Goal: Transaction & Acquisition: Purchase product/service

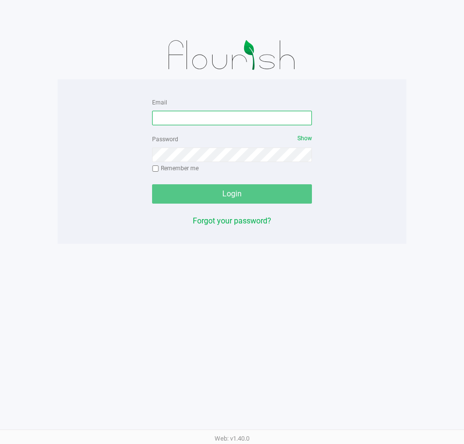
click at [221, 119] on input "Email" at bounding box center [232, 118] width 160 height 15
type input "obenjamin@liveparallel.com"
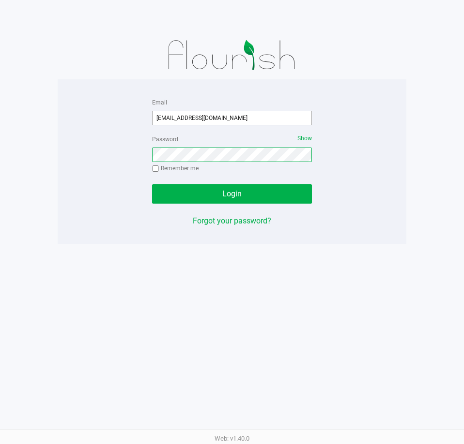
click at [152, 184] on button "Login" at bounding box center [232, 193] width 160 height 19
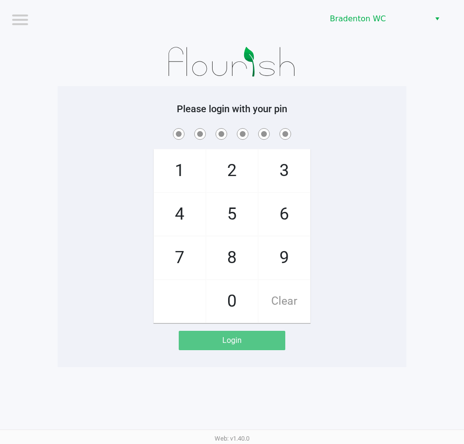
click at [358, 131] on span at bounding box center [232, 133] width 334 height 15
checkbox input "true"
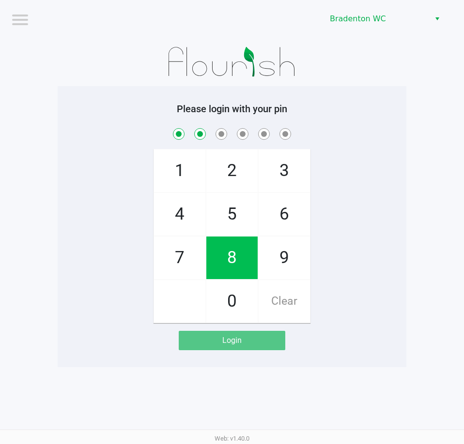
checkbox input "true"
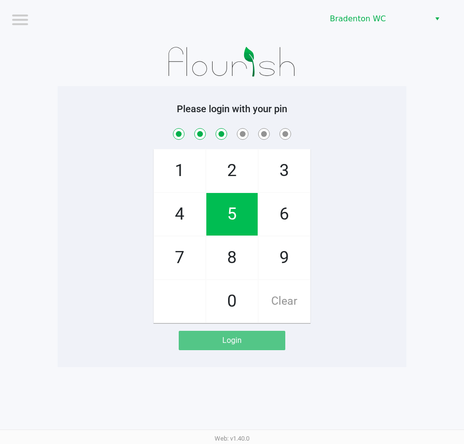
checkbox input "true"
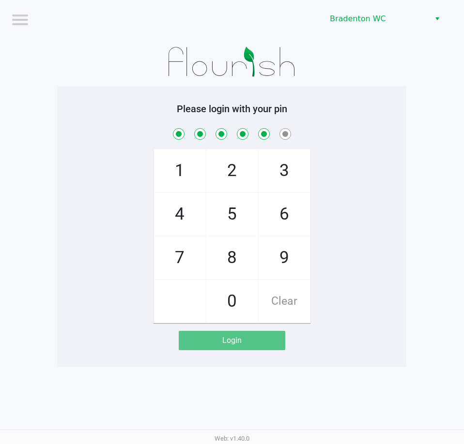
checkbox input "true"
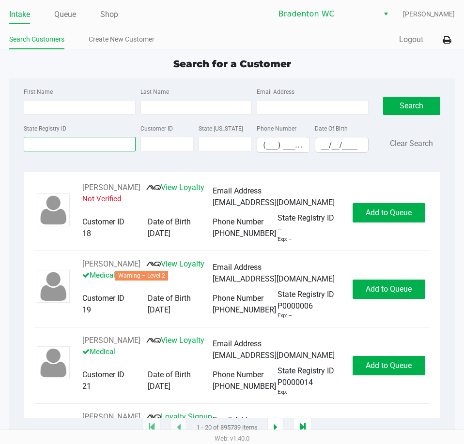
click at [107, 144] on input "State Registry ID" at bounding box center [79, 144] width 111 height 15
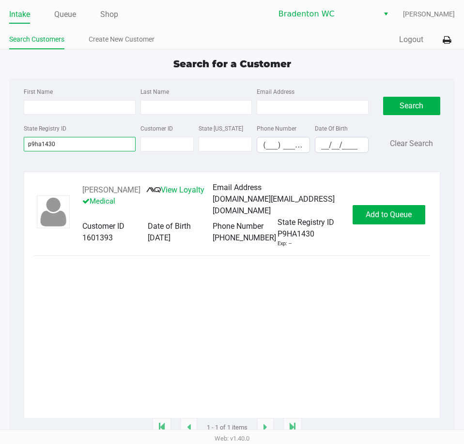
type input "p9ha1430"
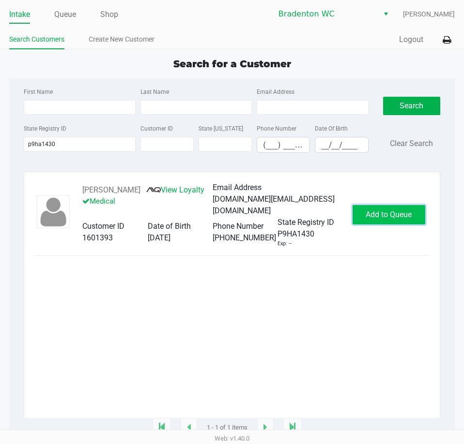
click at [401, 216] on span "Add to Queue" at bounding box center [389, 214] width 46 height 9
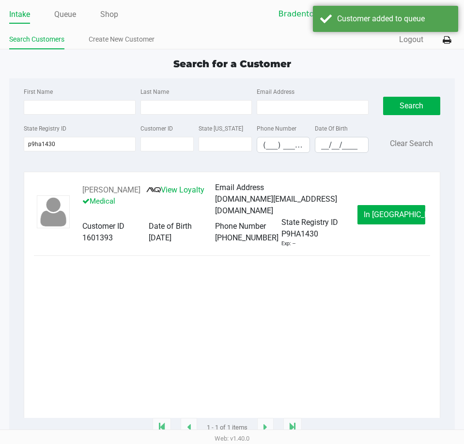
click at [404, 221] on button "In Queue" at bounding box center [391, 214] width 68 height 19
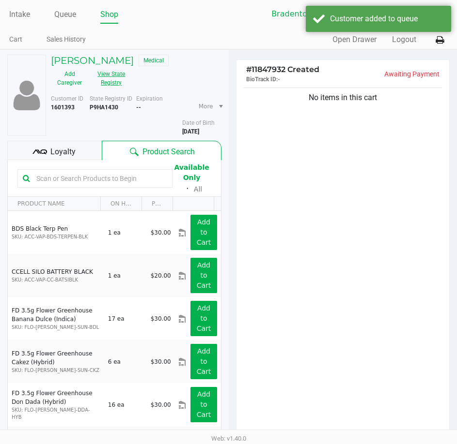
click at [118, 79] on button "View State Registry" at bounding box center [108, 78] width 41 height 24
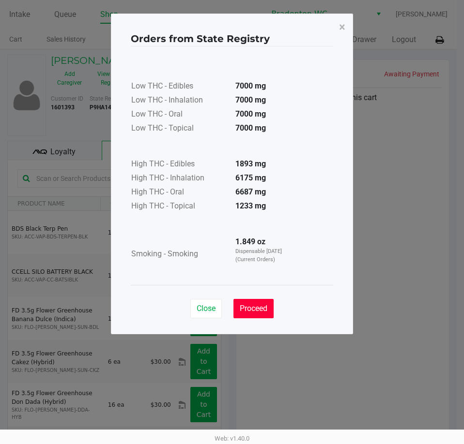
click at [271, 305] on button "Proceed" at bounding box center [253, 308] width 40 height 19
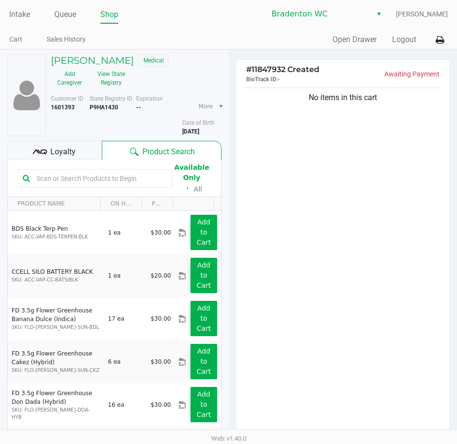
click at [85, 147] on div "Loyalty" at bounding box center [54, 150] width 94 height 19
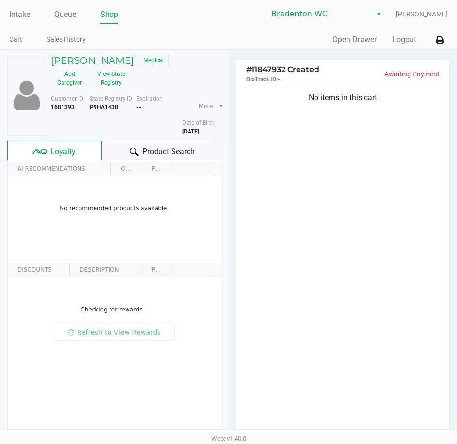
click at [153, 155] on span "Product Search" at bounding box center [168, 152] width 52 height 12
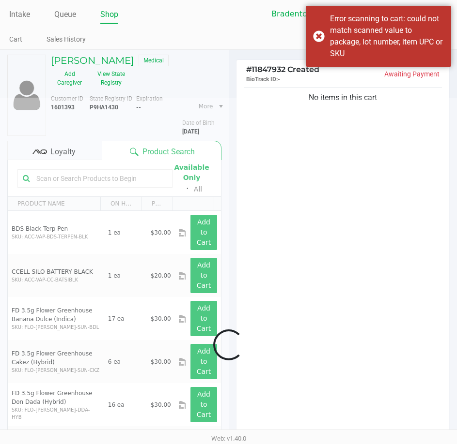
click at [361, 264] on div at bounding box center [228, 345] width 457 height 494
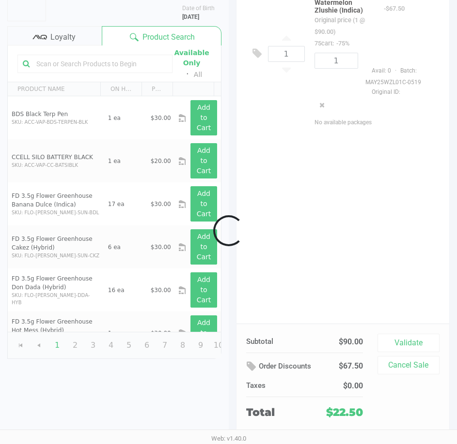
scroll to position [101, 0]
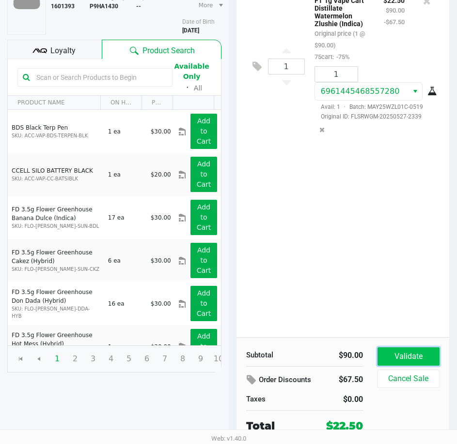
click at [419, 351] on button "Validate" at bounding box center [408, 357] width 62 height 18
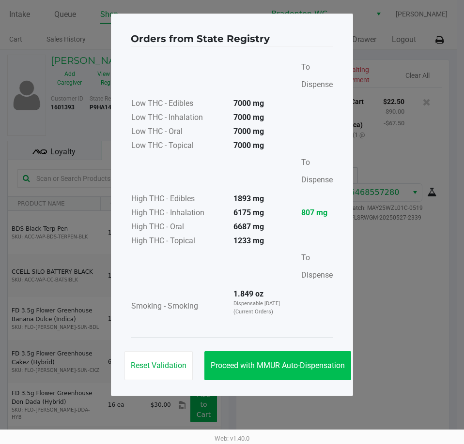
click at [291, 365] on span "Proceed with MMUR Auto-Dispensation" at bounding box center [278, 365] width 134 height 9
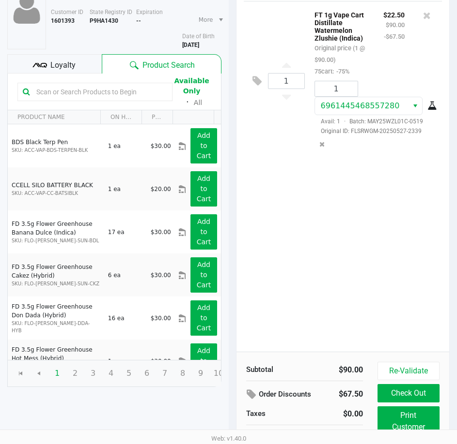
scroll to position [123, 0]
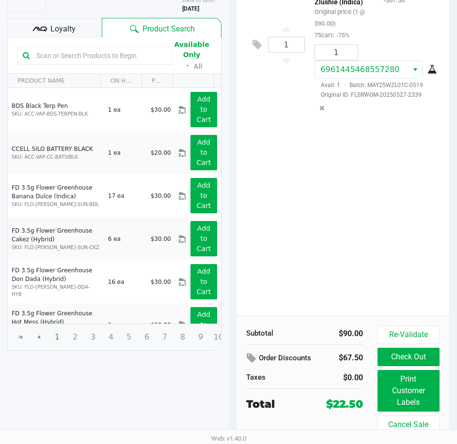
click at [407, 383] on button "Print Customer Labels" at bounding box center [408, 391] width 62 height 42
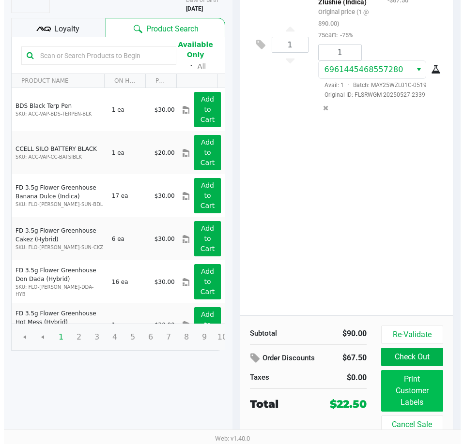
scroll to position [0, 0]
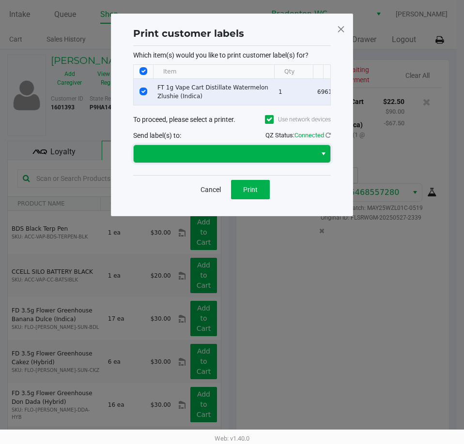
click at [251, 160] on span at bounding box center [224, 154] width 171 height 12
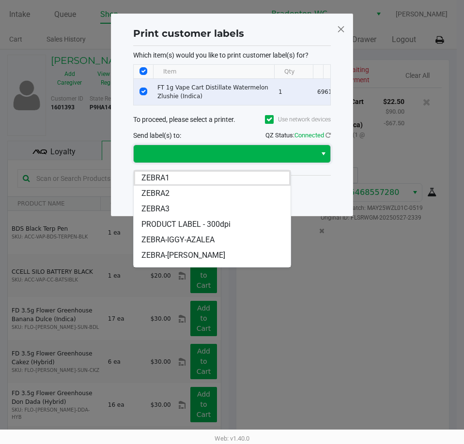
scroll to position [58, 0]
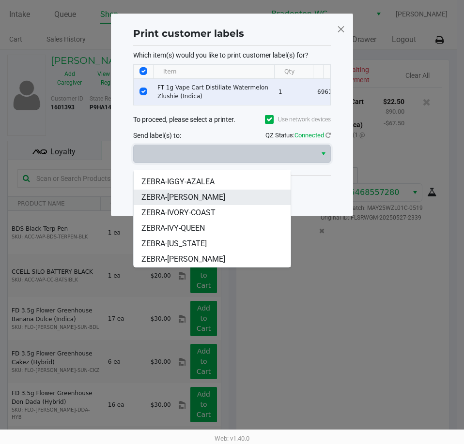
click at [232, 195] on li "ZEBRA-IVANKA-TRUMP" at bounding box center [212, 197] width 157 height 15
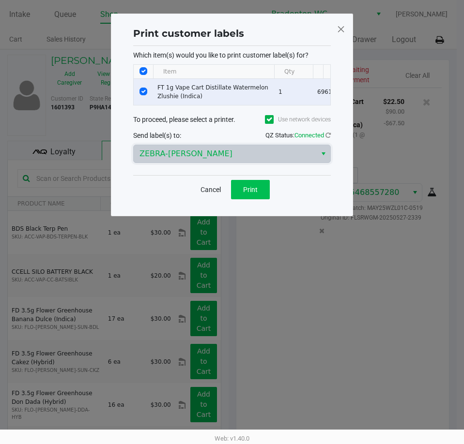
click at [253, 199] on button "Print" at bounding box center [250, 189] width 39 height 19
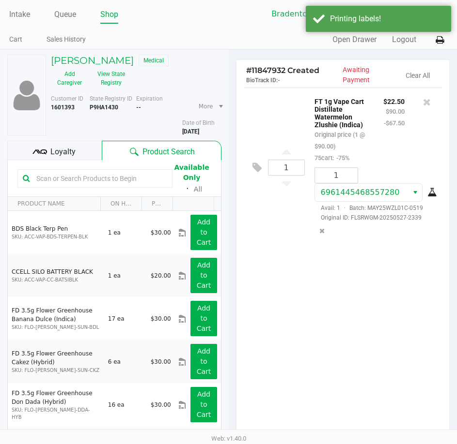
click at [443, 41] on icon at bounding box center [439, 40] width 8 height 7
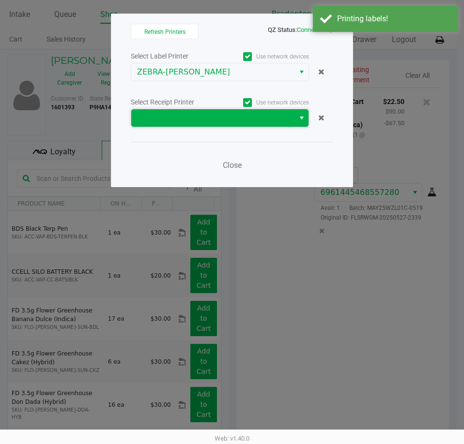
click at [245, 126] on span at bounding box center [212, 117] width 163 height 17
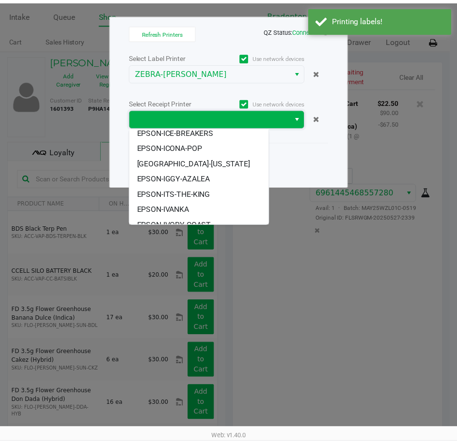
scroll to position [65, 0]
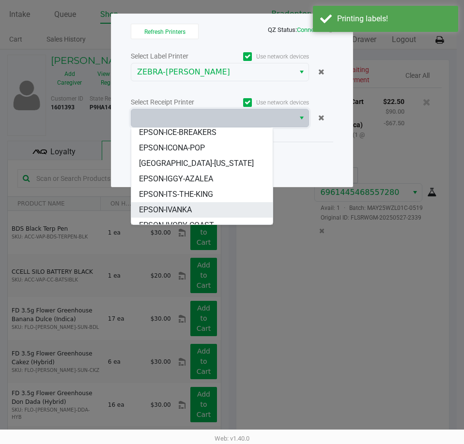
click at [196, 213] on li "EPSON-IVANKA" at bounding box center [201, 209] width 141 height 15
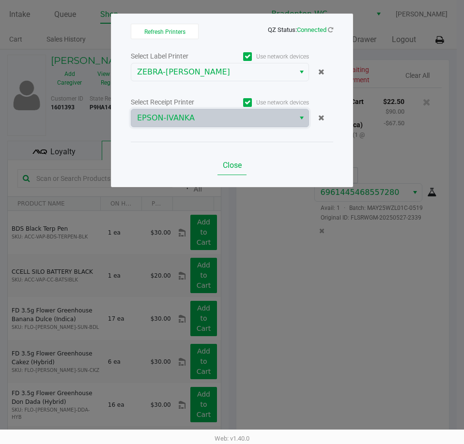
click at [234, 167] on span "Close" at bounding box center [232, 165] width 19 height 9
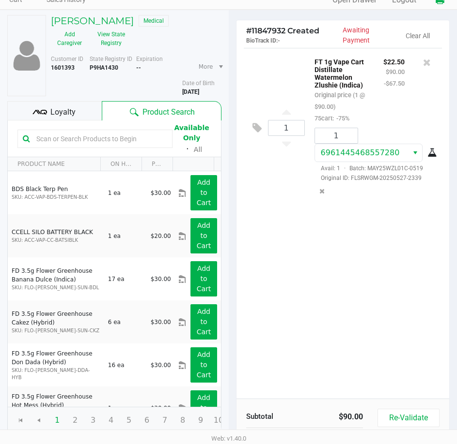
scroll to position [123, 0]
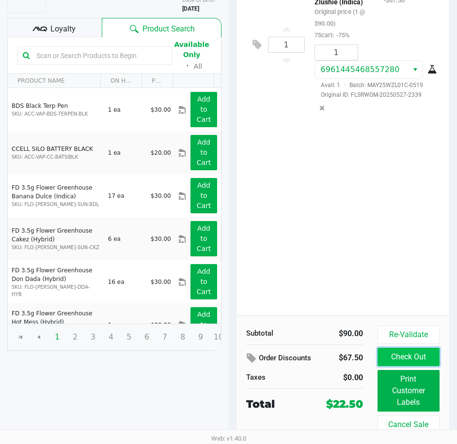
click at [423, 357] on button "Check Out" at bounding box center [408, 357] width 62 height 18
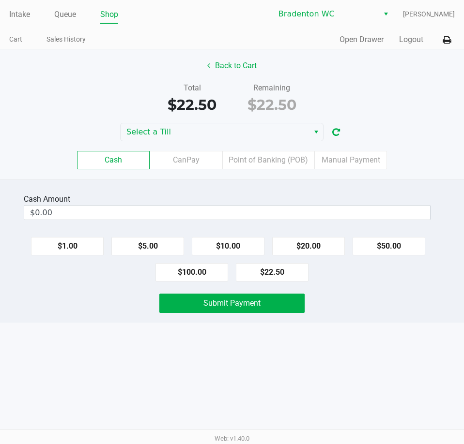
click at [218, 137] on span "Select a Till" at bounding box center [214, 132] width 177 height 12
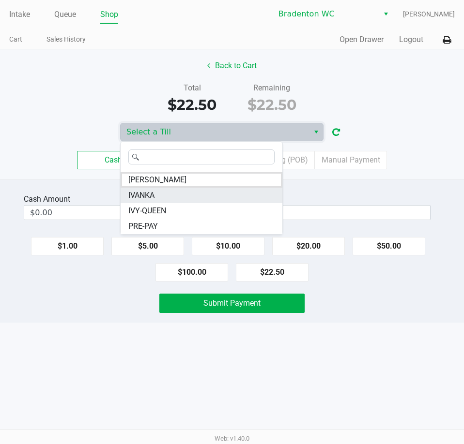
click at [169, 193] on li "IVANKA" at bounding box center [202, 195] width 162 height 15
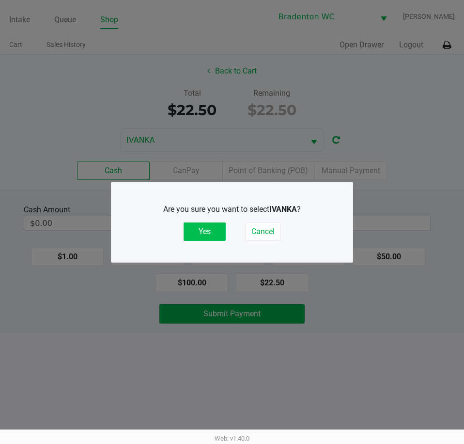
click at [198, 234] on button "Yes" at bounding box center [205, 232] width 42 height 18
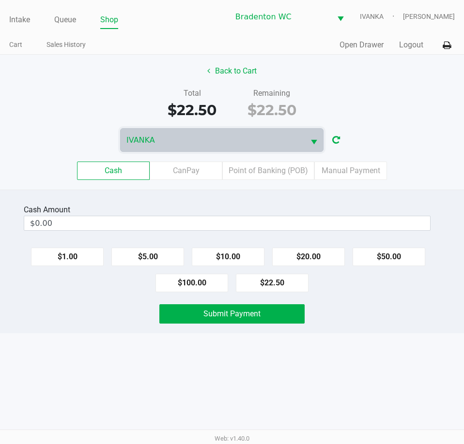
click at [315, 255] on button "$20.00" at bounding box center [308, 257] width 73 height 18
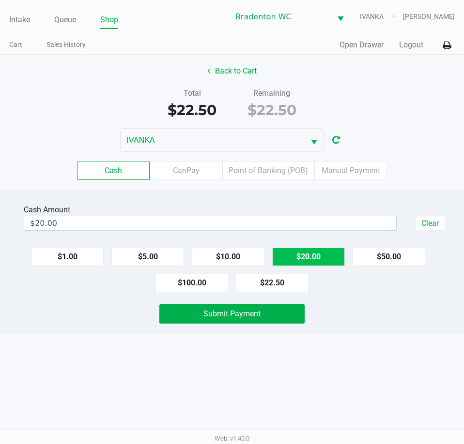
click at [314, 254] on button "$20.00" at bounding box center [308, 257] width 73 height 18
type input "$40.00"
click at [277, 317] on button "Submit Payment" at bounding box center [231, 314] width 145 height 19
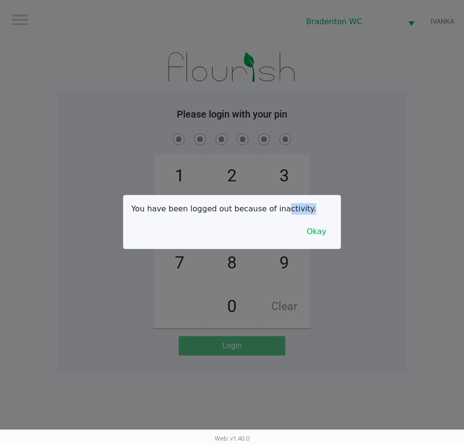
click at [309, 246] on div "You have been logged out because of inactivity. Okay" at bounding box center [231, 222] width 217 height 53
click at [317, 234] on button "Okay" at bounding box center [316, 232] width 32 height 18
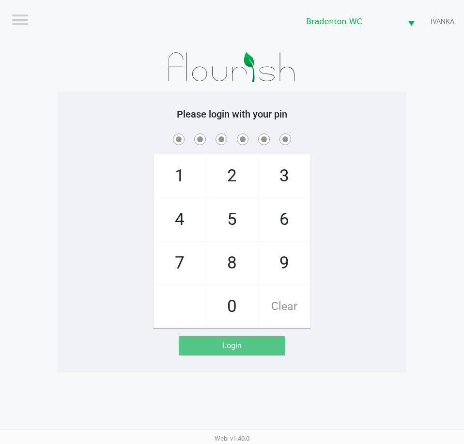
click at [361, 217] on div "1 4 7 2 5 8 0 3 6 9 Clear" at bounding box center [232, 230] width 349 height 197
checkbox input "true"
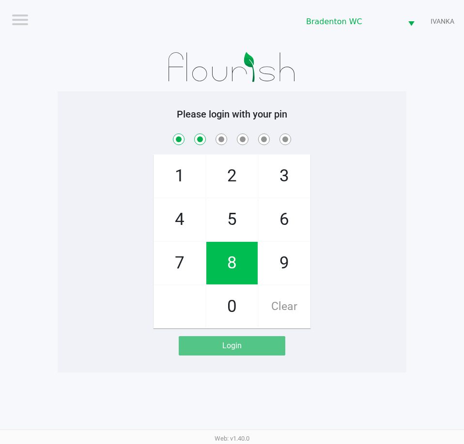
checkbox input "true"
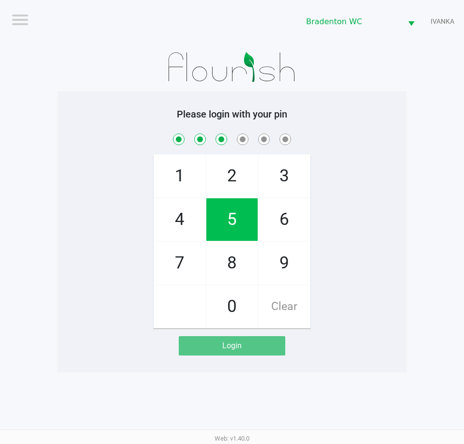
checkbox input "true"
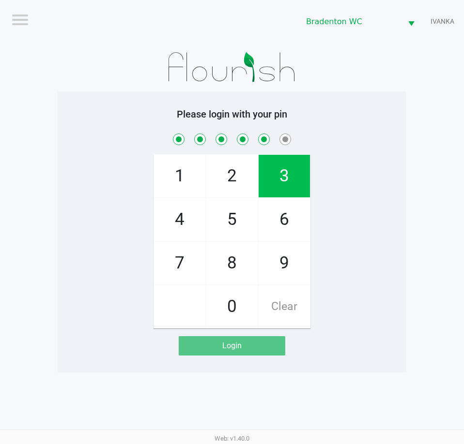
checkbox input "true"
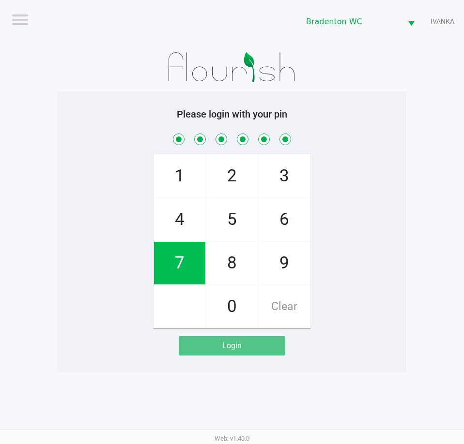
checkbox input "true"
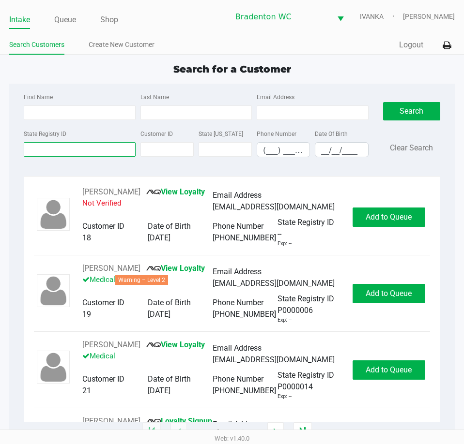
click at [50, 153] on input "State Registry ID" at bounding box center [79, 149] width 111 height 15
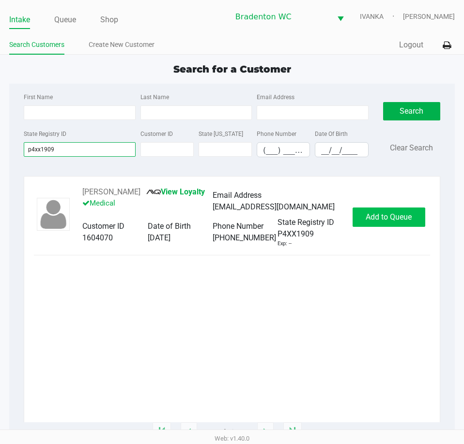
type input "p4xx1909"
click at [389, 214] on span "Add to Queue" at bounding box center [389, 217] width 46 height 9
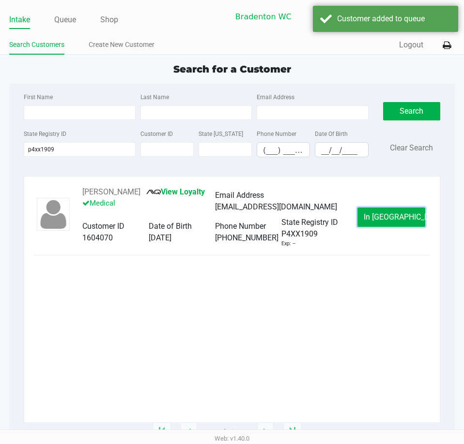
click at [389, 214] on span "In Queue" at bounding box center [404, 217] width 81 height 9
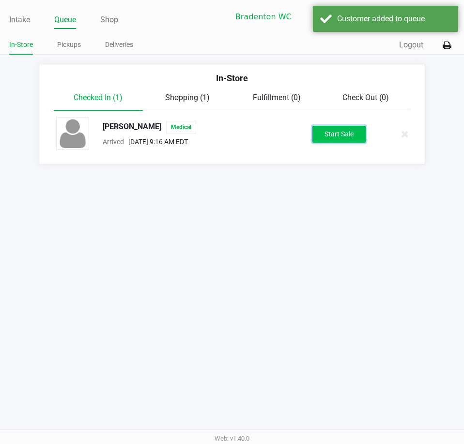
click at [337, 138] on button "Start Sale" at bounding box center [338, 134] width 53 height 17
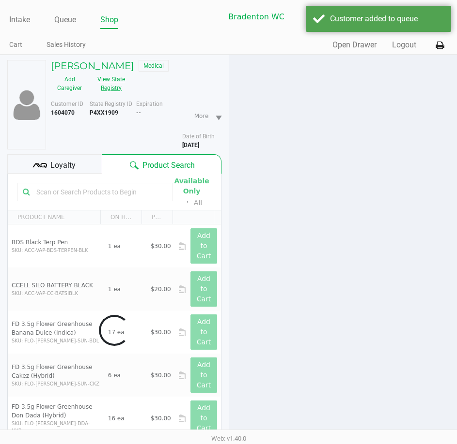
click at [116, 84] on button "View State Registry" at bounding box center [108, 84] width 41 height 24
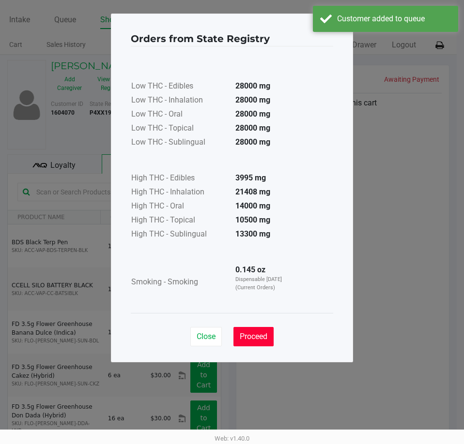
click at [265, 343] on button "Proceed" at bounding box center [253, 336] width 40 height 19
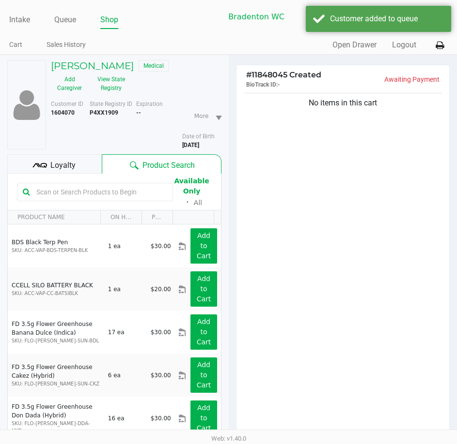
click at [85, 178] on div "Available Only ᛫ All" at bounding box center [114, 191] width 194 height 33
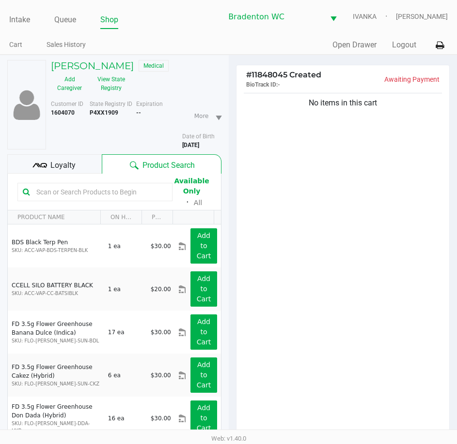
click at [85, 171] on div "Loyalty" at bounding box center [54, 163] width 94 height 19
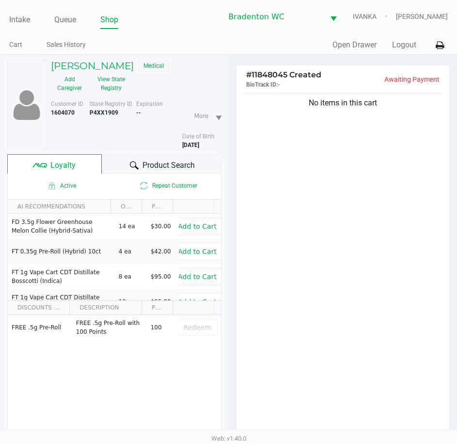
click at [141, 160] on div "Product Search" at bounding box center [161, 163] width 119 height 19
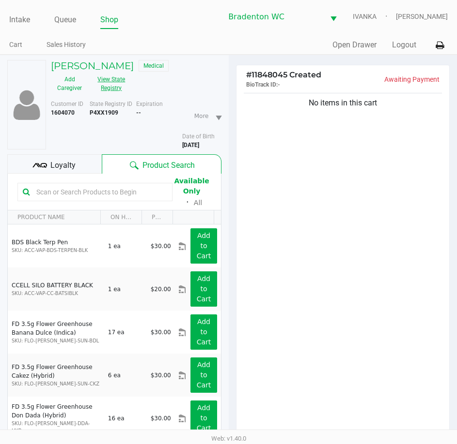
click at [119, 76] on button "View State Registry" at bounding box center [108, 84] width 41 height 24
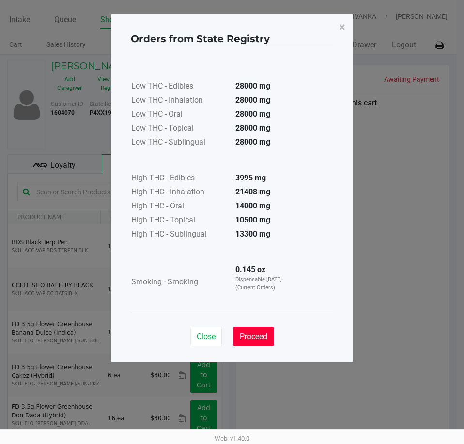
click at [256, 340] on span "Proceed" at bounding box center [254, 336] width 28 height 9
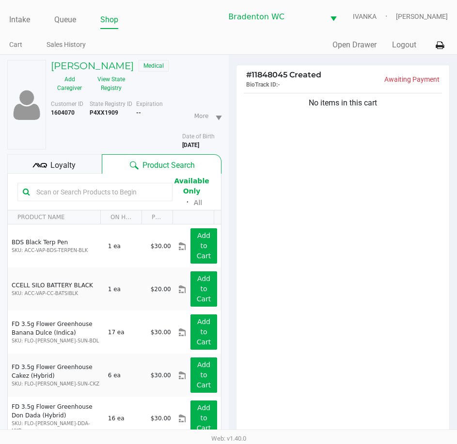
click at [48, 163] on div "Loyalty" at bounding box center [54, 163] width 94 height 19
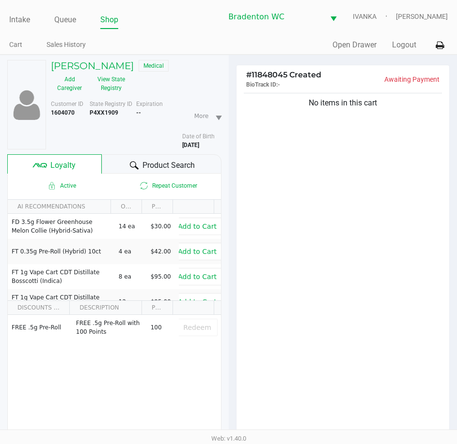
click at [123, 163] on div "Product Search" at bounding box center [161, 163] width 119 height 19
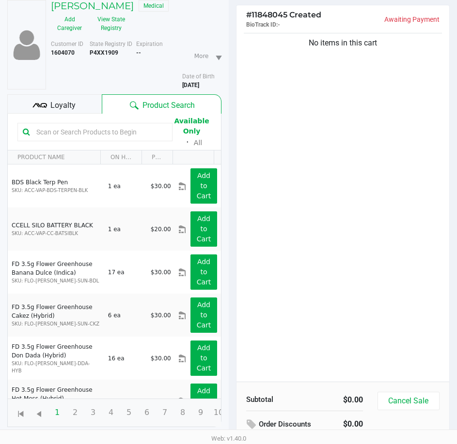
scroll to position [125, 0]
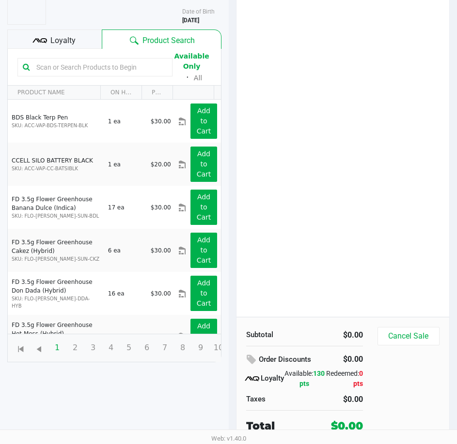
click at [316, 209] on div "No items in this cart" at bounding box center [342, 141] width 213 height 351
click at [308, 191] on div "No items in this cart" at bounding box center [342, 141] width 213 height 351
click at [366, 230] on div "No items in this cart" at bounding box center [342, 141] width 213 height 351
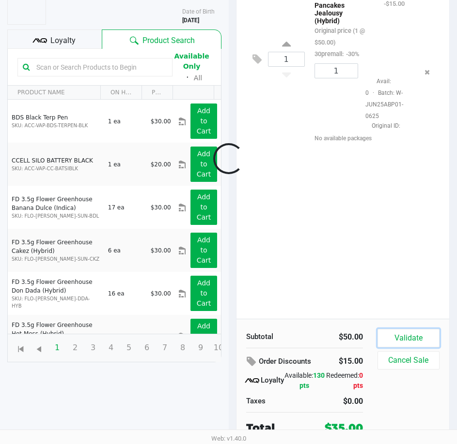
click at [408, 336] on button "Validate" at bounding box center [408, 338] width 62 height 18
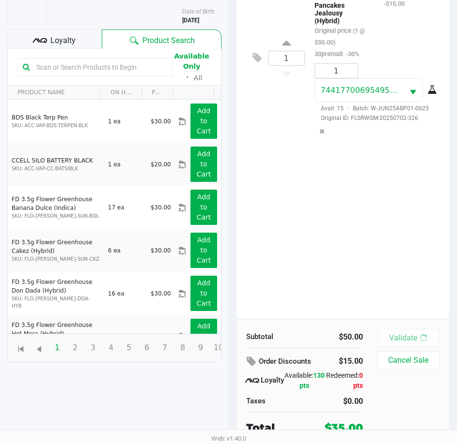
scroll to position [0, 0]
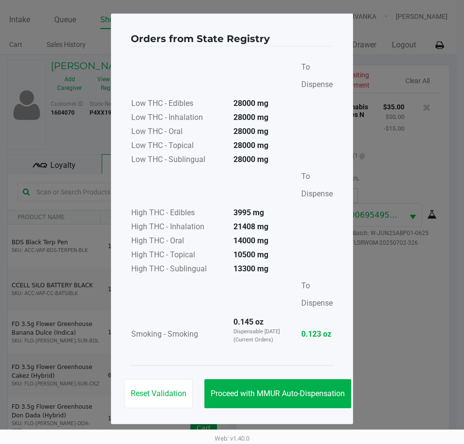
click at [300, 378] on div "Reset Validation Proceed with MMUR Auto-Dispensation" at bounding box center [232, 390] width 202 height 49
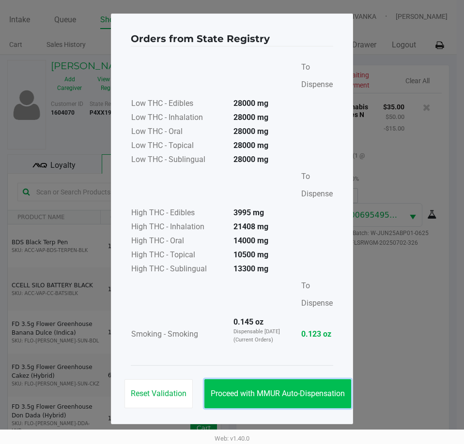
click at [310, 406] on button "Proceed with MMUR Auto-Dispensation" at bounding box center [277, 394] width 147 height 29
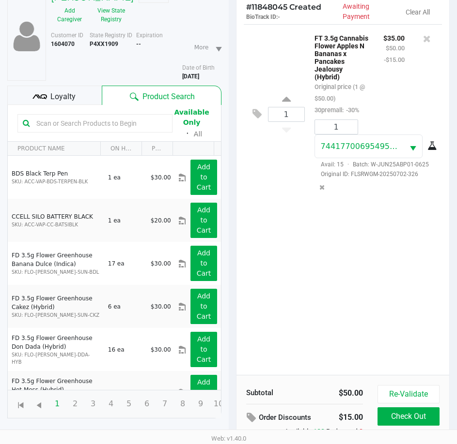
scroll to position [128, 0]
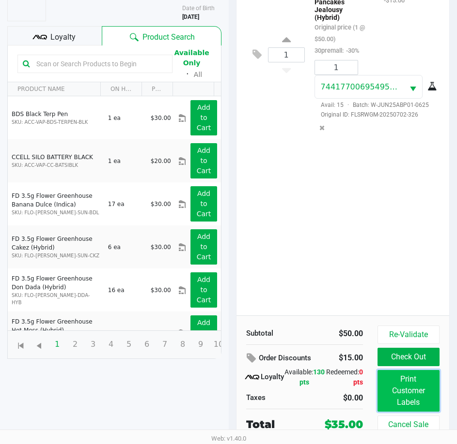
click at [428, 398] on button "Print Customer Labels" at bounding box center [408, 391] width 62 height 42
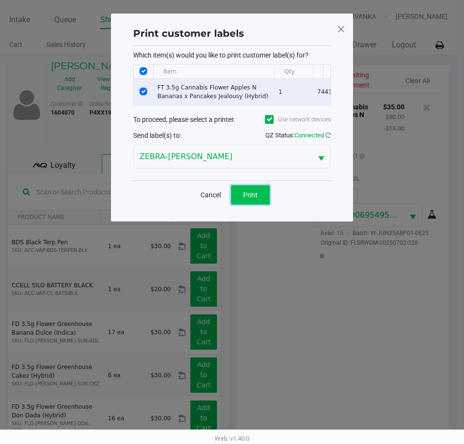
click at [262, 205] on button "Print" at bounding box center [250, 194] width 39 height 19
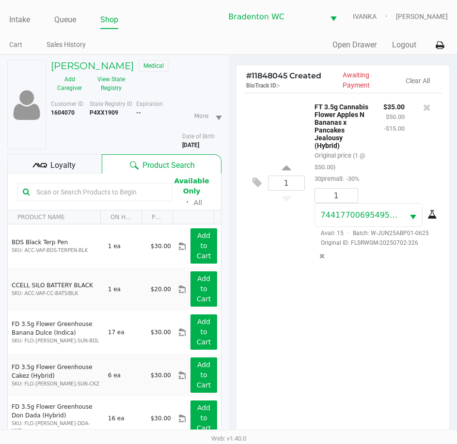
click at [69, 156] on div "Loyalty" at bounding box center [54, 163] width 94 height 19
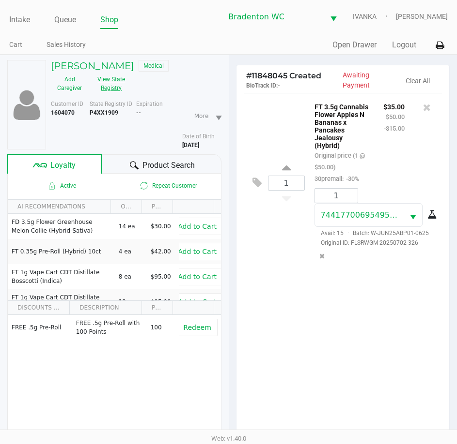
click at [123, 85] on button "View State Registry" at bounding box center [108, 84] width 41 height 24
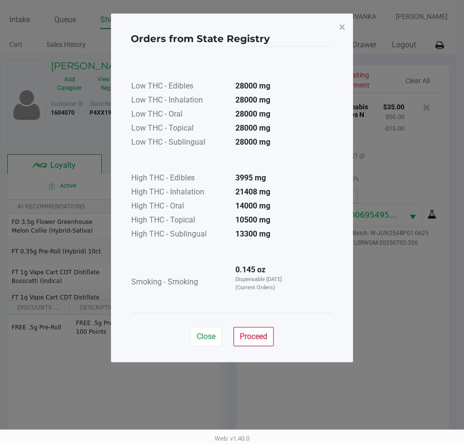
click at [387, 195] on ngb-modal-window "Orders from State Registry × Low THC - Edibles 28000 mg Low THC - Inhalation 28…" at bounding box center [232, 222] width 464 height 444
click at [268, 342] on button "Proceed" at bounding box center [253, 336] width 40 height 19
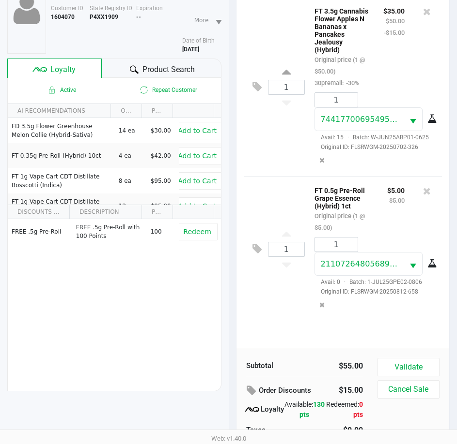
scroll to position [97, 0]
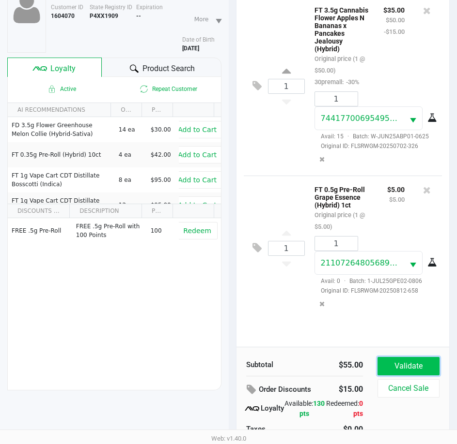
click at [393, 367] on button "Validate" at bounding box center [408, 366] width 62 height 18
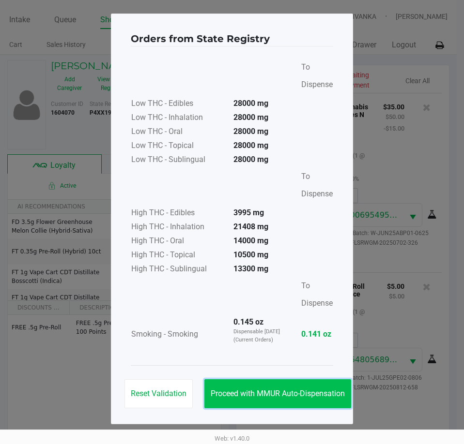
click at [283, 383] on button "Proceed with MMUR Auto-Dispensation" at bounding box center [277, 394] width 147 height 29
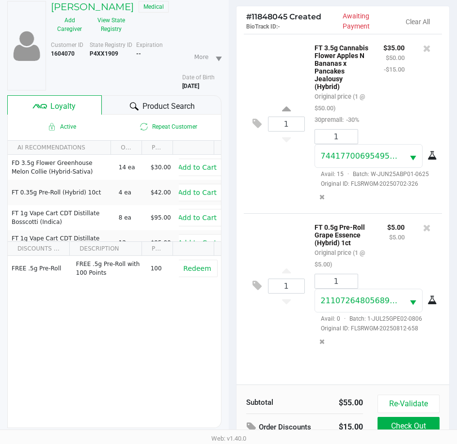
scroll to position [128, 0]
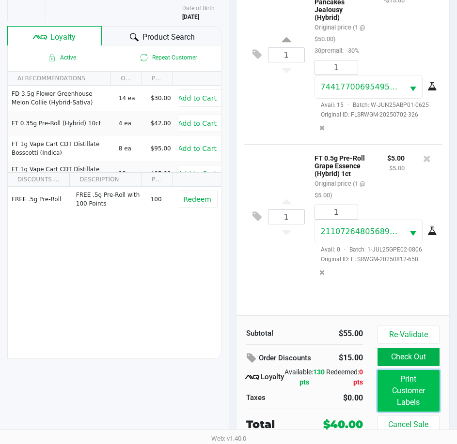
click at [389, 386] on button "Print Customer Labels" at bounding box center [408, 391] width 62 height 42
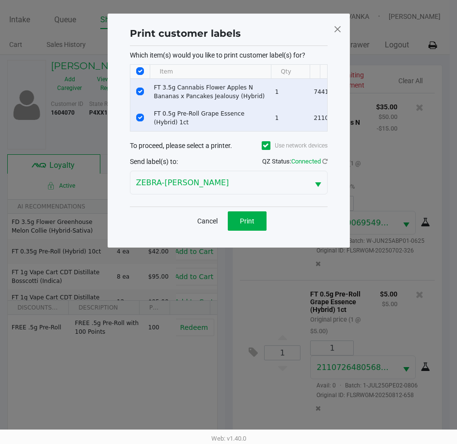
scroll to position [0, 0]
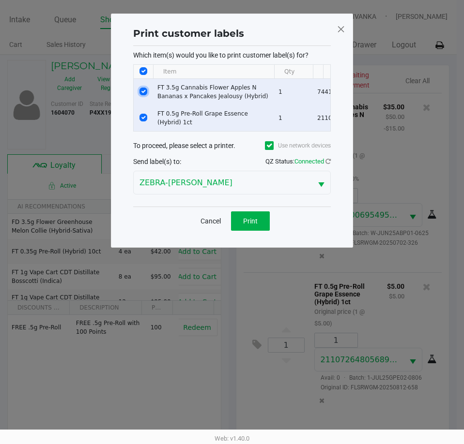
click at [143, 91] on input "Select Row" at bounding box center [143, 92] width 8 height 8
checkbox input "false"
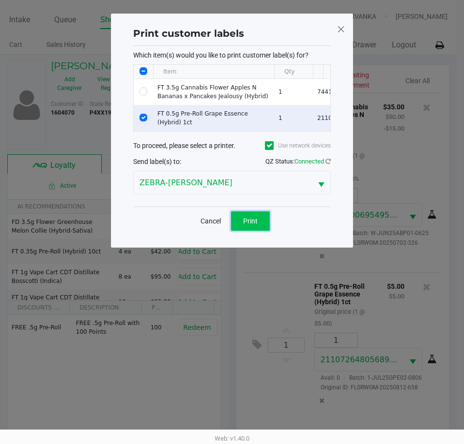
click at [256, 231] on button "Print" at bounding box center [250, 221] width 39 height 19
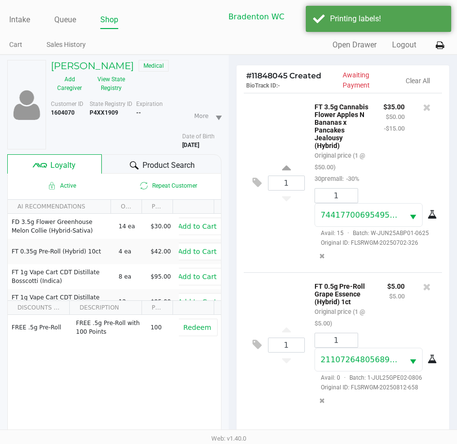
scroll to position [128, 0]
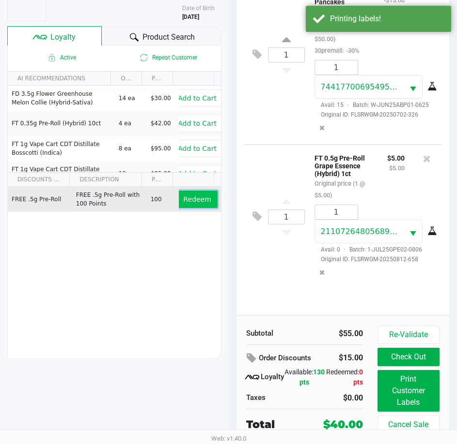
click at [196, 195] on button "Redeem" at bounding box center [197, 199] width 40 height 17
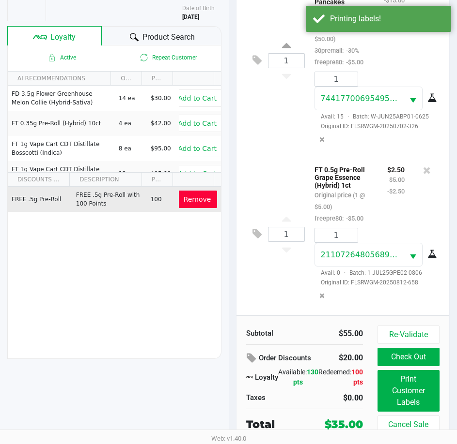
click at [419, 359] on button "Check Out" at bounding box center [408, 357] width 62 height 18
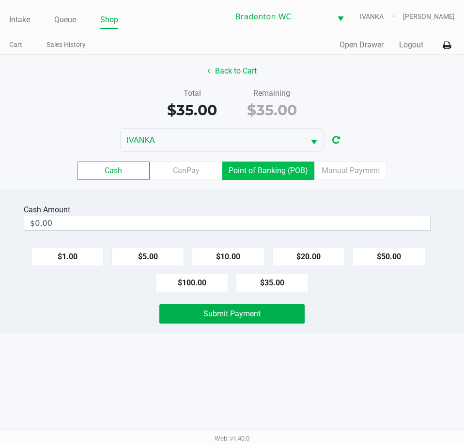
click at [267, 167] on label "Point of Banking (POB)" at bounding box center [268, 171] width 92 height 18
click at [0, 0] on 7 "Point of Banking (POB)" at bounding box center [0, 0] width 0 height 0
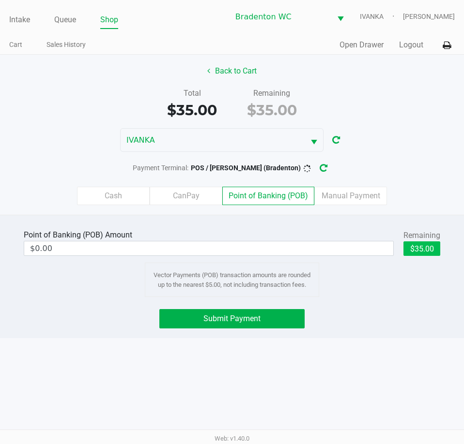
click at [418, 251] on button "$35.00" at bounding box center [421, 249] width 37 height 15
type input "$35.00"
click at [251, 325] on button "Submit Payment" at bounding box center [231, 318] width 145 height 19
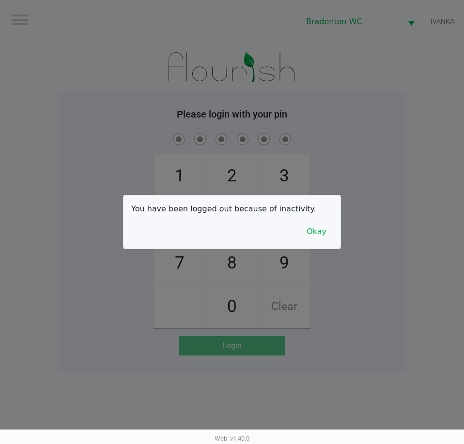
click at [321, 240] on button "Okay" at bounding box center [316, 232] width 32 height 18
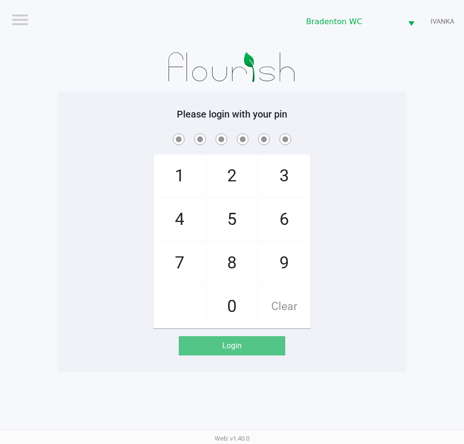
click at [351, 221] on div "1 4 7 2 5 8 0 3 6 9 Clear" at bounding box center [232, 230] width 349 height 197
checkbox input "true"
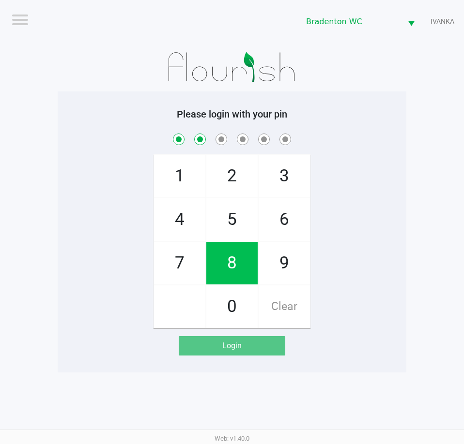
checkbox input "true"
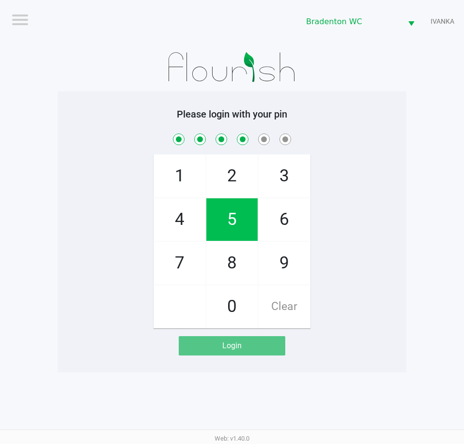
checkbox input "true"
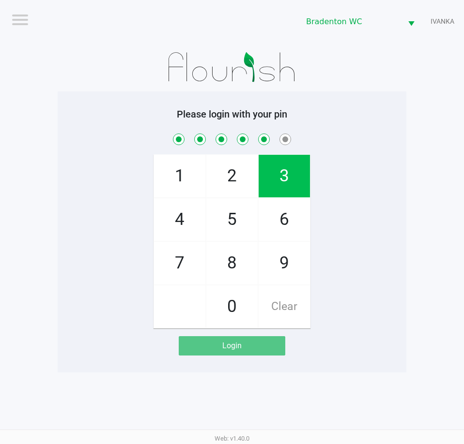
checkbox input "true"
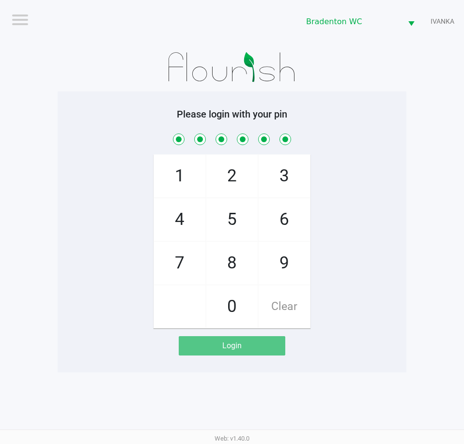
checkbox input "true"
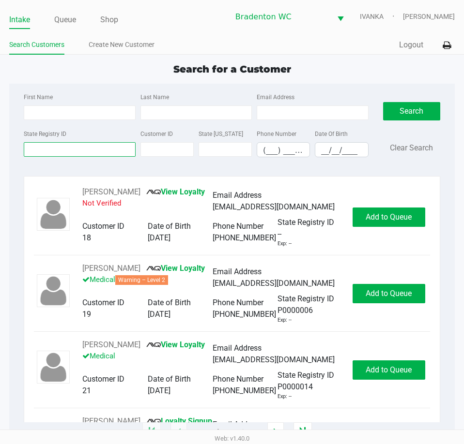
drag, startPoint x: 106, startPoint y: 150, endPoint x: 110, endPoint y: 147, distance: 5.2
click at [105, 158] on div "State Registry ID Customer ID State ID Phone Number (___) ___-____ Date Of Birt…" at bounding box center [195, 146] width 349 height 37
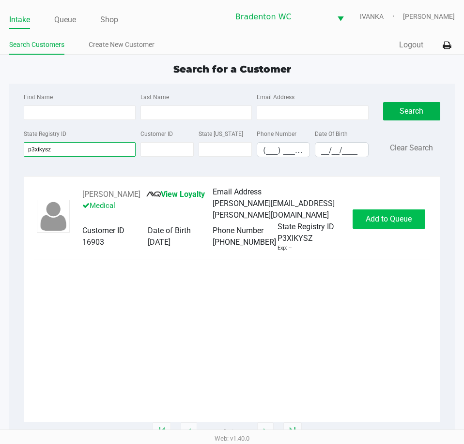
type input "p3xikysz"
click at [395, 220] on span "Add to Queue" at bounding box center [389, 218] width 46 height 9
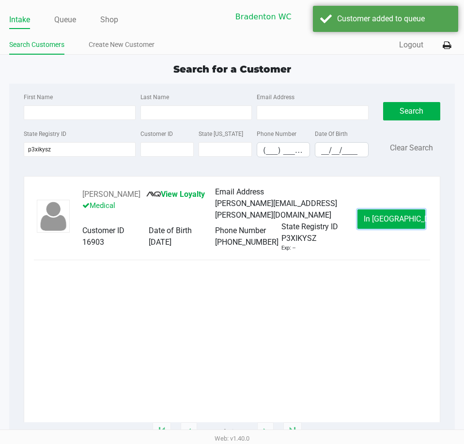
click at [396, 220] on span "In Queue" at bounding box center [404, 218] width 81 height 9
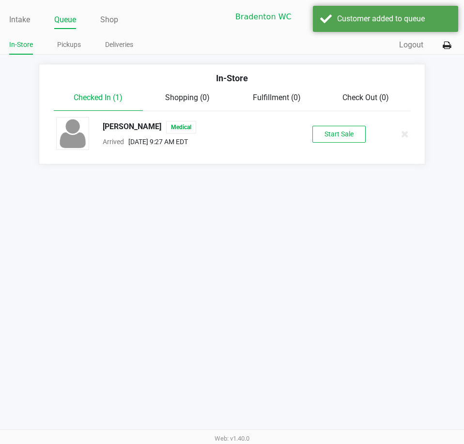
click at [331, 148] on div "THERMON WELCH Medical Arrived Aug 26, 2025 9:27 AM EDT Start Sale" at bounding box center [232, 134] width 366 height 34
click at [336, 139] on button "Start Sale" at bounding box center [338, 134] width 53 height 17
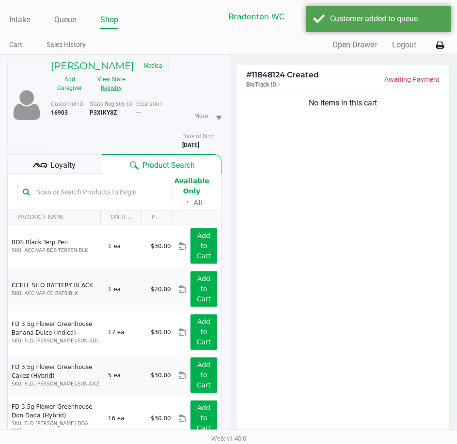
click at [114, 90] on button "View State Registry" at bounding box center [108, 84] width 41 height 24
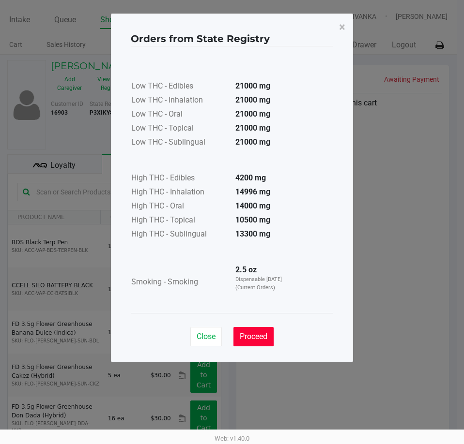
click at [242, 327] on button "Proceed" at bounding box center [253, 336] width 40 height 19
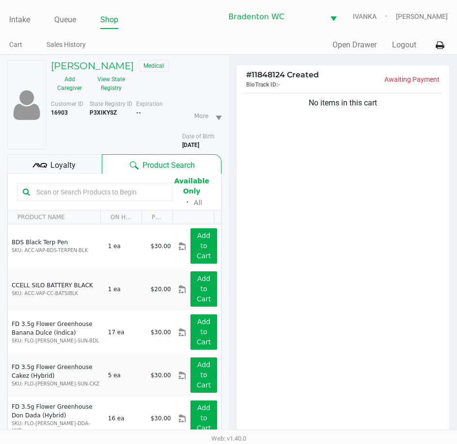
click at [74, 166] on span "Loyalty" at bounding box center [62, 166] width 25 height 12
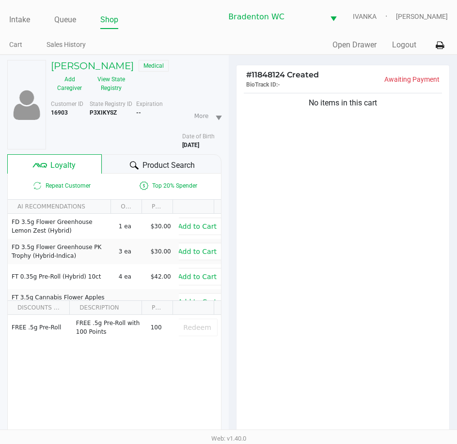
click at [123, 162] on div "Product Search" at bounding box center [161, 163] width 119 height 19
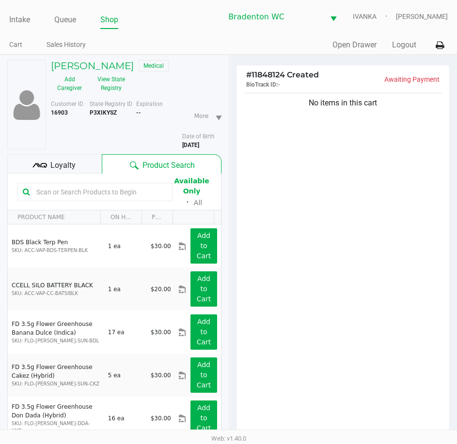
click at [153, 192] on input "text" at bounding box center [99, 192] width 135 height 15
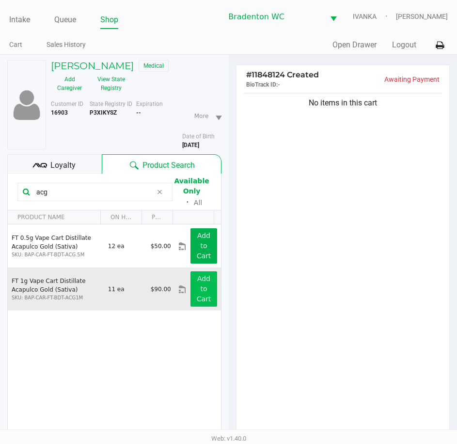
type input "acg"
click at [190, 290] on button "Add to Cart" at bounding box center [203, 289] width 26 height 35
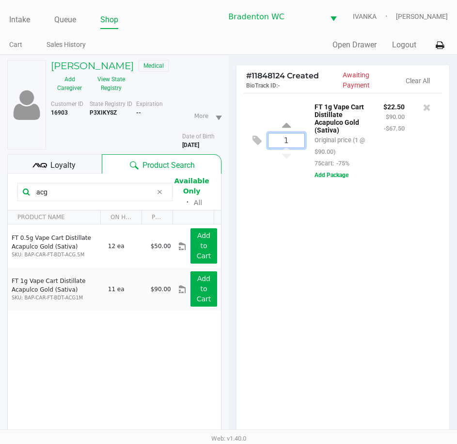
click at [290, 146] on input "1" at bounding box center [286, 141] width 36 height 14
type input "2"
click at [266, 245] on div "THERMON WELCH Medical Add Caregiver View State Registry Customer ID 16903 State…" at bounding box center [228, 313] width 457 height 517
drag, startPoint x: 77, startPoint y: 193, endPoint x: 3, endPoint y: 181, distance: 75.1
click at [7, 183] on div "THERMON WELCH Medical Add Caregiver View State Registry Customer ID 16903 State…" at bounding box center [114, 313] width 229 height 516
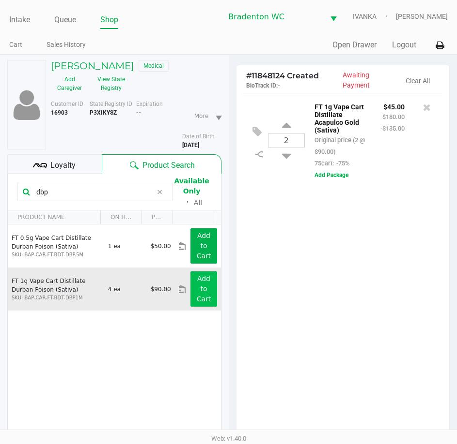
type input "dbp"
click at [191, 289] on button "Add to Cart" at bounding box center [203, 289] width 26 height 35
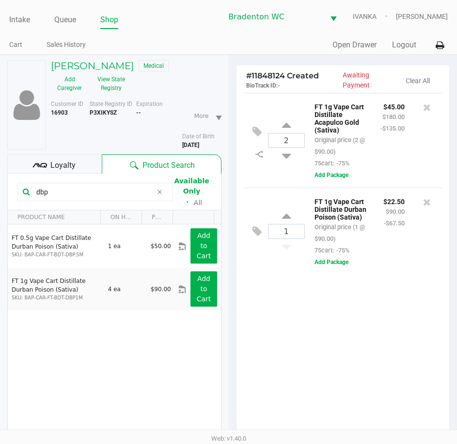
click at [159, 193] on icon at bounding box center [160, 192] width 6 height 8
click at [140, 195] on input "text" at bounding box center [99, 192] width 135 height 15
type input "pex"
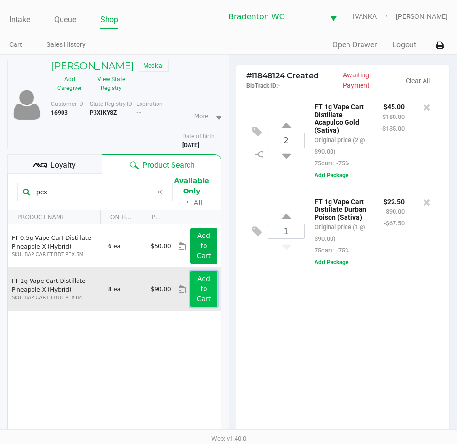
click at [197, 296] on app-button-loader "Add to Cart" at bounding box center [204, 289] width 15 height 28
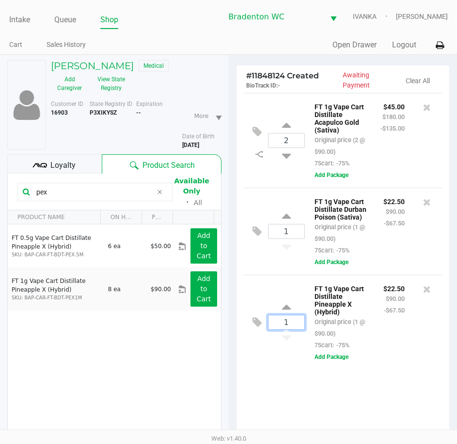
click at [291, 330] on input "1" at bounding box center [286, 323] width 36 height 14
type input "2"
click at [282, 396] on div "THERMON WELCH Medical Add Caregiver View State Registry Customer ID 16903 State…" at bounding box center [228, 313] width 457 height 517
click at [162, 193] on div at bounding box center [228, 284] width 457 height 362
click at [159, 195] on icon at bounding box center [160, 192] width 6 height 8
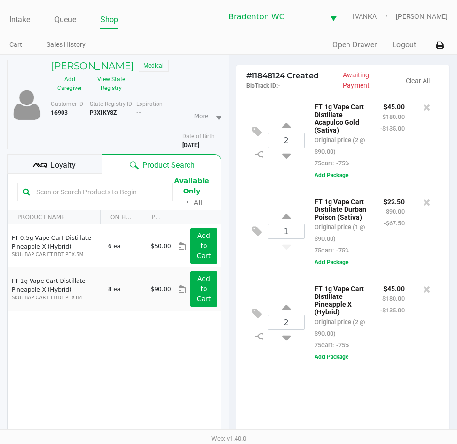
click at [128, 195] on input "text" at bounding box center [99, 192] width 135 height 15
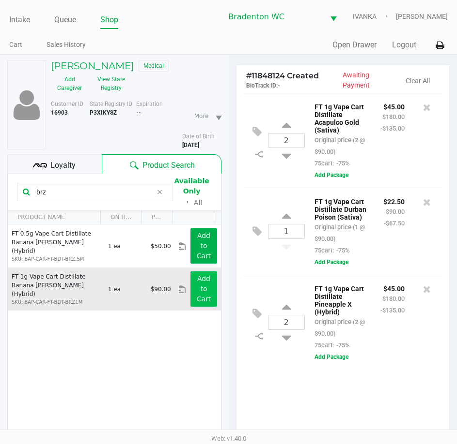
type input "brz"
click at [201, 288] on button "Add to Cart" at bounding box center [203, 289] width 26 height 35
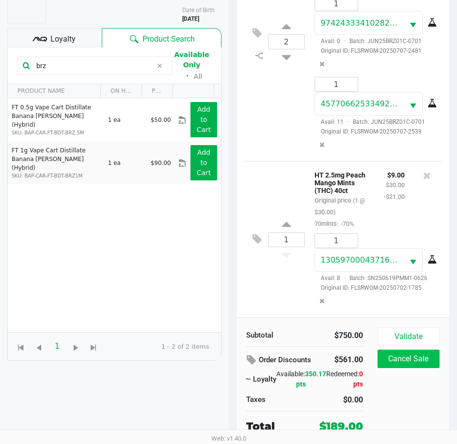
scroll to position [127, 0]
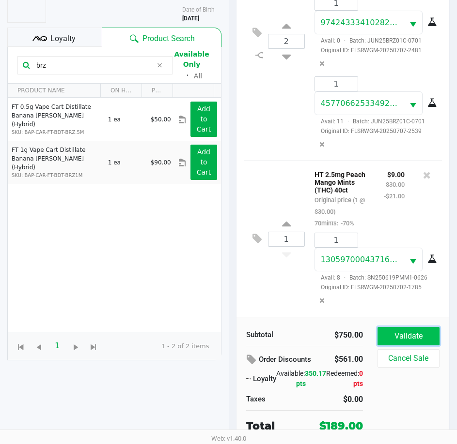
click at [427, 340] on button "Validate" at bounding box center [408, 336] width 62 height 18
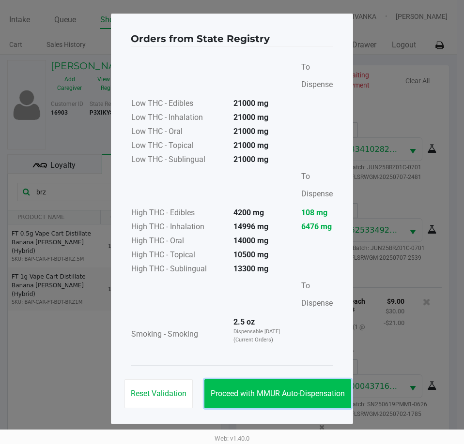
click at [280, 393] on span "Proceed with MMUR Auto-Dispensation" at bounding box center [278, 393] width 134 height 9
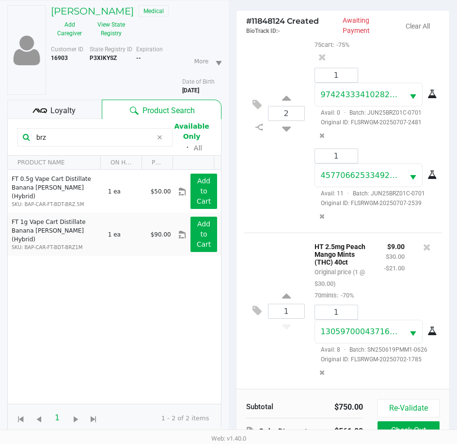
scroll to position [128, 0]
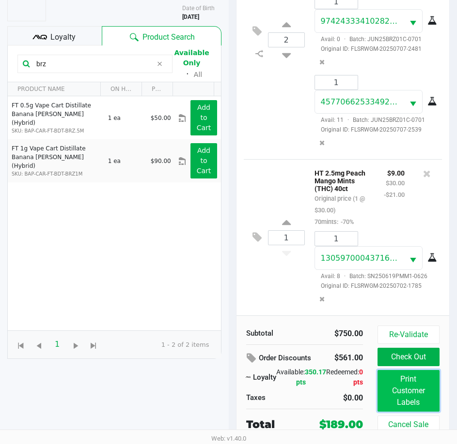
click at [398, 390] on button "Print Customer Labels" at bounding box center [408, 391] width 62 height 42
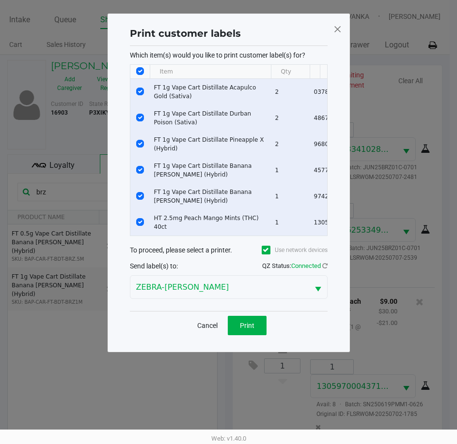
scroll to position [0, 0]
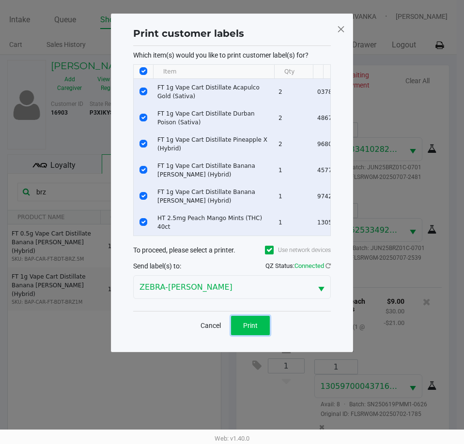
click at [257, 330] on span "Print" at bounding box center [250, 326] width 15 height 8
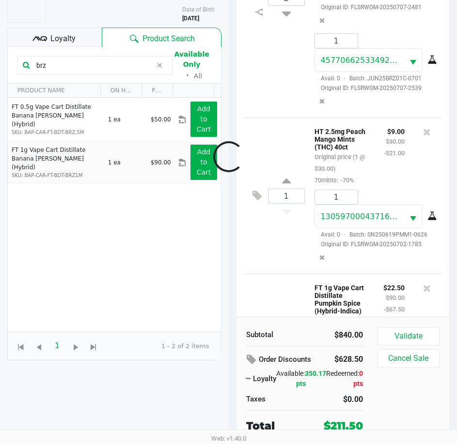
scroll to position [743, 0]
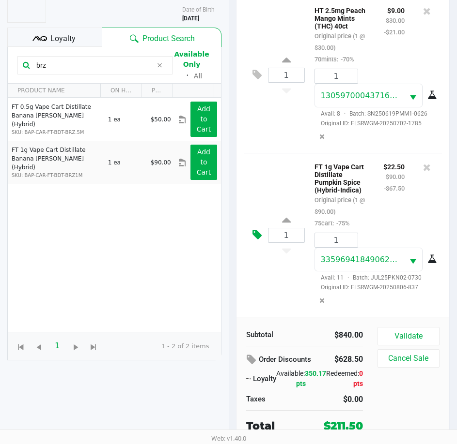
click at [251, 243] on button at bounding box center [259, 235] width 17 height 23
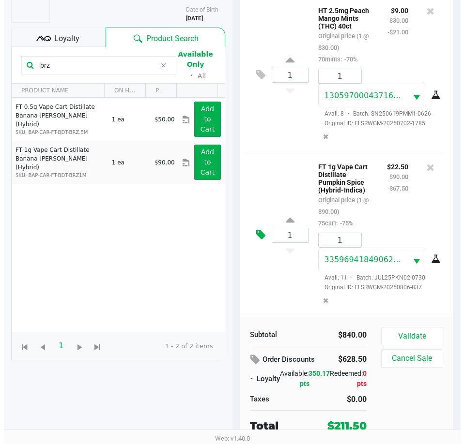
scroll to position [0, 0]
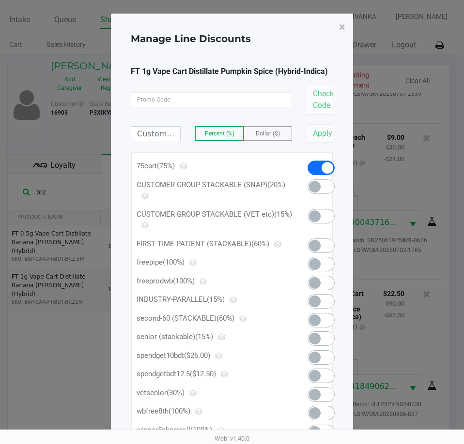
click at [334, 359] on span at bounding box center [320, 358] width 27 height 15
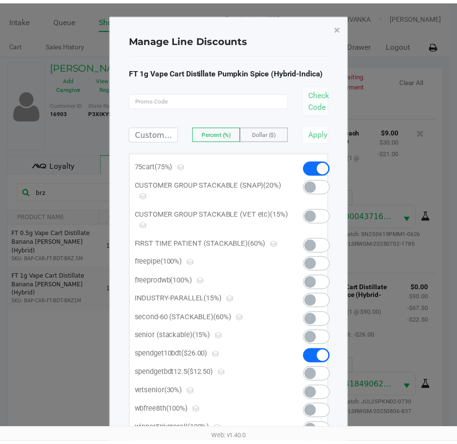
scroll to position [746, 0]
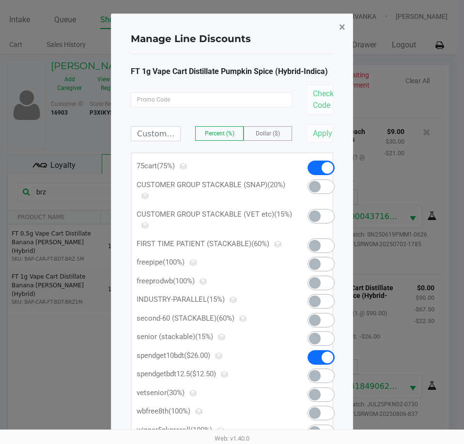
drag, startPoint x: 343, startPoint y: 28, endPoint x: 344, endPoint y: 255, distance: 227.1
click at [343, 28] on span "×" at bounding box center [342, 27] width 6 height 14
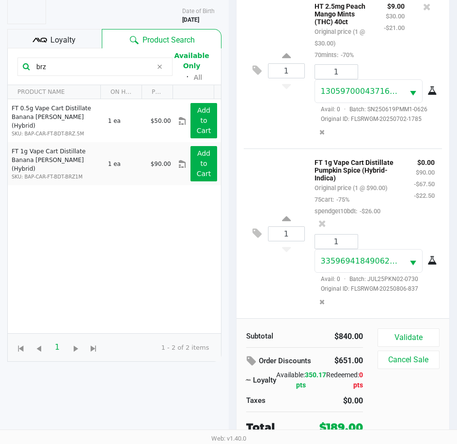
scroll to position [127, 0]
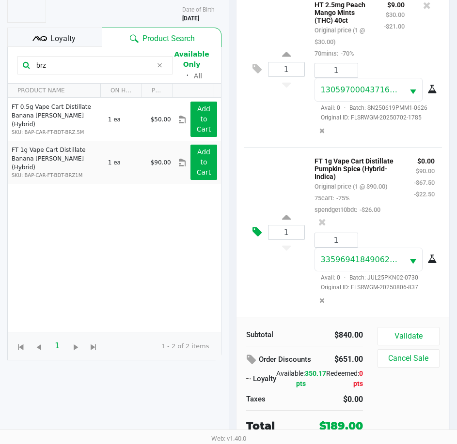
click at [251, 244] on button at bounding box center [259, 232] width 17 height 23
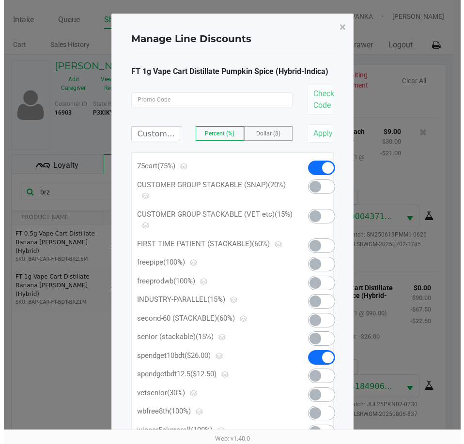
scroll to position [0, 0]
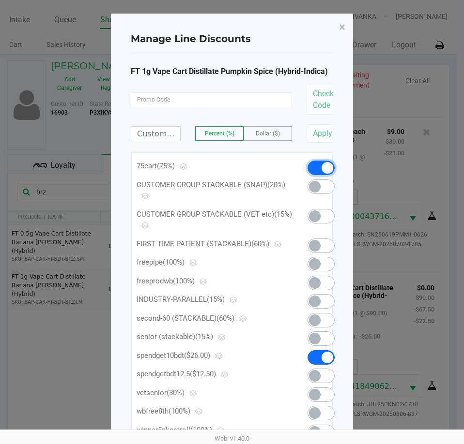
click at [314, 167] on span at bounding box center [320, 168] width 27 height 15
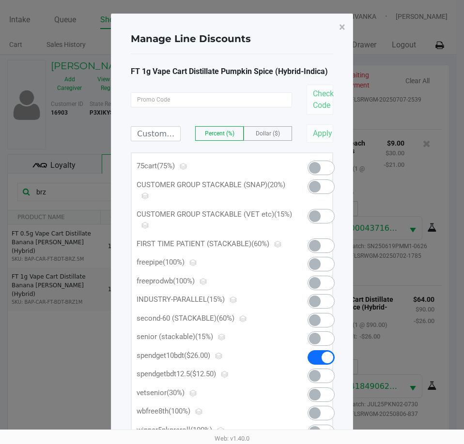
scroll to position [758, 0]
click at [342, 27] on span "×" at bounding box center [342, 27] width 6 height 14
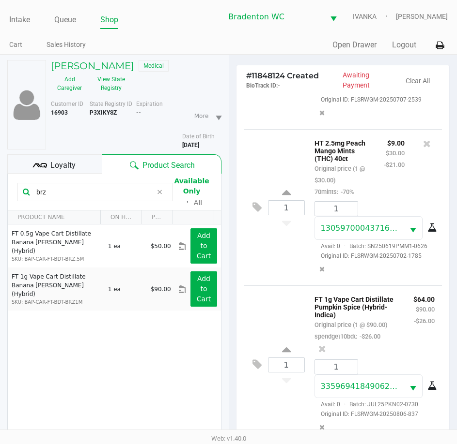
click at [250, 352] on div "1 FT 1g Vape Cart Distillate Pumpkin Spice (Hybrid-Indica) Original price (1 @ …" at bounding box center [343, 365] width 199 height 158
click at [258, 359] on icon at bounding box center [256, 364] width 9 height 11
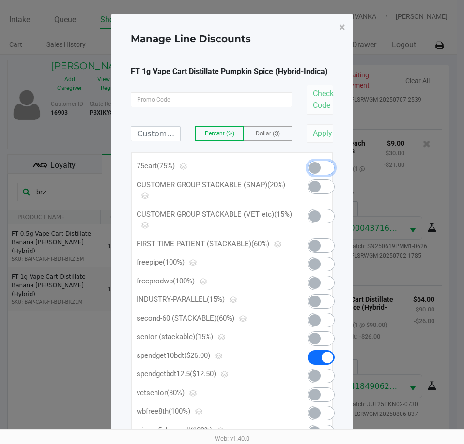
click at [317, 167] on span at bounding box center [315, 168] width 12 height 12
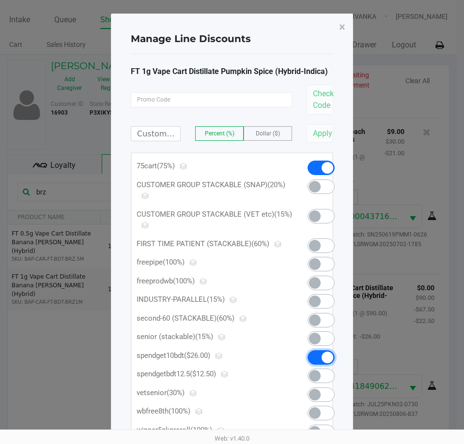
click at [323, 354] on span at bounding box center [327, 358] width 12 height 12
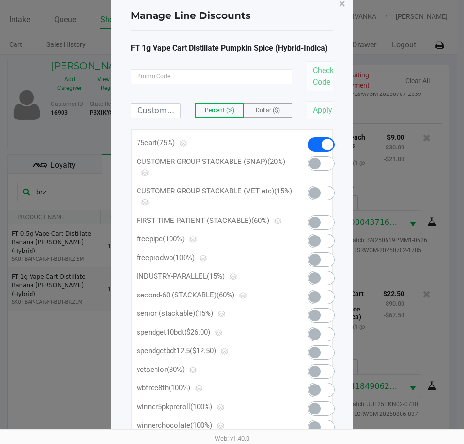
scroll to position [0, 0]
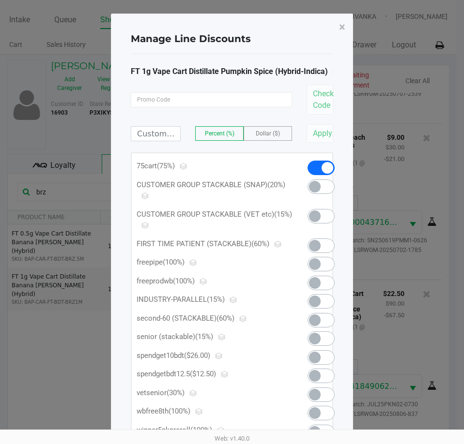
click at [330, 169] on span at bounding box center [327, 168] width 12 height 12
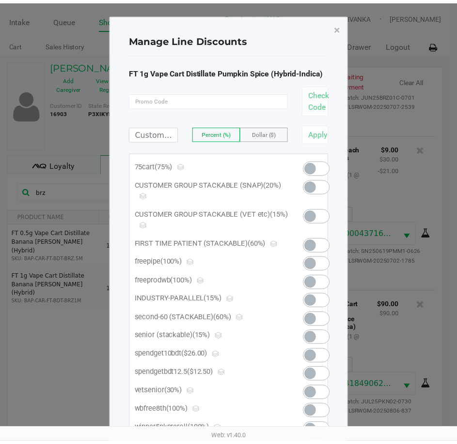
scroll to position [734, 0]
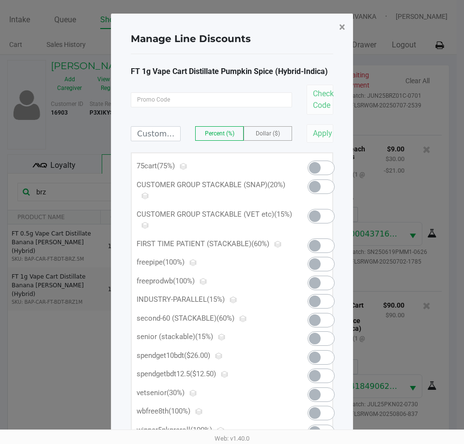
click at [341, 30] on span "×" at bounding box center [342, 27] width 6 height 14
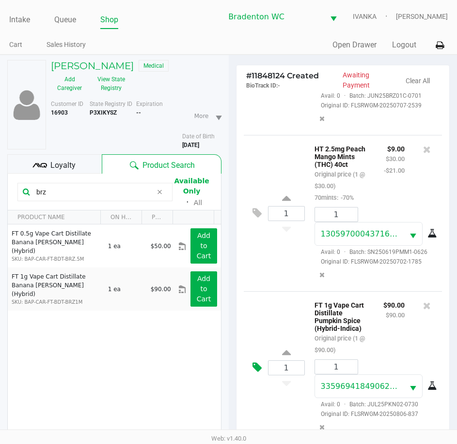
click at [260, 366] on icon at bounding box center [256, 367] width 9 height 11
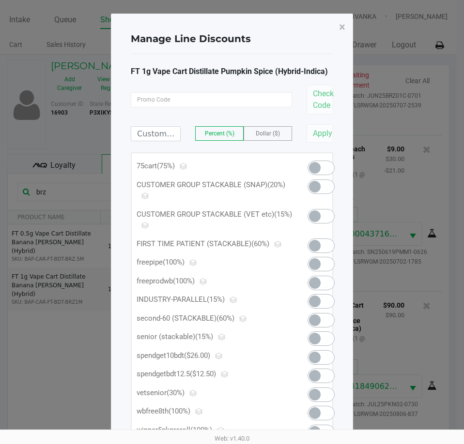
click at [313, 358] on span at bounding box center [315, 358] width 12 height 12
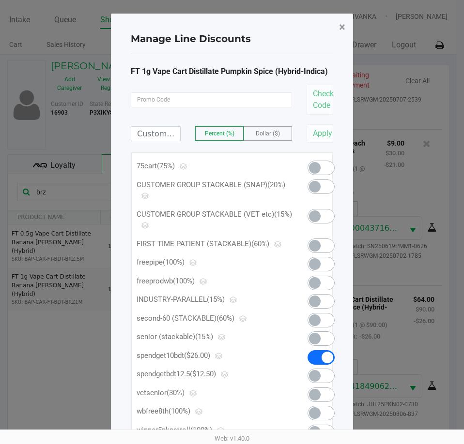
click at [343, 28] on span "×" at bounding box center [342, 27] width 6 height 14
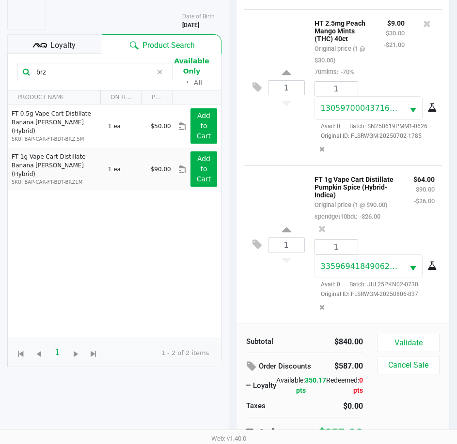
scroll to position [127, 0]
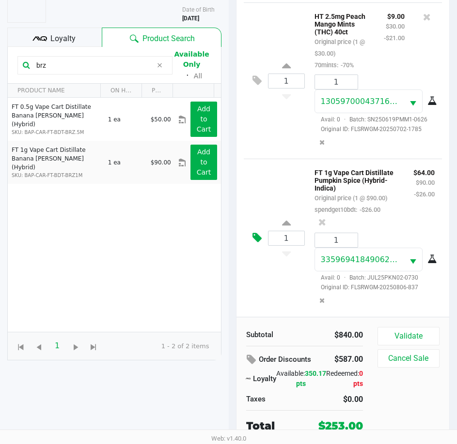
click at [262, 247] on button at bounding box center [259, 238] width 17 height 23
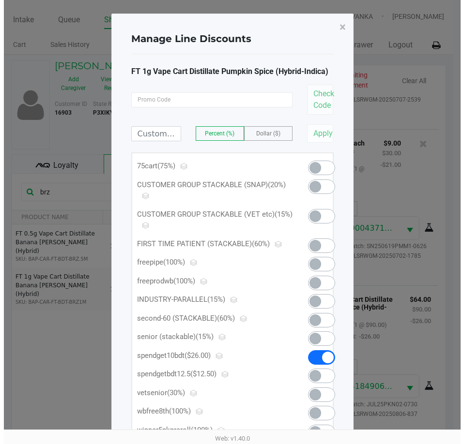
scroll to position [0, 0]
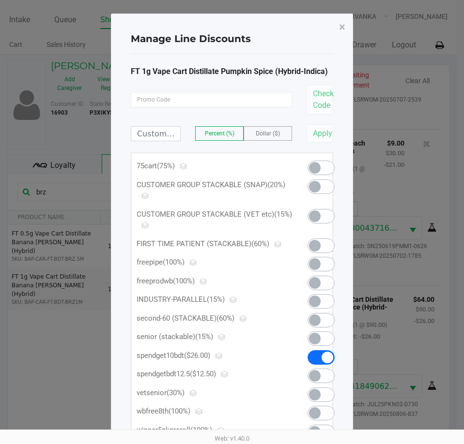
click at [311, 175] on div at bounding box center [317, 170] width 34 height 19
click at [315, 166] on span at bounding box center [315, 168] width 12 height 12
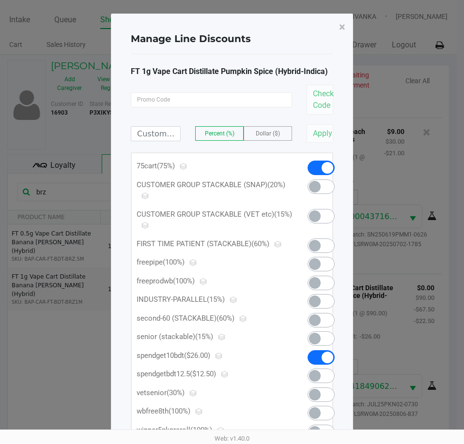
scroll to position [758, 0]
click at [319, 165] on span at bounding box center [320, 168] width 27 height 15
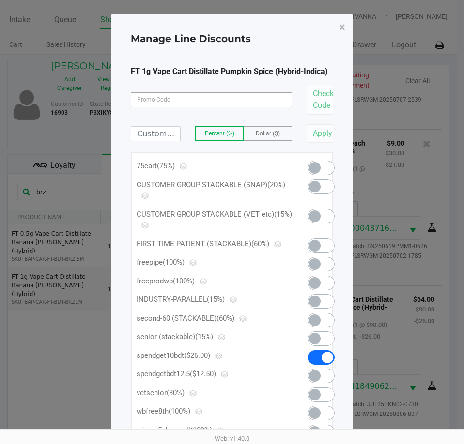
drag, startPoint x: 277, startPoint y: 135, endPoint x: 192, endPoint y: 104, distance: 90.8
click at [276, 135] on span "Dollar ($)" at bounding box center [268, 133] width 24 height 7
click at [267, 135] on span "Dollar ($)" at bounding box center [268, 133] width 24 height 7
click at [158, 134] on input at bounding box center [155, 134] width 49 height 14
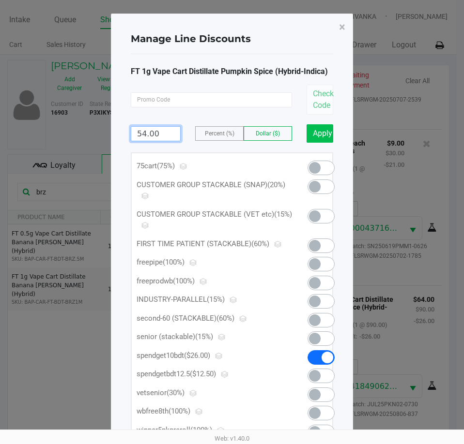
type input "54.00"
click at [314, 137] on button "Apply" at bounding box center [319, 133] width 27 height 18
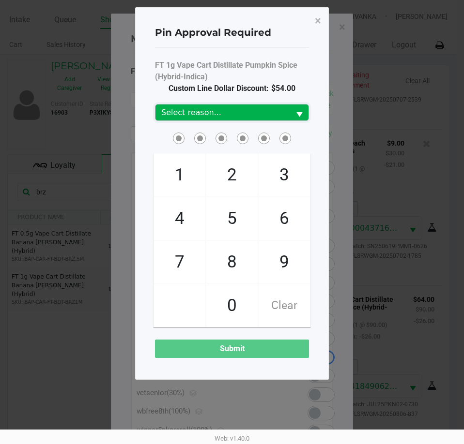
click at [229, 110] on span "Select reason..." at bounding box center [222, 113] width 123 height 12
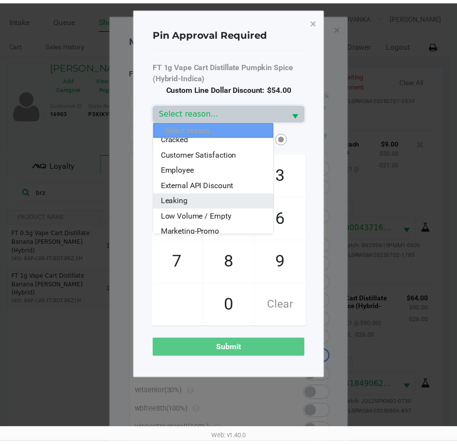
scroll to position [19, 0]
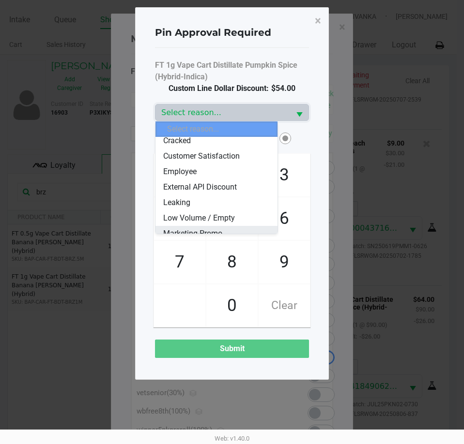
click at [191, 228] on li "Marketing-Promo" at bounding box center [216, 233] width 122 height 15
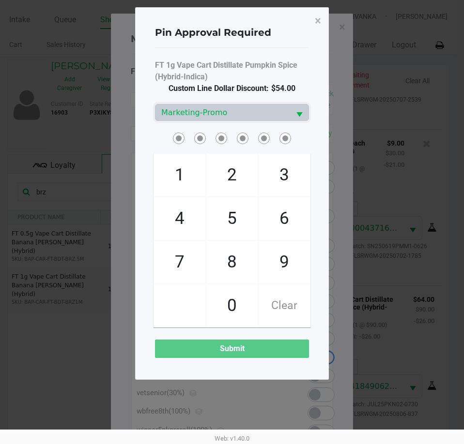
click at [229, 167] on span "2" at bounding box center [231, 175] width 51 height 43
checkbox input "true"
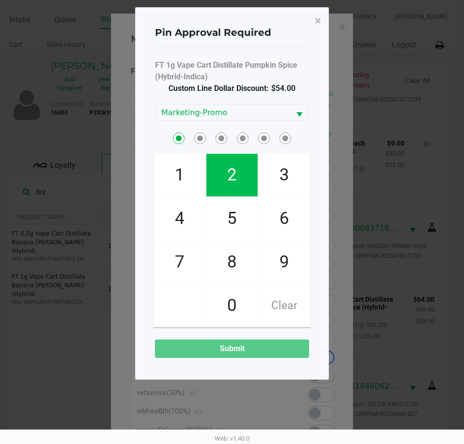
click at [229, 167] on span "2" at bounding box center [231, 175] width 51 height 43
checkbox input "true"
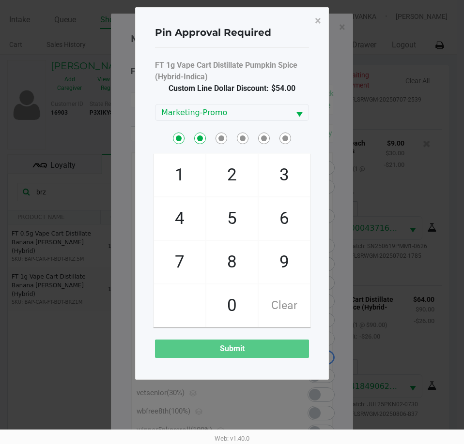
click at [229, 171] on span "2" at bounding box center [231, 175] width 51 height 43
checkbox input "true"
drag, startPoint x: 231, startPoint y: 169, endPoint x: 330, endPoint y: 274, distance: 144.2
click at [231, 171] on span "2" at bounding box center [231, 175] width 51 height 43
checkbox input "true"
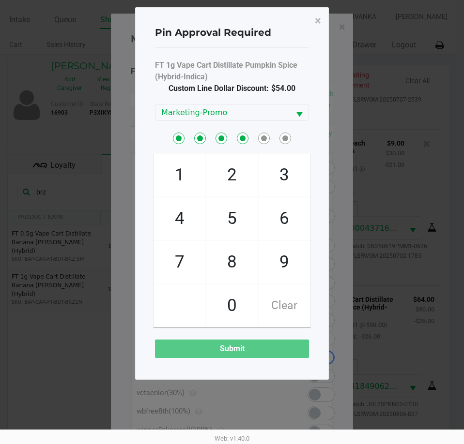
click at [284, 255] on span "9" at bounding box center [284, 262] width 51 height 43
checkbox input "true"
click at [284, 223] on span "6" at bounding box center [284, 219] width 51 height 43
checkbox input "true"
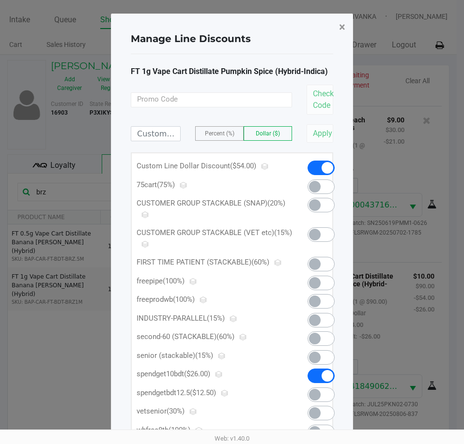
click at [346, 24] on button "×" at bounding box center [342, 27] width 22 height 27
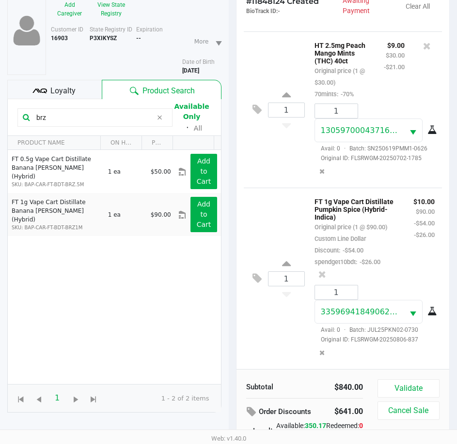
scroll to position [127, 0]
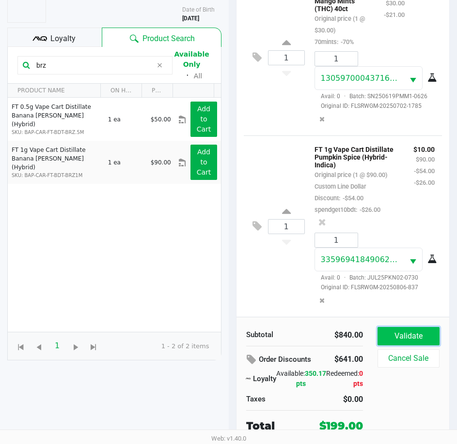
click at [394, 332] on button "Validate" at bounding box center [408, 336] width 62 height 18
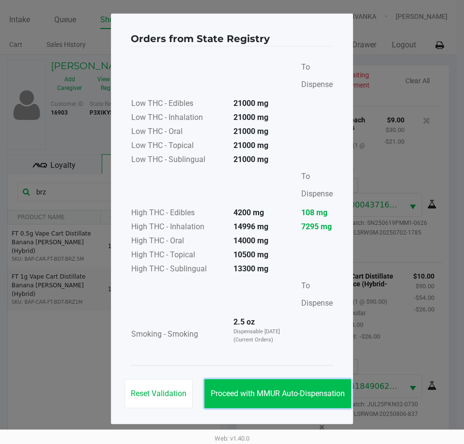
click at [304, 402] on button "Proceed with MMUR Auto-Dispensation" at bounding box center [277, 394] width 147 height 29
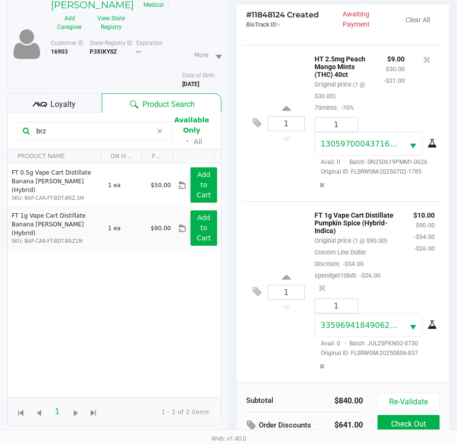
scroll to position [128, 0]
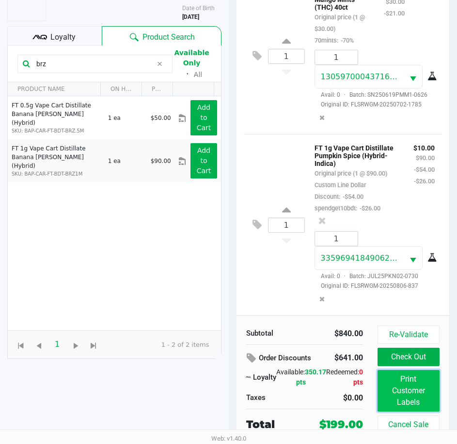
click at [412, 391] on button "Print Customer Labels" at bounding box center [408, 391] width 62 height 42
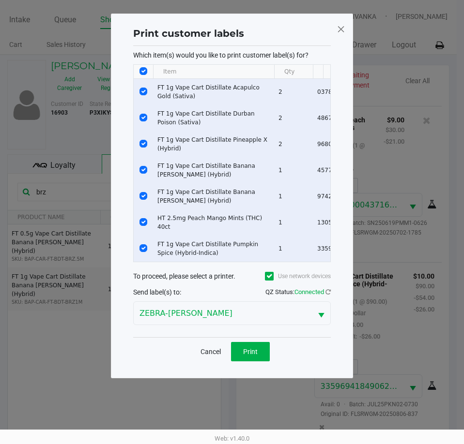
click at [142, 70] on input "Select All Rows" at bounding box center [143, 71] width 8 height 8
checkbox input "false"
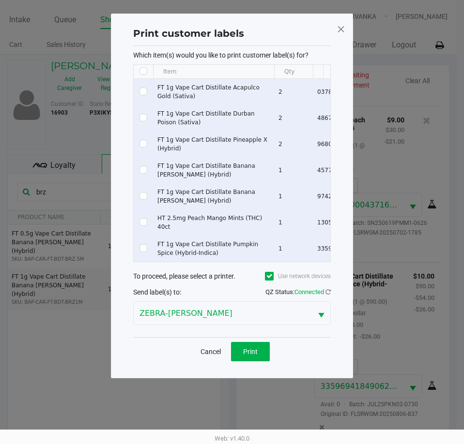
checkbox input "false"
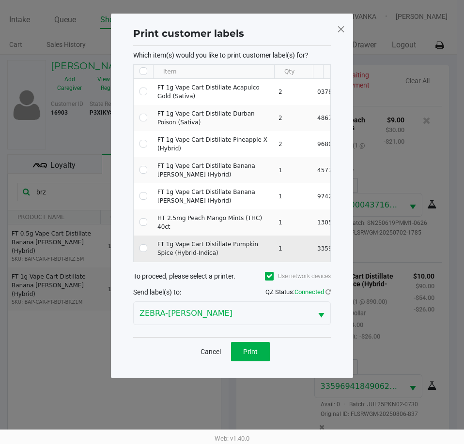
click at [139, 244] on td "Data table" at bounding box center [143, 249] width 19 height 26
click at [140, 247] on input "Select Row" at bounding box center [143, 249] width 8 height 8
checkbox input "true"
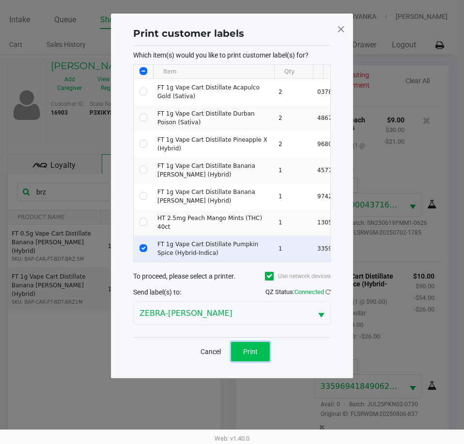
click at [248, 362] on button "Print" at bounding box center [250, 351] width 39 height 19
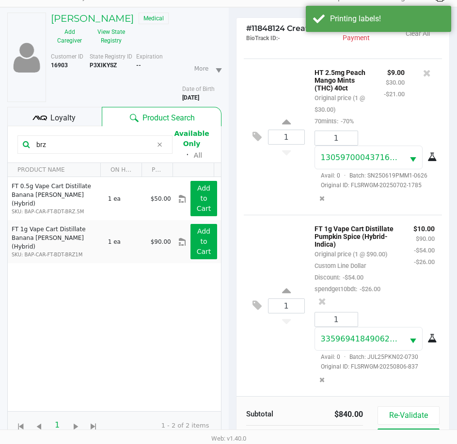
scroll to position [128, 0]
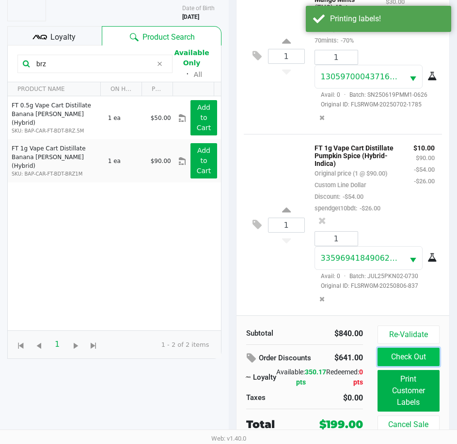
click at [406, 363] on button "Check Out" at bounding box center [408, 357] width 62 height 18
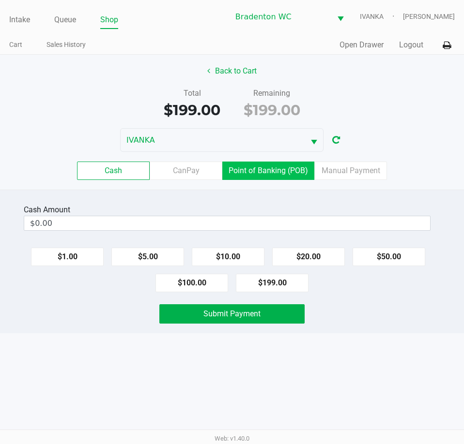
click at [267, 176] on label "Point of Banking (POB)" at bounding box center [268, 171] width 92 height 18
click at [0, 0] on 7 "Point of Banking (POB)" at bounding box center [0, 0] width 0 height 0
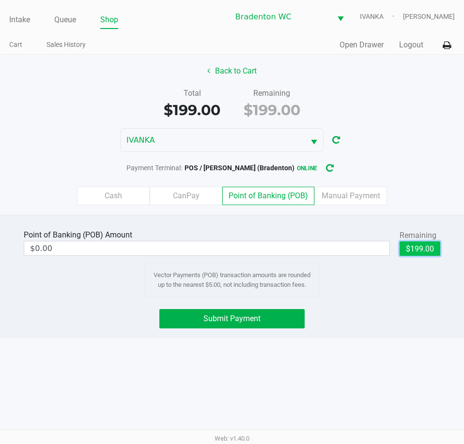
click at [431, 249] on button "$199.00" at bounding box center [419, 249] width 41 height 15
type input "$199.00"
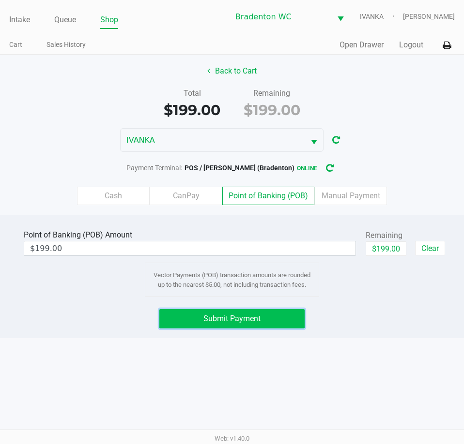
click at [209, 319] on span "Submit Payment" at bounding box center [231, 318] width 57 height 9
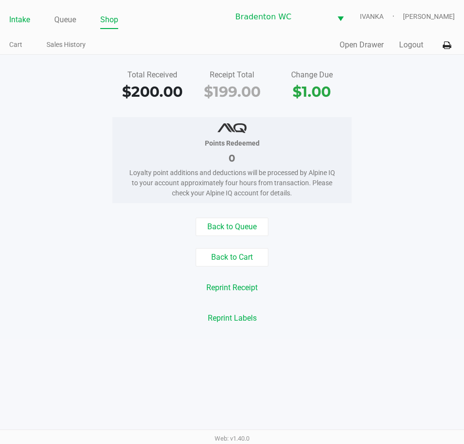
click at [21, 19] on link "Intake" at bounding box center [19, 20] width 21 height 14
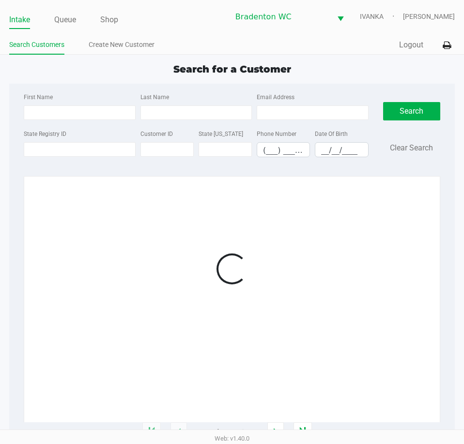
click at [196, 44] on ul "Search Customers Create New Customer" at bounding box center [120, 46] width 223 height 16
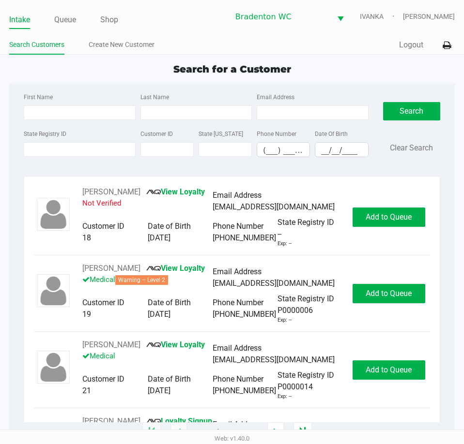
click at [136, 58] on app-point-of-sale "Intake Queue Shop Bradenton WC IVANKA Olivia Benjamin Search Customers Create N…" at bounding box center [232, 216] width 464 height 433
click at [145, 64] on div "Search for a Customer" at bounding box center [232, 69] width 460 height 15
type input "TIMOTHY"
type input "FERREIRA"
type input "03/02/1996"
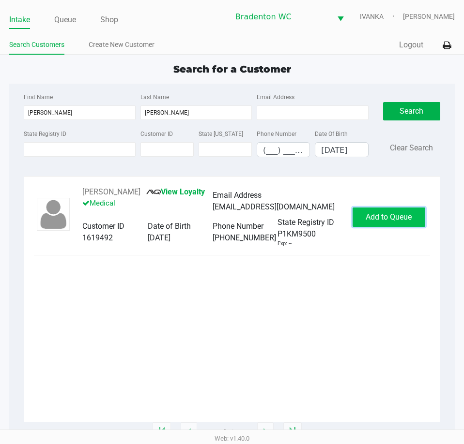
click at [410, 215] on button "Add to Queue" at bounding box center [388, 217] width 73 height 19
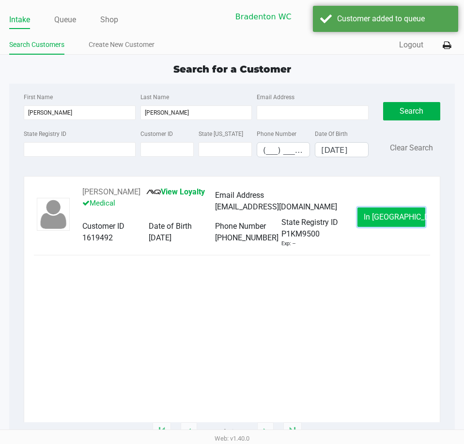
click at [409, 222] on button "In Queue" at bounding box center [391, 217] width 68 height 19
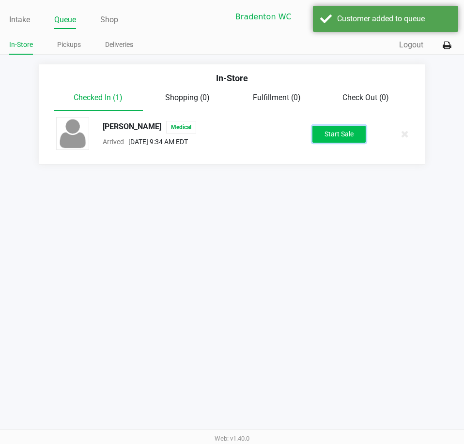
click at [337, 133] on button "Start Sale" at bounding box center [338, 134] width 53 height 17
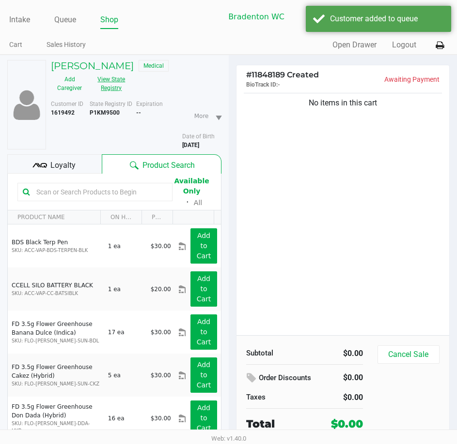
click at [119, 86] on button "View State Registry" at bounding box center [108, 84] width 41 height 24
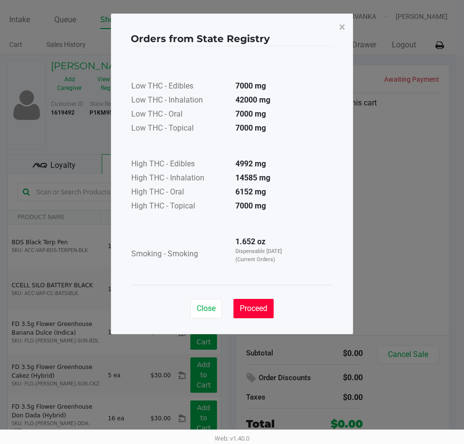
drag, startPoint x: 256, startPoint y: 305, endPoint x: 117, endPoint y: 185, distance: 183.0
click at [255, 305] on span "Proceed" at bounding box center [254, 308] width 28 height 9
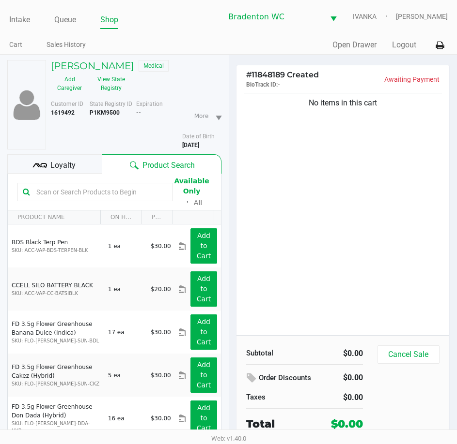
click at [64, 159] on div "Loyalty" at bounding box center [54, 163] width 94 height 19
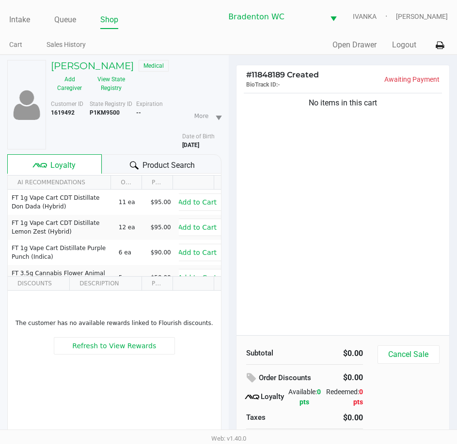
click at [139, 167] on div "Product Search" at bounding box center [161, 163] width 119 height 19
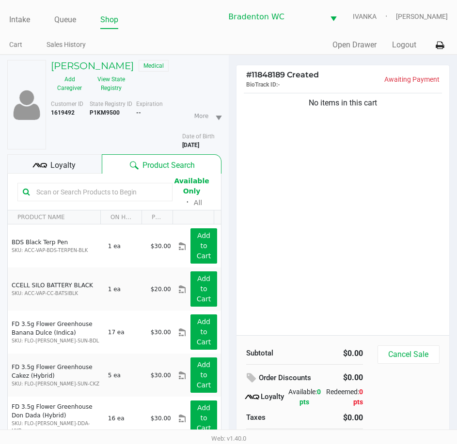
click at [130, 138] on div "State Registry ID P1KM9500" at bounding box center [113, 125] width 46 height 50
click at [103, 162] on div "Product Search" at bounding box center [162, 163] width 120 height 19
click at [72, 172] on div "Loyalty" at bounding box center [54, 163] width 94 height 19
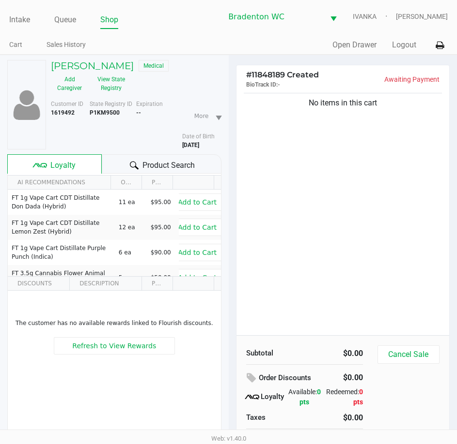
click at [121, 165] on div "Product Search" at bounding box center [161, 163] width 119 height 19
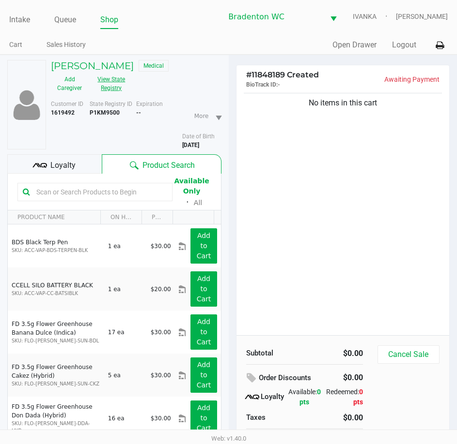
click at [113, 94] on button "View State Registry" at bounding box center [108, 84] width 41 height 24
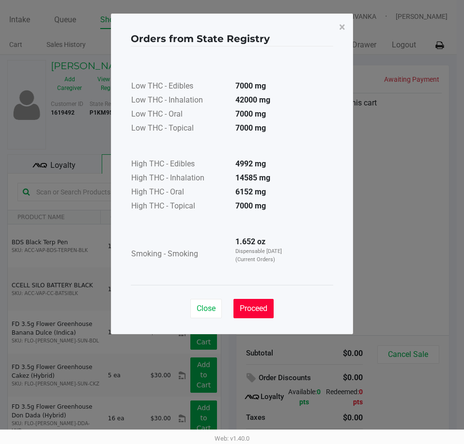
click at [260, 313] on span "Proceed" at bounding box center [254, 308] width 28 height 9
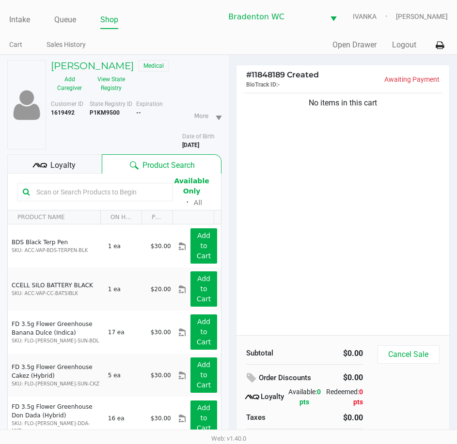
click at [52, 160] on span "Loyalty" at bounding box center [62, 166] width 25 height 12
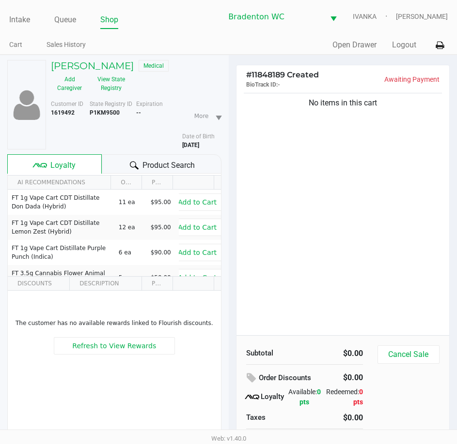
click at [118, 161] on div "Product Search" at bounding box center [161, 163] width 119 height 19
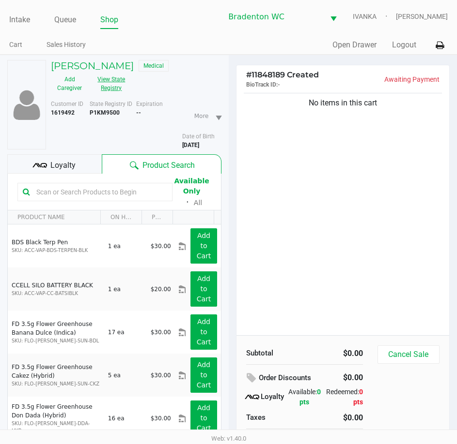
click at [117, 91] on button "View State Registry" at bounding box center [108, 84] width 41 height 24
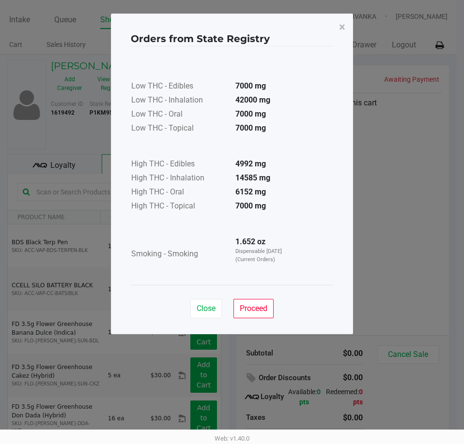
click at [265, 322] on div "Close Proceed" at bounding box center [232, 304] width 202 height 39
click at [252, 307] on span "Proceed" at bounding box center [254, 308] width 28 height 9
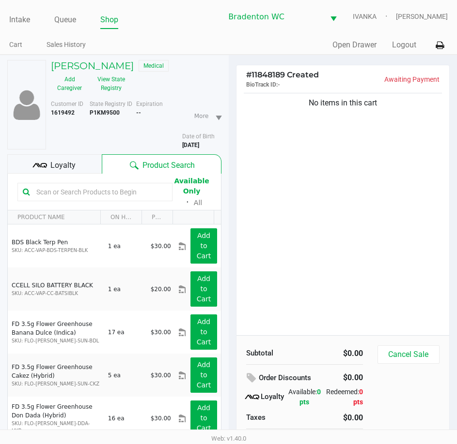
click at [358, 245] on div "No items in this cart" at bounding box center [342, 213] width 213 height 245
click at [67, 168] on span "Loyalty" at bounding box center [62, 166] width 25 height 12
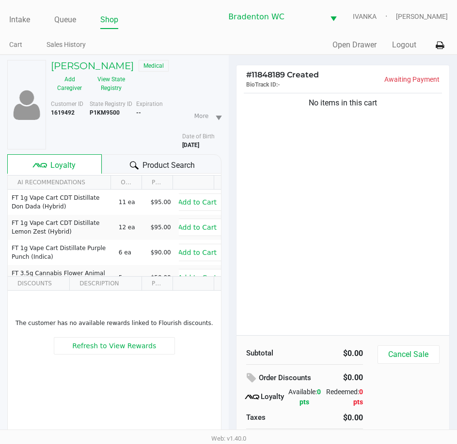
click at [134, 165] on icon at bounding box center [134, 165] width 9 height 9
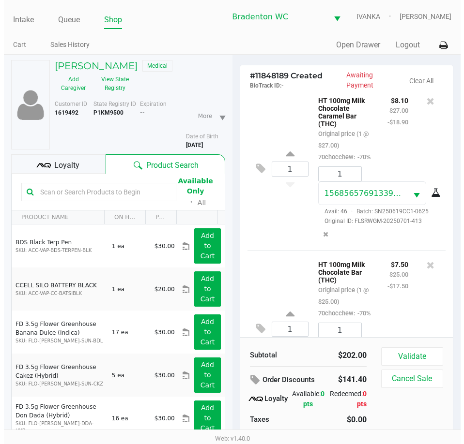
scroll to position [299, 0]
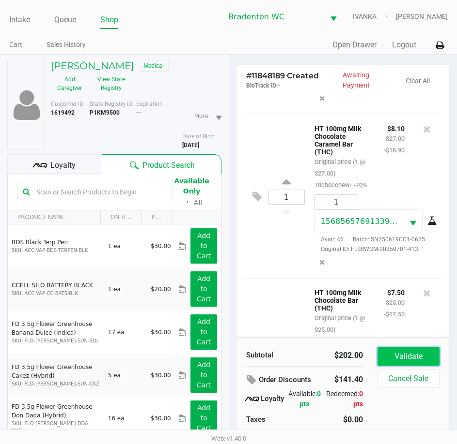
click at [402, 359] on button "Validate" at bounding box center [408, 357] width 62 height 18
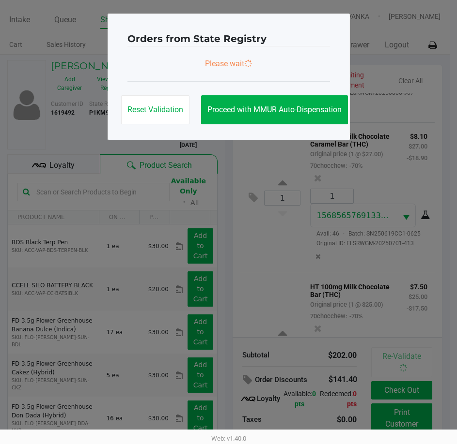
scroll to position [589, 0]
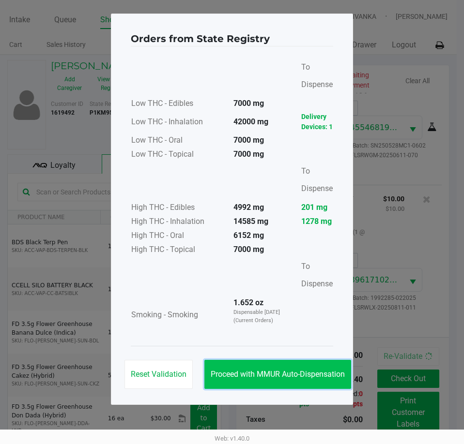
click at [307, 366] on button "Proceed with MMUR Auto-Dispensation" at bounding box center [277, 374] width 147 height 29
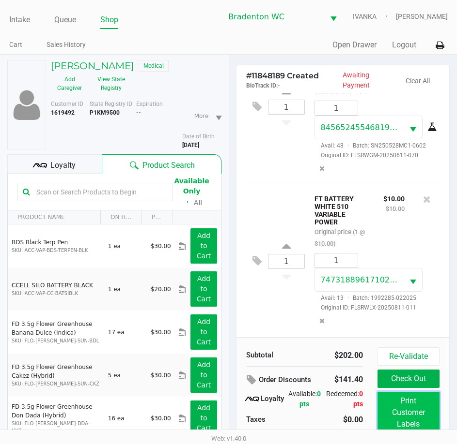
click at [426, 410] on button "Print Customer Labels" at bounding box center [408, 413] width 62 height 42
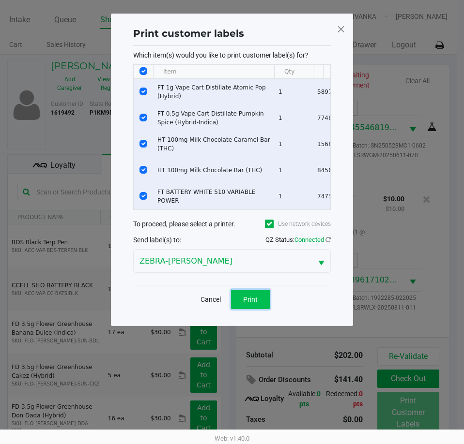
click at [260, 302] on button "Print" at bounding box center [250, 299] width 39 height 19
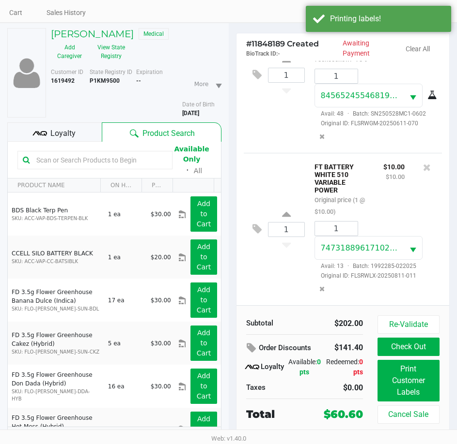
scroll to position [48, 0]
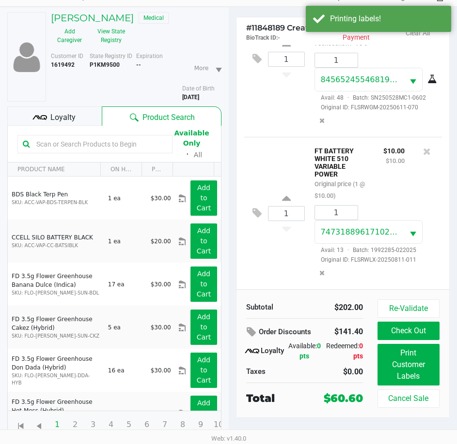
click at [84, 122] on div "Loyalty" at bounding box center [54, 116] width 94 height 19
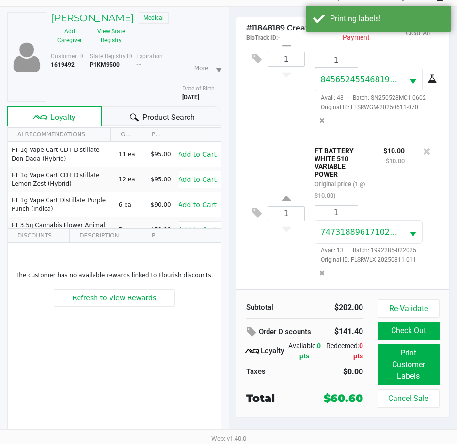
click at [124, 117] on div "Product Search" at bounding box center [161, 116] width 119 height 19
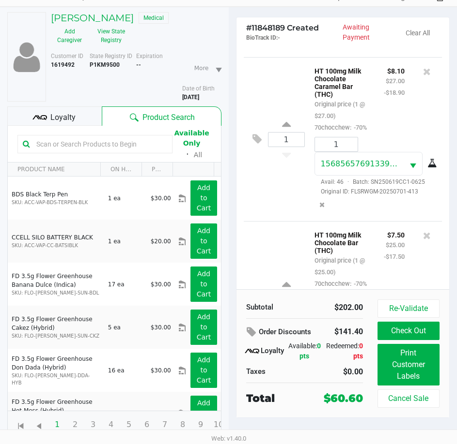
scroll to position [299, 0]
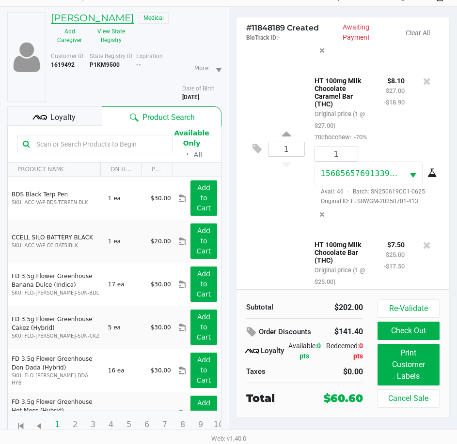
click at [120, 14] on h5 "TIMOTHY FERREIRA II" at bounding box center [92, 18] width 83 height 12
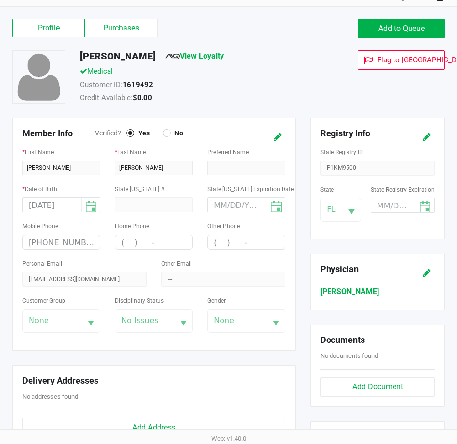
click at [116, 37] on div "Profile Purchases" at bounding box center [117, 28] width 224 height 19
click at [116, 32] on label "Purchases" at bounding box center [121, 28] width 73 height 18
click at [0, 0] on 1 "Purchases" at bounding box center [0, 0] width 0 height 0
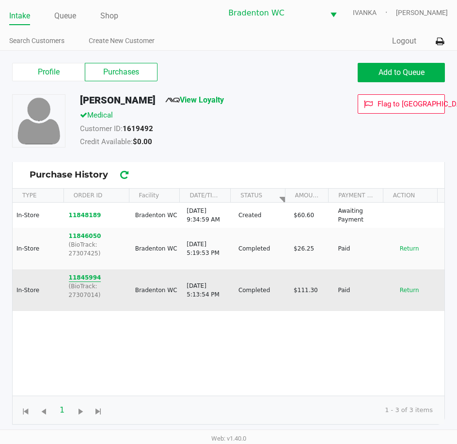
click at [70, 274] on button "11845994" at bounding box center [85, 278] width 32 height 9
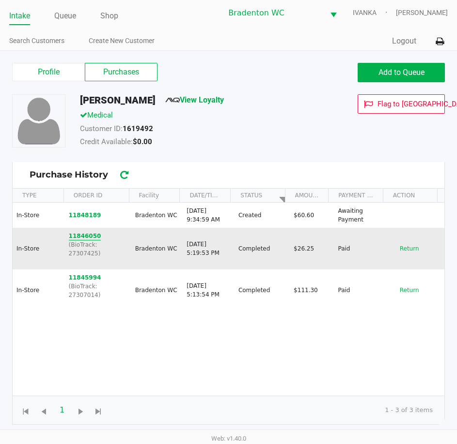
click at [91, 235] on button "11846050" at bounding box center [85, 236] width 32 height 9
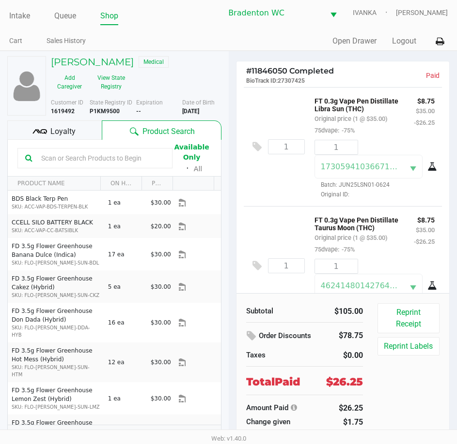
scroll to position [170, 0]
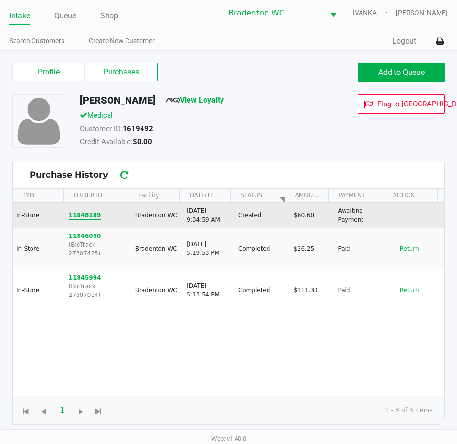
click at [85, 212] on button "11848189" at bounding box center [85, 215] width 32 height 9
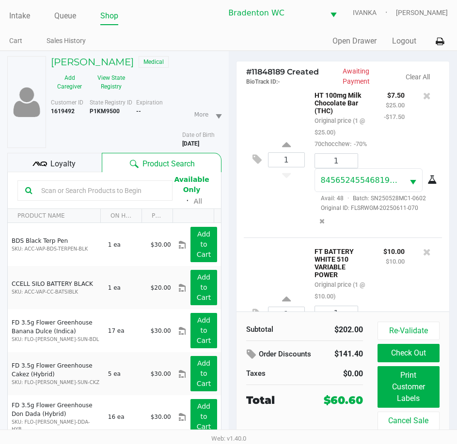
scroll to position [611, 0]
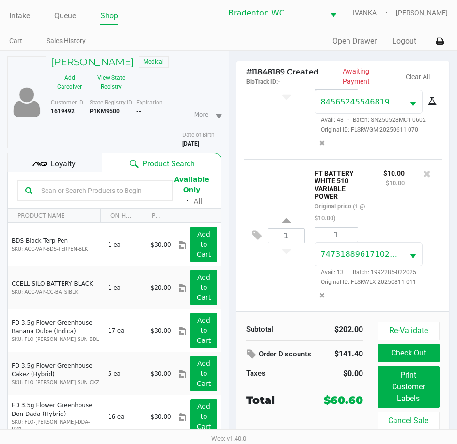
click at [29, 168] on div "Loyalty" at bounding box center [54, 162] width 94 height 19
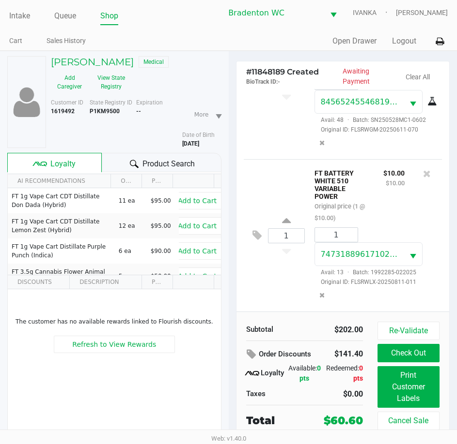
click at [109, 161] on div "Product Search" at bounding box center [161, 162] width 119 height 19
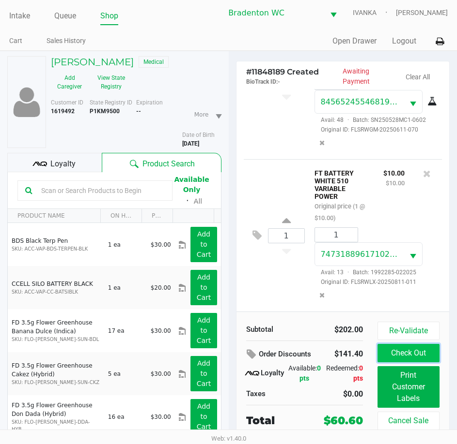
click at [411, 351] on button "Check Out" at bounding box center [408, 353] width 62 height 18
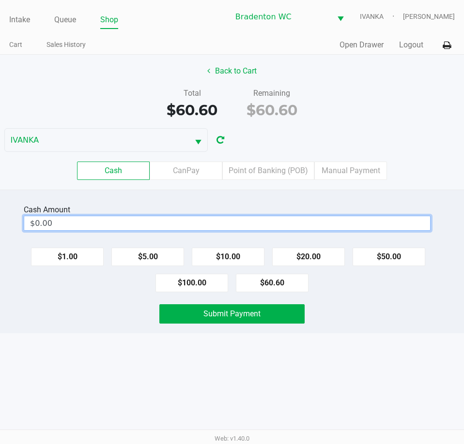
click at [370, 219] on input "$0.00" at bounding box center [227, 223] width 406 height 14
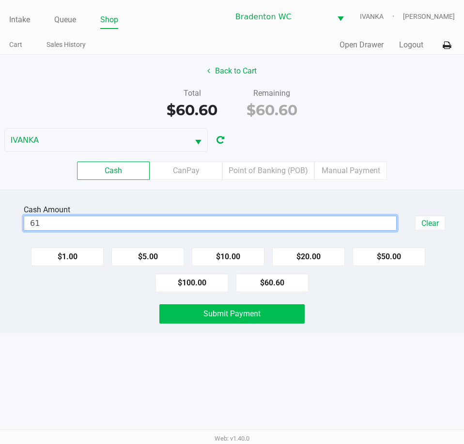
click at [289, 322] on button "Submit Payment" at bounding box center [231, 314] width 145 height 19
type input "$61.00"
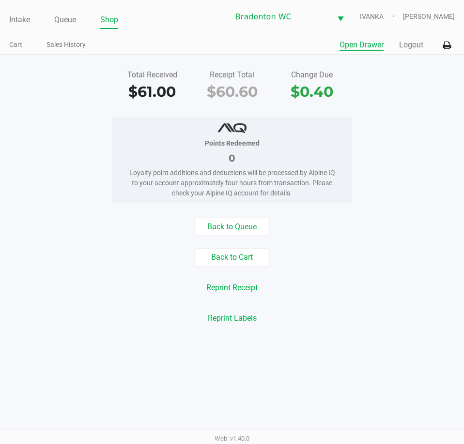
click at [345, 50] on button "Open Drawer" at bounding box center [361, 45] width 44 height 12
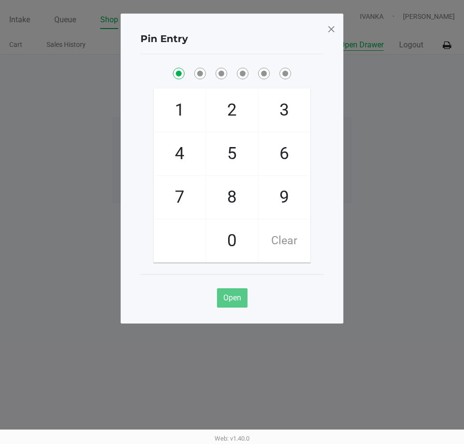
checkbox input "true"
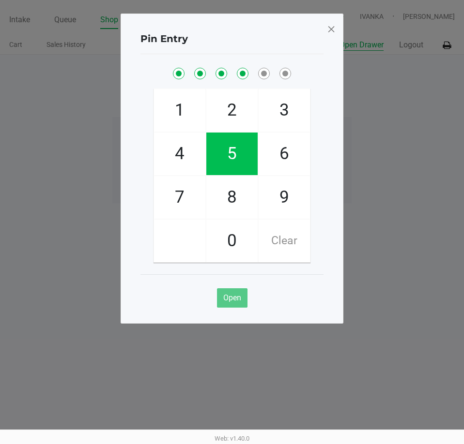
checkbox input "true"
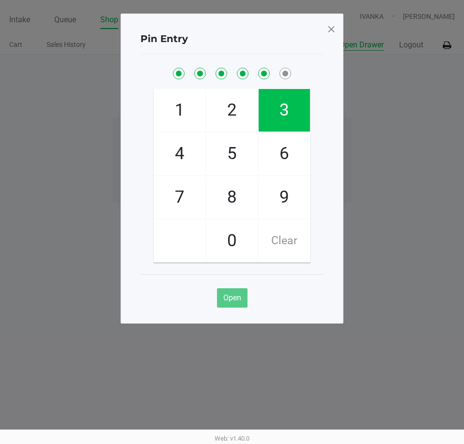
checkbox input "true"
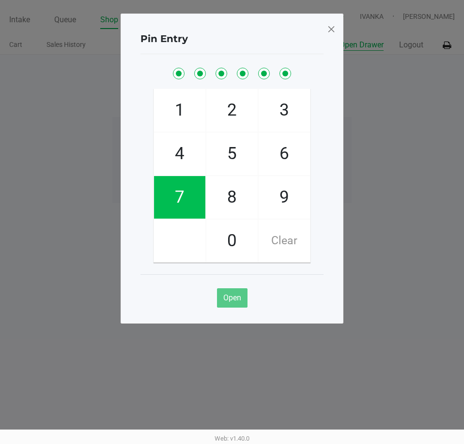
checkbox input "true"
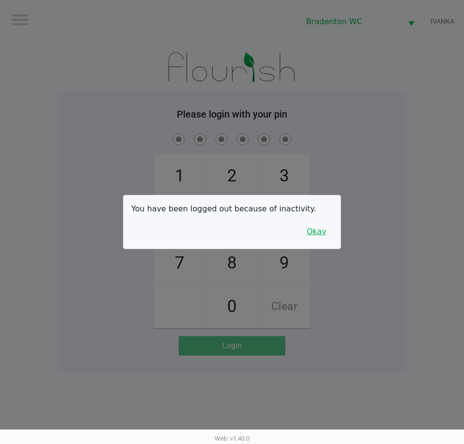
click at [319, 238] on button "Okay" at bounding box center [316, 232] width 32 height 18
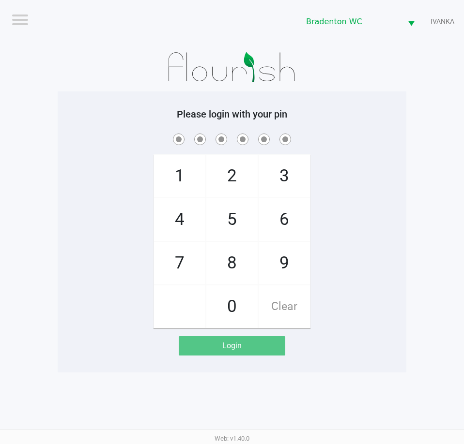
click at [372, 242] on div "1 4 7 2 5 8 0 3 6 9 Clear" at bounding box center [232, 230] width 349 height 197
checkbox input "true"
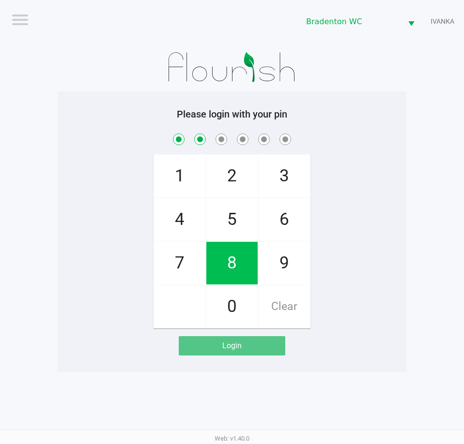
checkbox input "true"
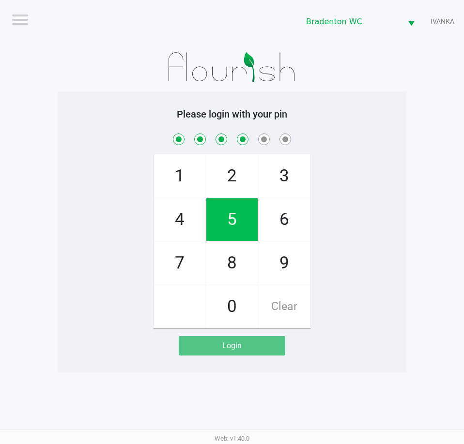
checkbox input "true"
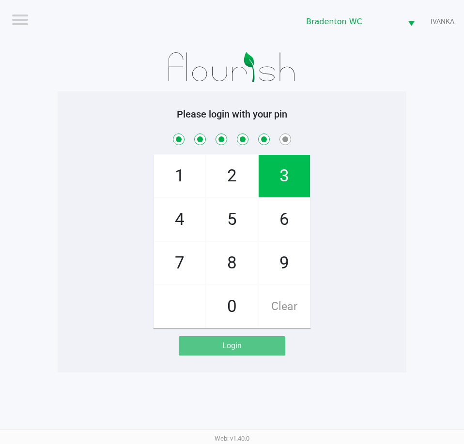
checkbox input "true"
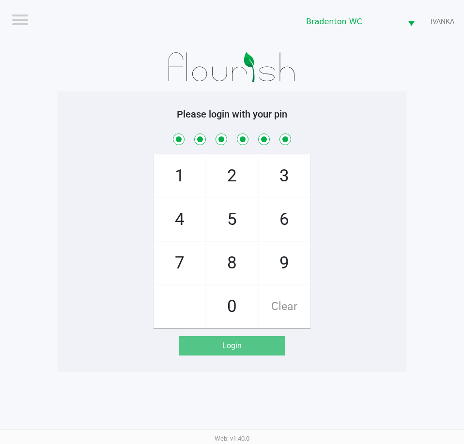
checkbox input "true"
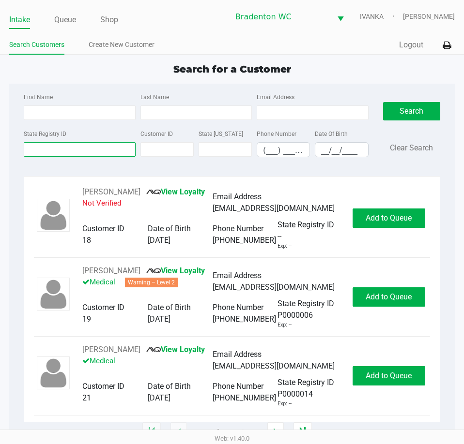
click at [119, 150] on div "State Registry ID" at bounding box center [79, 143] width 116 height 30
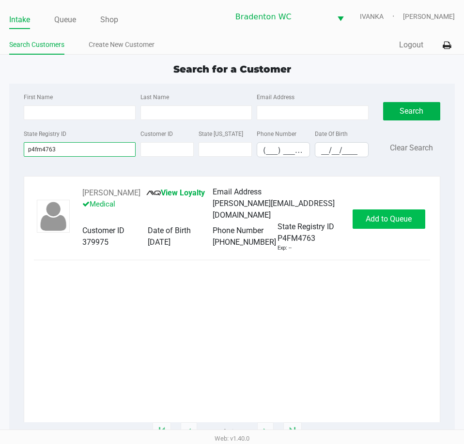
type input "p4fm4763"
click at [379, 214] on span "Add to Queue" at bounding box center [389, 218] width 46 height 9
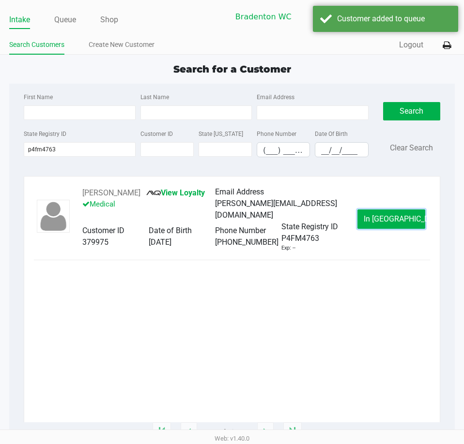
click at [378, 217] on span "In Queue" at bounding box center [404, 218] width 81 height 9
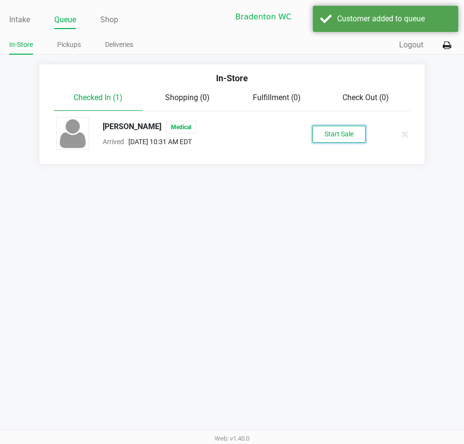
click at [319, 129] on button "Start Sale" at bounding box center [338, 134] width 53 height 17
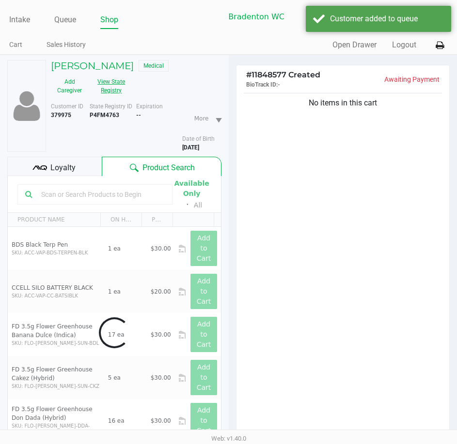
click at [101, 92] on button "View State Registry" at bounding box center [108, 86] width 41 height 24
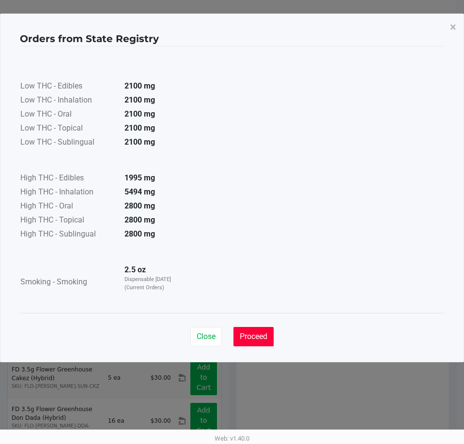
click at [251, 343] on button "Proceed" at bounding box center [253, 336] width 40 height 19
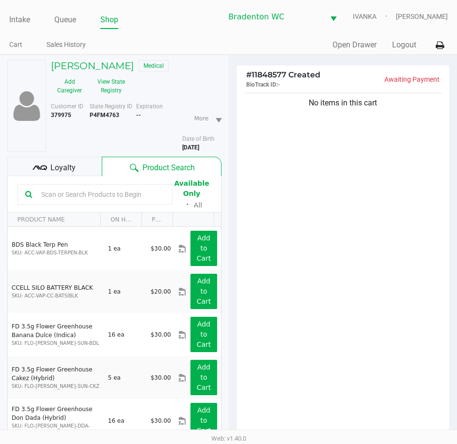
click at [62, 157] on div "Loyalty" at bounding box center [54, 166] width 94 height 19
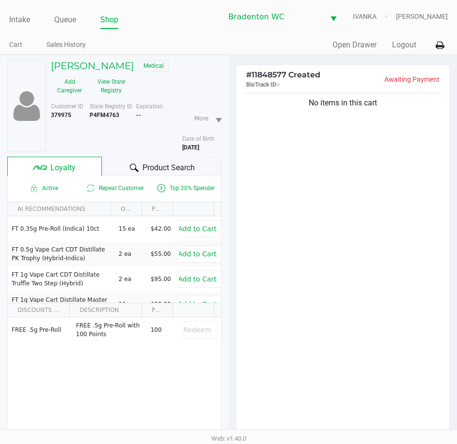
click at [126, 170] on div "Product Search" at bounding box center [161, 166] width 119 height 19
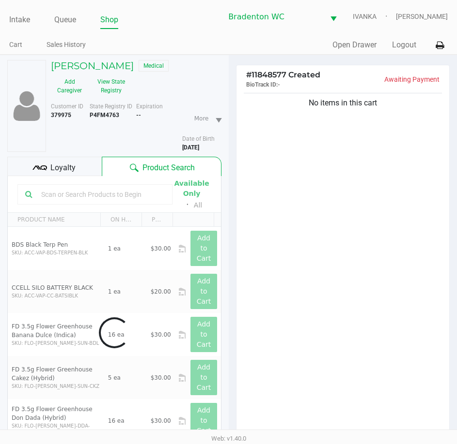
click at [321, 194] on div "No items in this cart" at bounding box center [342, 266] width 213 height 351
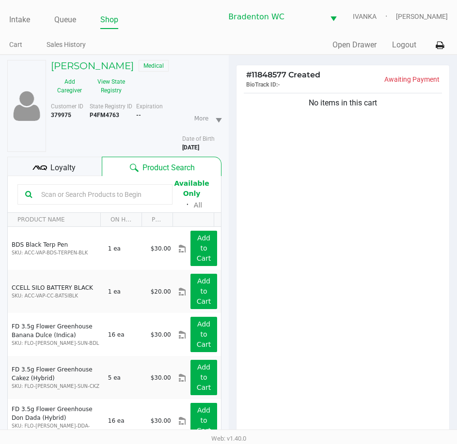
click at [71, 165] on span "Loyalty" at bounding box center [62, 168] width 25 height 12
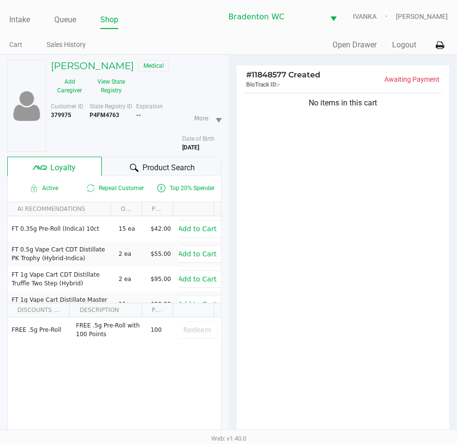
click at [134, 164] on icon at bounding box center [134, 168] width 9 height 9
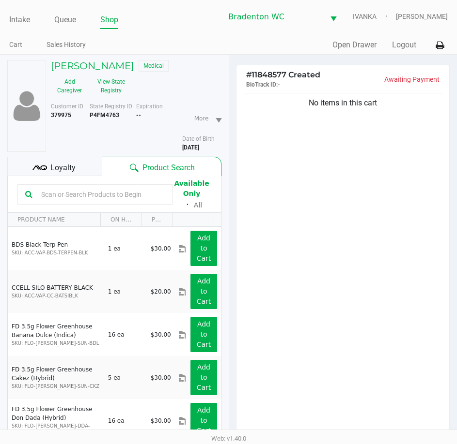
click at [325, 166] on div "No items in this cart" at bounding box center [342, 266] width 213 height 351
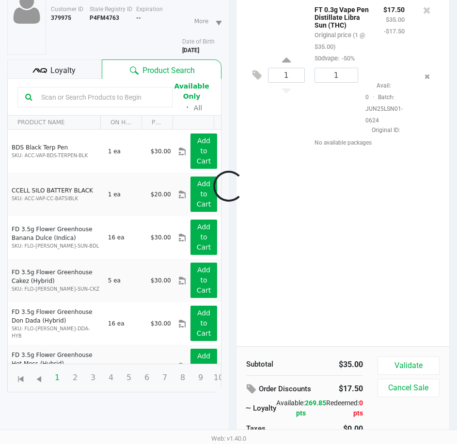
scroll to position [125, 0]
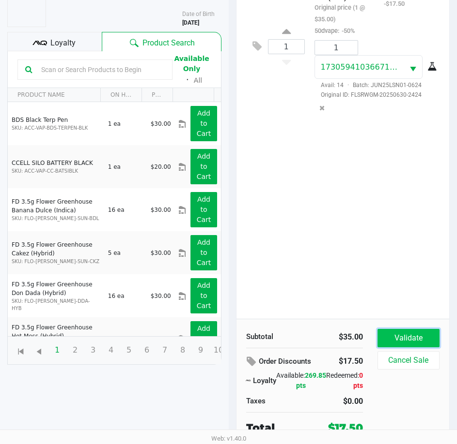
click at [399, 335] on button "Validate" at bounding box center [408, 338] width 62 height 18
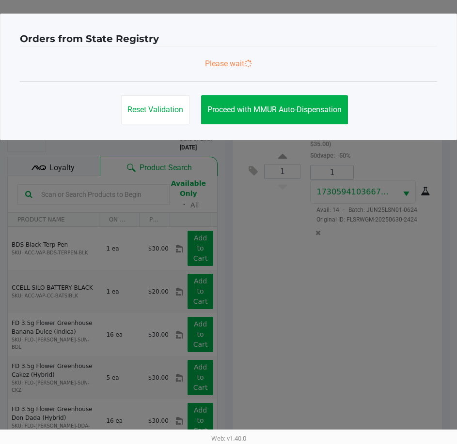
scroll to position [0, 0]
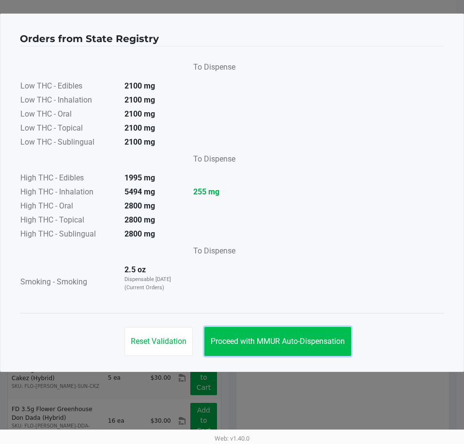
click at [313, 334] on button "Proceed with MMUR Auto-Dispensation" at bounding box center [277, 341] width 147 height 29
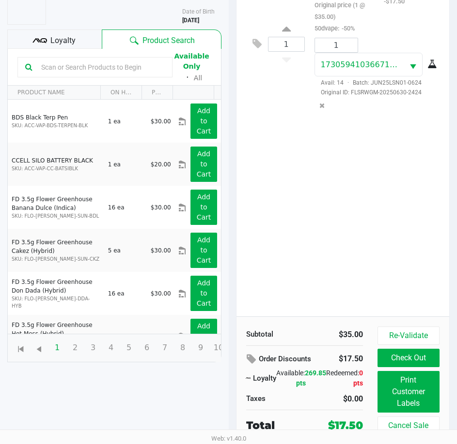
scroll to position [128, 0]
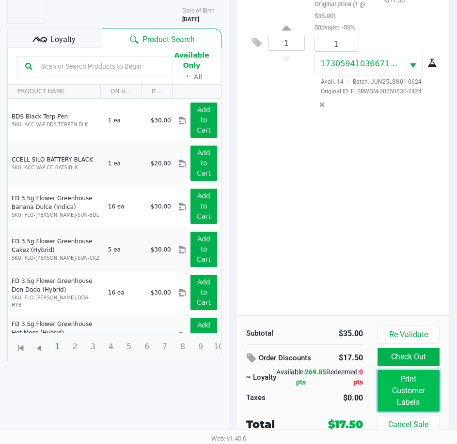
click at [422, 387] on button "Print Customer Labels" at bounding box center [408, 391] width 62 height 42
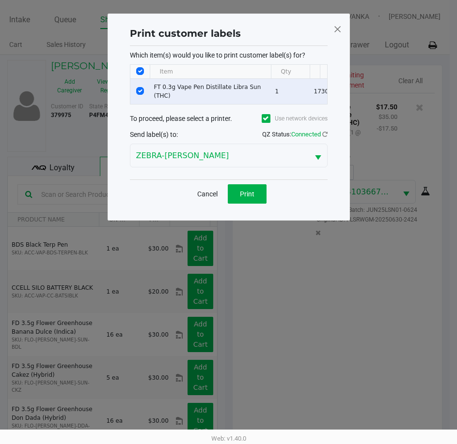
scroll to position [0, 0]
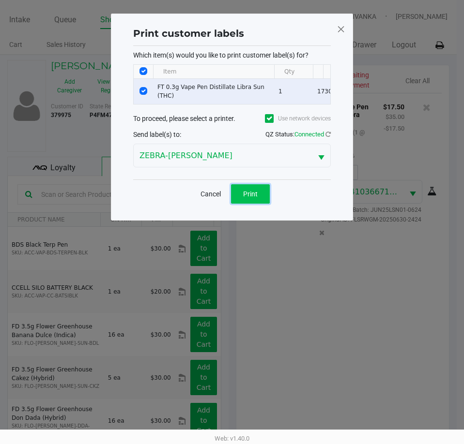
click at [244, 197] on span "Print" at bounding box center [250, 194] width 15 height 8
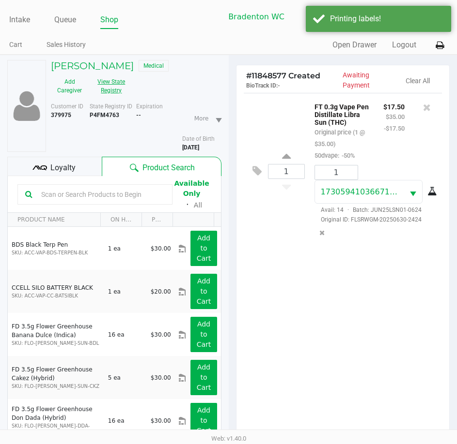
click at [98, 90] on button "View State Registry" at bounding box center [108, 86] width 41 height 24
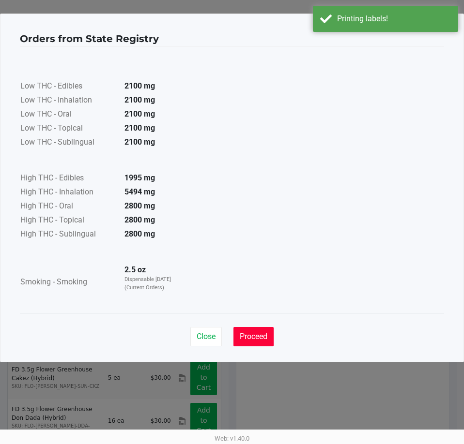
click at [261, 333] on span "Proceed" at bounding box center [254, 336] width 28 height 9
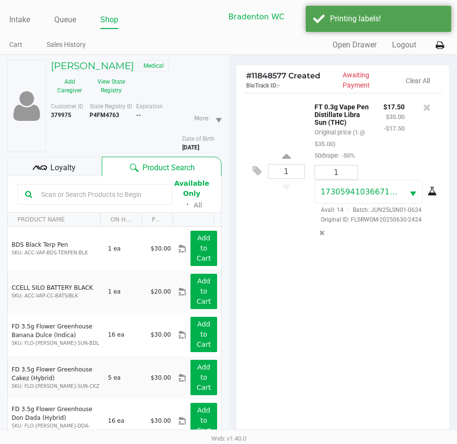
click at [47, 169] on div "Loyalty" at bounding box center [54, 166] width 94 height 19
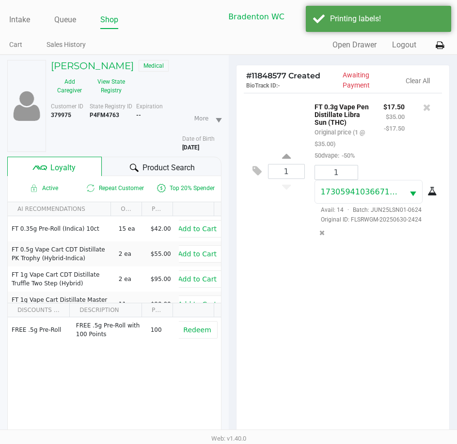
click at [133, 170] on icon at bounding box center [134, 168] width 9 height 8
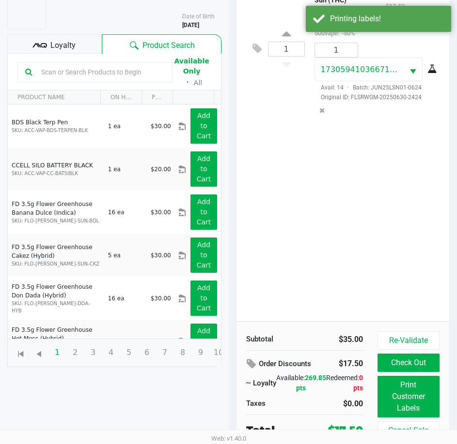
scroll to position [128, 0]
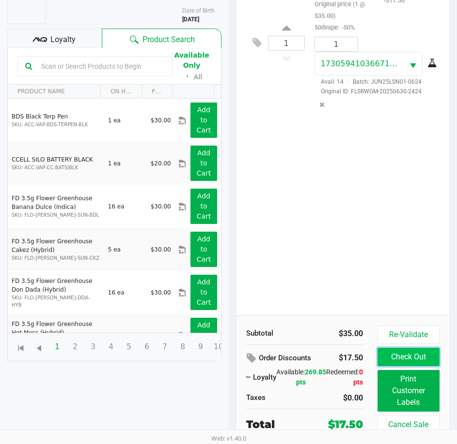
click at [422, 354] on button "Check Out" at bounding box center [408, 357] width 62 height 18
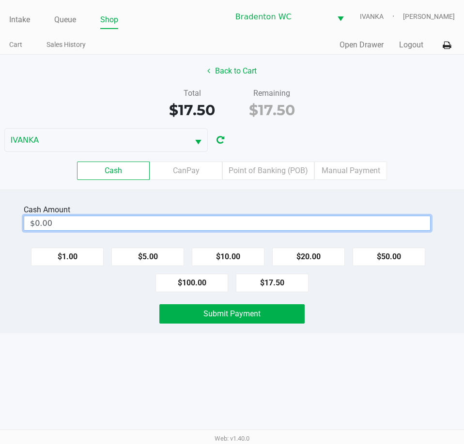
click at [304, 227] on input "$0.00" at bounding box center [227, 223] width 406 height 14
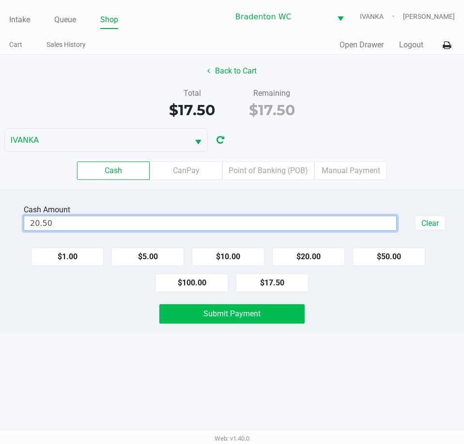
click at [272, 312] on button "Submit Payment" at bounding box center [231, 314] width 145 height 19
type input "$20.50"
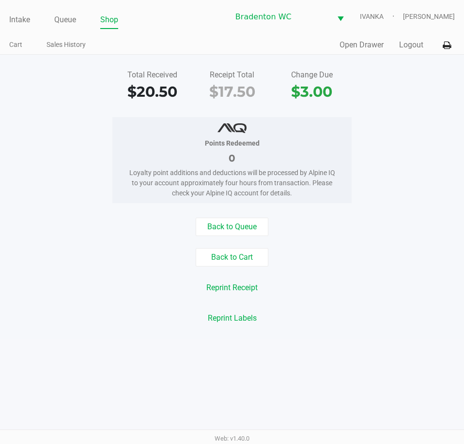
click at [419, 191] on div "Points Redeemed 0 Loyalty point additions and deductions will be processed by A…" at bounding box center [232, 160] width 478 height 86
click at [346, 46] on button "Open Drawer" at bounding box center [361, 45] width 44 height 12
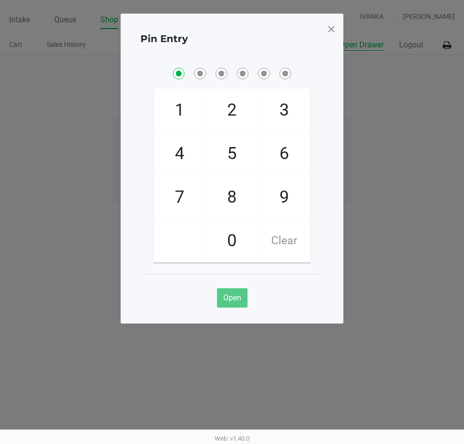
checkbox input "true"
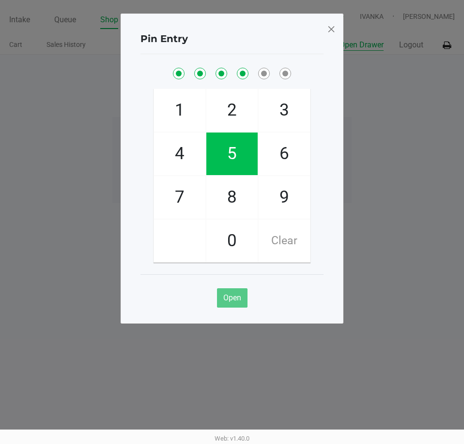
checkbox input "true"
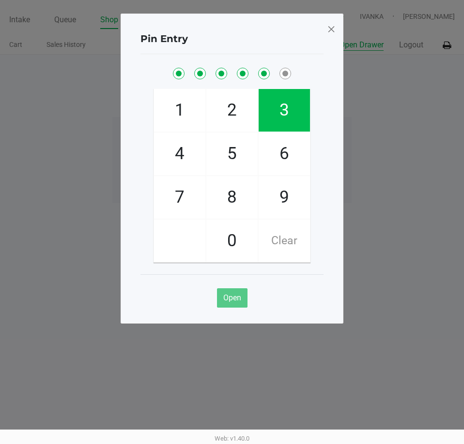
checkbox input "true"
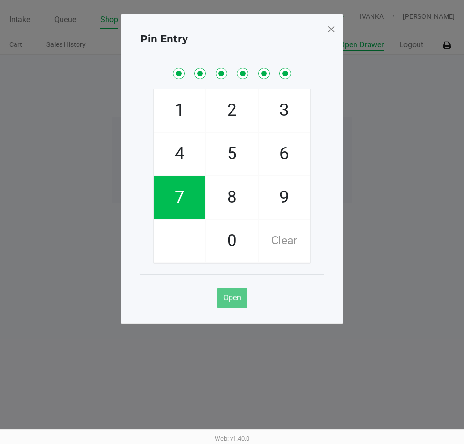
checkbox input "true"
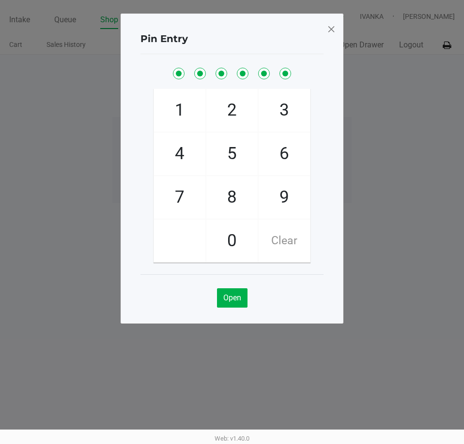
click at [328, 34] on span at bounding box center [331, 28] width 9 height 15
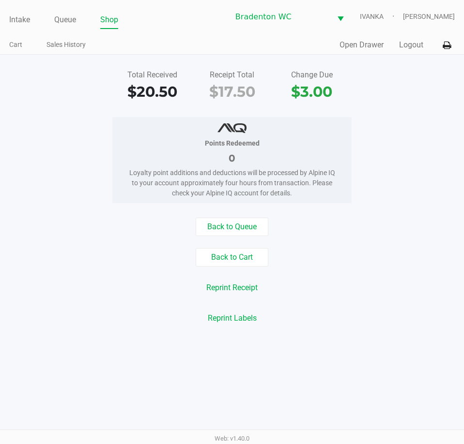
drag, startPoint x: 28, startPoint y: 23, endPoint x: 36, endPoint y: 29, distance: 9.8
click at [27, 23] on link "Intake" at bounding box center [19, 20] width 21 height 14
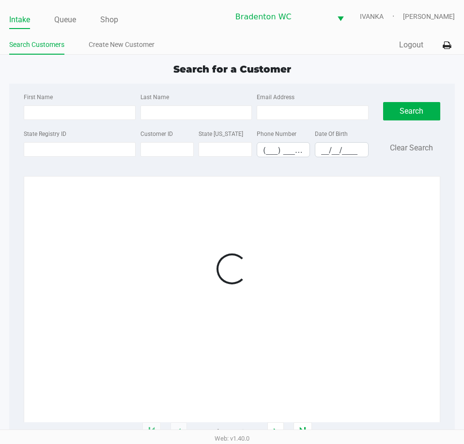
click at [177, 76] on div "Search for a Customer" at bounding box center [232, 69] width 460 height 15
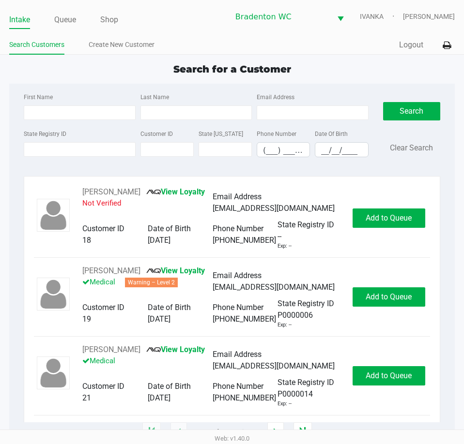
type input "MICHAEL"
type input "KIRLANGITIS"
type input "04/19/1966"
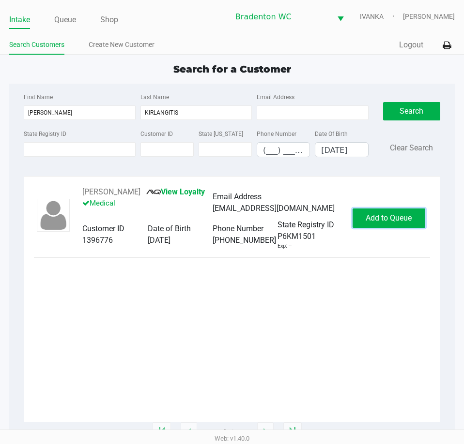
click at [395, 221] on span "Add to Queue" at bounding box center [389, 218] width 46 height 9
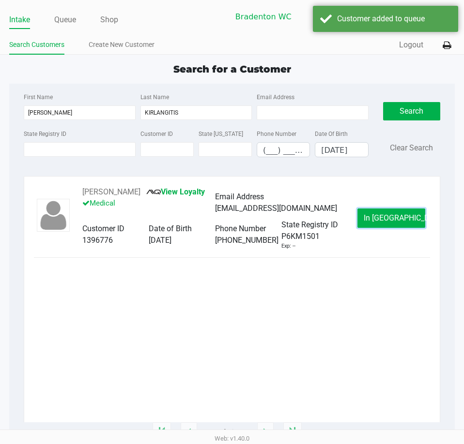
click at [395, 221] on span "In Queue" at bounding box center [404, 218] width 81 height 9
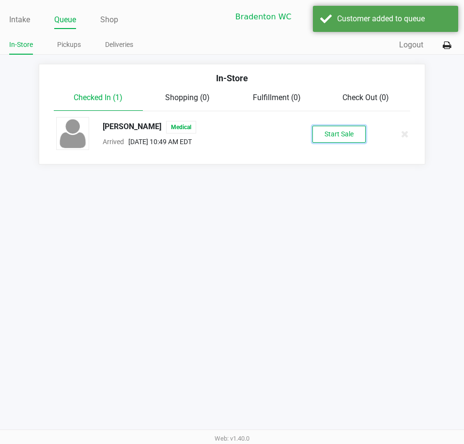
click at [352, 141] on button "Start Sale" at bounding box center [338, 134] width 53 height 17
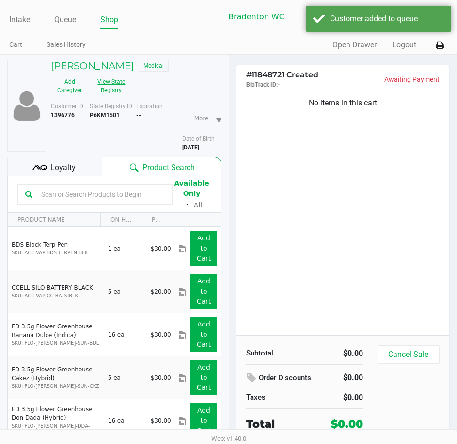
click at [111, 98] on button "View State Registry" at bounding box center [108, 86] width 41 height 24
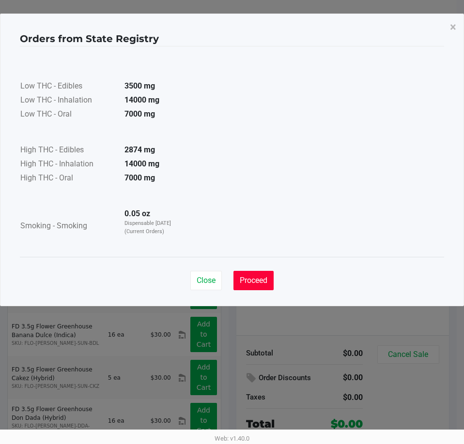
click at [259, 275] on button "Proceed" at bounding box center [253, 280] width 40 height 19
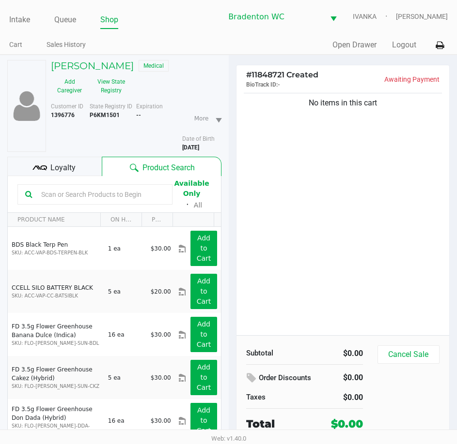
click at [99, 159] on div "Loyalty" at bounding box center [54, 166] width 94 height 19
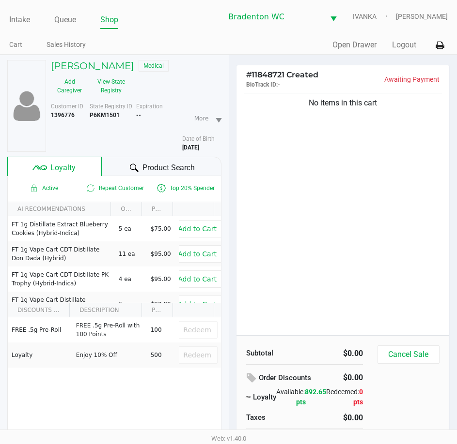
click at [134, 160] on div "Product Search" at bounding box center [161, 166] width 119 height 19
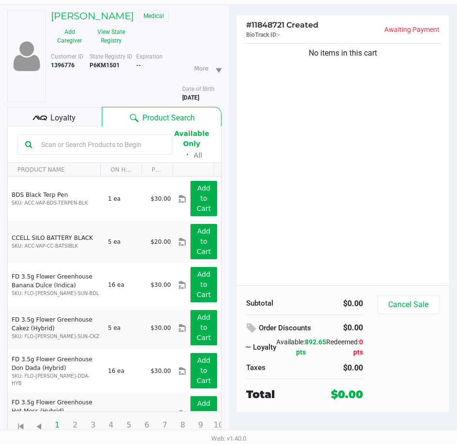
scroll to position [50, 0]
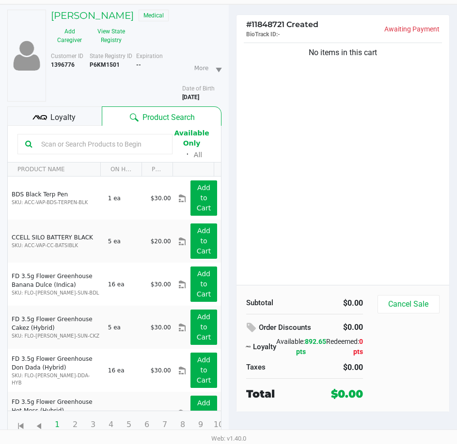
click at [282, 205] on div "No items in this cart" at bounding box center [342, 163] width 213 height 245
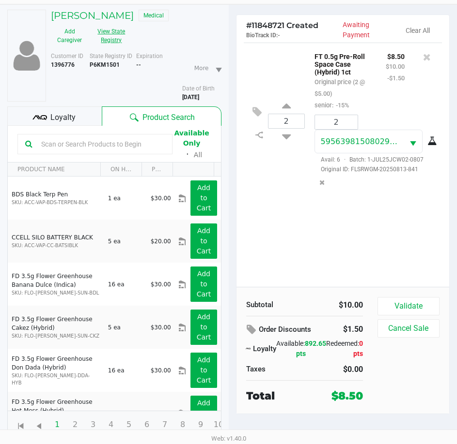
click at [115, 35] on button "View State Registry" at bounding box center [108, 36] width 41 height 24
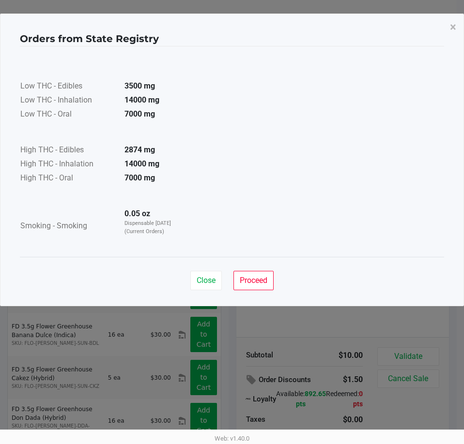
click at [257, 280] on span "Proceed" at bounding box center [254, 280] width 28 height 9
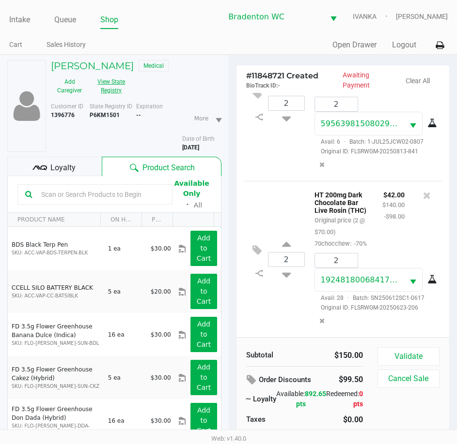
scroll to position [99, 0]
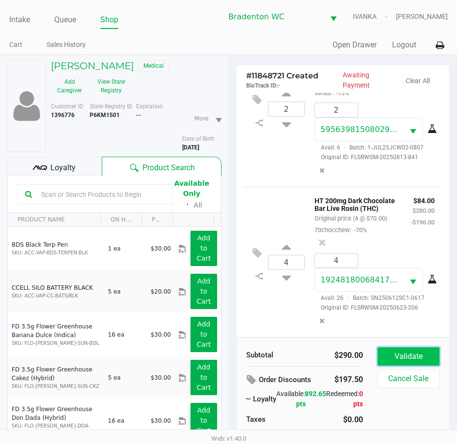
click at [418, 358] on button "Validate" at bounding box center [408, 357] width 62 height 18
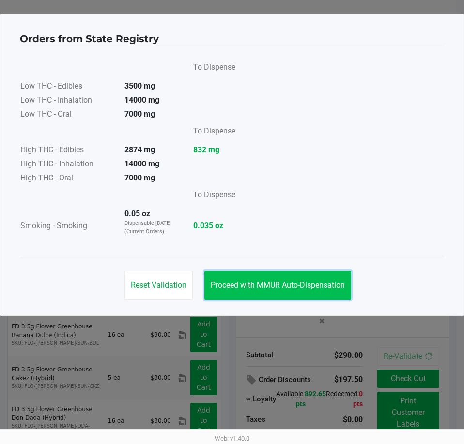
click at [299, 288] on span "Proceed with MMUR Auto-Dispensation" at bounding box center [278, 285] width 134 height 9
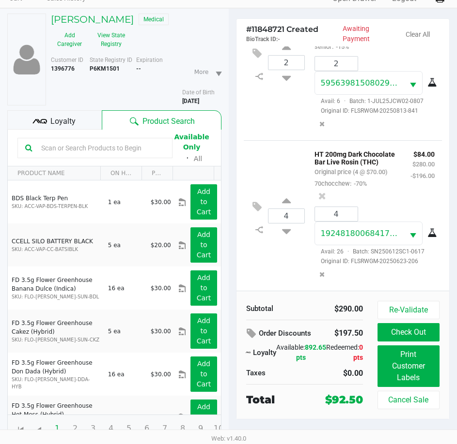
scroll to position [50, 0]
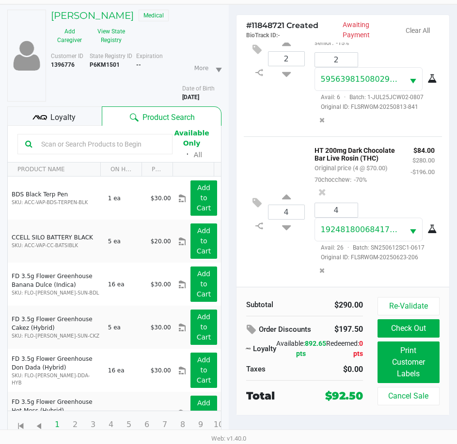
click at [79, 122] on div "Loyalty" at bounding box center [54, 116] width 94 height 19
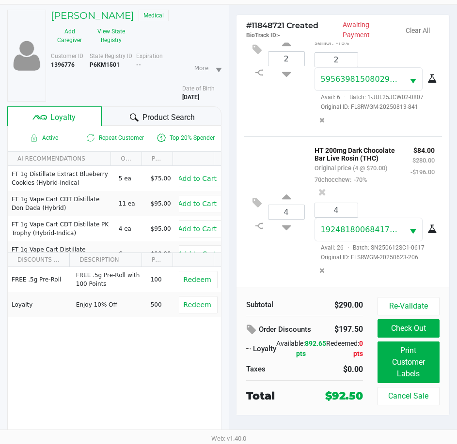
drag, startPoint x: 140, startPoint y: 121, endPoint x: 149, endPoint y: 133, distance: 15.2
click at [140, 121] on div "Product Search" at bounding box center [161, 116] width 119 height 19
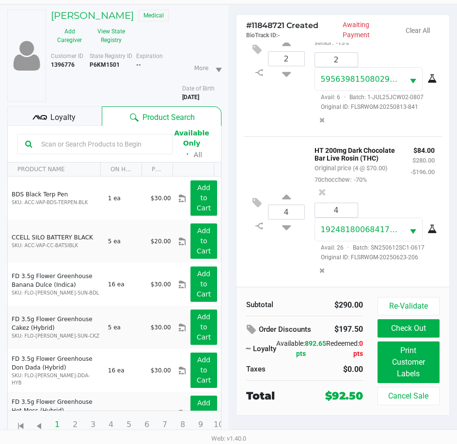
click at [76, 114] on div "Loyalty" at bounding box center [54, 116] width 94 height 19
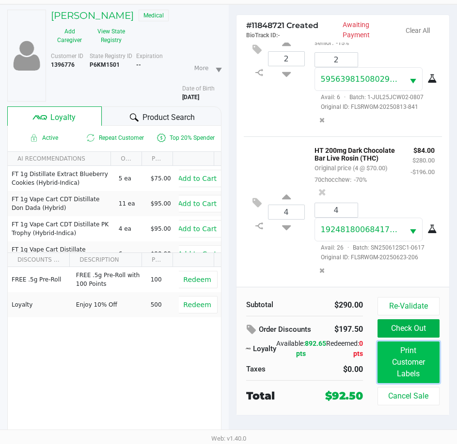
click at [423, 365] on button "Print Customer Labels" at bounding box center [408, 363] width 62 height 42
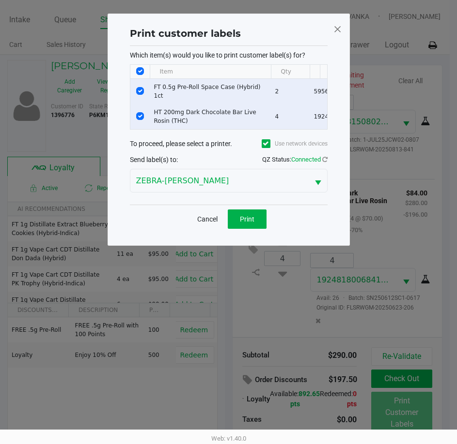
scroll to position [0, 0]
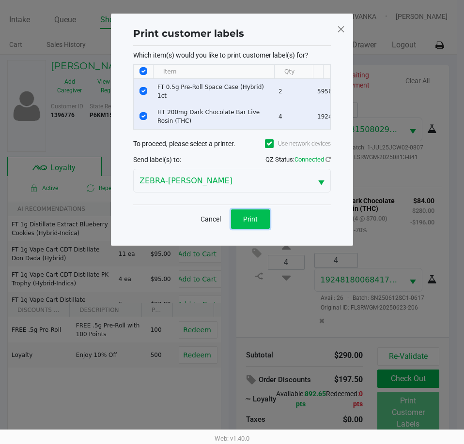
click at [258, 222] on button "Print" at bounding box center [250, 219] width 39 height 19
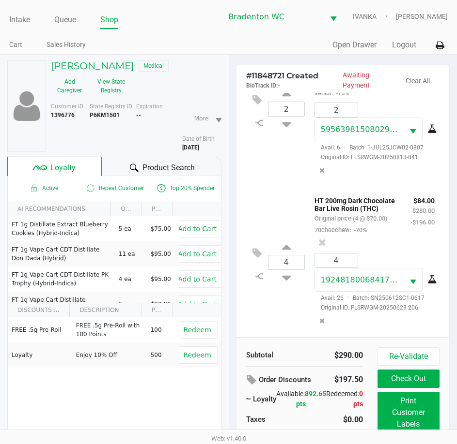
drag, startPoint x: 120, startPoint y: 116, endPoint x: 89, endPoint y: 118, distance: 31.5
click at [89, 118] on div "Customer ID 1396776 State Registry ID P6KM1501 Expiration -- More Date of Birth…" at bounding box center [136, 127] width 185 height 50
click at [92, 118] on b "P6KM1501" at bounding box center [105, 115] width 30 height 7
drag, startPoint x: 88, startPoint y: 116, endPoint x: 118, endPoint y: 113, distance: 29.7
click at [118, 113] on div "Customer ID 1396776 State Registry ID P6KM1501 Expiration -- More Date of Birth…" at bounding box center [136, 127] width 185 height 50
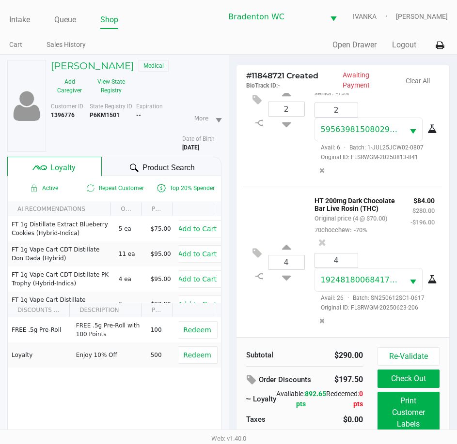
click at [118, 113] on b "P6KM1501" at bounding box center [105, 115] width 30 height 7
drag, startPoint x: 122, startPoint y: 116, endPoint x: 90, endPoint y: 119, distance: 31.6
click at [90, 119] on div "State Registry ID P6KM1501" at bounding box center [113, 127] width 46 height 50
copy b "P6KM1501"
click at [410, 380] on button "Check Out" at bounding box center [408, 379] width 62 height 18
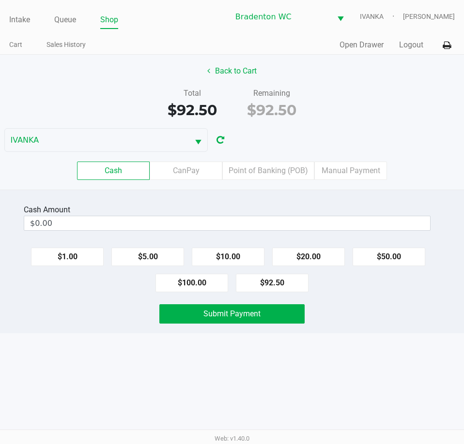
click at [376, 256] on button "$50.00" at bounding box center [388, 257] width 73 height 18
click at [312, 264] on button "$20.00" at bounding box center [308, 257] width 73 height 18
click at [317, 254] on button "$20.00" at bounding box center [308, 257] width 73 height 18
click at [154, 254] on button "$5.00" at bounding box center [147, 257] width 73 height 18
type input "$95.00"
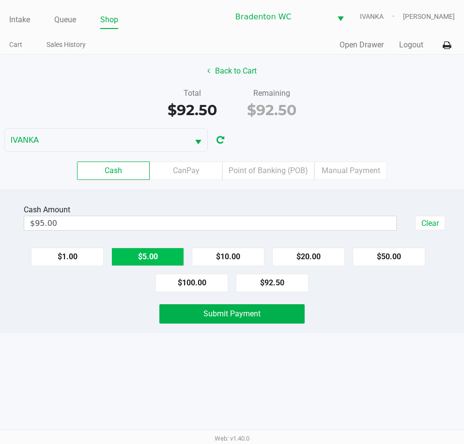
click at [228, 305] on button "Submit Payment" at bounding box center [231, 314] width 145 height 19
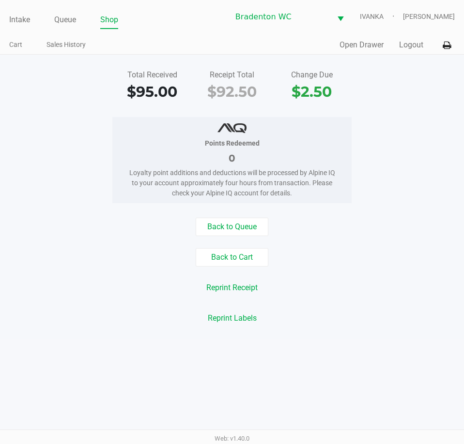
drag, startPoint x: 371, startPoint y: 119, endPoint x: 312, endPoint y: 103, distance: 61.7
click at [369, 117] on div "Points Redeemed 0 Loyalty point additions and deductions will be processed by A…" at bounding box center [232, 160] width 478 height 86
click at [16, 18] on link "Intake" at bounding box center [19, 20] width 21 height 14
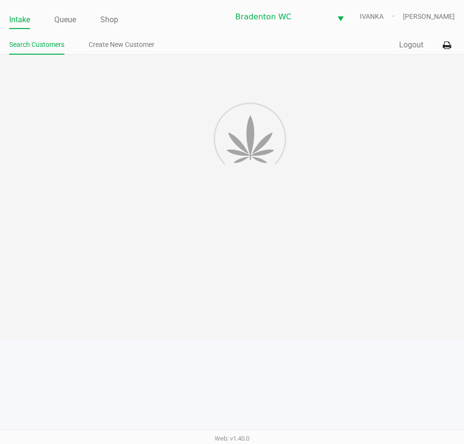
click at [174, 40] on ul "Search Customers Create New Customer" at bounding box center [120, 46] width 223 height 16
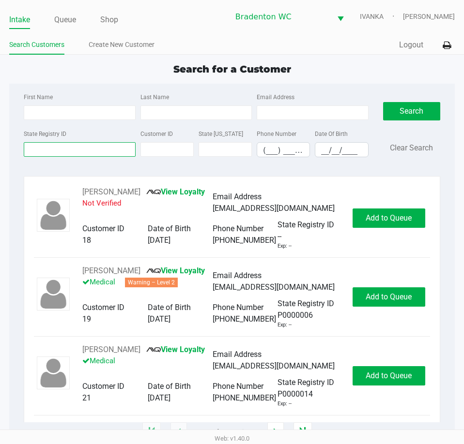
click at [95, 150] on input "State Registry ID" at bounding box center [79, 149] width 111 height 15
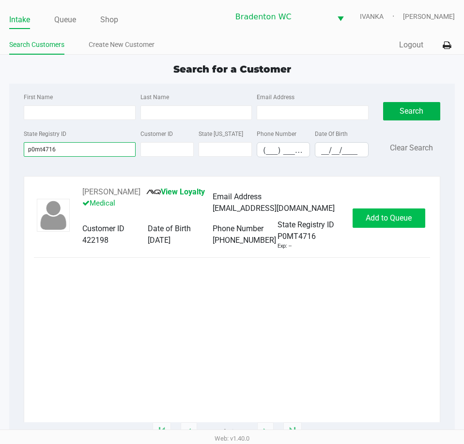
type input "p0mt4716"
click at [396, 223] on button "Add to Queue" at bounding box center [388, 218] width 73 height 19
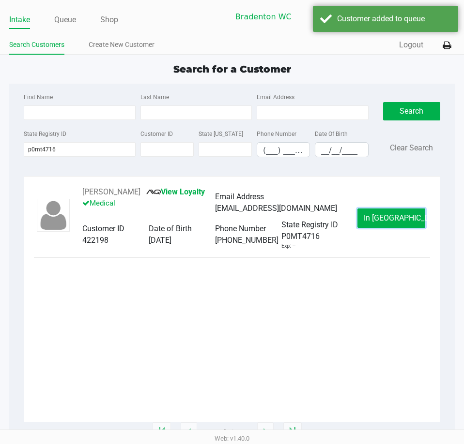
click at [396, 223] on button "In Queue" at bounding box center [391, 218] width 68 height 19
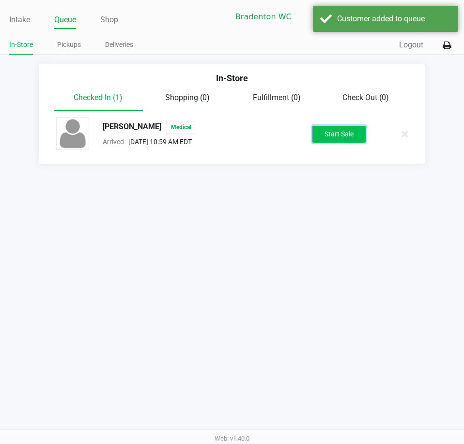
click at [336, 133] on button "Start Sale" at bounding box center [338, 134] width 53 height 17
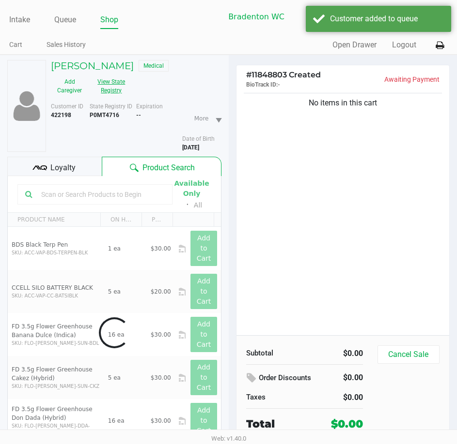
click at [104, 97] on button "View State Registry" at bounding box center [108, 86] width 41 height 24
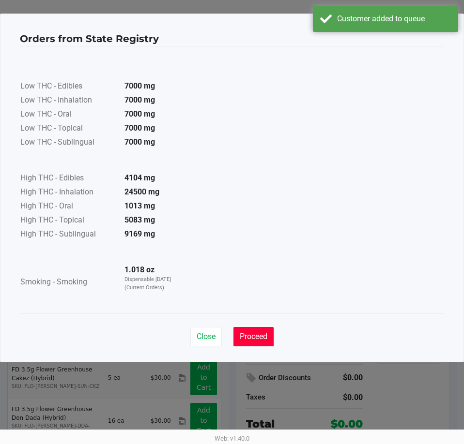
click at [245, 328] on button "Proceed" at bounding box center [253, 336] width 40 height 19
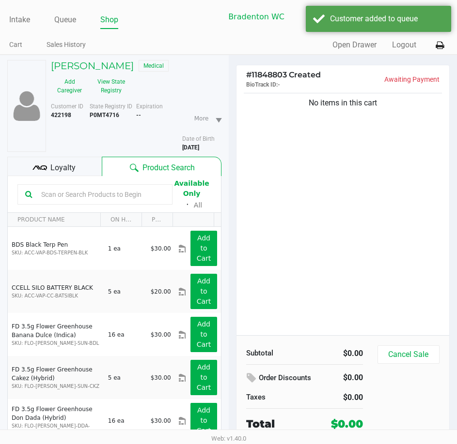
click at [88, 162] on div "Loyalty" at bounding box center [54, 166] width 94 height 19
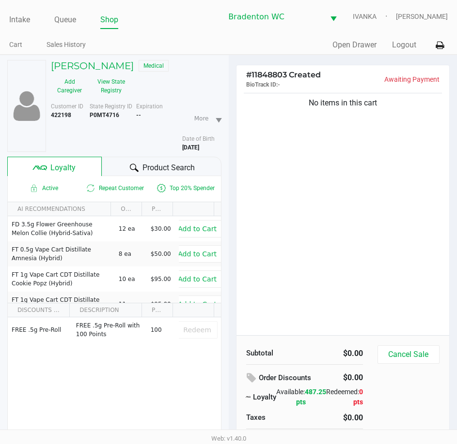
click at [139, 171] on div at bounding box center [134, 168] width 12 height 12
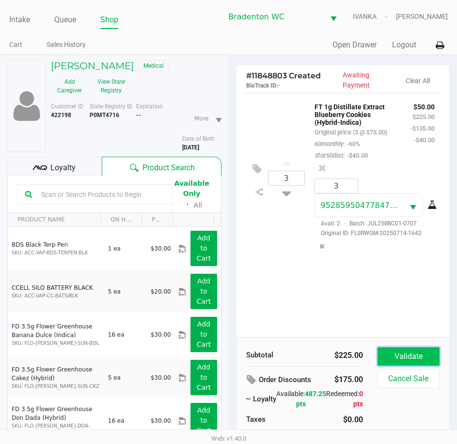
click at [387, 353] on button "Validate" at bounding box center [408, 357] width 62 height 18
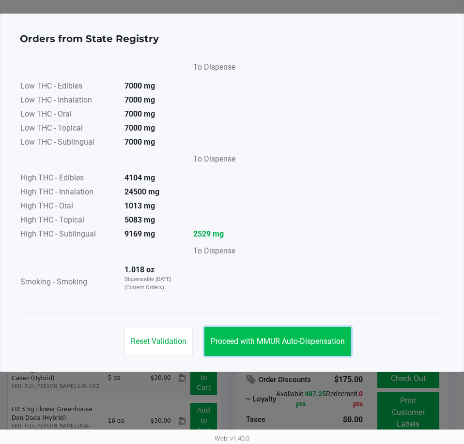
click at [319, 344] on span "Proceed with MMUR Auto-Dispensation" at bounding box center [278, 341] width 134 height 9
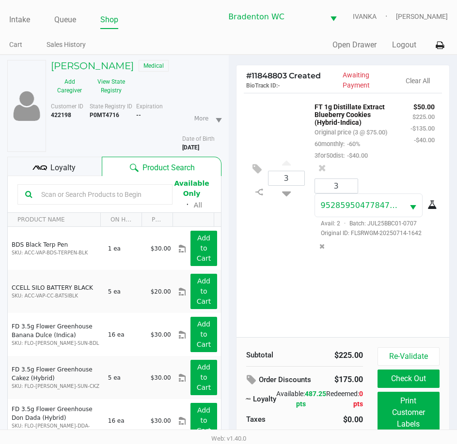
click at [92, 161] on div "Loyalty" at bounding box center [54, 166] width 94 height 19
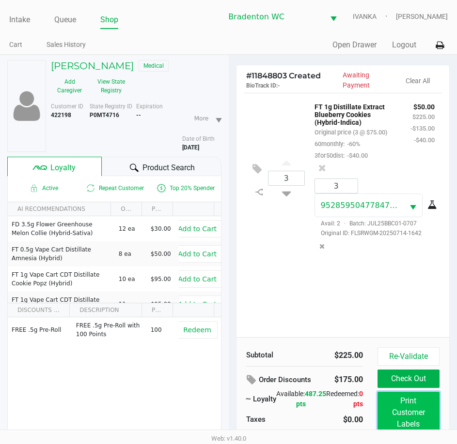
click at [394, 414] on button "Print Customer Labels" at bounding box center [408, 413] width 62 height 42
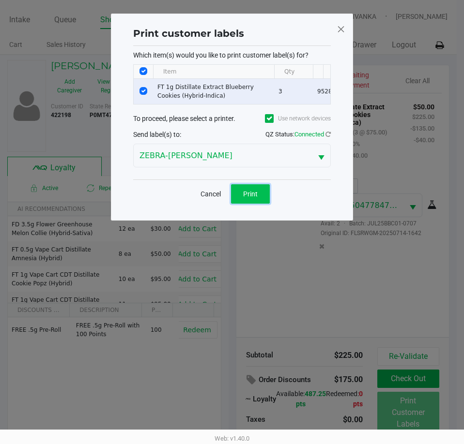
click at [254, 198] on span "Print" at bounding box center [250, 194] width 15 height 8
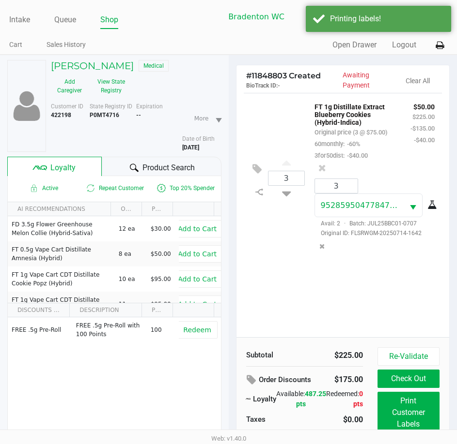
scroll to position [50, 0]
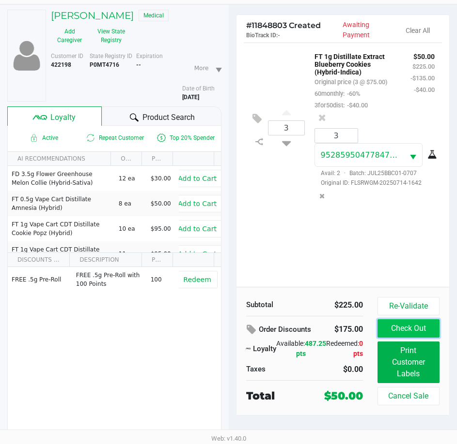
click at [408, 324] on button "Check Out" at bounding box center [408, 329] width 62 height 18
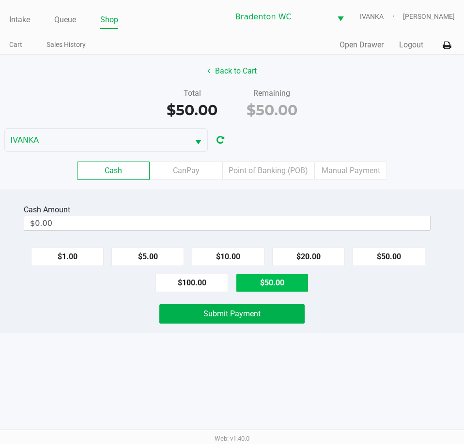
click at [287, 284] on button "$50.00" at bounding box center [272, 283] width 73 height 18
type input "$50.00"
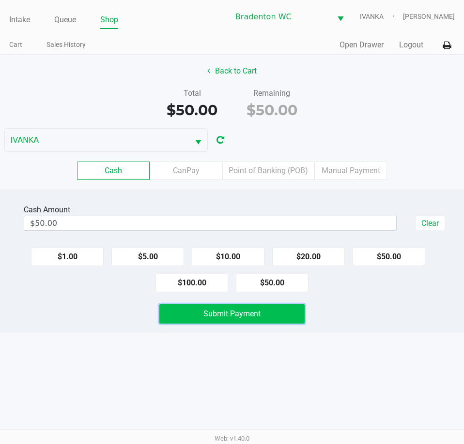
click at [265, 316] on button "Submit Payment" at bounding box center [231, 314] width 145 height 19
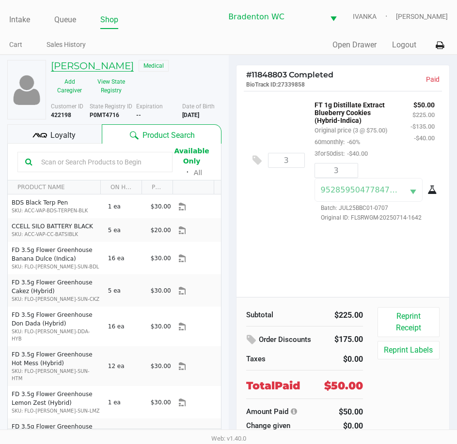
click at [68, 68] on h5 "John Vail" at bounding box center [92, 66] width 83 height 12
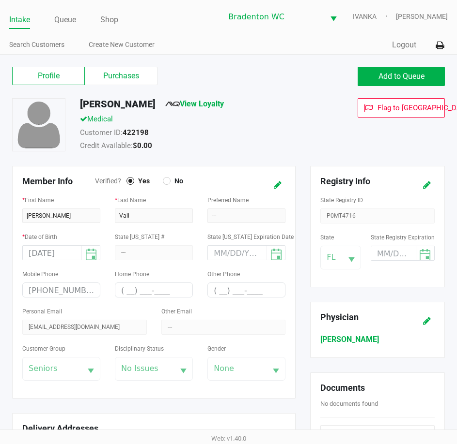
click at [128, 72] on label "Purchases" at bounding box center [121, 76] width 73 height 18
click at [0, 0] on 1 "Purchases" at bounding box center [0, 0] width 0 height 0
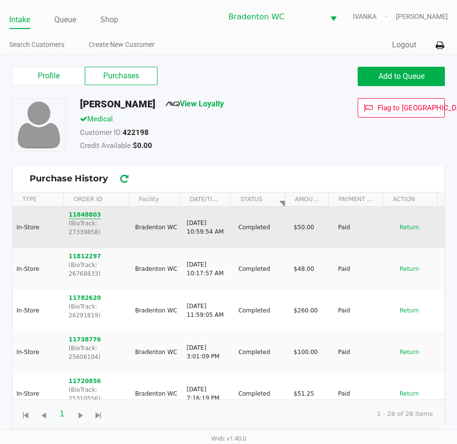
click at [82, 218] on button "11848803" at bounding box center [85, 215] width 32 height 9
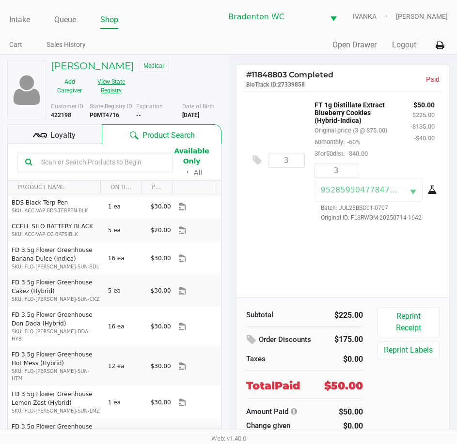
click at [114, 92] on button "View State Registry" at bounding box center [108, 86] width 41 height 24
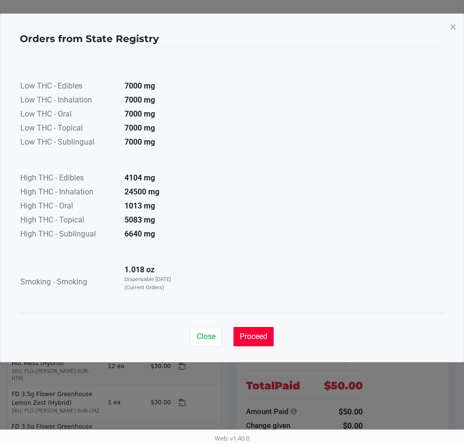
click at [256, 341] on span "Proceed" at bounding box center [254, 336] width 28 height 9
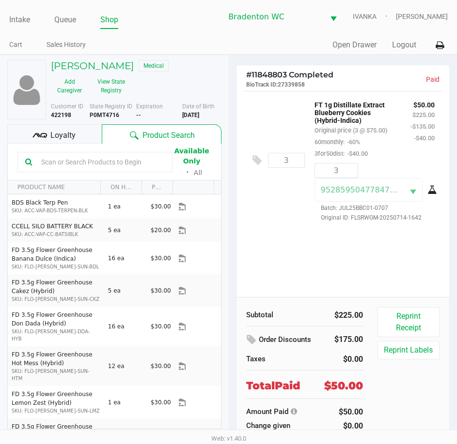
click at [69, 136] on span "Loyalty" at bounding box center [62, 136] width 25 height 12
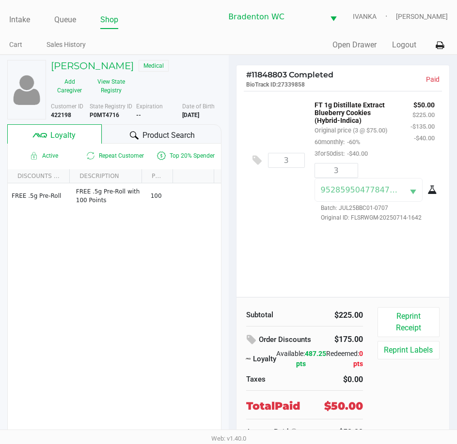
click at [167, 136] on span "Product Search" at bounding box center [168, 136] width 52 height 12
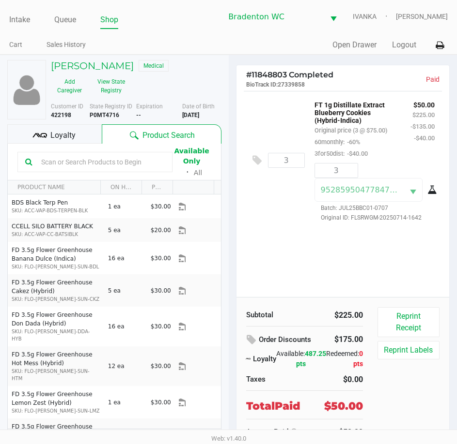
drag, startPoint x: 125, startPoint y: 118, endPoint x: 92, endPoint y: 117, distance: 33.9
click at [92, 117] on div "State Registry ID P0MT4716" at bounding box center [113, 110] width 46 height 17
copy b "P0MT4716"
click at [27, 29] on div "Intake Queue Shop Bradenton WC IVANKA Olivia Benjamin Cart Sales History Quick …" at bounding box center [228, 27] width 457 height 55
click at [24, 24] on link "Intake" at bounding box center [19, 20] width 21 height 14
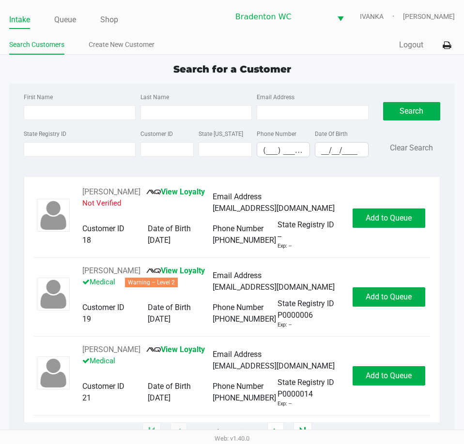
click at [223, 60] on app-point-of-sale "Intake Queue Shop Bradenton WC IVANKA Olivia Benjamin Search Customers Create N…" at bounding box center [232, 216] width 464 height 433
click at [102, 76] on div "Search for a Customer" at bounding box center [232, 69] width 460 height 15
click at [223, 71] on span "Search for a Customer" at bounding box center [232, 69] width 118 height 12
type input "PATRICIA"
type input "STEFANIK"
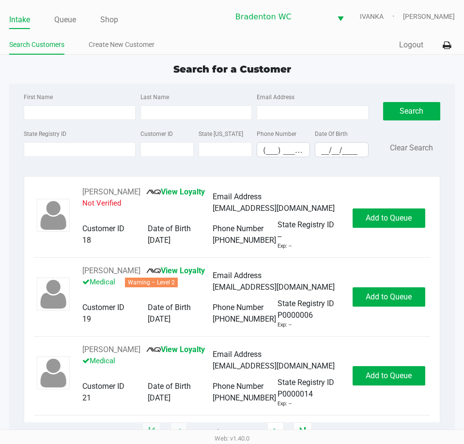
type input "10/06/1962"
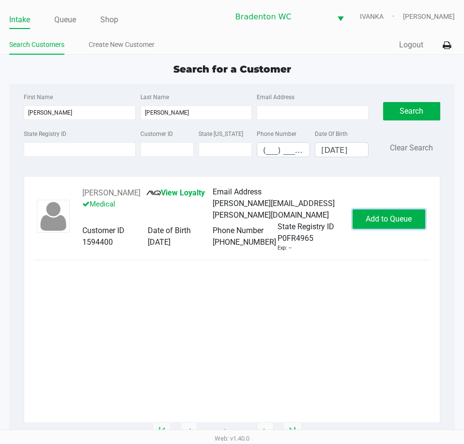
click at [400, 222] on span "Add to Queue" at bounding box center [389, 218] width 46 height 9
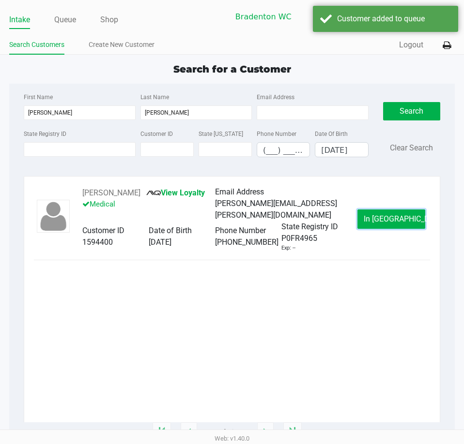
click at [400, 222] on span "In Queue" at bounding box center [404, 218] width 81 height 9
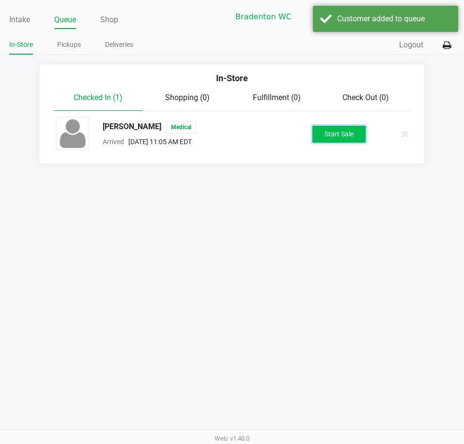
click at [343, 135] on button "Start Sale" at bounding box center [338, 134] width 53 height 17
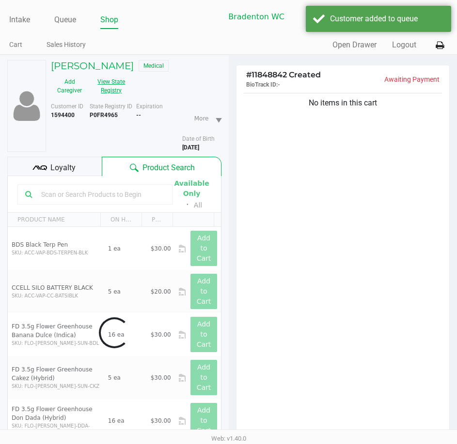
click at [121, 92] on button "View State Registry" at bounding box center [108, 86] width 41 height 24
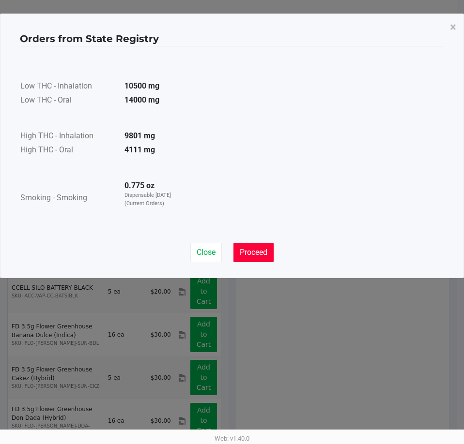
click at [249, 259] on button "Proceed" at bounding box center [253, 252] width 40 height 19
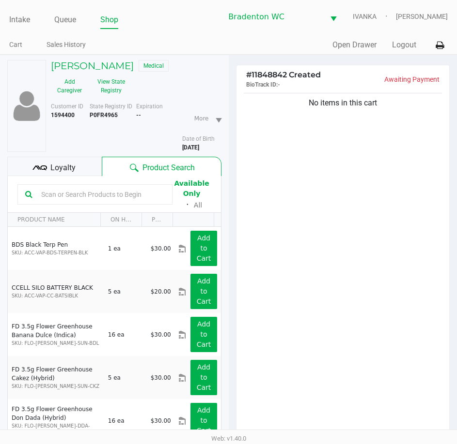
click at [90, 168] on div "Loyalty" at bounding box center [54, 166] width 94 height 19
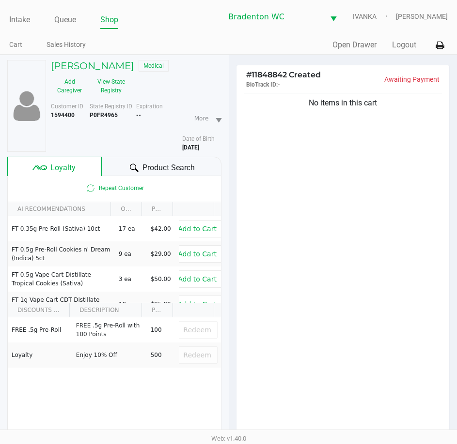
click at [125, 166] on div "Product Search" at bounding box center [161, 166] width 119 height 19
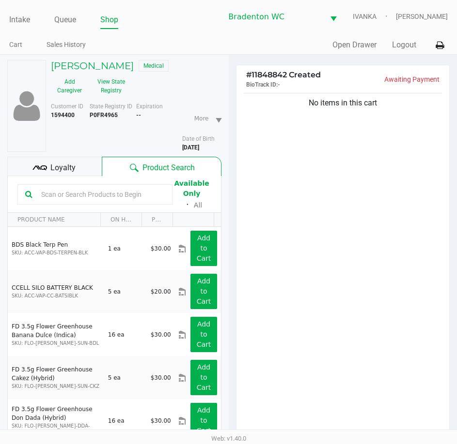
click at [68, 166] on span "Loyalty" at bounding box center [62, 168] width 25 height 12
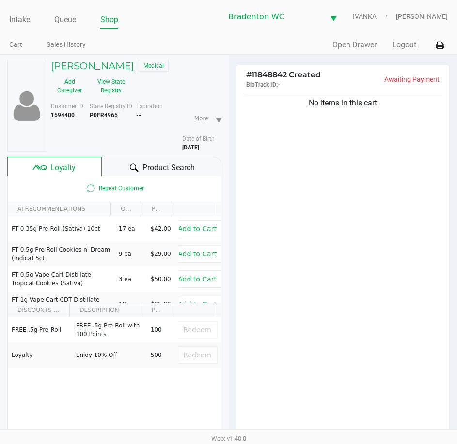
click at [130, 165] on icon at bounding box center [134, 168] width 9 height 9
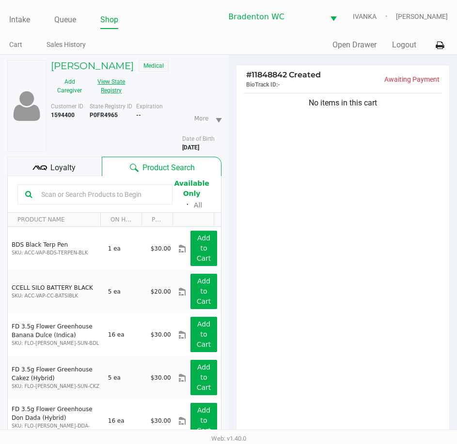
click at [102, 97] on button "View State Registry" at bounding box center [108, 86] width 41 height 24
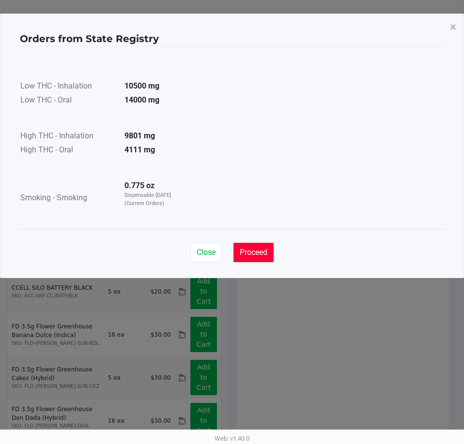
click at [250, 250] on span "Proceed" at bounding box center [254, 252] width 28 height 9
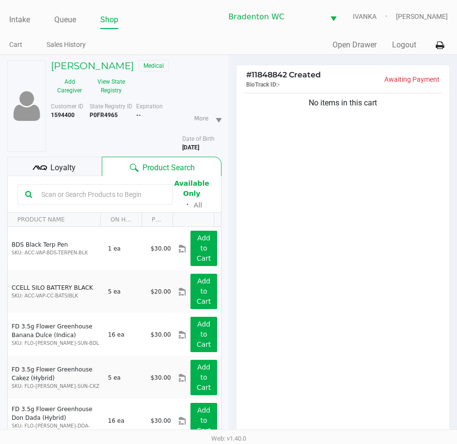
click at [121, 195] on input "text" at bounding box center [100, 194] width 127 height 15
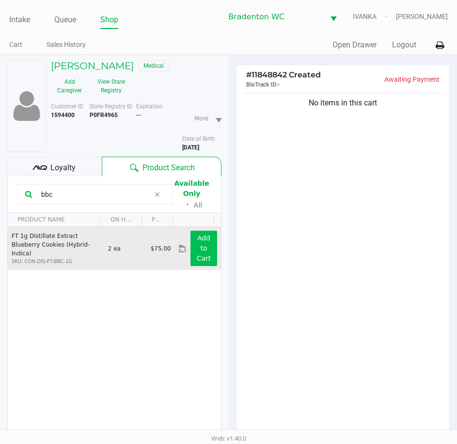
type input "bbc"
click at [193, 249] on button "Add to Cart" at bounding box center [203, 248] width 26 height 35
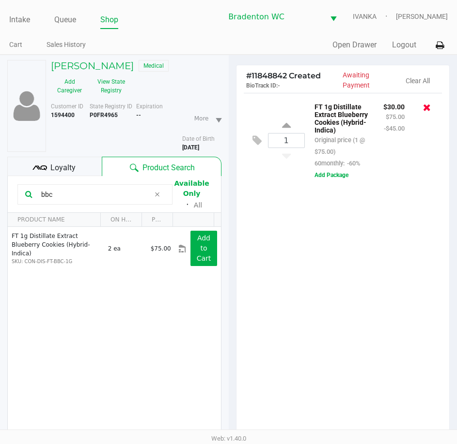
click at [428, 111] on icon at bounding box center [427, 108] width 8 height 10
click at [164, 192] on div at bounding box center [228, 284] width 457 height 362
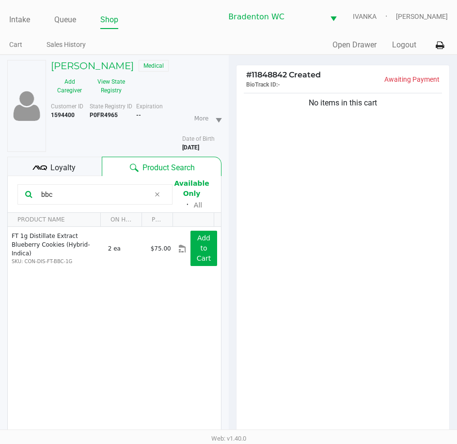
click at [160, 196] on icon at bounding box center [157, 195] width 6 height 8
click at [153, 197] on input "text" at bounding box center [100, 194] width 127 height 15
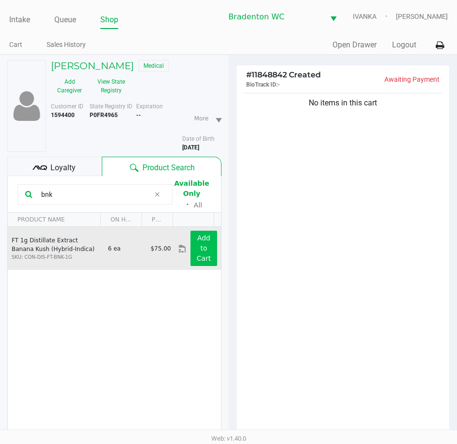
type input "bnk"
click at [202, 253] on button "Add to Cart" at bounding box center [203, 248] width 26 height 35
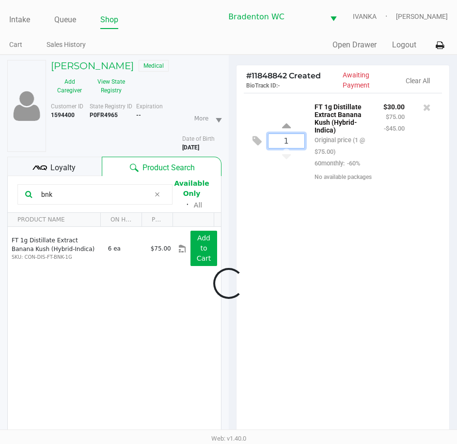
click at [304, 140] on input "1" at bounding box center [286, 141] width 36 height 14
type input "3"
click at [328, 222] on div "Patricia Stefanik Medical Add Caregiver View State Registry Customer ID 1594400…" at bounding box center [228, 313] width 457 height 517
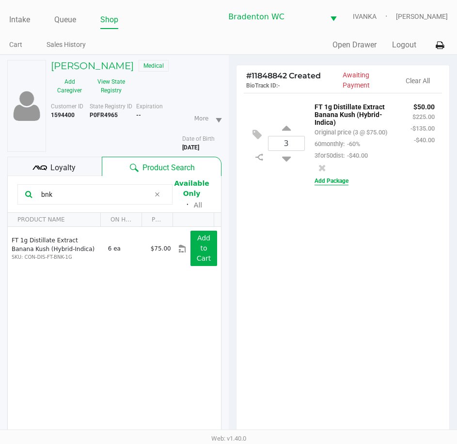
click at [329, 185] on button "Add Package" at bounding box center [331, 181] width 34 height 9
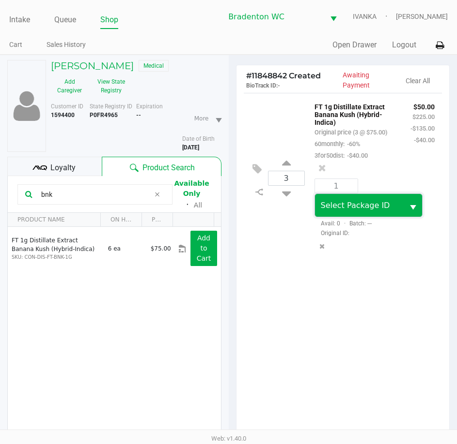
click at [341, 210] on span "Select Package ID" at bounding box center [355, 205] width 69 height 9
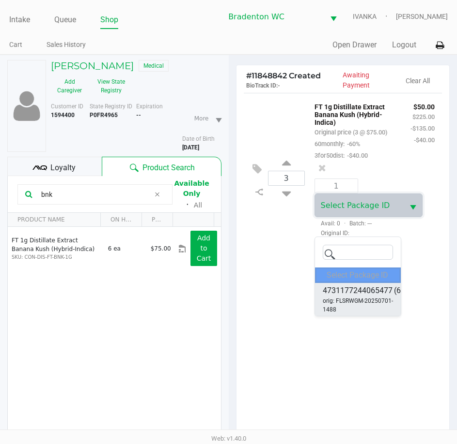
click at [366, 298] on span "orig: FLSRWGM-20250701-1488" at bounding box center [362, 305] width 81 height 17
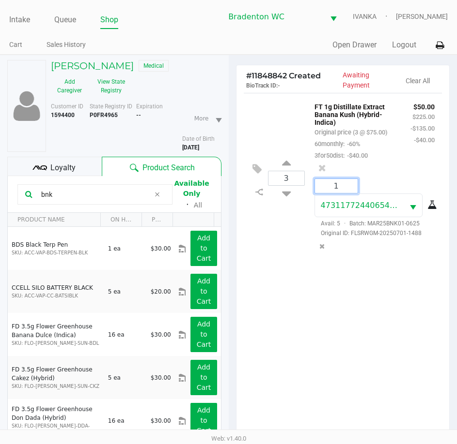
click at [339, 193] on input "1" at bounding box center [336, 186] width 43 height 14
type input "3"
click at [278, 322] on div "Patricia Stefanik Medical Add Caregiver View State Registry Customer ID 1594400…" at bounding box center [228, 313] width 457 height 517
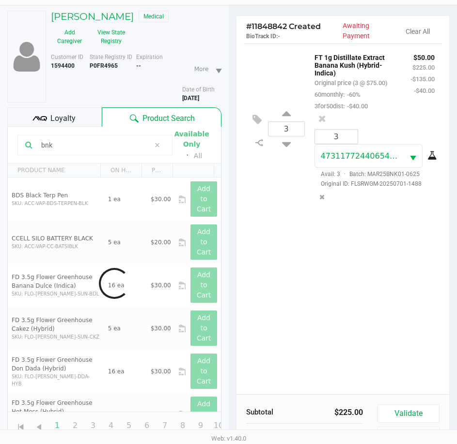
scroll to position [97, 0]
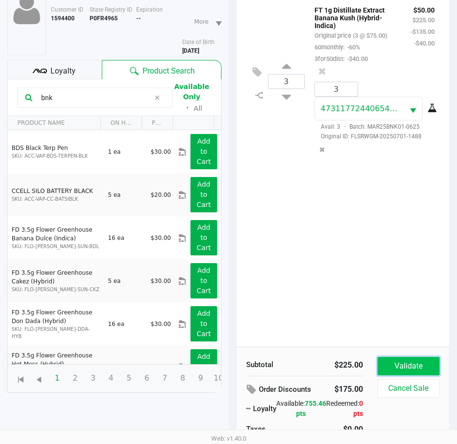
click at [403, 373] on button "Validate" at bounding box center [408, 366] width 62 height 18
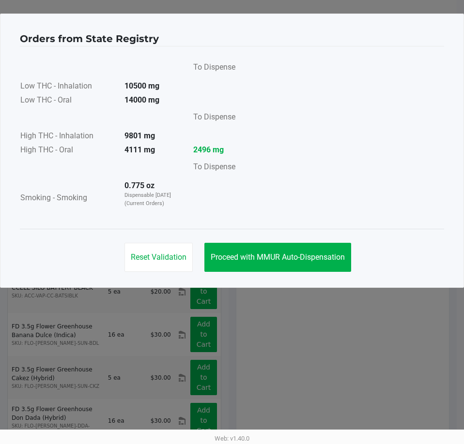
click at [247, 273] on div "Reset Validation Proceed with MMUR Auto-Dispensation" at bounding box center [232, 253] width 424 height 49
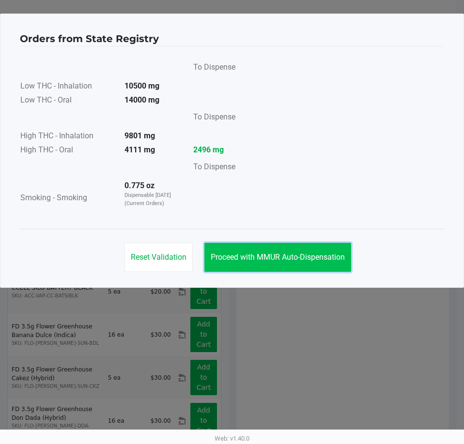
click at [279, 263] on button "Proceed with MMUR Auto-Dispensation" at bounding box center [277, 257] width 147 height 29
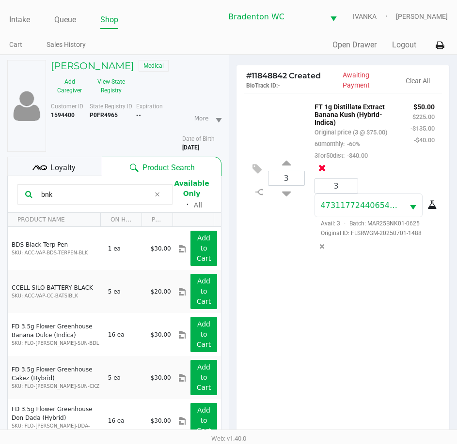
click at [326, 163] on icon at bounding box center [322, 168] width 8 height 10
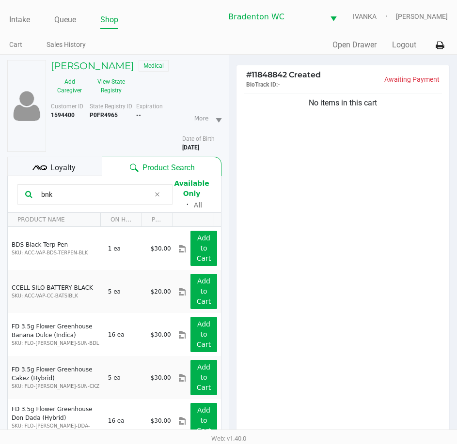
click at [80, 167] on div "Loyalty" at bounding box center [54, 166] width 94 height 19
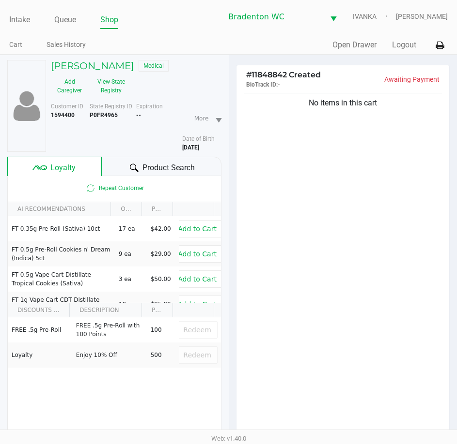
click at [134, 161] on div "Product Search" at bounding box center [161, 166] width 119 height 19
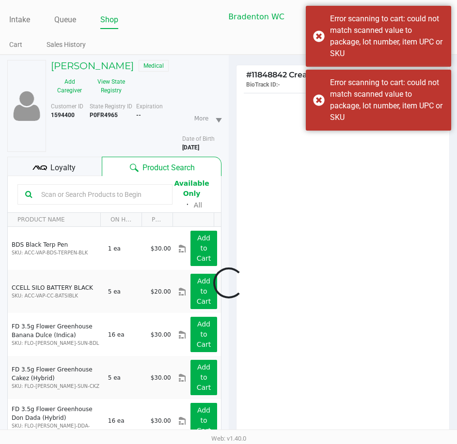
click at [122, 203] on div at bounding box center [228, 283] width 457 height 360
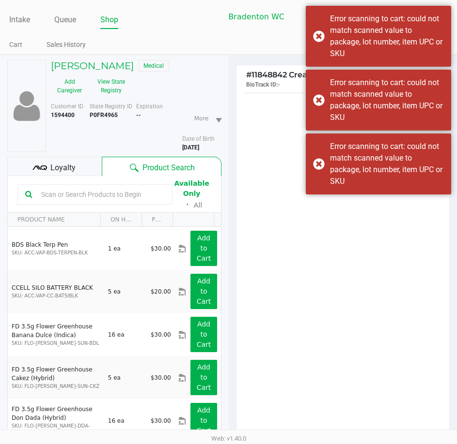
click at [117, 191] on input "text" at bounding box center [100, 194] width 127 height 15
type input "b"
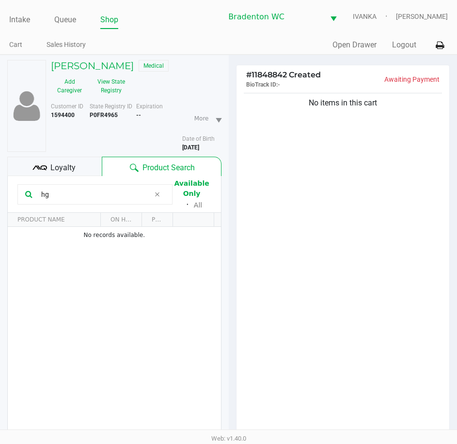
type input "h"
click at [341, 318] on div "No items in this cart" at bounding box center [342, 266] width 213 height 351
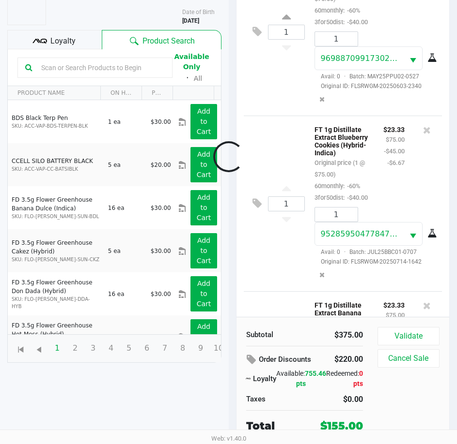
scroll to position [837, 0]
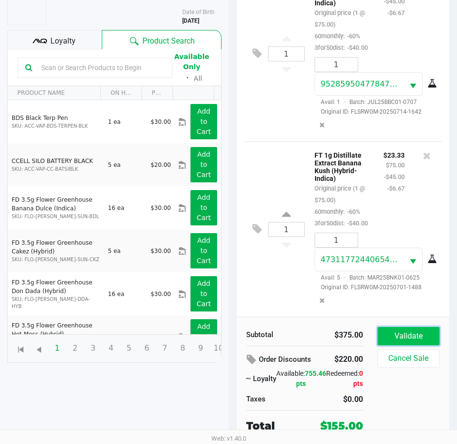
click at [408, 341] on button "Validate" at bounding box center [408, 336] width 62 height 18
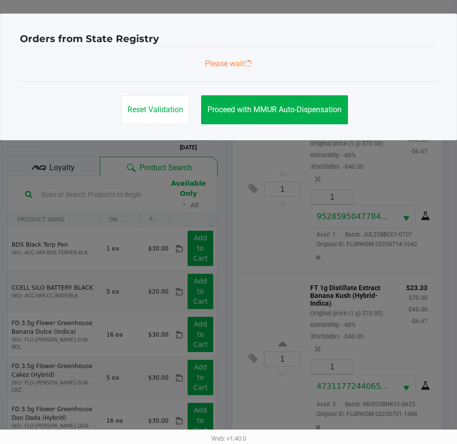
scroll to position [840, 0]
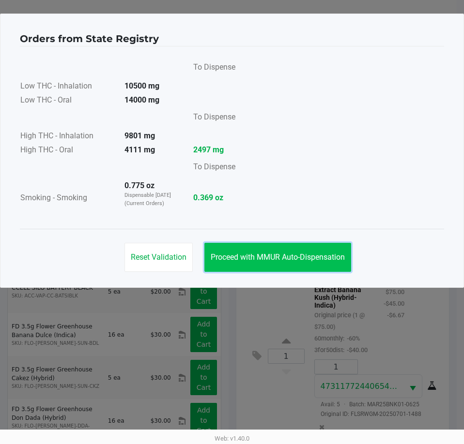
click at [287, 256] on span "Proceed with MMUR Auto-Dispensation" at bounding box center [278, 257] width 134 height 9
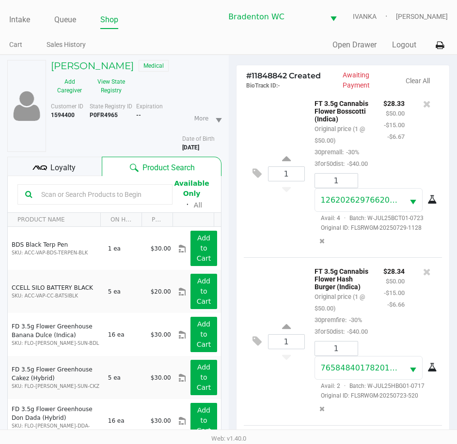
scroll to position [0, 0]
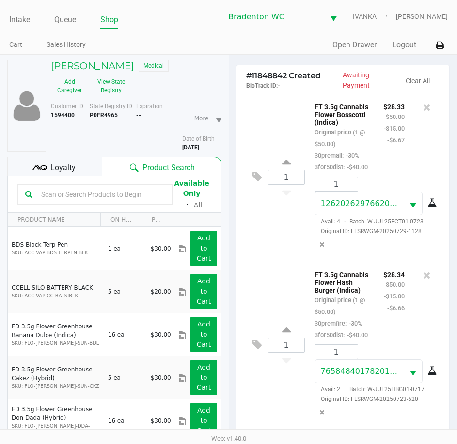
click at [57, 160] on div "Loyalty" at bounding box center [54, 166] width 94 height 19
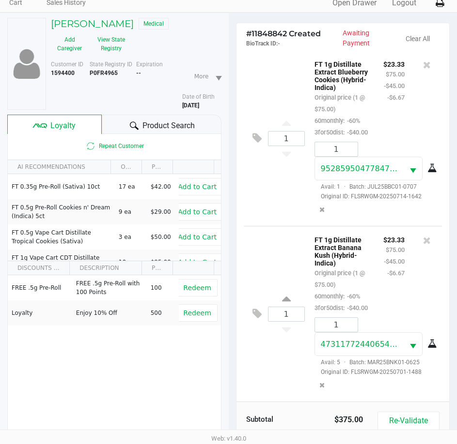
scroll to position [128, 0]
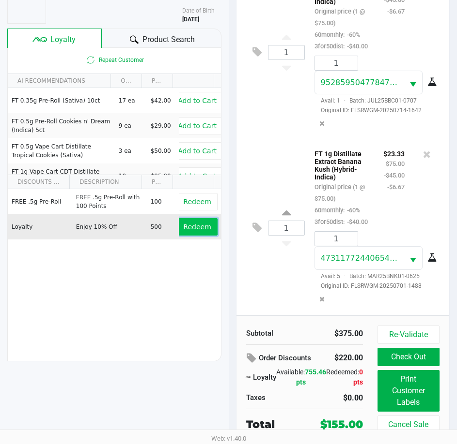
click at [189, 229] on span "Redeem" at bounding box center [197, 227] width 28 height 8
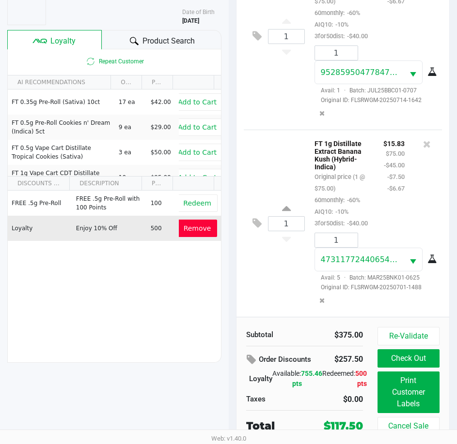
scroll to position [909, 0]
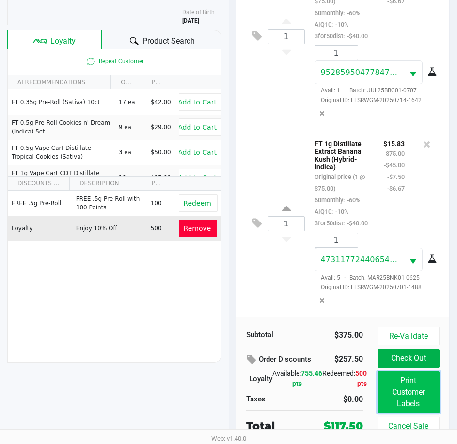
click at [421, 396] on button "Print Customer Labels" at bounding box center [408, 393] width 62 height 42
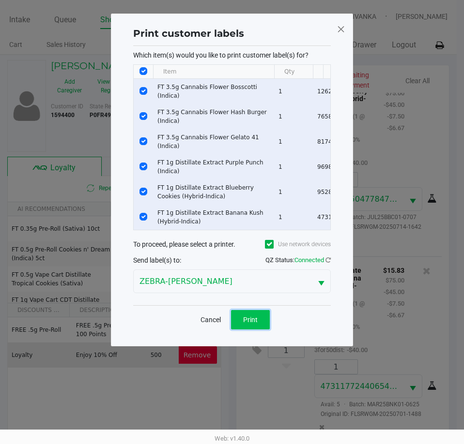
click at [241, 324] on button "Print" at bounding box center [250, 319] width 39 height 19
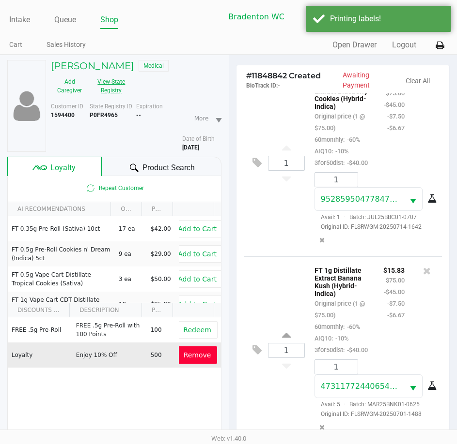
click at [120, 85] on button "View State Registry" at bounding box center [108, 86] width 41 height 24
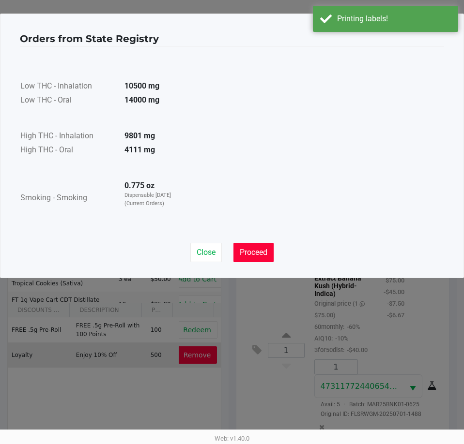
click at [257, 251] on span "Proceed" at bounding box center [254, 252] width 28 height 9
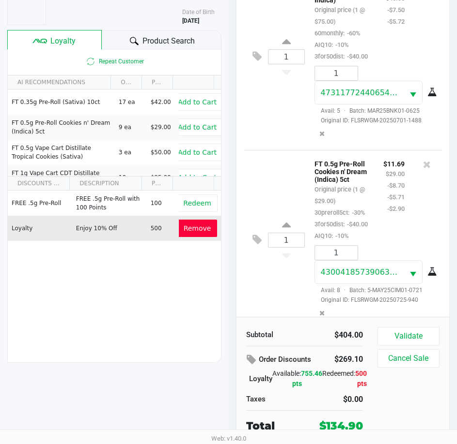
scroll to position [1119, 0]
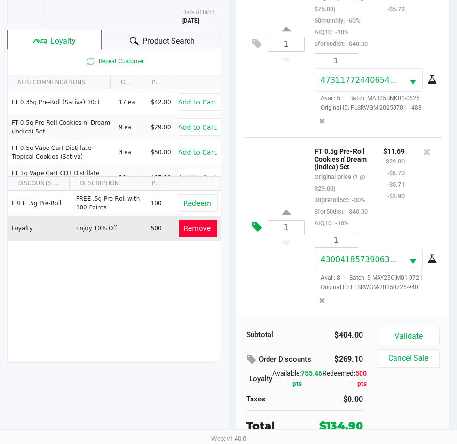
click at [258, 222] on icon at bounding box center [256, 227] width 9 height 11
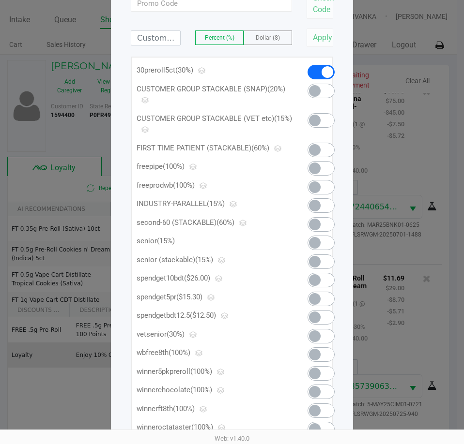
scroll to position [97, 0]
click at [316, 303] on span at bounding box center [315, 298] width 12 height 12
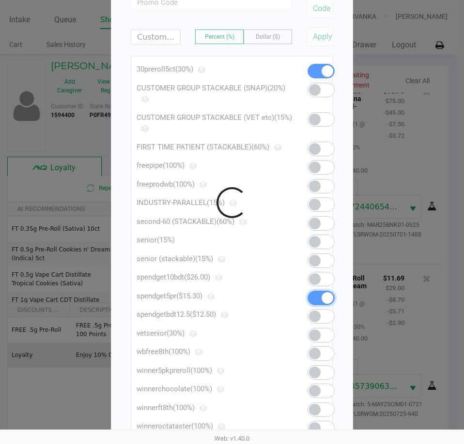
scroll to position [1122, 0]
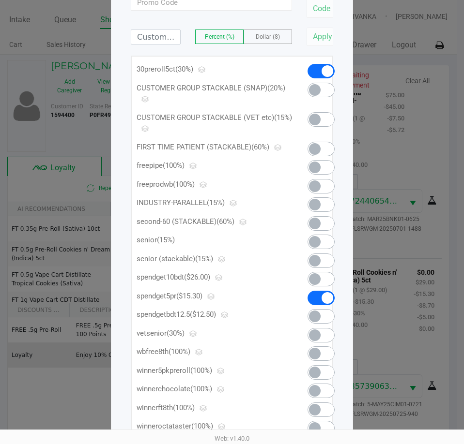
click at [324, 65] on span at bounding box center [320, 71] width 27 height 15
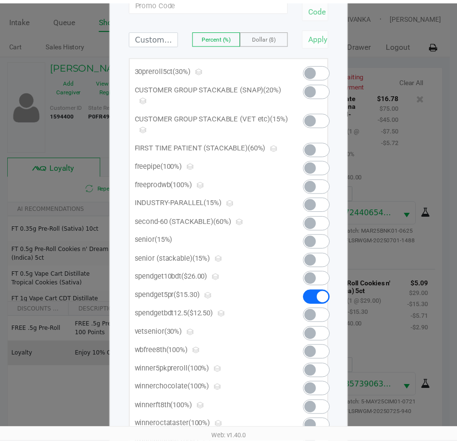
scroll to position [0, 0]
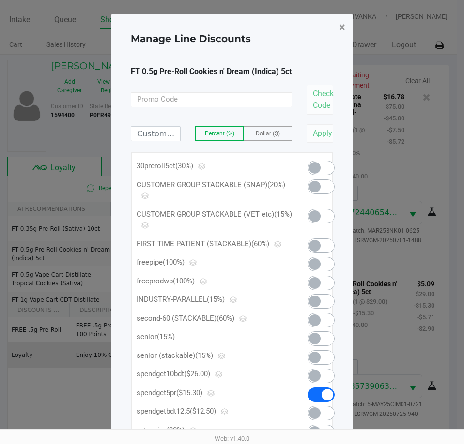
click at [348, 35] on button "×" at bounding box center [342, 27] width 22 height 27
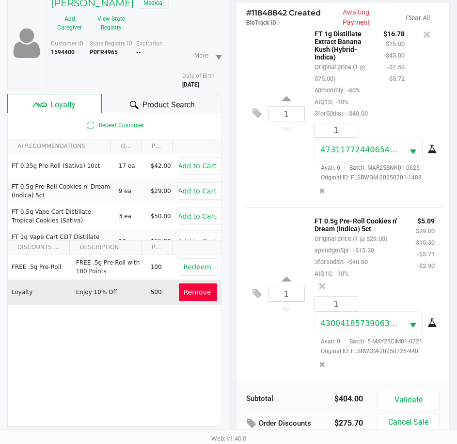
scroll to position [127, 0]
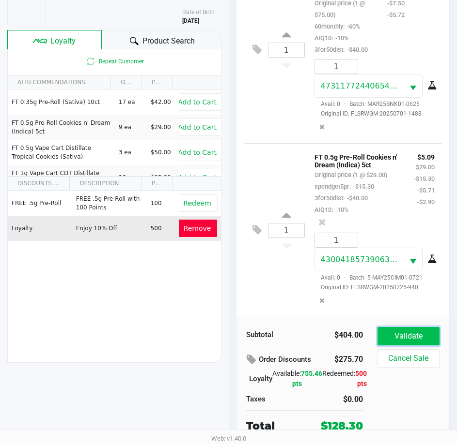
click at [415, 341] on button "Validate" at bounding box center [408, 336] width 62 height 18
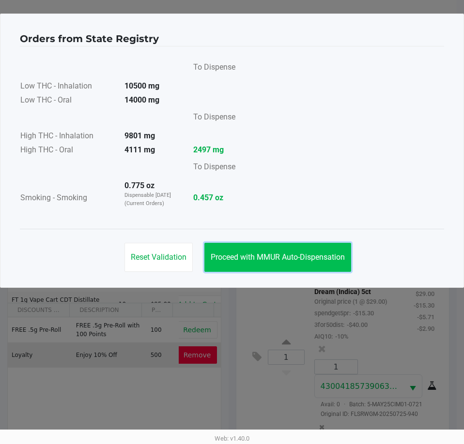
click at [299, 261] on span "Proceed with MMUR Auto-Dispensation" at bounding box center [278, 257] width 134 height 9
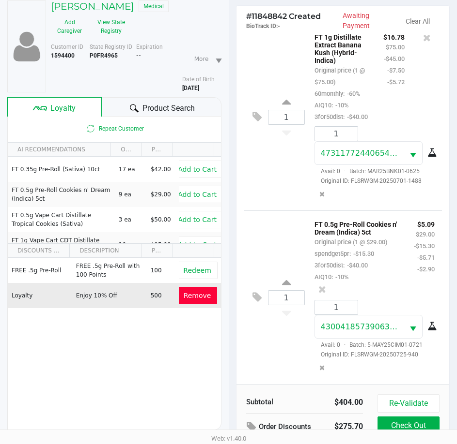
scroll to position [128, 0]
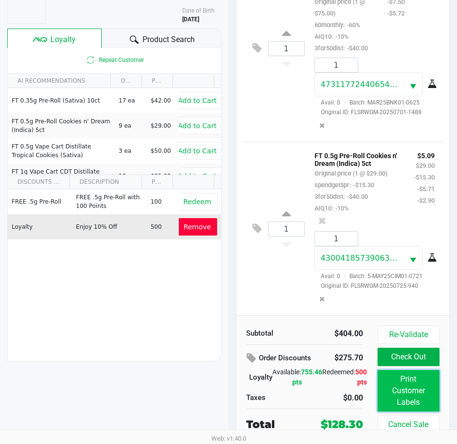
click at [402, 382] on button "Print Customer Labels" at bounding box center [408, 391] width 62 height 42
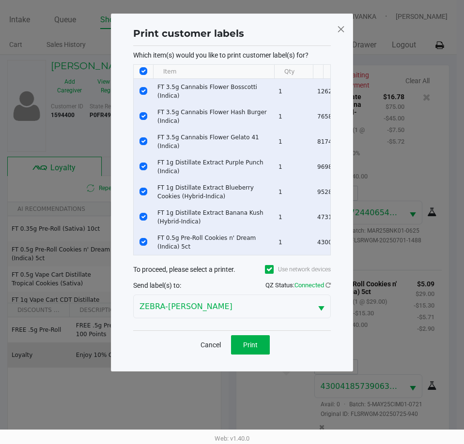
click at [143, 67] on input "Select All Rows" at bounding box center [143, 71] width 8 height 8
checkbox input "false"
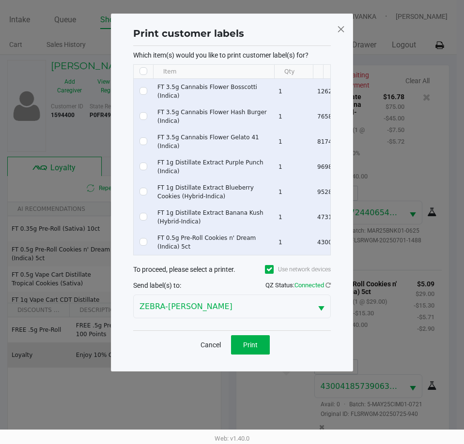
checkbox input "false"
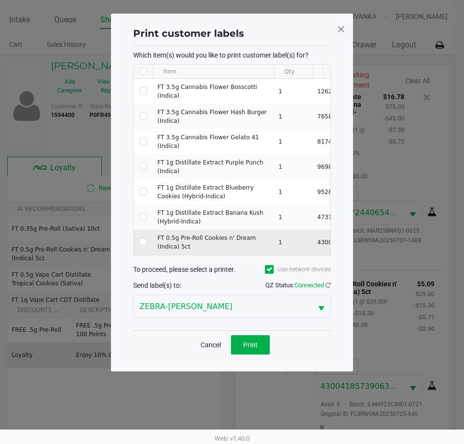
click at [143, 233] on td "Data table" at bounding box center [143, 242] width 19 height 25
click at [143, 238] on input "Select Row" at bounding box center [143, 242] width 8 height 8
checkbox input "true"
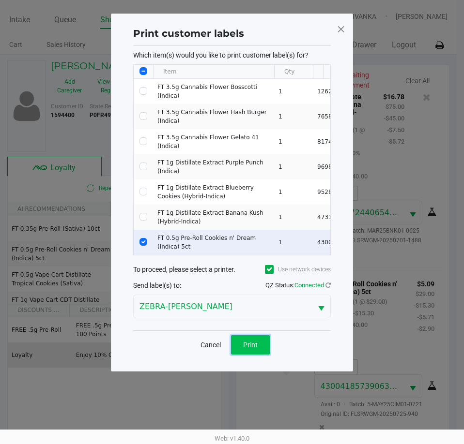
click at [260, 346] on button "Print" at bounding box center [250, 345] width 39 height 19
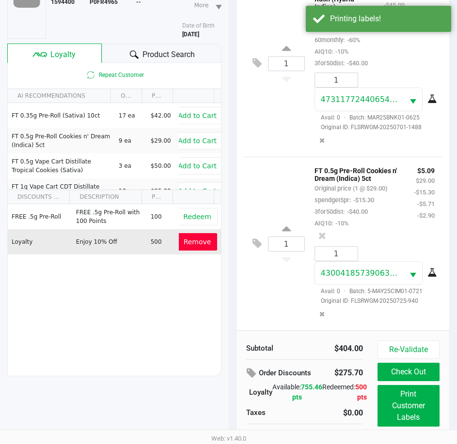
scroll to position [128, 0]
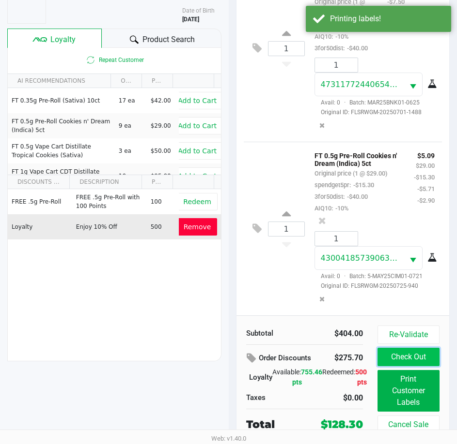
click at [398, 354] on button "Check Out" at bounding box center [408, 357] width 62 height 18
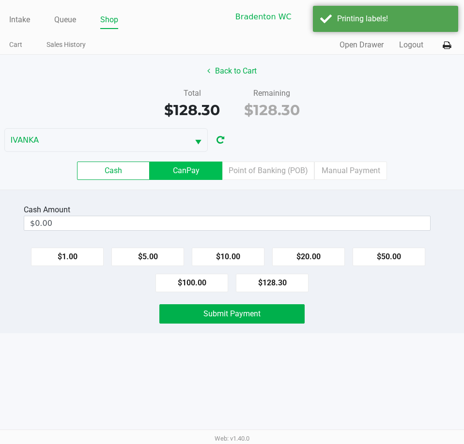
click at [199, 175] on label "CanPay" at bounding box center [186, 171] width 73 height 18
click at [0, 0] on 2 "CanPay" at bounding box center [0, 0] width 0 height 0
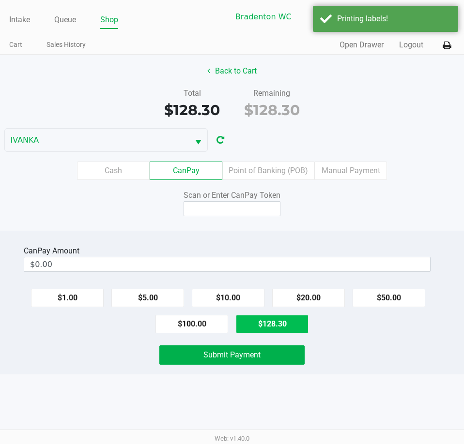
click at [291, 321] on button "$128.30" at bounding box center [272, 324] width 73 height 18
type input "$128.30"
click at [258, 218] on div "Back to Cart Total $128.30 Remaining $128.30 IVANKA Cash CanPay Point of Bankin…" at bounding box center [232, 143] width 464 height 176
click at [259, 211] on input at bounding box center [232, 208] width 97 height 15
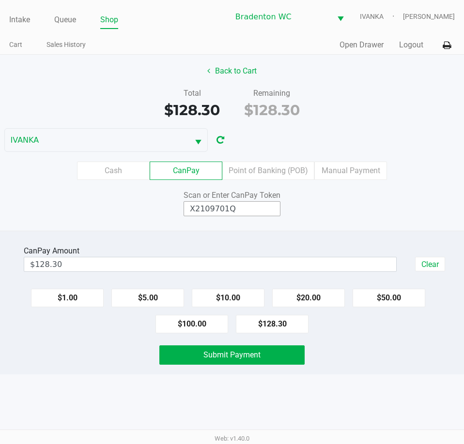
type input "X2109701Q"
click at [236, 348] on button "Submit Payment" at bounding box center [231, 355] width 145 height 19
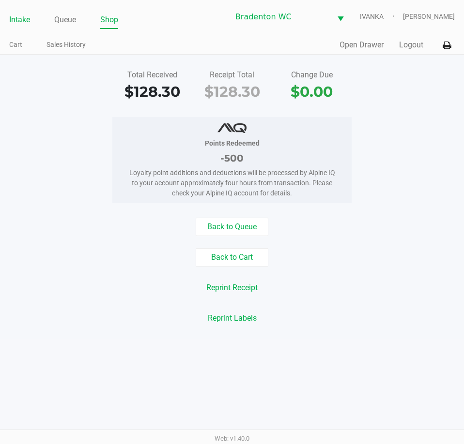
click at [14, 21] on link "Intake" at bounding box center [19, 20] width 21 height 14
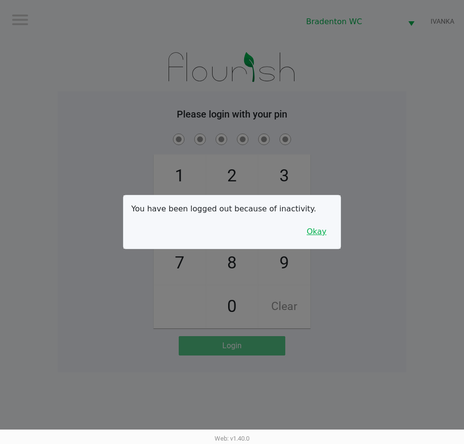
click at [314, 226] on button "Okay" at bounding box center [316, 232] width 32 height 18
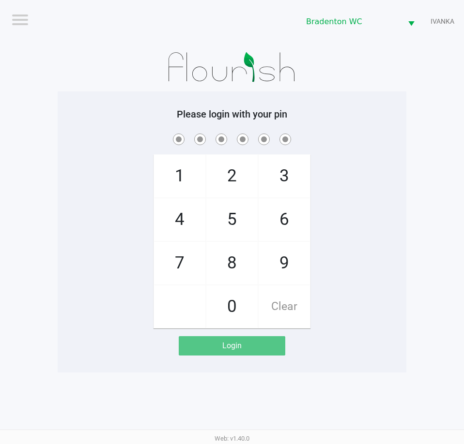
click at [355, 179] on div "1 4 7 2 5 8 0 3 6 9 Clear" at bounding box center [232, 230] width 349 height 197
checkbox input "true"
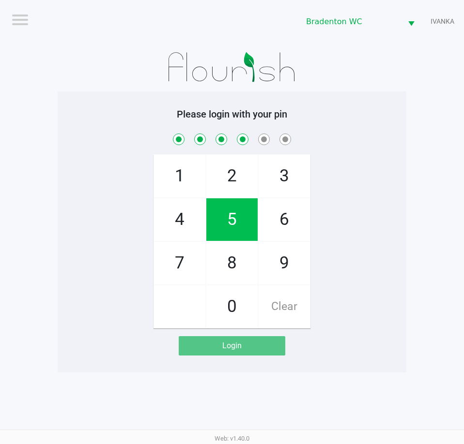
checkbox input "true"
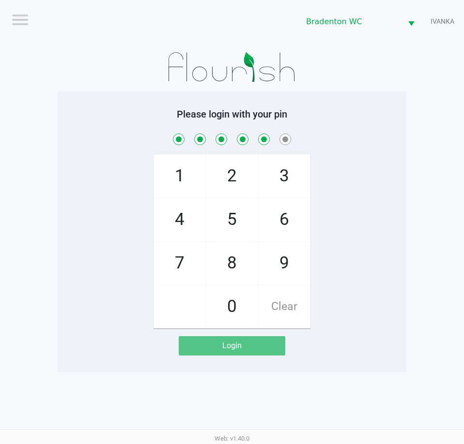
checkbox input "true"
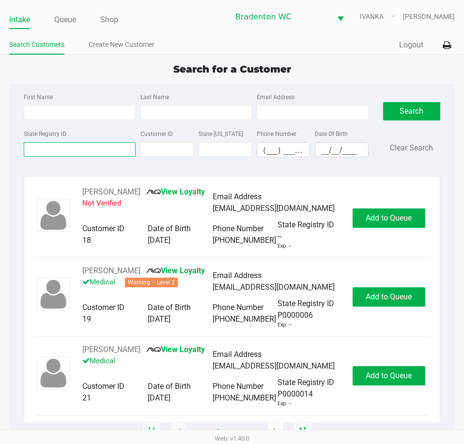
click at [97, 150] on input "State Registry ID" at bounding box center [79, 149] width 111 height 15
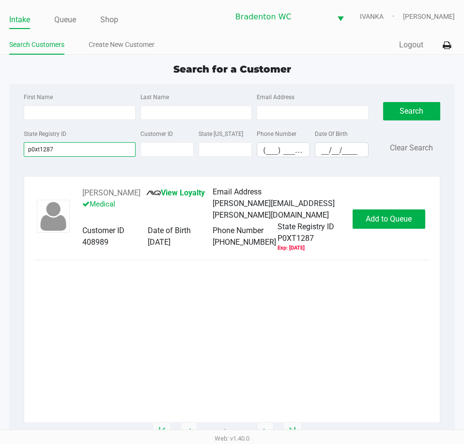
type input "p0xt1287"
click at [385, 217] on span "Add to Queue" at bounding box center [389, 218] width 46 height 9
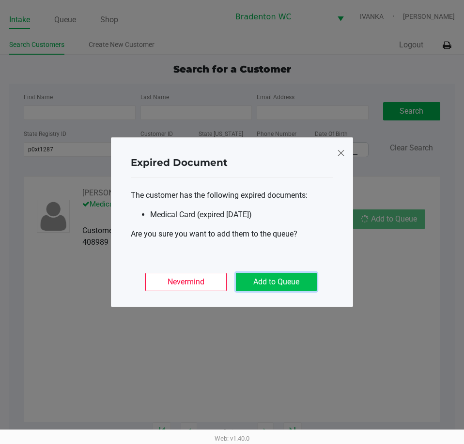
click at [293, 282] on button "Add to Queue" at bounding box center [276, 282] width 81 height 18
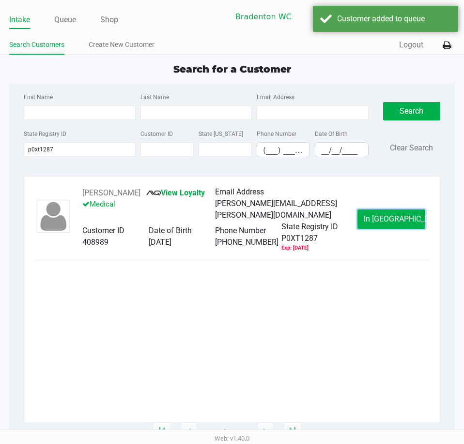
click at [375, 218] on button "In Queue" at bounding box center [391, 219] width 68 height 19
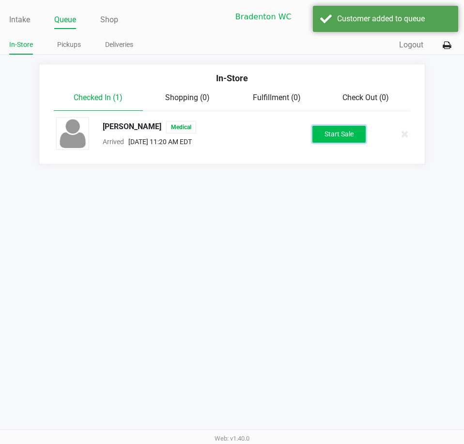
click at [343, 134] on button "Start Sale" at bounding box center [338, 134] width 53 height 17
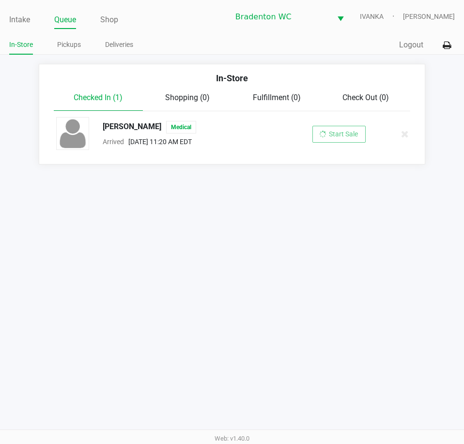
click at [330, 133] on div "Start Sale" at bounding box center [338, 134] width 53 height 17
click at [73, 44] on link "Pickups" at bounding box center [69, 45] width 24 height 12
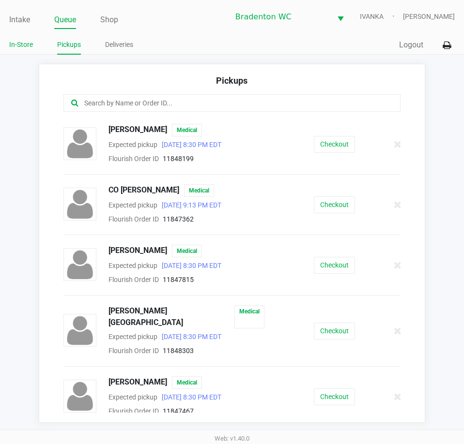
click at [24, 44] on link "In-Store" at bounding box center [21, 45] width 24 height 12
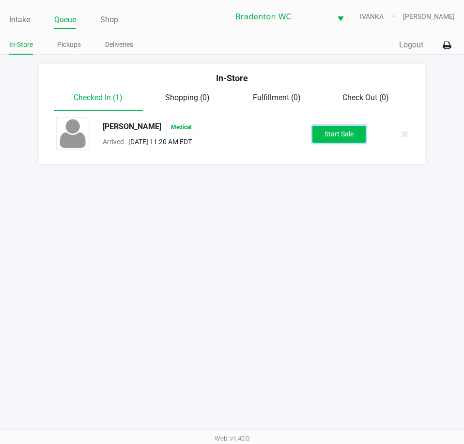
click at [343, 132] on button "Start Sale" at bounding box center [338, 134] width 53 height 17
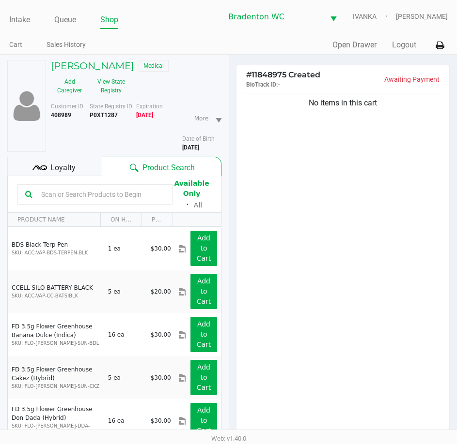
click at [136, 89] on div "Add Caregiver View State Registry" at bounding box center [90, 86] width 92 height 24
click at [113, 86] on button "View State Registry" at bounding box center [108, 86] width 41 height 24
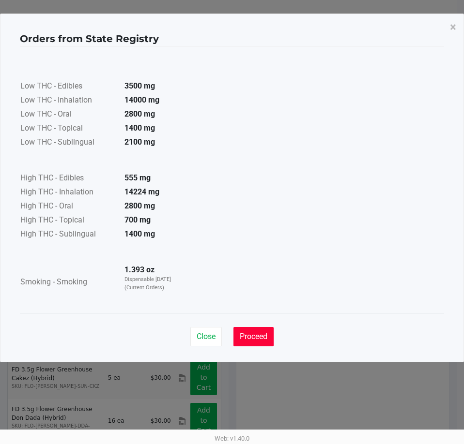
click at [248, 331] on button "Proceed" at bounding box center [253, 336] width 40 height 19
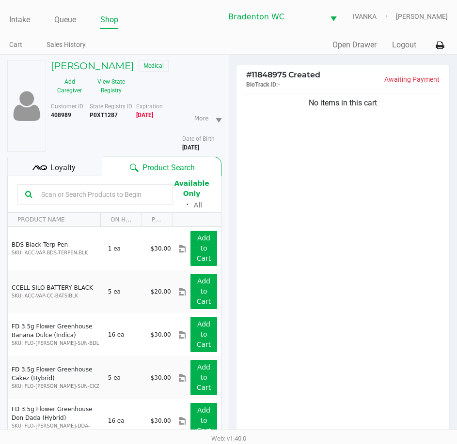
click at [88, 169] on div "Loyalty" at bounding box center [54, 166] width 94 height 19
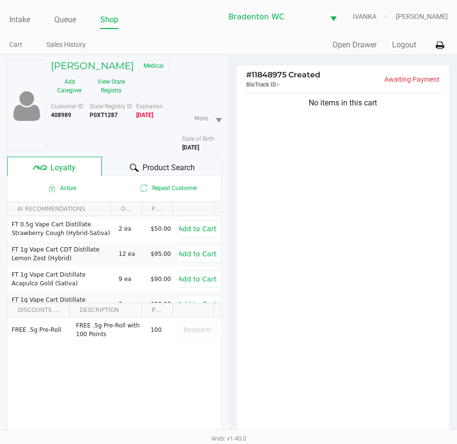
click at [156, 165] on span "Product Search" at bounding box center [168, 168] width 52 height 12
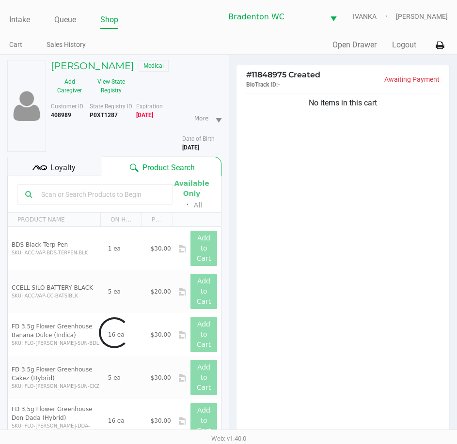
click at [137, 196] on div "Data table" at bounding box center [114, 332] width 213 height 313
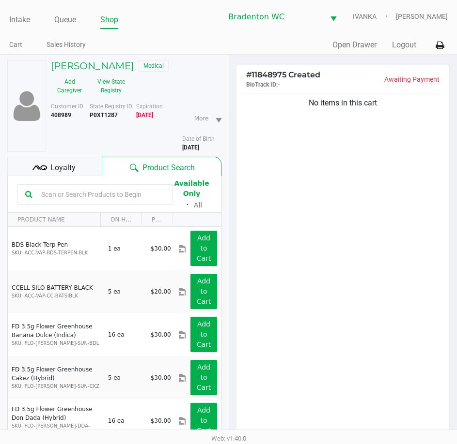
click at [351, 328] on div "No items in this cart" at bounding box center [342, 266] width 213 height 351
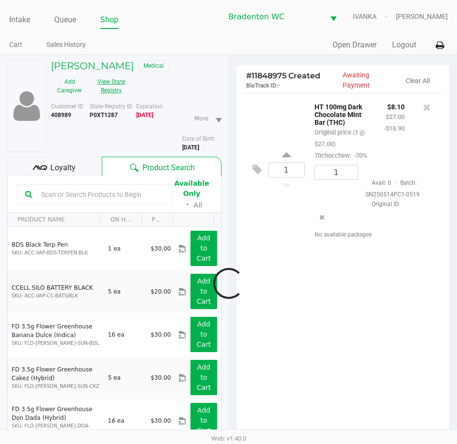
click at [115, 94] on button "View State Registry" at bounding box center [108, 86] width 41 height 24
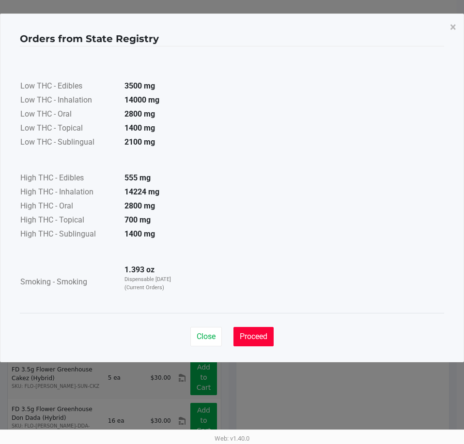
click at [245, 330] on button "Proceed" at bounding box center [253, 336] width 40 height 19
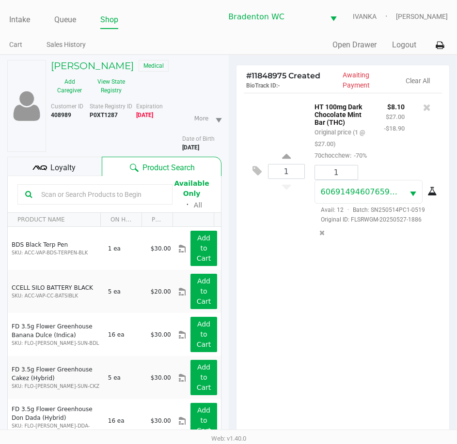
click at [84, 173] on div "Loyalty" at bounding box center [54, 166] width 94 height 19
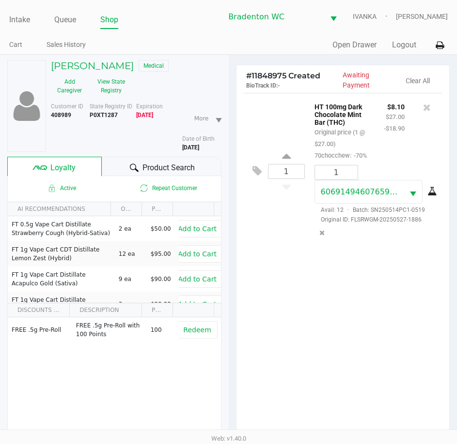
click at [130, 170] on icon at bounding box center [134, 168] width 9 height 9
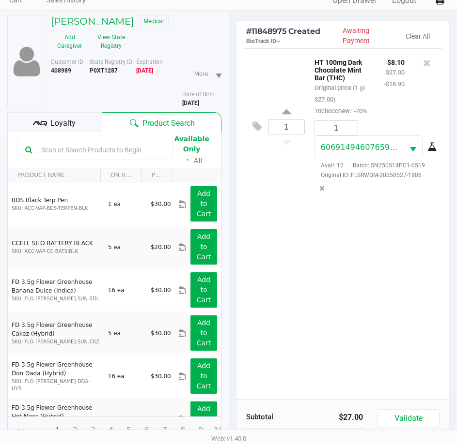
scroll to position [30, 0]
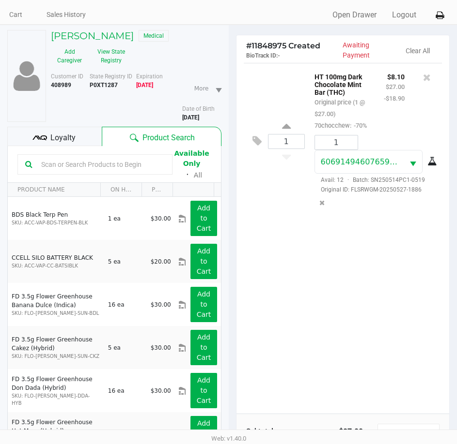
click at [285, 288] on div "1 HT 100mg Dark Chocolate Mint Bar (THC) Original price (1 @ $27.00) 70chocchew…" at bounding box center [342, 238] width 213 height 351
click at [423, 77] on icon at bounding box center [427, 78] width 8 height 10
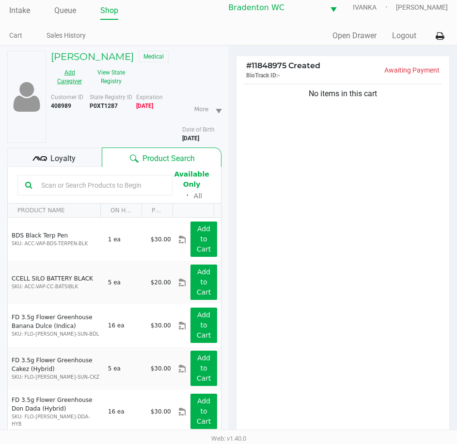
scroll to position [0, 0]
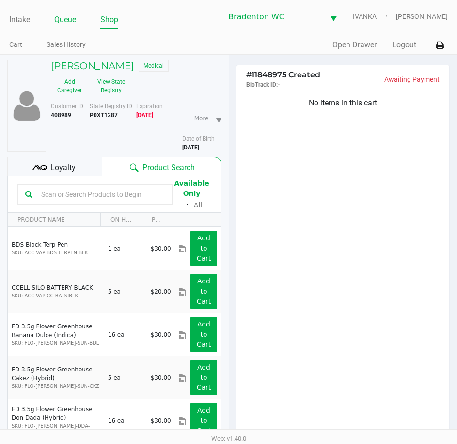
click at [63, 22] on link "Queue" at bounding box center [65, 20] width 22 height 14
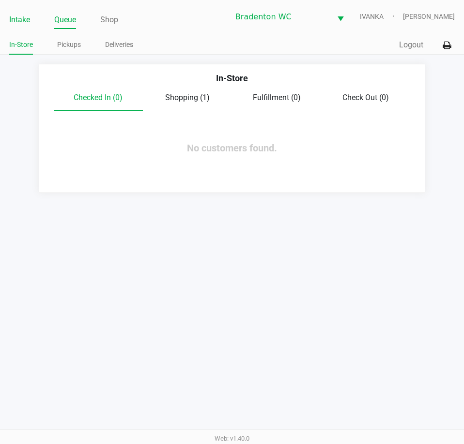
click at [16, 23] on link "Intake" at bounding box center [19, 20] width 21 height 14
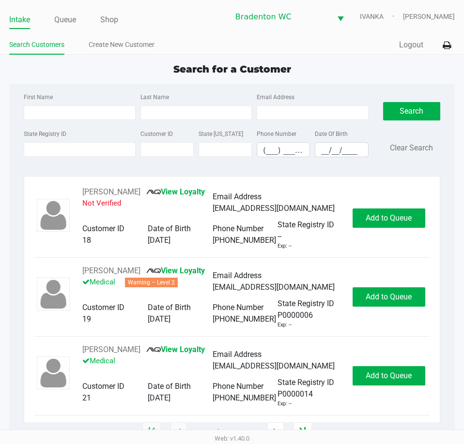
click at [132, 66] on div "Search for a Customer" at bounding box center [232, 69] width 460 height 15
click at [139, 83] on div "Search for a Customer First Name Last Name Email Address State Registry ID Cust…" at bounding box center [231, 247] width 445 height 371
type input "CARSON"
type input "SANDERSON"
type input "12/01/2006"
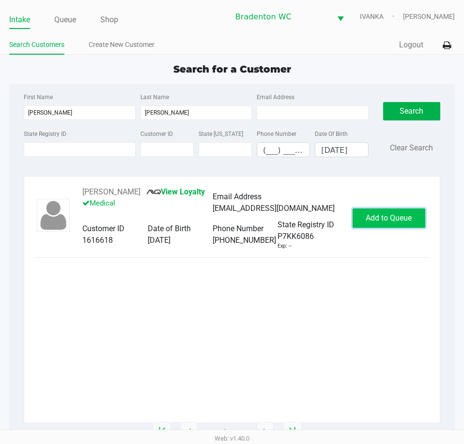
click at [376, 223] on span "Add to Queue" at bounding box center [389, 218] width 46 height 9
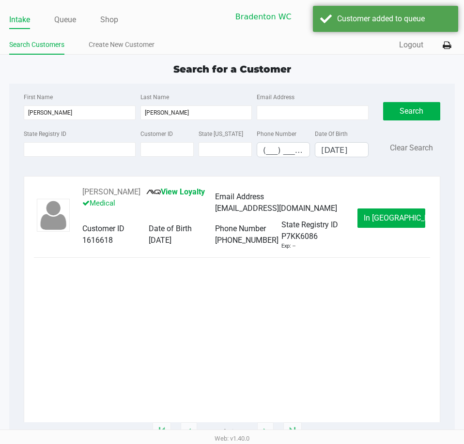
click at [376, 223] on span "In Queue" at bounding box center [404, 218] width 81 height 9
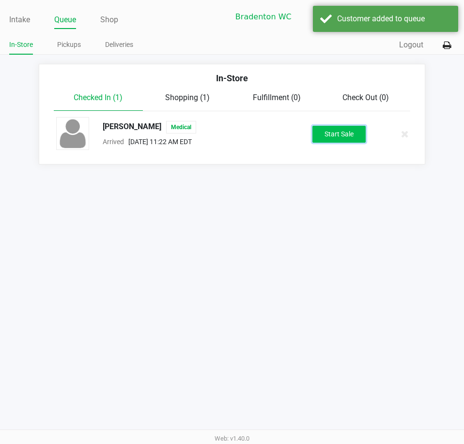
click at [323, 135] on button "Start Sale" at bounding box center [338, 134] width 53 height 17
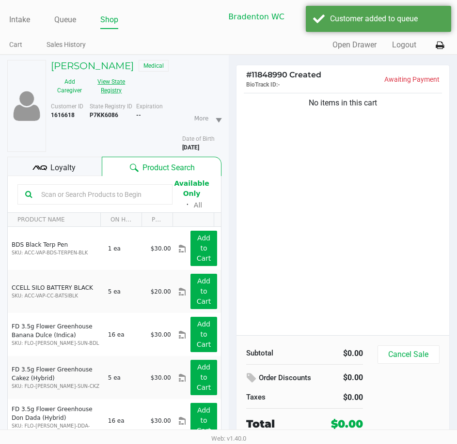
click at [105, 93] on button "View State Registry" at bounding box center [108, 86] width 41 height 24
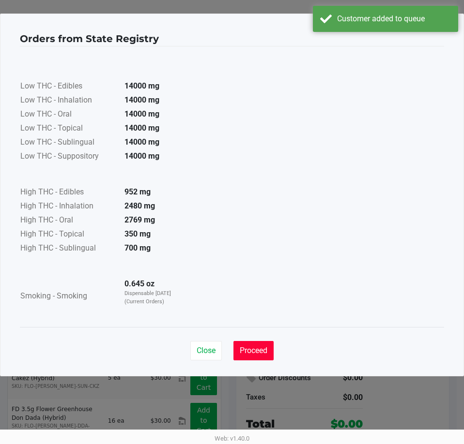
click at [253, 346] on button "Proceed" at bounding box center [253, 350] width 40 height 19
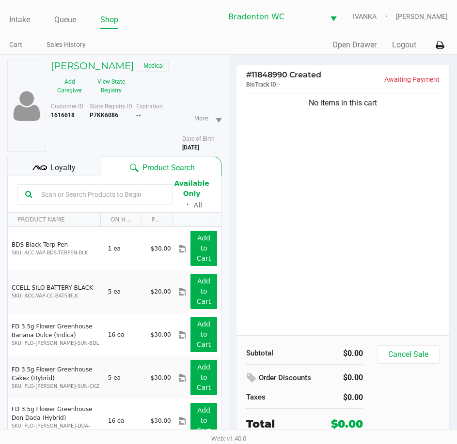
click at [81, 169] on div "Loyalty" at bounding box center [54, 166] width 94 height 19
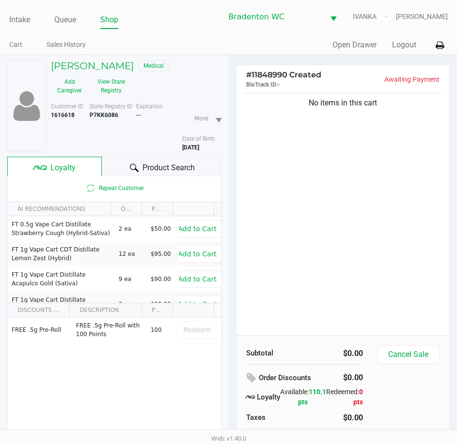
click at [127, 168] on div "Product Search" at bounding box center [161, 166] width 119 height 19
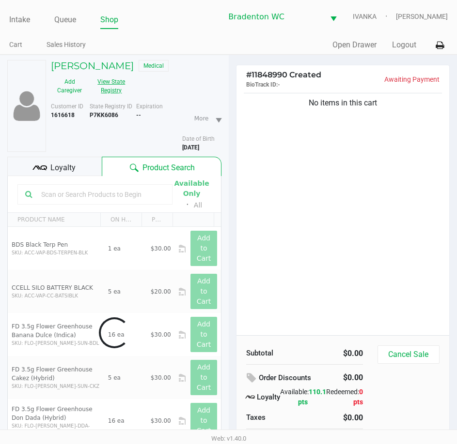
click at [110, 91] on button "View State Registry" at bounding box center [108, 86] width 41 height 24
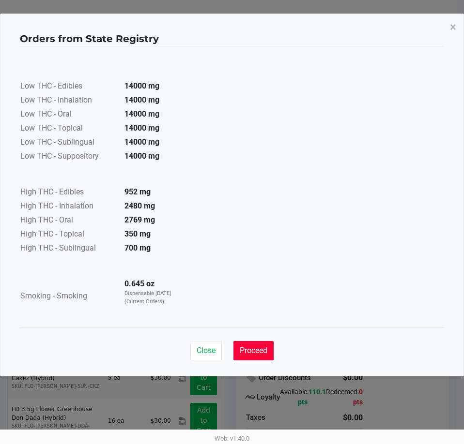
click at [259, 351] on span "Proceed" at bounding box center [254, 350] width 28 height 9
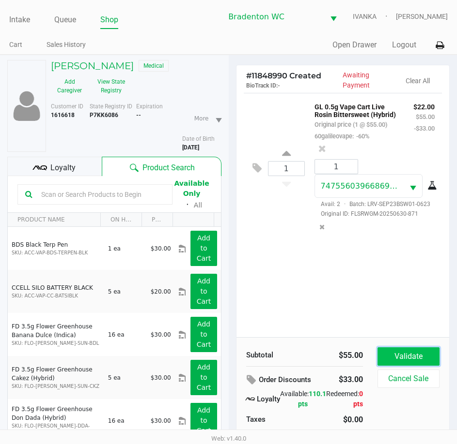
click at [409, 361] on button "Validate" at bounding box center [408, 357] width 62 height 18
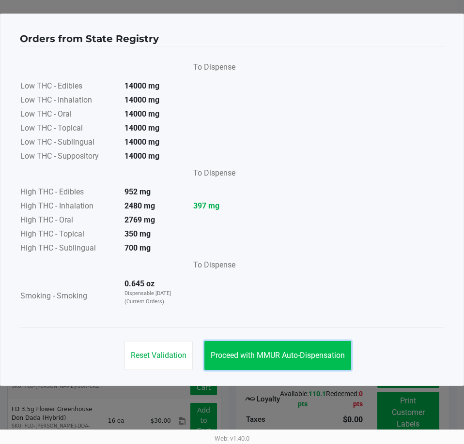
click at [285, 346] on button "Proceed with MMUR Auto-Dispensation" at bounding box center [277, 355] width 147 height 29
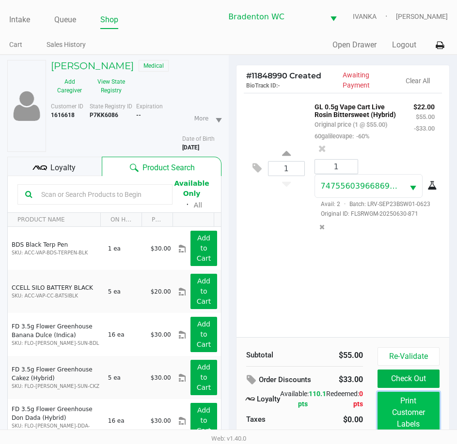
click at [421, 417] on button "Print Customer Labels" at bounding box center [408, 413] width 62 height 42
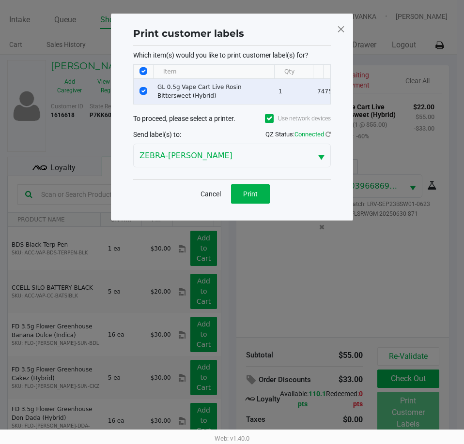
click at [255, 190] on div "Cancel Print" at bounding box center [232, 194] width 198 height 29
click at [246, 204] on button "Print" at bounding box center [250, 193] width 39 height 19
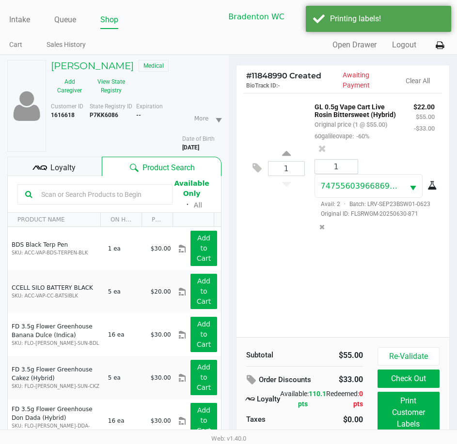
click at [116, 72] on div "CARSON SANDERSON Medical" at bounding box center [136, 67] width 185 height 14
click at [114, 88] on button "View State Registry" at bounding box center [108, 86] width 41 height 24
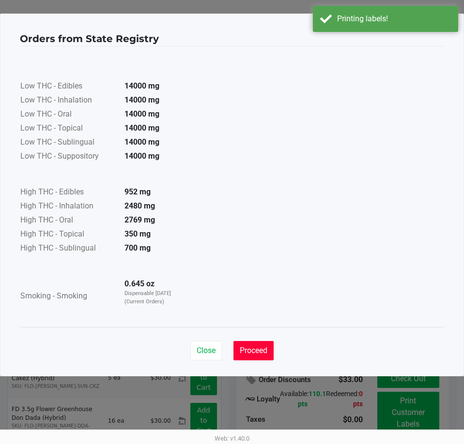
click at [255, 348] on span "Proceed" at bounding box center [254, 350] width 28 height 9
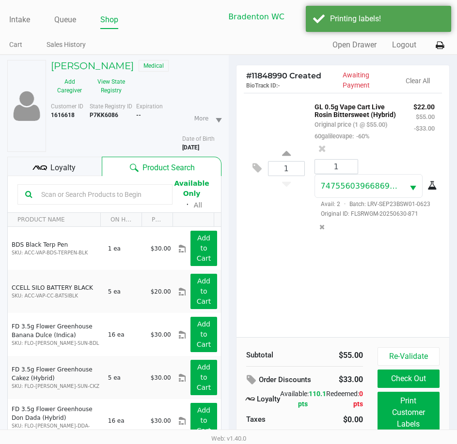
click at [43, 154] on div "CARSON SANDERSON Medical Add Caregiver View State Registry Customer ID 1616618 …" at bounding box center [114, 275] width 214 height 440
click at [73, 165] on span "Loyalty" at bounding box center [62, 168] width 25 height 12
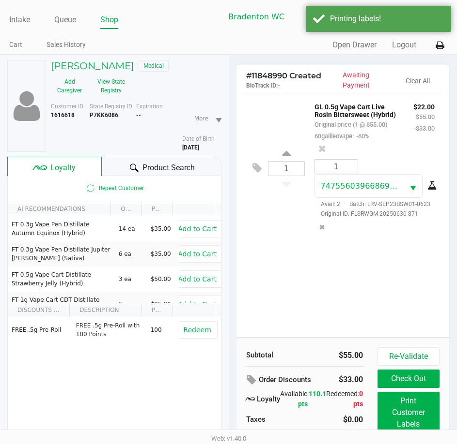
click at [124, 167] on div "Product Search" at bounding box center [161, 166] width 119 height 19
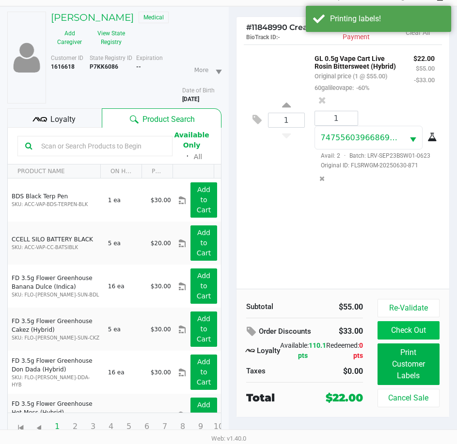
scroll to position [50, 0]
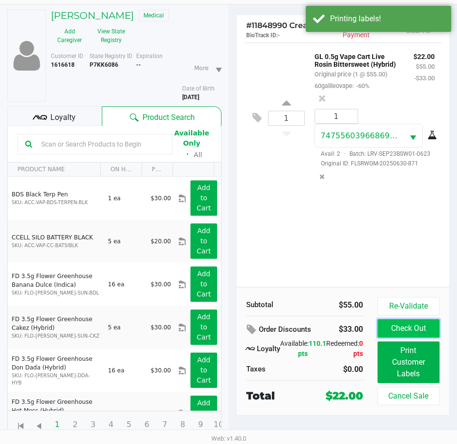
click at [398, 331] on button "Check Out" at bounding box center [408, 329] width 62 height 18
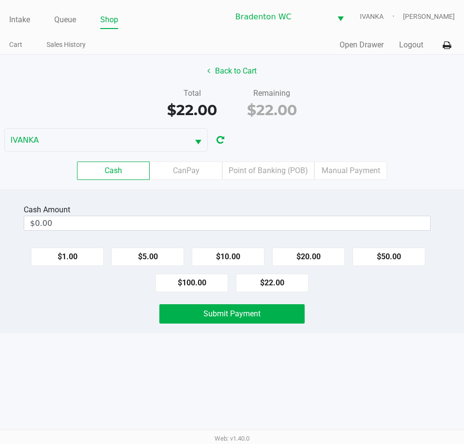
click at [307, 206] on div "Cash Amount" at bounding box center [227, 210] width 407 height 12
click at [289, 277] on button "$22.00" at bounding box center [272, 283] width 73 height 18
type input "$22.00"
click at [286, 311] on button "Submit Payment" at bounding box center [231, 314] width 145 height 19
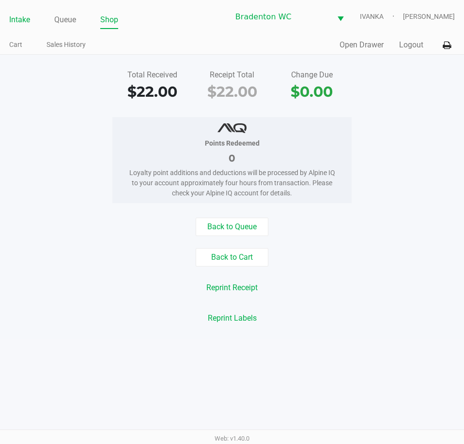
click at [13, 26] on link "Intake" at bounding box center [19, 20] width 21 height 14
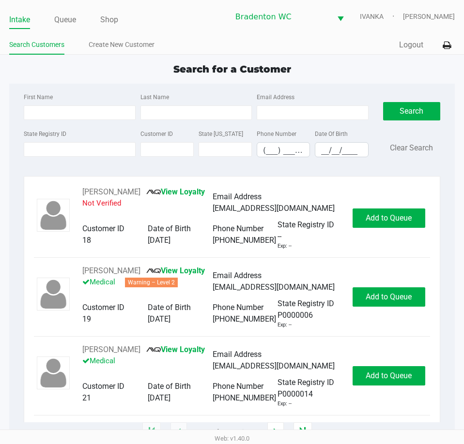
click at [191, 34] on div "Intake Queue Shop Bradenton WC IVANKA Olivia Benjamin Search Customers Create N…" at bounding box center [232, 27] width 464 height 55
click at [298, 63] on div "Search for a Customer" at bounding box center [232, 69] width 460 height 15
click at [168, 81] on div "Search for a Customer First Name Last Name Email Address State Registry ID Cust…" at bounding box center [231, 247] width 445 height 371
type input "SCOTT"
type input "MAXWELL"
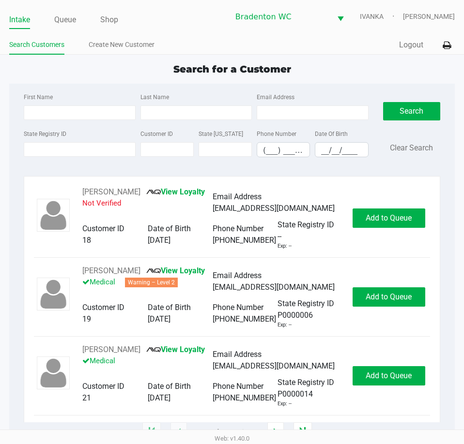
type input "01/13/1970"
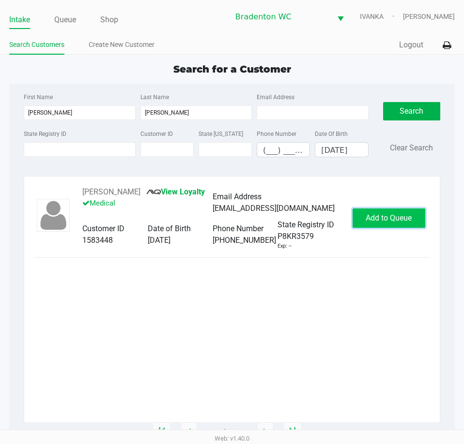
click at [390, 216] on span "Add to Queue" at bounding box center [389, 218] width 46 height 9
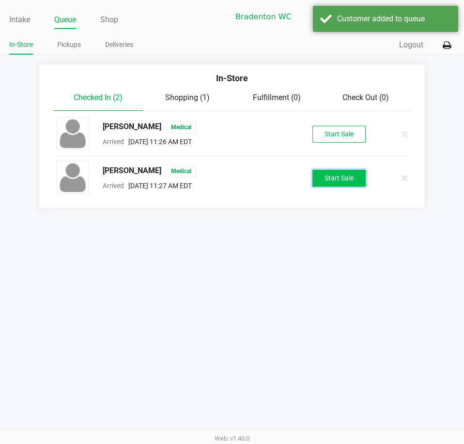
click at [345, 183] on button "Start Sale" at bounding box center [338, 178] width 53 height 17
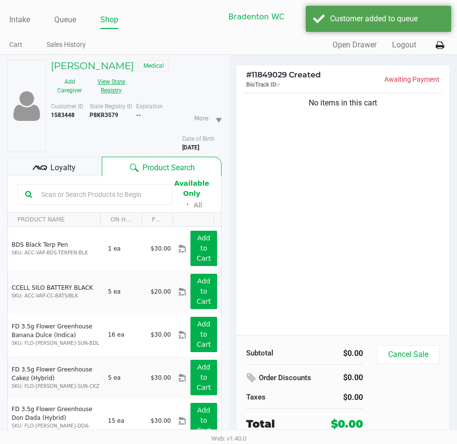
click at [114, 89] on button "View State Registry" at bounding box center [108, 86] width 41 height 24
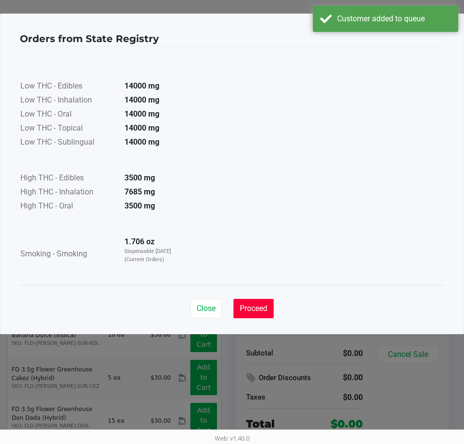
click at [259, 305] on span "Proceed" at bounding box center [254, 308] width 28 height 9
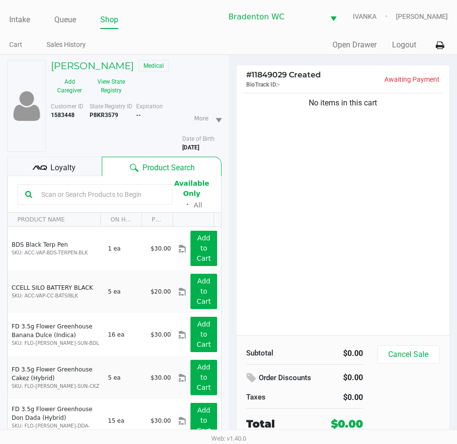
click at [71, 167] on span "Loyalty" at bounding box center [62, 168] width 25 height 12
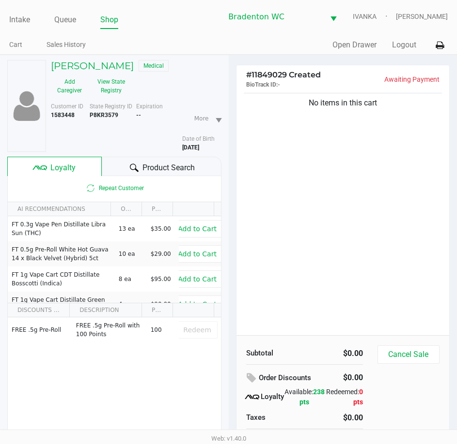
click at [130, 168] on icon at bounding box center [134, 168] width 9 height 8
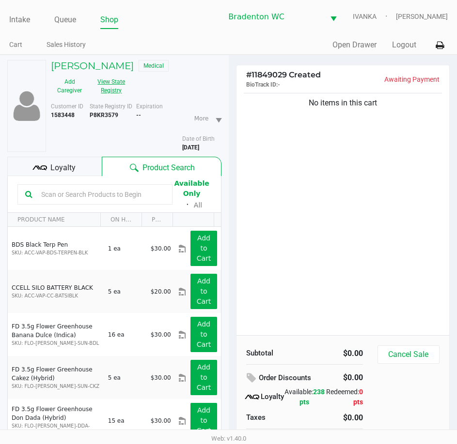
click at [112, 92] on button "View State Registry" at bounding box center [108, 86] width 41 height 24
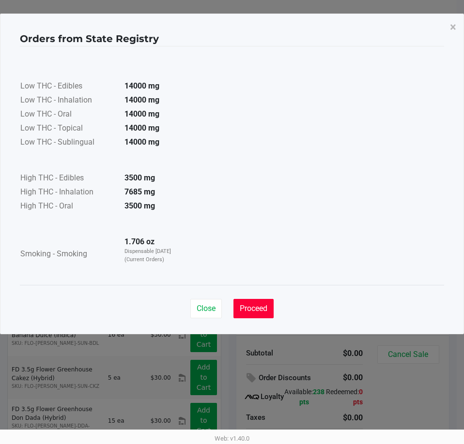
click at [239, 300] on button "Proceed" at bounding box center [253, 308] width 40 height 19
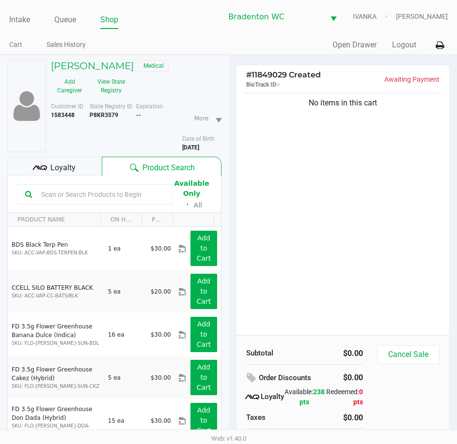
click at [350, 221] on div "No items in this cart" at bounding box center [342, 213] width 213 height 245
drag, startPoint x: 345, startPoint y: 206, endPoint x: 224, endPoint y: 179, distance: 124.0
click at [345, 205] on div "No items in this cart" at bounding box center [342, 213] width 213 height 245
click at [54, 164] on span "Loyalty" at bounding box center [62, 168] width 25 height 12
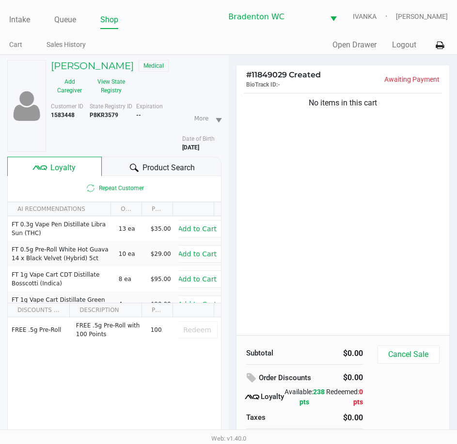
click at [163, 168] on span "Product Search" at bounding box center [168, 168] width 52 height 12
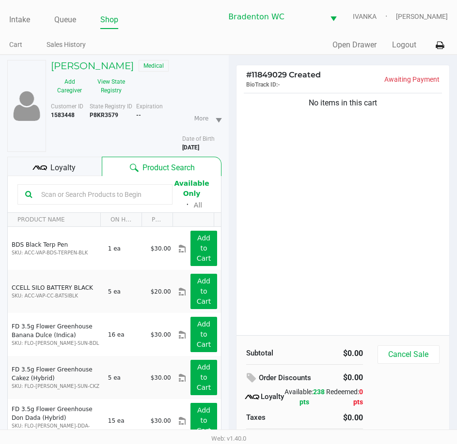
click at [92, 114] on b "P8KR3579" at bounding box center [104, 115] width 29 height 7
copy b "P8KR3579"
click at [18, 23] on link "Intake" at bounding box center [19, 20] width 21 height 14
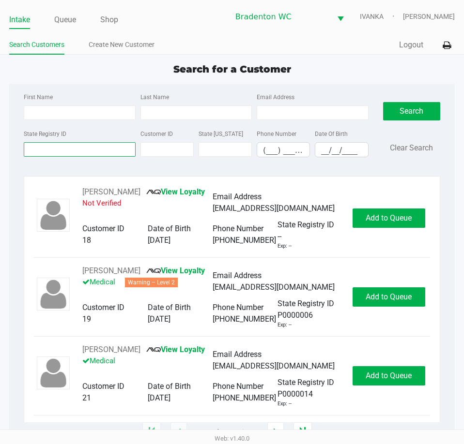
click at [55, 148] on input "State Registry ID" at bounding box center [79, 149] width 111 height 15
paste input "P8KR3579"
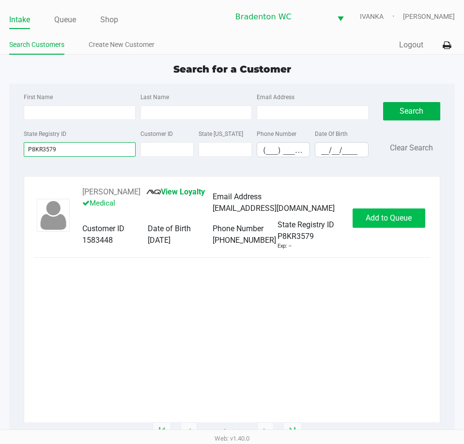
type input "P8KR3579"
click at [385, 220] on span "Add to Queue" at bounding box center [389, 218] width 46 height 9
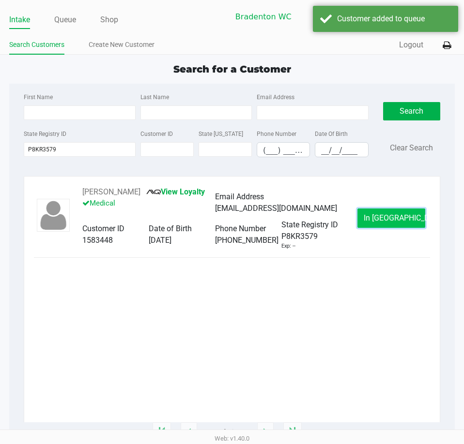
click at [368, 219] on button "In Queue" at bounding box center [391, 218] width 68 height 19
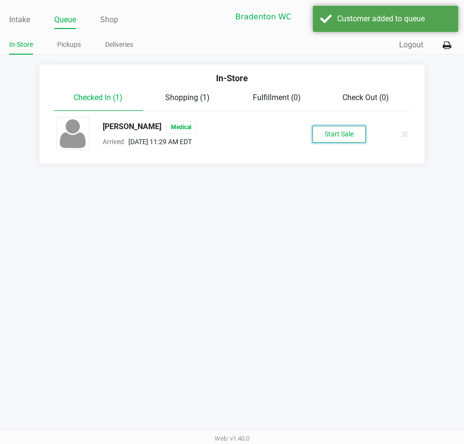
click at [343, 132] on button "Start Sale" at bounding box center [338, 134] width 53 height 17
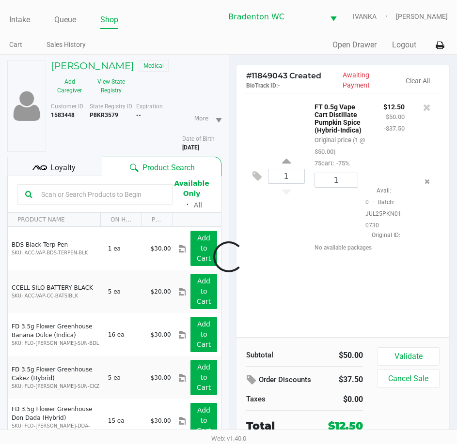
click at [65, 159] on div at bounding box center [228, 257] width 457 height 308
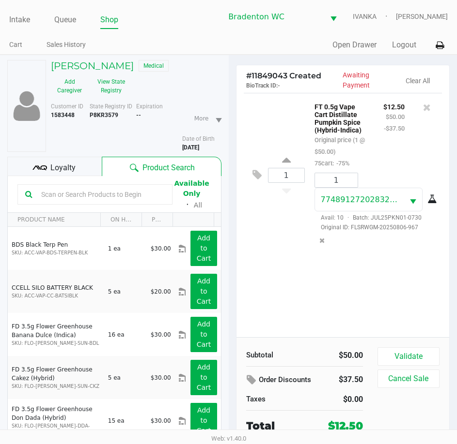
click at [66, 165] on span "Loyalty" at bounding box center [62, 168] width 25 height 12
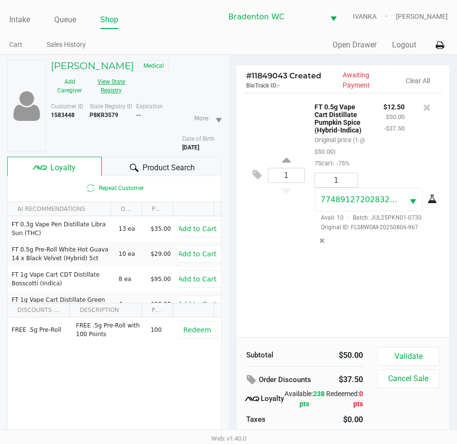
click at [114, 91] on button "View State Registry" at bounding box center [108, 86] width 41 height 24
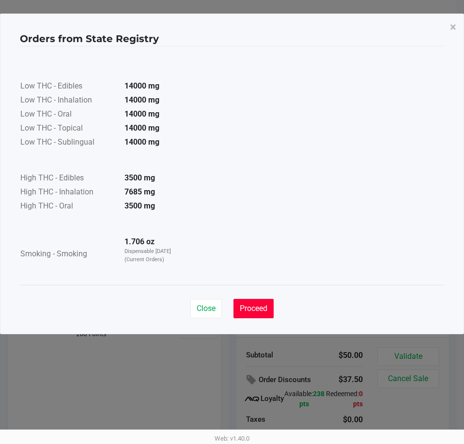
click at [242, 301] on button "Proceed" at bounding box center [253, 308] width 40 height 19
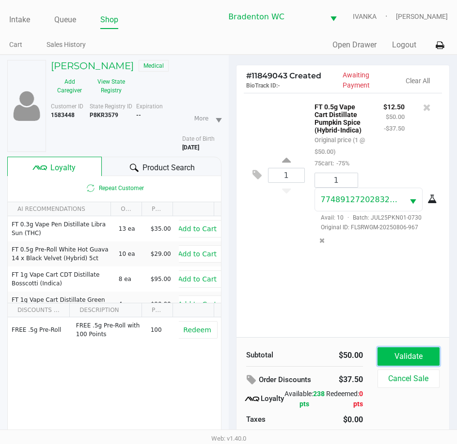
click at [413, 359] on button "Validate" at bounding box center [408, 357] width 62 height 18
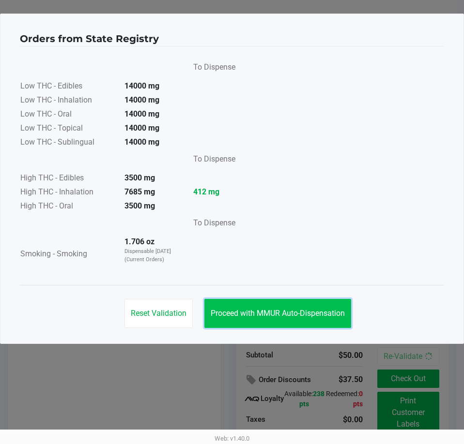
click at [292, 312] on span "Proceed with MMUR Auto-Dispensation" at bounding box center [278, 313] width 134 height 9
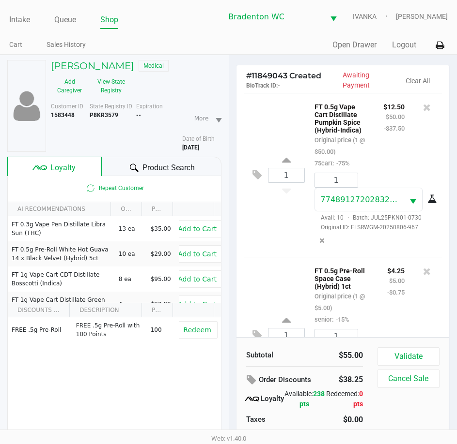
scroll to position [76, 0]
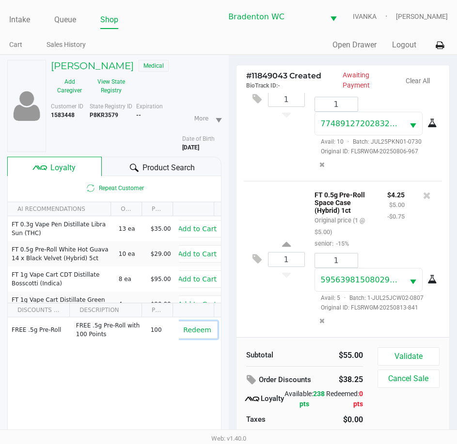
click at [198, 332] on span "Redeem" at bounding box center [197, 330] width 28 height 8
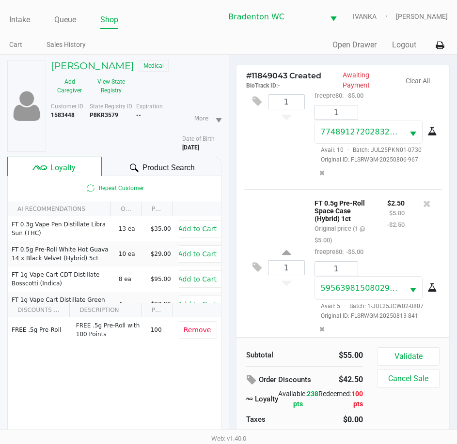
scroll to position [103, 0]
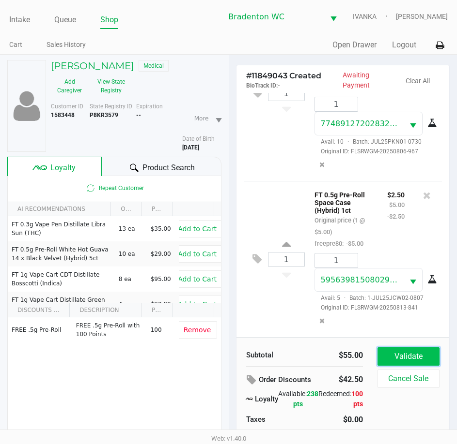
click at [382, 351] on button "Validate" at bounding box center [408, 357] width 62 height 18
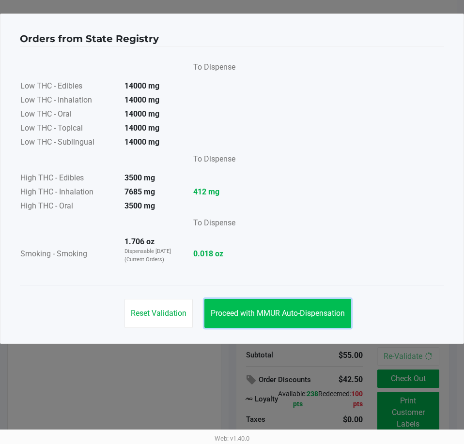
click at [275, 316] on span "Proceed with MMUR Auto-Dispensation" at bounding box center [278, 313] width 134 height 9
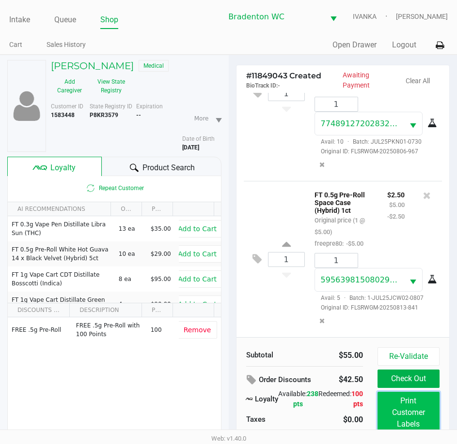
click at [377, 403] on button "Print Customer Labels" at bounding box center [408, 413] width 62 height 42
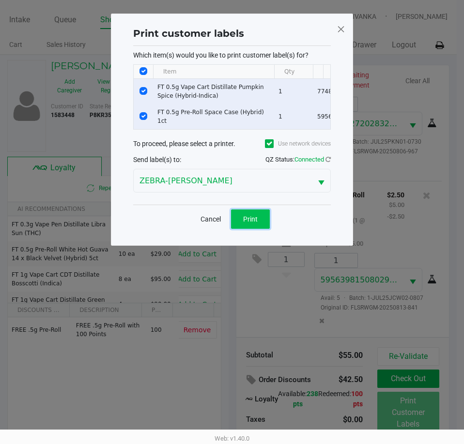
click at [257, 223] on span "Print" at bounding box center [250, 219] width 15 height 8
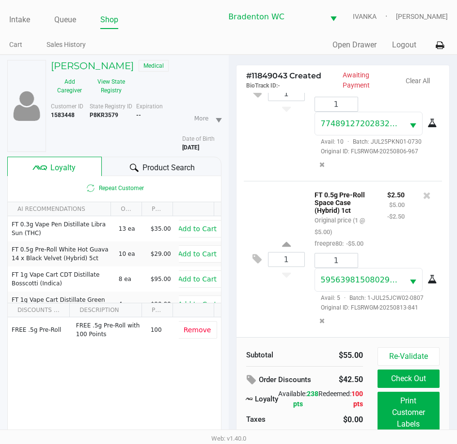
scroll to position [50, 0]
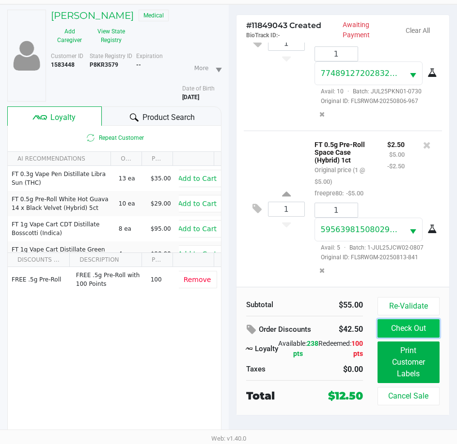
click at [396, 329] on button "Check Out" at bounding box center [408, 329] width 62 height 18
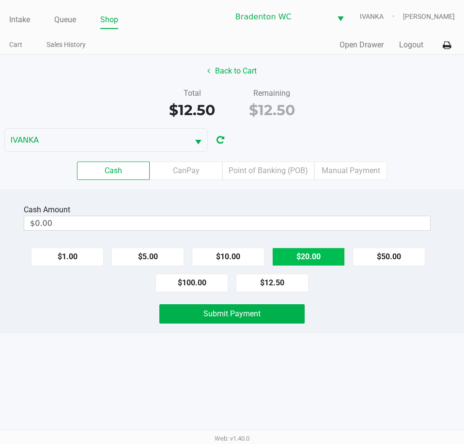
click at [312, 255] on button "$20.00" at bounding box center [308, 257] width 73 height 18
type input "$20.00"
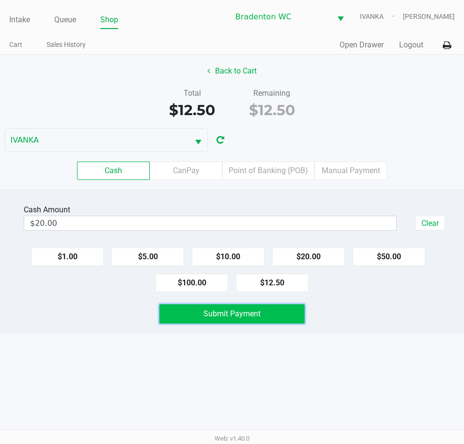
click at [195, 313] on button "Submit Payment" at bounding box center [231, 314] width 145 height 19
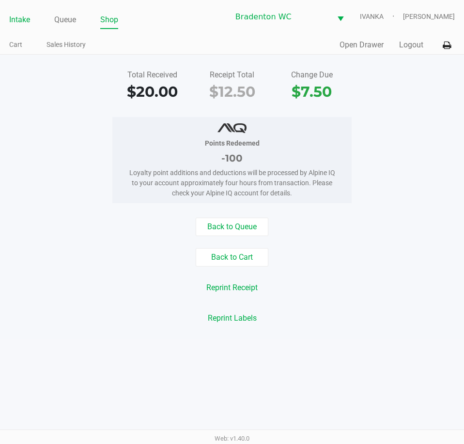
click at [10, 25] on link "Intake" at bounding box center [19, 20] width 21 height 14
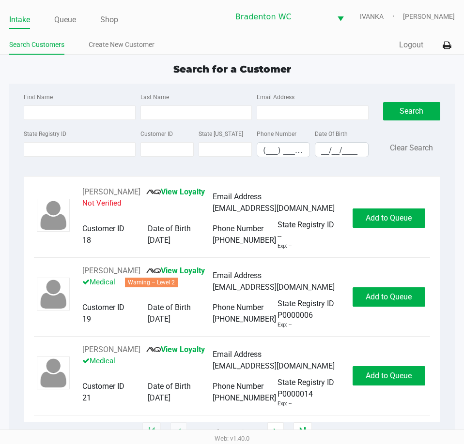
click at [146, 28] on ul "Intake Queue Shop" at bounding box center [119, 20] width 220 height 16
click at [197, 85] on div "First Name Last Name Email Address State Registry ID Customer ID State ID Phone…" at bounding box center [231, 128] width 431 height 89
click at [405, 172] on div "First Name Last Name Email Address State Registry ID Customer ID State ID Phone…" at bounding box center [231, 258] width 445 height 349
click at [234, 75] on span "Search for a Customer" at bounding box center [232, 69] width 118 height 12
click at [111, 150] on input "State Registry ID" at bounding box center [79, 149] width 111 height 15
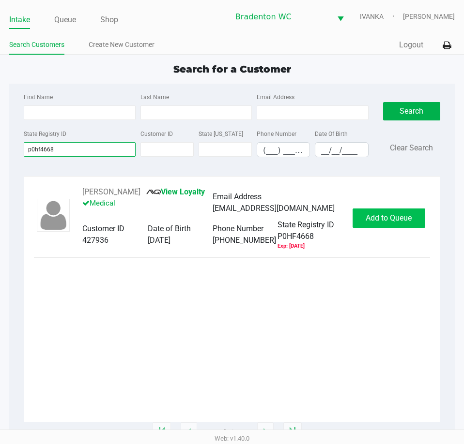
type input "p0hf4668"
click at [388, 218] on span "Add to Queue" at bounding box center [389, 218] width 46 height 9
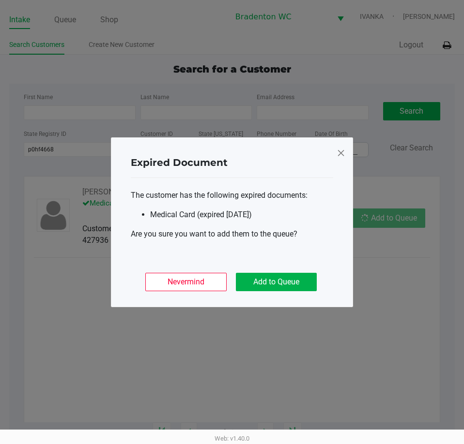
drag, startPoint x: 282, startPoint y: 271, endPoint x: 278, endPoint y: 279, distance: 9.3
click at [282, 272] on div "Nevermind Add to Queue" at bounding box center [232, 279] width 202 height 38
click at [277, 280] on button "Add to Queue" at bounding box center [276, 282] width 81 height 18
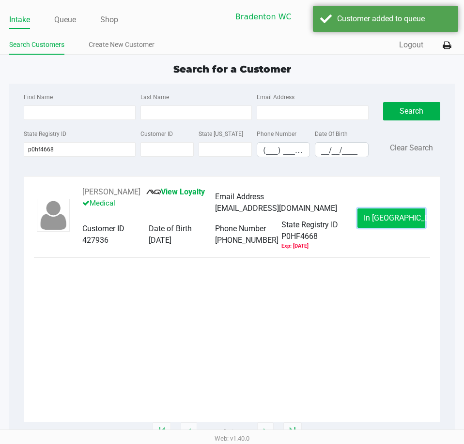
click at [399, 215] on span "In Queue" at bounding box center [404, 218] width 81 height 9
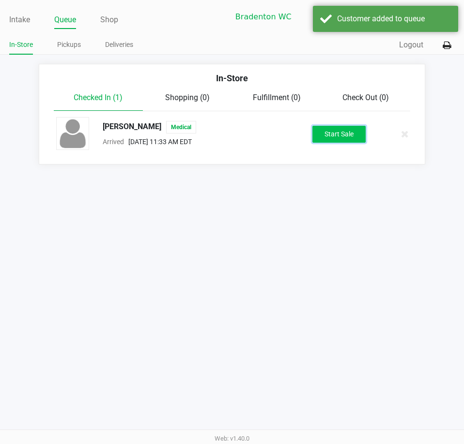
click at [353, 135] on button "Start Sale" at bounding box center [338, 134] width 53 height 17
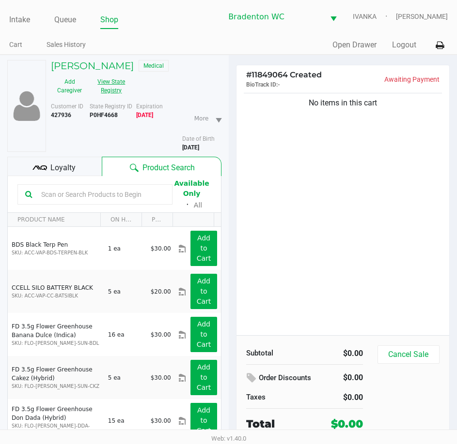
click at [107, 81] on button "View State Registry" at bounding box center [108, 86] width 41 height 24
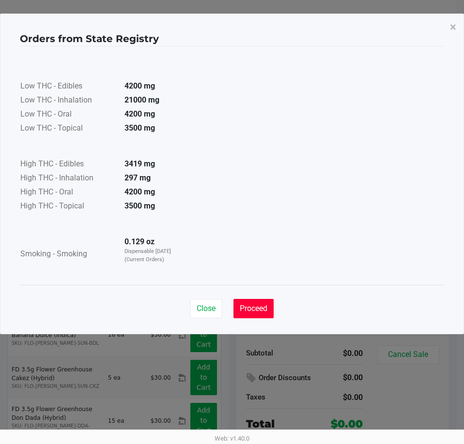
click at [262, 311] on span "Proceed" at bounding box center [254, 308] width 28 height 9
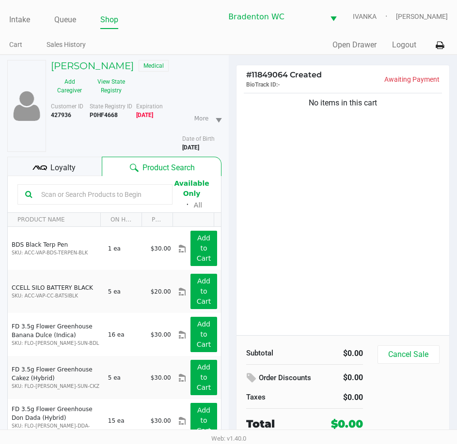
drag, startPoint x: 127, startPoint y: 118, endPoint x: 91, endPoint y: 117, distance: 35.8
click at [91, 117] on div "State Registry ID P0HF4668" at bounding box center [113, 127] width 46 height 50
copy b "P0HF4668"
drag, startPoint x: 313, startPoint y: 234, endPoint x: 307, endPoint y: 233, distance: 5.8
click at [313, 234] on div "No items in this cart" at bounding box center [342, 213] width 213 height 245
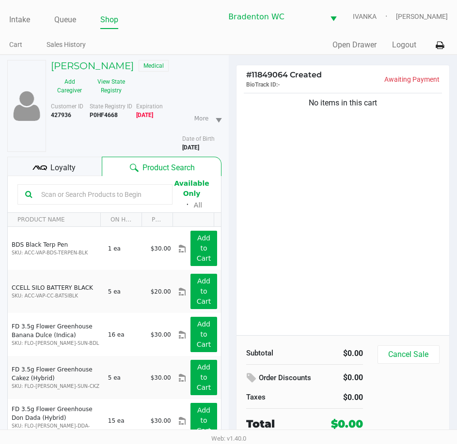
click at [86, 158] on div "Loyalty" at bounding box center [54, 166] width 94 height 19
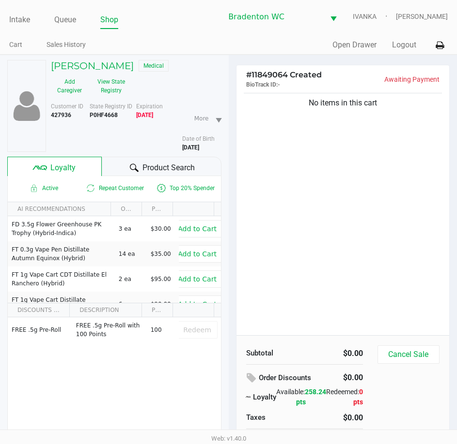
click at [182, 167] on span "Product Search" at bounding box center [168, 168] width 52 height 12
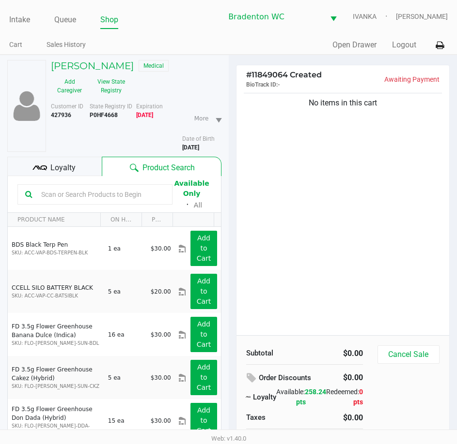
click at [271, 193] on div "No items in this cart" at bounding box center [342, 213] width 213 height 245
click at [135, 198] on input "text" at bounding box center [100, 194] width 127 height 15
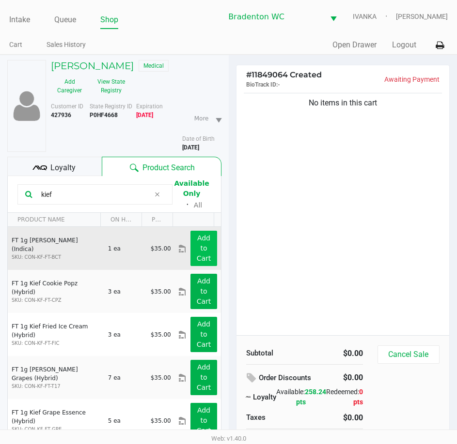
type input "kief"
click at [199, 237] on app-button-loader "Add to Cart" at bounding box center [204, 248] width 15 height 28
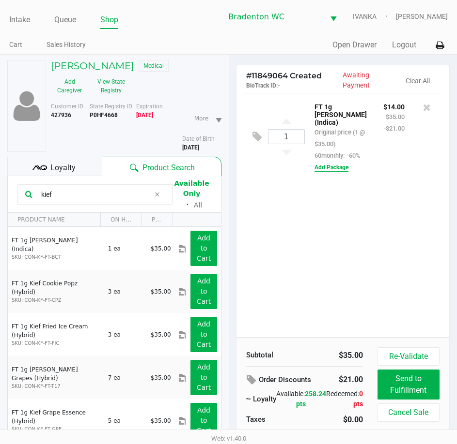
click at [323, 163] on button "Add Package" at bounding box center [331, 167] width 34 height 9
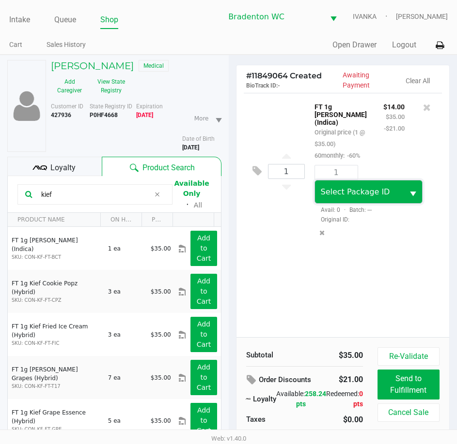
click at [333, 187] on span "Select Package ID" at bounding box center [355, 191] width 69 height 9
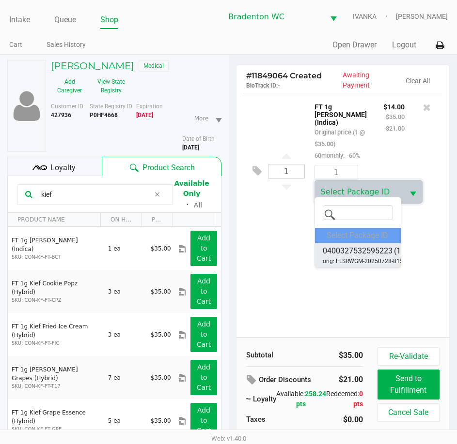
click at [355, 262] on span "orig: FLSRWGM-20250728-815" at bounding box center [362, 261] width 80 height 9
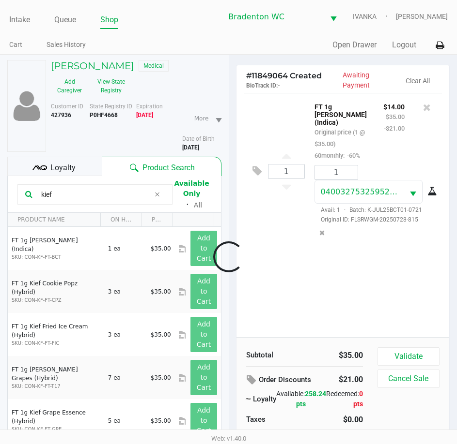
click at [406, 349] on div at bounding box center [228, 257] width 457 height 308
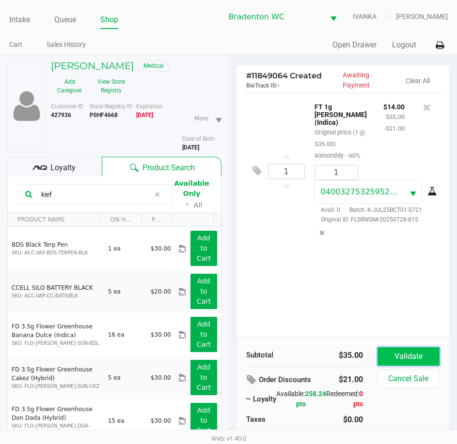
click at [406, 358] on button "Validate" at bounding box center [408, 357] width 62 height 18
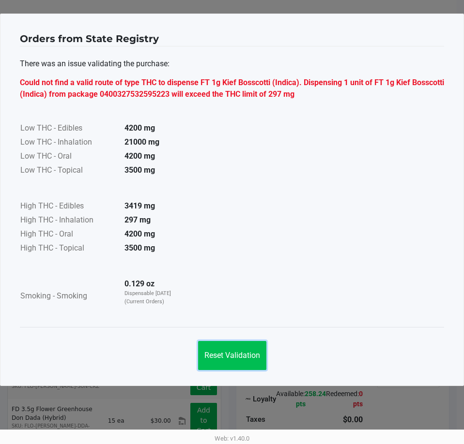
click at [231, 364] on button "Reset Validation" at bounding box center [232, 355] width 68 height 29
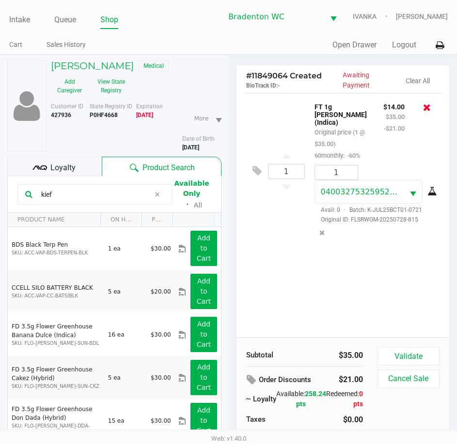
click at [426, 110] on icon at bounding box center [427, 108] width 8 height 10
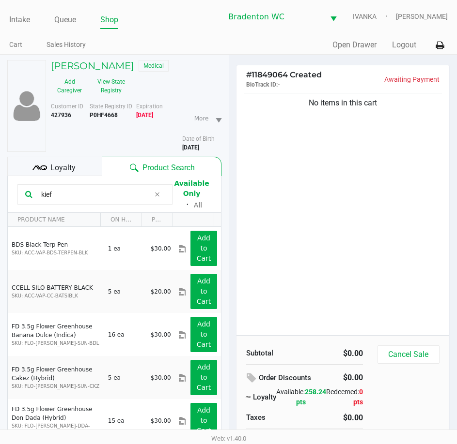
click at [90, 165] on div "Loyalty" at bounding box center [54, 166] width 94 height 19
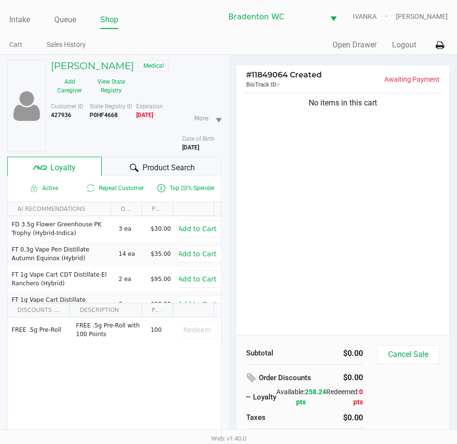
click at [144, 163] on span "Product Search" at bounding box center [168, 168] width 52 height 12
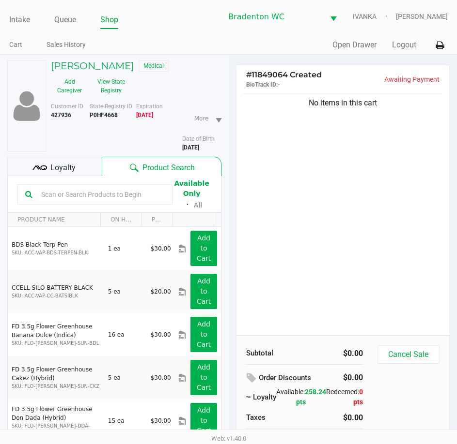
click at [349, 170] on div "No items in this cart" at bounding box center [342, 213] width 213 height 245
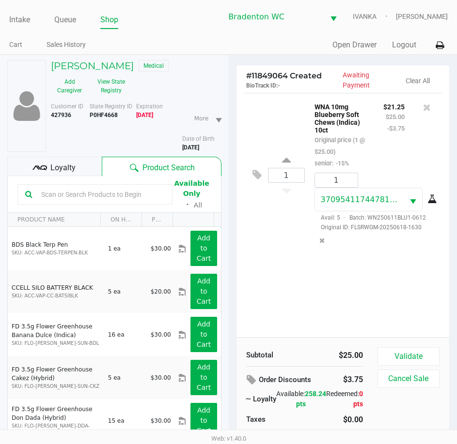
click at [303, 304] on div "1 WNA 10mg Blueberry Soft Chews (Indica) 10ct Original price (1 @ $25.00) senio…" at bounding box center [342, 215] width 213 height 245
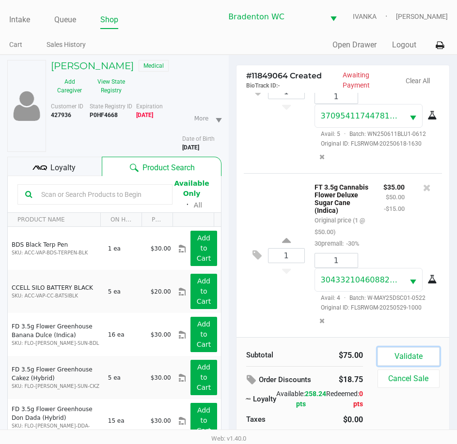
click at [413, 356] on button "Validate" at bounding box center [408, 357] width 62 height 18
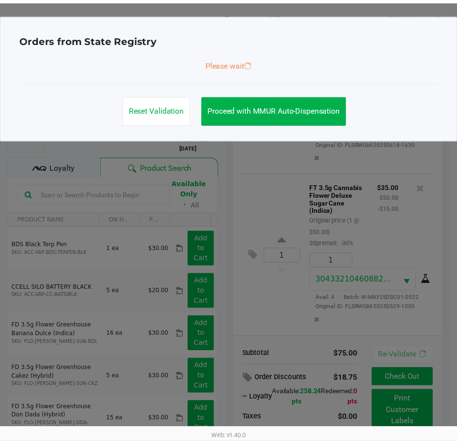
scroll to position [96, 0]
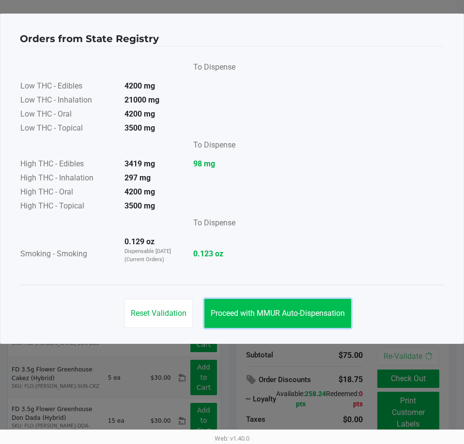
click at [312, 317] on span "Proceed with MMUR Auto-Dispensation" at bounding box center [278, 313] width 134 height 9
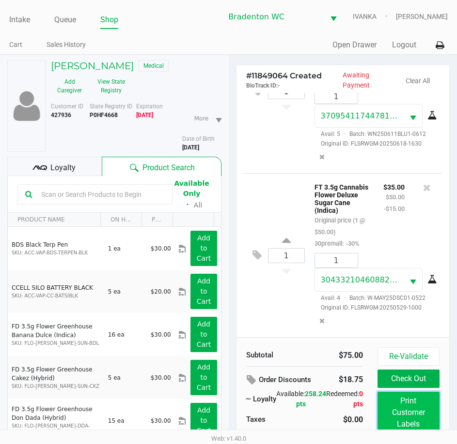
click at [413, 409] on button "Print Customer Labels" at bounding box center [408, 413] width 62 height 42
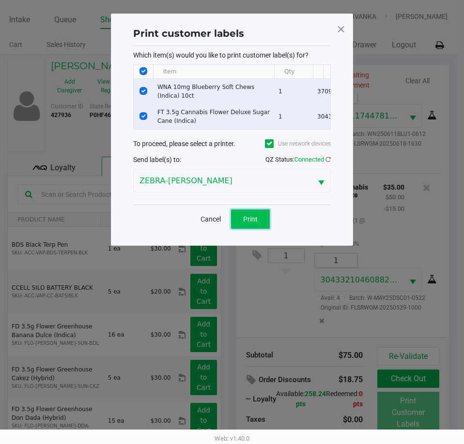
click at [238, 228] on button "Print" at bounding box center [250, 219] width 39 height 19
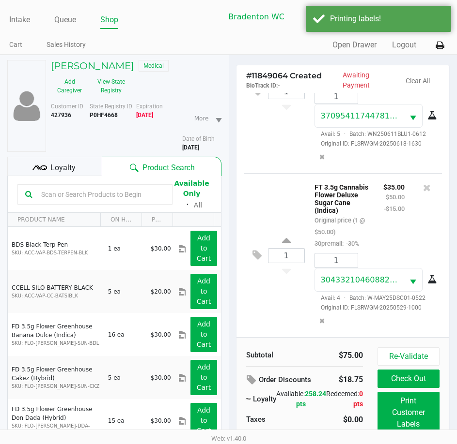
click at [76, 168] on div "Loyalty" at bounding box center [54, 166] width 94 height 19
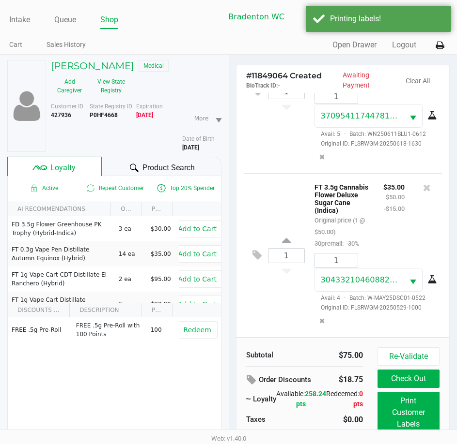
click at [157, 164] on span "Product Search" at bounding box center [168, 168] width 52 height 12
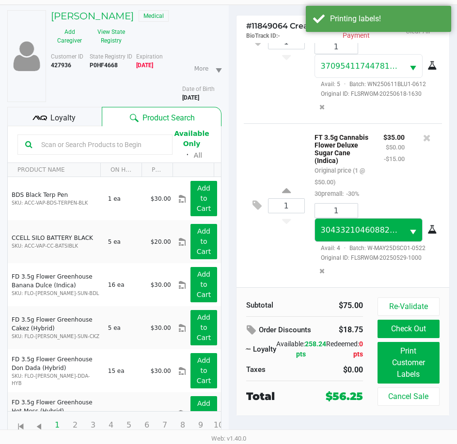
scroll to position [50, 0]
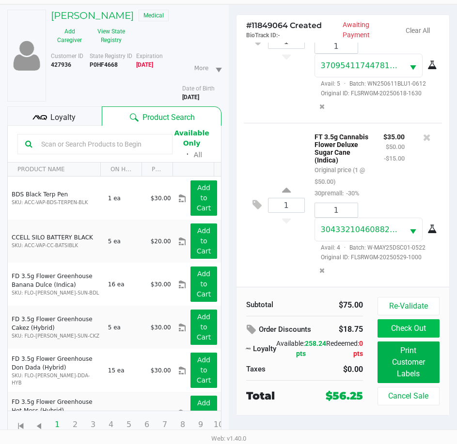
click at [405, 328] on button "Check Out" at bounding box center [408, 329] width 62 height 18
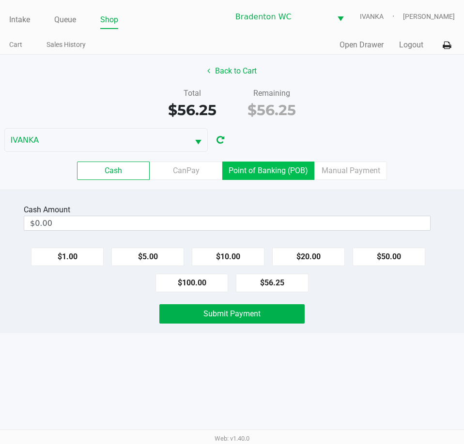
click at [281, 171] on label "Point of Banking (POB)" at bounding box center [268, 171] width 92 height 18
click at [0, 0] on 7 "Point of Banking (POB)" at bounding box center [0, 0] width 0 height 0
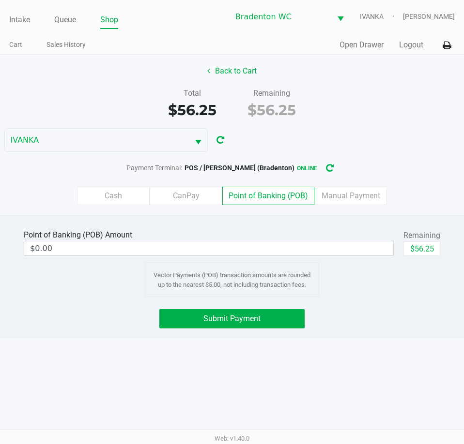
click at [418, 246] on button "$56.25" at bounding box center [421, 249] width 37 height 15
type input "$56.25"
click at [261, 321] on button "Submit Payment" at bounding box center [231, 318] width 145 height 19
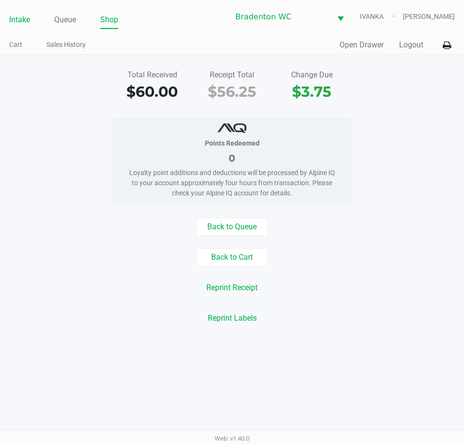
click at [14, 22] on link "Intake" at bounding box center [19, 20] width 21 height 14
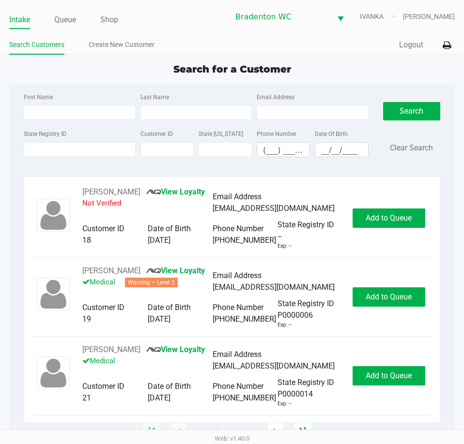
click at [158, 64] on div "Search for a Customer" at bounding box center [232, 69] width 460 height 15
click at [50, 150] on input "State Registry ID" at bounding box center [79, 149] width 111 height 15
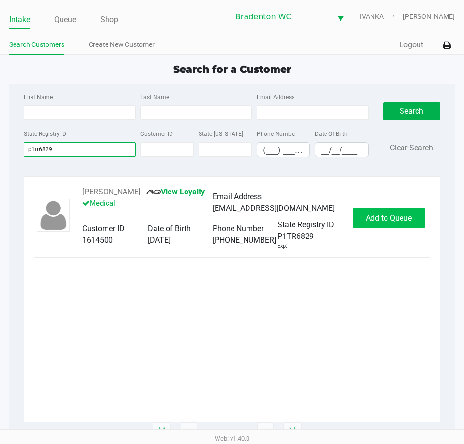
type input "p1tr6829"
click at [386, 211] on button "Add to Queue" at bounding box center [388, 218] width 73 height 19
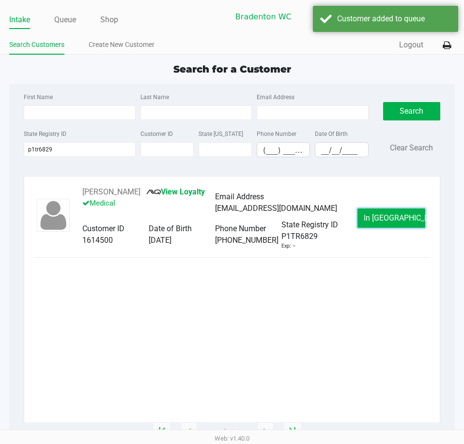
click at [388, 213] on button "In Queue" at bounding box center [391, 218] width 68 height 19
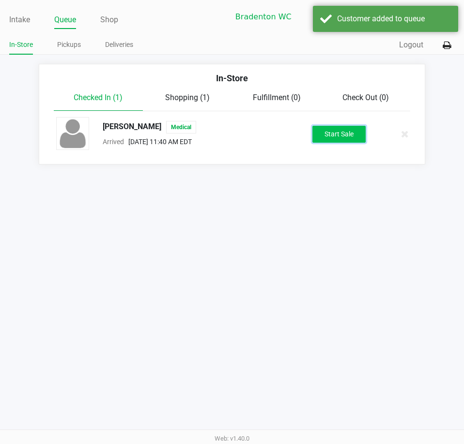
click at [328, 132] on button "Start Sale" at bounding box center [338, 134] width 53 height 17
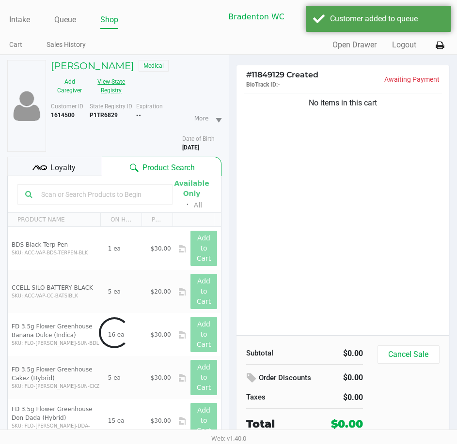
click at [126, 97] on button "View State Registry" at bounding box center [108, 86] width 41 height 24
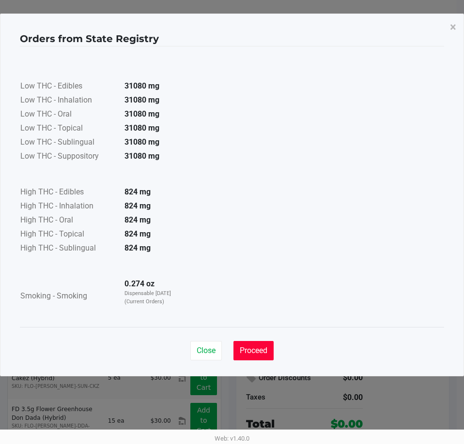
click at [257, 352] on span "Proceed" at bounding box center [254, 350] width 28 height 9
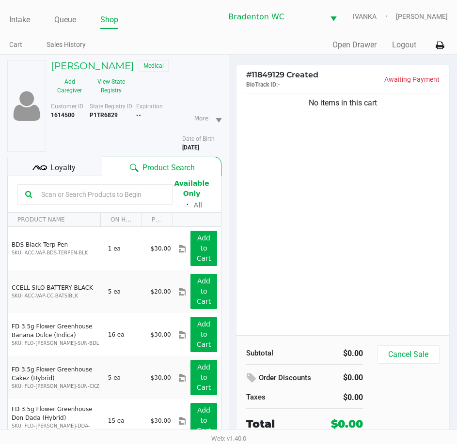
click at [86, 171] on div "Loyalty" at bounding box center [54, 166] width 94 height 19
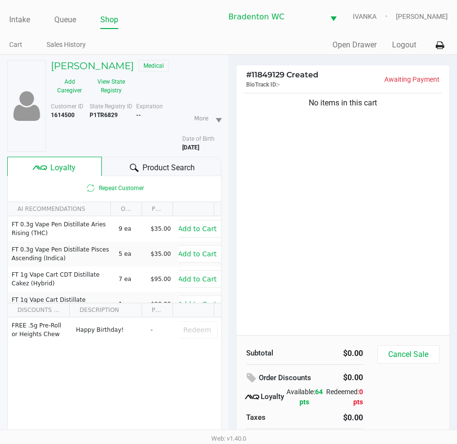
click at [132, 170] on icon at bounding box center [134, 168] width 9 height 9
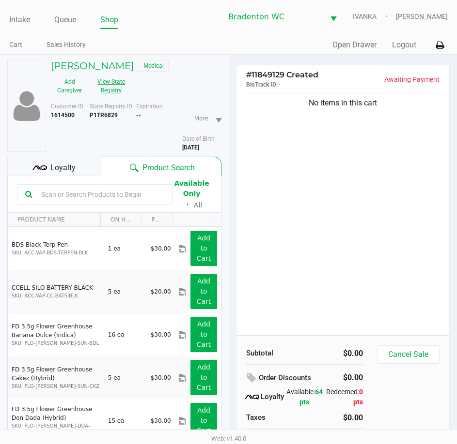
click at [112, 90] on button "View State Registry" at bounding box center [108, 86] width 41 height 24
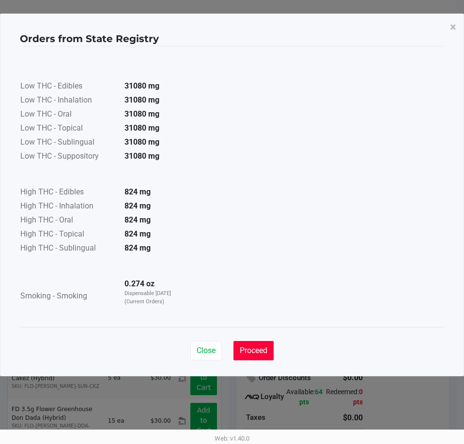
click at [242, 353] on span "Proceed" at bounding box center [254, 350] width 28 height 9
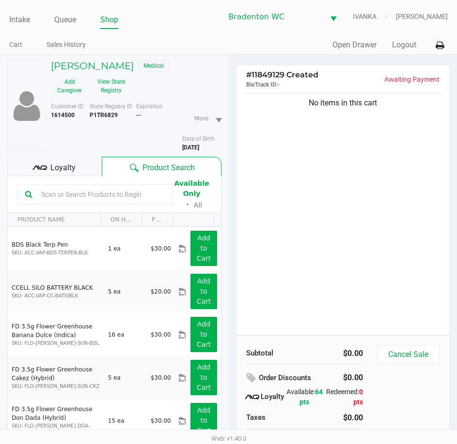
click at [137, 193] on input "text" at bounding box center [100, 194] width 127 height 15
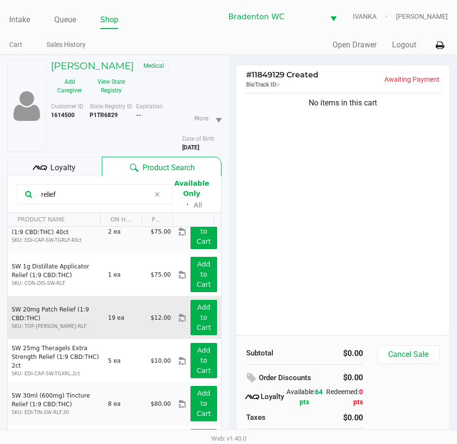
scroll to position [67, 0]
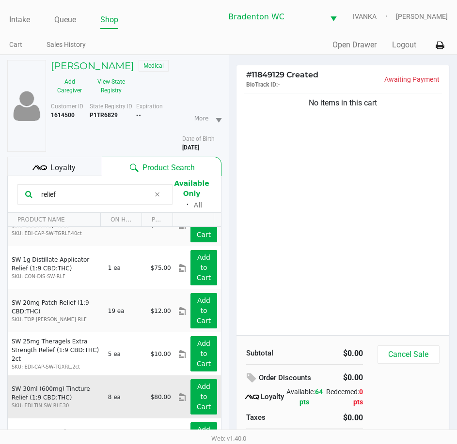
type input "relief"
click at [211, 397] on div "Add to Cart" at bounding box center [203, 397] width 41 height 35
click at [203, 397] on button "Add to Cart" at bounding box center [203, 397] width 26 height 35
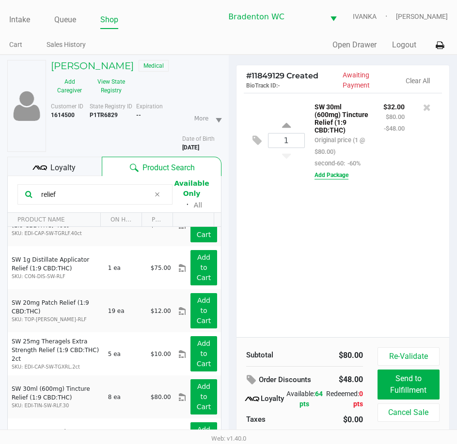
click at [322, 174] on button "Add Package" at bounding box center [331, 175] width 34 height 9
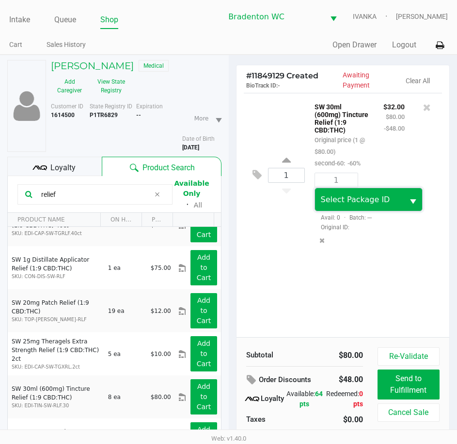
click at [337, 202] on span "Select Package ID" at bounding box center [355, 199] width 69 height 9
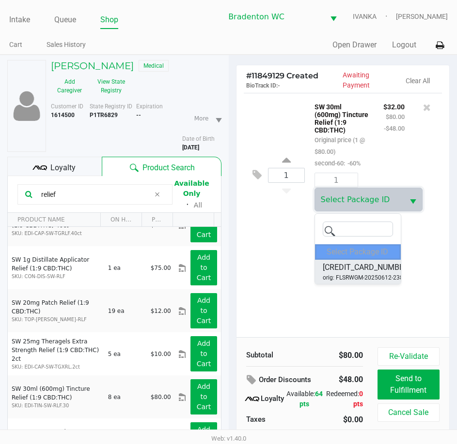
click at [359, 284] on li "3643413253094389 (8) orig: FLSRWGM-20250612-2385" at bounding box center [358, 272] width 86 height 24
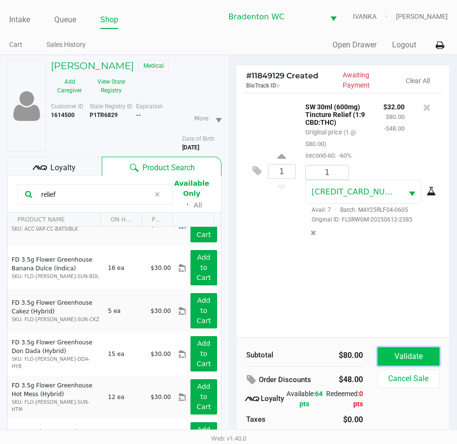
click at [402, 355] on button "Validate" at bounding box center [408, 357] width 62 height 18
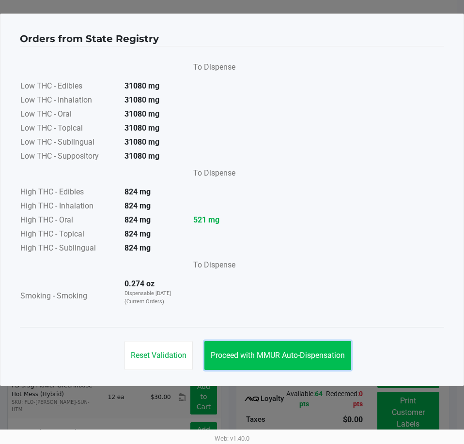
drag, startPoint x: 286, startPoint y: 350, endPoint x: 226, endPoint y: 291, distance: 83.9
click at [285, 350] on button "Proceed with MMUR Auto-Dispensation" at bounding box center [277, 355] width 147 height 29
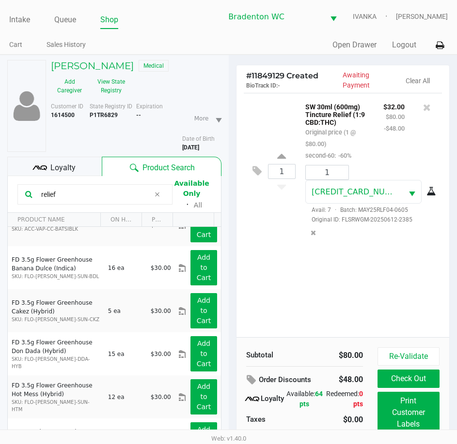
click at [79, 167] on div "Loyalty" at bounding box center [54, 166] width 94 height 19
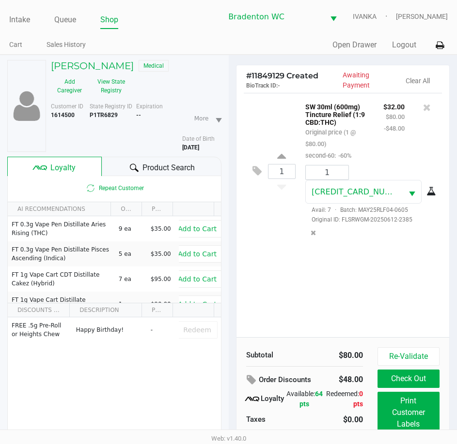
click at [118, 168] on div "Product Search" at bounding box center [161, 166] width 119 height 19
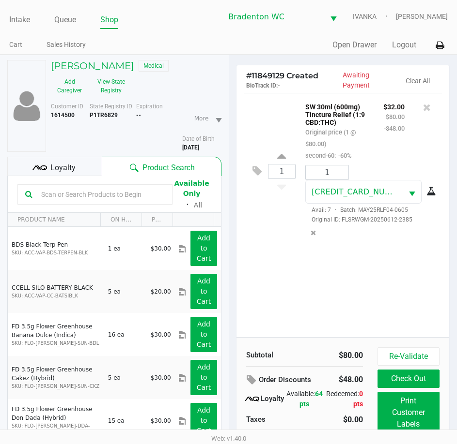
click at [72, 163] on span "Loyalty" at bounding box center [62, 168] width 25 height 12
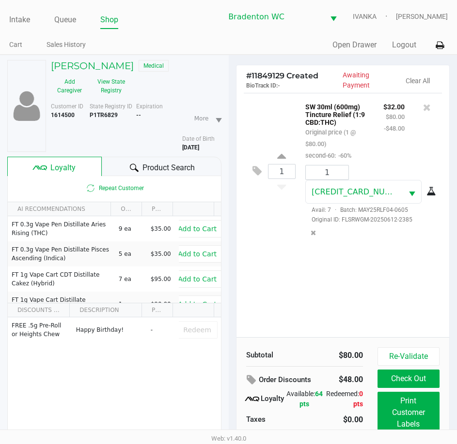
click at [116, 91] on button "View State Registry" at bounding box center [108, 86] width 41 height 24
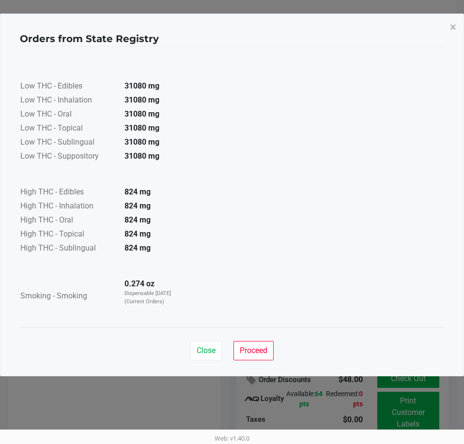
click at [260, 343] on button "Proceed" at bounding box center [253, 350] width 40 height 19
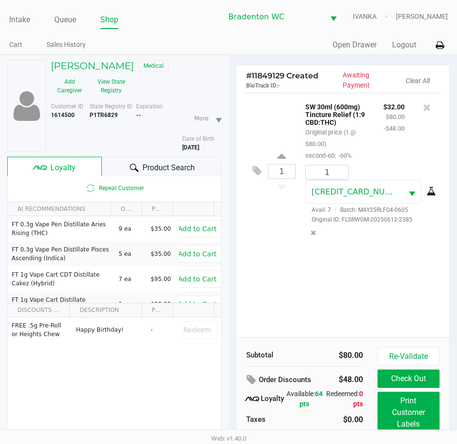
click at [169, 162] on span "Product Search" at bounding box center [168, 168] width 52 height 12
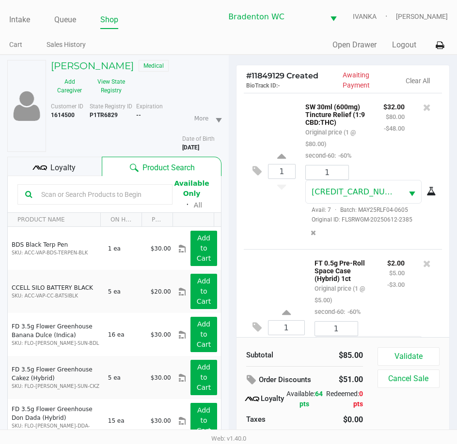
scroll to position [88, 0]
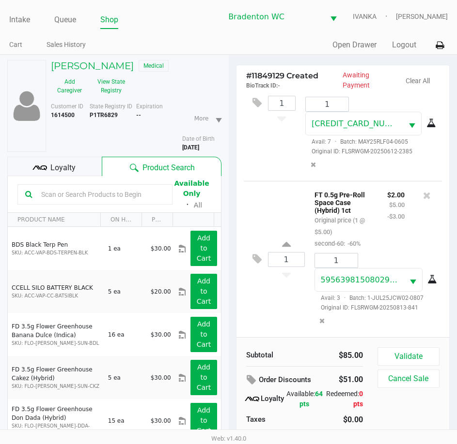
click at [58, 164] on span "Loyalty" at bounding box center [62, 168] width 25 height 12
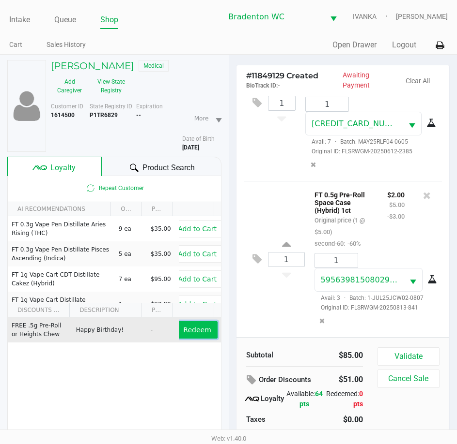
click at [201, 330] on span "Redeem" at bounding box center [197, 330] width 28 height 8
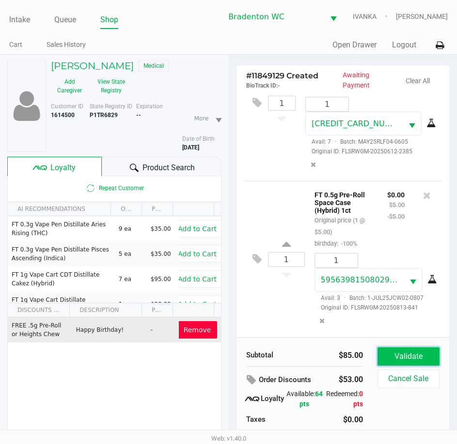
click at [406, 355] on button "Validate" at bounding box center [408, 357] width 62 height 18
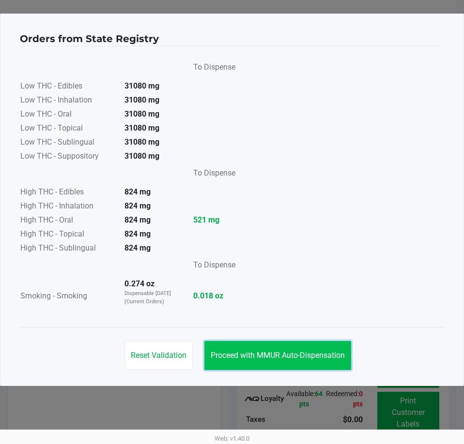
click at [324, 356] on span "Proceed with MMUR Auto-Dispensation" at bounding box center [278, 355] width 134 height 9
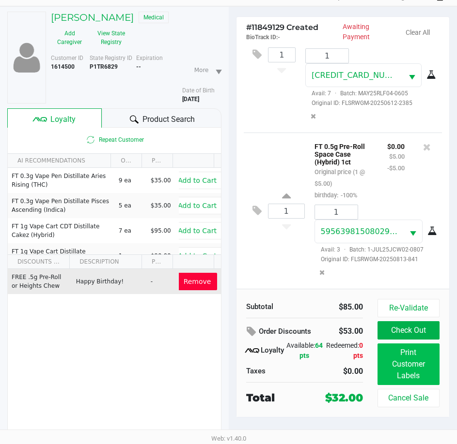
scroll to position [50, 0]
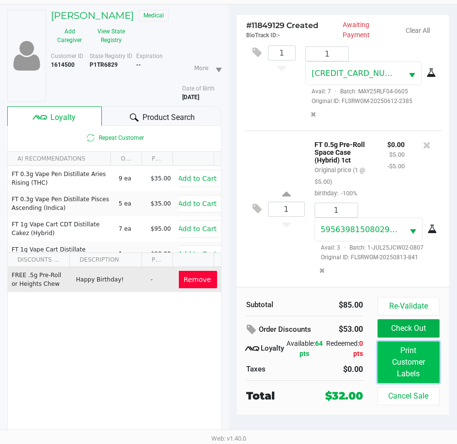
click at [418, 362] on button "Print Customer Labels" at bounding box center [408, 363] width 62 height 42
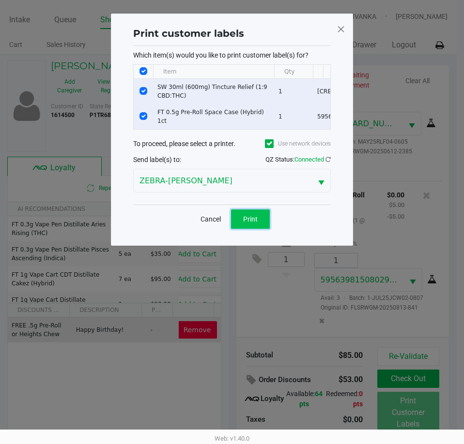
click at [255, 222] on span "Print" at bounding box center [250, 219] width 15 height 8
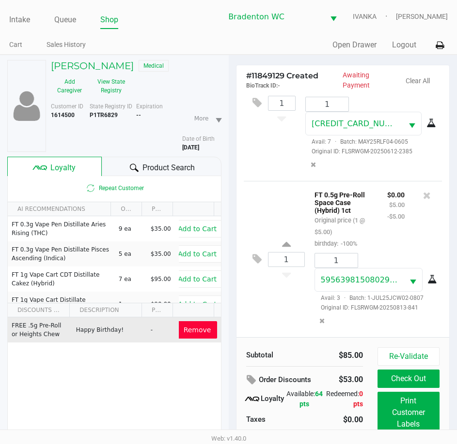
scroll to position [50, 0]
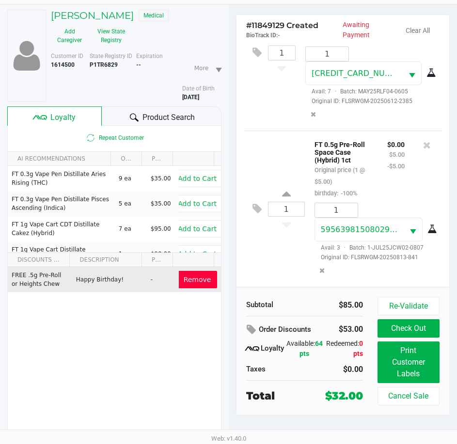
click at [410, 332] on button "Check Out" at bounding box center [408, 329] width 62 height 18
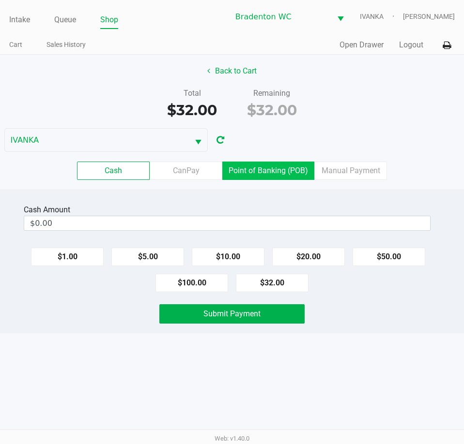
click at [277, 172] on label "Point of Banking (POB)" at bounding box center [268, 171] width 92 height 18
click at [0, 0] on 7 "Point of Banking (POB)" at bounding box center [0, 0] width 0 height 0
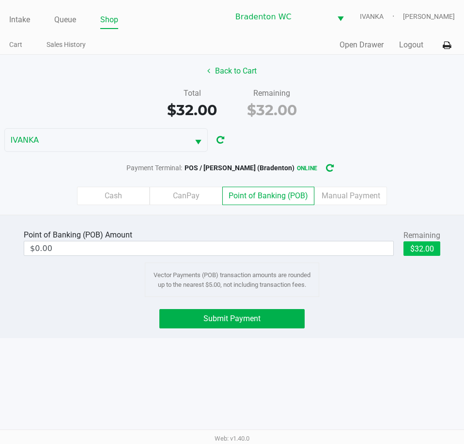
click at [421, 252] on button "$32.00" at bounding box center [421, 249] width 37 height 15
type input "$32.00"
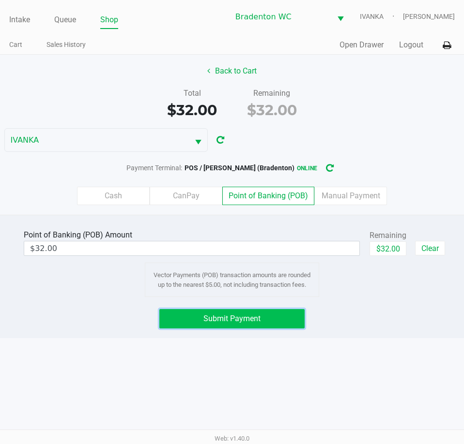
click at [246, 315] on span "Submit Payment" at bounding box center [231, 318] width 57 height 9
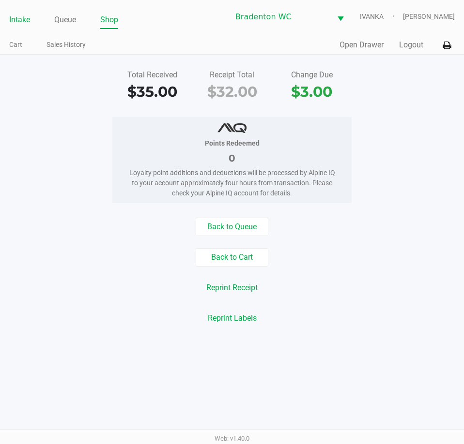
click at [27, 20] on link "Intake" at bounding box center [19, 20] width 21 height 14
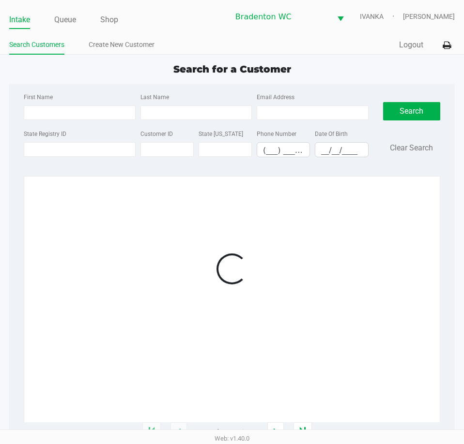
click at [174, 39] on ul "Search Customers Create New Customer" at bounding box center [120, 46] width 223 height 16
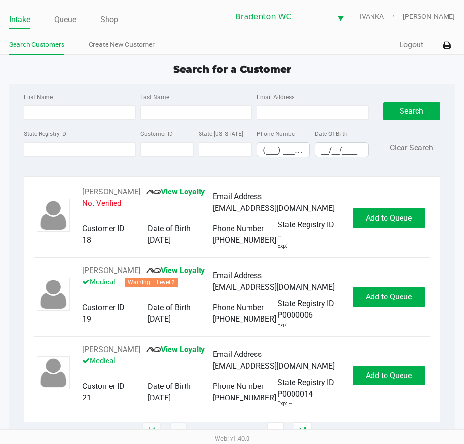
click at [453, 191] on div "First Name Last Name Email Address State Registry ID Customer ID State ID Phone…" at bounding box center [231, 258] width 445 height 349
click at [456, 199] on app-all-customers "Search for a Customer First Name Last Name Email Address State Registry ID Cust…" at bounding box center [232, 247] width 464 height 371
click at [350, 72] on div "Search for a Customer" at bounding box center [232, 69] width 460 height 15
click at [280, 74] on span "Search for a Customer" at bounding box center [232, 69] width 118 height 12
click at [124, 151] on div "State Registry ID" at bounding box center [79, 143] width 116 height 30
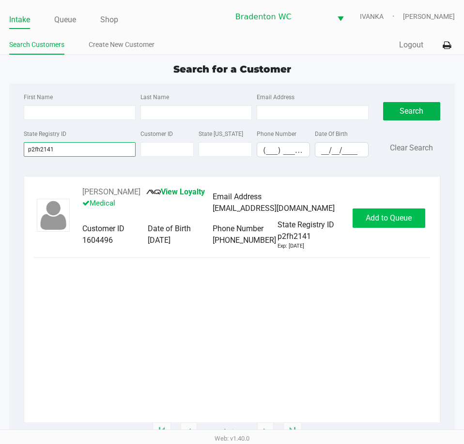
type input "p2fh2141"
click at [392, 209] on button "Add to Queue" at bounding box center [388, 218] width 73 height 19
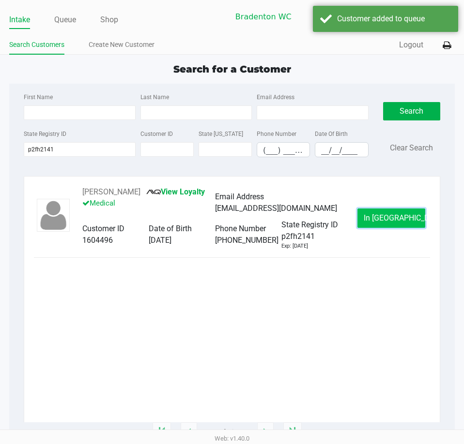
click at [382, 211] on button "In Queue" at bounding box center [391, 218] width 68 height 19
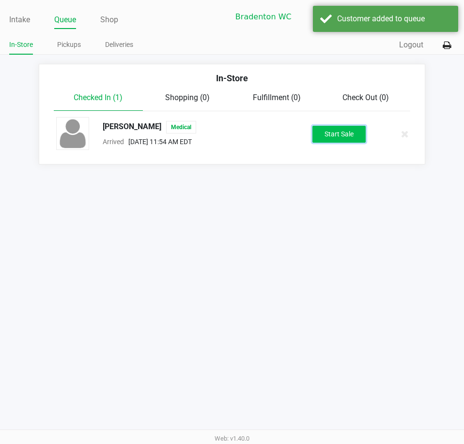
click at [344, 138] on button "Start Sale" at bounding box center [338, 134] width 53 height 17
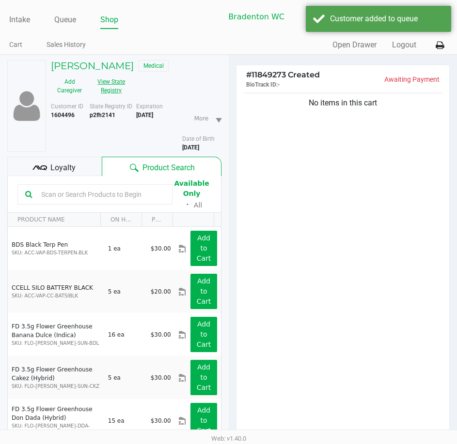
click at [100, 86] on button "View State Registry" at bounding box center [108, 86] width 41 height 24
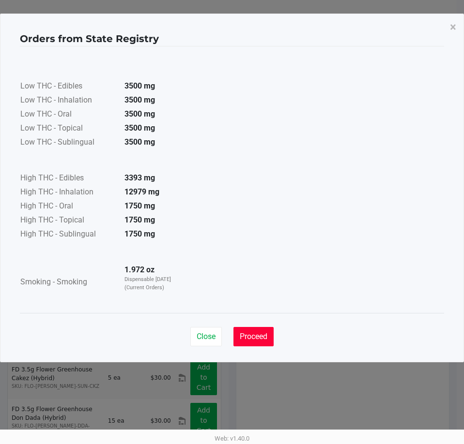
click at [241, 339] on span "Proceed" at bounding box center [254, 336] width 28 height 9
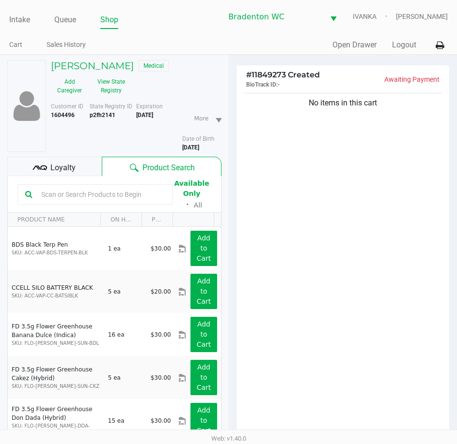
click at [77, 173] on div "Loyalty" at bounding box center [54, 166] width 94 height 19
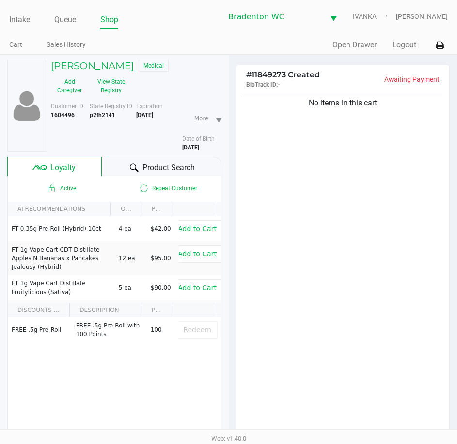
click at [138, 164] on div at bounding box center [134, 168] width 12 height 12
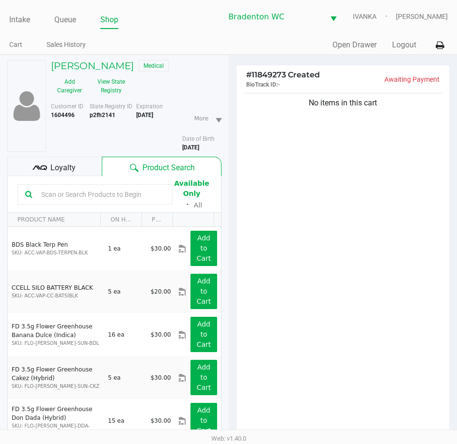
drag, startPoint x: 309, startPoint y: 210, endPoint x: 359, endPoint y: 184, distance: 56.1
click at [310, 210] on div "No items in this cart" at bounding box center [342, 266] width 213 height 351
click at [86, 164] on div at bounding box center [228, 283] width 457 height 360
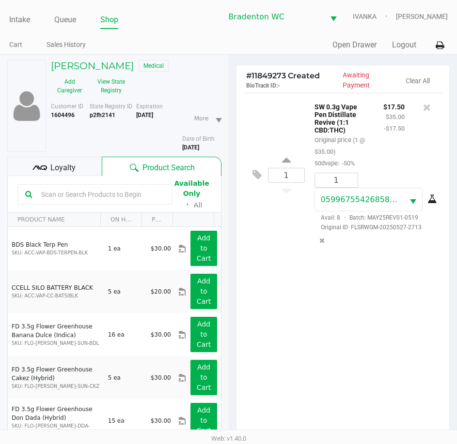
click at [83, 164] on div "Loyalty" at bounding box center [54, 166] width 94 height 19
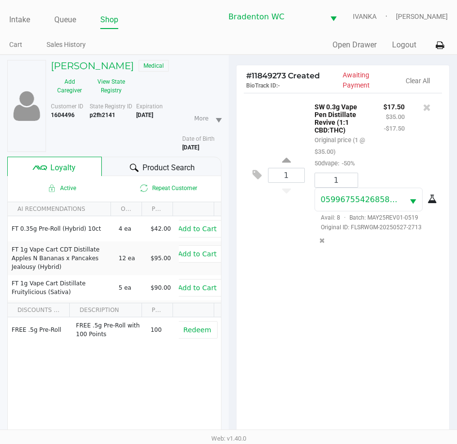
click at [122, 171] on div "Product Search" at bounding box center [161, 166] width 119 height 19
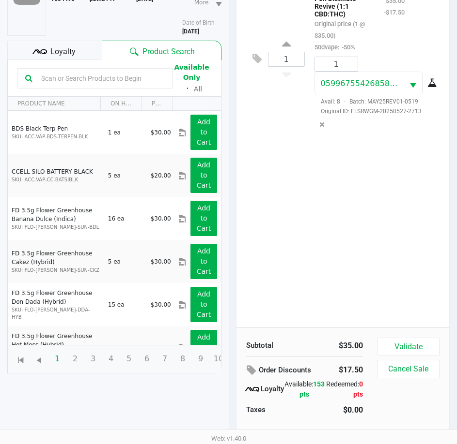
scroll to position [127, 0]
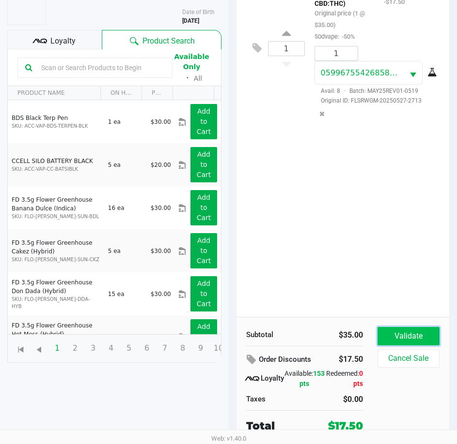
click at [411, 340] on button "Validate" at bounding box center [408, 336] width 62 height 18
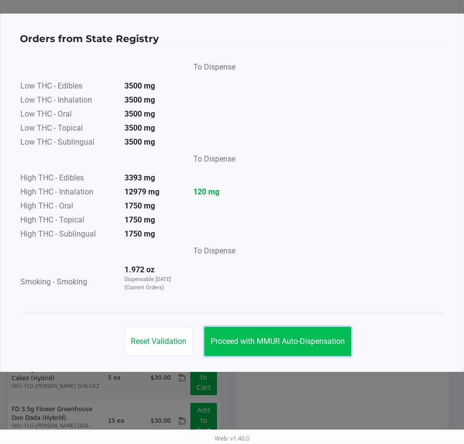
click at [277, 336] on button "Proceed with MMUR Auto-Dispensation" at bounding box center [277, 341] width 147 height 29
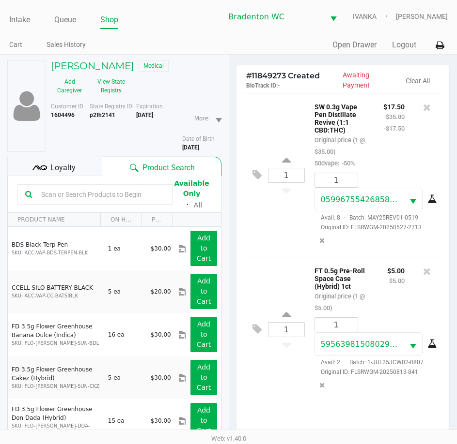
scroll to position [127, 0]
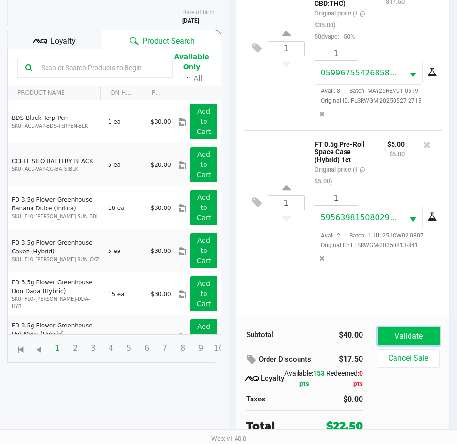
click at [407, 343] on button "Validate" at bounding box center [408, 336] width 62 height 18
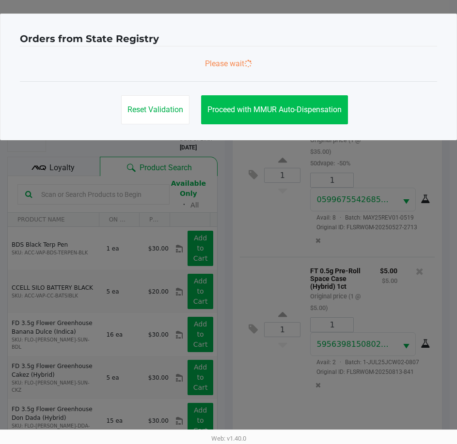
scroll to position [0, 0]
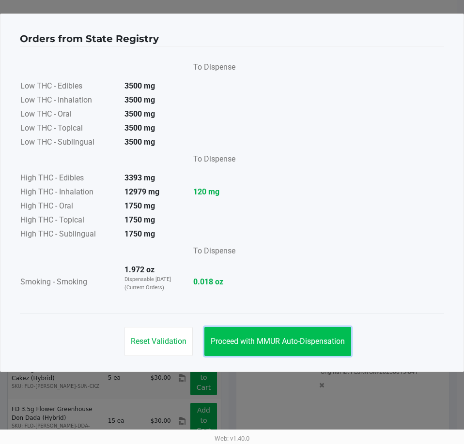
click at [292, 350] on button "Proceed with MMUR Auto-Dispensation" at bounding box center [277, 341] width 147 height 29
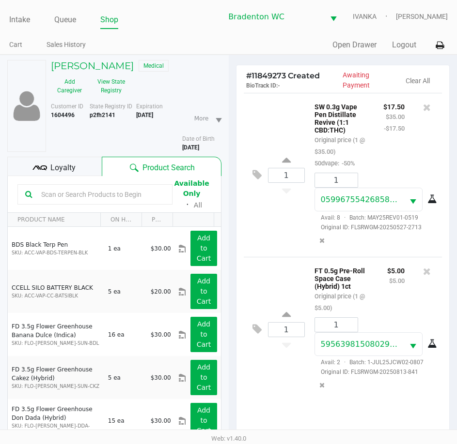
click at [73, 169] on span "Loyalty" at bounding box center [62, 168] width 25 height 12
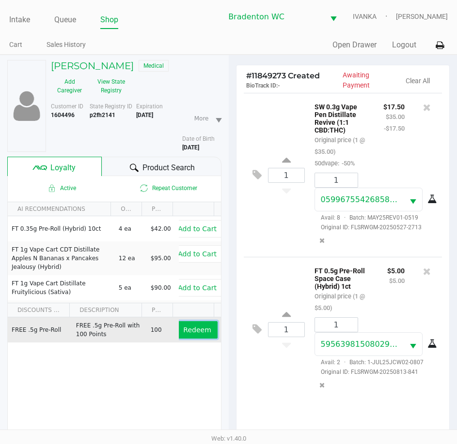
click at [195, 324] on button "Redeem" at bounding box center [197, 329] width 40 height 17
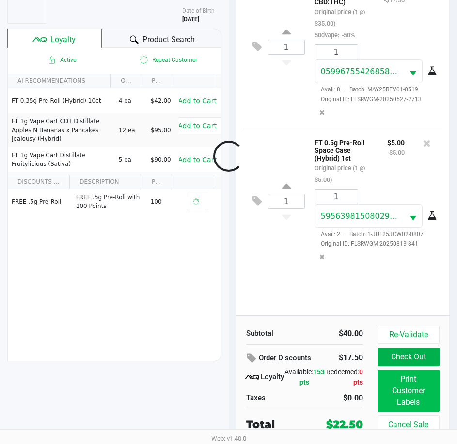
scroll to position [127, 0]
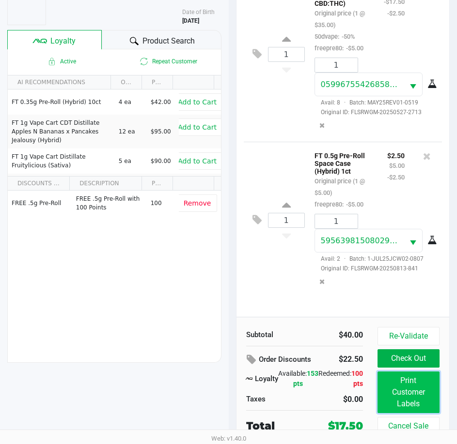
click at [404, 393] on button "Print Customer Labels" at bounding box center [408, 393] width 62 height 42
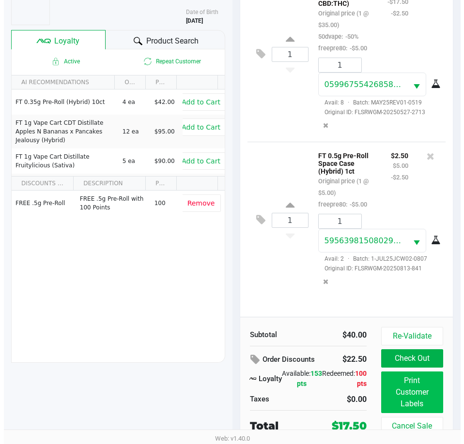
scroll to position [0, 0]
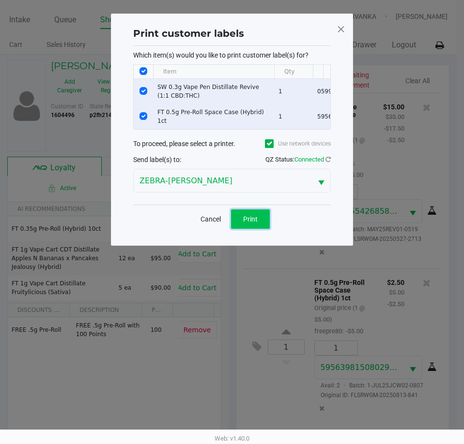
click at [245, 219] on span "Print" at bounding box center [250, 219] width 15 height 8
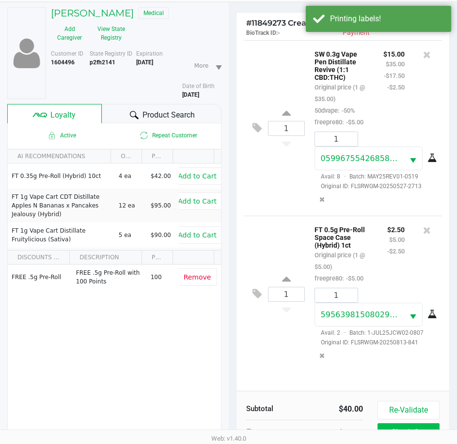
scroll to position [128, 0]
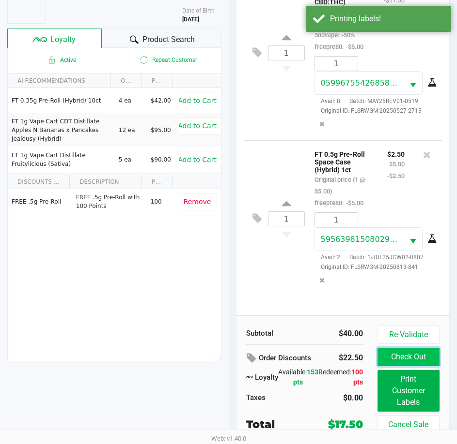
click at [410, 362] on button "Check Out" at bounding box center [408, 357] width 62 height 18
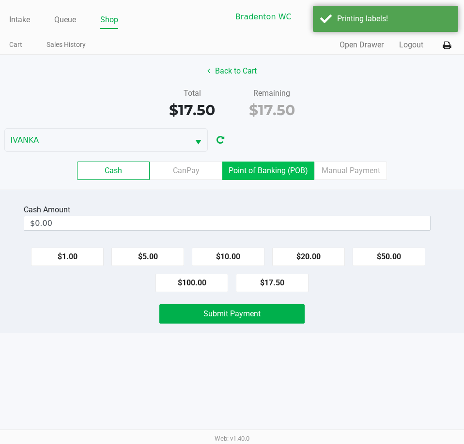
click at [259, 175] on label "Point of Banking (POB)" at bounding box center [268, 171] width 92 height 18
click at [0, 0] on 7 "Point of Banking (POB)" at bounding box center [0, 0] width 0 height 0
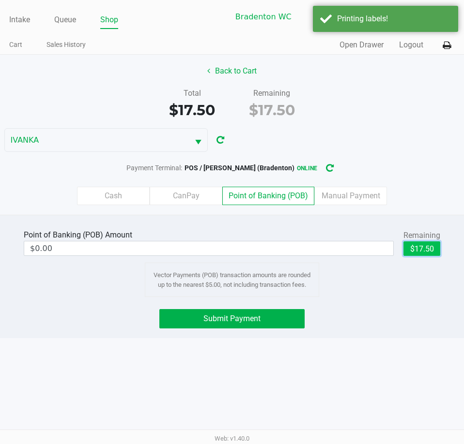
click at [427, 248] on button "$17.50" at bounding box center [421, 249] width 37 height 15
type input "$17.50"
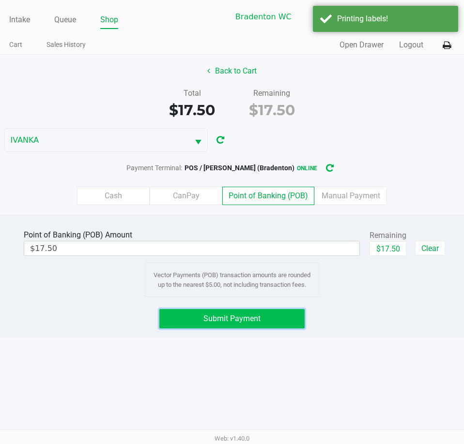
click at [258, 326] on button "Submit Payment" at bounding box center [231, 318] width 145 height 19
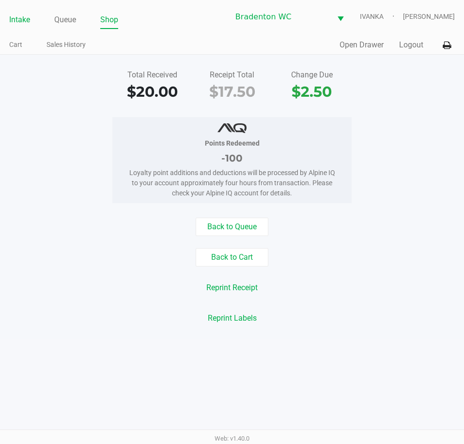
click at [16, 21] on link "Intake" at bounding box center [19, 20] width 21 height 14
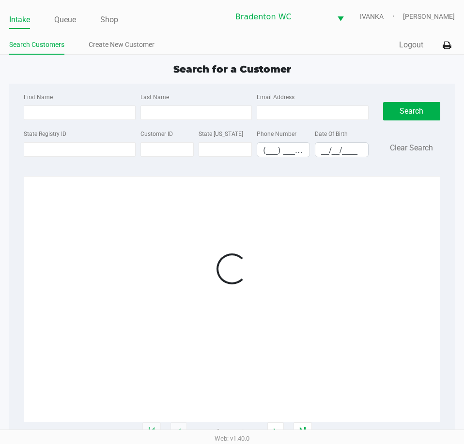
click at [184, 43] on ul "Search Customers Create New Customer" at bounding box center [120, 46] width 223 height 16
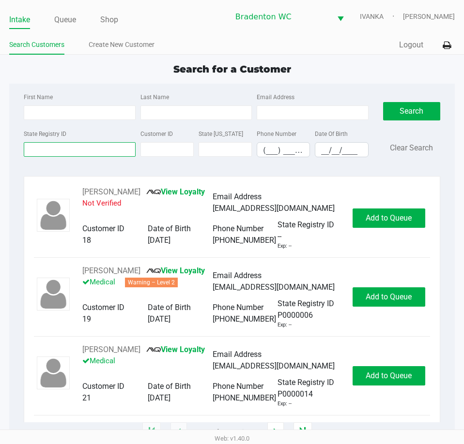
click at [62, 150] on input "State Registry ID" at bounding box center [79, 149] width 111 height 15
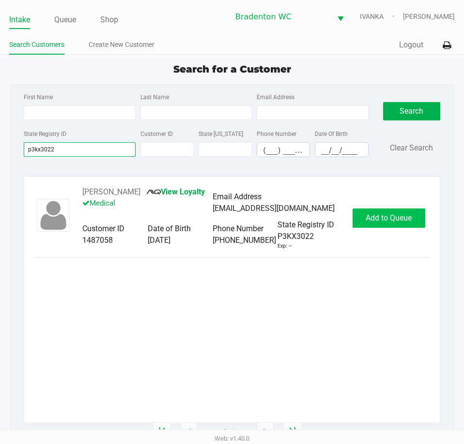
type input "p3kx3022"
click at [391, 215] on span "Add to Queue" at bounding box center [389, 218] width 46 height 9
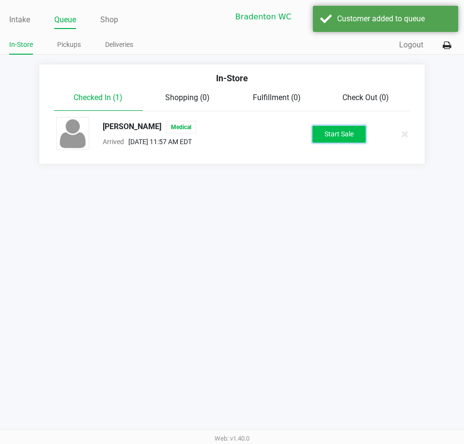
click at [334, 138] on button "Start Sale" at bounding box center [338, 134] width 53 height 17
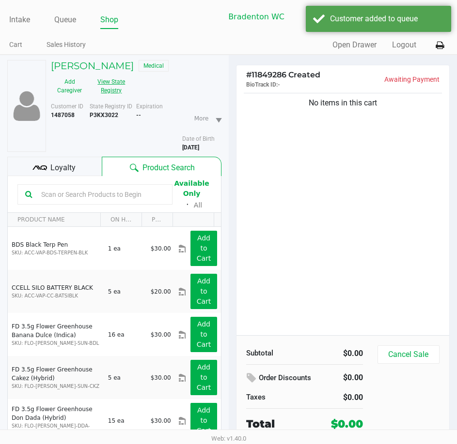
click at [118, 83] on button "View State Registry" at bounding box center [108, 86] width 41 height 24
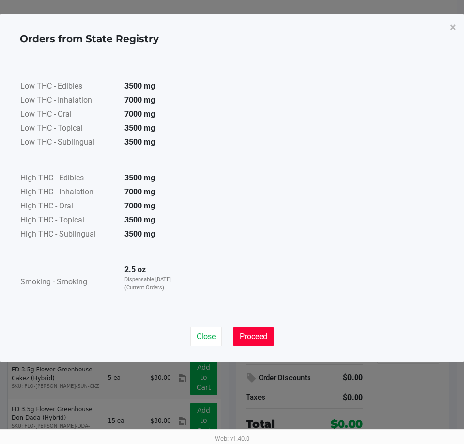
click at [258, 328] on button "Proceed" at bounding box center [253, 336] width 40 height 19
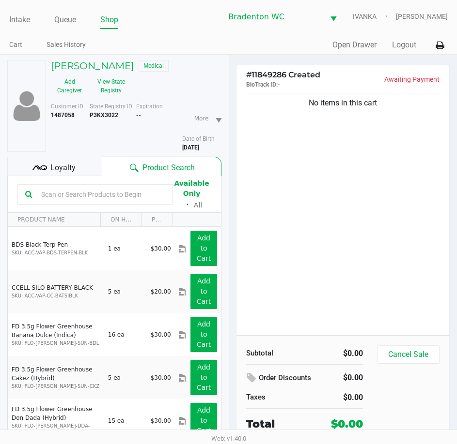
click at [77, 173] on div "Loyalty" at bounding box center [54, 166] width 94 height 19
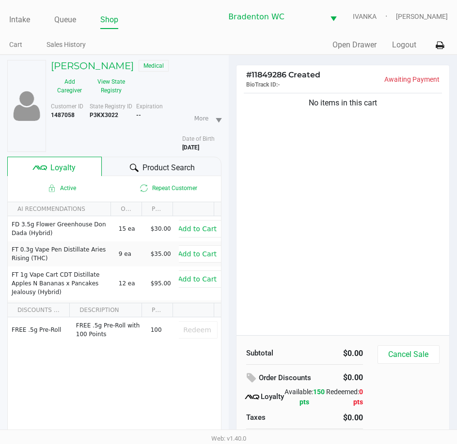
click at [147, 171] on span "Product Search" at bounding box center [168, 168] width 52 height 12
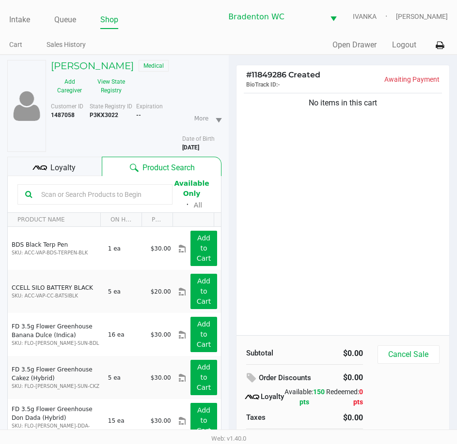
click at [112, 194] on input "text" at bounding box center [100, 194] width 127 height 15
click at [106, 61] on h5 "LOUIS BOBEDA" at bounding box center [92, 66] width 83 height 12
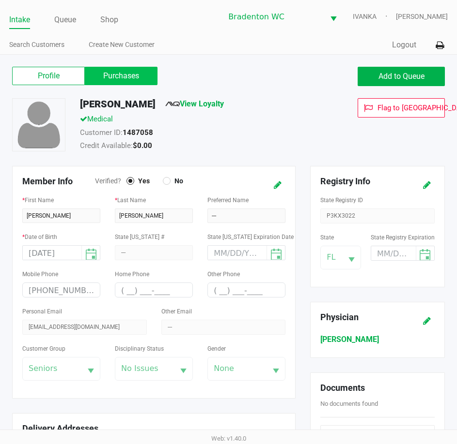
click at [129, 83] on label "Purchases" at bounding box center [121, 76] width 73 height 18
click at [0, 0] on 1 "Purchases" at bounding box center [0, 0] width 0 height 0
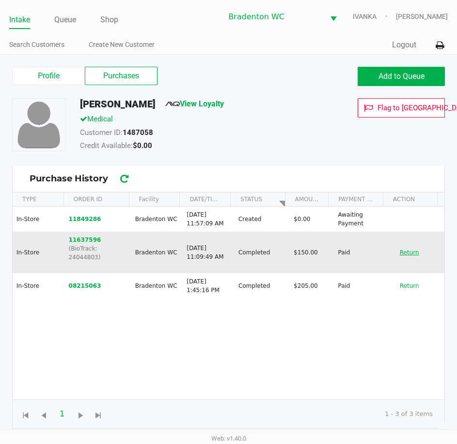
click at [398, 249] on button "Return" at bounding box center [409, 252] width 32 height 15
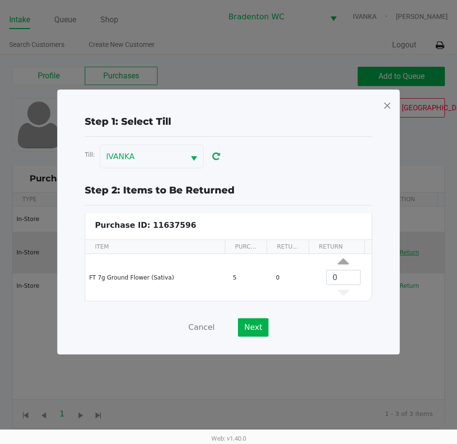
scroll to position [4, 0]
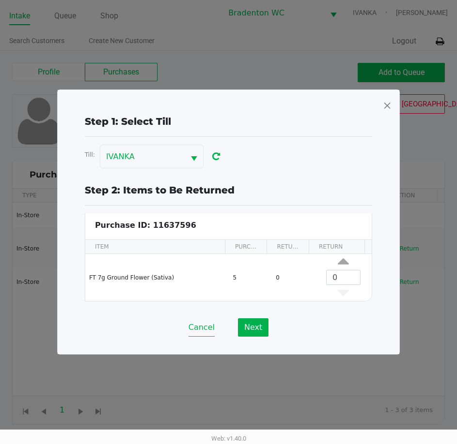
click at [201, 325] on button "Cancel" at bounding box center [201, 328] width 26 height 18
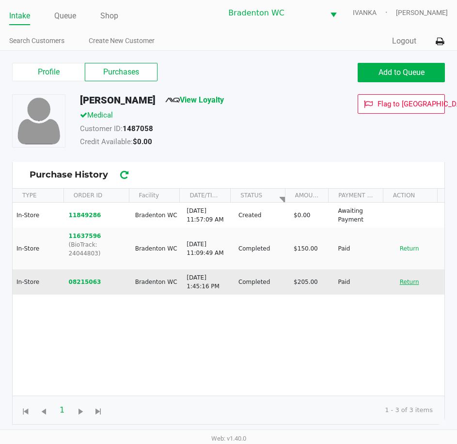
click at [401, 275] on button "Return" at bounding box center [409, 282] width 32 height 15
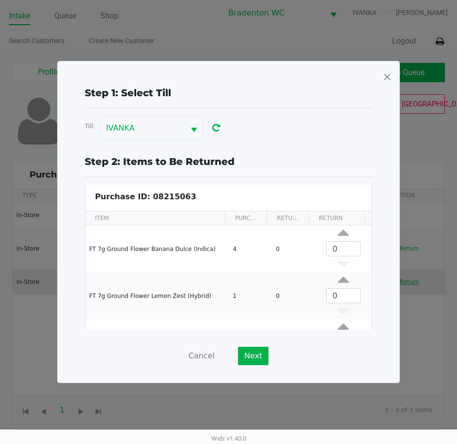
scroll to position [37, 0]
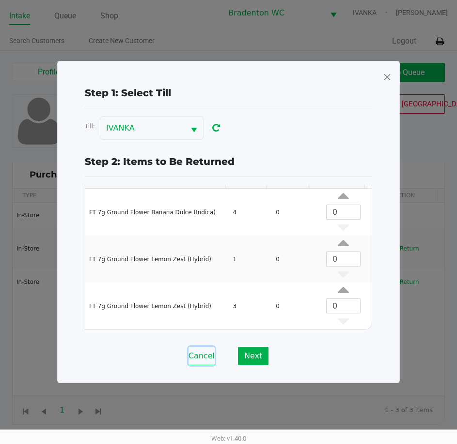
click at [191, 350] on button "Cancel" at bounding box center [201, 356] width 26 height 18
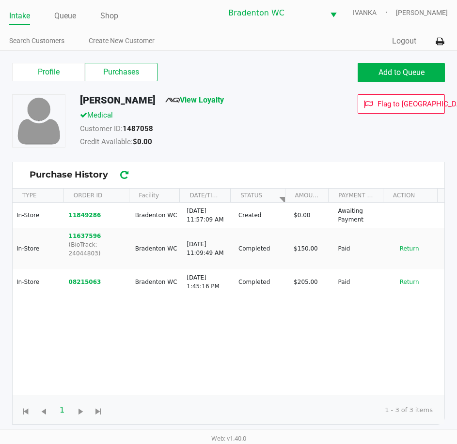
click at [401, 243] on button "Return" at bounding box center [409, 248] width 32 height 15
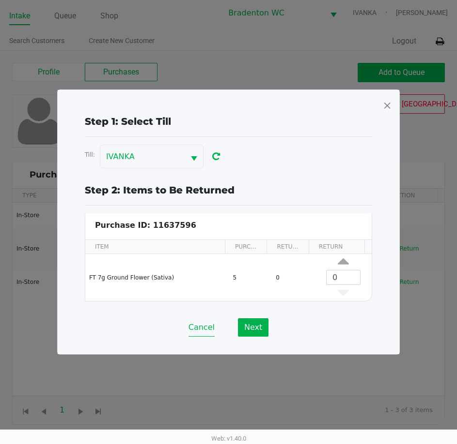
click at [203, 332] on button "Cancel" at bounding box center [201, 328] width 26 height 18
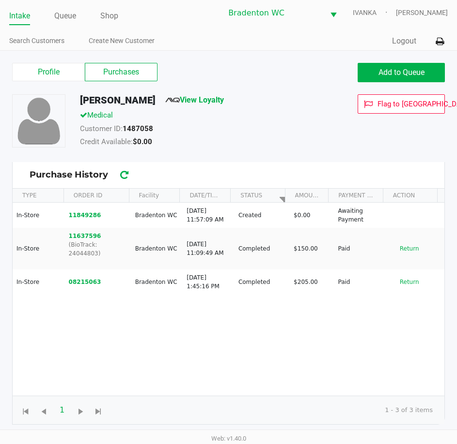
click at [93, 213] on button "11849286" at bounding box center [85, 215] width 32 height 9
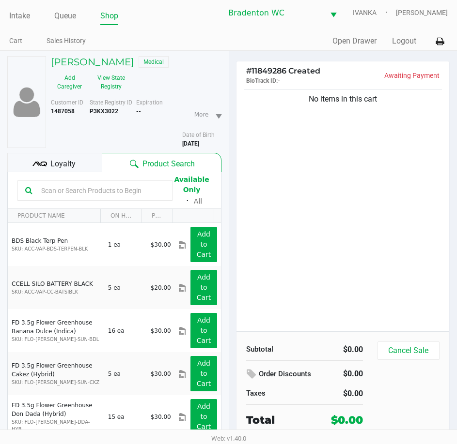
click at [66, 163] on span "Loyalty" at bounding box center [62, 164] width 25 height 12
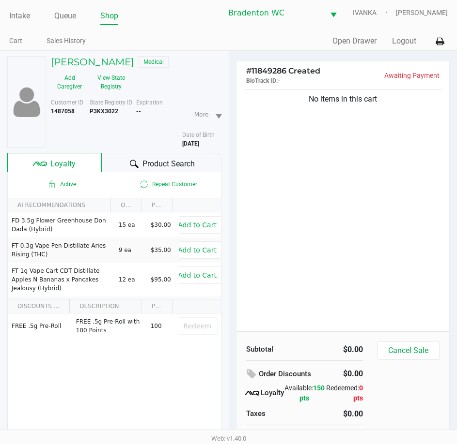
click at [138, 163] on div at bounding box center [134, 164] width 12 height 12
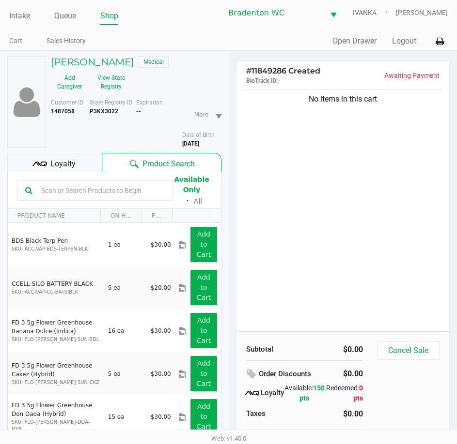
click at [58, 167] on span "Loyalty" at bounding box center [62, 164] width 25 height 12
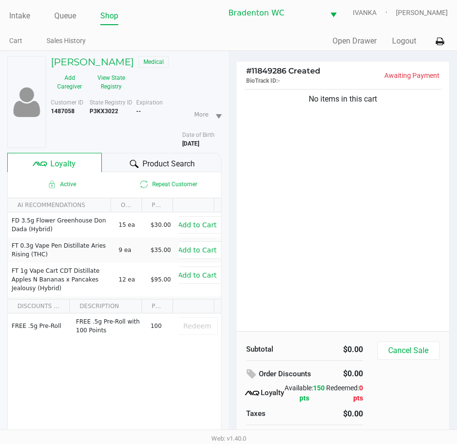
click at [156, 161] on span "Product Search" at bounding box center [168, 164] width 52 height 12
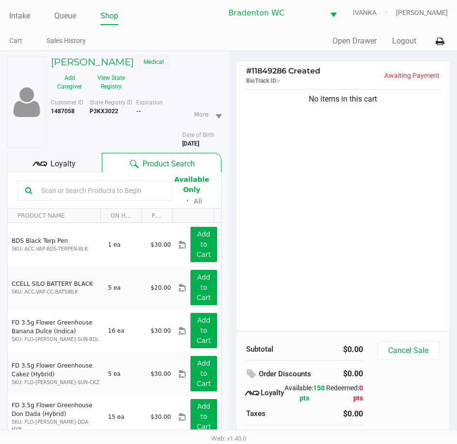
click at [111, 195] on input "text" at bounding box center [100, 191] width 127 height 15
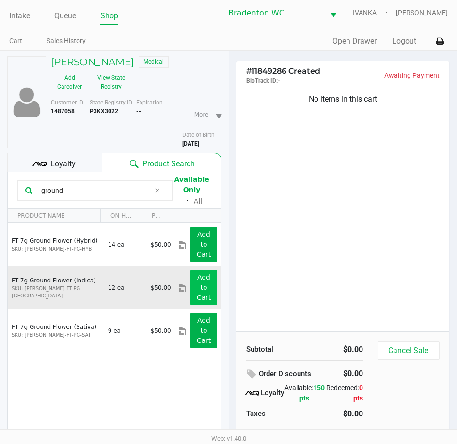
type input "ground"
click at [202, 291] on button "Add to Cart" at bounding box center [203, 287] width 26 height 35
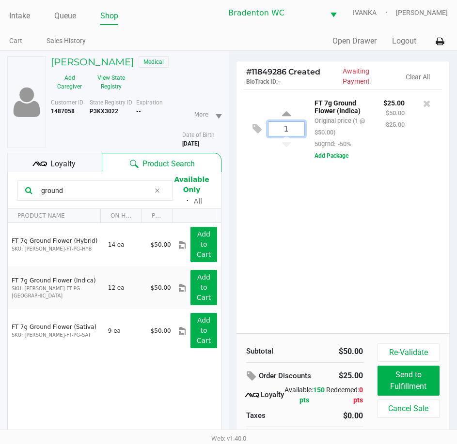
click at [281, 132] on input "1" at bounding box center [286, 129] width 36 height 14
type input "8"
click at [344, 224] on div "LOUIS BOBEDA Medical Add Caregiver View State Registry Customer ID 1487058 Stat…" at bounding box center [228, 271] width 457 height 440
click at [395, 226] on div "8 FT 7g Ground Flower (Indica) Original price (8 @ $50.00) 50grnd: -50% $200.00…" at bounding box center [342, 211] width 213 height 245
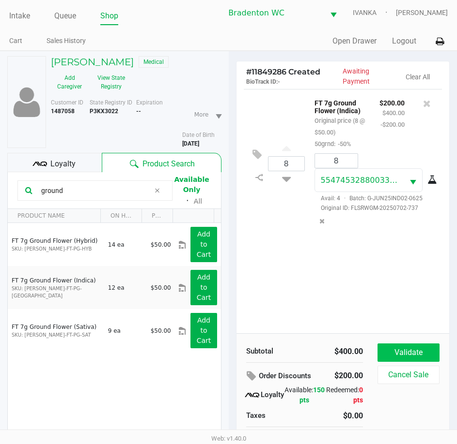
click at [406, 348] on button "Validate" at bounding box center [408, 353] width 62 height 18
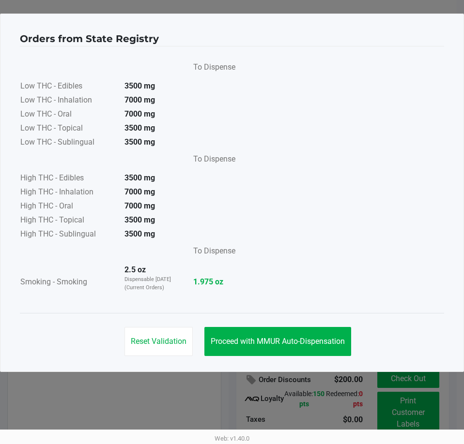
click at [321, 349] on button "Proceed with MMUR Auto-Dispensation" at bounding box center [277, 341] width 147 height 29
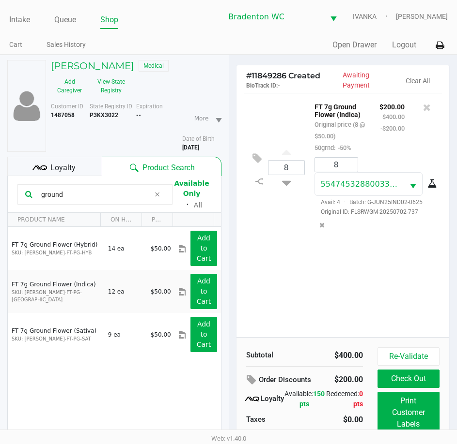
click at [292, 324] on div "8 FT 7g Ground Flower (Indica) Original price (8 @ $50.00) 50grnd: -50% $200.00…" at bounding box center [342, 215] width 213 height 245
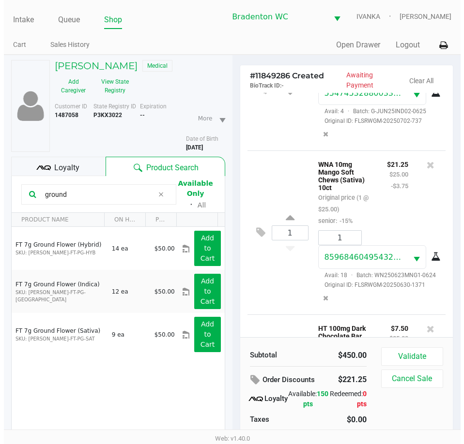
scroll to position [258, 0]
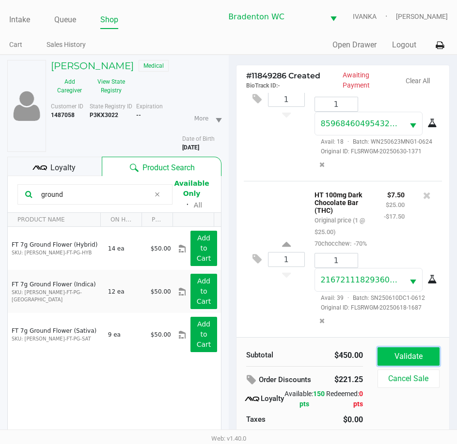
click at [419, 355] on button "Validate" at bounding box center [408, 357] width 62 height 18
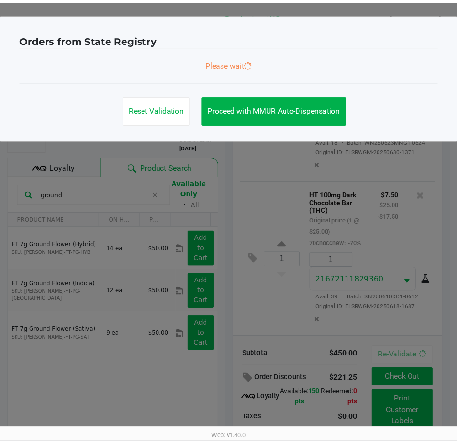
scroll to position [260, 0]
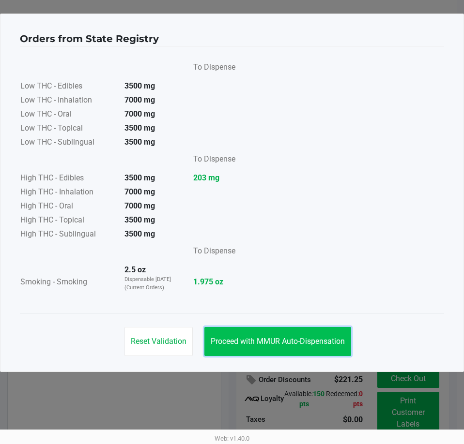
click at [271, 337] on span "Proceed with MMUR Auto-Dispensation" at bounding box center [278, 341] width 134 height 9
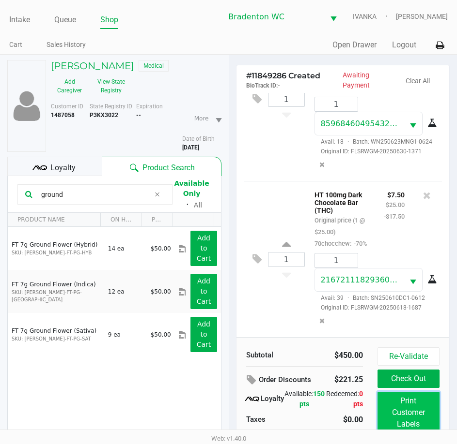
click at [412, 413] on button "Print Customer Labels" at bounding box center [408, 413] width 62 height 42
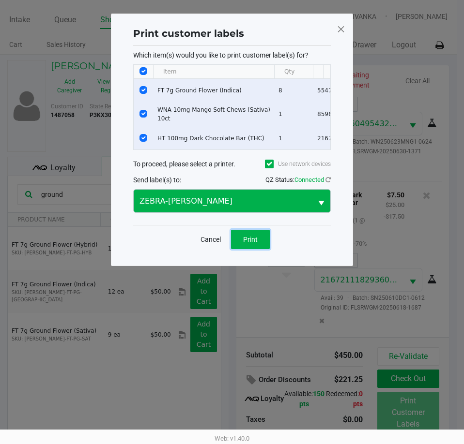
drag, startPoint x: 242, startPoint y: 250, endPoint x: 165, endPoint y: 209, distance: 87.1
click at [243, 249] on button "Print" at bounding box center [250, 239] width 39 height 19
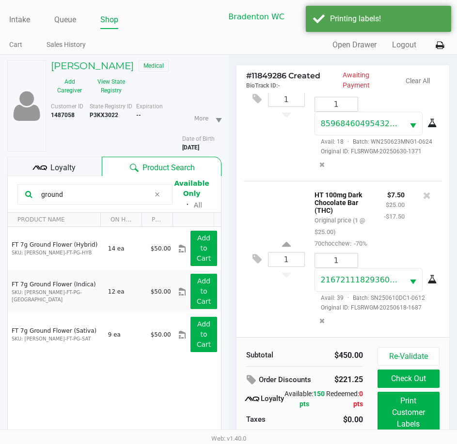
click at [86, 171] on div "Loyalty" at bounding box center [54, 166] width 94 height 19
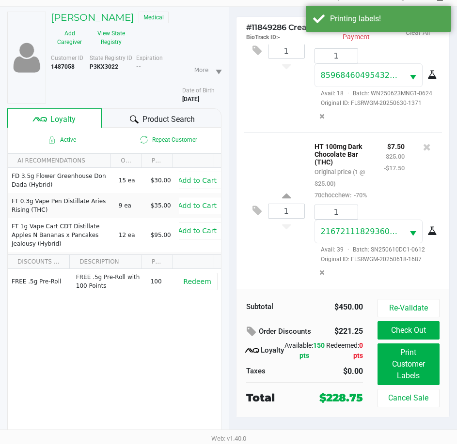
scroll to position [50, 0]
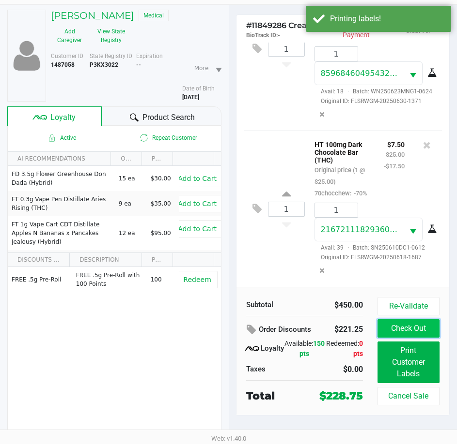
click at [395, 330] on button "Check Out" at bounding box center [408, 329] width 62 height 18
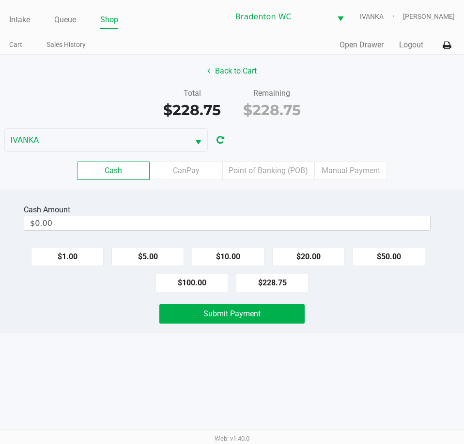
click at [304, 223] on input "$0.00" at bounding box center [227, 223] width 406 height 14
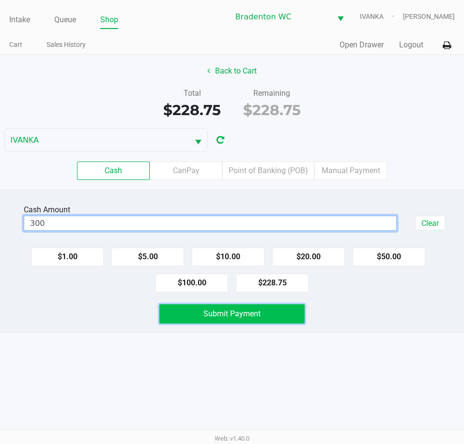
click at [291, 317] on button "Submit Payment" at bounding box center [231, 314] width 145 height 19
type input "$300.00"
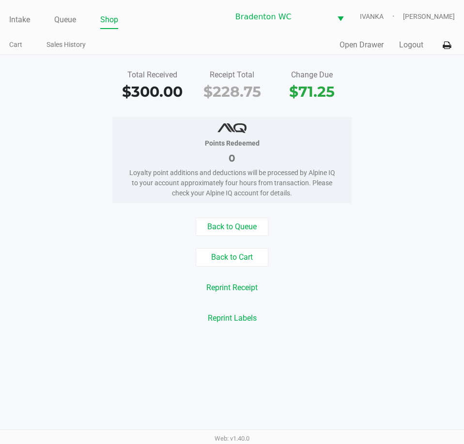
click at [20, 19] on link "Intake" at bounding box center [19, 20] width 21 height 14
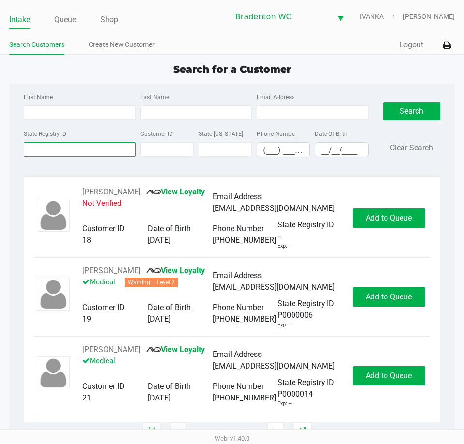
click at [83, 155] on input "State Registry ID" at bounding box center [79, 149] width 111 height 15
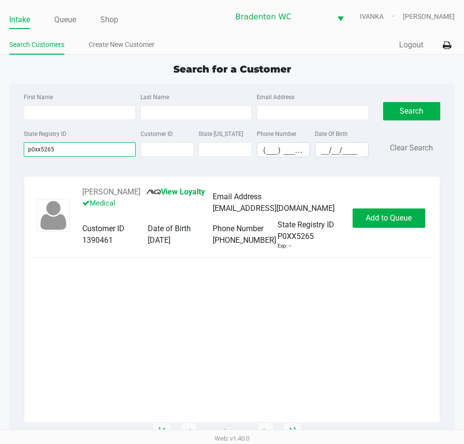
type input "p0xx5265"
click at [393, 216] on span "Add to Queue" at bounding box center [389, 218] width 46 height 9
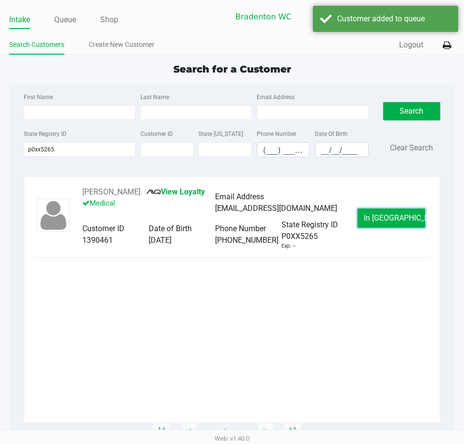
click at [393, 216] on span "In Queue" at bounding box center [404, 218] width 81 height 9
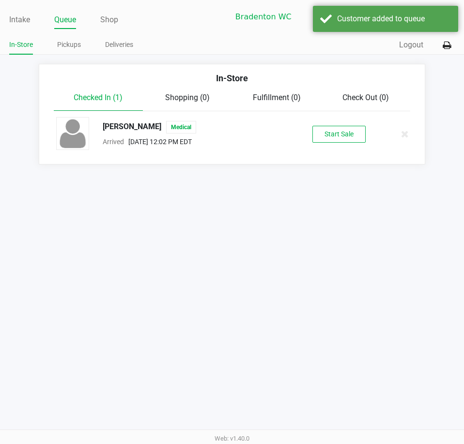
click at [339, 143] on div "Erin MCGOLDRICK Medical Arrived Aug 26, 2025 12:02 PM EDT Start Sale" at bounding box center [232, 134] width 366 height 34
click at [338, 141] on button "Start Sale" at bounding box center [338, 134] width 53 height 17
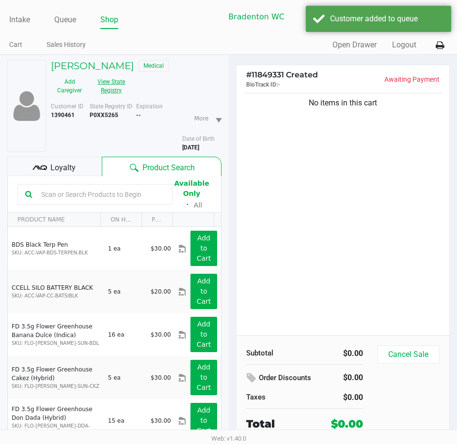
click at [98, 81] on button "View State Registry" at bounding box center [108, 86] width 41 height 24
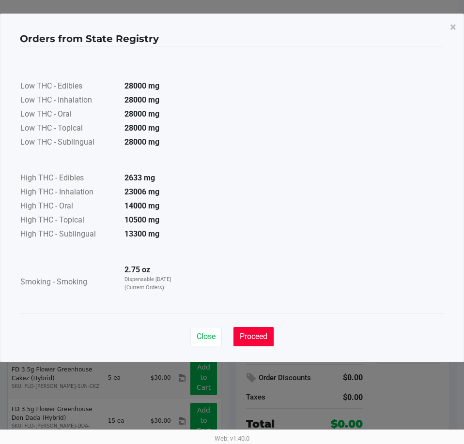
click at [261, 336] on span "Proceed" at bounding box center [254, 336] width 28 height 9
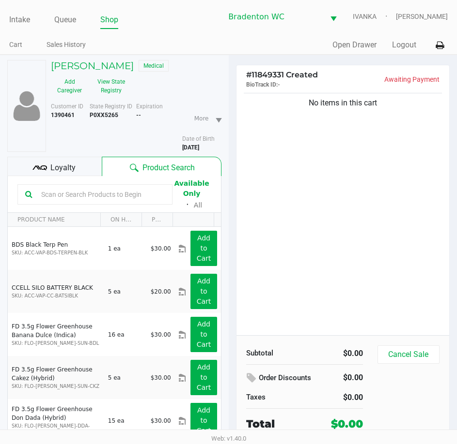
click at [84, 163] on div "Loyalty" at bounding box center [54, 166] width 94 height 19
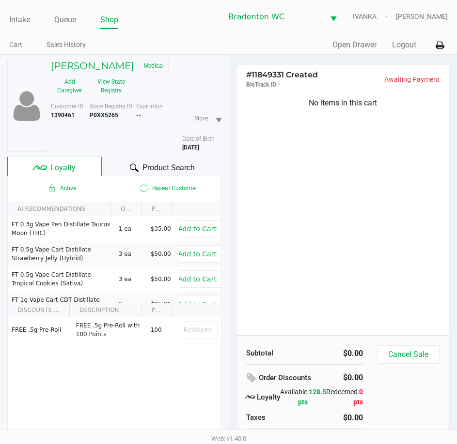
click at [124, 165] on div "Product Search" at bounding box center [161, 166] width 119 height 19
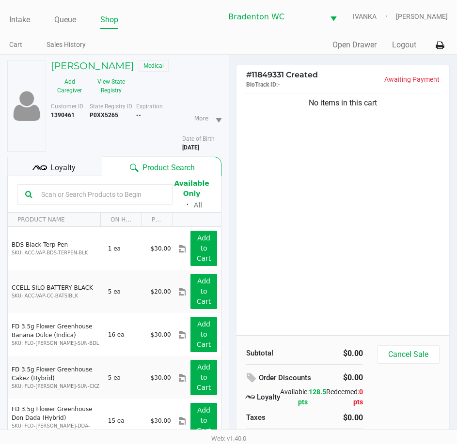
click at [287, 199] on div "No items in this cart" at bounding box center [342, 213] width 213 height 245
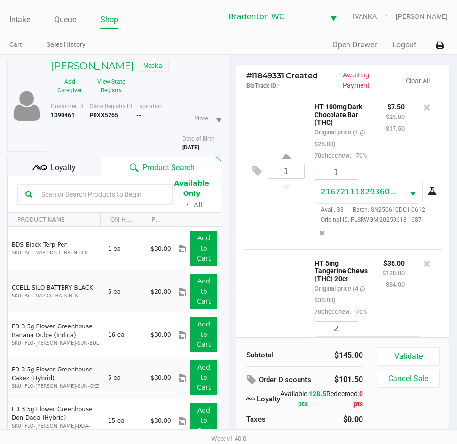
scroll to position [0, 0]
click at [423, 109] on icon at bounding box center [427, 107] width 8 height 10
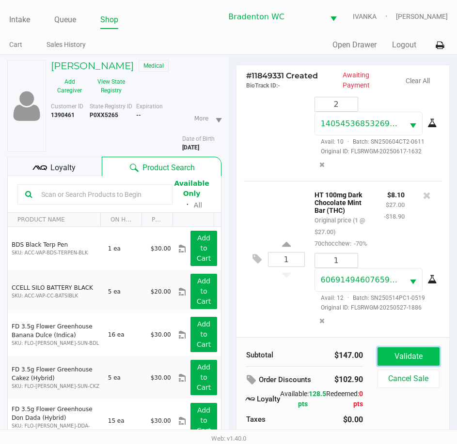
click at [419, 359] on button "Validate" at bounding box center [408, 357] width 62 height 18
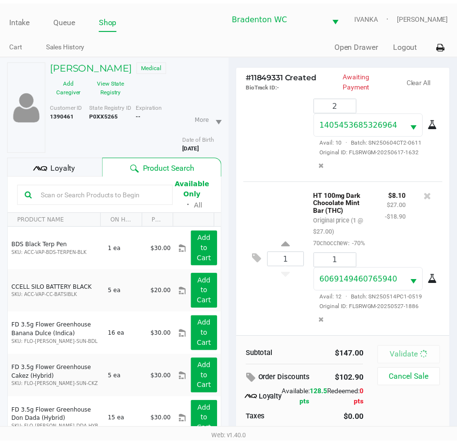
scroll to position [184, 0]
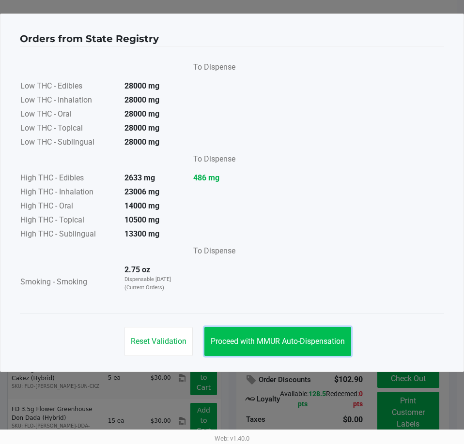
click at [306, 347] on button "Proceed with MMUR Auto-Dispensation" at bounding box center [277, 341] width 147 height 29
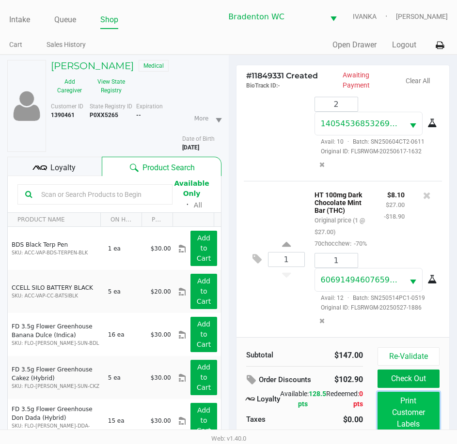
click at [424, 416] on button "Print Customer Labels" at bounding box center [408, 413] width 62 height 42
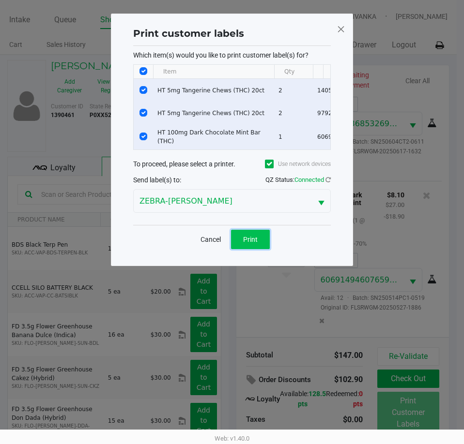
click at [248, 244] on span "Print" at bounding box center [250, 240] width 15 height 8
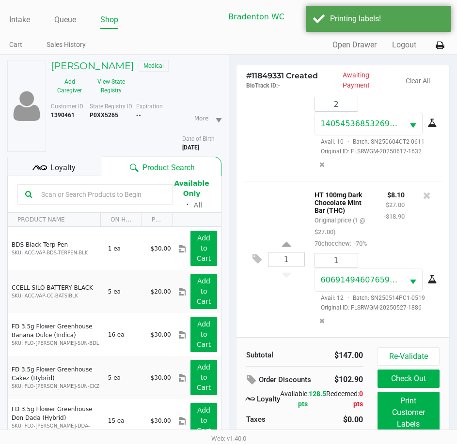
click at [66, 165] on span "Loyalty" at bounding box center [62, 168] width 25 height 12
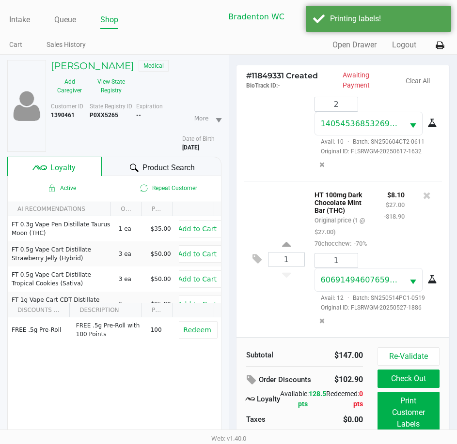
click at [138, 164] on div at bounding box center [134, 168] width 12 height 12
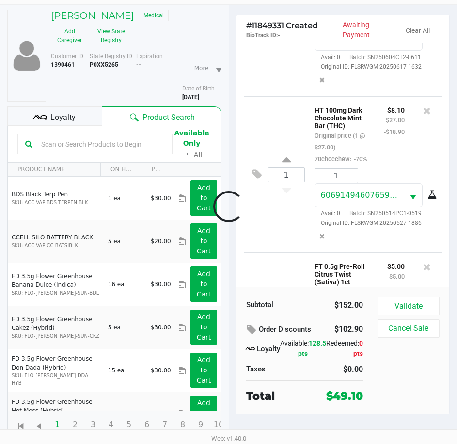
scroll to position [327, 0]
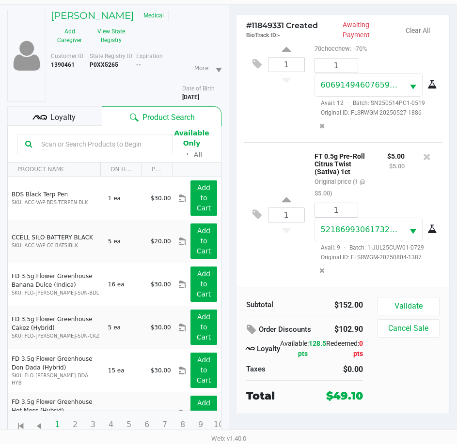
click at [83, 119] on div "Loyalty" at bounding box center [54, 116] width 94 height 19
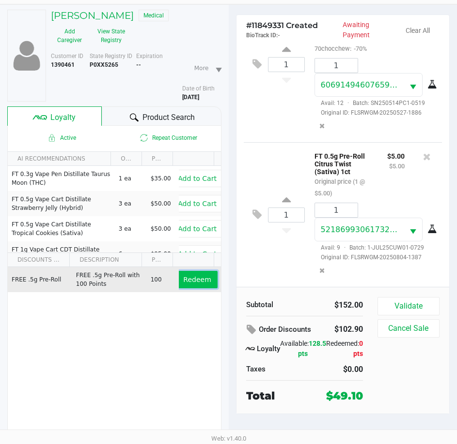
click at [189, 276] on span "Redeem" at bounding box center [197, 280] width 28 height 8
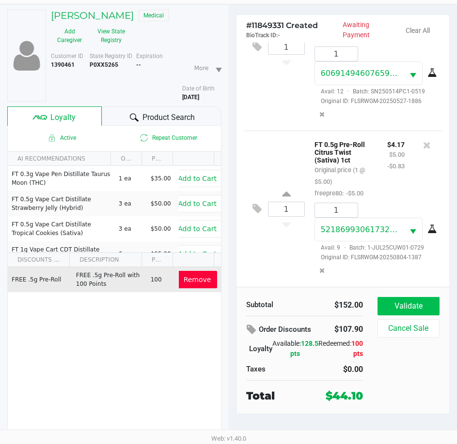
scroll to position [388, 0]
click at [415, 308] on button "Validate" at bounding box center [408, 306] width 62 height 18
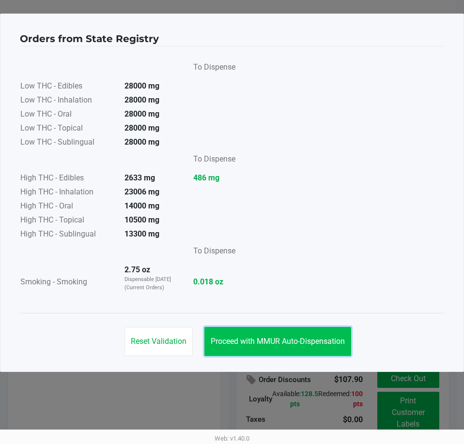
click at [292, 341] on span "Proceed with MMUR Auto-Dispensation" at bounding box center [278, 341] width 134 height 9
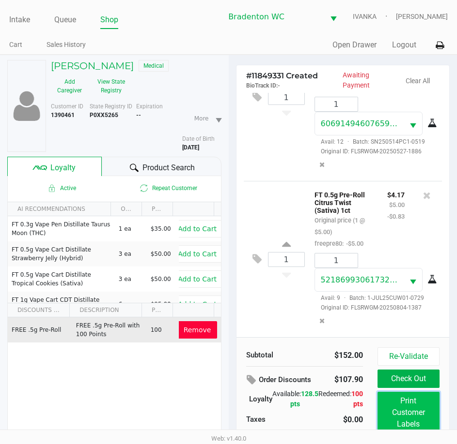
click at [414, 419] on button "Print Customer Labels" at bounding box center [408, 413] width 62 height 42
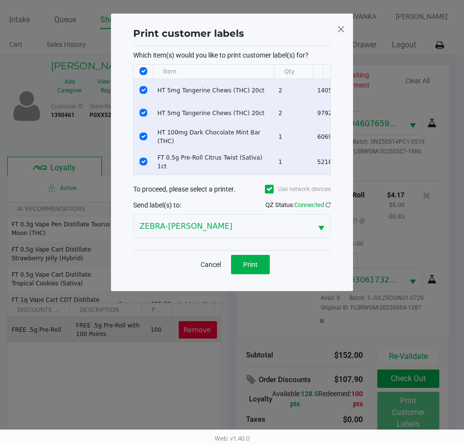
click at [146, 72] on input "Select All Rows" at bounding box center [143, 71] width 8 height 8
checkbox input "false"
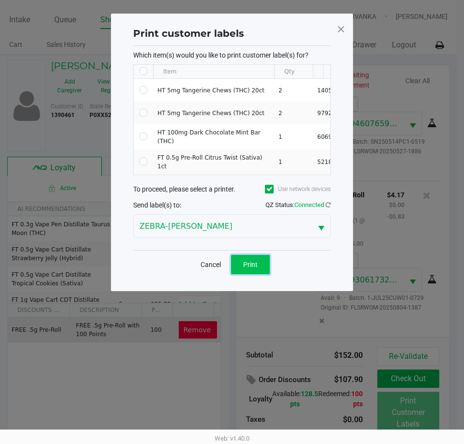
click at [245, 262] on span "Print" at bounding box center [250, 265] width 15 height 8
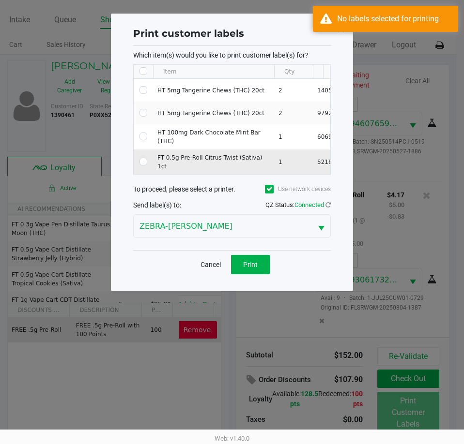
click at [139, 158] on td "Data table" at bounding box center [143, 162] width 19 height 25
click at [141, 160] on input "Select Row" at bounding box center [143, 162] width 8 height 8
checkbox input "true"
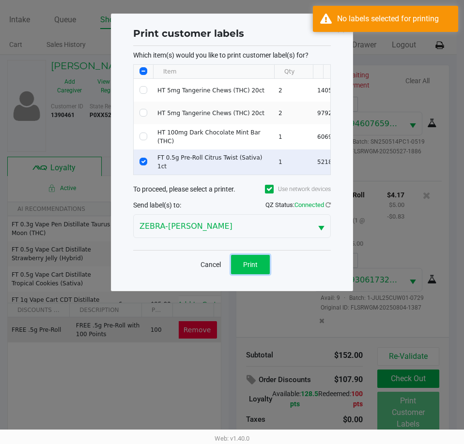
click at [249, 269] on span "Print" at bounding box center [250, 265] width 15 height 8
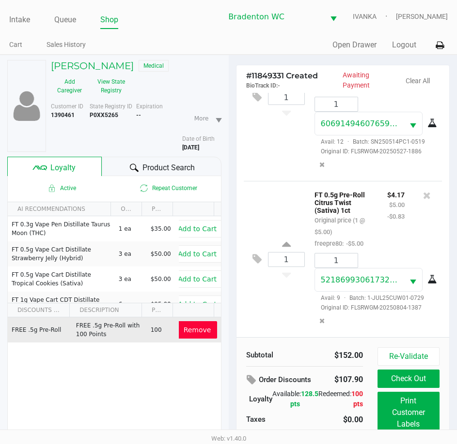
scroll to position [50, 0]
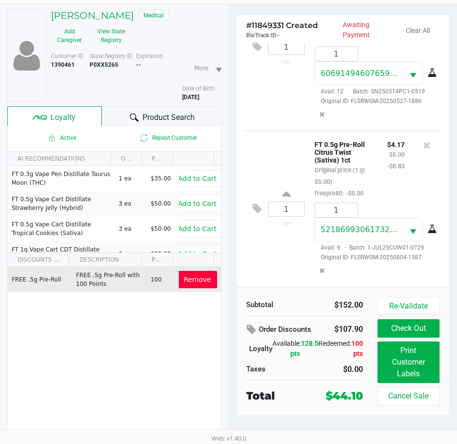
click at [411, 329] on button "Check Out" at bounding box center [408, 329] width 62 height 18
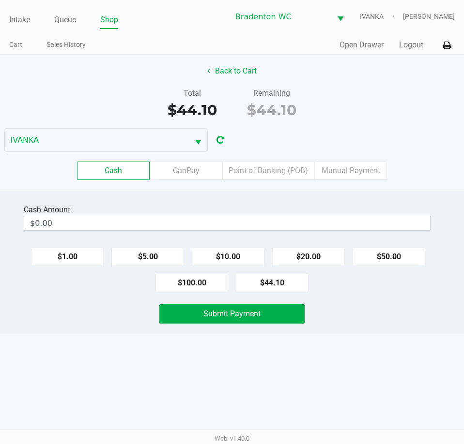
click at [316, 260] on button "$20.00" at bounding box center [308, 257] width 73 height 18
click at [316, 259] on button "$20.00" at bounding box center [308, 257] width 73 height 18
click at [154, 265] on button "$5.00" at bounding box center [147, 257] width 73 height 18
type input "$45.00"
click at [244, 321] on button "Submit Payment" at bounding box center [231, 314] width 145 height 19
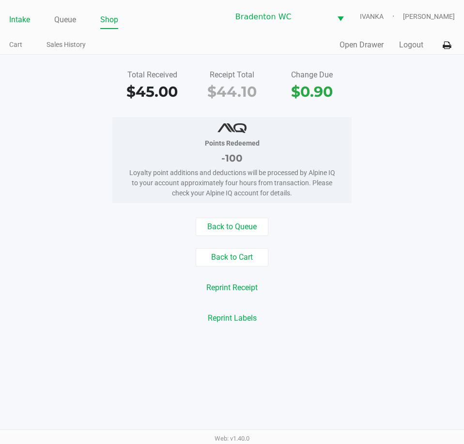
click at [15, 15] on link "Intake" at bounding box center [19, 20] width 21 height 14
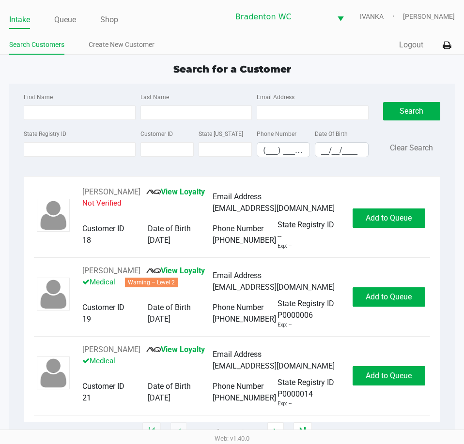
click at [225, 172] on div "First Name Last Name Email Address State Registry ID Customer ID State ID Phone…" at bounding box center [231, 258] width 445 height 349
click at [103, 67] on div "Search for a Customer" at bounding box center [232, 69] width 460 height 15
click at [113, 76] on div "Search for a Customer" at bounding box center [232, 69] width 460 height 15
type input "TANYA"
type input "COTA"
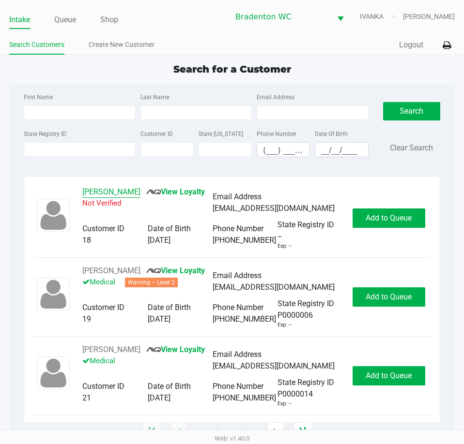
type input "08/13/1976"
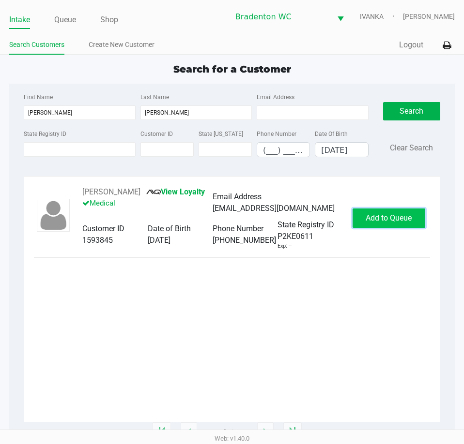
click at [400, 216] on span "Add to Queue" at bounding box center [389, 218] width 46 height 9
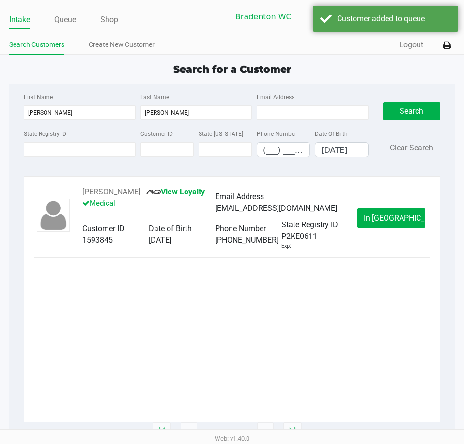
click at [395, 217] on span "In Queue" at bounding box center [404, 218] width 81 height 9
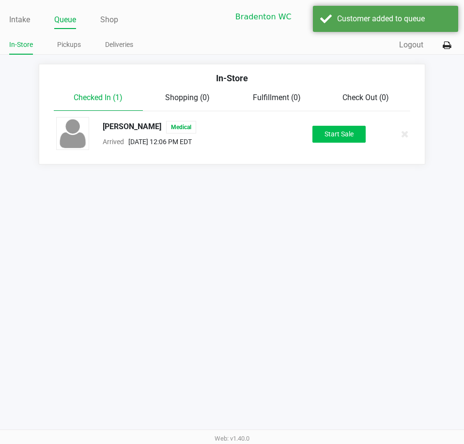
click at [346, 135] on button "Start Sale" at bounding box center [338, 134] width 53 height 17
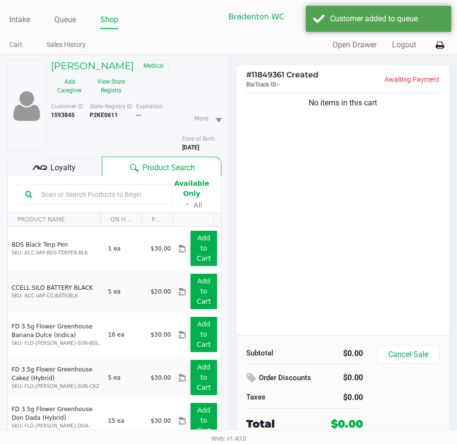
click at [76, 163] on div "Loyalty" at bounding box center [54, 166] width 94 height 19
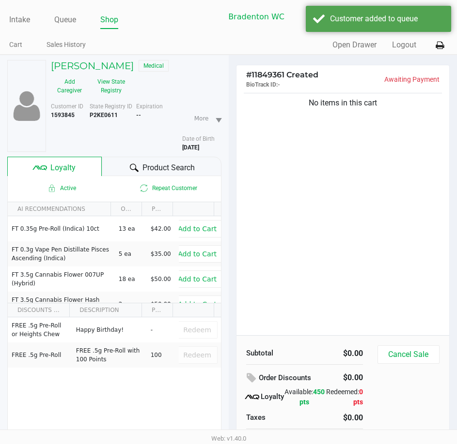
click at [154, 162] on span "Product Search" at bounding box center [168, 168] width 52 height 12
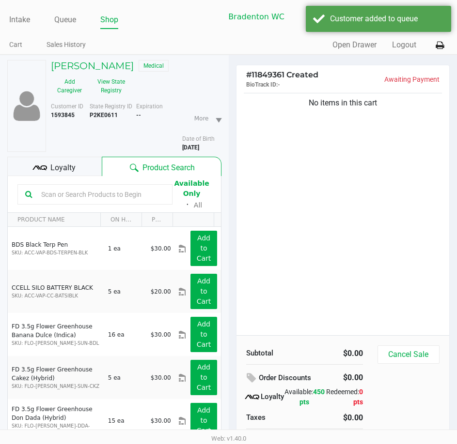
click at [84, 168] on div "Loyalty" at bounding box center [54, 166] width 94 height 19
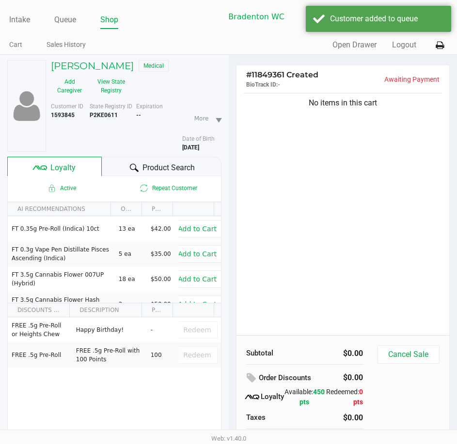
click at [150, 168] on span "Product Search" at bounding box center [168, 168] width 52 height 12
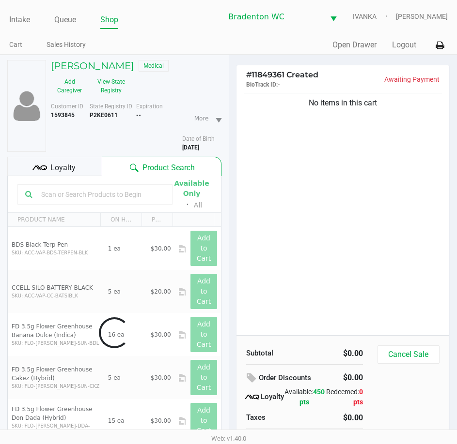
click at [131, 198] on input "text" at bounding box center [100, 194] width 127 height 15
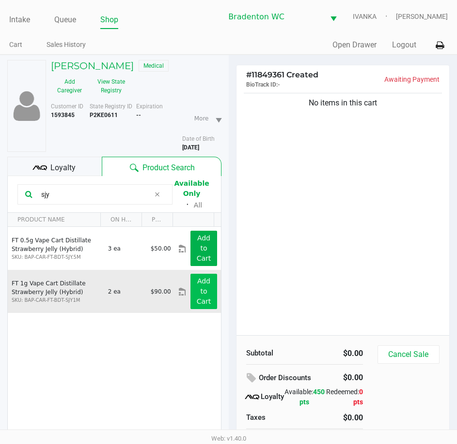
type input "sjy"
click at [201, 291] on button "Add to Cart" at bounding box center [203, 291] width 26 height 35
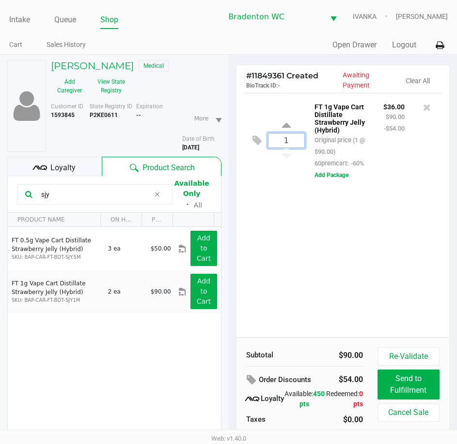
click at [293, 141] on input "1" at bounding box center [286, 141] width 36 height 14
type input "2"
click at [291, 224] on div "TANYA COTA Medical Add Caregiver View State Registry Customer ID 1593845 State …" at bounding box center [228, 275] width 457 height 440
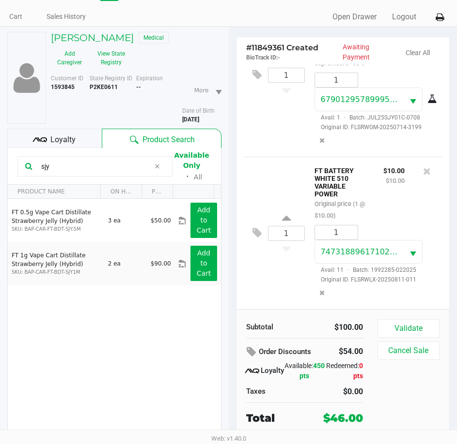
scroll to position [50, 0]
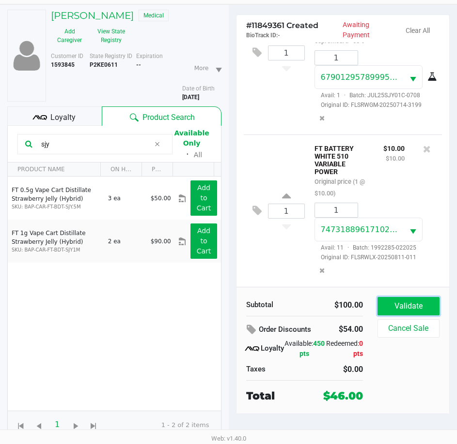
click at [399, 304] on button "Validate" at bounding box center [408, 306] width 62 height 18
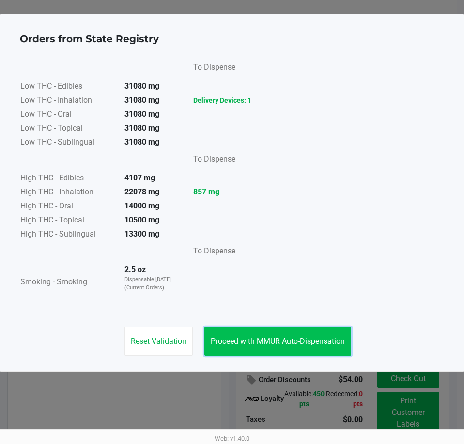
click at [279, 344] on span "Proceed with MMUR Auto-Dispensation" at bounding box center [278, 341] width 134 height 9
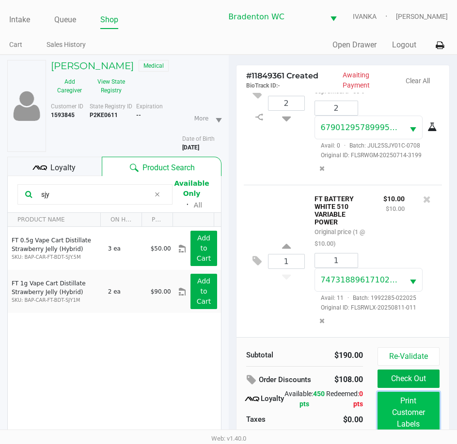
click at [397, 397] on button "Print Customer Labels" at bounding box center [408, 413] width 62 height 42
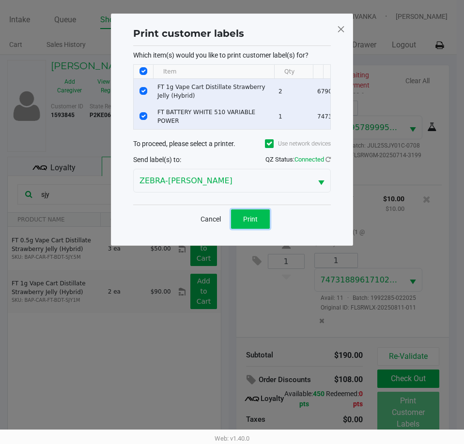
click at [249, 223] on span "Print" at bounding box center [250, 219] width 15 height 8
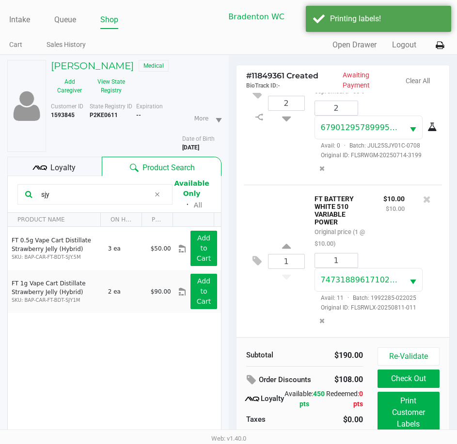
click at [72, 170] on span "Loyalty" at bounding box center [62, 168] width 25 height 12
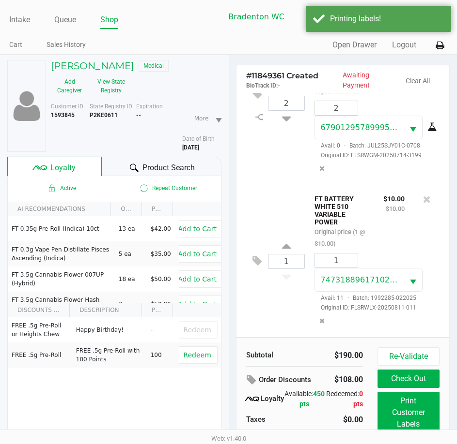
click at [130, 164] on icon at bounding box center [134, 168] width 9 height 9
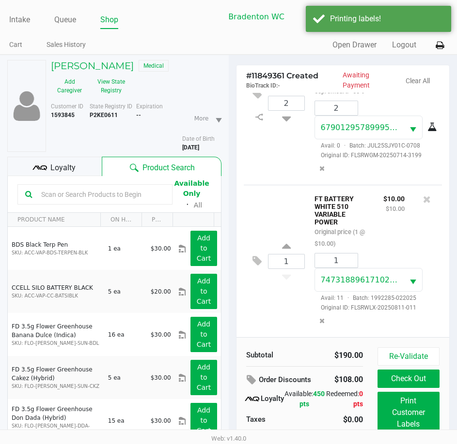
click at [86, 168] on div "Loyalty" at bounding box center [54, 166] width 94 height 19
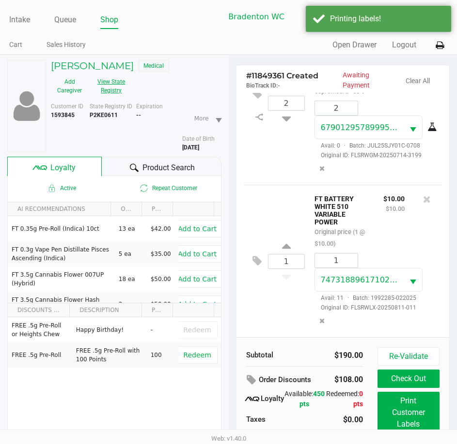
click at [122, 95] on button "View State Registry" at bounding box center [108, 86] width 41 height 24
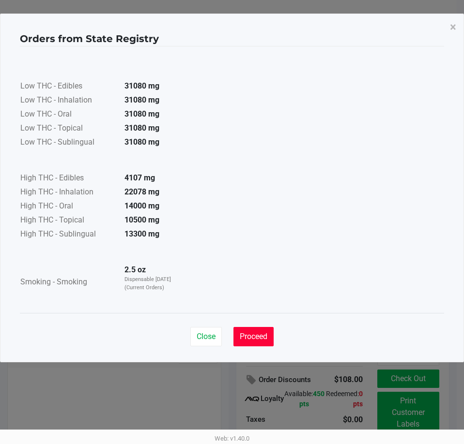
click at [263, 340] on span "Proceed" at bounding box center [254, 336] width 28 height 9
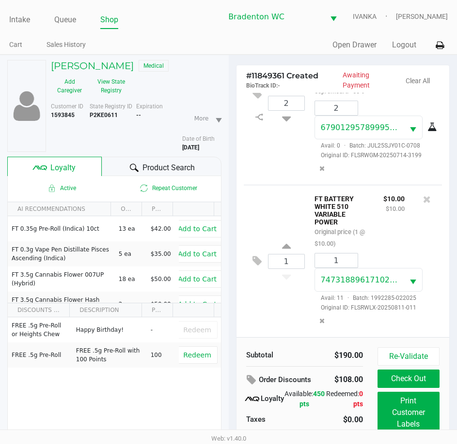
click at [128, 167] on div at bounding box center [134, 168] width 12 height 12
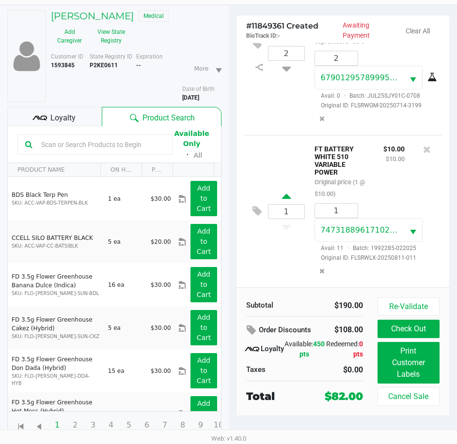
scroll to position [50, 0]
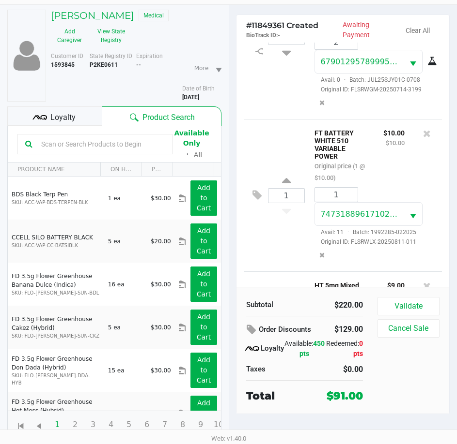
click at [65, 117] on span "Loyalty" at bounding box center [62, 118] width 25 height 12
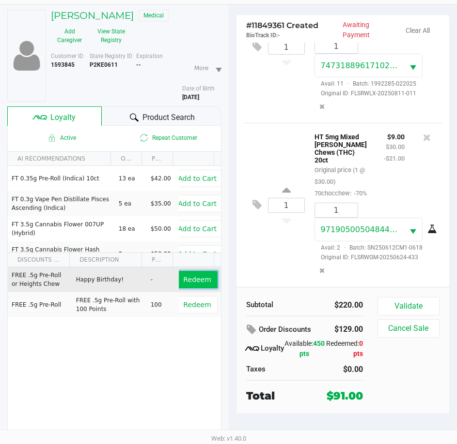
click at [191, 274] on button "Redeem" at bounding box center [197, 279] width 40 height 17
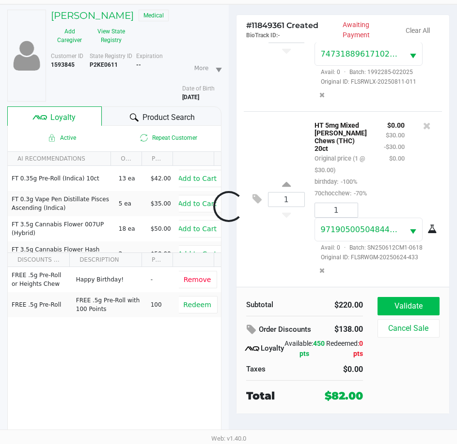
scroll to position [269, 0]
click at [407, 306] on button "Validate" at bounding box center [408, 306] width 62 height 18
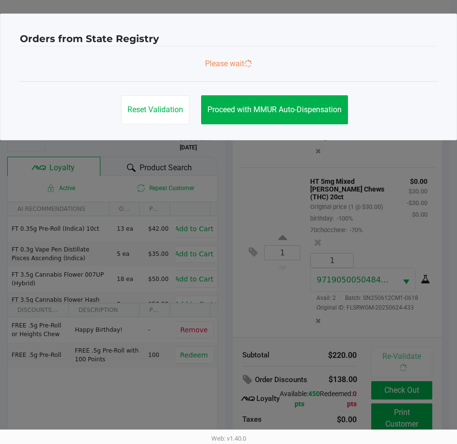
scroll to position [0, 0]
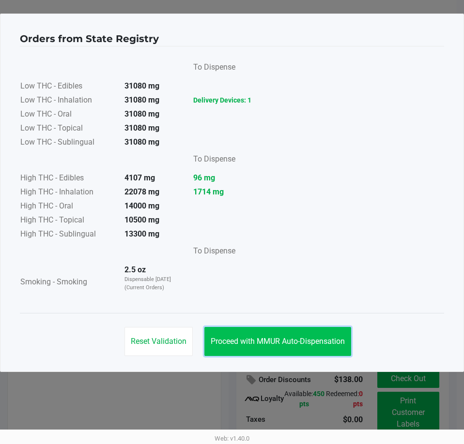
click at [289, 344] on span "Proceed with MMUR Auto-Dispensation" at bounding box center [278, 341] width 134 height 9
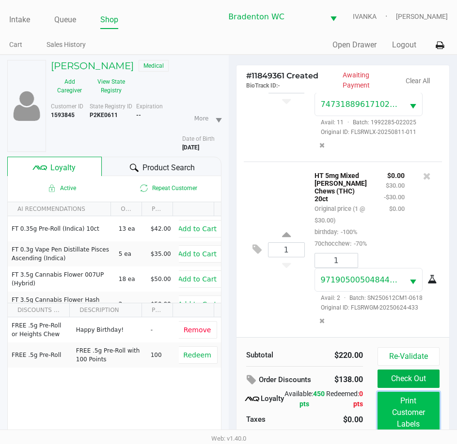
click at [388, 404] on button "Print Customer Labels" at bounding box center [408, 413] width 62 height 42
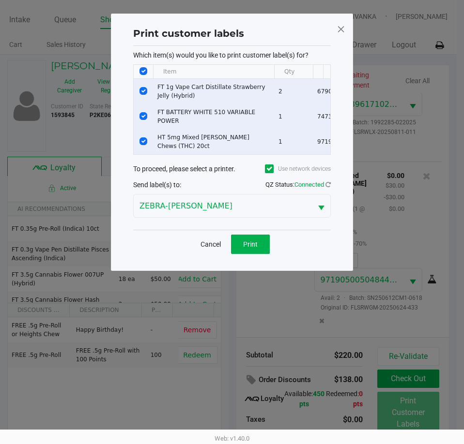
click at [143, 73] on input "Select All Rows" at bounding box center [143, 71] width 8 height 8
checkbox input "false"
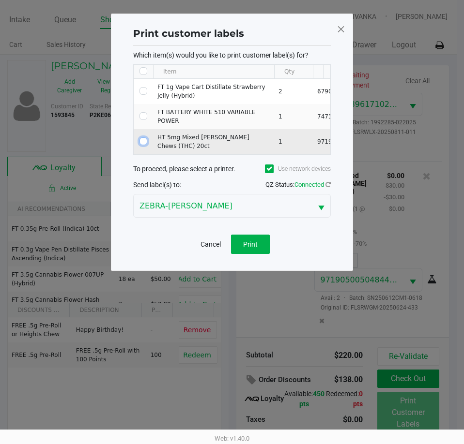
click at [145, 138] on input "Select Row" at bounding box center [143, 142] width 8 height 8
checkbox input "true"
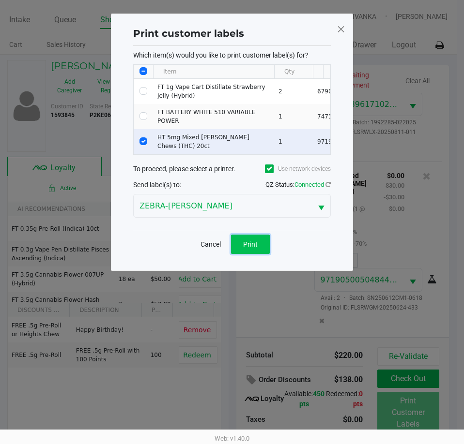
click at [251, 244] on span "Print" at bounding box center [250, 245] width 15 height 8
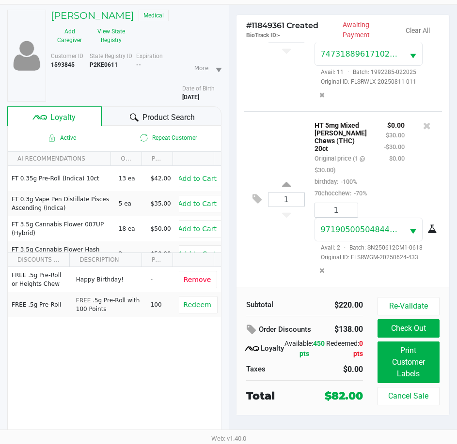
scroll to position [269, 0]
click at [410, 327] on button "Check Out" at bounding box center [408, 329] width 62 height 18
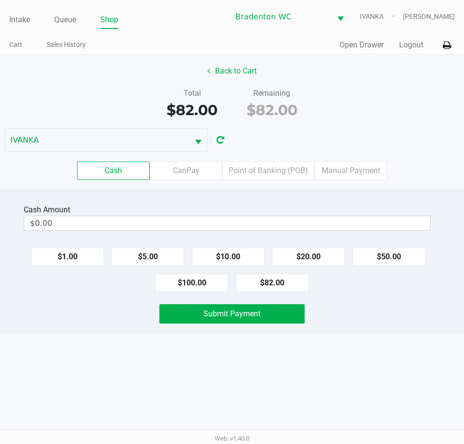
click at [206, 286] on button "$100.00" at bounding box center [191, 283] width 73 height 18
type input "$100.00"
click at [246, 321] on button "Submit Payment" at bounding box center [231, 314] width 145 height 19
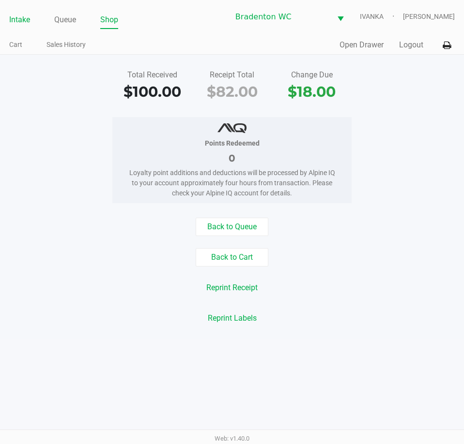
click at [19, 21] on link "Intake" at bounding box center [19, 20] width 21 height 14
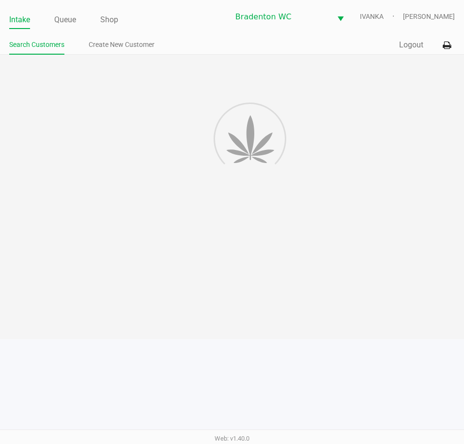
click at [185, 23] on ul "Intake Queue Shop" at bounding box center [119, 20] width 220 height 16
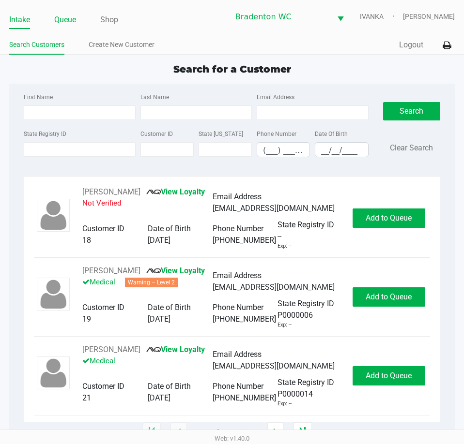
click at [64, 20] on link "Queue" at bounding box center [65, 20] width 22 height 14
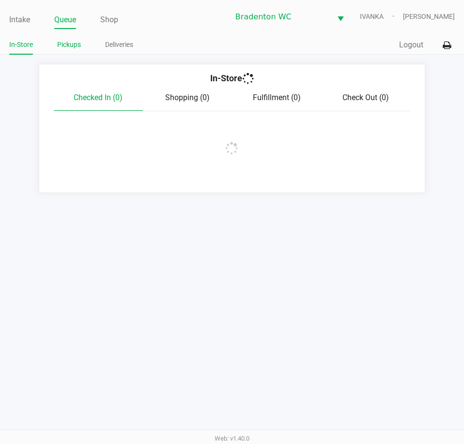
click at [72, 46] on link "Pickups" at bounding box center [69, 45] width 24 height 12
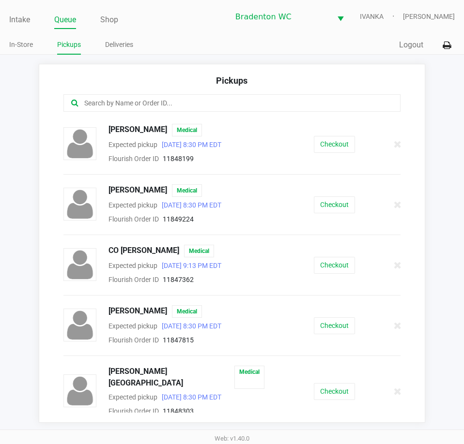
click at [146, 103] on input "text" at bounding box center [228, 103] width 290 height 11
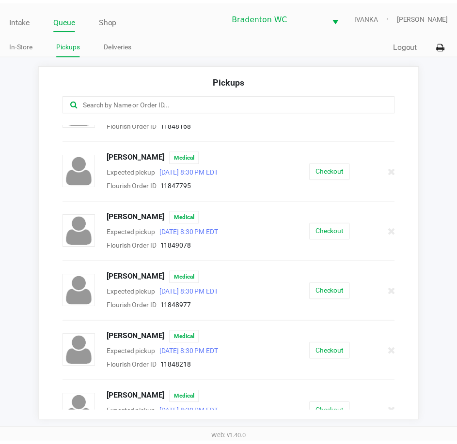
scroll to position [962, 0]
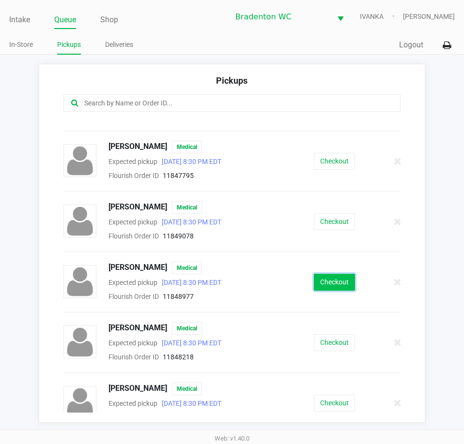
click at [331, 274] on button "Checkout" at bounding box center [334, 282] width 41 height 17
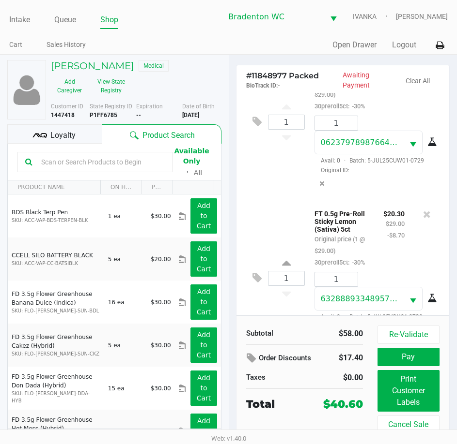
scroll to position [97, 0]
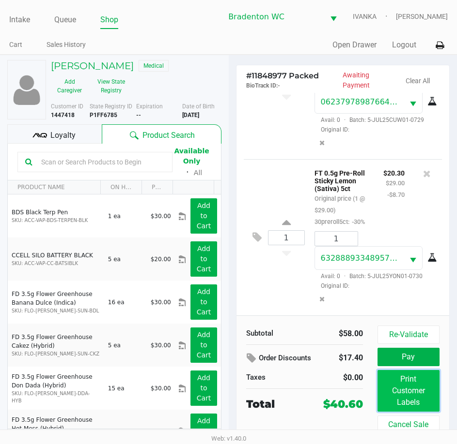
click at [410, 379] on button "Print Customer Labels" at bounding box center [408, 391] width 62 height 42
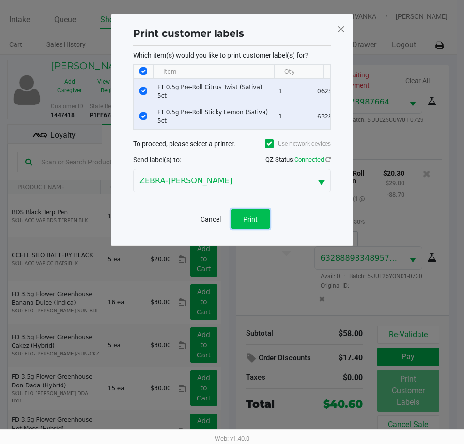
click at [260, 222] on button "Print" at bounding box center [250, 219] width 39 height 19
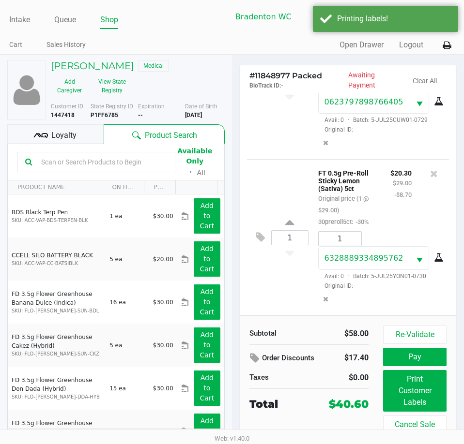
click at [54, 134] on ngb-modal-window "Print customer labels Which item(s) would you like to print customer label(s) f…" at bounding box center [232, 222] width 464 height 444
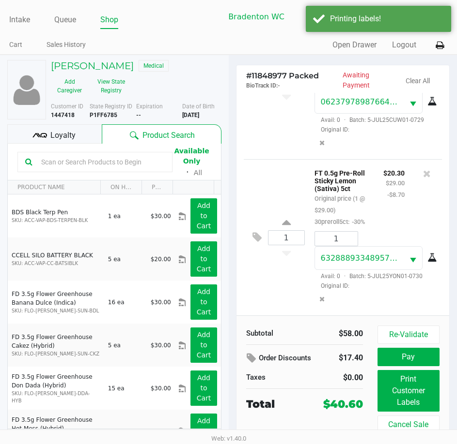
click at [82, 134] on div "Loyalty" at bounding box center [54, 133] width 94 height 19
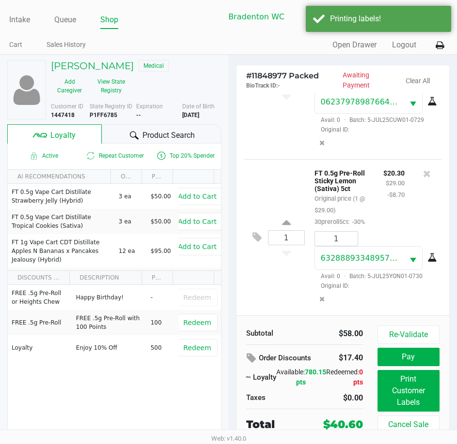
scroll to position [133, 0]
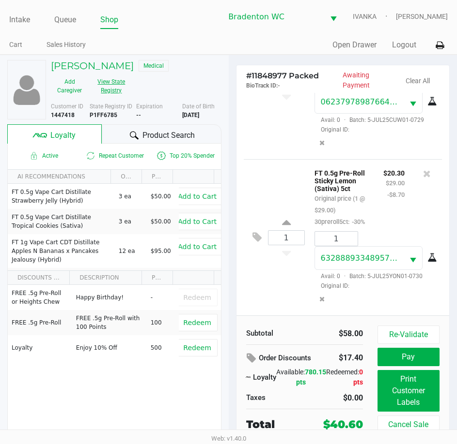
click at [109, 93] on button "View State Registry" at bounding box center [108, 86] width 41 height 24
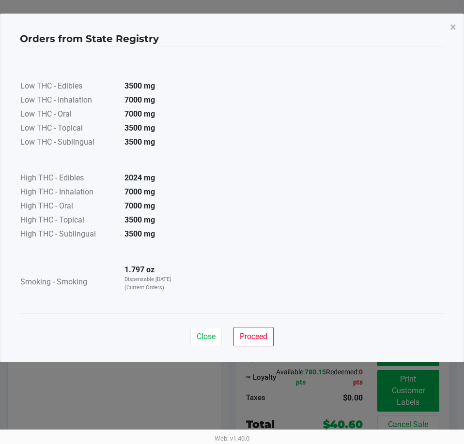
click at [271, 328] on button "Proceed" at bounding box center [253, 336] width 40 height 19
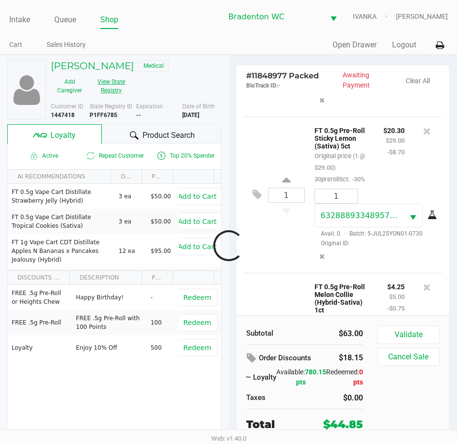
scroll to position [296, 0]
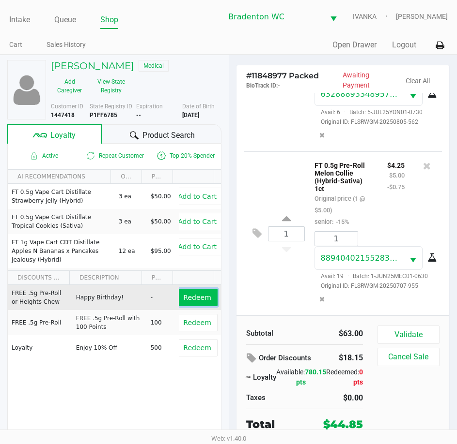
click at [200, 299] on span "Redeem" at bounding box center [197, 298] width 28 height 8
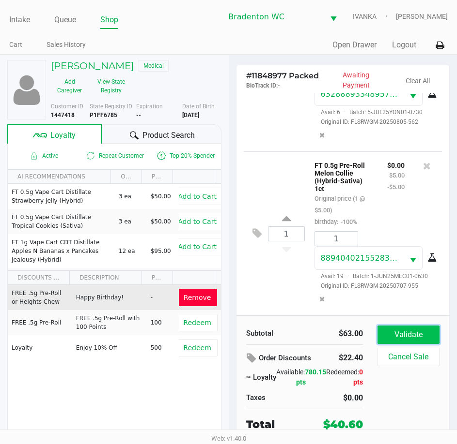
click at [405, 333] on button "Validate" at bounding box center [408, 335] width 62 height 18
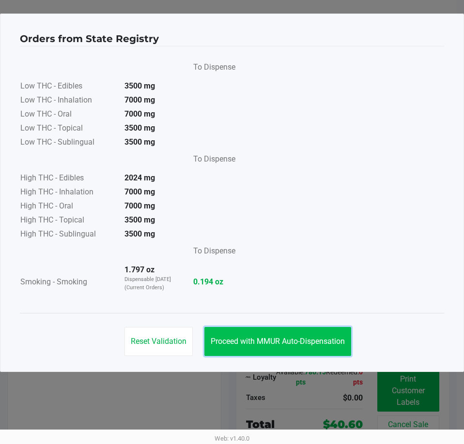
click at [308, 338] on span "Proceed with MMUR Auto-Dispensation" at bounding box center [278, 341] width 134 height 9
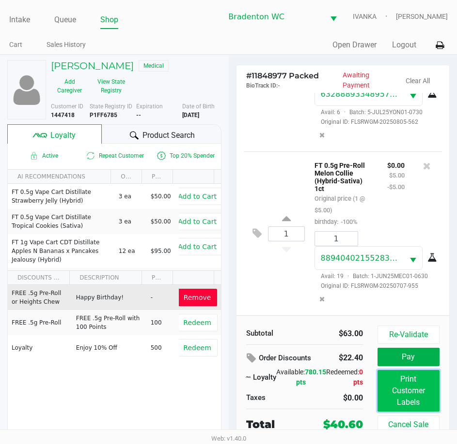
click at [416, 392] on button "Print Customer Labels" at bounding box center [408, 391] width 62 height 42
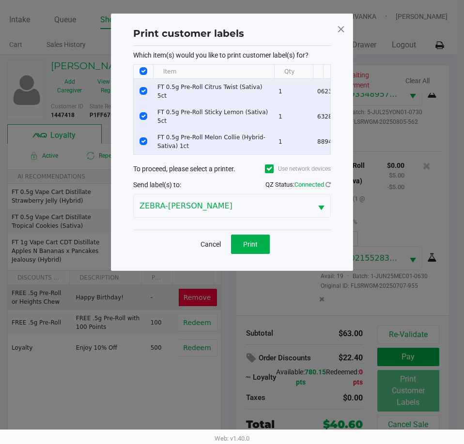
click at [145, 71] on input "Select All Rows" at bounding box center [143, 71] width 8 height 8
checkbox input "false"
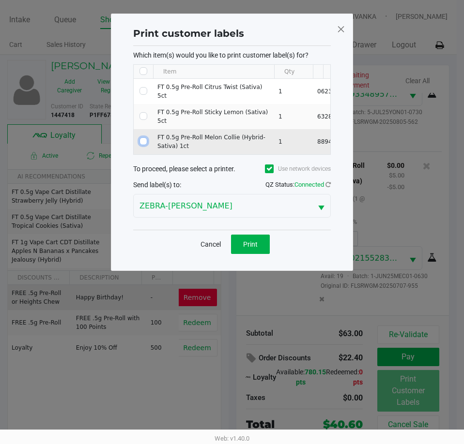
click at [145, 138] on input "Select Row" at bounding box center [143, 142] width 8 height 8
checkbox input "true"
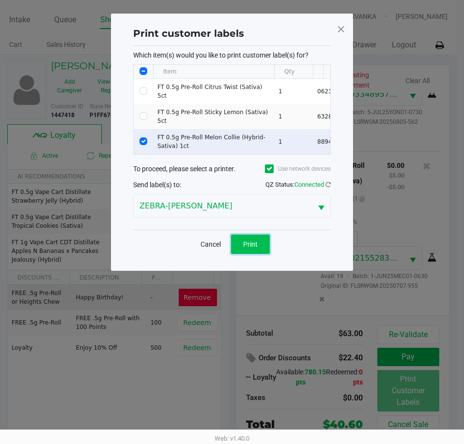
click at [263, 245] on button "Print" at bounding box center [250, 244] width 39 height 19
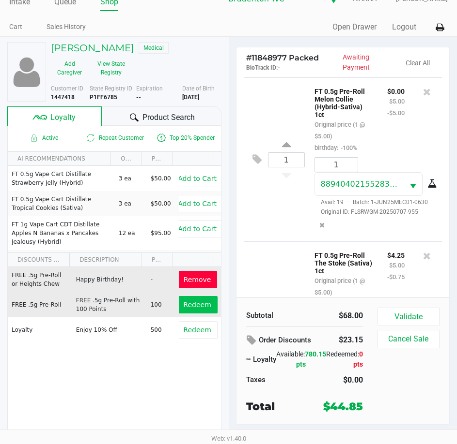
scroll to position [454, 0]
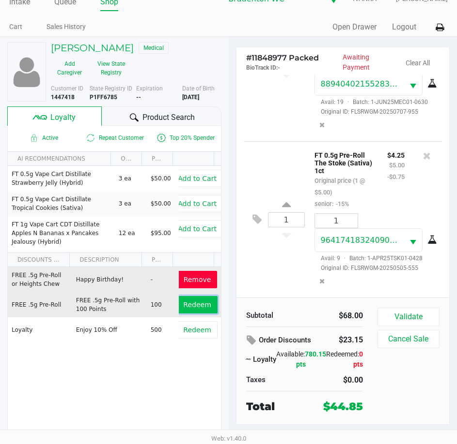
click at [195, 302] on span "Redeem" at bounding box center [197, 305] width 28 height 8
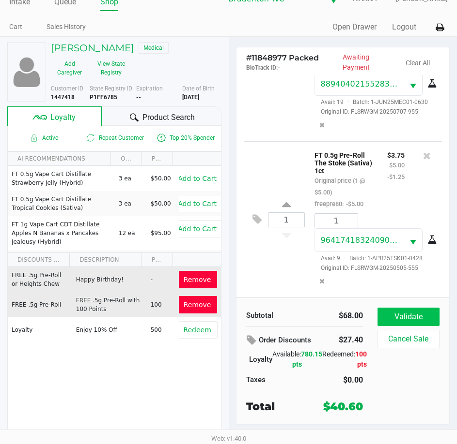
scroll to position [515, 0]
click at [417, 317] on button "Validate" at bounding box center [408, 317] width 62 height 18
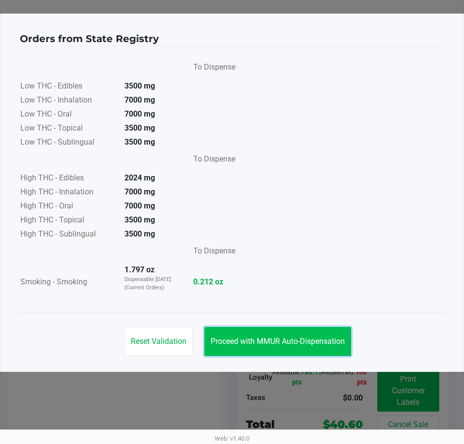
click at [319, 349] on button "Proceed with MMUR Auto-Dispensation" at bounding box center [277, 341] width 147 height 29
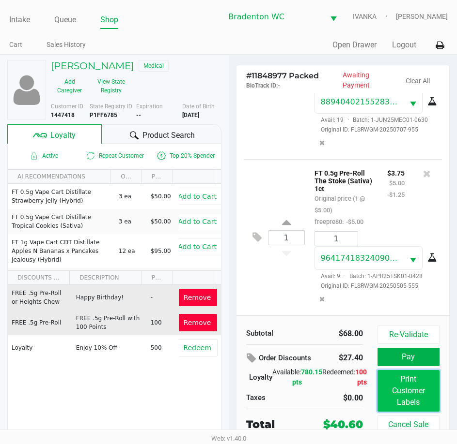
click at [389, 391] on button "Print Customer Labels" at bounding box center [408, 391] width 62 height 42
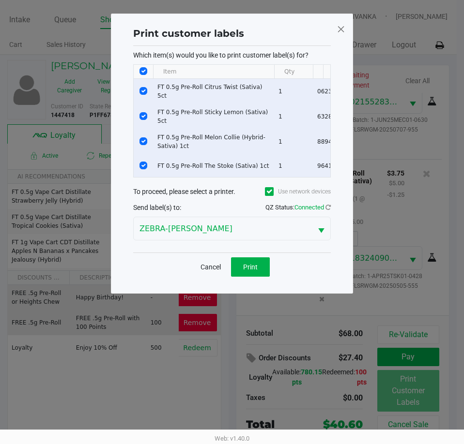
click at [142, 72] on input "Select All Rows" at bounding box center [143, 71] width 8 height 8
checkbox input "false"
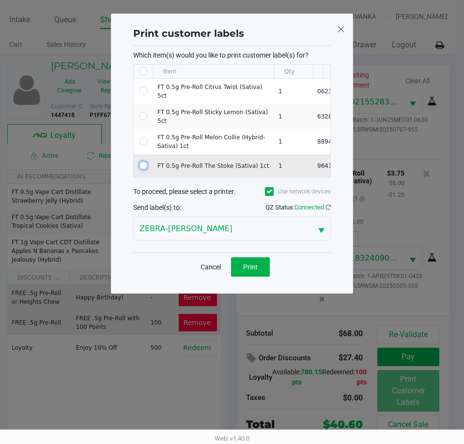
click at [141, 162] on input "Select Row" at bounding box center [143, 166] width 8 height 8
checkbox input "true"
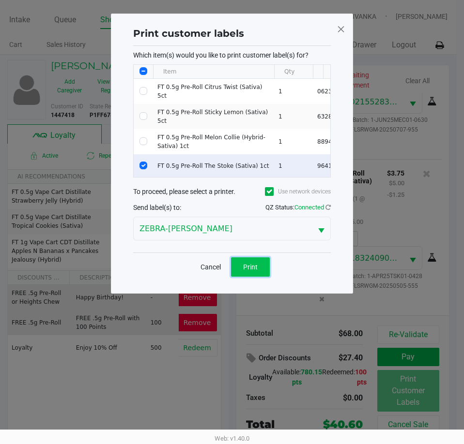
click at [245, 266] on span "Print" at bounding box center [250, 267] width 15 height 8
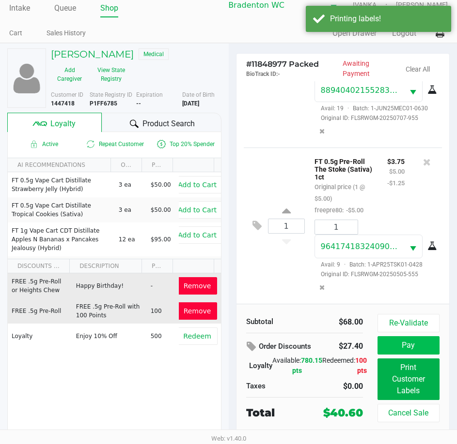
scroll to position [18, 0]
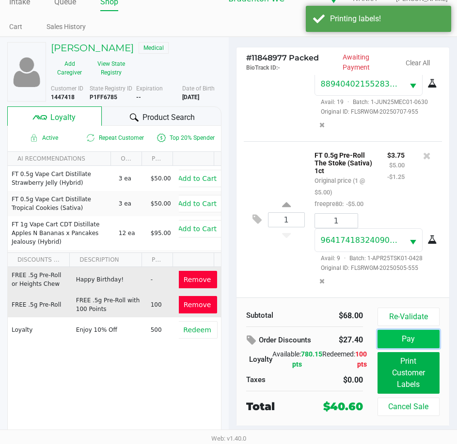
click at [397, 334] on button "Pay" at bounding box center [408, 339] width 62 height 18
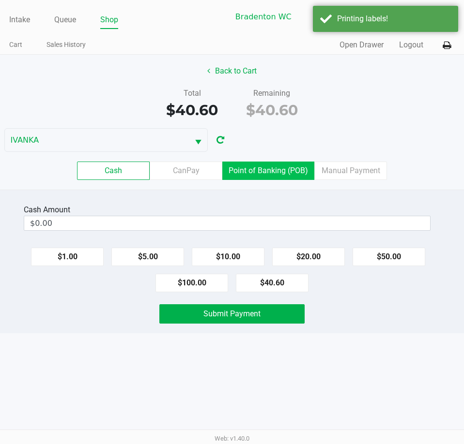
click at [286, 168] on label "Point of Banking (POB)" at bounding box center [268, 171] width 92 height 18
click at [0, 0] on 7 "Point of Banking (POB)" at bounding box center [0, 0] width 0 height 0
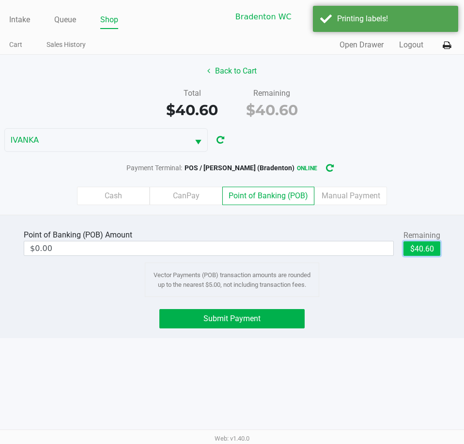
click at [424, 248] on button "$40.60" at bounding box center [421, 249] width 37 height 15
type input "$40.60"
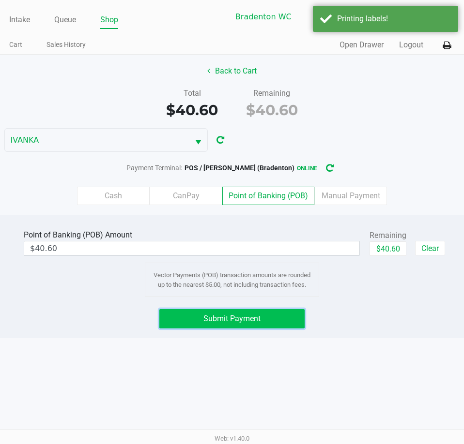
click at [261, 313] on button "Submit Payment" at bounding box center [231, 318] width 145 height 19
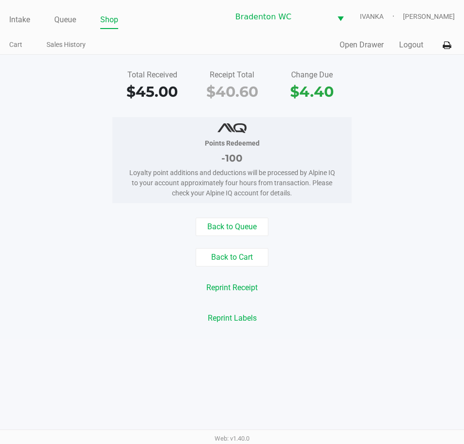
click at [67, 17] on link "Queue" at bounding box center [65, 20] width 22 height 14
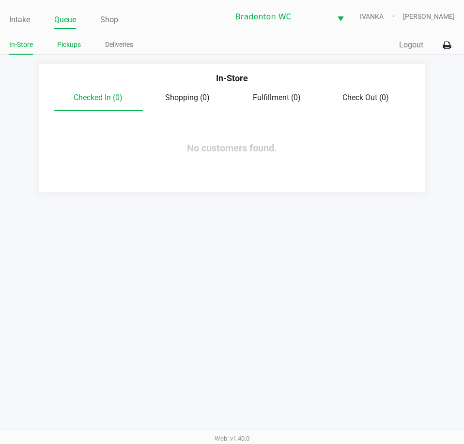
click at [66, 46] on link "Pickups" at bounding box center [69, 45] width 24 height 12
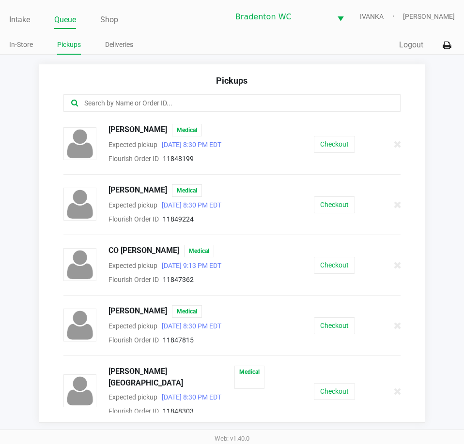
click at [218, 102] on input "text" at bounding box center [228, 103] width 290 height 11
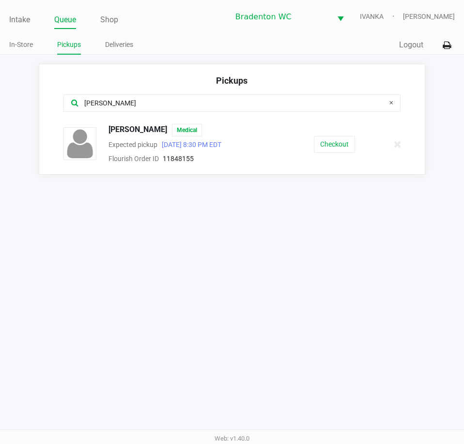
type input "wanda"
click at [337, 150] on button "Checkout" at bounding box center [334, 144] width 41 height 17
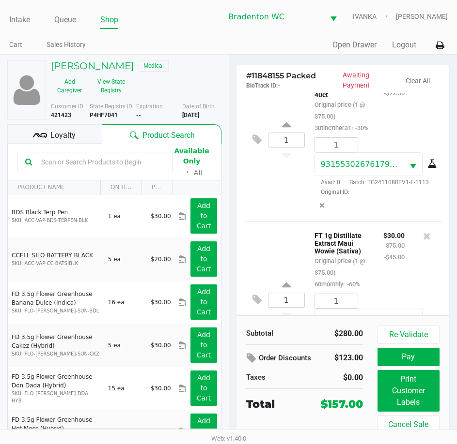
scroll to position [139, 0]
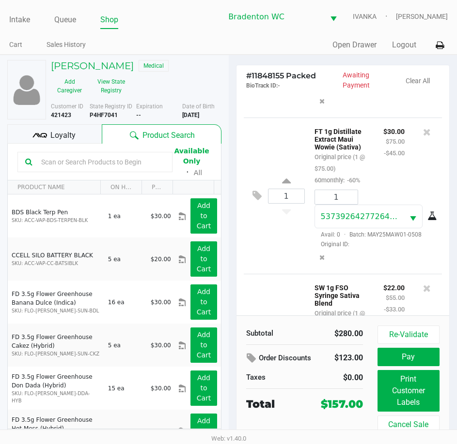
click at [403, 387] on button "Print Customer Labels" at bounding box center [408, 391] width 62 height 42
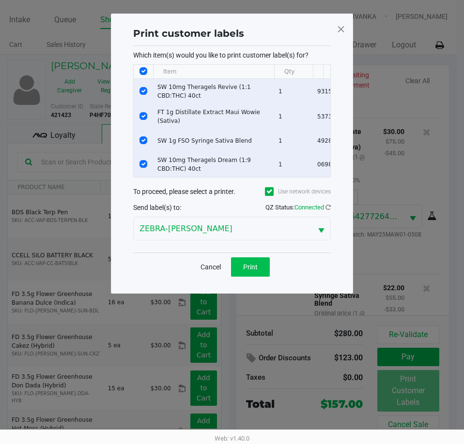
click at [247, 268] on span "Print" at bounding box center [250, 267] width 15 height 8
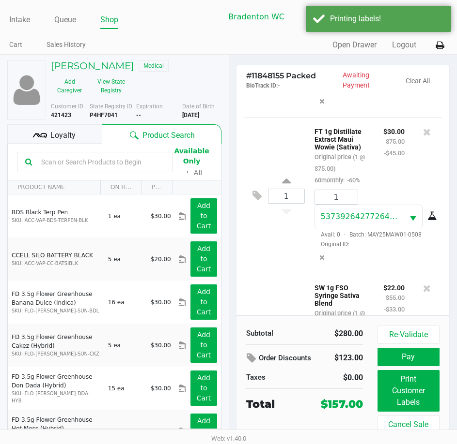
click at [65, 135] on span "Loyalty" at bounding box center [62, 136] width 25 height 12
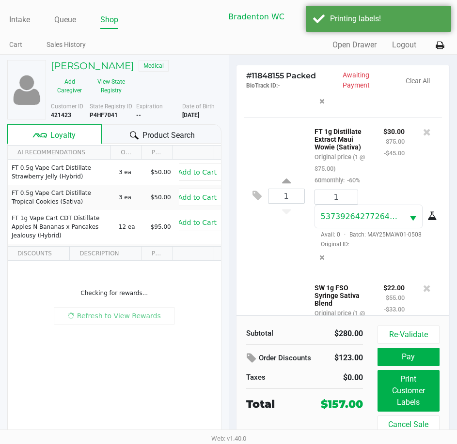
click at [168, 137] on span "Product Search" at bounding box center [168, 136] width 52 height 12
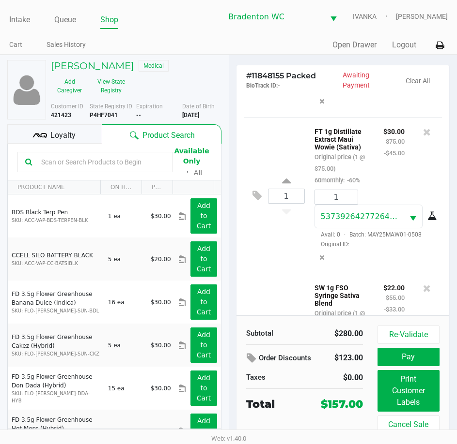
click at [93, 139] on div "Loyalty" at bounding box center [54, 133] width 94 height 19
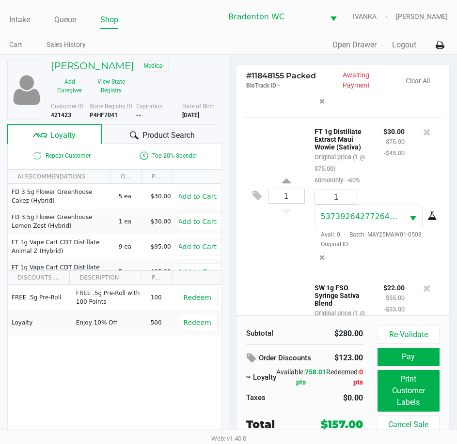
scroll to position [18, 0]
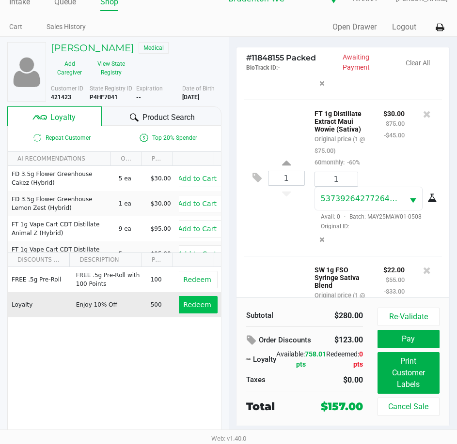
click at [187, 305] on span "Redeem" at bounding box center [197, 305] width 28 height 8
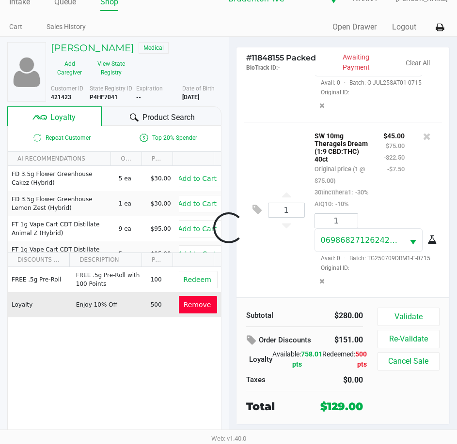
scroll to position [530, 0]
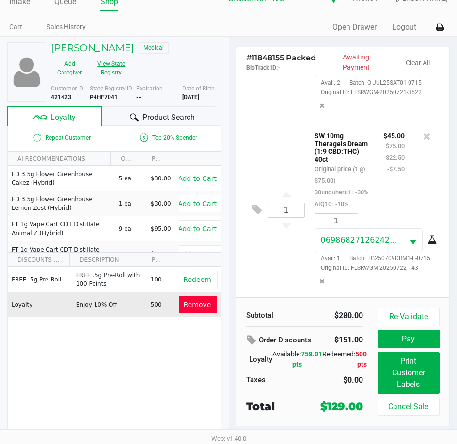
click at [111, 61] on button "View State Registry" at bounding box center [108, 68] width 41 height 24
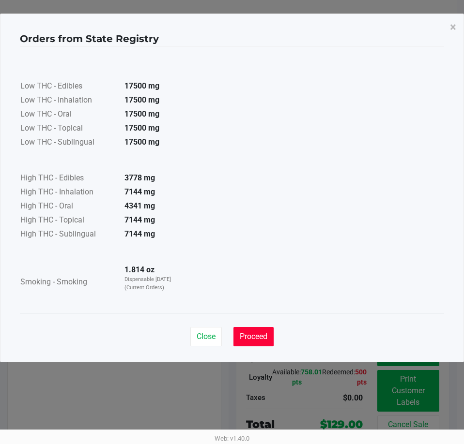
click at [256, 339] on span "Proceed" at bounding box center [254, 336] width 28 height 9
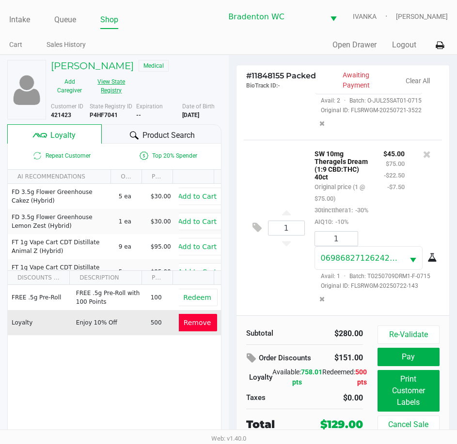
scroll to position [18, 0]
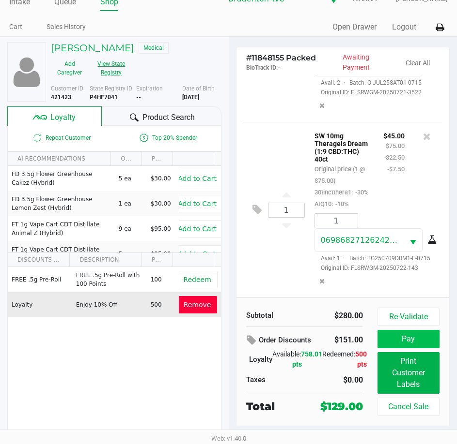
click at [426, 340] on button "Pay" at bounding box center [408, 339] width 62 height 18
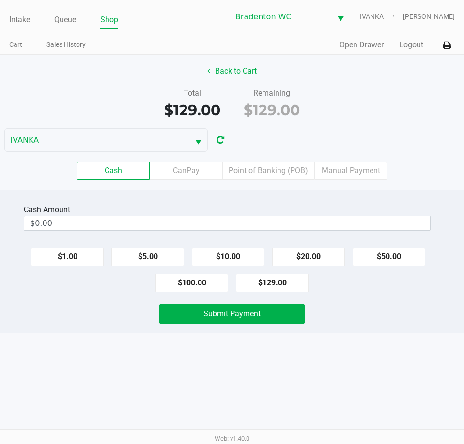
click at [280, 176] on label "Point of Banking (POB)" at bounding box center [268, 171] width 92 height 18
click at [0, 0] on 7 "Point of Banking (POB)" at bounding box center [0, 0] width 0 height 0
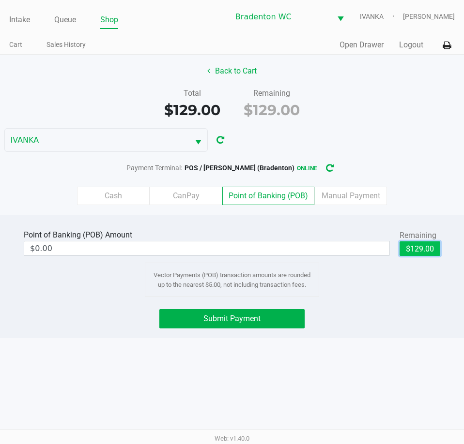
click at [421, 253] on button "$129.00" at bounding box center [419, 249] width 41 height 15
type input "$129.00"
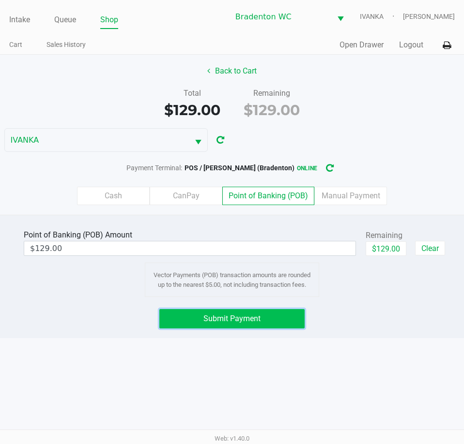
click at [265, 321] on button "Submit Payment" at bounding box center [231, 318] width 145 height 19
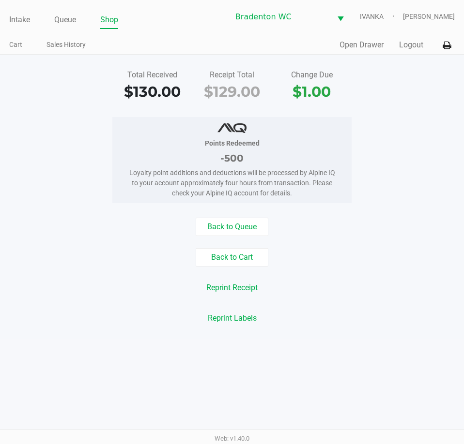
drag, startPoint x: 22, startPoint y: 16, endPoint x: 65, endPoint y: 38, distance: 47.9
click at [22, 16] on link "Intake" at bounding box center [19, 20] width 21 height 14
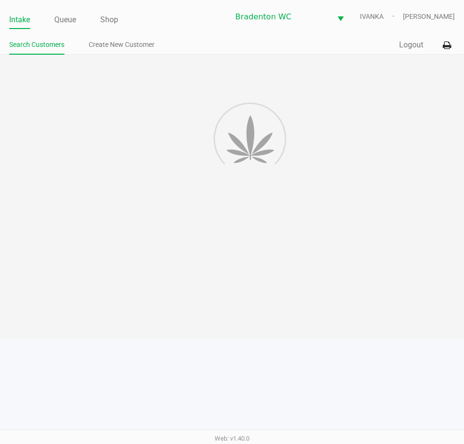
click at [199, 42] on ul "Search Customers Create New Customer" at bounding box center [120, 46] width 223 height 16
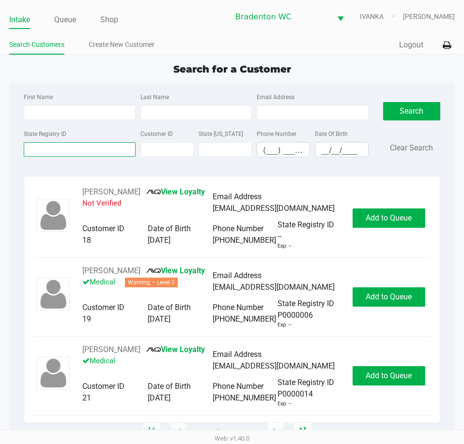
click at [42, 151] on input "State Registry ID" at bounding box center [79, 149] width 111 height 15
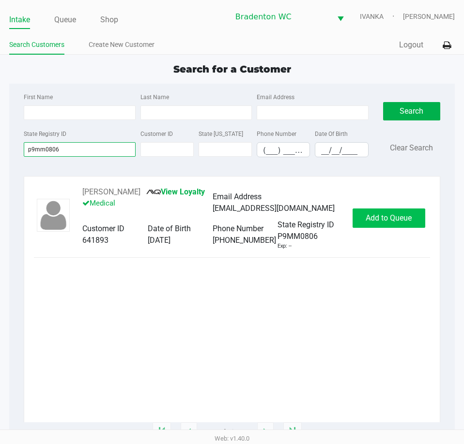
type input "p9mm0806"
click at [404, 223] on span "Add to Queue" at bounding box center [389, 218] width 46 height 9
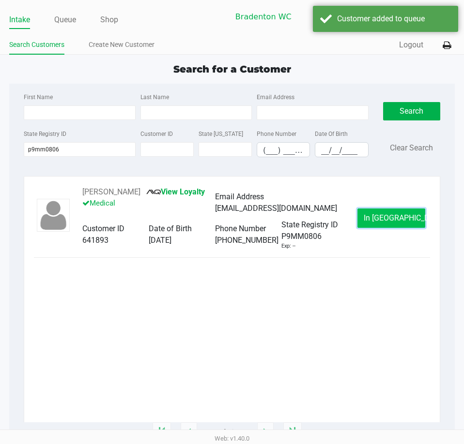
click at [403, 225] on button "In Queue" at bounding box center [391, 218] width 68 height 19
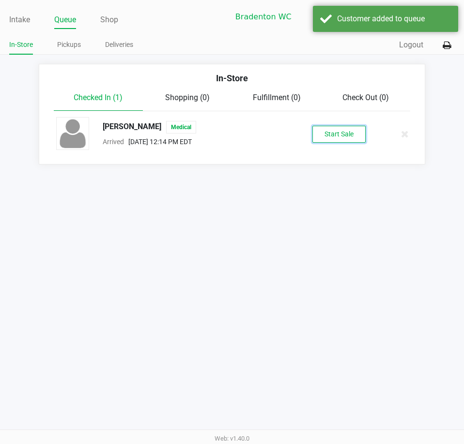
click at [335, 137] on button "Start Sale" at bounding box center [338, 134] width 53 height 17
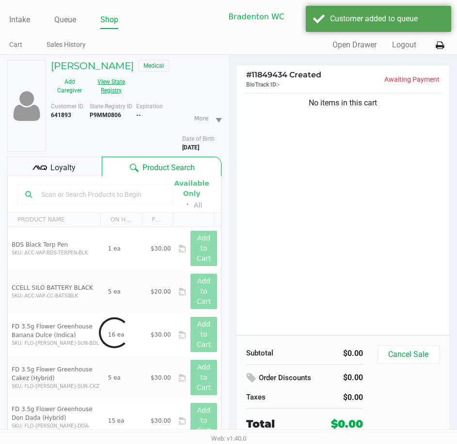
click at [109, 94] on button "View State Registry" at bounding box center [108, 86] width 41 height 24
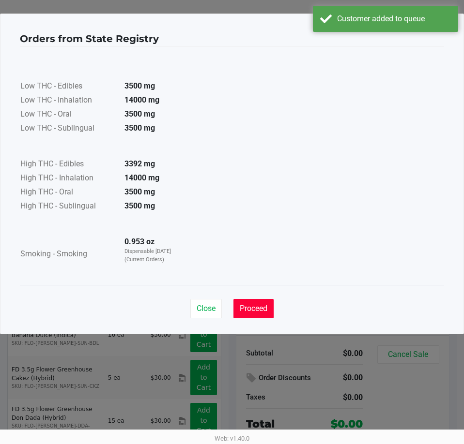
click at [267, 310] on span "Proceed" at bounding box center [254, 308] width 28 height 9
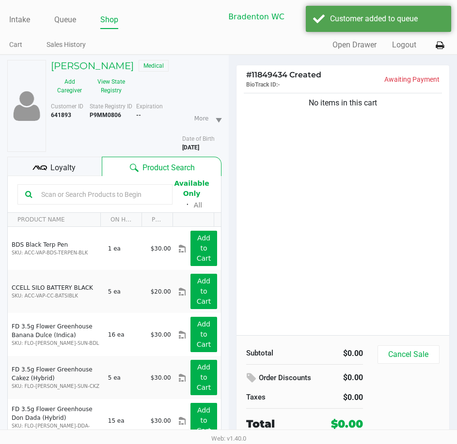
click at [87, 172] on div "Loyalty" at bounding box center [54, 166] width 94 height 19
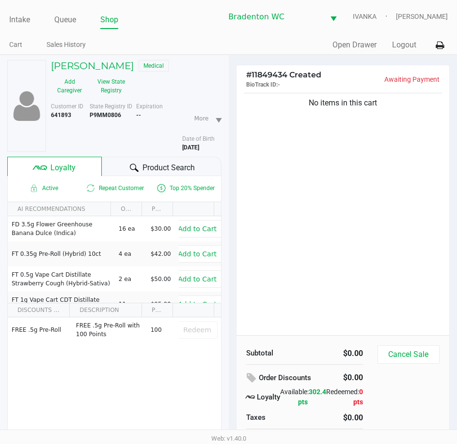
click at [129, 166] on div at bounding box center [134, 168] width 12 height 12
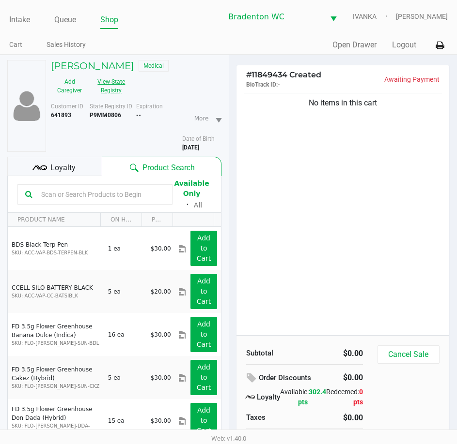
click at [112, 89] on button "View State Registry" at bounding box center [108, 86] width 41 height 24
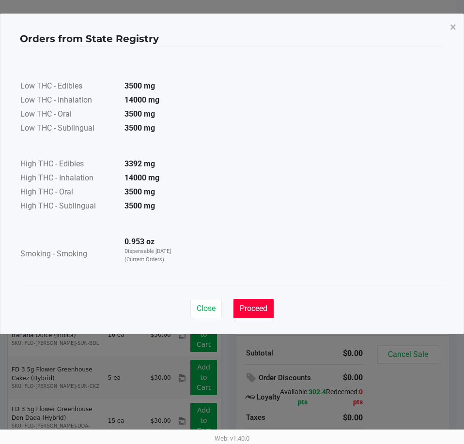
click at [269, 309] on button "Proceed" at bounding box center [253, 308] width 40 height 19
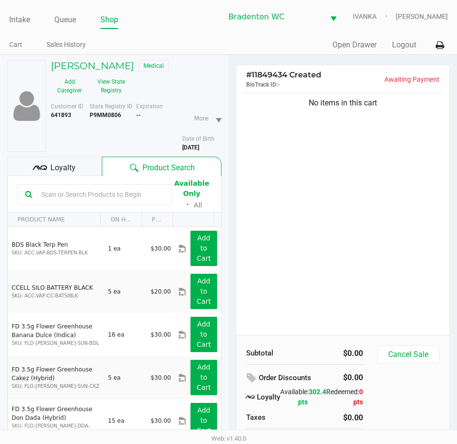
click at [80, 175] on div "Loyalty" at bounding box center [54, 166] width 94 height 19
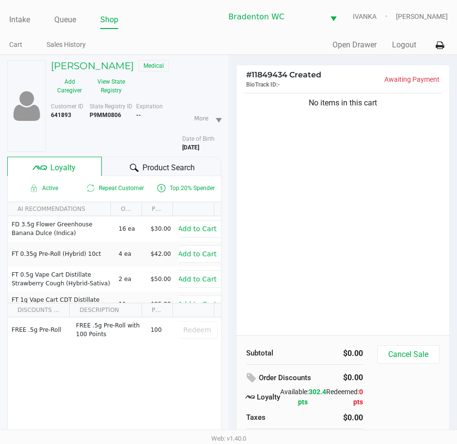
click at [133, 170] on icon at bounding box center [134, 168] width 9 height 8
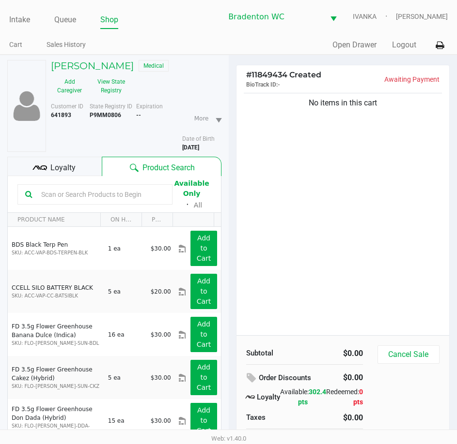
click at [277, 169] on div "No items in this cart" at bounding box center [342, 213] width 213 height 245
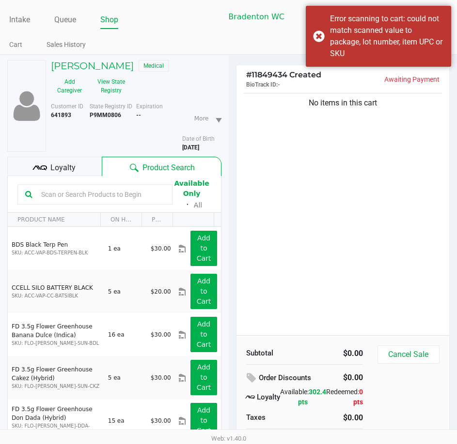
click at [137, 202] on div at bounding box center [94, 194] width 155 height 20
click at [137, 199] on input "text" at bounding box center [100, 194] width 127 height 15
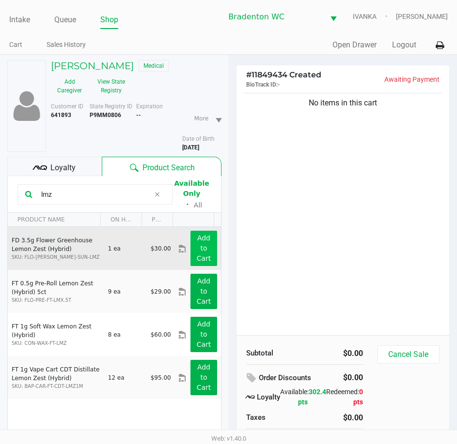
type input "lmz"
click at [197, 239] on app-button-loader "Add to Cart" at bounding box center [204, 248] width 15 height 28
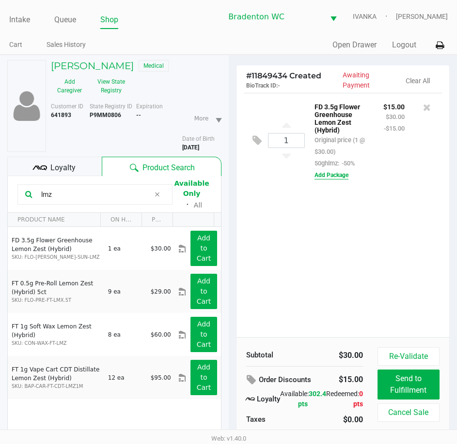
click at [328, 174] on button "Add Package" at bounding box center [331, 175] width 34 height 9
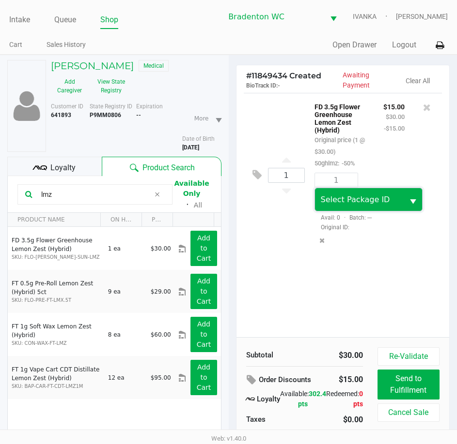
click at [341, 204] on span "Select Package ID" at bounding box center [355, 199] width 69 height 9
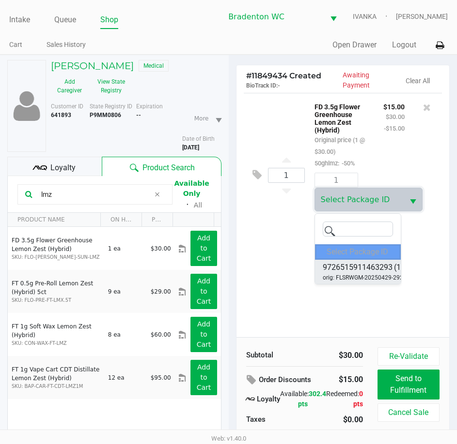
click at [365, 273] on span "9726515911463293" at bounding box center [357, 268] width 70 height 12
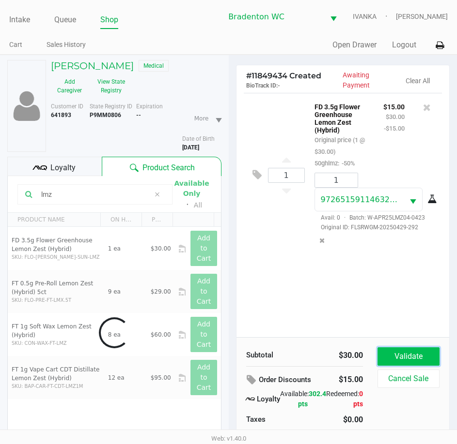
click at [410, 349] on button "Validate" at bounding box center [408, 357] width 62 height 18
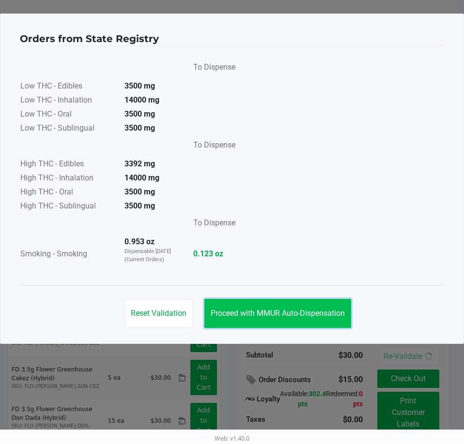
click at [330, 326] on button "Proceed with MMUR Auto-Dispensation" at bounding box center [277, 313] width 147 height 29
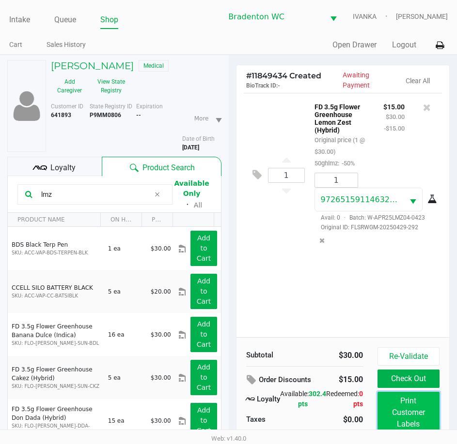
click at [404, 414] on button "Print Customer Labels" at bounding box center [408, 413] width 62 height 42
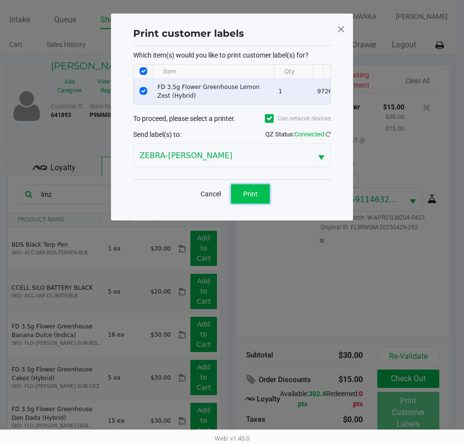
click at [254, 198] on span "Print" at bounding box center [250, 194] width 15 height 8
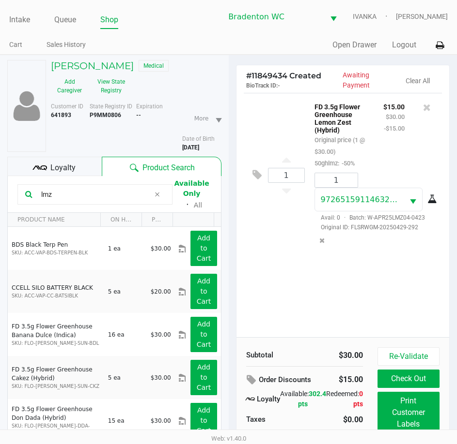
click at [78, 171] on div "Loyalty" at bounding box center [54, 166] width 94 height 19
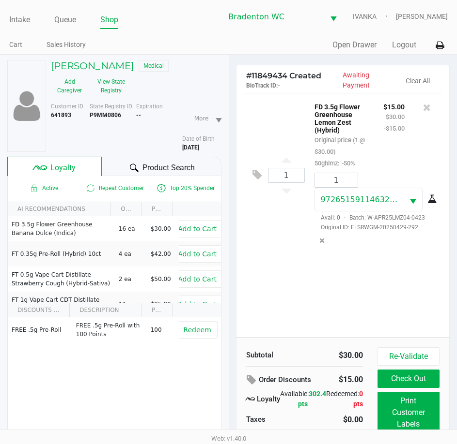
click at [158, 172] on span "Product Search" at bounding box center [168, 168] width 52 height 12
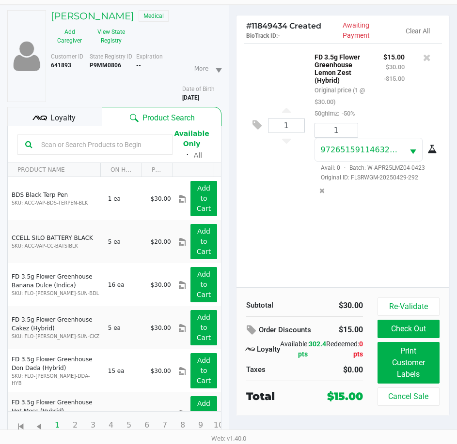
scroll to position [50, 0]
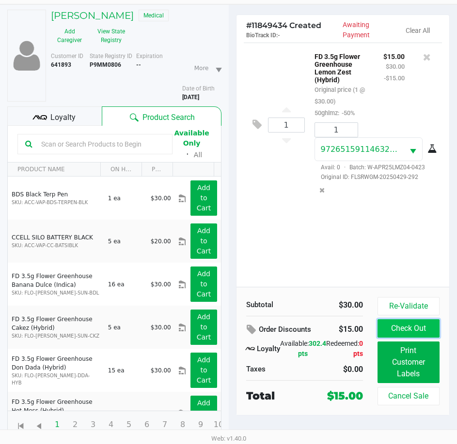
click at [387, 326] on button "Check Out" at bounding box center [408, 329] width 62 height 18
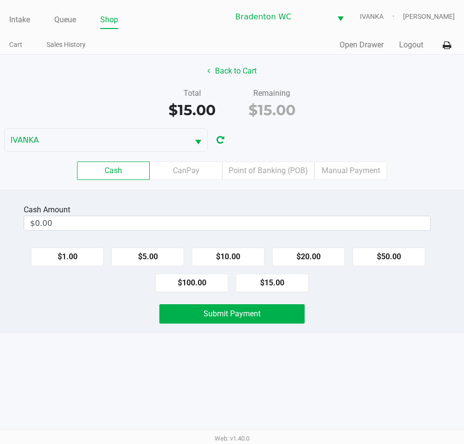
click at [276, 197] on div "Cash Amount $0.00 $1.00 $5.00 $10.00 $20.00 $50.00 $100.00 $15.00 Submit Payment" at bounding box center [232, 262] width 464 height 144
click at [310, 256] on button "$20.00" at bounding box center [308, 257] width 73 height 18
type input "$20.00"
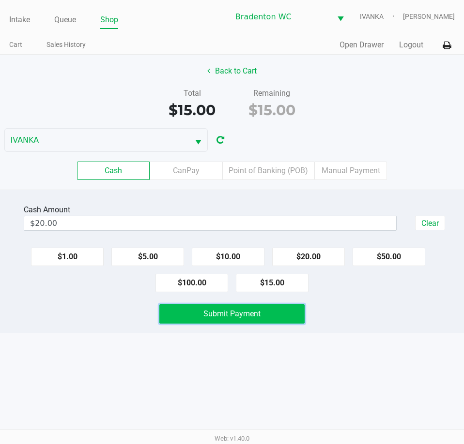
click at [266, 321] on button "Submit Payment" at bounding box center [231, 314] width 145 height 19
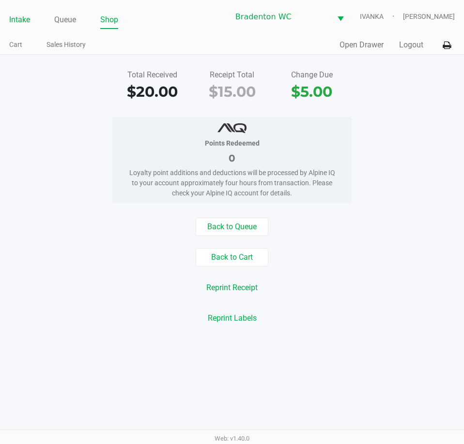
click at [16, 16] on link "Intake" at bounding box center [19, 20] width 21 height 14
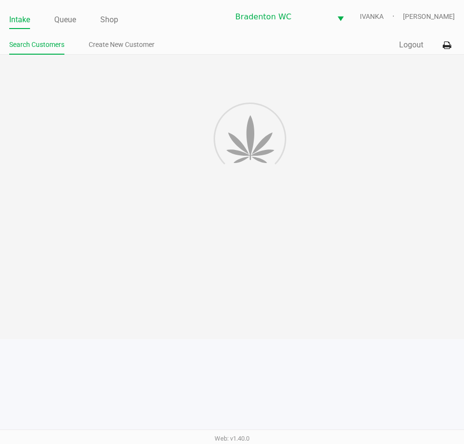
click at [256, 49] on div "Quick Sale Logout" at bounding box center [343, 45] width 223 height 18
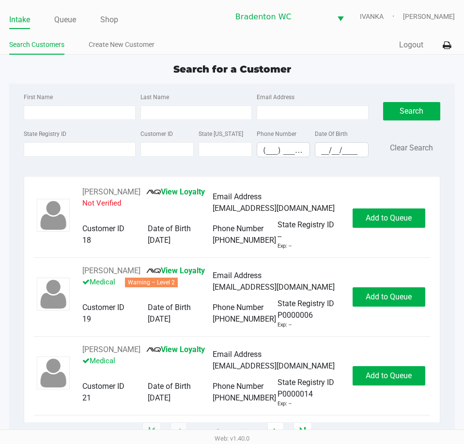
click at [288, 71] on span "Search for a Customer" at bounding box center [232, 69] width 118 height 12
click at [92, 147] on input "State Registry ID" at bounding box center [79, 149] width 111 height 15
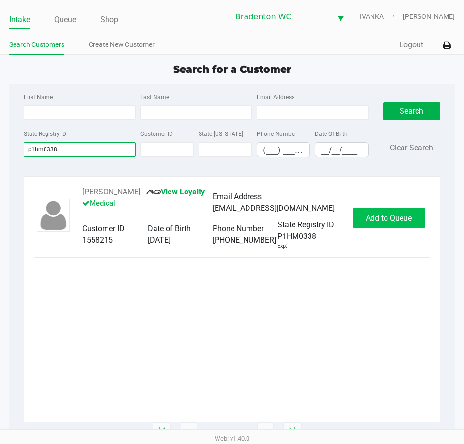
type input "p1hm0338"
click at [388, 221] on span "Add to Queue" at bounding box center [389, 218] width 46 height 9
click at [388, 221] on span "Add to Queue" at bounding box center [394, 218] width 46 height 9
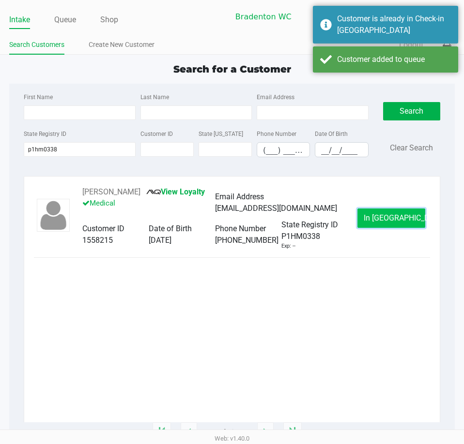
click at [382, 217] on span "In Queue" at bounding box center [404, 218] width 81 height 9
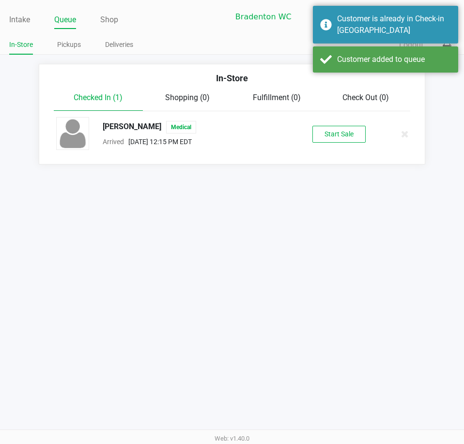
click at [331, 129] on button "Start Sale" at bounding box center [338, 134] width 53 height 17
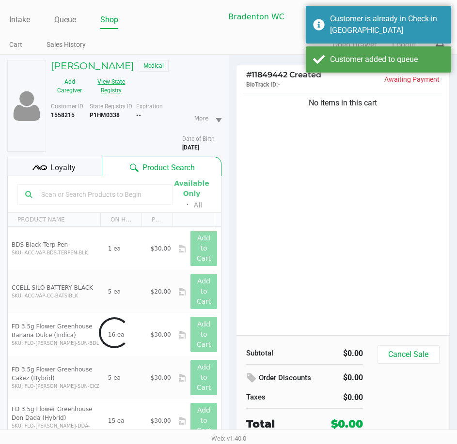
click at [102, 86] on button "View State Registry" at bounding box center [108, 86] width 41 height 24
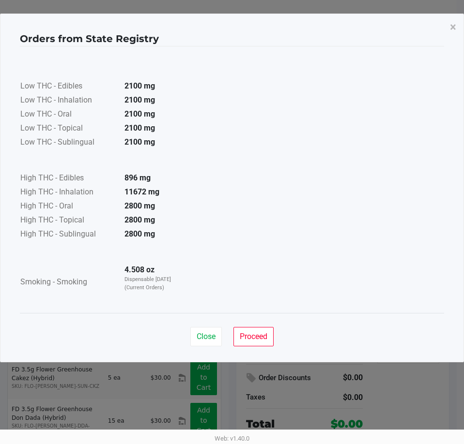
click at [248, 325] on div "Close Proceed" at bounding box center [232, 332] width 424 height 39
click at [276, 347] on div "Close Proceed" at bounding box center [232, 332] width 424 height 39
click at [269, 343] on button "Proceed" at bounding box center [253, 336] width 40 height 19
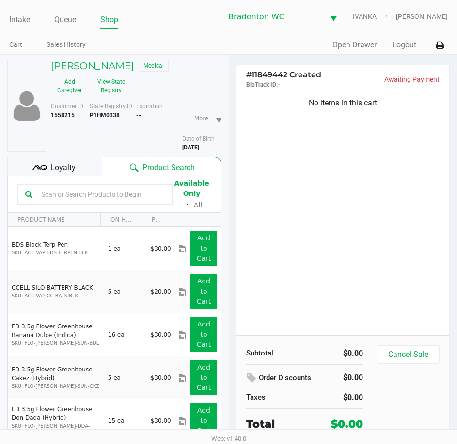
click at [79, 158] on div "Loyalty" at bounding box center [54, 166] width 94 height 19
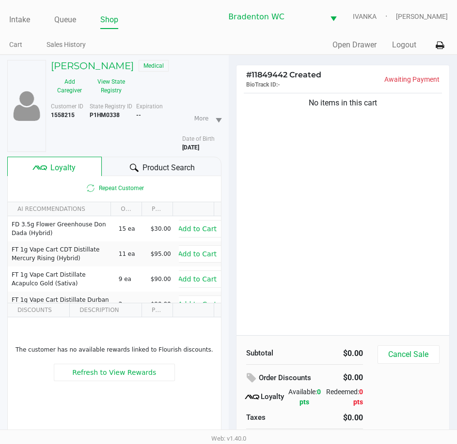
click at [144, 171] on span "Product Search" at bounding box center [168, 168] width 52 height 12
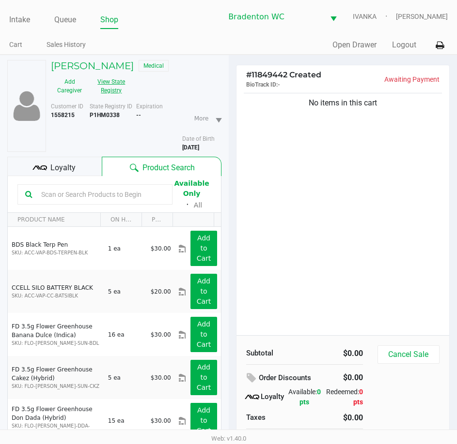
click at [110, 97] on button "View State Registry" at bounding box center [108, 86] width 41 height 24
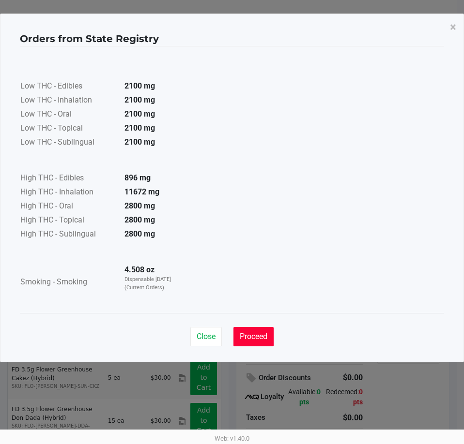
click at [254, 332] on button "Proceed" at bounding box center [253, 336] width 40 height 19
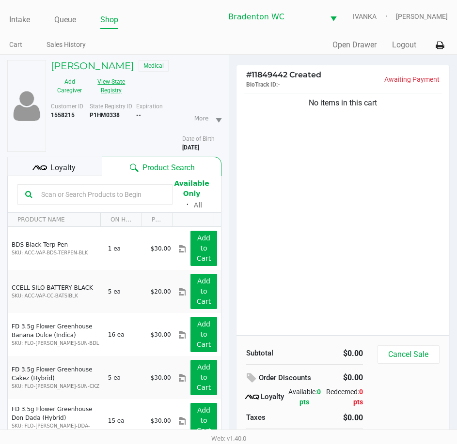
click at [123, 89] on button "View State Registry" at bounding box center [108, 86] width 41 height 24
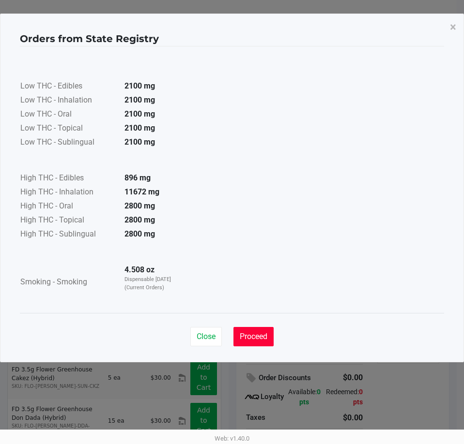
click at [267, 336] on span "Proceed" at bounding box center [254, 336] width 28 height 9
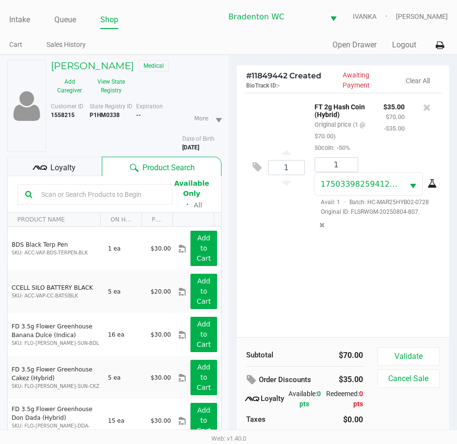
click at [298, 259] on div "1 FT 2g Hash Coin (Hybrid) Original price (1 @ $70.00) 50coin: -50% $35.00 $70.…" at bounding box center [342, 215] width 213 height 245
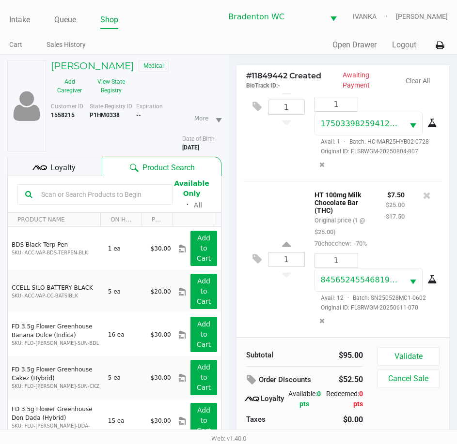
scroll to position [86, 0]
click at [423, 352] on button "Validate" at bounding box center [408, 357] width 62 height 18
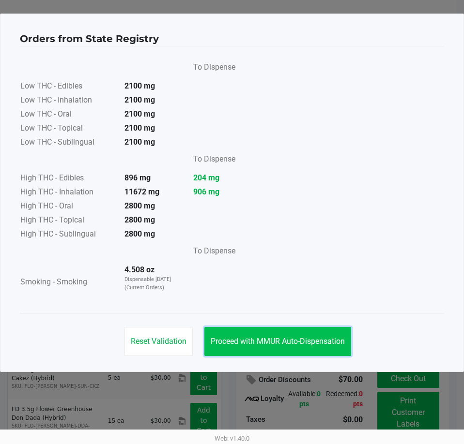
click at [271, 341] on span "Proceed with MMUR Auto-Dispensation" at bounding box center [278, 341] width 134 height 9
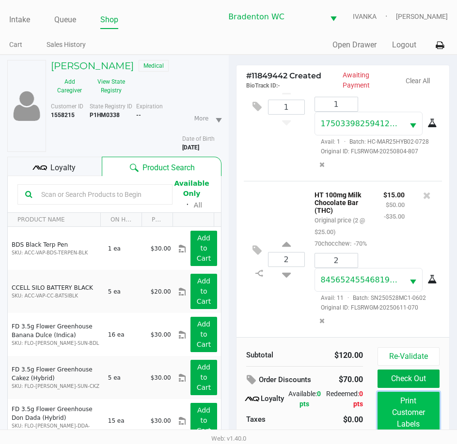
click at [411, 413] on button "Print Customer Labels" at bounding box center [408, 413] width 62 height 42
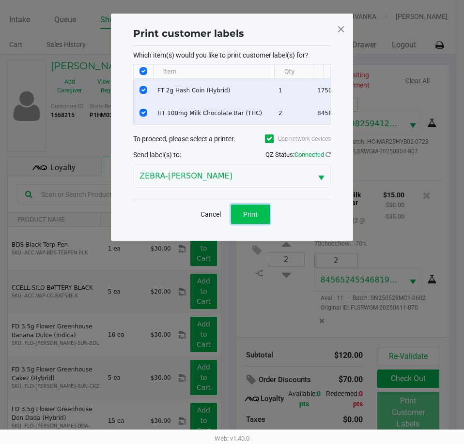
click at [233, 223] on button "Print" at bounding box center [250, 214] width 39 height 19
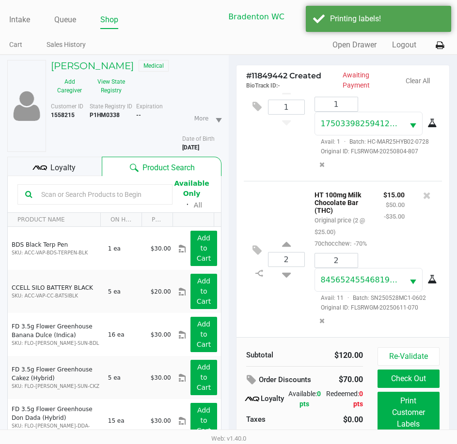
click at [81, 153] on div "VICTOR MERCADO Medical Add Caregiver View State Registry Customer ID 1558215 St…" at bounding box center [114, 275] width 214 height 440
click at [81, 158] on div "Loyalty" at bounding box center [54, 166] width 94 height 19
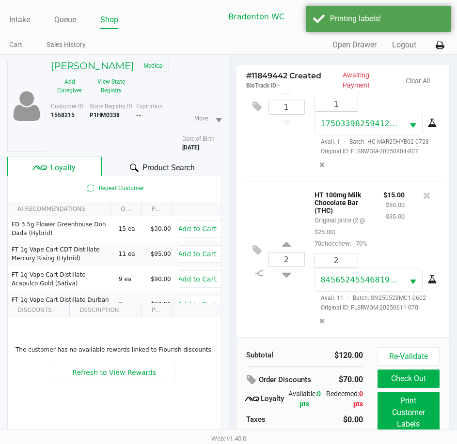
click at [155, 166] on span "Product Search" at bounding box center [168, 168] width 52 height 12
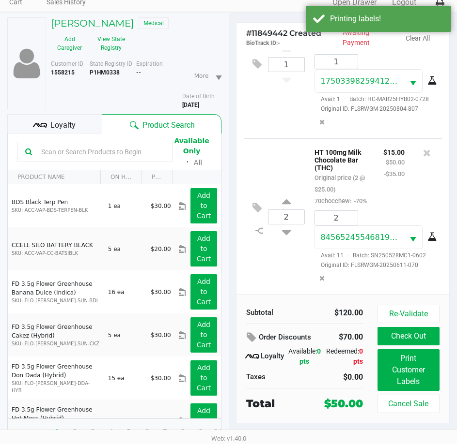
scroll to position [50, 0]
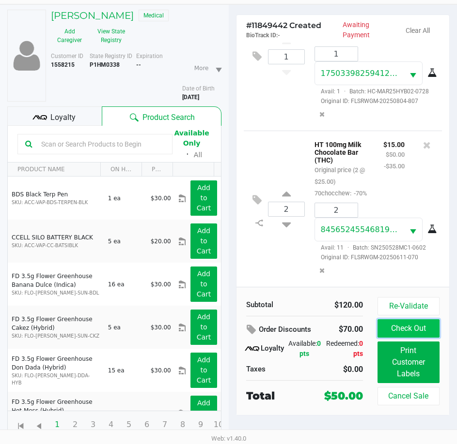
click at [410, 332] on button "Check Out" at bounding box center [408, 329] width 62 height 18
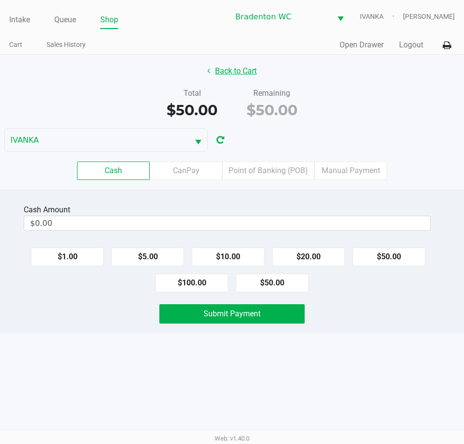
click at [231, 71] on button "Back to Cart" at bounding box center [232, 71] width 62 height 18
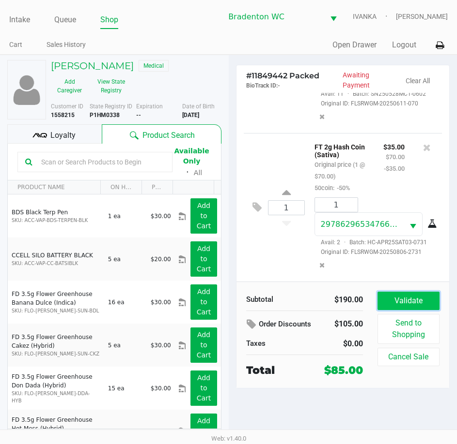
click at [386, 298] on button "Validate" at bounding box center [408, 301] width 62 height 18
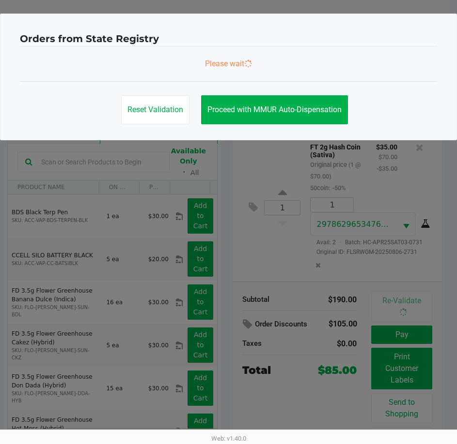
scroll to position [291, 0]
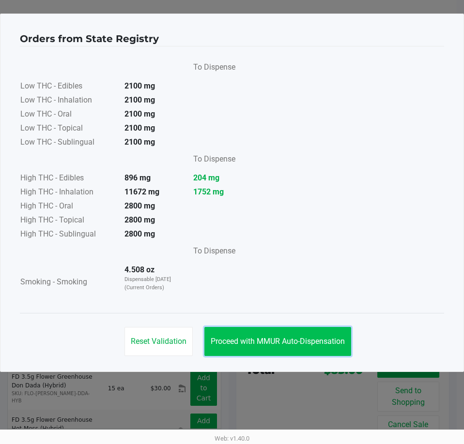
click at [306, 333] on button "Proceed with MMUR Auto-Dispensation" at bounding box center [277, 341] width 147 height 29
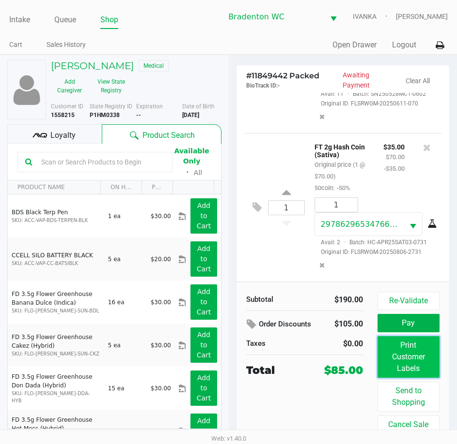
click at [418, 359] on button "Print Customer Labels" at bounding box center [408, 357] width 62 height 42
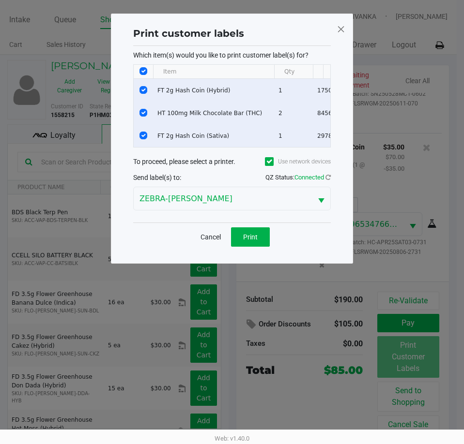
click at [143, 69] on input "Select All Rows" at bounding box center [143, 71] width 8 height 8
checkbox input "false"
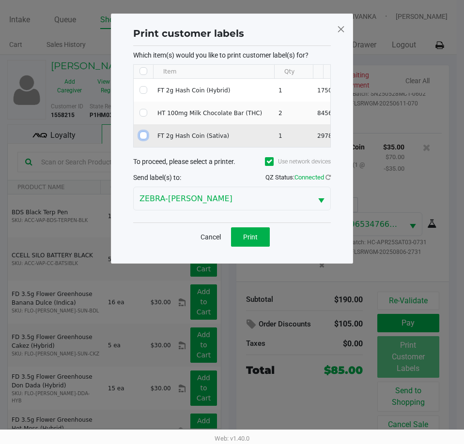
click at [142, 136] on input "Select Row" at bounding box center [143, 136] width 8 height 8
checkbox input "true"
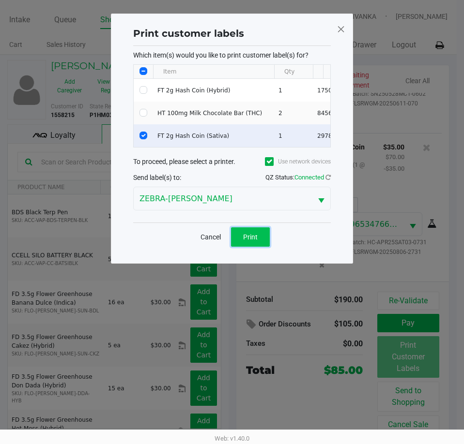
click at [240, 244] on button "Print" at bounding box center [250, 237] width 39 height 19
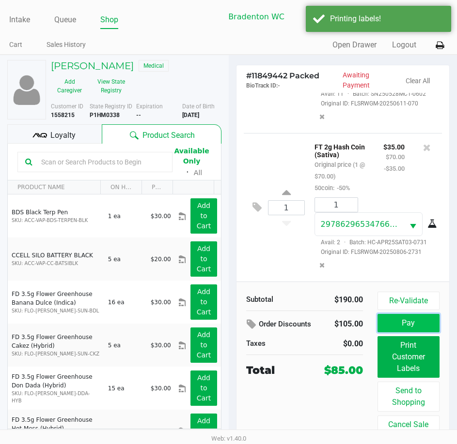
click at [420, 322] on button "Pay" at bounding box center [408, 323] width 62 height 18
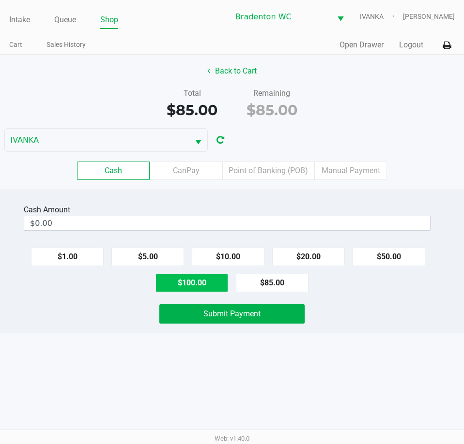
click at [191, 285] on button "$100.00" at bounding box center [191, 283] width 73 height 18
type input "$100.00"
click at [246, 316] on span "Submit Payment" at bounding box center [231, 313] width 57 height 9
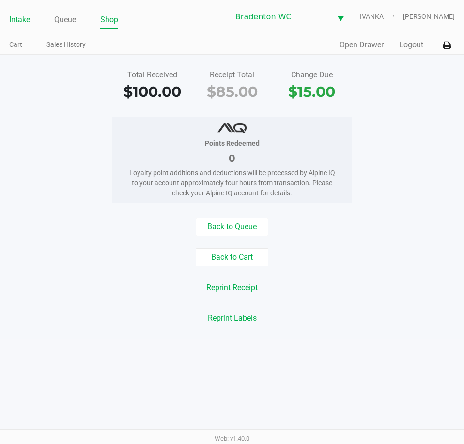
click at [20, 19] on link "Intake" at bounding box center [19, 20] width 21 height 14
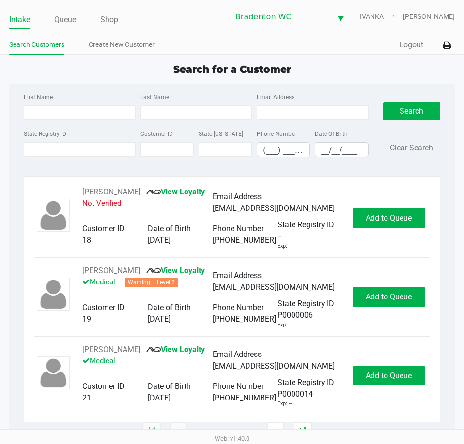
click at [320, 57] on app-point-of-sale "Intake Queue Shop Bradenton WC IVANKA Olivia Benjamin Search Customers Create N…" at bounding box center [232, 216] width 464 height 433
click at [323, 67] on div "Search for a Customer" at bounding box center [232, 69] width 460 height 15
click at [287, 97] on label "Email Address" at bounding box center [276, 97] width 38 height 9
click at [287, 106] on input "Email Address" at bounding box center [312, 113] width 111 height 15
click at [291, 67] on div "Search for a Customer" at bounding box center [232, 69] width 460 height 15
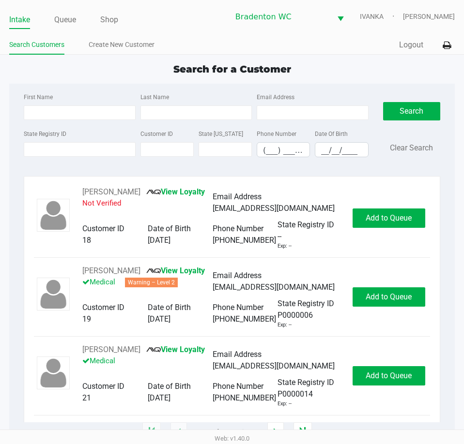
type input "ROBERT"
type input "MCCORMACK"
type input "06/14/1986"
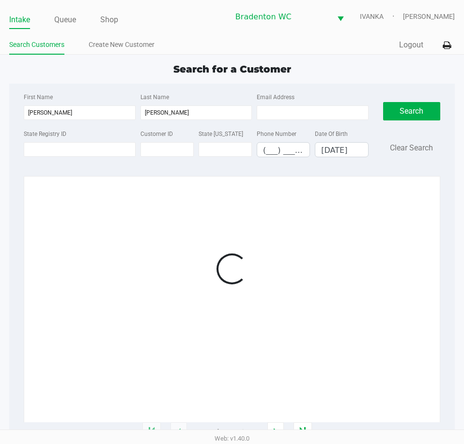
drag, startPoint x: 371, startPoint y: 231, endPoint x: 378, endPoint y: 229, distance: 7.0
click at [375, 230] on div at bounding box center [232, 269] width 396 height 166
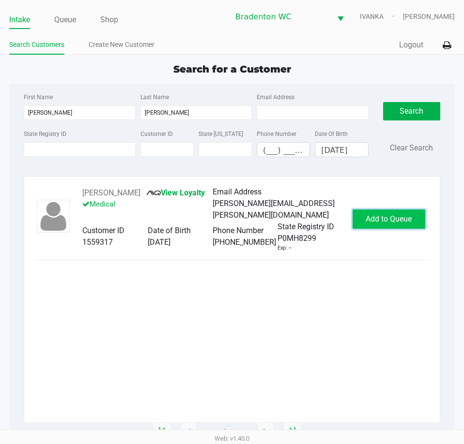
click at [380, 229] on button "Add to Queue" at bounding box center [388, 219] width 73 height 19
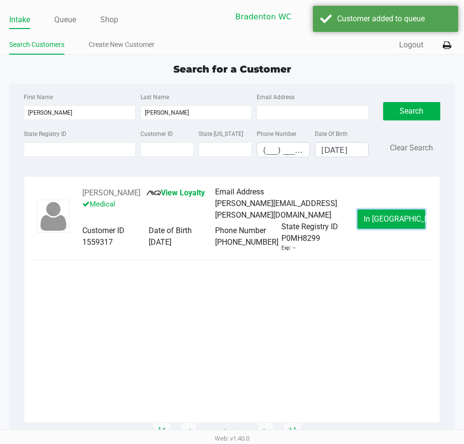
click at [380, 229] on button "In Queue" at bounding box center [391, 219] width 68 height 19
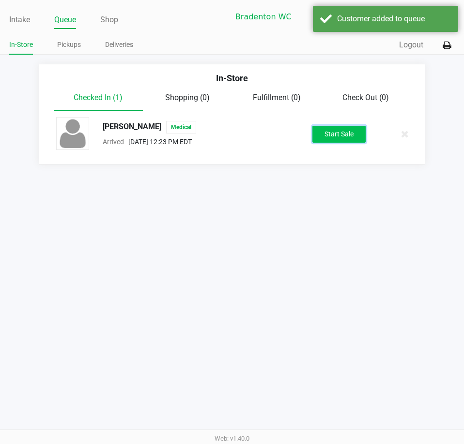
click at [341, 139] on button "Start Sale" at bounding box center [338, 134] width 53 height 17
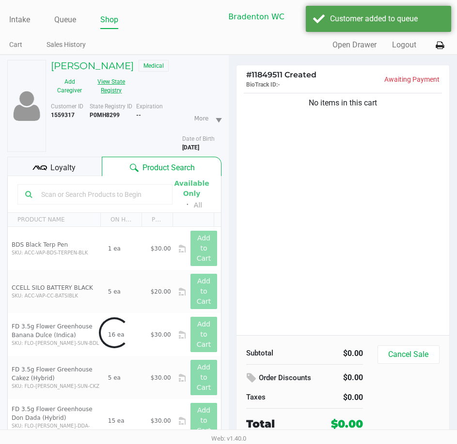
click at [115, 90] on button "View State Registry" at bounding box center [108, 86] width 41 height 24
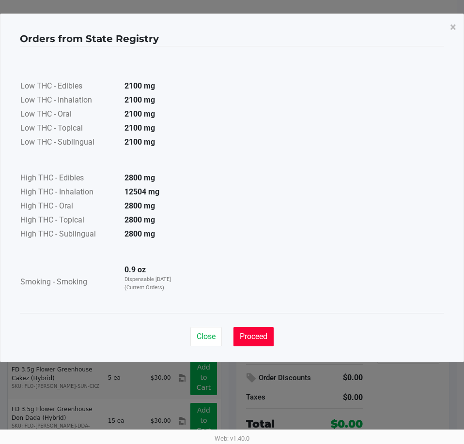
click at [257, 337] on span "Proceed" at bounding box center [254, 336] width 28 height 9
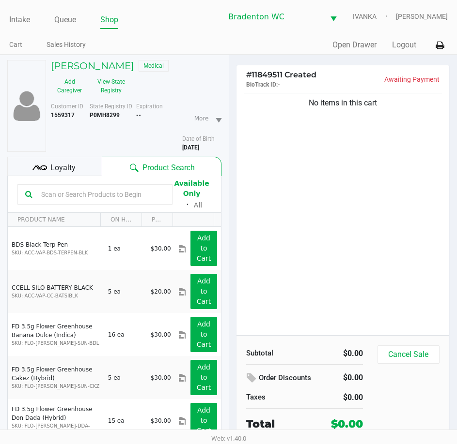
click at [87, 165] on div "Loyalty" at bounding box center [54, 166] width 94 height 19
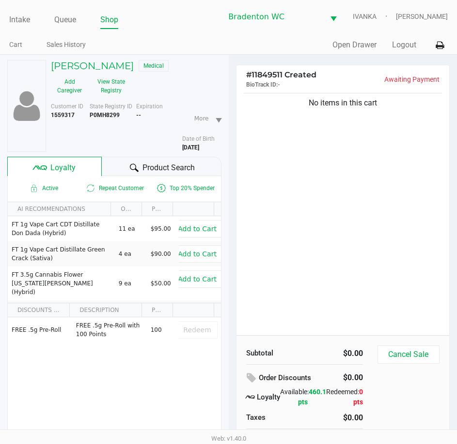
click at [130, 163] on div at bounding box center [134, 168] width 12 height 12
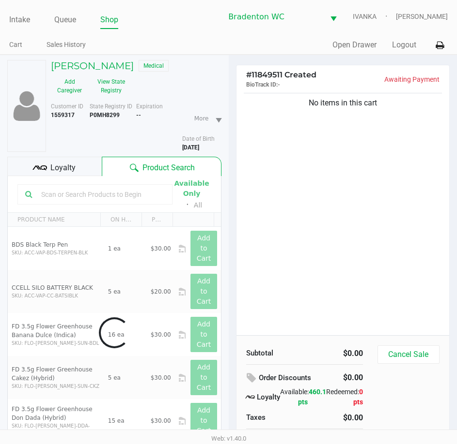
click at [296, 203] on div "No items in this cart" at bounding box center [342, 213] width 213 height 245
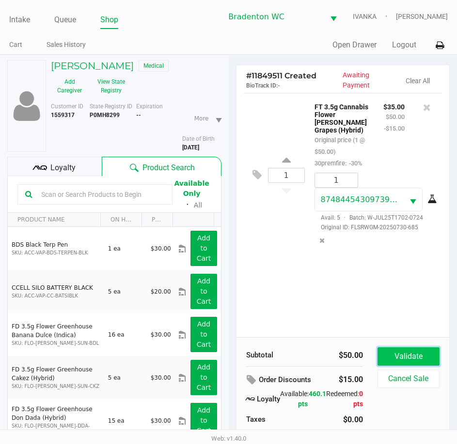
click at [409, 359] on button "Validate" at bounding box center [408, 357] width 62 height 18
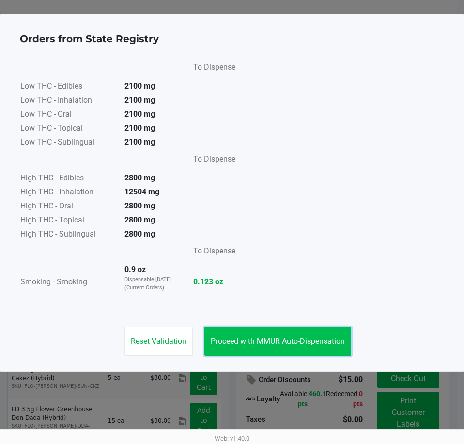
click at [314, 347] on button "Proceed with MMUR Auto-Dispensation" at bounding box center [277, 341] width 147 height 29
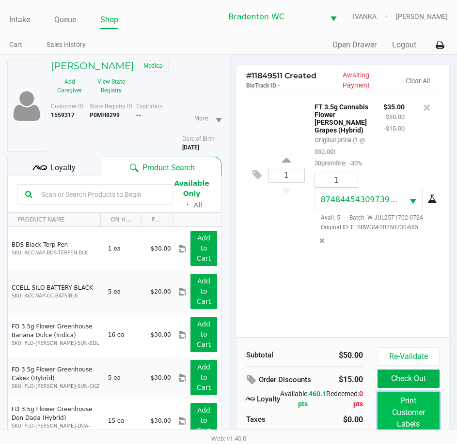
click at [397, 403] on button "Print Customer Labels" at bounding box center [408, 413] width 62 height 42
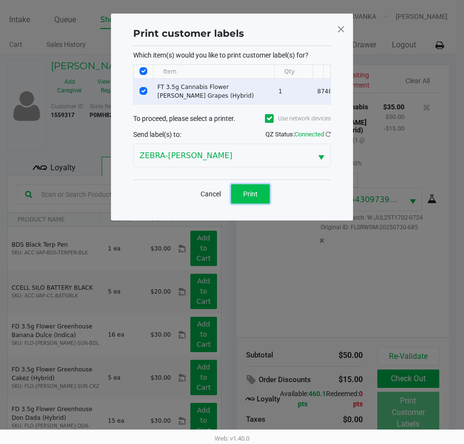
click at [235, 195] on button "Print" at bounding box center [250, 193] width 39 height 19
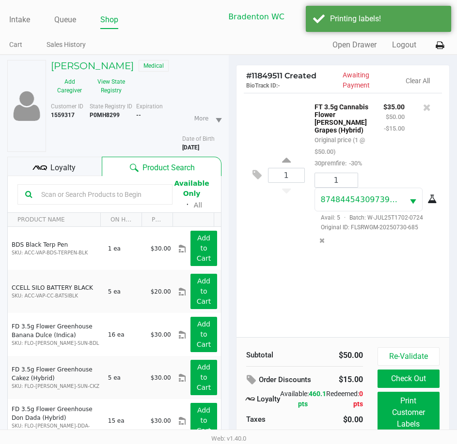
click at [77, 168] on div "Loyalty" at bounding box center [54, 166] width 94 height 19
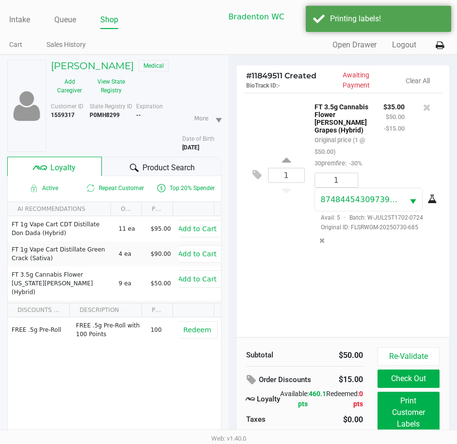
click at [165, 170] on span "Product Search" at bounding box center [168, 168] width 52 height 12
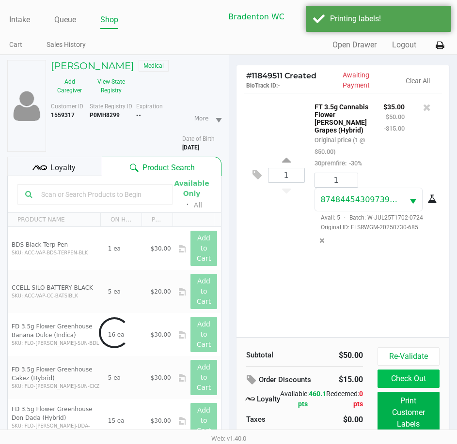
click at [421, 379] on button "Check Out" at bounding box center [408, 379] width 62 height 18
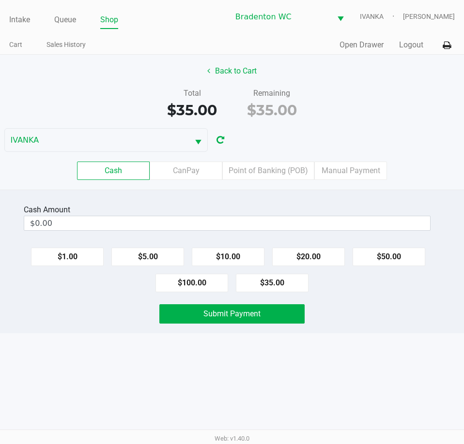
click at [207, 191] on div "Cash Amount $0.00 $1.00 $5.00 $10.00 $20.00 $50.00 $100.00 $35.00 Submit Payment" at bounding box center [232, 262] width 464 height 144
click at [291, 258] on button "$20.00" at bounding box center [308, 257] width 73 height 18
type input "$40.00"
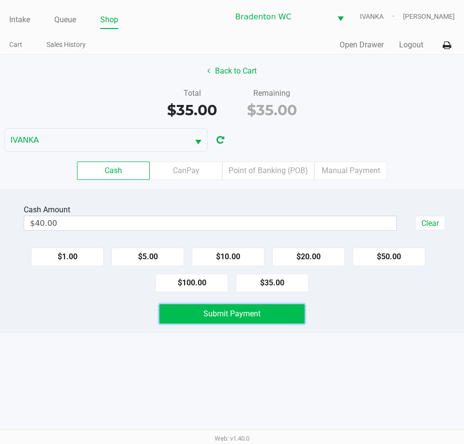
click at [257, 317] on span "Submit Payment" at bounding box center [231, 313] width 57 height 9
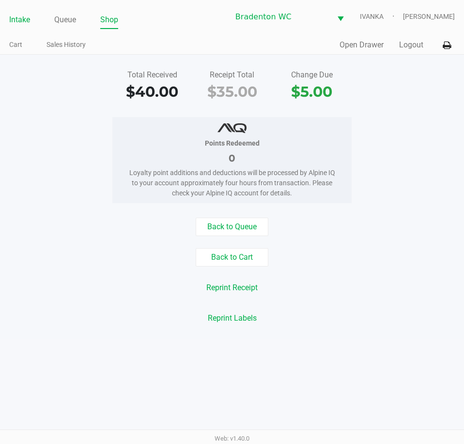
click at [20, 20] on link "Intake" at bounding box center [19, 20] width 21 height 14
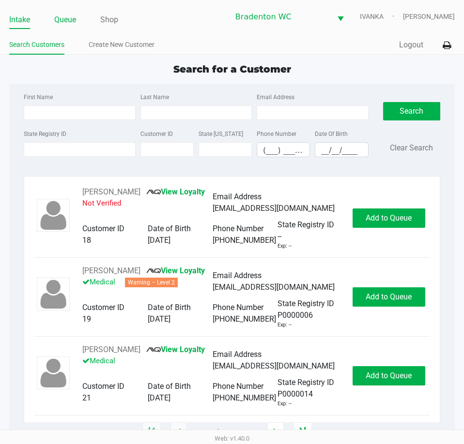
click at [71, 20] on link "Queue" at bounding box center [65, 20] width 22 height 14
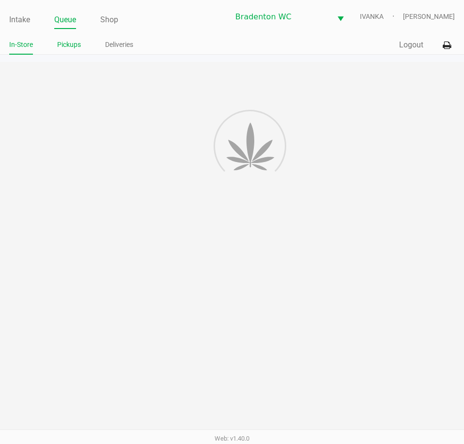
click at [74, 49] on link "Pickups" at bounding box center [69, 45] width 24 height 12
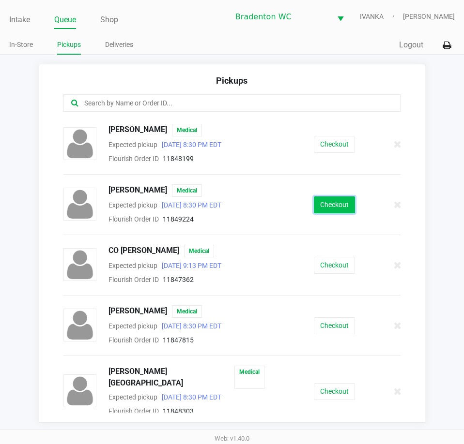
click at [346, 205] on button "Checkout" at bounding box center [334, 205] width 41 height 17
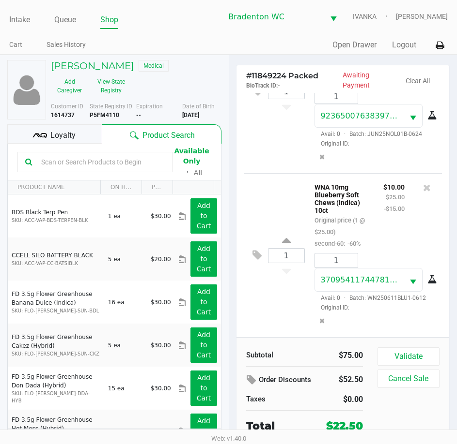
scroll to position [99, 0]
click at [410, 348] on button "Validate" at bounding box center [408, 357] width 62 height 18
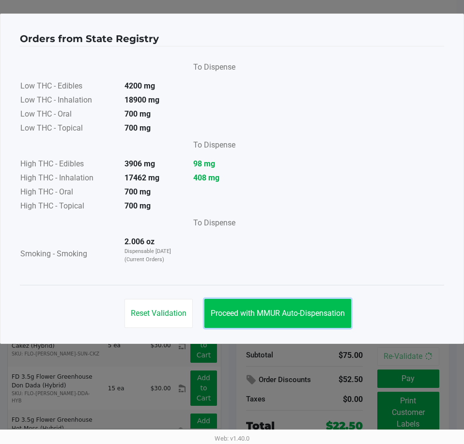
click at [291, 314] on span "Proceed with MMUR Auto-Dispensation" at bounding box center [278, 313] width 134 height 9
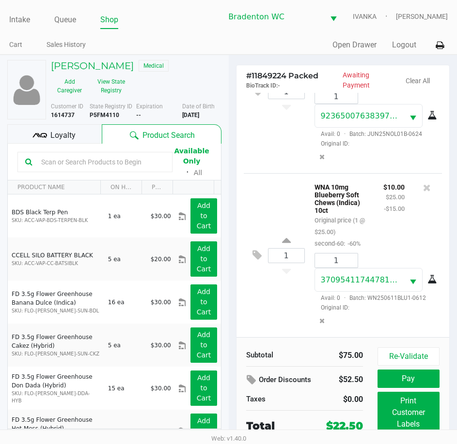
click at [76, 137] on div "Loyalty" at bounding box center [54, 133] width 94 height 19
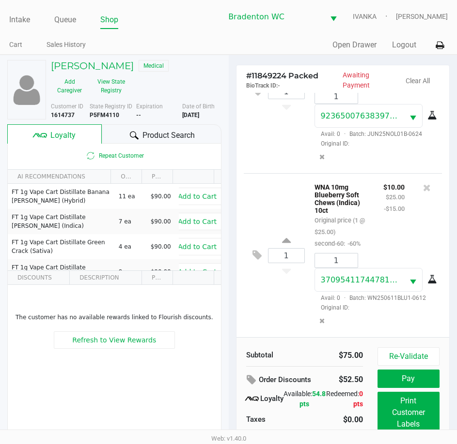
click at [416, 410] on button "Print Customer Labels" at bounding box center [408, 413] width 62 height 42
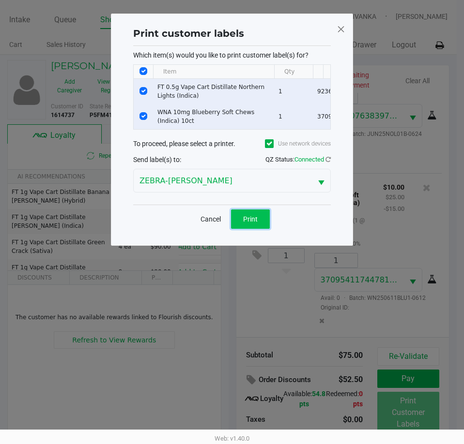
click at [246, 223] on span "Print" at bounding box center [250, 219] width 15 height 8
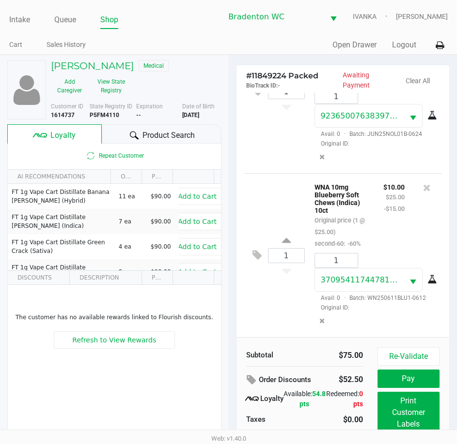
scroll to position [22, 0]
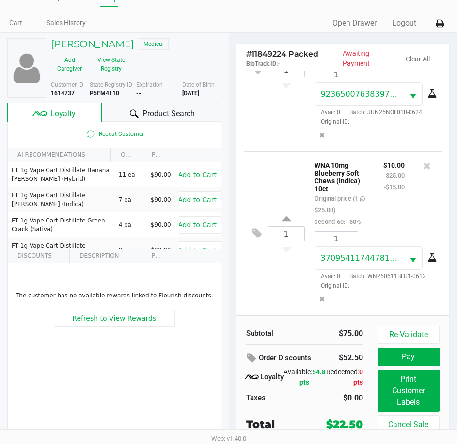
click at [420, 358] on button "Pay" at bounding box center [408, 357] width 62 height 18
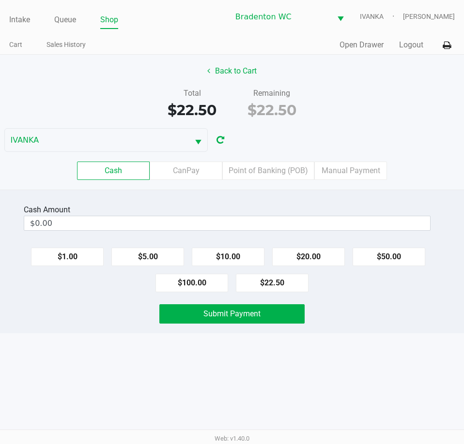
click at [281, 173] on label "Point of Banking (POB)" at bounding box center [268, 171] width 92 height 18
click at [0, 0] on 7 "Point of Banking (POB)" at bounding box center [0, 0] width 0 height 0
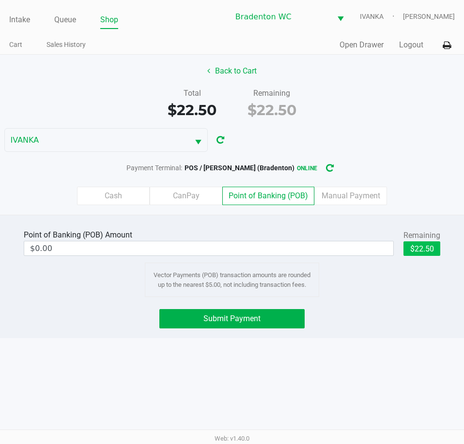
click at [427, 244] on button "$22.50" at bounding box center [421, 249] width 37 height 15
type input "$22.50"
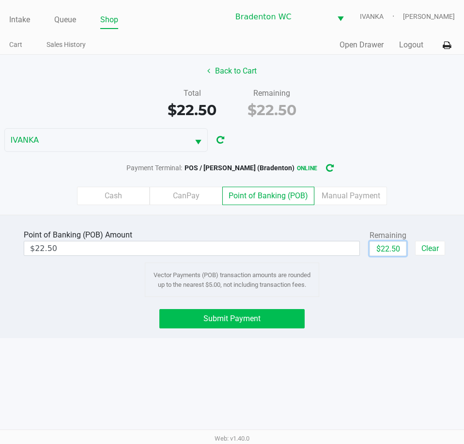
click at [275, 316] on button "Submit Payment" at bounding box center [231, 318] width 145 height 19
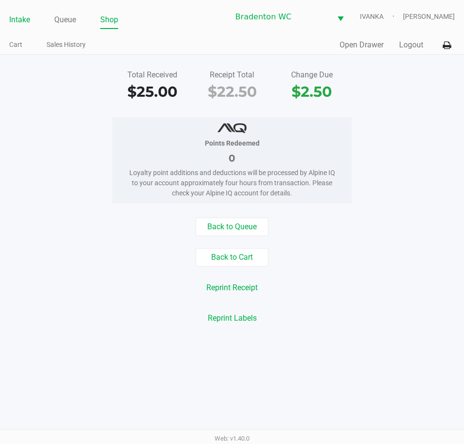
click at [30, 17] on link "Intake" at bounding box center [19, 20] width 21 height 14
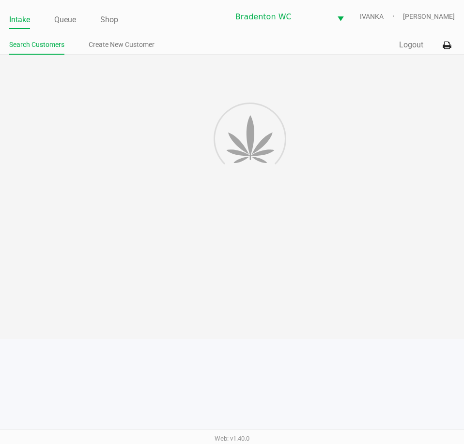
click at [165, 35] on div "Intake Queue Shop Bradenton WC IVANKA Olivia Benjamin Search Customers Create N…" at bounding box center [232, 27] width 464 height 55
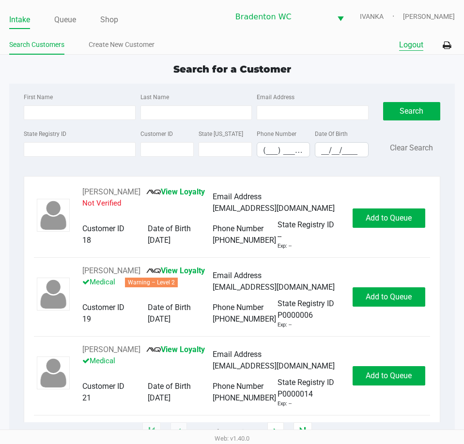
click at [419, 43] on button "Logout" at bounding box center [411, 45] width 24 height 12
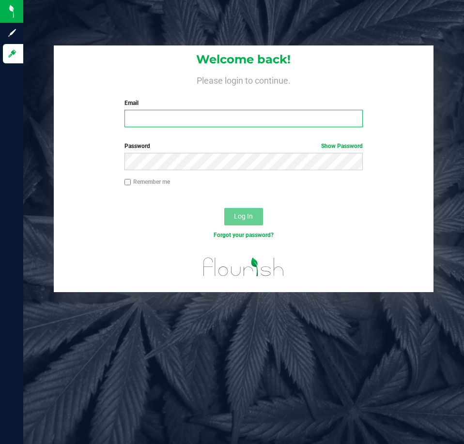
click at [186, 112] on input "Email" at bounding box center [243, 118] width 238 height 17
type input "[EMAIL_ADDRESS][DOMAIN_NAME]"
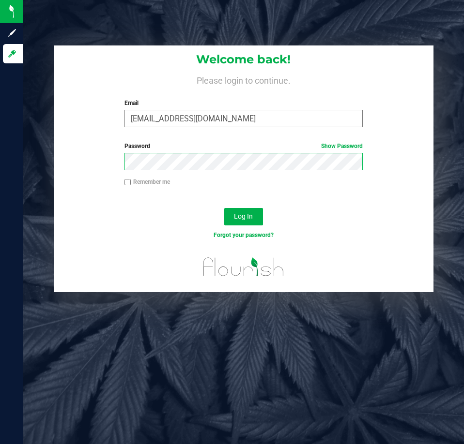
click at [224, 208] on button "Log In" at bounding box center [243, 216] width 39 height 17
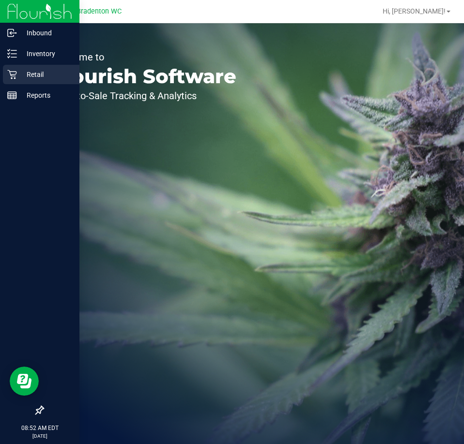
click at [51, 72] on p "Retail" at bounding box center [46, 75] width 58 height 12
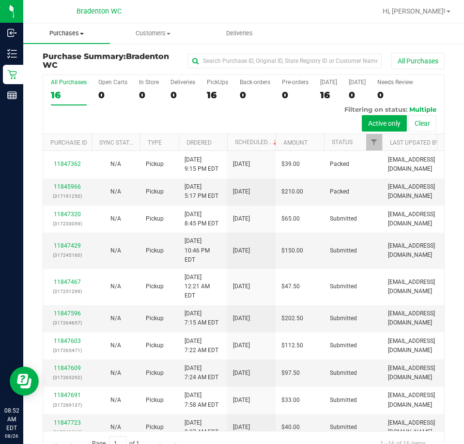
click at [107, 38] on uib-tab-heading "Purchases Summary of purchases Fulfillment All purchases" at bounding box center [66, 33] width 87 height 20
click at [71, 34] on span "Purchases" at bounding box center [66, 33] width 87 height 9
click at [82, 33] on span at bounding box center [82, 34] width 4 height 2
click at [73, 67] on span "Fulfillment" at bounding box center [53, 70] width 60 height 8
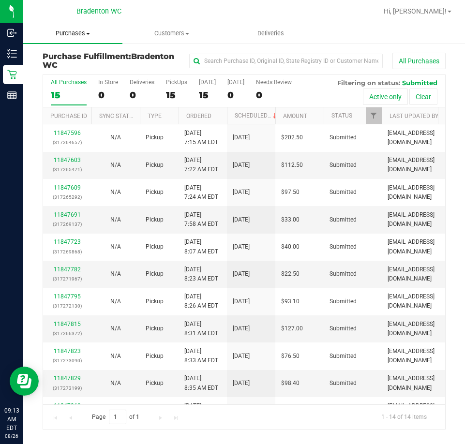
click at [84, 34] on span "Purchases" at bounding box center [72, 33] width 99 height 9
click at [73, 70] on span "Fulfillment" at bounding box center [53, 70] width 60 height 8
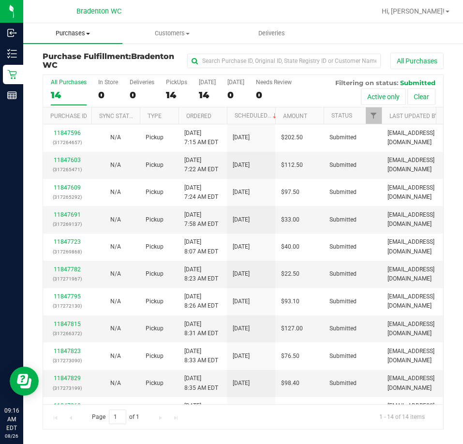
click at [84, 38] on uib-tab-heading "Purchases Summary of purchases Fulfillment All purchases" at bounding box center [72, 33] width 99 height 20
click at [66, 68] on span "Fulfillment" at bounding box center [53, 70] width 60 height 8
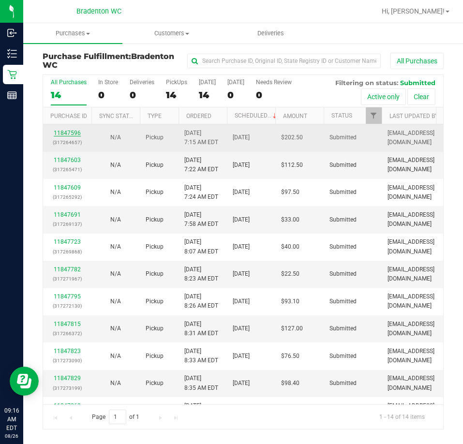
click at [74, 134] on link "11847596" at bounding box center [67, 133] width 27 height 7
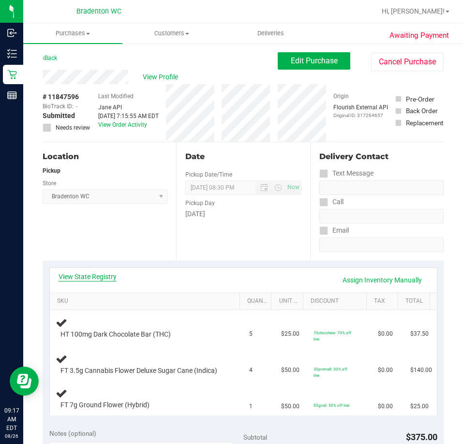
click at [111, 278] on link "View State Registry" at bounding box center [88, 277] width 58 height 10
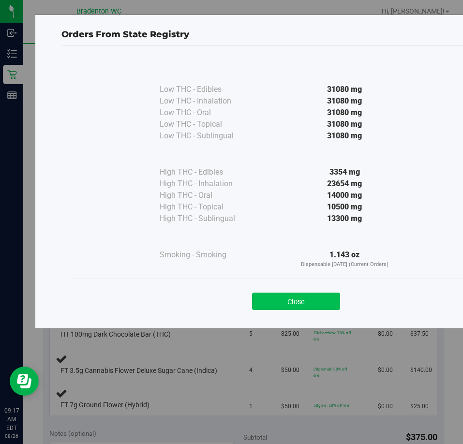
click at [290, 298] on button "Close" at bounding box center [296, 301] width 88 height 17
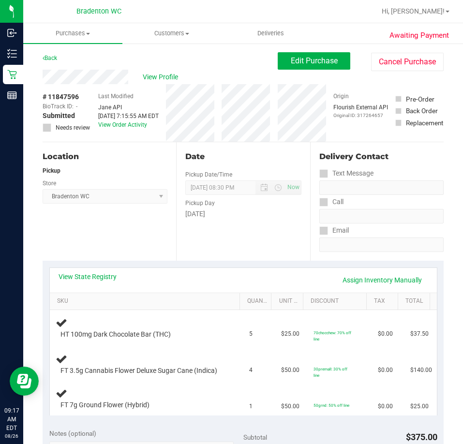
click at [121, 275] on div "View State Registry Assign Inventory Manually" at bounding box center [244, 280] width 370 height 16
click at [114, 275] on link "View State Registry" at bounding box center [88, 277] width 58 height 10
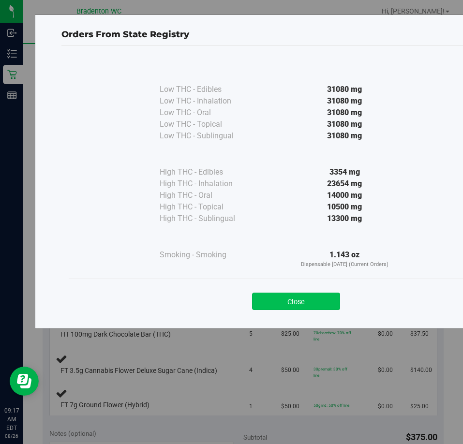
click at [299, 300] on button "Close" at bounding box center [296, 301] width 88 height 17
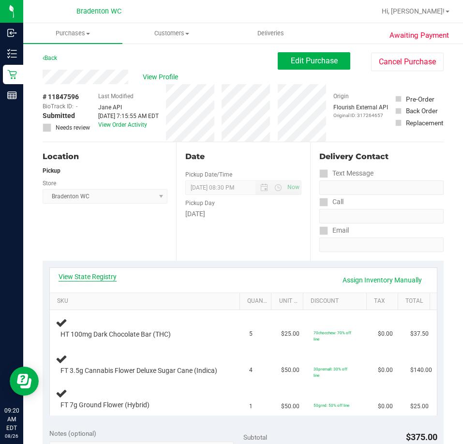
click at [108, 276] on link "View State Registry" at bounding box center [88, 277] width 58 height 10
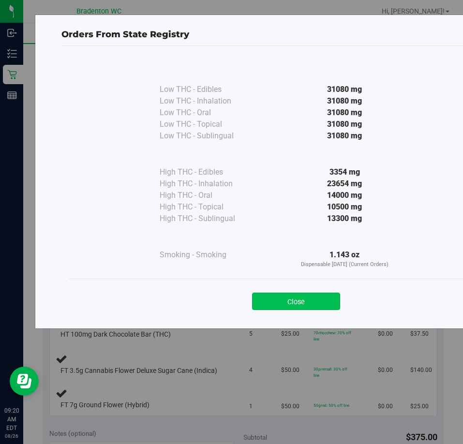
click at [314, 302] on button "Close" at bounding box center [296, 301] width 88 height 17
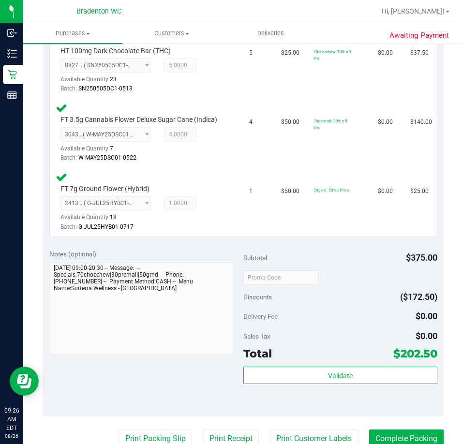
scroll to position [371, 0]
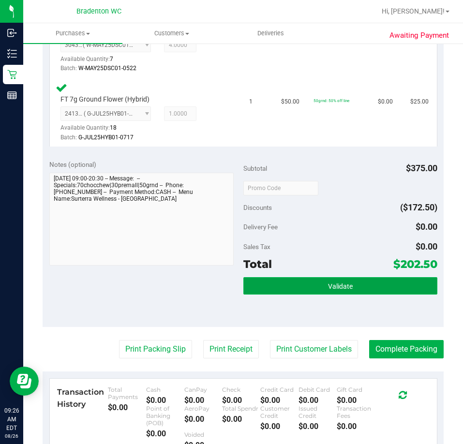
click at [329, 295] on button "Validate" at bounding box center [341, 285] width 194 height 17
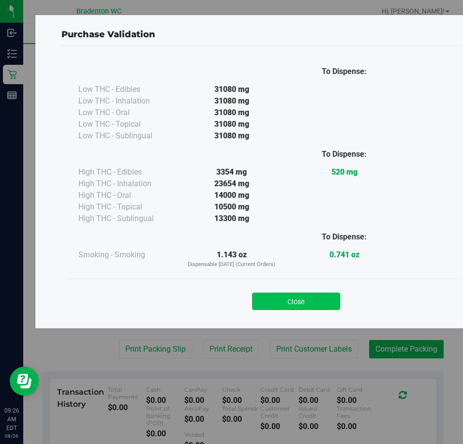
click at [283, 309] on button "Close" at bounding box center [296, 301] width 88 height 17
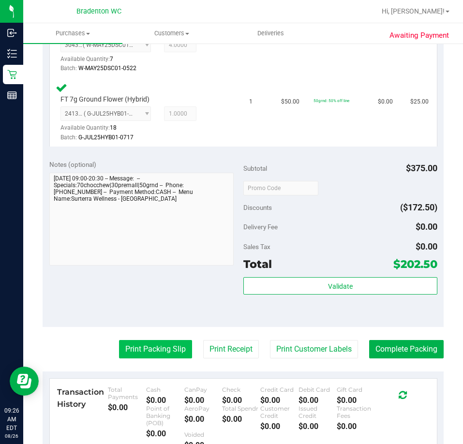
click at [152, 359] on button "Print Packing Slip" at bounding box center [155, 349] width 73 height 18
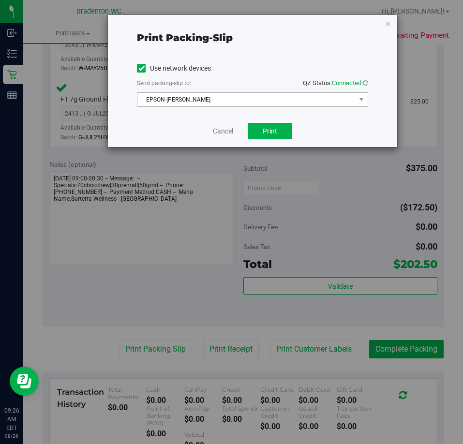
click at [250, 101] on span "EPSON-[PERSON_NAME]" at bounding box center [247, 100] width 218 height 14
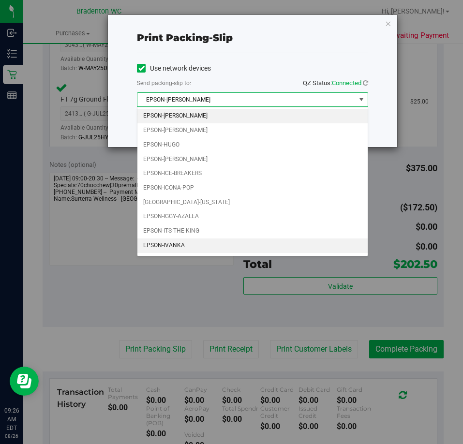
click at [200, 248] on li "EPSON-IVANKA" at bounding box center [253, 246] width 230 height 15
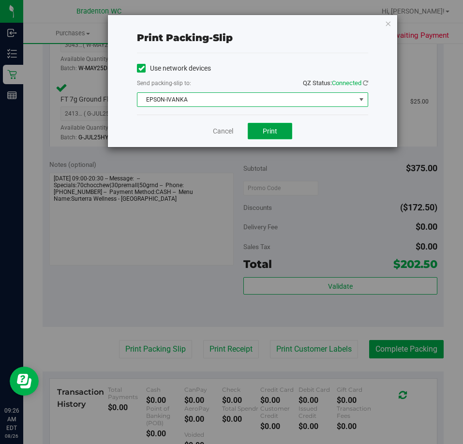
click at [275, 129] on span "Print" at bounding box center [270, 131] width 15 height 8
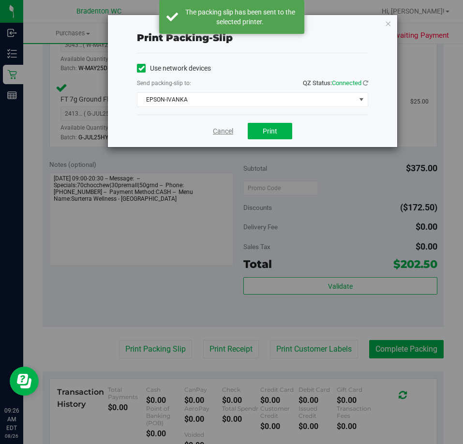
click at [226, 133] on link "Cancel" at bounding box center [223, 131] width 20 height 10
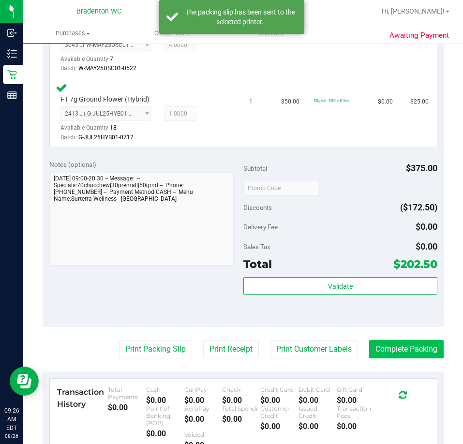
click at [409, 359] on button "Complete Packing" at bounding box center [406, 349] width 75 height 18
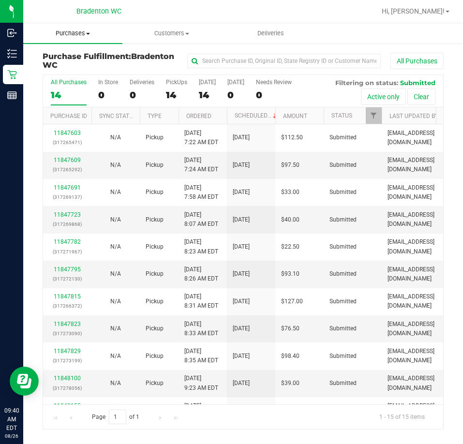
click at [74, 37] on span "Purchases" at bounding box center [72, 33] width 99 height 9
click at [60, 68] on span "Fulfillment" at bounding box center [53, 70] width 60 height 8
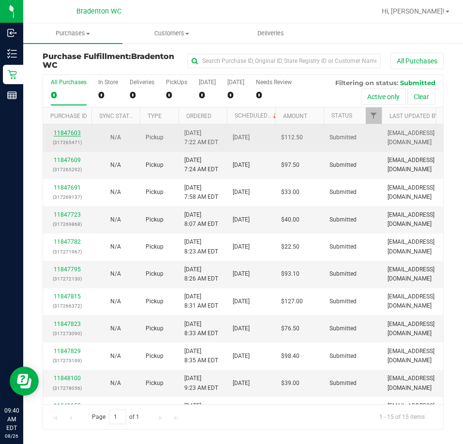
click at [72, 130] on link "11847603" at bounding box center [67, 133] width 27 height 7
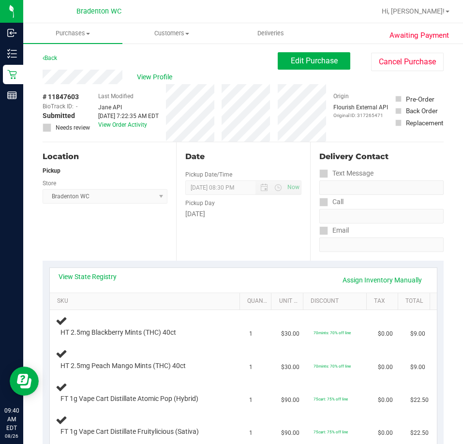
scroll to position [97, 0]
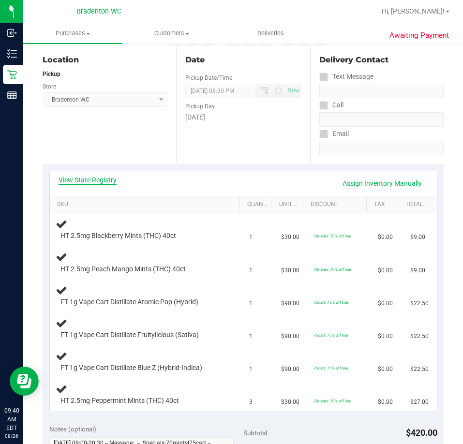
click at [87, 179] on link "View State Registry" at bounding box center [88, 180] width 58 height 10
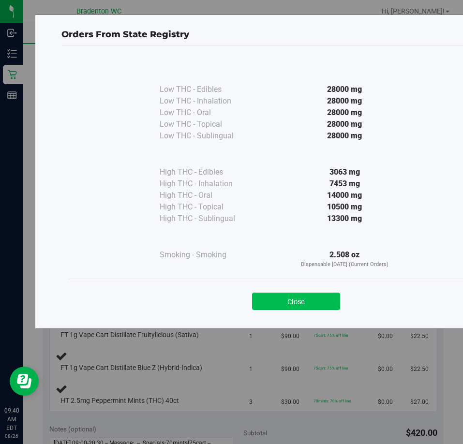
click at [307, 306] on button "Close" at bounding box center [296, 301] width 88 height 17
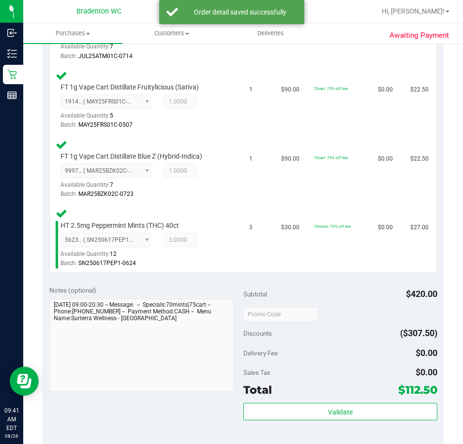
scroll to position [549, 0]
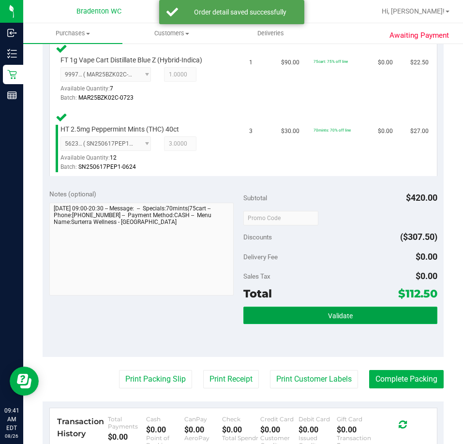
click at [302, 319] on button "Validate" at bounding box center [341, 315] width 194 height 17
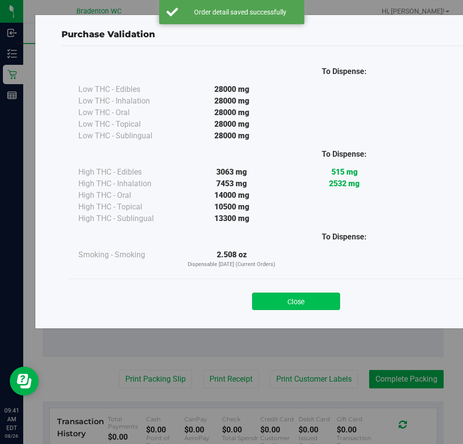
click at [305, 309] on button "Close" at bounding box center [296, 301] width 88 height 17
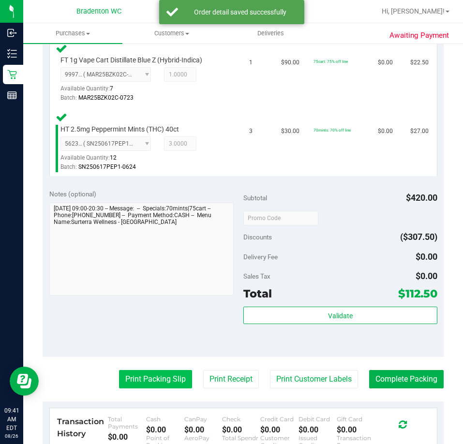
click at [142, 384] on button "Print Packing Slip" at bounding box center [155, 379] width 73 height 18
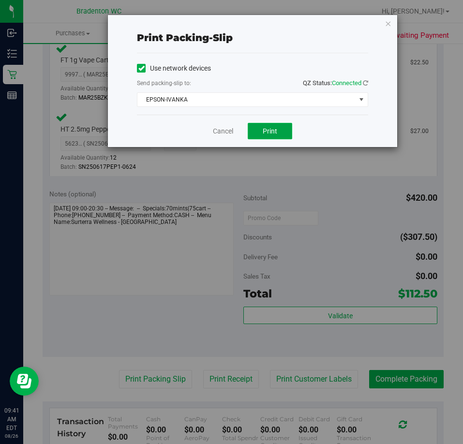
click at [279, 138] on button "Print" at bounding box center [270, 131] width 45 height 16
click at [226, 130] on link "Cancel" at bounding box center [223, 131] width 20 height 10
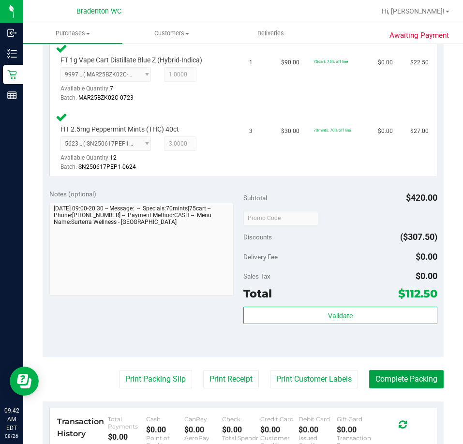
click at [407, 383] on button "Complete Packing" at bounding box center [406, 379] width 75 height 18
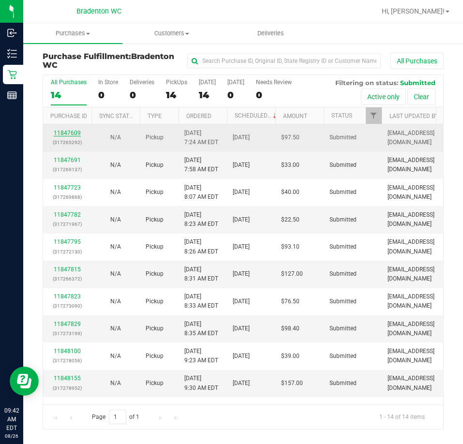
click at [66, 135] on link "11847609" at bounding box center [67, 133] width 27 height 7
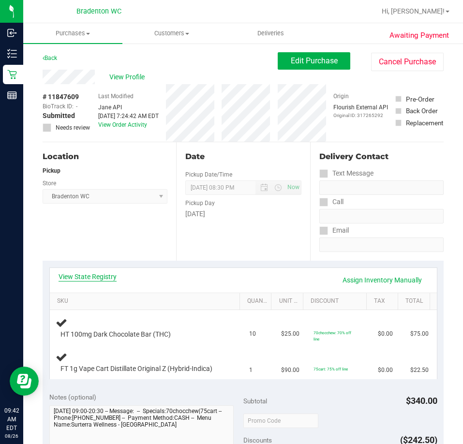
click at [110, 276] on link "View State Registry" at bounding box center [88, 277] width 58 height 10
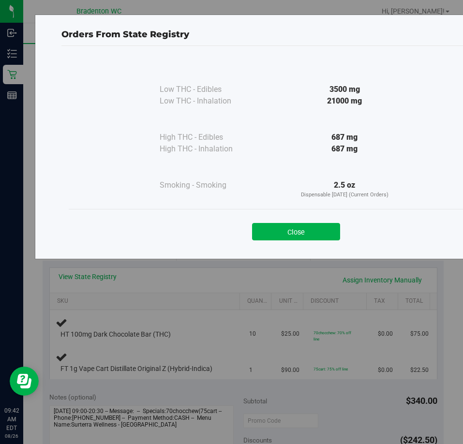
click at [266, 241] on div "Close" at bounding box center [296, 228] width 455 height 39
click at [277, 231] on button "Close" at bounding box center [296, 231] width 88 height 17
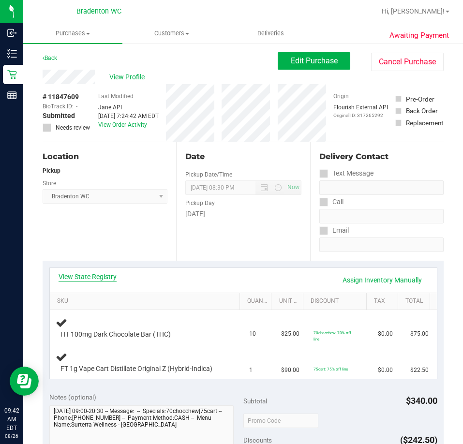
click at [98, 273] on link "View State Registry" at bounding box center [88, 277] width 58 height 10
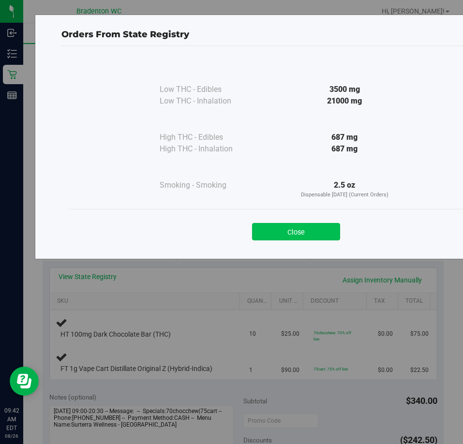
click at [296, 237] on button "Close" at bounding box center [296, 231] width 88 height 17
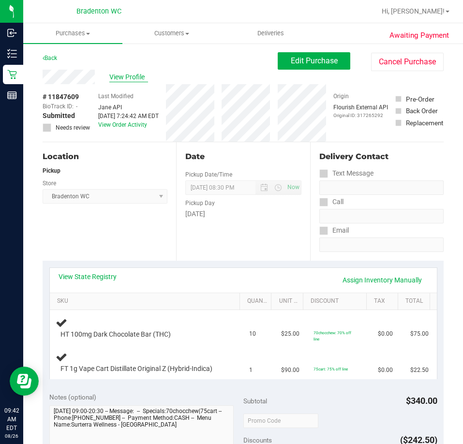
click at [130, 78] on span "View Profile" at bounding box center [128, 77] width 39 height 10
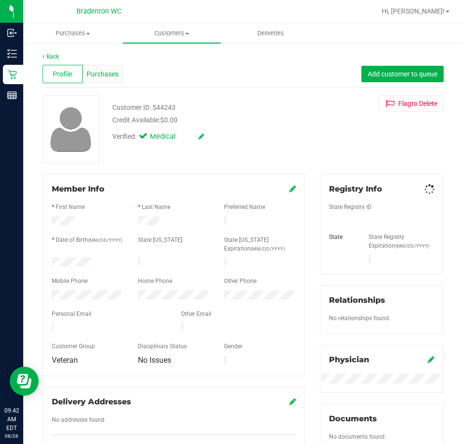
click at [110, 77] on span "Purchases" at bounding box center [103, 74] width 32 height 10
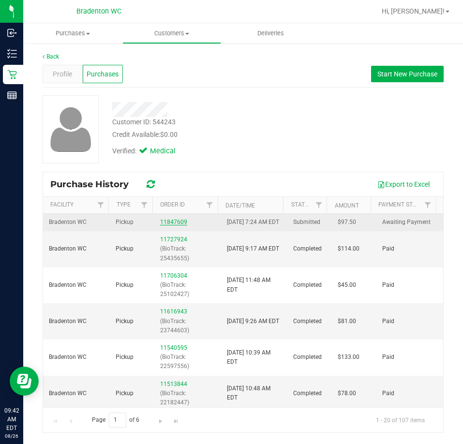
click at [160, 226] on link "11847609" at bounding box center [173, 222] width 27 height 7
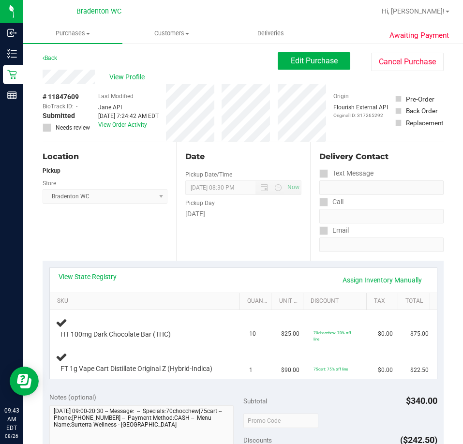
click at [204, 69] on div "Back Edit Purchase Cancel Purchase" at bounding box center [243, 60] width 401 height 17
click at [126, 75] on span "View Profile" at bounding box center [128, 77] width 39 height 10
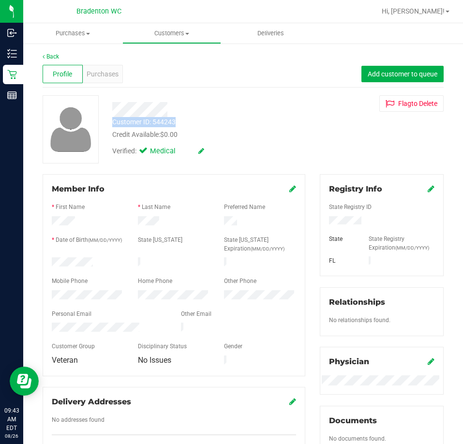
drag, startPoint x: 186, startPoint y: 117, endPoint x: 114, endPoint y: 126, distance: 72.3
click at [114, 126] on div "Customer ID: 544243 Credit Available: $0.00" at bounding box center [209, 128] width 208 height 23
copy div "Customer ID: 544243"
click at [85, 72] on div "Purchases" at bounding box center [103, 74] width 40 height 18
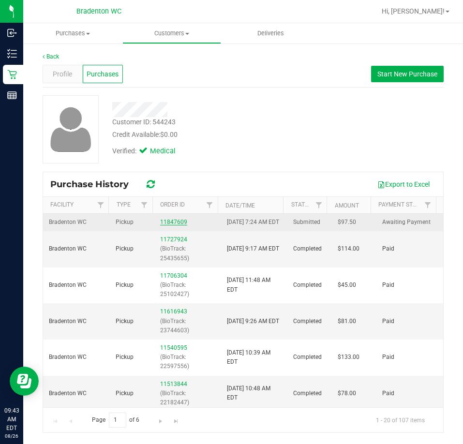
click at [170, 225] on link "11847609" at bounding box center [173, 222] width 27 height 7
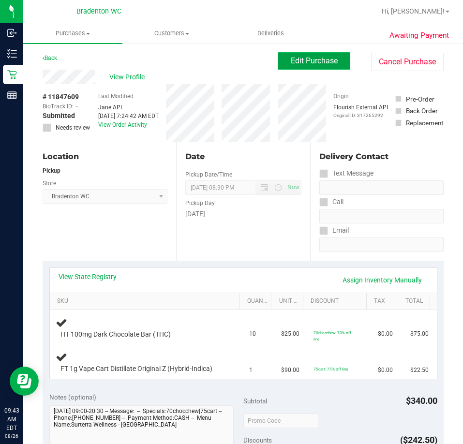
click at [312, 60] on span "Edit Purchase" at bounding box center [314, 60] width 47 height 9
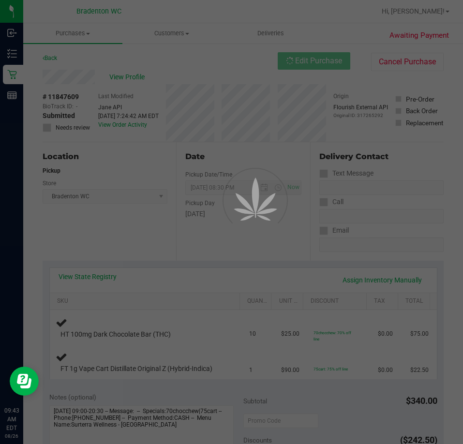
click at [64, 128] on div at bounding box center [231, 222] width 463 height 444
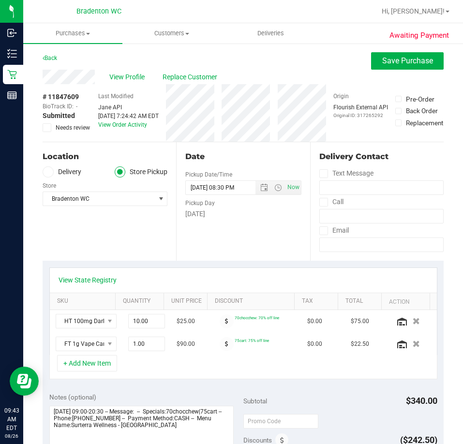
click at [64, 128] on span "Needs review" at bounding box center [73, 127] width 34 height 9
click at [0, 0] on input "Needs review" at bounding box center [0, 0] width 0 height 0
click at [397, 67] on button "Save Purchase" at bounding box center [407, 60] width 73 height 17
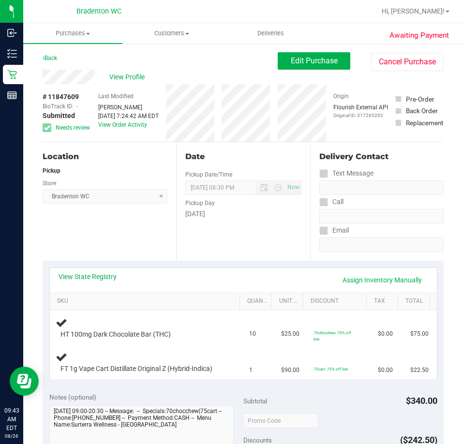
click at [306, 70] on div "Edit Purchase Cancel Purchase" at bounding box center [361, 61] width 166 height 19
click at [308, 65] on span "Edit Purchase" at bounding box center [314, 60] width 47 height 9
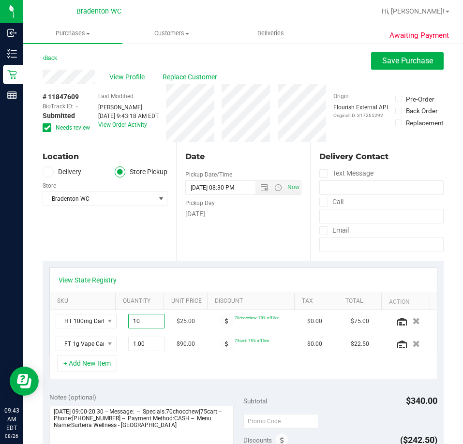
drag, startPoint x: 146, startPoint y: 319, endPoint x: 45, endPoint y: 317, distance: 101.2
click at [45, 317] on div "View State Registry SKU Quantity Unit Price Discount Tax Total Action HT 100mg …" at bounding box center [243, 323] width 401 height 125
type input "6"
type input "6.00"
click at [214, 397] on div "Notes (optional)" at bounding box center [146, 398] width 194 height 10
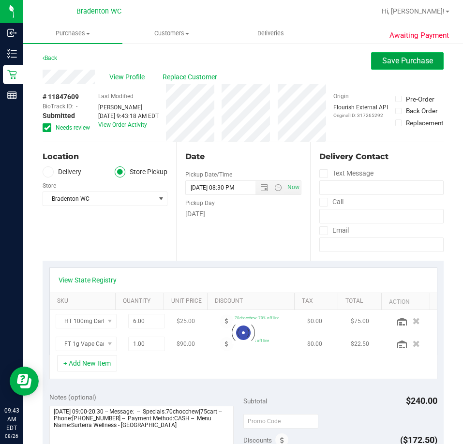
click at [381, 55] on button "Save Purchase" at bounding box center [407, 60] width 73 height 17
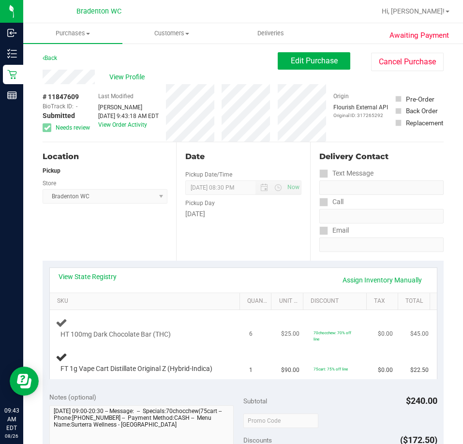
click at [277, 329] on td "$25.00" at bounding box center [291, 328] width 32 height 36
click at [111, 275] on link "View State Registry" at bounding box center [88, 277] width 58 height 10
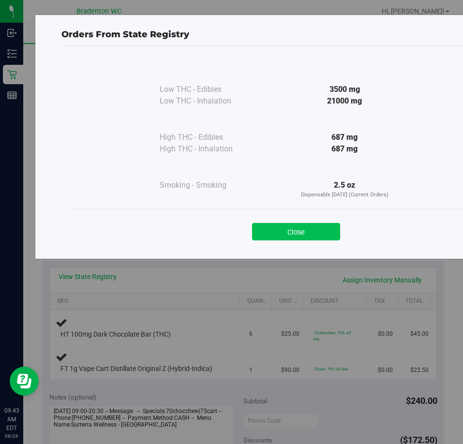
click at [295, 230] on button "Close" at bounding box center [296, 231] width 88 height 17
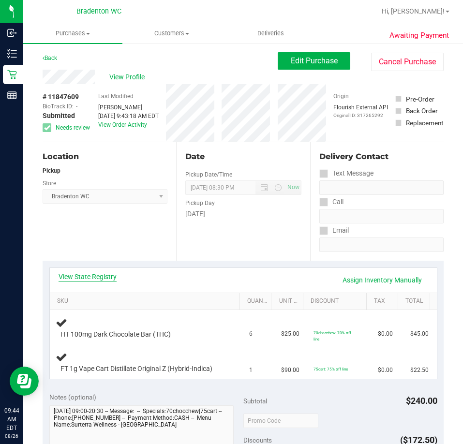
click at [99, 276] on link "View State Registry" at bounding box center [88, 277] width 58 height 10
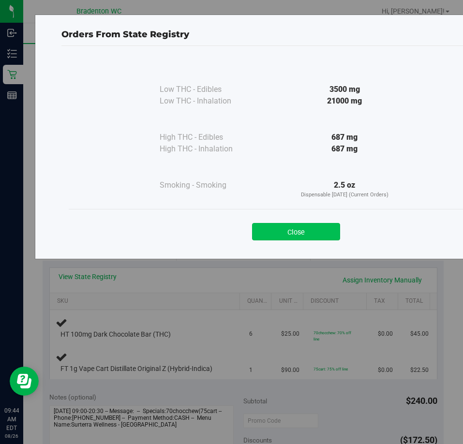
click at [306, 240] on button "Close" at bounding box center [296, 231] width 88 height 17
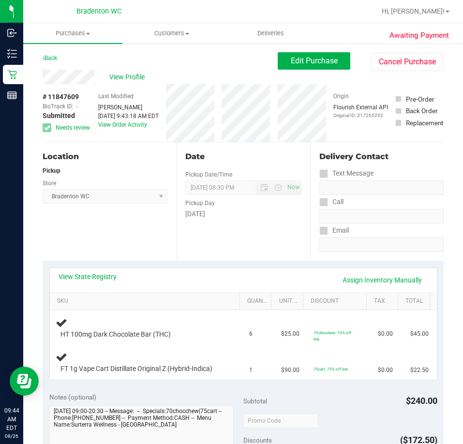
click at [100, 270] on div "View State Registry Assign Inventory Manually" at bounding box center [243, 280] width 387 height 25
click at [100, 271] on div "View State Registry Assign Inventory Manually" at bounding box center [243, 280] width 387 height 25
click at [107, 276] on link "View State Registry" at bounding box center [88, 277] width 58 height 10
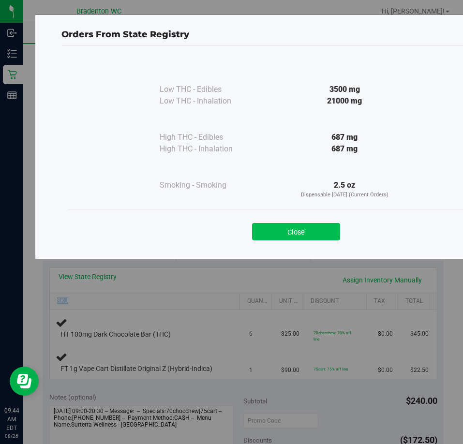
click at [304, 227] on button "Close" at bounding box center [296, 231] width 88 height 17
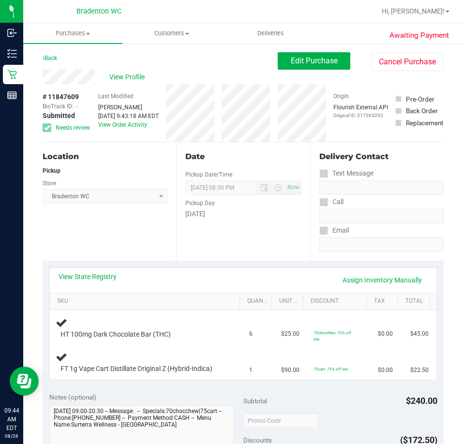
click at [113, 243] on div "Location Pickup Store Bradenton WC Select Store Bonita Springs WC Boynton Beach…" at bounding box center [110, 201] width 134 height 119
click at [304, 71] on div "View Profile # 11847609 BioTrack ID: - Submitted Needs review Last Modified Oli…" at bounding box center [243, 106] width 401 height 73
click at [300, 62] on span "Edit Purchase" at bounding box center [314, 60] width 47 height 9
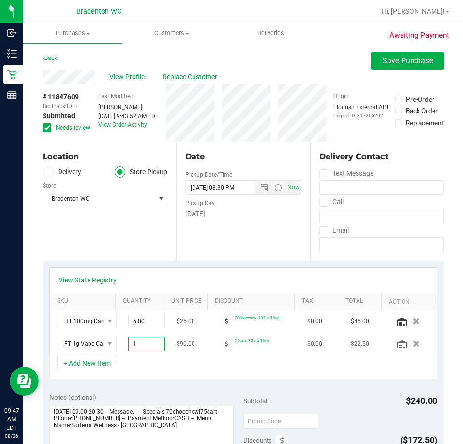
drag, startPoint x: 137, startPoint y: 343, endPoint x: 124, endPoint y: 345, distance: 12.3
click at [128, 345] on span "1.00 1" at bounding box center [146, 344] width 37 height 15
click at [139, 365] on div "+ Add New Item" at bounding box center [243, 367] width 388 height 24
click at [106, 345] on span "NO DATA FOUND" at bounding box center [110, 344] width 8 height 8
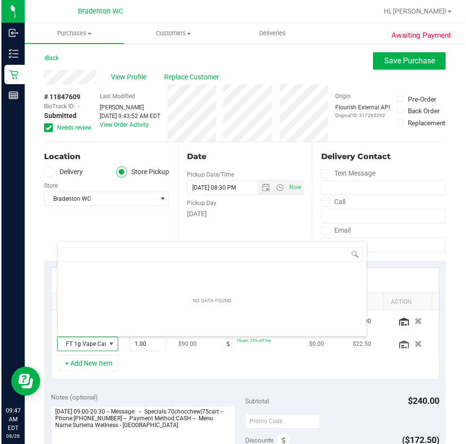
scroll to position [15, 39]
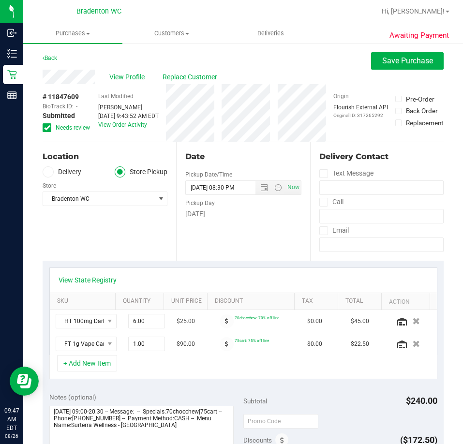
click at [139, 372] on div "+ Add New Item" at bounding box center [243, 367] width 388 height 24
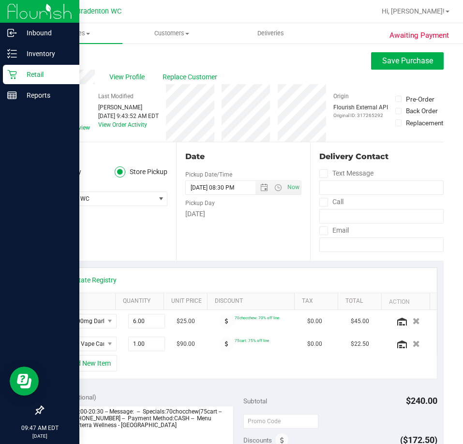
click at [16, 307] on div at bounding box center [39, 254] width 79 height 295
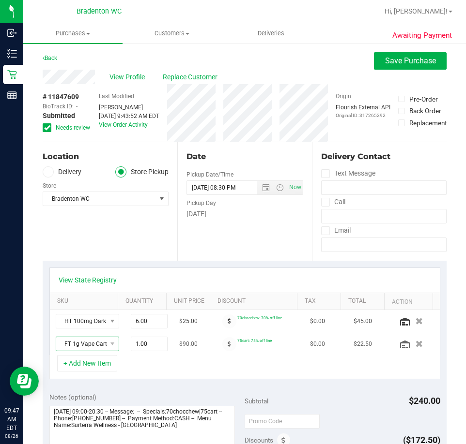
click at [89, 346] on span "FT 1g Vape Cart Distillate Original Z (Hybrid-Indica)" at bounding box center [81, 344] width 50 height 14
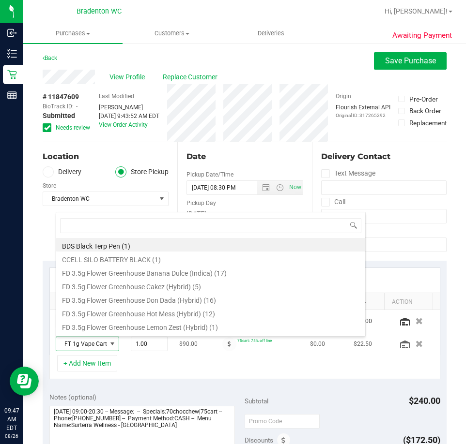
scroll to position [15, 42]
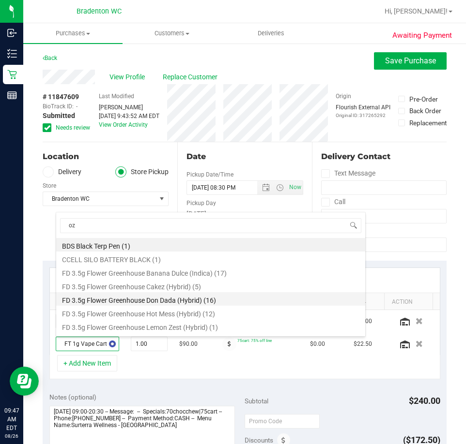
type input "oze"
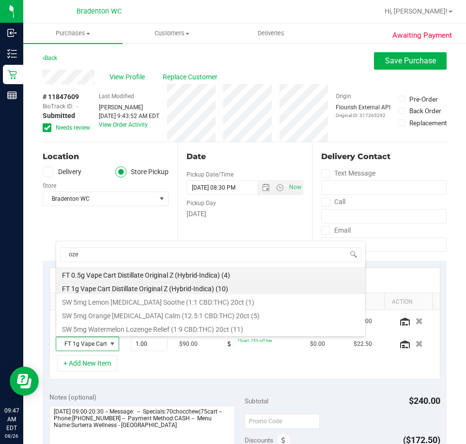
click at [113, 275] on li "FT 0.5g Vape Cart Distillate Original Z (Hybrid-Indica) (4)" at bounding box center [210, 274] width 309 height 14
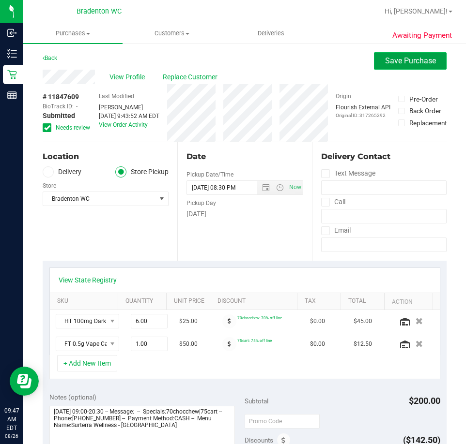
click at [388, 61] on span "Save Purchase" at bounding box center [410, 60] width 51 height 9
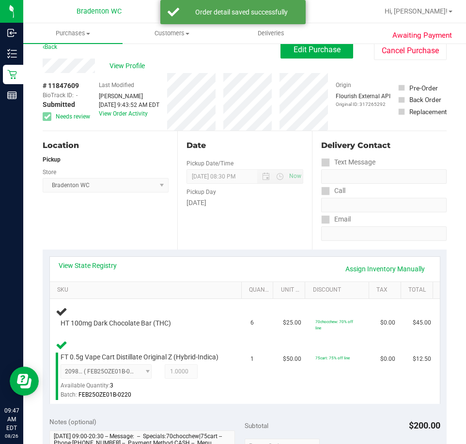
scroll to position [13, 0]
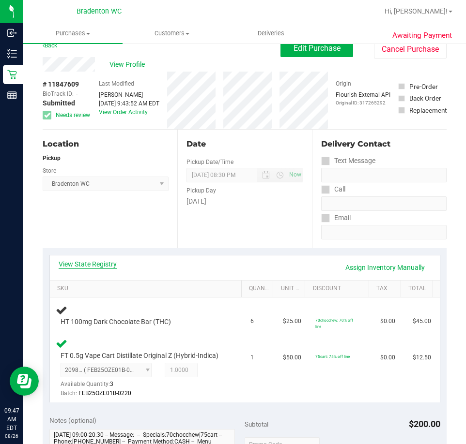
click at [85, 266] on link "View State Registry" at bounding box center [88, 265] width 58 height 10
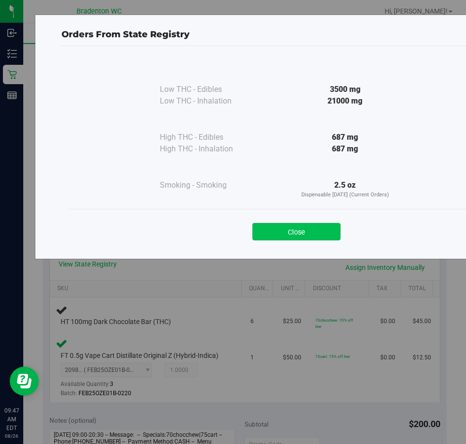
click at [291, 237] on button "Close" at bounding box center [296, 231] width 88 height 17
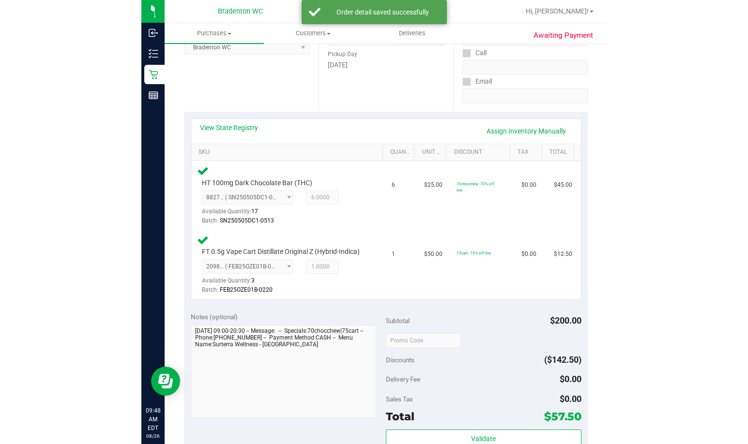
scroll to position [260, 0]
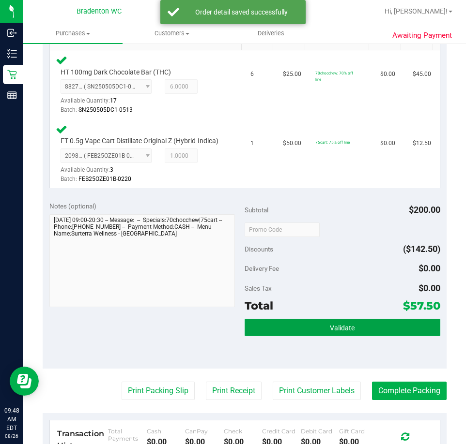
click at [332, 331] on button "Validate" at bounding box center [343, 327] width 196 height 17
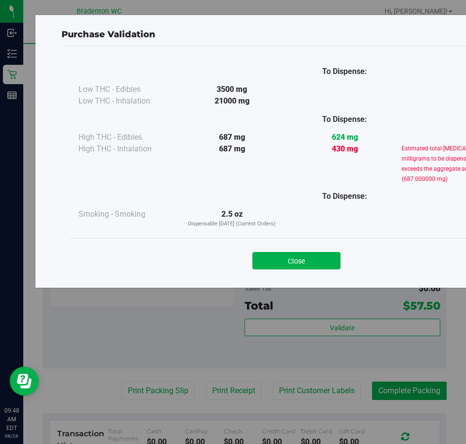
click at [6, 267] on div "Purchase Validation To Dispense: Low THC - Edibles 3500 mg" at bounding box center [279, 152] width 558 height 274
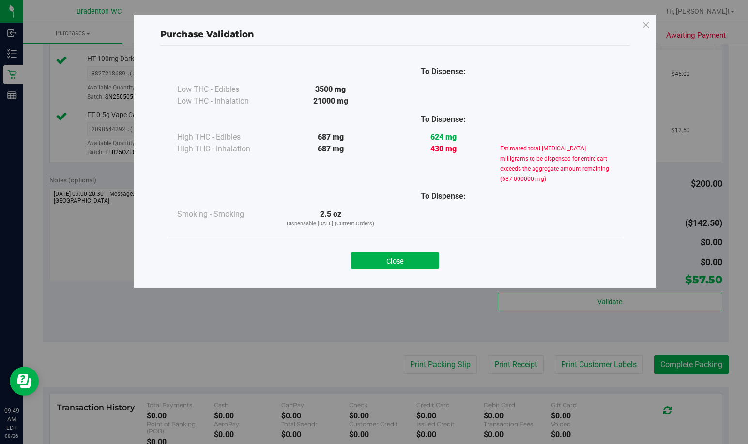
click at [463, 31] on p "Purchase Validation" at bounding box center [395, 34] width 470 height 13
click at [386, 256] on button "Close" at bounding box center [395, 260] width 88 height 17
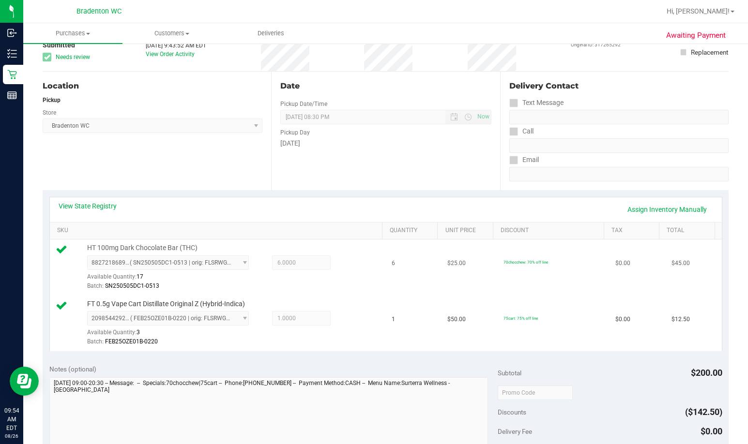
scroll to position [66, 0]
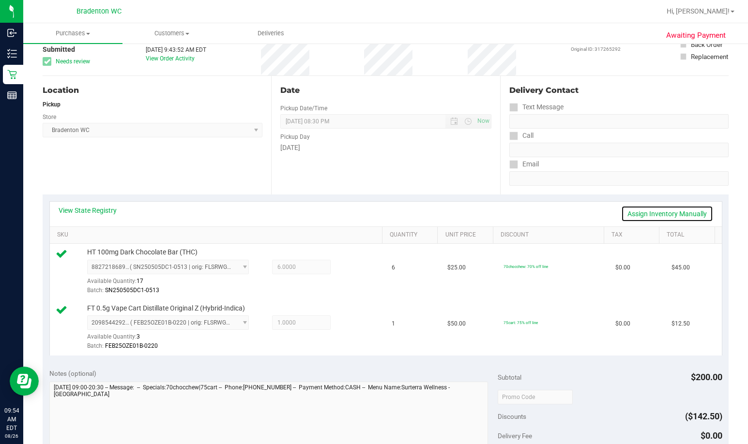
click at [463, 213] on link "Assign Inventory Manually" at bounding box center [667, 214] width 92 height 16
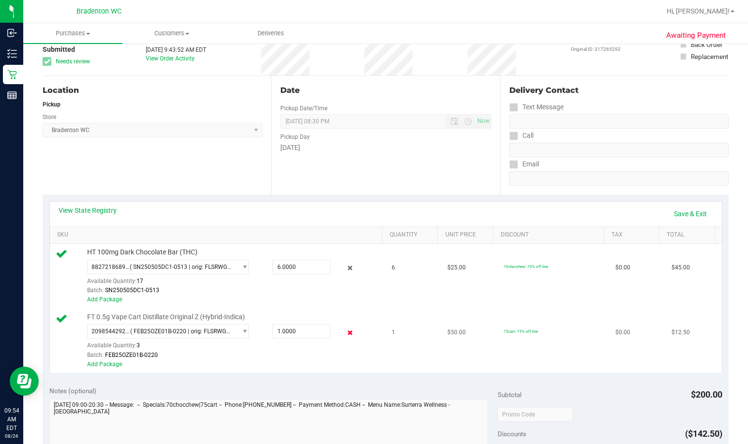
click at [345, 336] on icon at bounding box center [350, 332] width 10 height 11
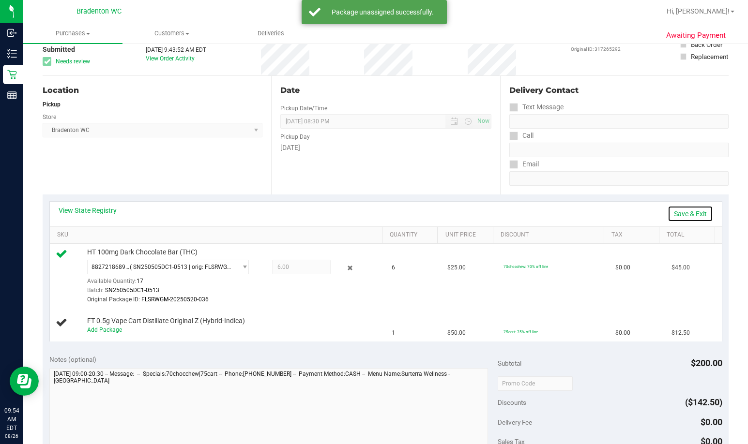
click at [463, 214] on link "Save & Exit" at bounding box center [691, 214] width 46 height 16
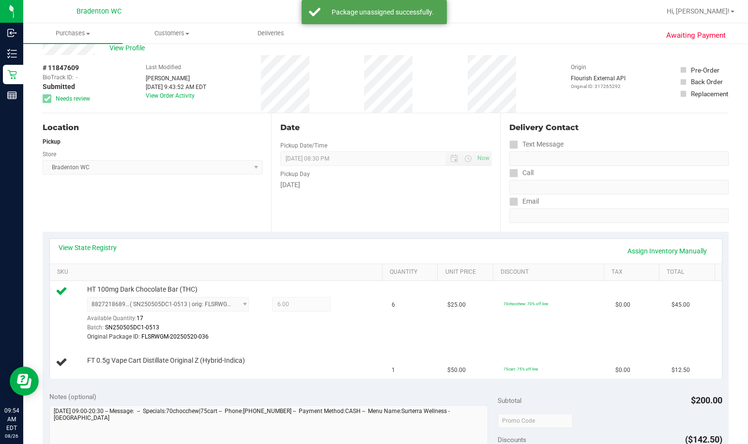
scroll to position [0, 0]
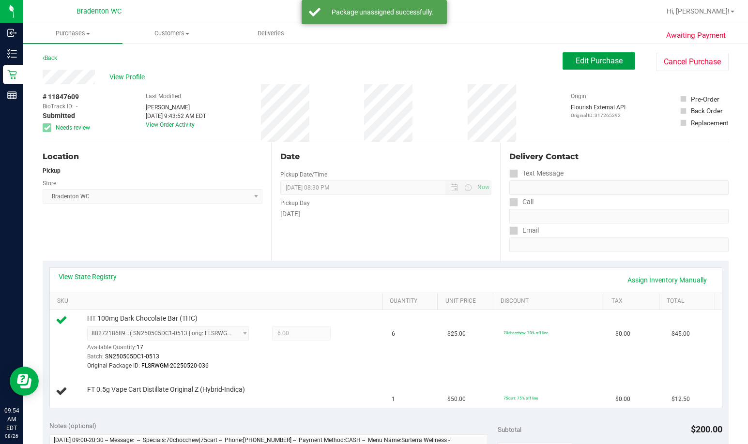
click at [463, 68] on button "Edit Purchase" at bounding box center [599, 60] width 73 height 17
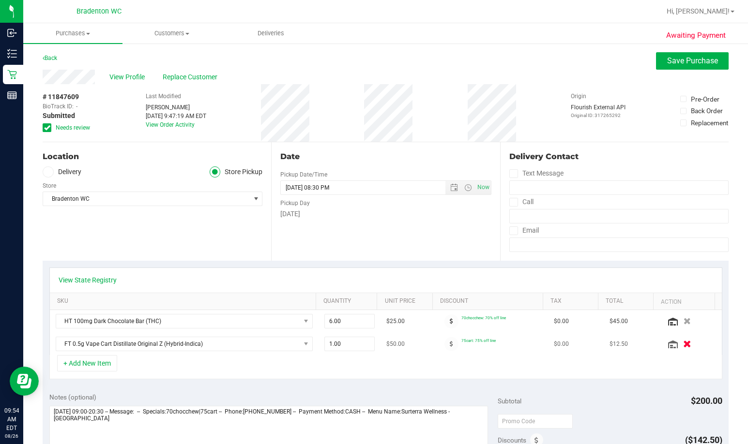
click at [463, 344] on button "button" at bounding box center [687, 344] width 16 height 10
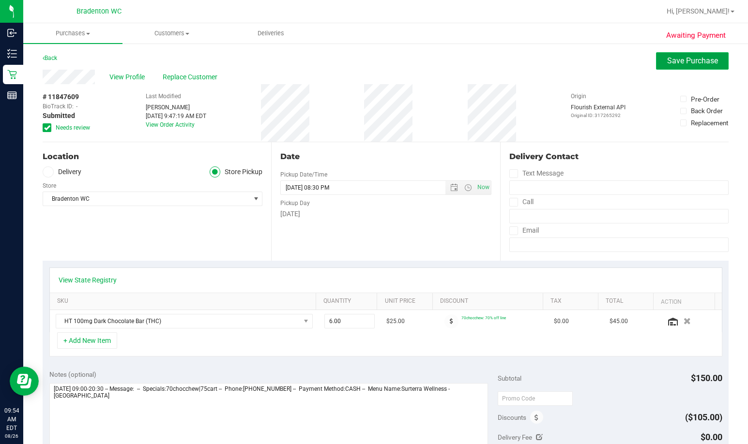
click at [463, 66] on button "Save Purchase" at bounding box center [692, 60] width 73 height 17
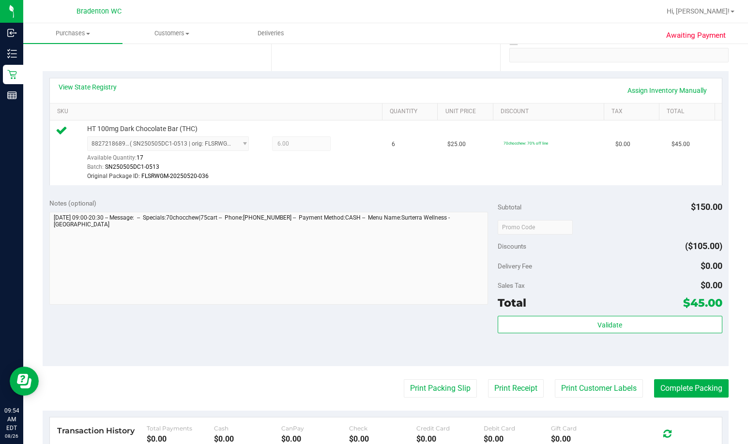
scroll to position [189, 0]
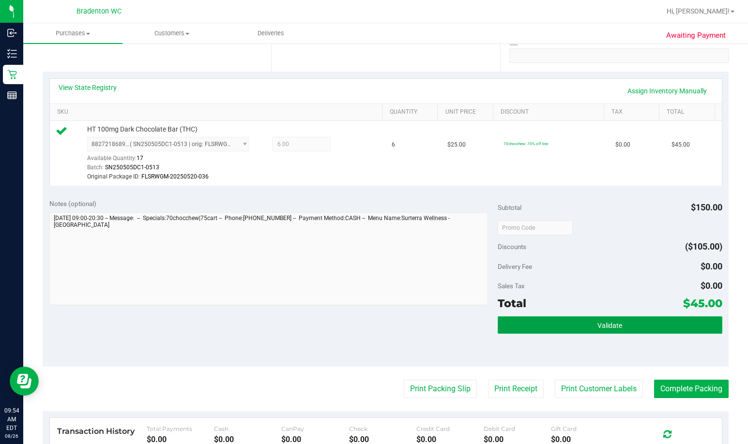
click at [463, 329] on span "Validate" at bounding box center [609, 326] width 25 height 8
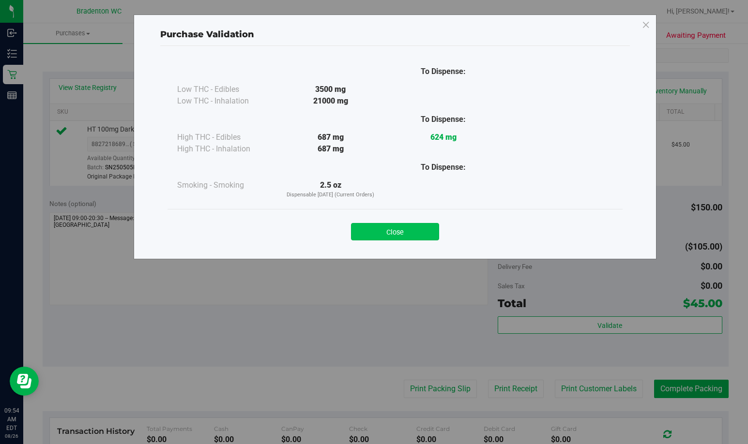
click at [406, 223] on button "Close" at bounding box center [395, 231] width 88 height 17
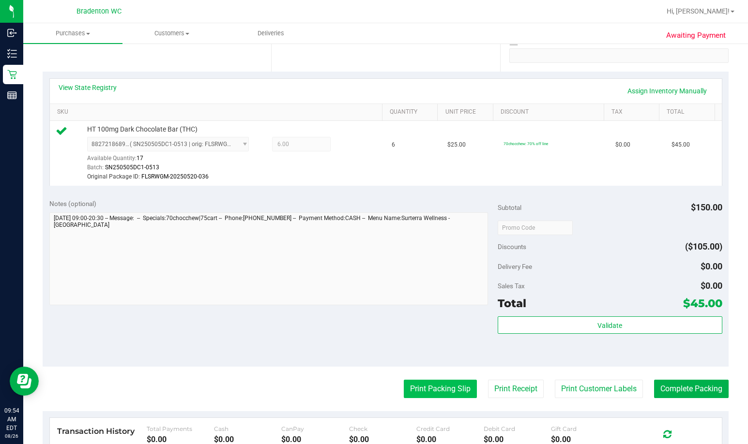
click at [443, 392] on button "Print Packing Slip" at bounding box center [440, 389] width 73 height 18
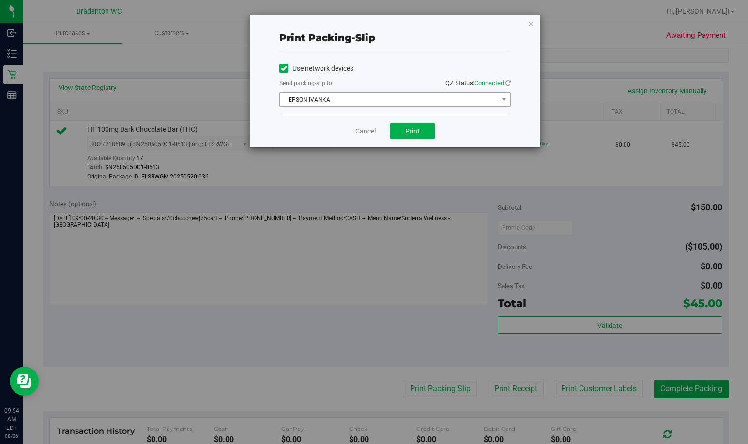
click at [416, 105] on span "EPSON-IVANKA" at bounding box center [389, 100] width 218 height 14
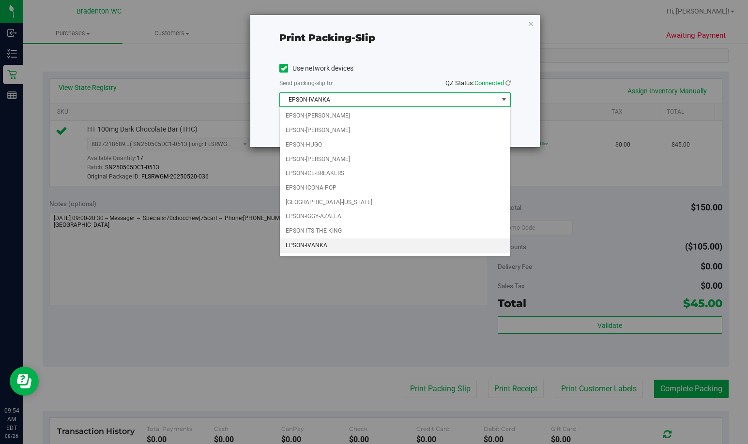
click at [387, 99] on span "EPSON-IVANKA" at bounding box center [389, 100] width 218 height 14
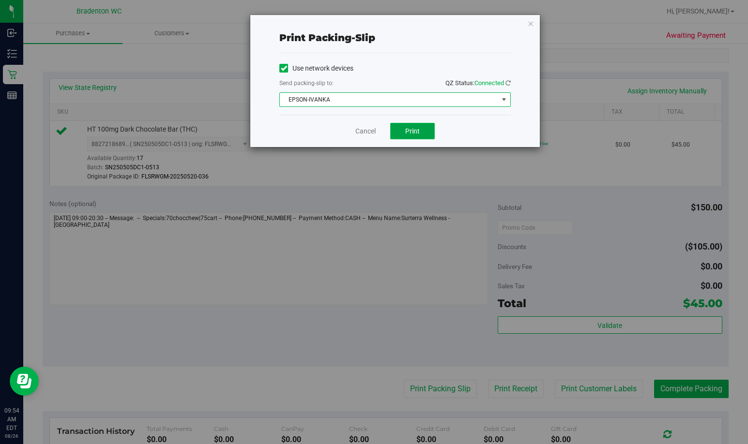
click at [426, 134] on button "Print" at bounding box center [412, 131] width 45 height 16
click at [356, 130] on link "Cancel" at bounding box center [365, 131] width 20 height 10
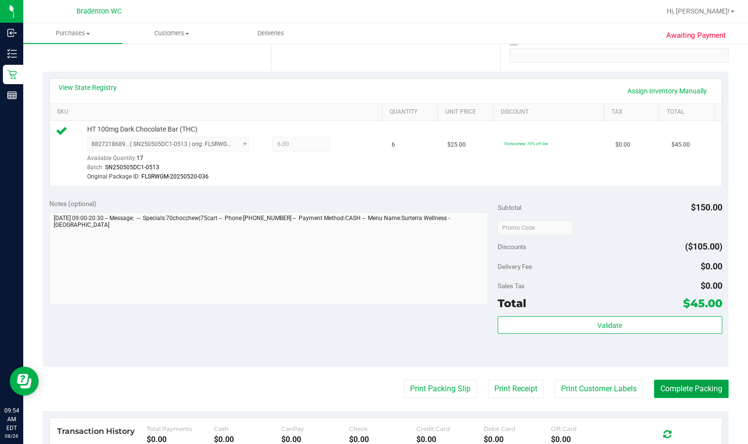
click at [463, 388] on button "Complete Packing" at bounding box center [691, 389] width 75 height 18
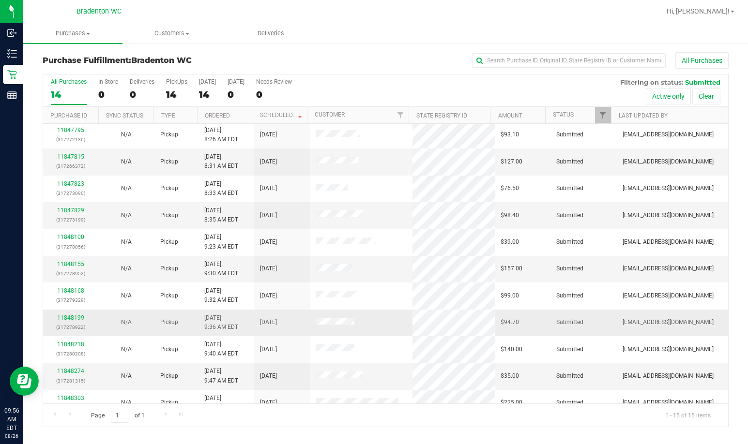
scroll to position [122, 0]
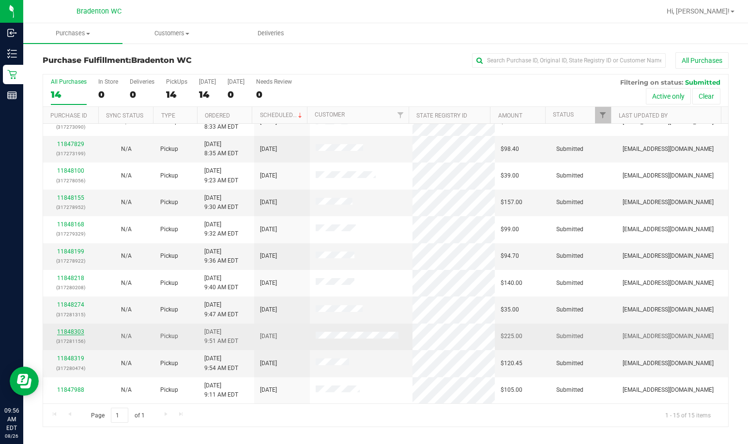
click at [64, 331] on link "11848303" at bounding box center [70, 332] width 27 height 7
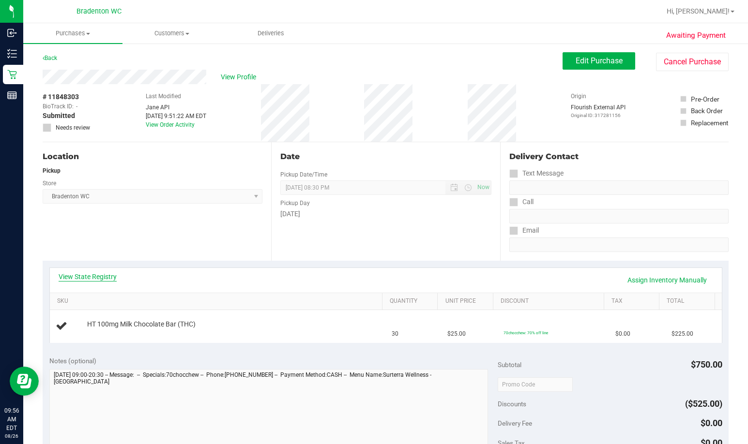
click at [89, 274] on link "View State Registry" at bounding box center [88, 277] width 58 height 10
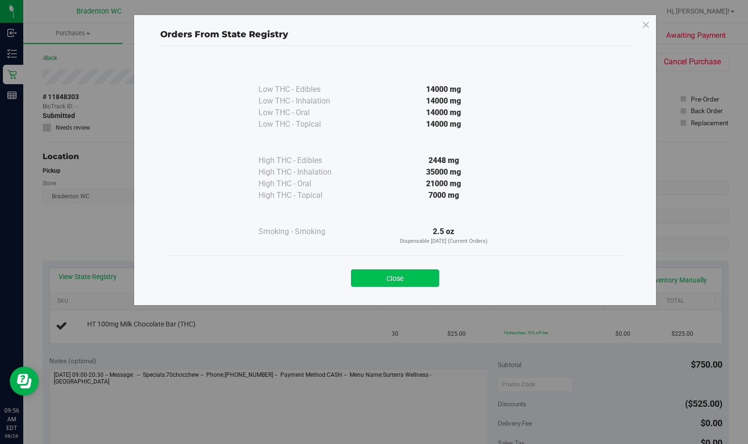
click at [423, 275] on button "Close" at bounding box center [395, 278] width 88 height 17
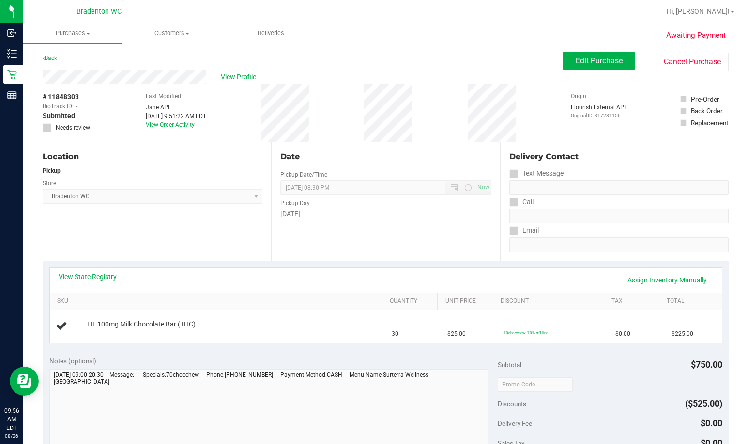
click at [253, 245] on div "Location Pickup Store Bradenton WC Select Store Bonita Springs WC Boynton Beach…" at bounding box center [386, 201] width 686 height 119
click at [146, 232] on div "Location Pickup Store Bradenton WC Select Store [PERSON_NAME][GEOGRAPHIC_DATA] …" at bounding box center [157, 201] width 229 height 119
click at [463, 65] on span "Edit Purchase" at bounding box center [599, 60] width 47 height 9
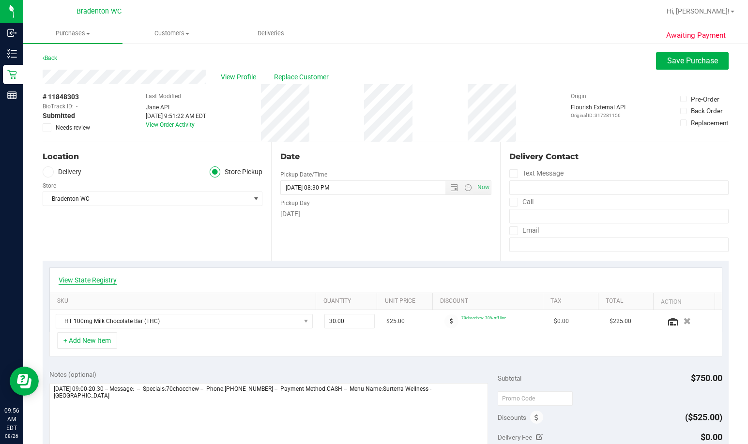
click at [104, 279] on link "View State Registry" at bounding box center [88, 280] width 58 height 10
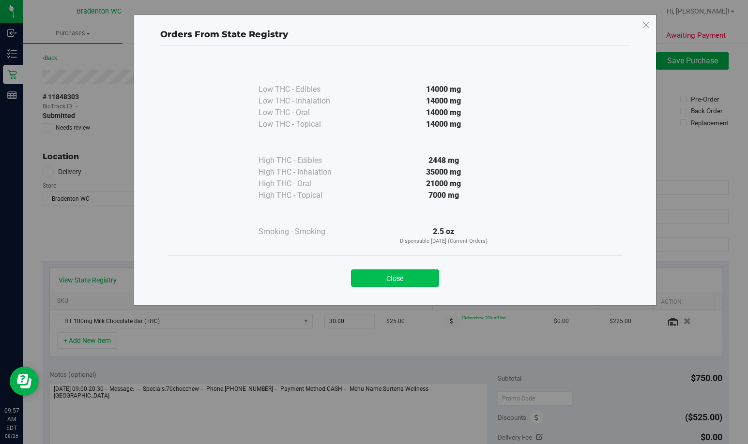
click at [394, 276] on button "Close" at bounding box center [395, 278] width 88 height 17
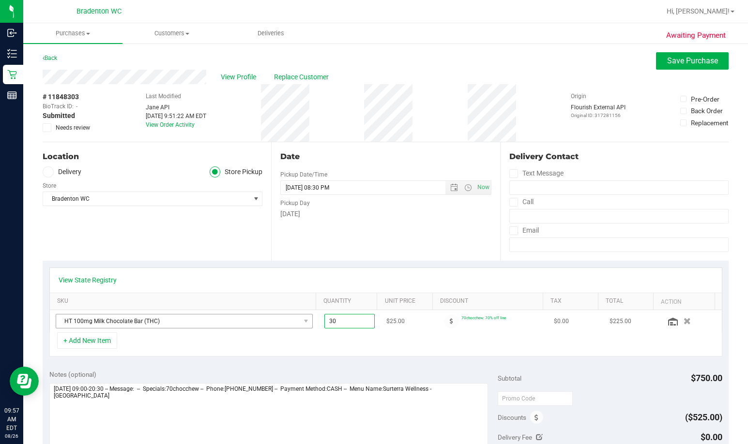
drag, startPoint x: 349, startPoint y: 319, endPoint x: 254, endPoint y: 329, distance: 95.9
click at [254, 329] on tr "HT 100mg Milk Chocolate Bar (THC) 30.00 30 $25.00 70chocchew: 70% off line $0.0…" at bounding box center [386, 321] width 672 height 22
type input "23"
type input "23.00"
click at [269, 344] on div "+ Add New Item" at bounding box center [385, 345] width 673 height 24
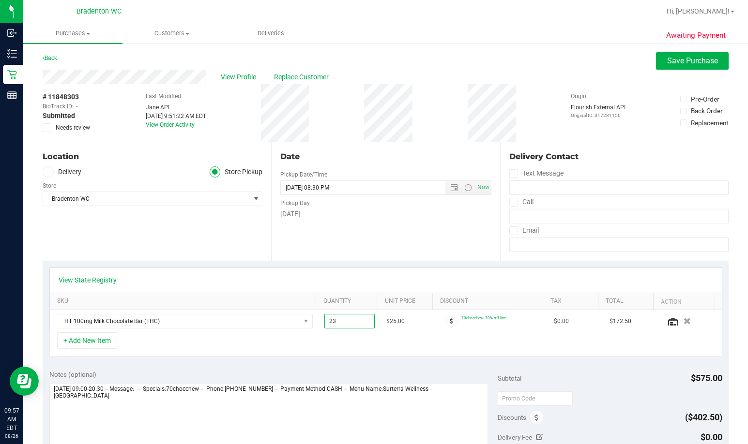
drag, startPoint x: 344, startPoint y: 320, endPoint x: 239, endPoint y: 295, distance: 107.5
click at [240, 300] on div "View State Registry SKU Quantity Unit Price Discount Tax Total Action HT 100mg …" at bounding box center [385, 300] width 673 height 65
type input "24"
type input "24.00"
click at [205, 368] on div "Notes (optional) Subtotal $575.00 Discounts ($402.50) Delivery Fee $0.00 Sales …" at bounding box center [386, 451] width 686 height 174
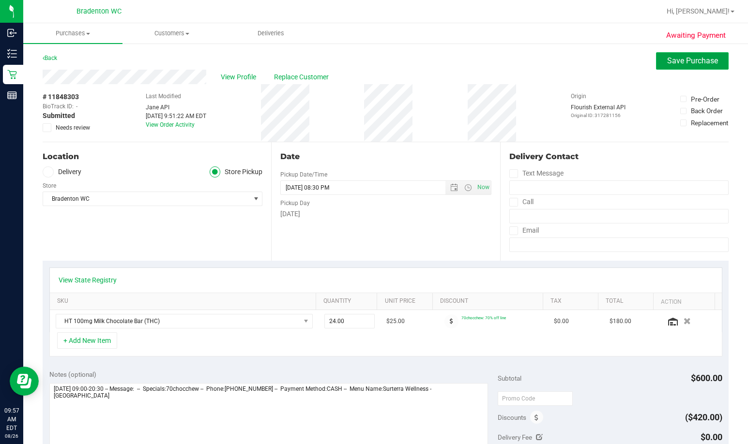
click at [463, 58] on span "Save Purchase" at bounding box center [692, 60] width 51 height 9
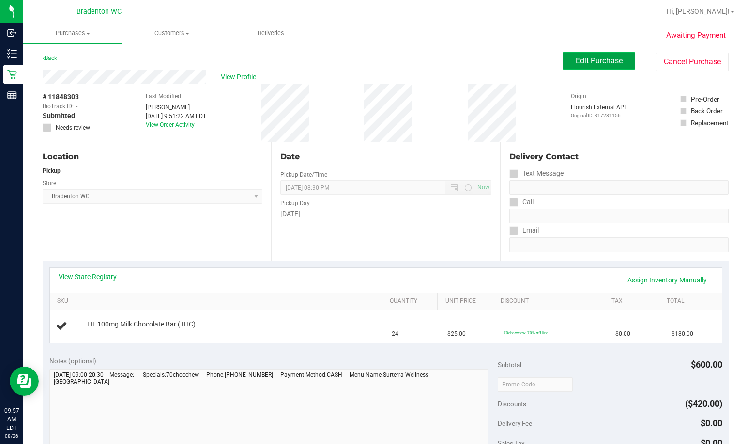
click at [463, 65] on span "Edit Purchase" at bounding box center [599, 60] width 47 height 9
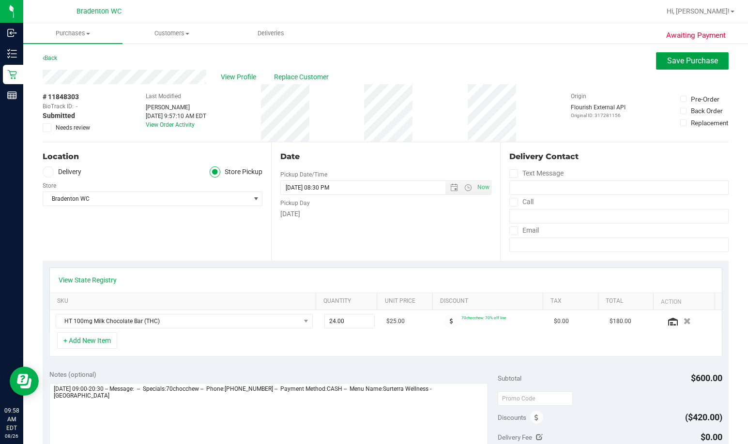
click at [463, 64] on span "Save Purchase" at bounding box center [692, 60] width 51 height 9
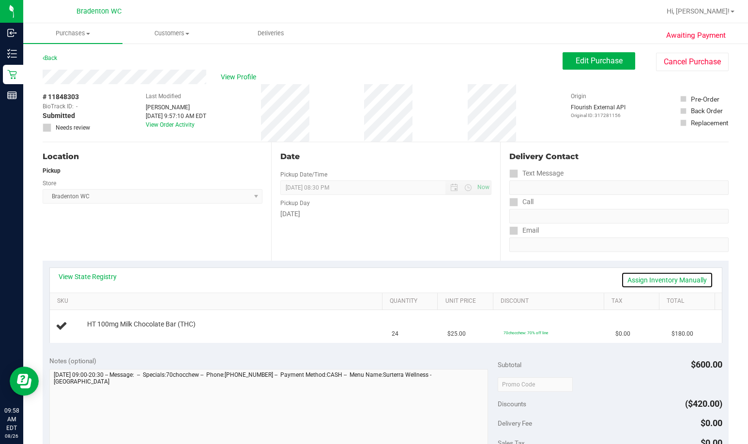
click at [463, 282] on link "Assign Inventory Manually" at bounding box center [667, 280] width 92 height 16
click at [104, 335] on div "Add Package" at bounding box center [233, 331] width 292 height 9
click at [106, 330] on link "Add Package" at bounding box center [104, 331] width 35 height 7
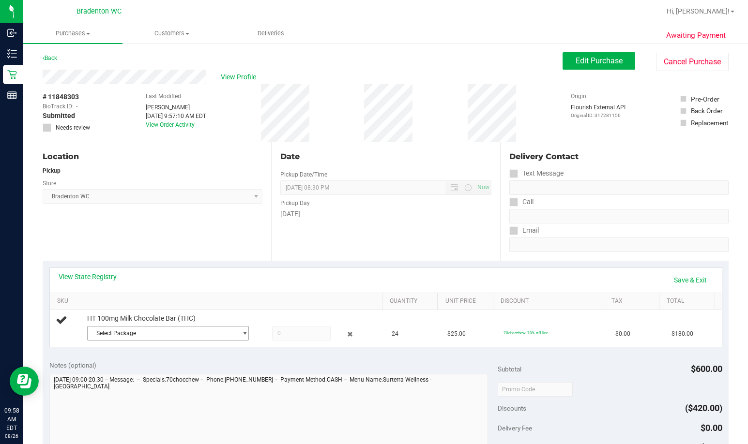
click at [143, 336] on span "Select Package" at bounding box center [162, 334] width 149 height 14
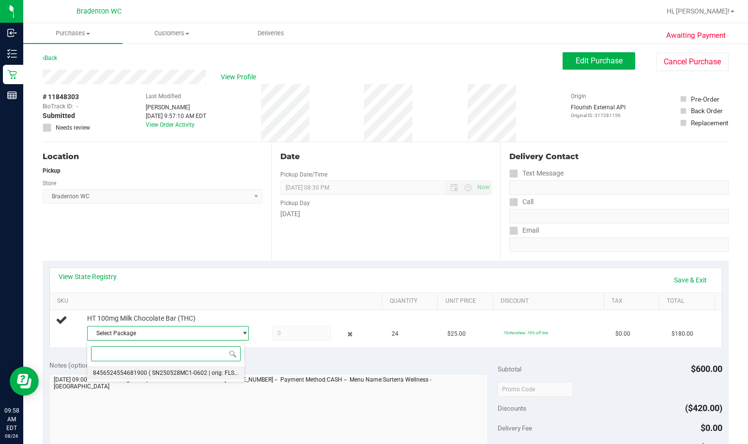
click at [184, 373] on span "( SN250528MC1-0602 | orig: FLSRWGM-20250611-070 )" at bounding box center [222, 373] width 147 height 7
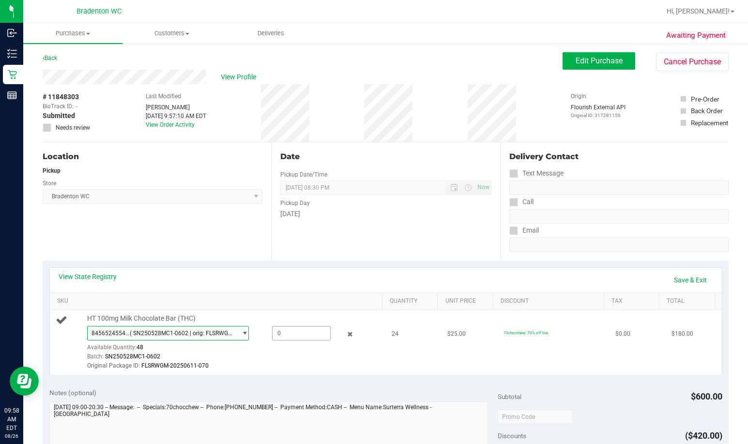
click at [289, 330] on span at bounding box center [301, 333] width 59 height 15
type input "24"
type input "24.0000"
click at [463, 282] on link "Save & Exit" at bounding box center [691, 280] width 46 height 16
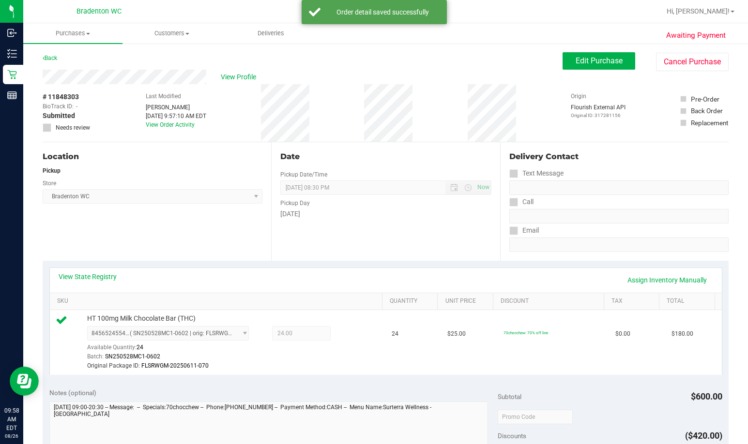
scroll to position [242, 0]
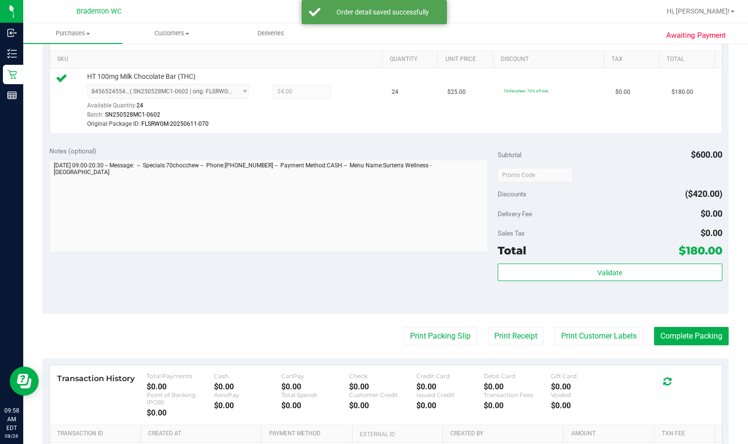
click at [463, 263] on div "Subtotal $600.00 Discounts ($420.00) Delivery Fee $0.00 Sales Tax $0.00 Total $…" at bounding box center [610, 226] width 224 height 161
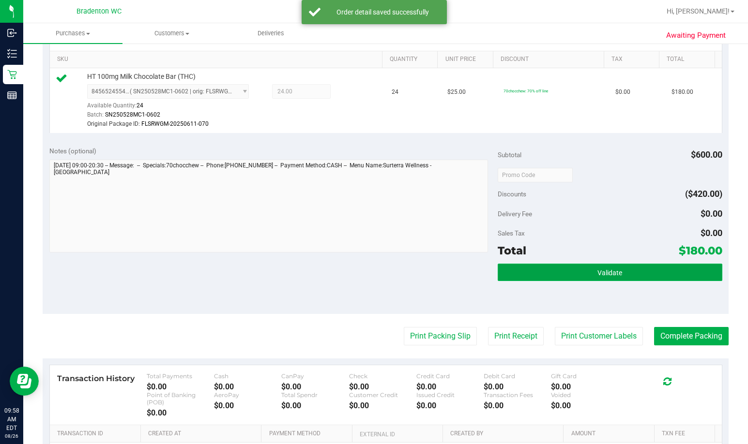
click at [463, 278] on button "Validate" at bounding box center [610, 272] width 224 height 17
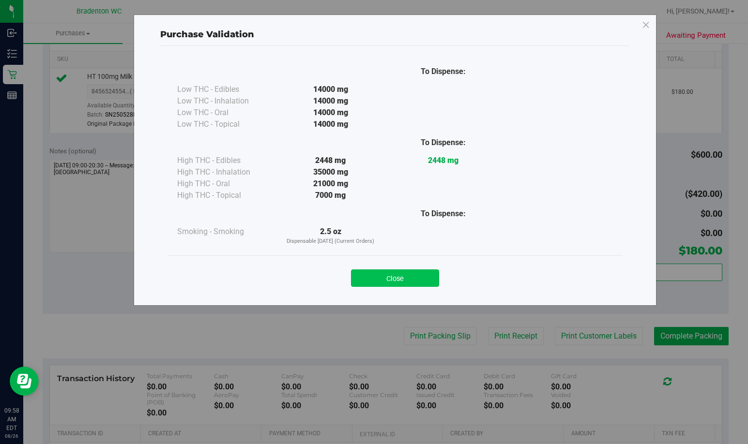
click at [385, 274] on button "Close" at bounding box center [395, 278] width 88 height 17
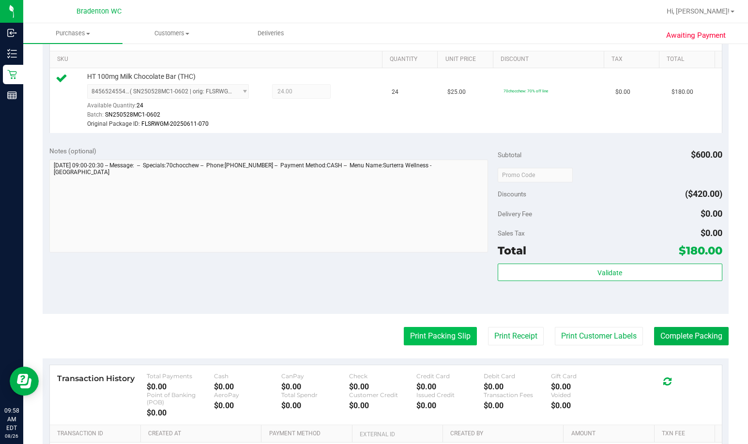
click at [413, 334] on button "Print Packing Slip" at bounding box center [440, 336] width 73 height 18
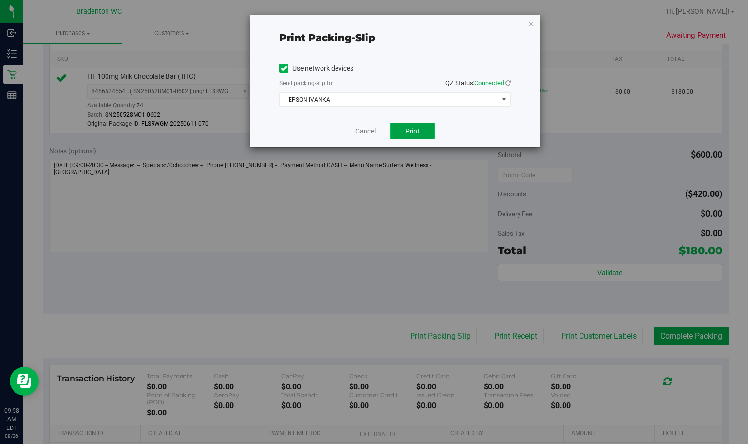
click at [407, 129] on span "Print" at bounding box center [412, 131] width 15 height 8
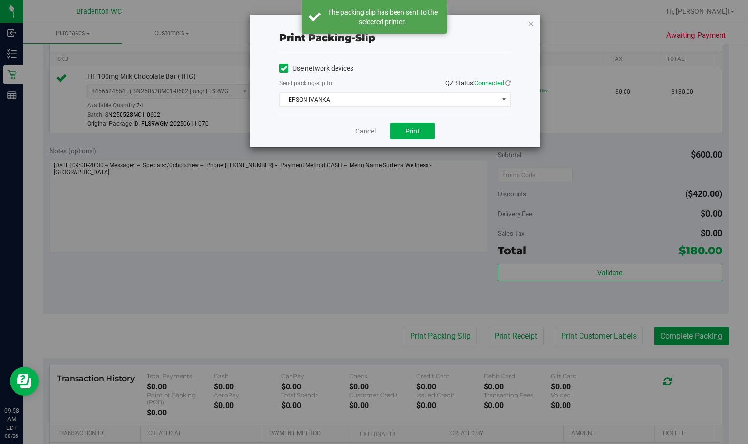
click at [363, 135] on link "Cancel" at bounding box center [365, 131] width 20 height 10
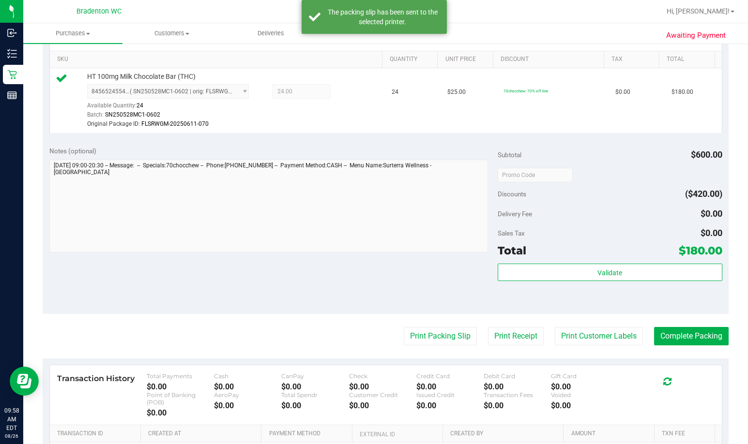
click at [463, 263] on div "Subtotal $600.00 Discounts ($420.00) Delivery Fee $0.00 Sales Tax $0.00 Total $…" at bounding box center [610, 226] width 224 height 161
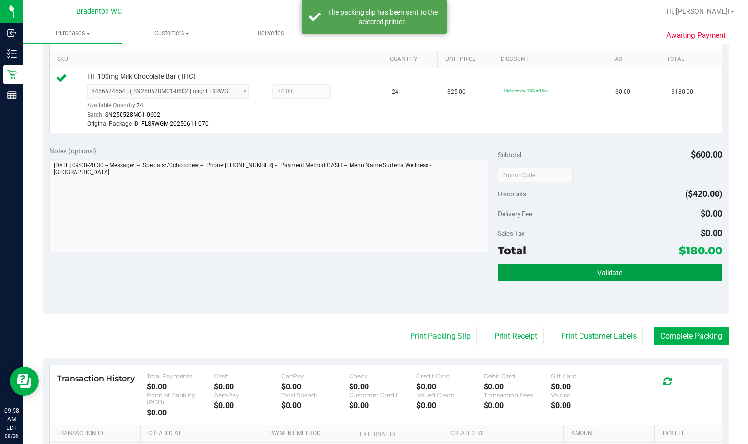
click at [463, 276] on button "Validate" at bounding box center [610, 272] width 224 height 17
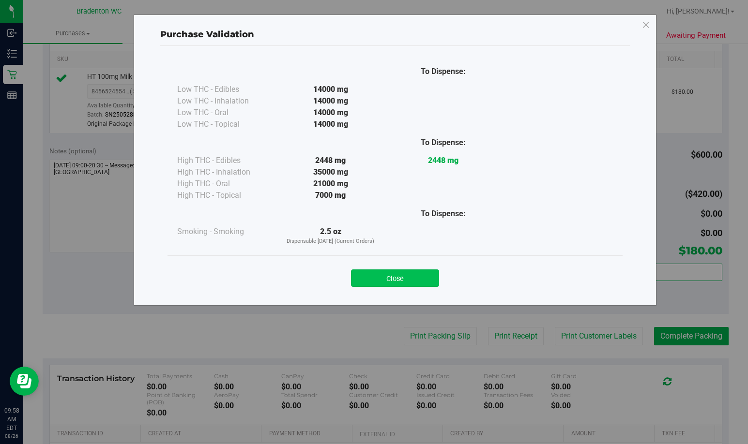
click at [397, 279] on button "Close" at bounding box center [395, 278] width 88 height 17
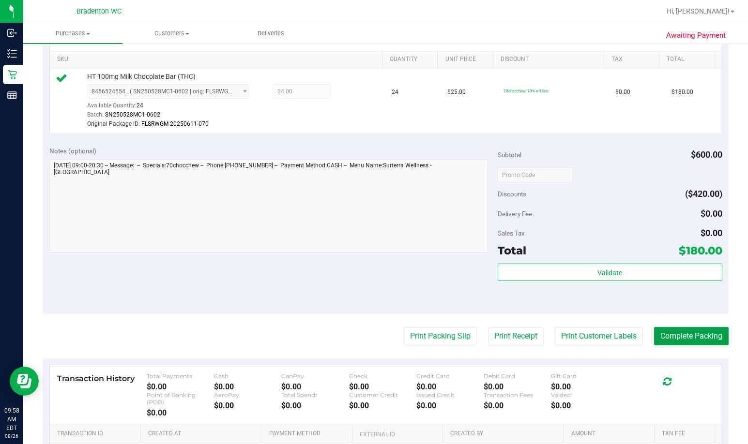
click at [463, 338] on button "Complete Packing" at bounding box center [691, 336] width 75 height 18
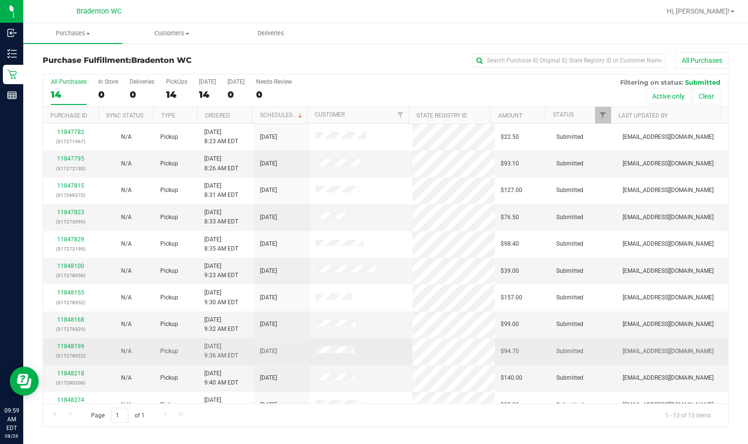
scroll to position [68, 0]
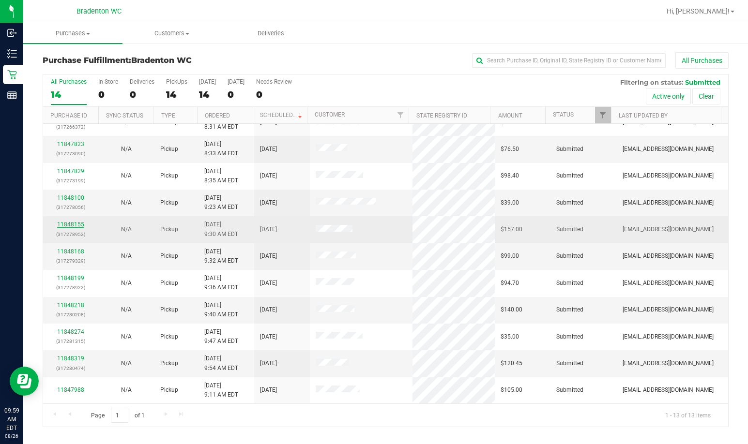
click at [73, 225] on link "11848155" at bounding box center [70, 224] width 27 height 7
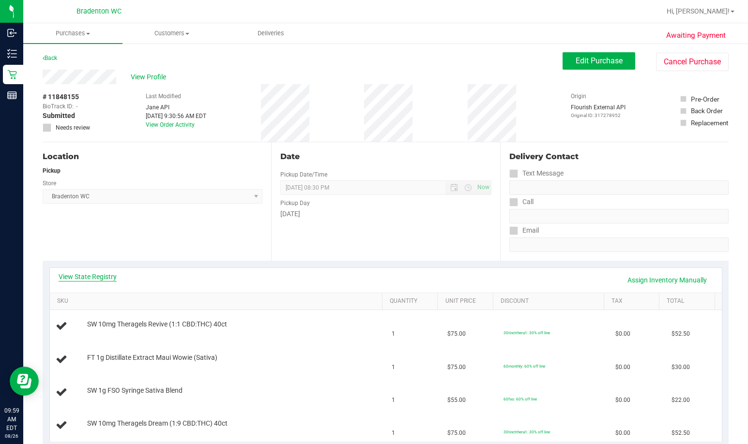
click at [111, 280] on link "View State Registry" at bounding box center [88, 277] width 58 height 10
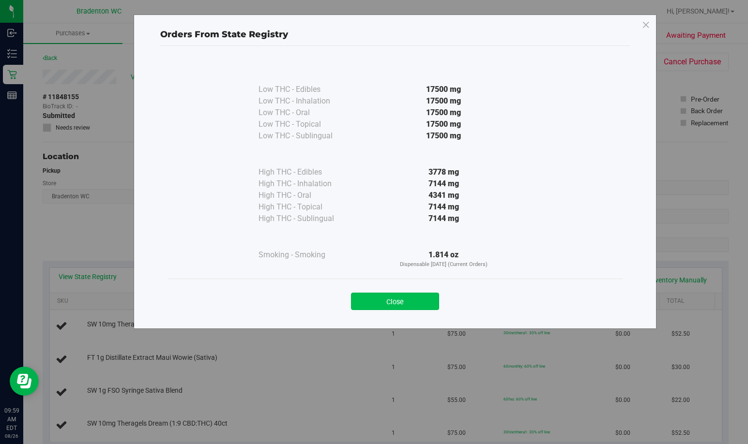
click at [408, 304] on button "Close" at bounding box center [395, 301] width 88 height 17
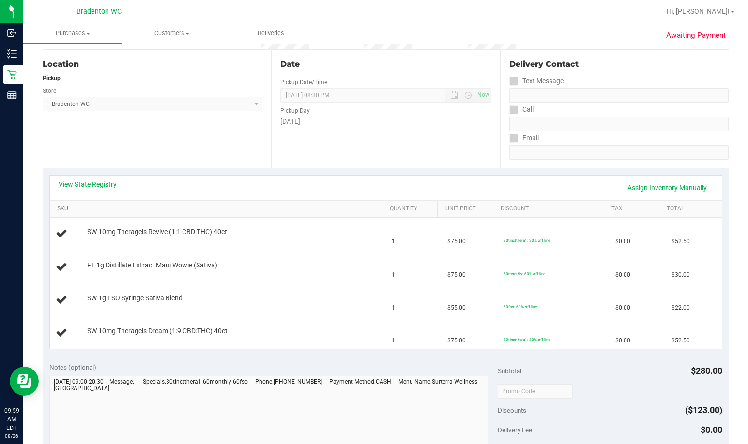
scroll to position [97, 0]
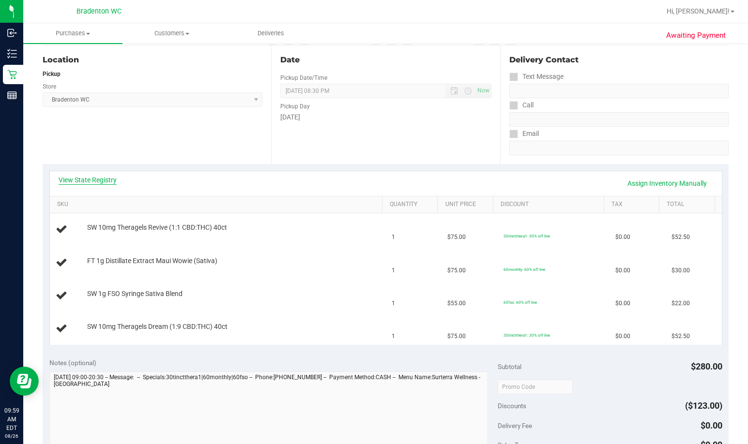
click at [104, 179] on link "View State Registry" at bounding box center [88, 180] width 58 height 10
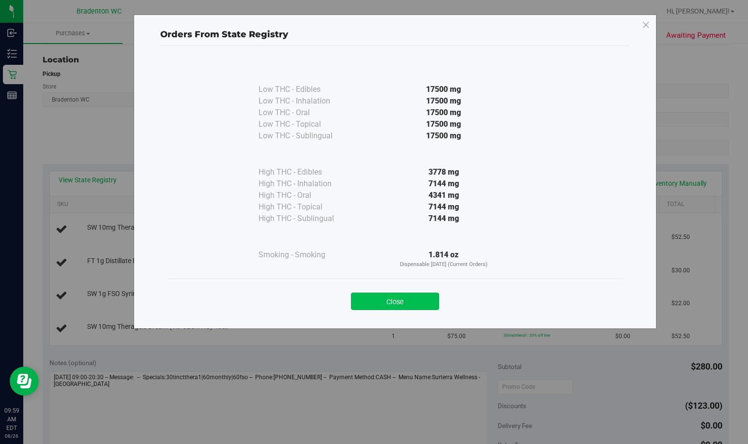
click at [413, 302] on button "Close" at bounding box center [395, 301] width 88 height 17
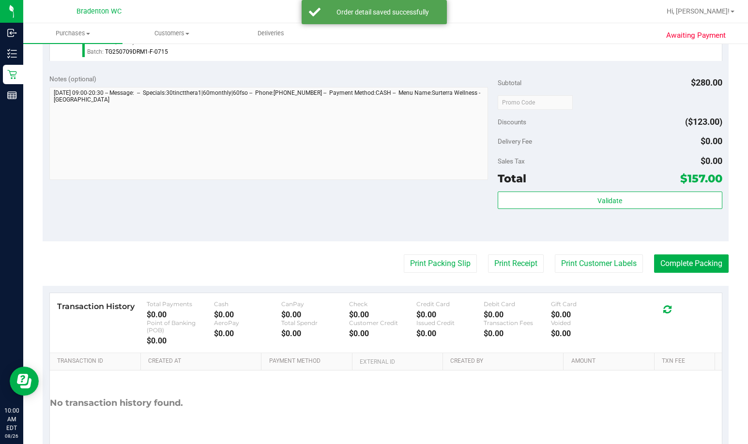
scroll to position [472, 0]
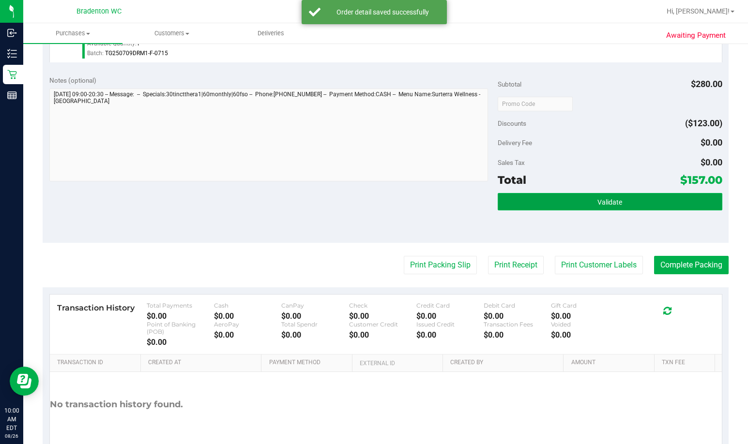
click at [463, 204] on span "Validate" at bounding box center [609, 203] width 25 height 8
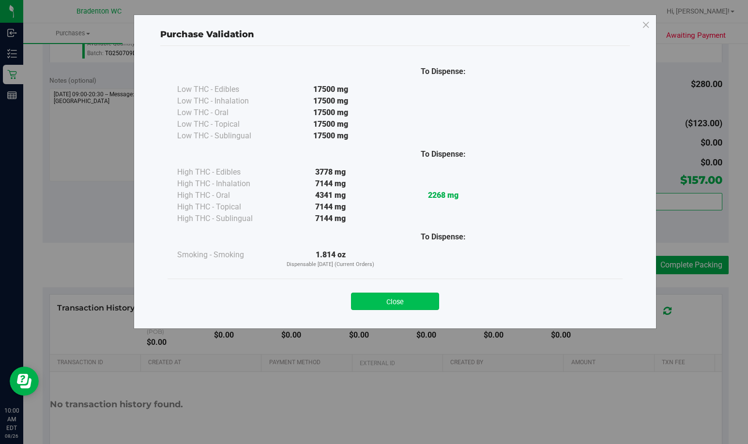
click at [393, 310] on button "Close" at bounding box center [395, 301] width 88 height 17
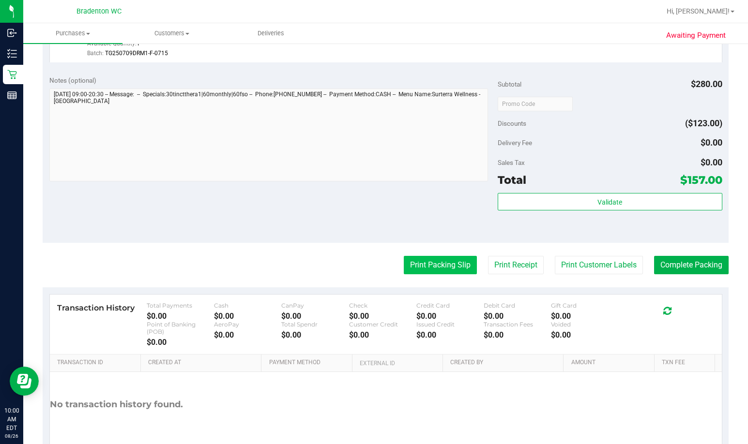
click at [432, 269] on button "Print Packing Slip" at bounding box center [440, 265] width 73 height 18
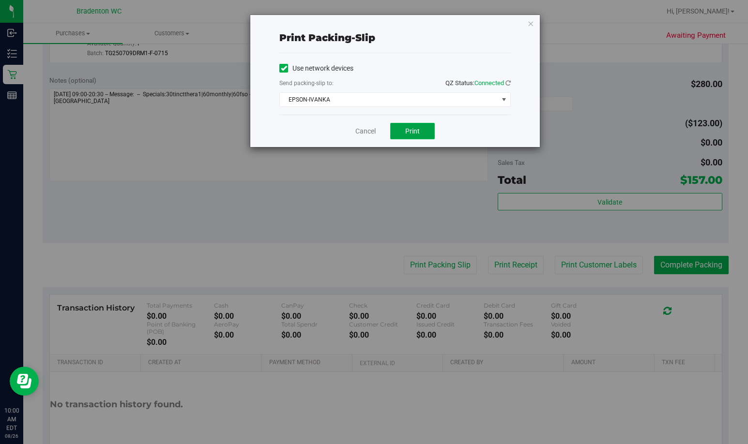
click at [407, 137] on button "Print" at bounding box center [412, 131] width 45 height 16
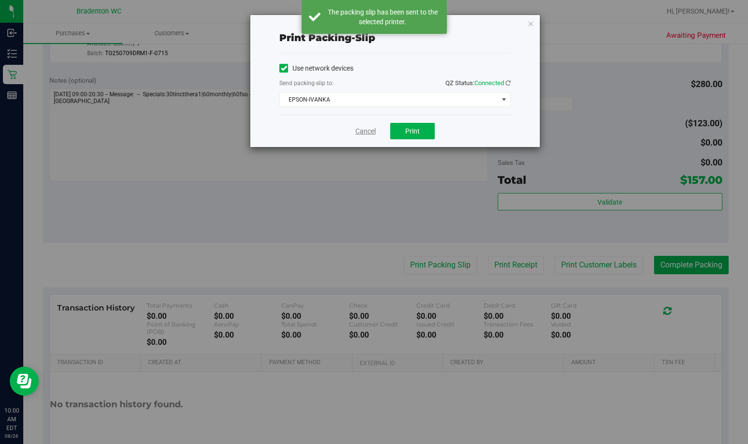
click at [370, 130] on link "Cancel" at bounding box center [365, 131] width 20 height 10
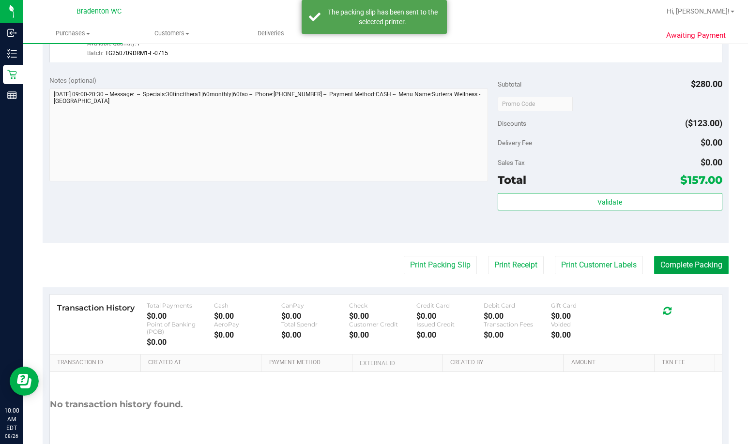
click at [463, 272] on button "Complete Packing" at bounding box center [691, 265] width 75 height 18
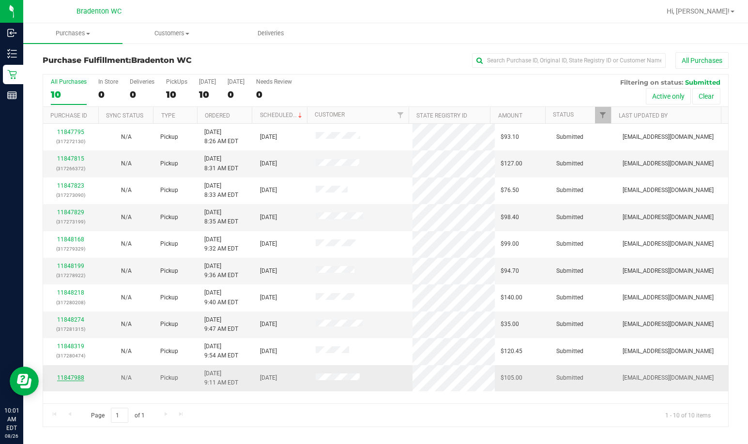
click at [80, 375] on link "11847988" at bounding box center [70, 378] width 27 height 7
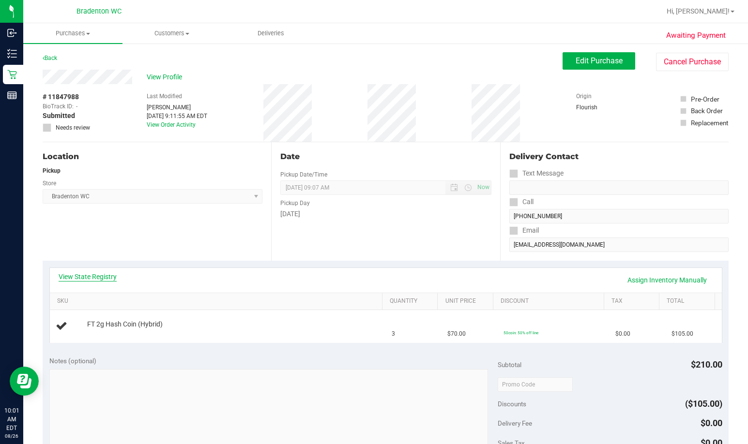
click at [97, 280] on link "View State Registry" at bounding box center [88, 277] width 58 height 10
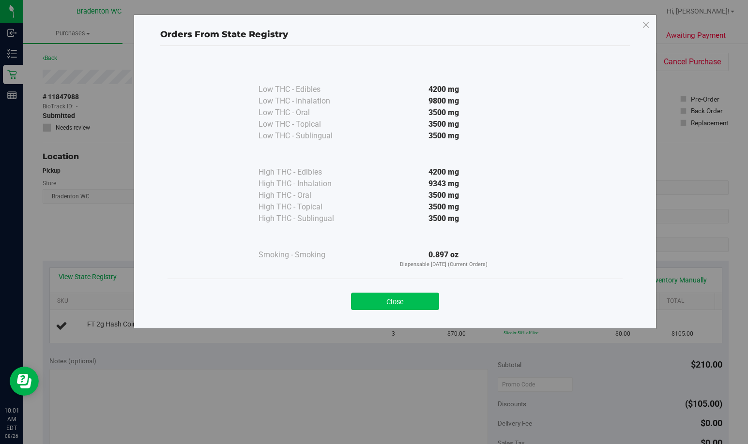
click at [431, 303] on button "Close" at bounding box center [395, 301] width 88 height 17
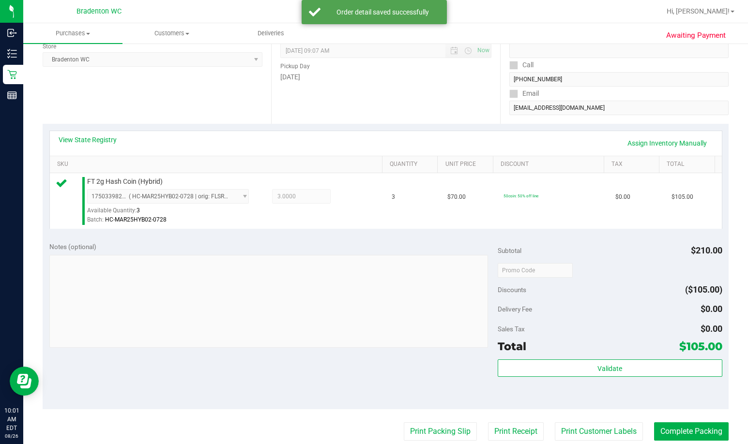
scroll to position [177, 0]
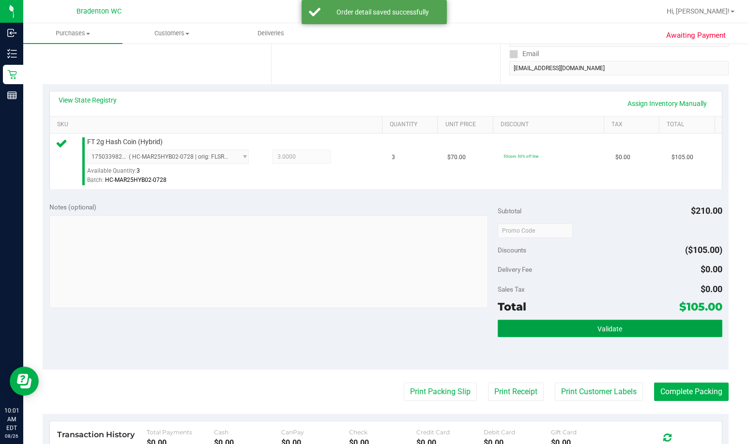
click at [463, 321] on button "Validate" at bounding box center [610, 328] width 224 height 17
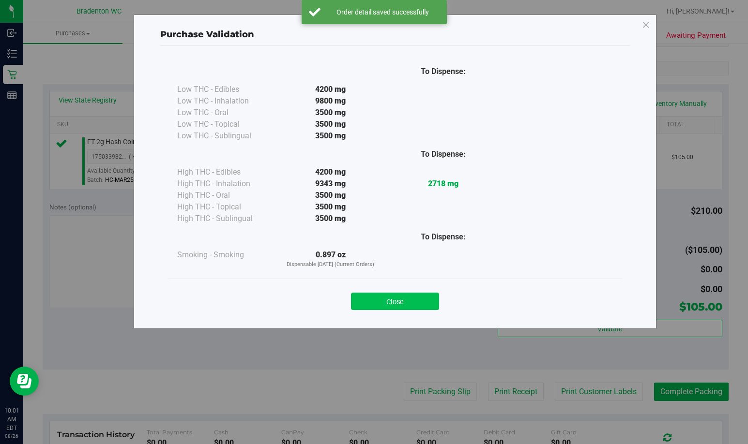
click at [402, 309] on button "Close" at bounding box center [395, 301] width 88 height 17
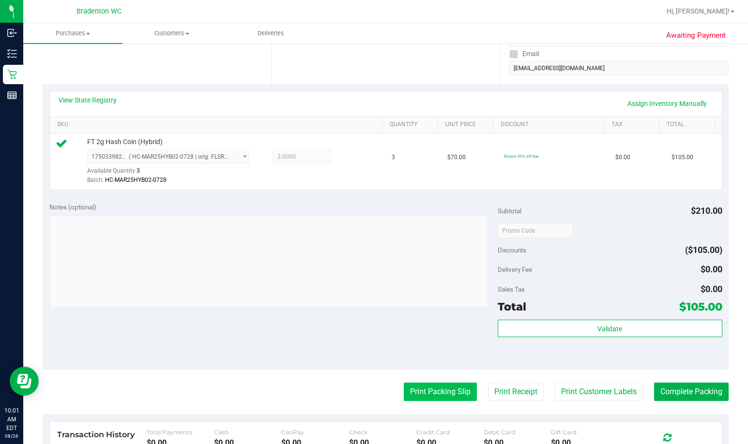
click at [443, 398] on button "Print Packing Slip" at bounding box center [440, 392] width 73 height 18
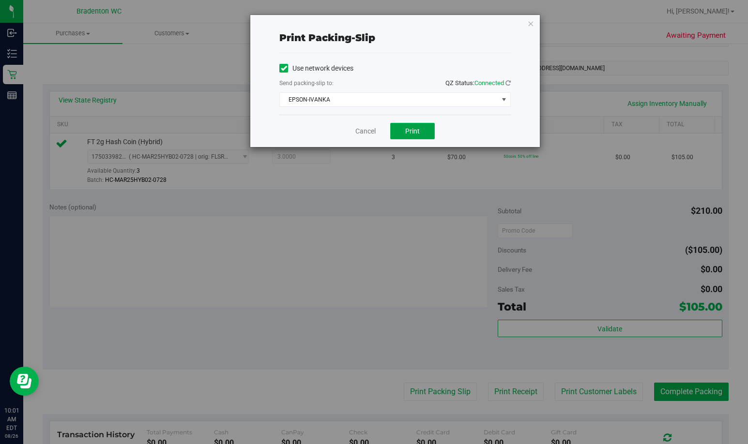
click at [419, 133] on span "Print" at bounding box center [412, 131] width 15 height 8
click at [361, 134] on link "Cancel" at bounding box center [365, 131] width 20 height 10
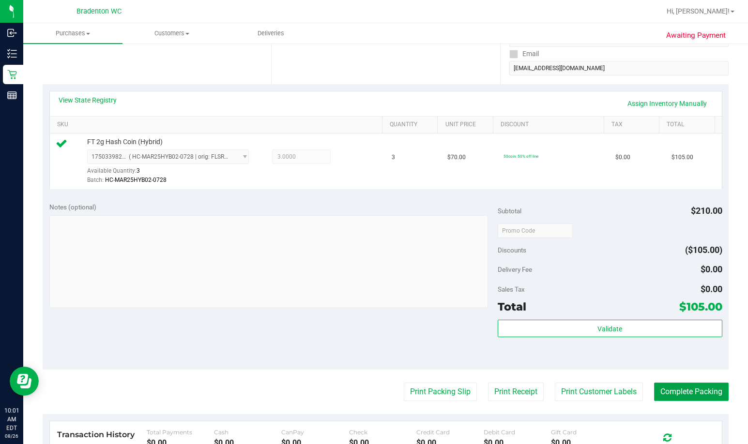
click at [463, 392] on button "Complete Packing" at bounding box center [691, 392] width 75 height 18
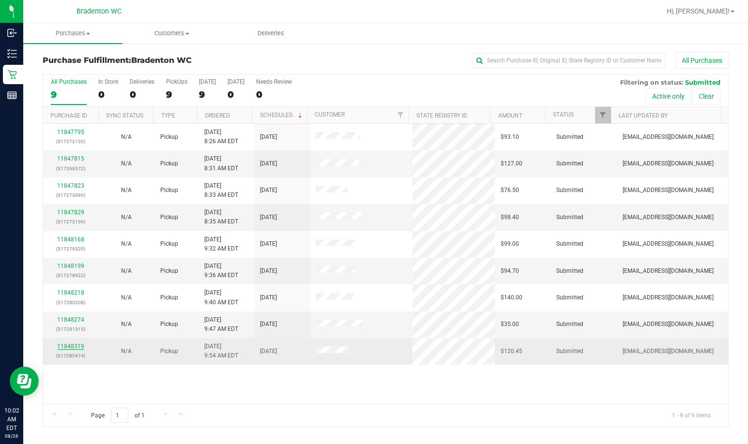
click at [72, 345] on link "11848319" at bounding box center [70, 346] width 27 height 7
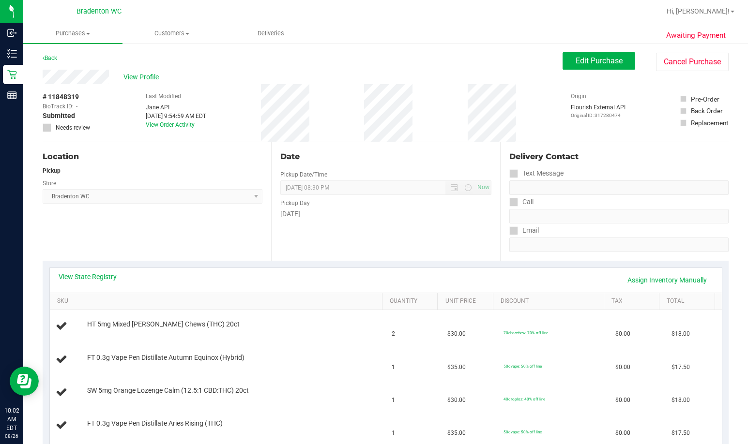
scroll to position [48, 0]
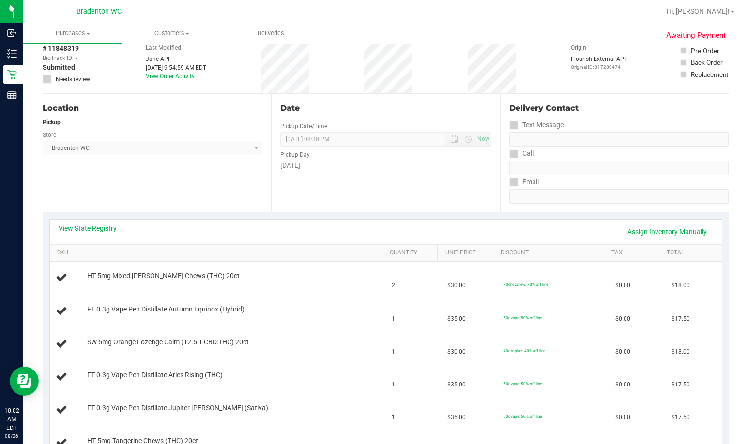
click at [94, 230] on link "View State Registry" at bounding box center [88, 229] width 58 height 10
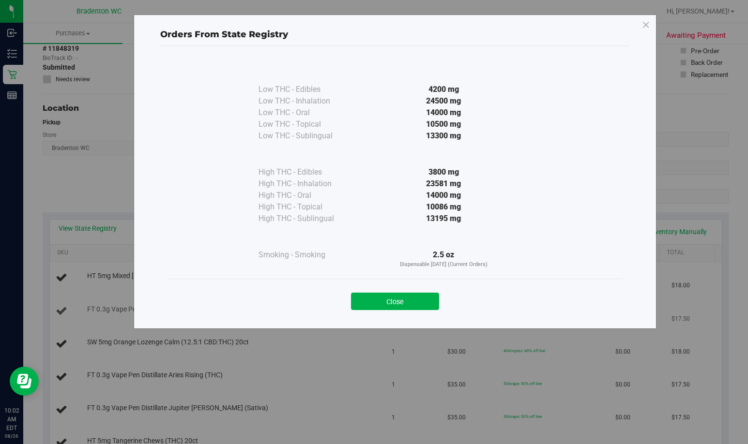
drag, startPoint x: 418, startPoint y: 298, endPoint x: 262, endPoint y: 316, distance: 156.9
click at [414, 298] on button "Close" at bounding box center [395, 301] width 88 height 17
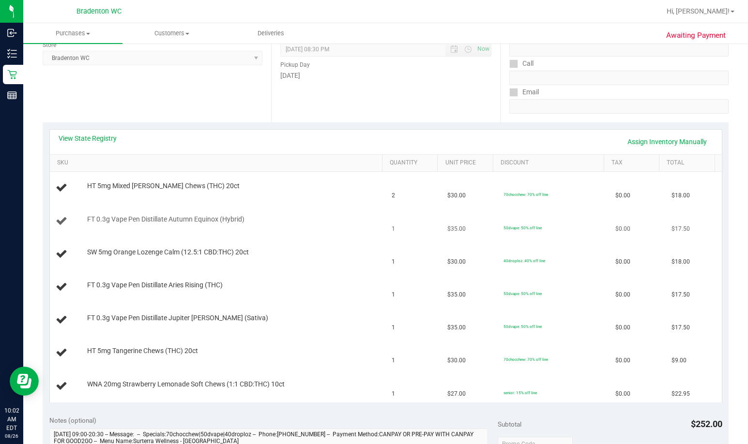
scroll to position [145, 0]
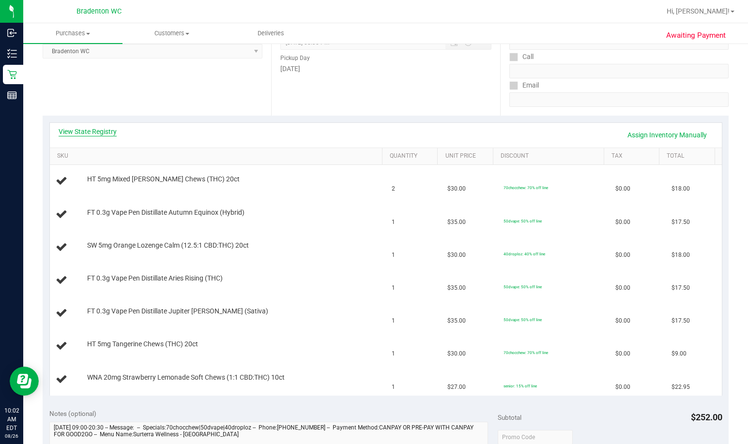
click at [114, 129] on link "View State Registry" at bounding box center [88, 132] width 58 height 10
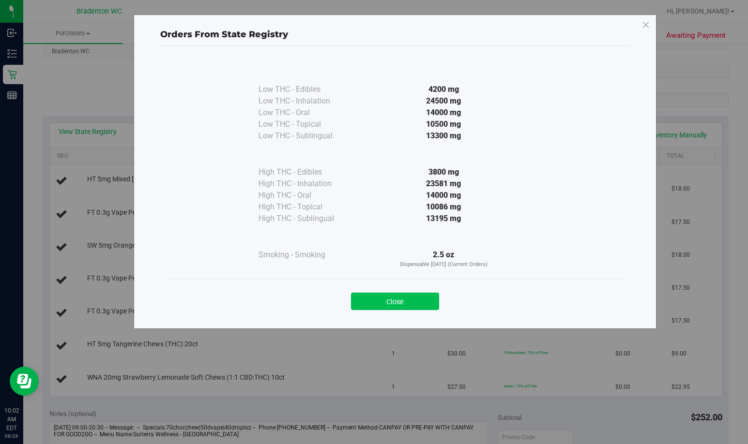
click at [397, 299] on button "Close" at bounding box center [395, 301] width 88 height 17
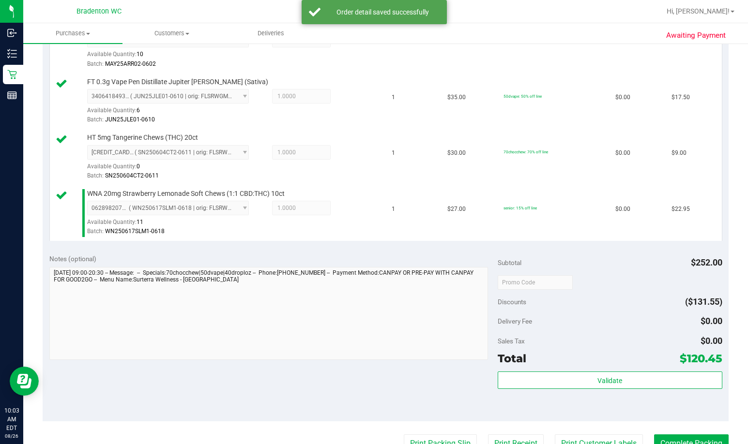
scroll to position [469, 0]
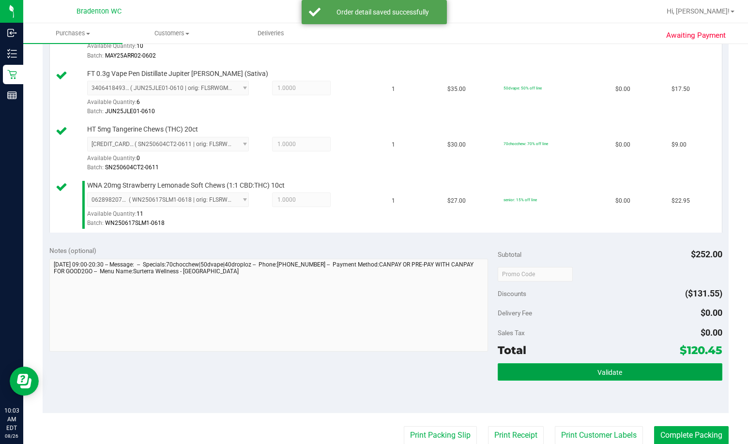
click at [463, 366] on button "Validate" at bounding box center [610, 372] width 224 height 17
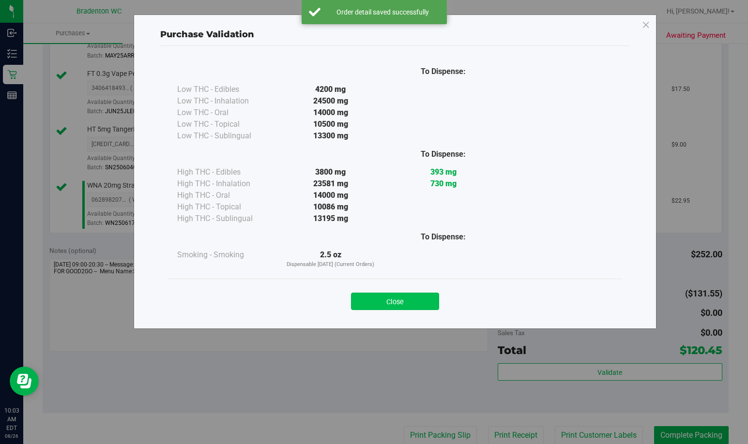
click at [415, 298] on button "Close" at bounding box center [395, 301] width 88 height 17
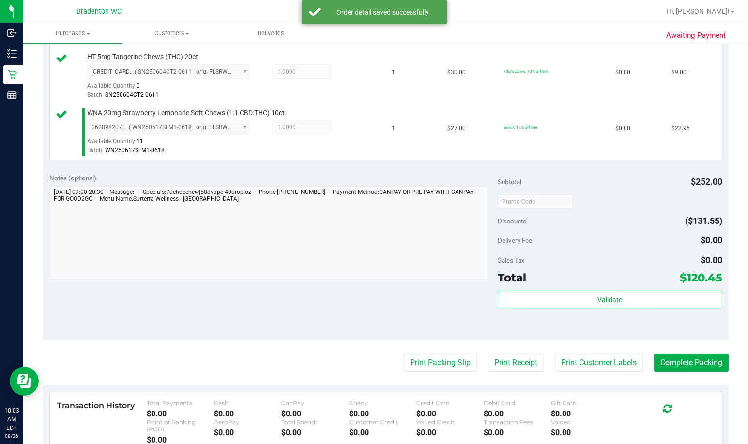
scroll to position [541, 0]
click at [430, 356] on button "Print Packing Slip" at bounding box center [440, 363] width 73 height 18
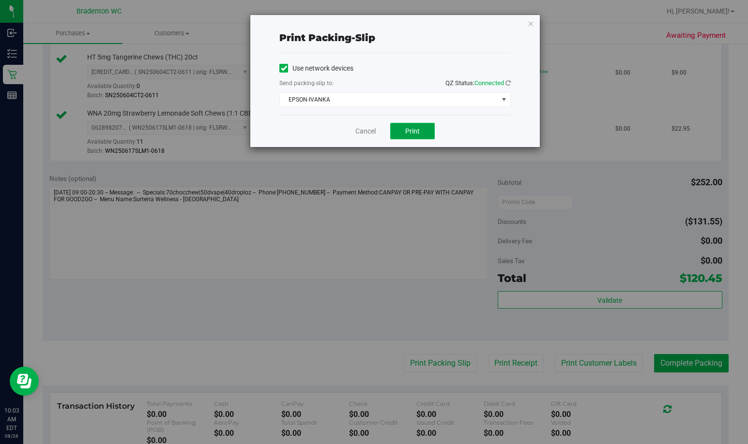
click at [419, 124] on button "Print" at bounding box center [412, 131] width 45 height 16
click at [365, 130] on link "Cancel" at bounding box center [365, 131] width 20 height 10
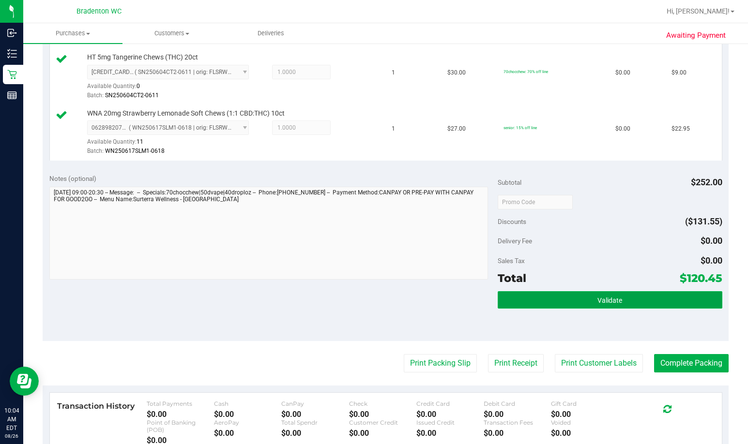
click at [463, 306] on button "Validate" at bounding box center [610, 299] width 224 height 17
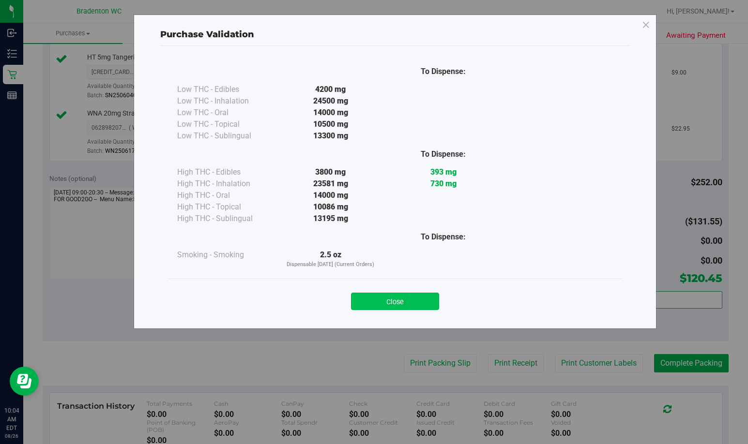
click at [411, 308] on button "Close" at bounding box center [395, 301] width 88 height 17
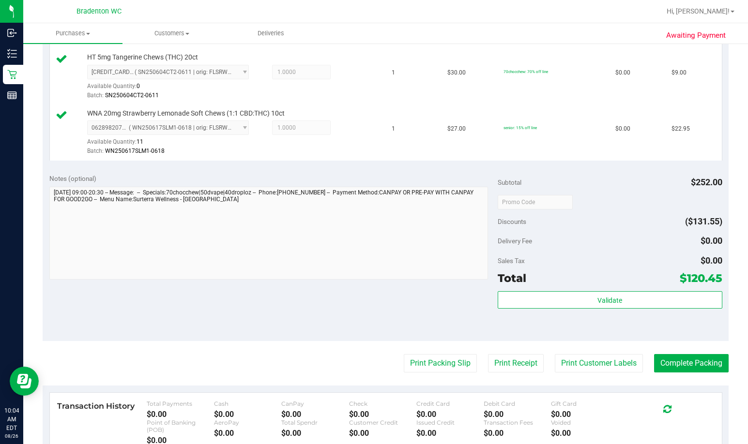
click at [463, 382] on purchase-details "Back Edit Purchase Cancel Purchase View Profile # 11848319 BioTrack ID: - Submi…" at bounding box center [386, 42] width 686 height 1063
click at [463, 355] on button "Complete Packing" at bounding box center [691, 363] width 75 height 18
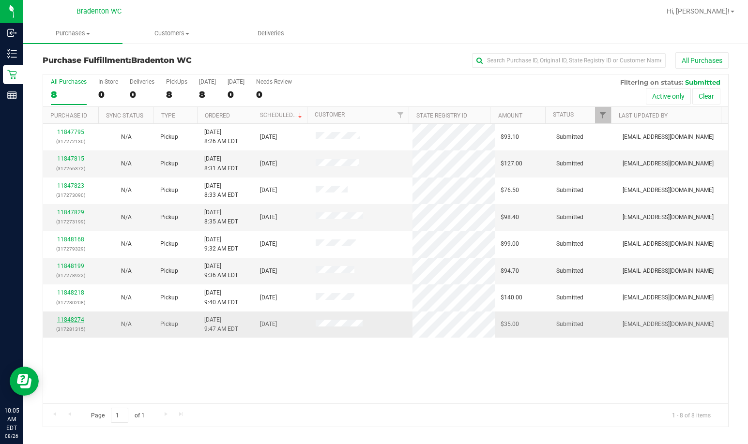
click at [79, 320] on link "11848274" at bounding box center [70, 320] width 27 height 7
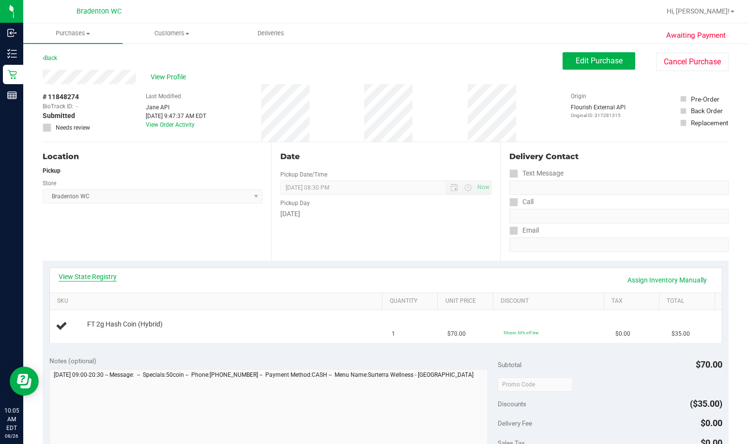
click at [105, 279] on link "View State Registry" at bounding box center [88, 277] width 58 height 10
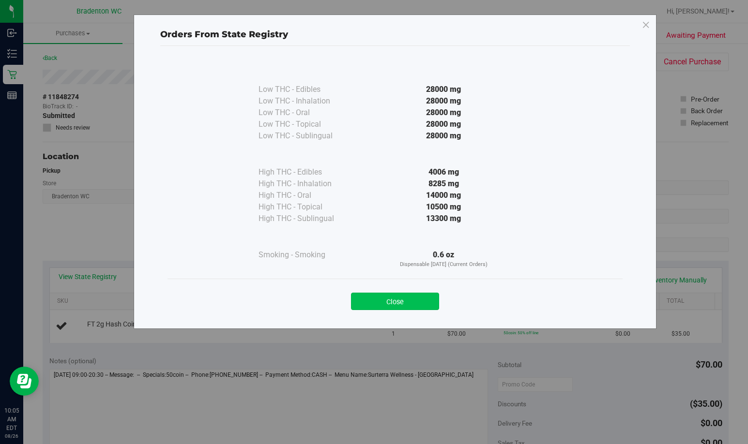
click at [409, 301] on button "Close" at bounding box center [395, 301] width 88 height 17
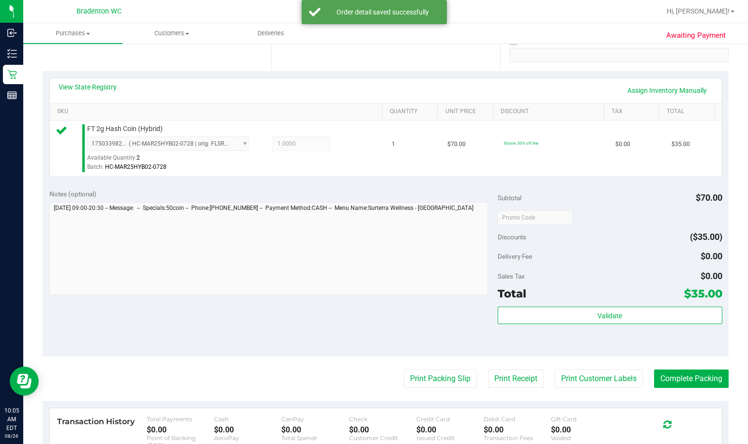
scroll to position [194, 0]
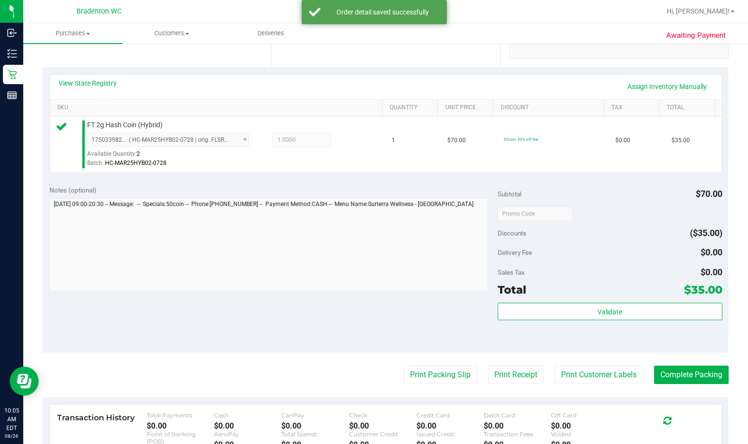
click at [463, 321] on div "Validate" at bounding box center [610, 325] width 224 height 44
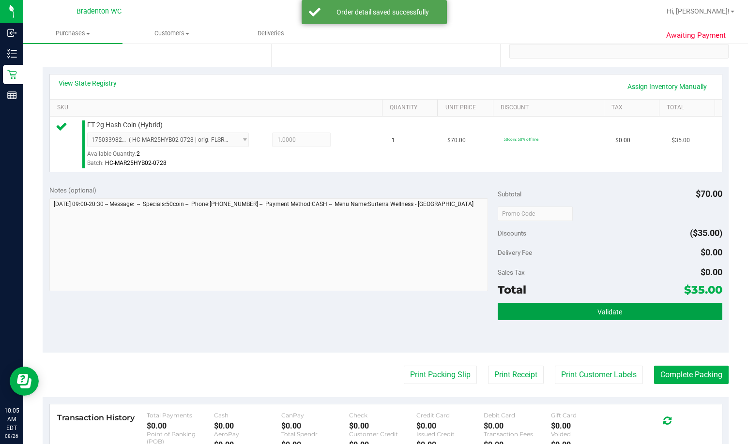
click at [463, 317] on button "Validate" at bounding box center [610, 311] width 224 height 17
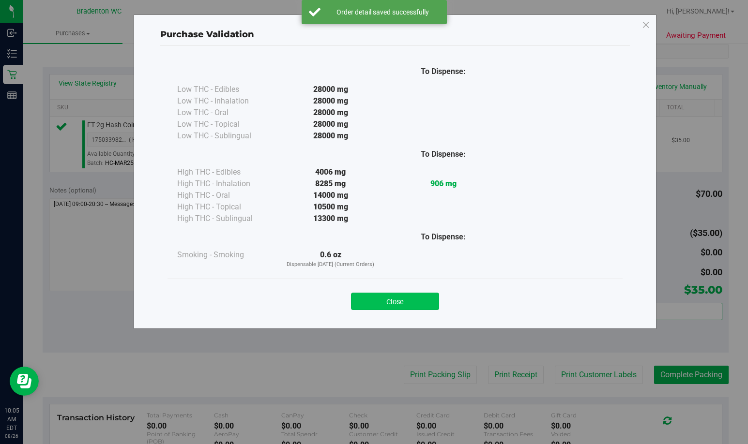
click at [406, 302] on button "Close" at bounding box center [395, 301] width 88 height 17
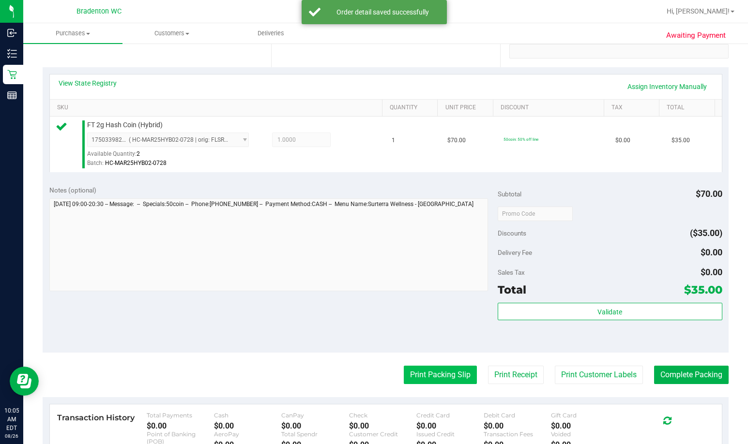
click at [425, 378] on button "Print Packing Slip" at bounding box center [440, 375] width 73 height 18
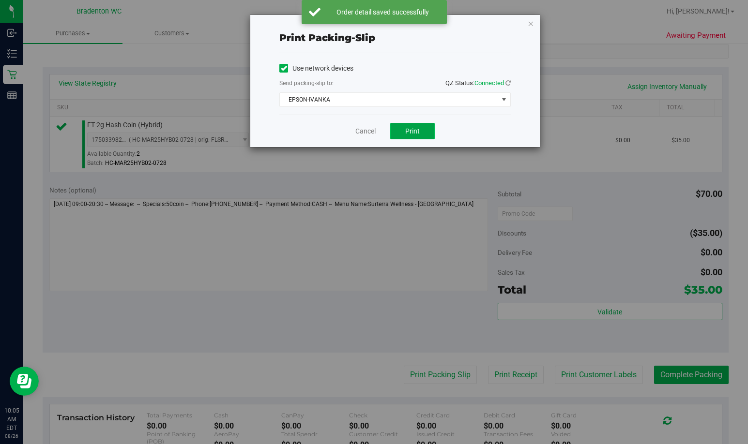
click at [409, 126] on button "Print" at bounding box center [412, 131] width 45 height 16
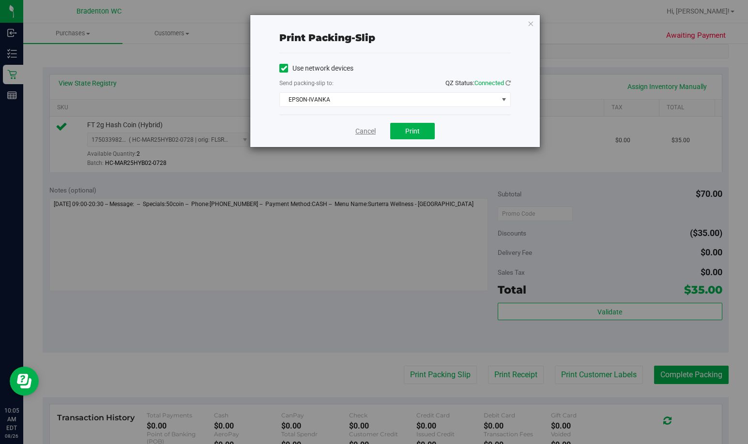
click at [366, 129] on link "Cancel" at bounding box center [365, 131] width 20 height 10
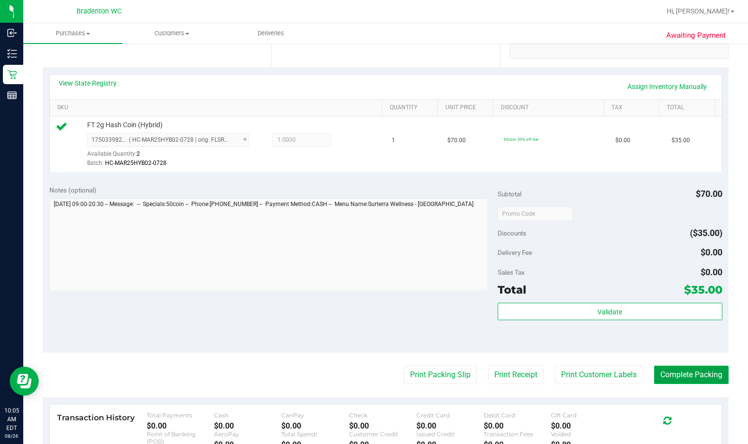
click at [463, 377] on button "Complete Packing" at bounding box center [691, 375] width 75 height 18
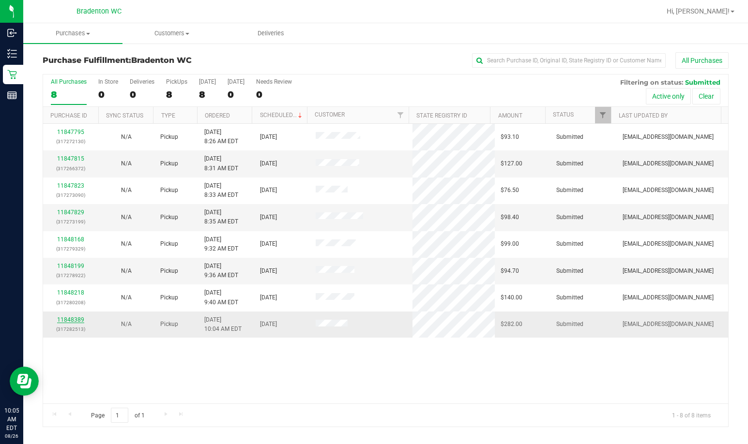
click at [76, 320] on link "11848389" at bounding box center [70, 320] width 27 height 7
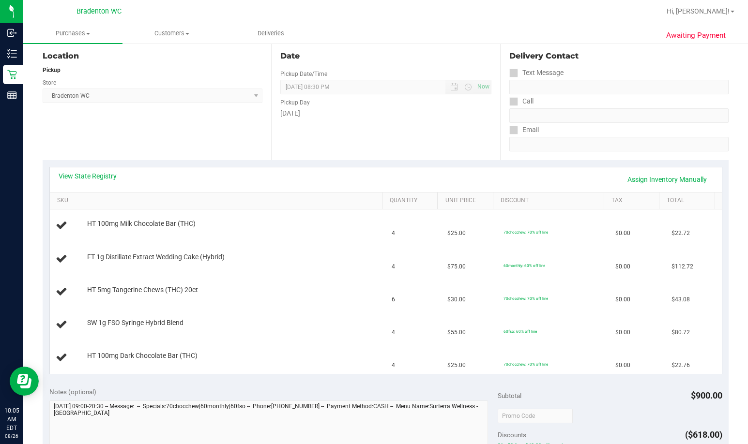
scroll to position [106, 0]
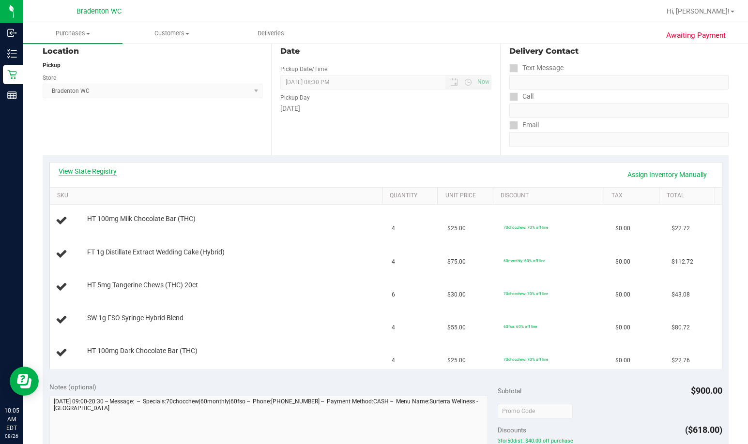
click at [105, 171] on link "View State Registry" at bounding box center [88, 172] width 58 height 10
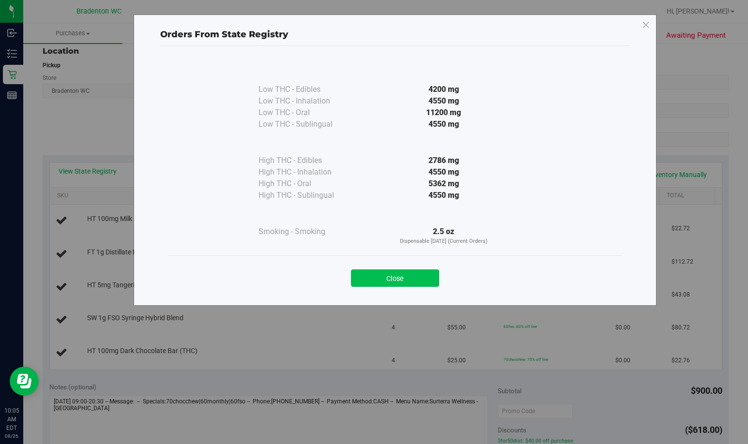
click at [393, 286] on button "Close" at bounding box center [395, 278] width 88 height 17
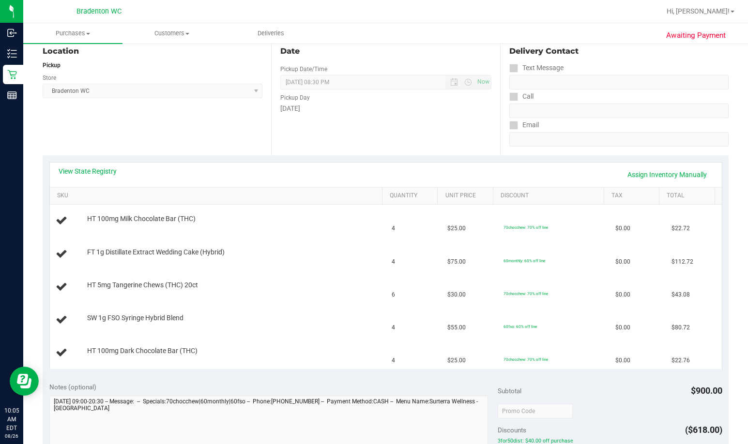
click at [112, 162] on div "View State Registry Assign Inventory Manually SKU Quantity Unit Price Discount …" at bounding box center [385, 266] width 673 height 208
click at [89, 173] on link "View State Registry" at bounding box center [88, 172] width 58 height 10
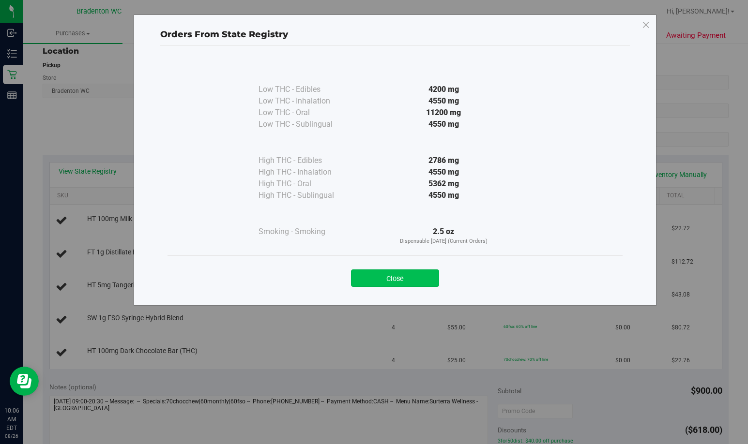
click at [381, 282] on button "Close" at bounding box center [395, 278] width 88 height 17
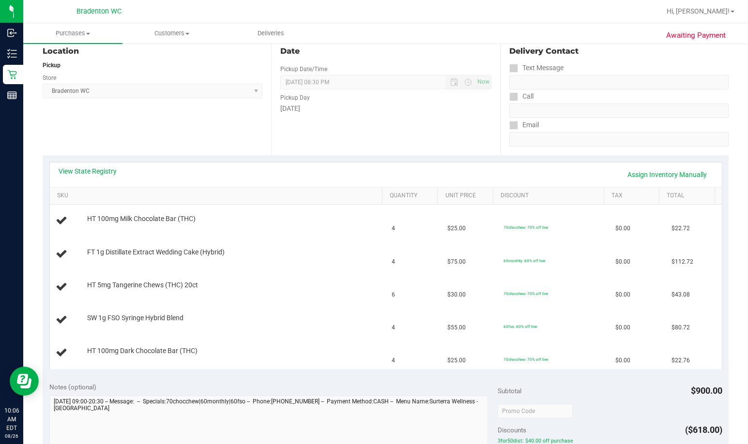
click at [90, 165] on div "View State Registry Assign Inventory Manually" at bounding box center [386, 175] width 672 height 25
click at [91, 167] on link "View State Registry" at bounding box center [88, 172] width 58 height 10
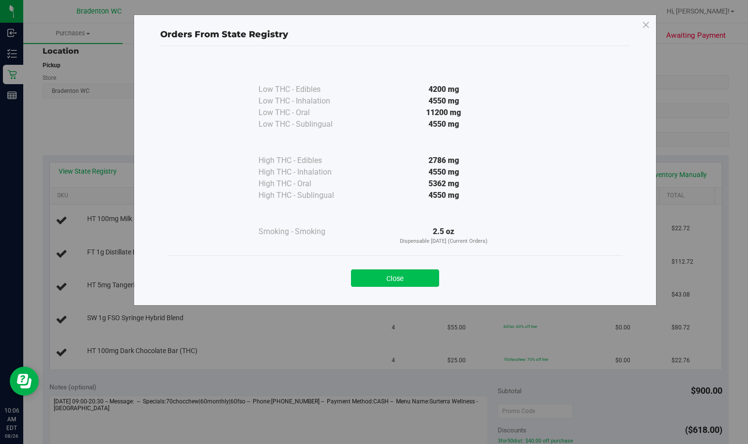
click at [423, 281] on button "Close" at bounding box center [395, 278] width 88 height 17
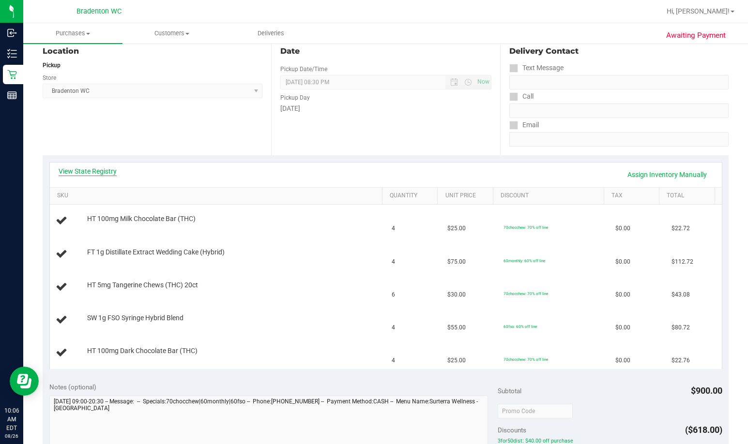
click at [88, 173] on link "View State Registry" at bounding box center [88, 172] width 58 height 10
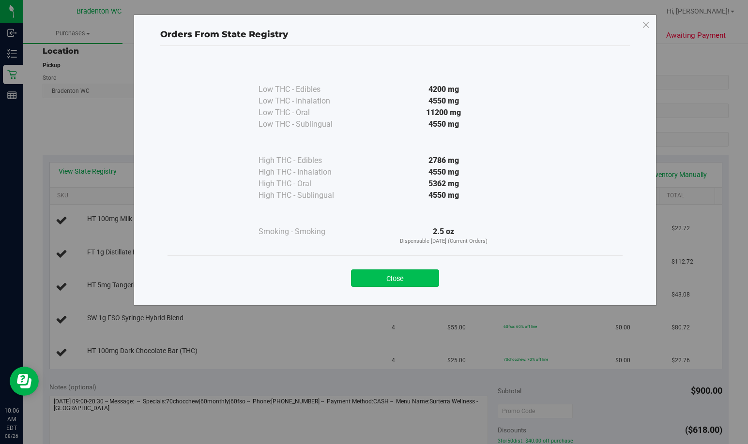
click at [389, 272] on button "Close" at bounding box center [395, 278] width 88 height 17
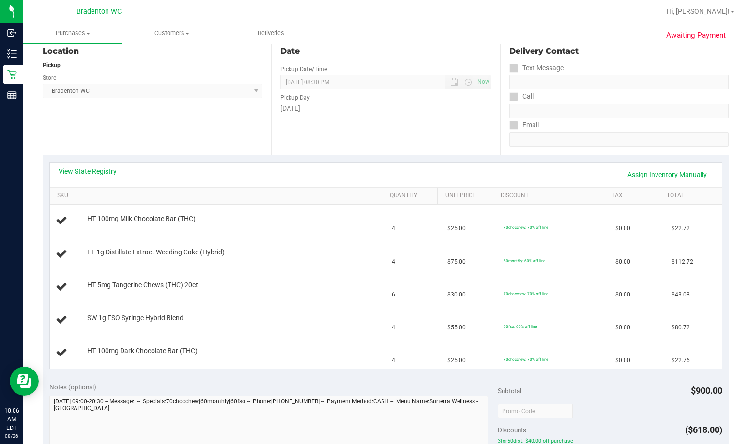
click at [100, 173] on link "View State Registry" at bounding box center [88, 172] width 58 height 10
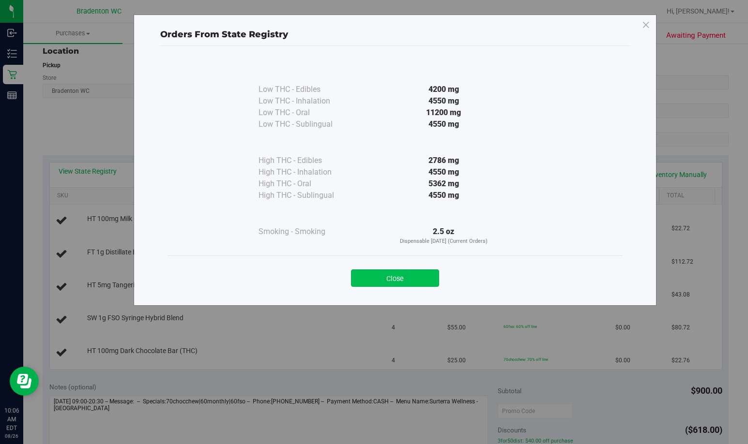
click at [403, 277] on button "Close" at bounding box center [395, 278] width 88 height 17
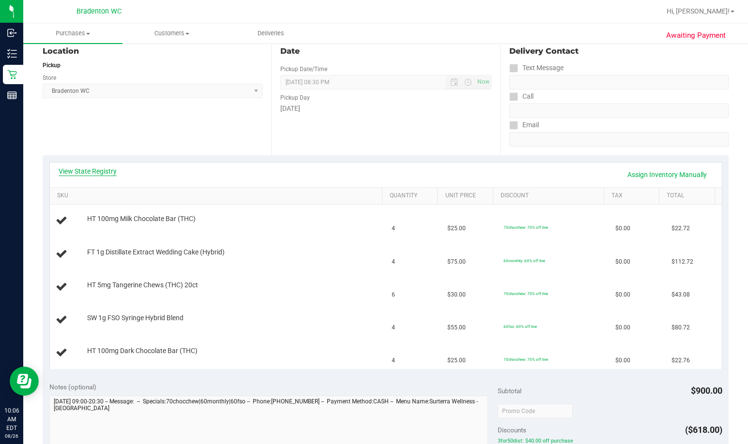
click at [116, 170] on link "View State Registry" at bounding box center [88, 172] width 58 height 10
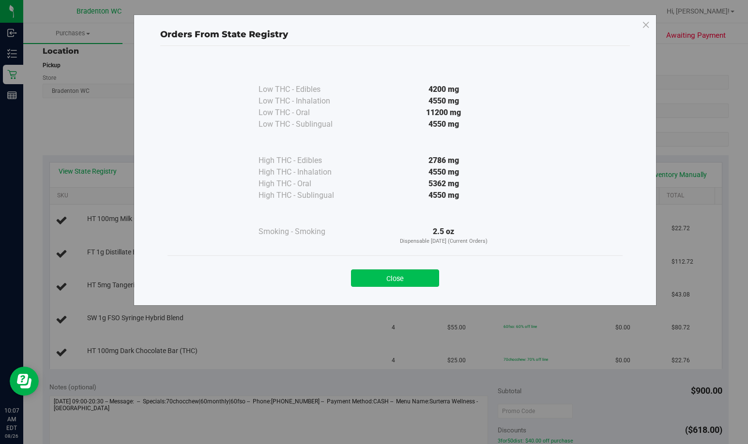
click at [418, 277] on button "Close" at bounding box center [395, 278] width 88 height 17
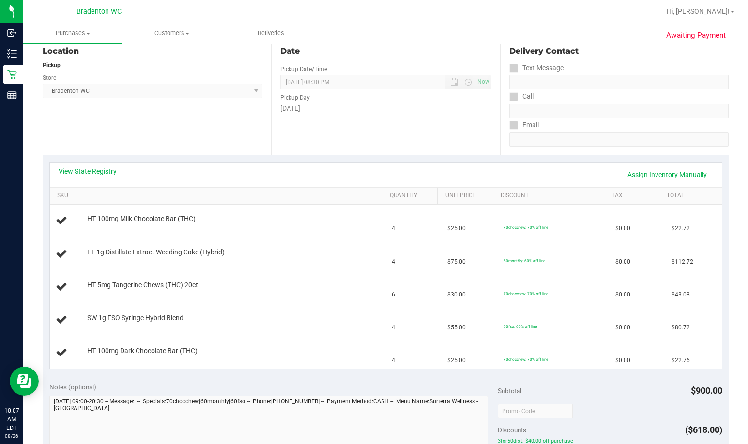
click at [102, 171] on link "View State Registry" at bounding box center [88, 172] width 58 height 10
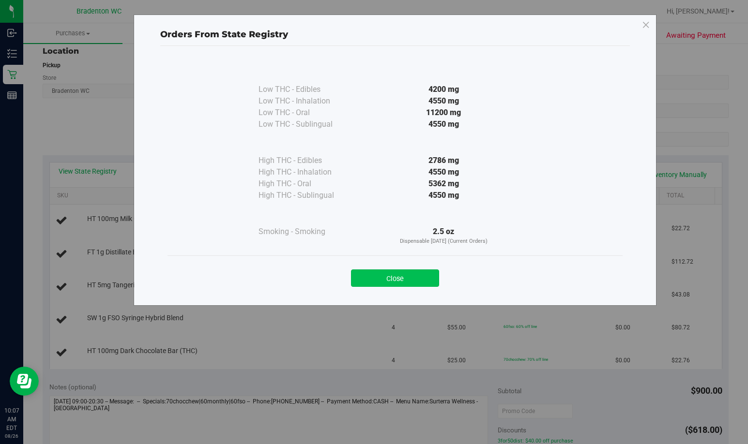
click at [422, 282] on button "Close" at bounding box center [395, 278] width 88 height 17
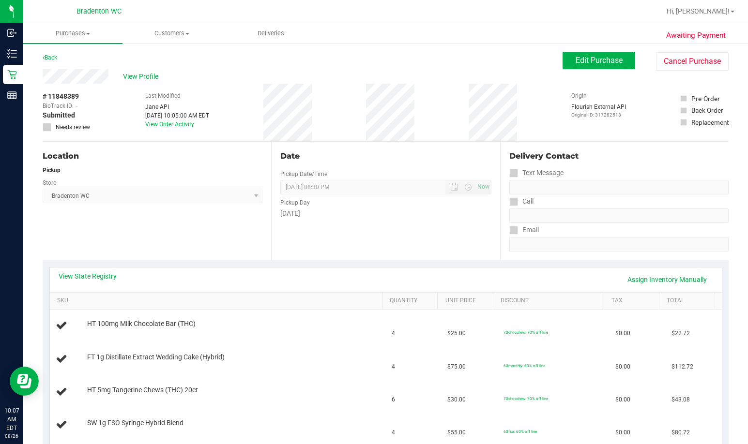
scroll to position [0, 0]
click at [463, 67] on button "Edit Purchase" at bounding box center [599, 60] width 73 height 17
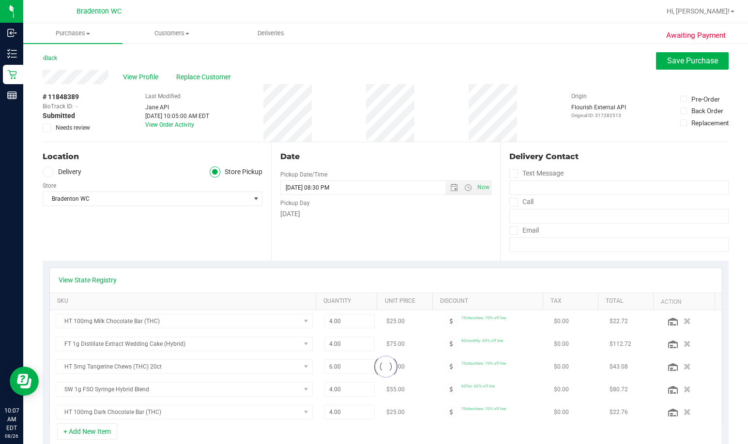
click at [80, 130] on span "Needs review" at bounding box center [73, 127] width 34 height 9
click at [0, 0] on input "Needs review" at bounding box center [0, 0] width 0 height 0
click at [463, 65] on button "Save Purchase" at bounding box center [692, 60] width 73 height 17
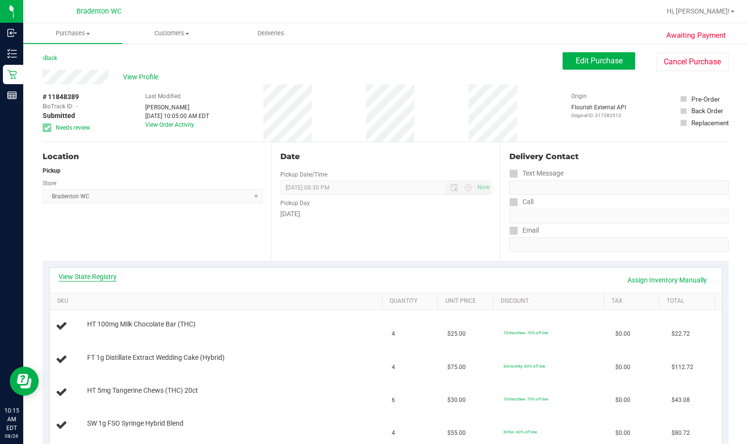
click at [100, 274] on link "View State Registry" at bounding box center [88, 277] width 58 height 10
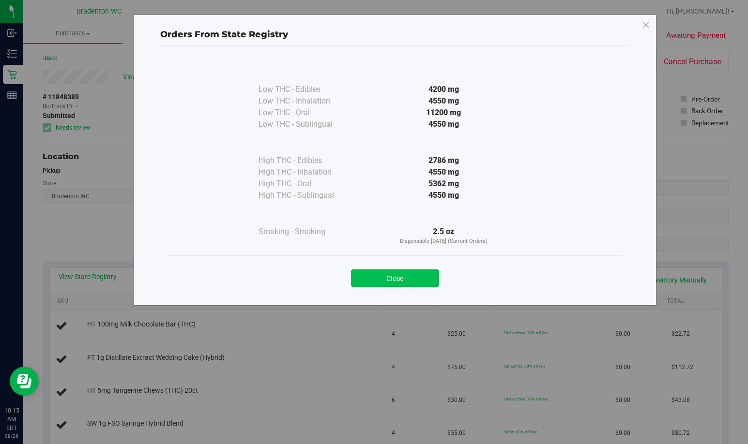
click at [402, 279] on button "Close" at bounding box center [395, 278] width 88 height 17
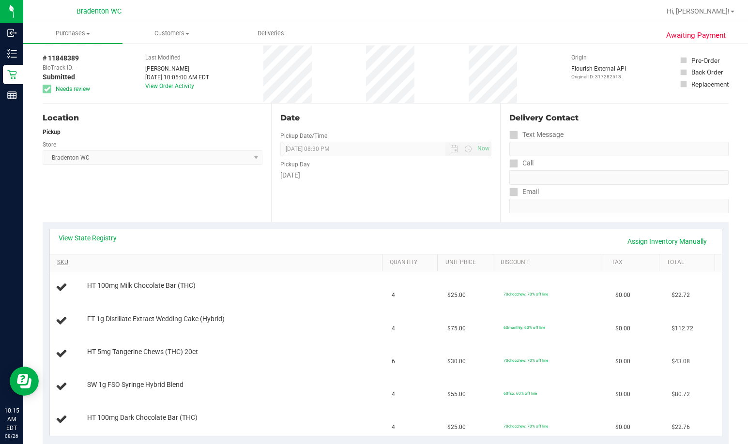
scroll to position [97, 0]
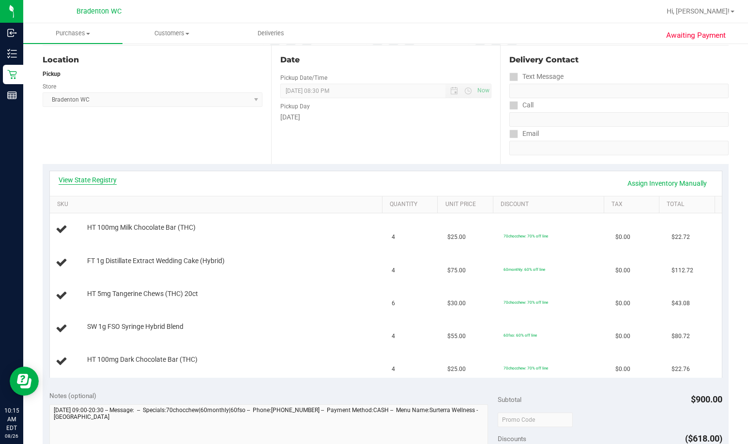
click at [113, 184] on link "View State Registry" at bounding box center [88, 180] width 58 height 10
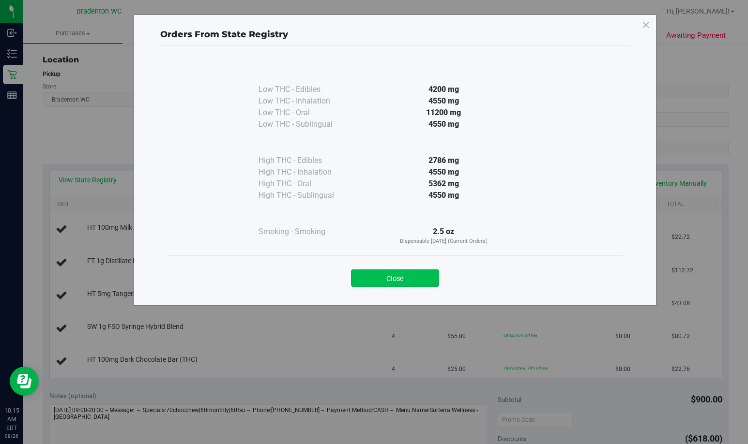
click at [380, 271] on button "Close" at bounding box center [395, 278] width 88 height 17
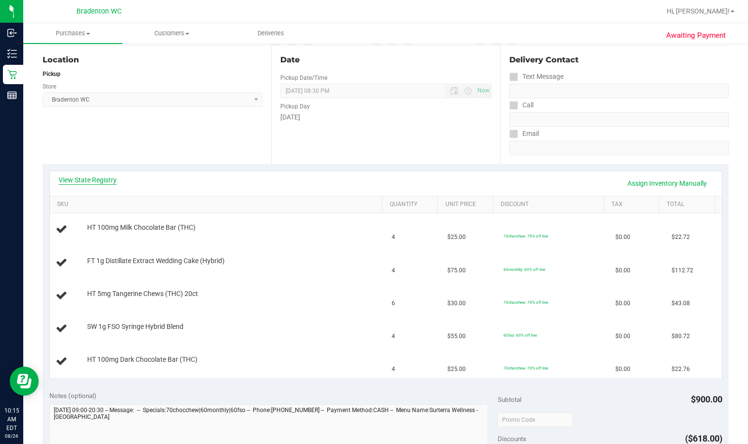
click at [67, 182] on link "View State Registry" at bounding box center [88, 180] width 58 height 10
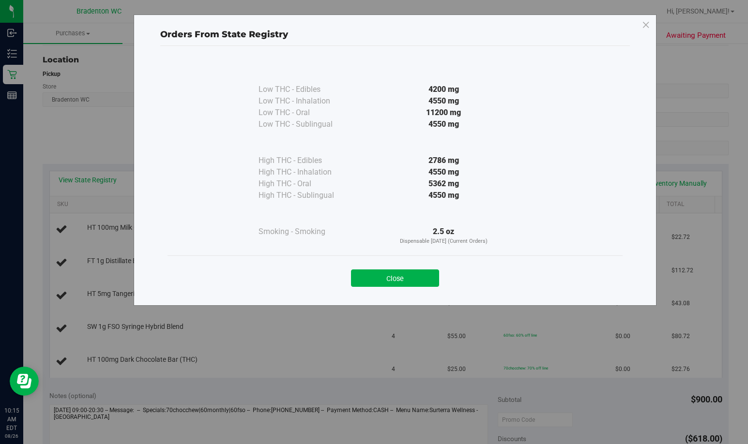
drag, startPoint x: 474, startPoint y: 195, endPoint x: 437, endPoint y: 181, distance: 40.1
click at [437, 181] on div "High THC - Edibles 2786 mg High THC - Inhalation 4550 mg" at bounding box center [395, 165] width 273 height 71
click at [463, 190] on div "4550 mg" at bounding box center [443, 196] width 176 height 12
click at [369, 277] on button "Close" at bounding box center [395, 278] width 88 height 17
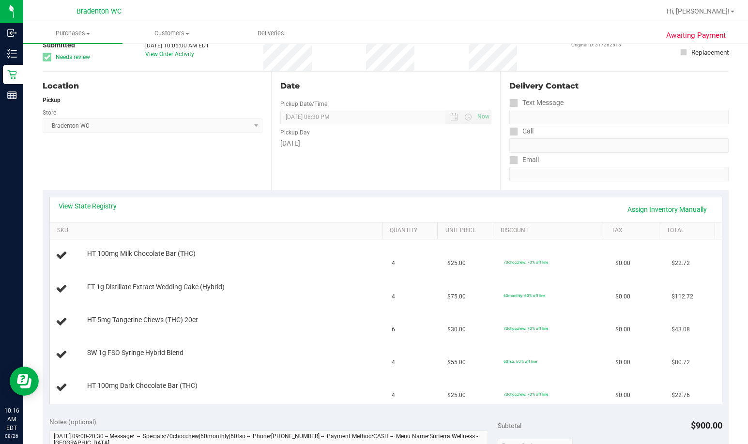
scroll to position [145, 0]
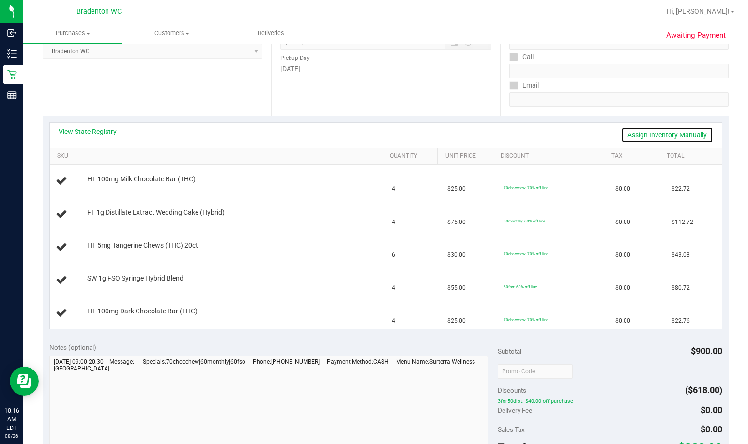
click at [463, 131] on link "Assign Inventory Manually" at bounding box center [667, 135] width 92 height 16
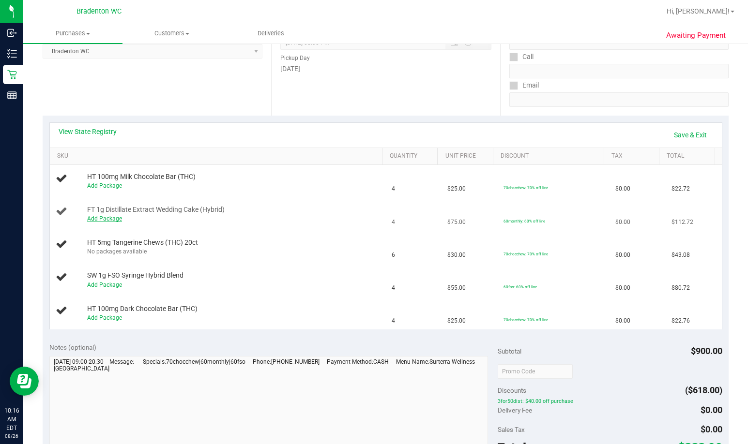
click at [102, 219] on link "Add Package" at bounding box center [104, 218] width 35 height 7
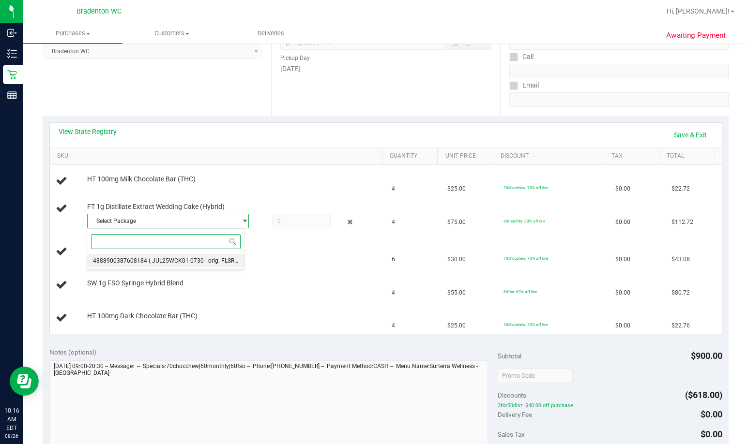
click at [196, 260] on span "( JUL25WCK01-0730 | orig: FLSRWGM-20250806-1375 )" at bounding box center [222, 261] width 147 height 7
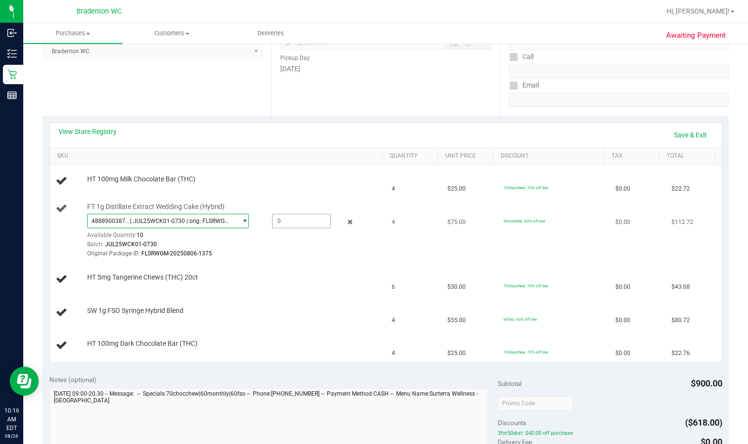
click at [282, 224] on span at bounding box center [301, 221] width 59 height 15
type input "4"
type input "4.0000"
click at [185, 322] on td "SW 1g FSO Syringe Hybrid Blend" at bounding box center [218, 313] width 336 height 33
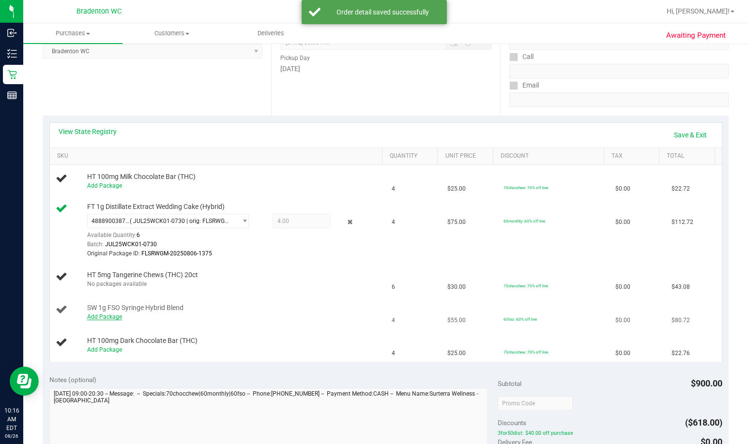
click at [112, 320] on link "Add Package" at bounding box center [104, 317] width 35 height 7
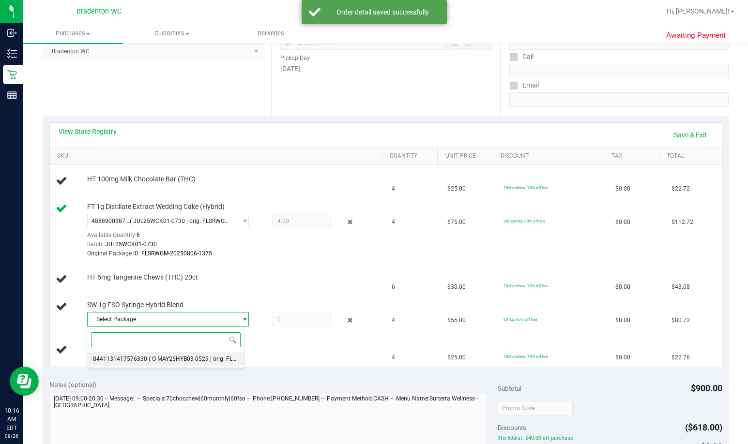
click at [122, 361] on span "8441131417576330" at bounding box center [120, 359] width 54 height 7
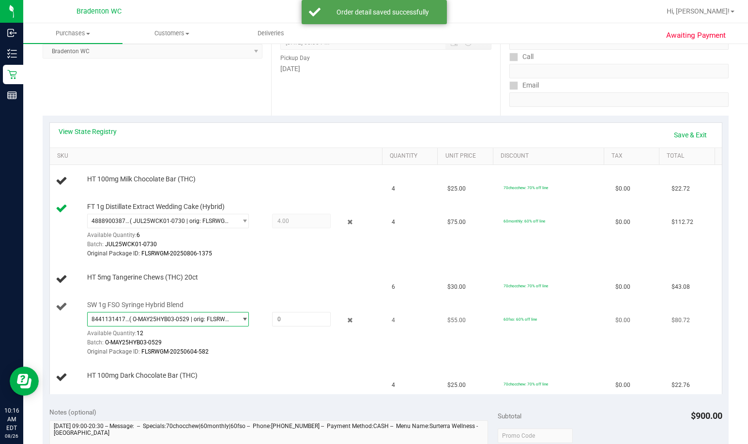
click at [285, 328] on div "8441131417576330 ( O-MAY25HYB03-0529 | orig: FLSRWGM-20250604-582 ) 84411314175…" at bounding box center [233, 334] width 292 height 45
click at [286, 323] on span at bounding box center [301, 319] width 59 height 15
type input "4"
type input "4.0000"
click at [261, 368] on td "HT 100mg Dark Chocolate Bar (THC)" at bounding box center [218, 378] width 336 height 32
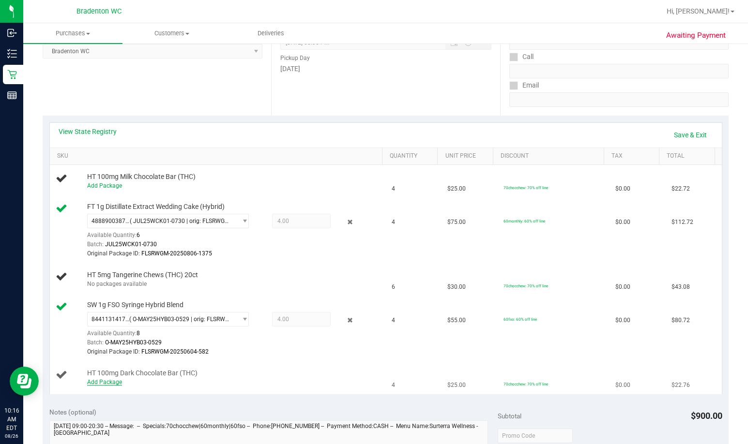
click at [114, 382] on link "Add Package" at bounding box center [104, 382] width 35 height 7
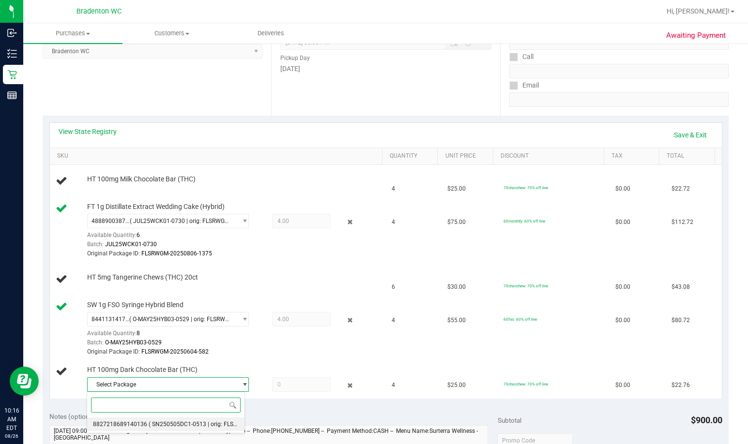
click at [136, 428] on span "8827218689140136" at bounding box center [120, 424] width 54 height 7
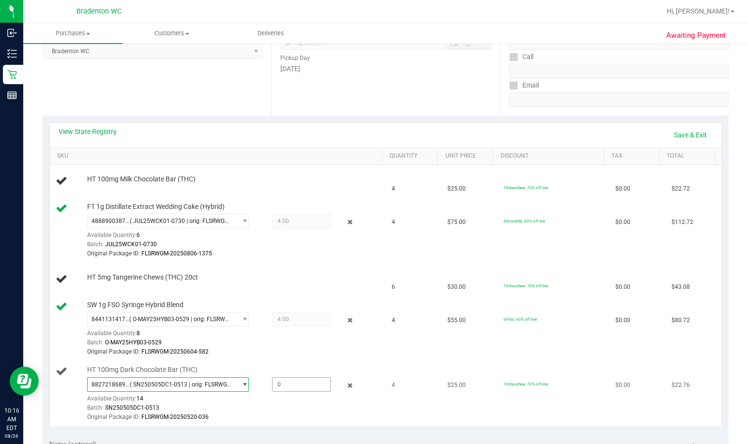
click at [283, 387] on span at bounding box center [301, 385] width 59 height 15
type input "4"
type input "4.0000"
click at [228, 274] on div "HT 5mg Tangerine Chews (THC) 20ct" at bounding box center [230, 278] width 297 height 10
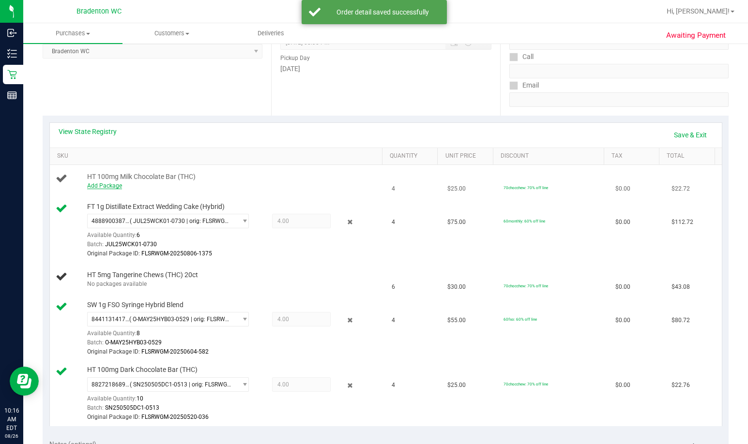
click at [113, 189] on link "Add Package" at bounding box center [104, 186] width 35 height 7
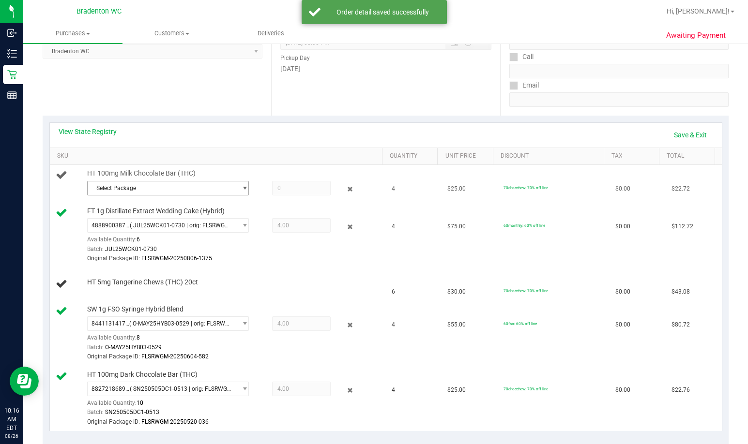
click at [164, 193] on span "Select Package" at bounding box center [162, 189] width 149 height 14
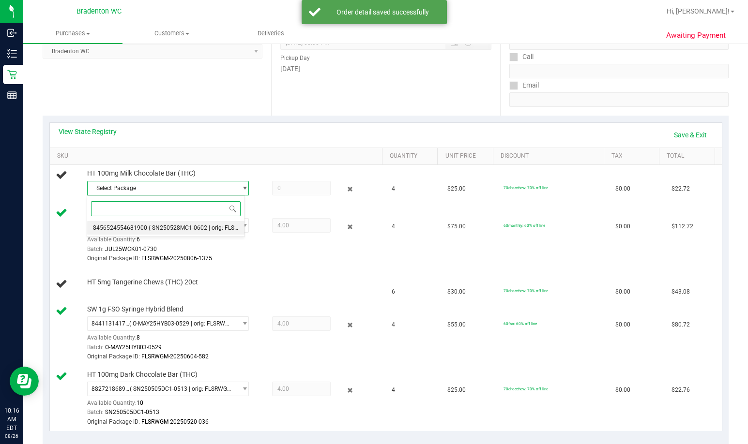
click at [159, 223] on li "8456524554681900 ( SN250528MC1-0602 | orig: FLSRWGM-20250611-070 )" at bounding box center [165, 228] width 157 height 14
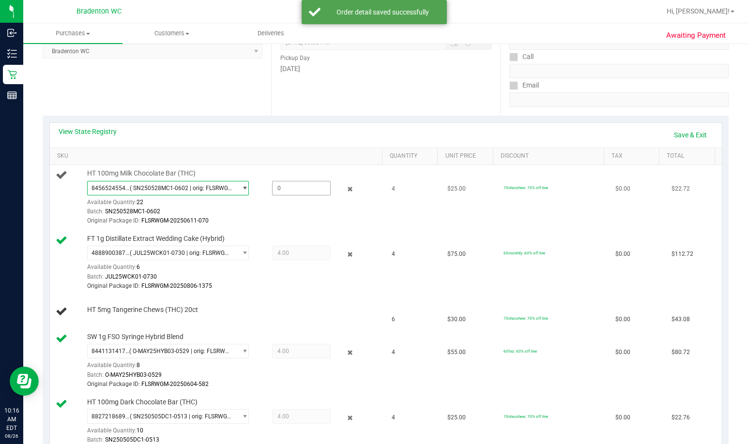
click at [277, 191] on span at bounding box center [301, 188] width 59 height 15
type input "4"
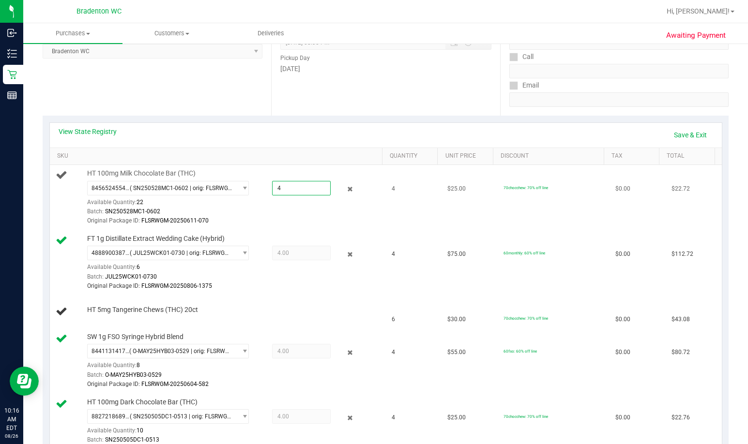
type input "4.0000"
click at [264, 214] on div "Batch: SN250528MC1-0602" at bounding box center [233, 211] width 292 height 9
click at [176, 324] on td "HT 5mg Tangerine Chews (THC) 20ct No packages available" at bounding box center [218, 312] width 336 height 33
click at [463, 136] on link "Save & Exit" at bounding box center [691, 135] width 46 height 16
click at [463, 136] on link "Assign Inventory Manually" at bounding box center [667, 135] width 92 height 16
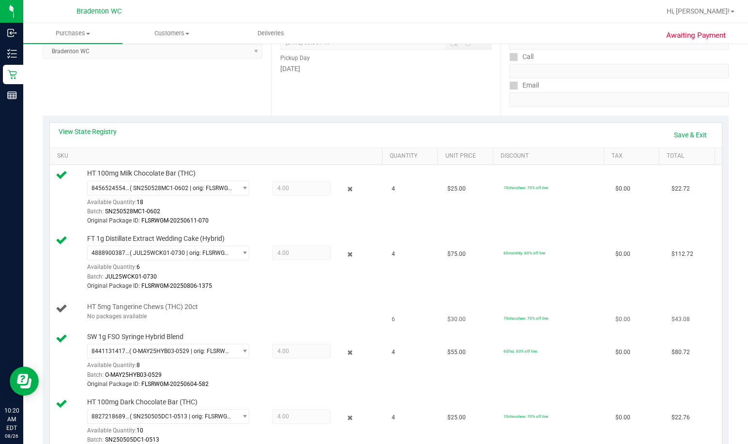
click at [138, 317] on div "No packages available" at bounding box center [233, 316] width 292 height 9
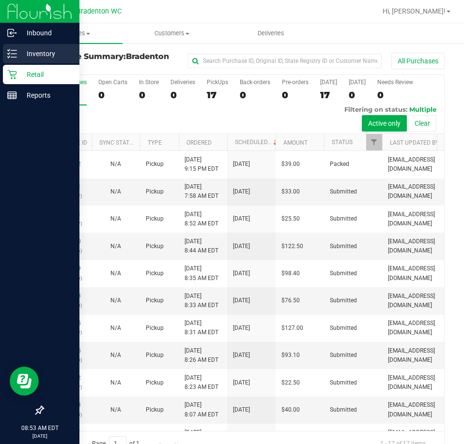
click at [9, 57] on icon at bounding box center [12, 54] width 10 height 10
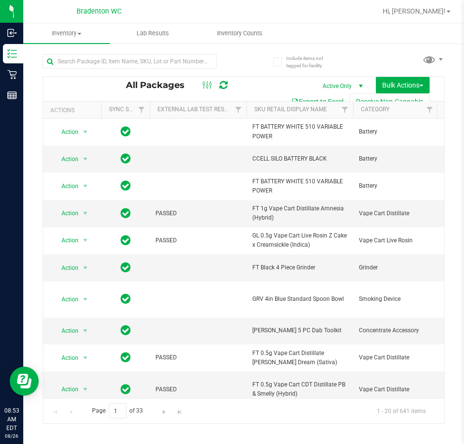
click at [103, 79] on div "All Packages Active Only Active Only Lab Samples Locked All External Internal B…" at bounding box center [243, 89] width 401 height 24
click at [106, 62] on input "text" at bounding box center [130, 61] width 174 height 15
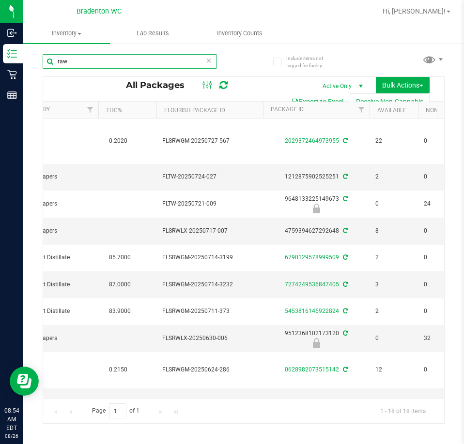
scroll to position [0, 227]
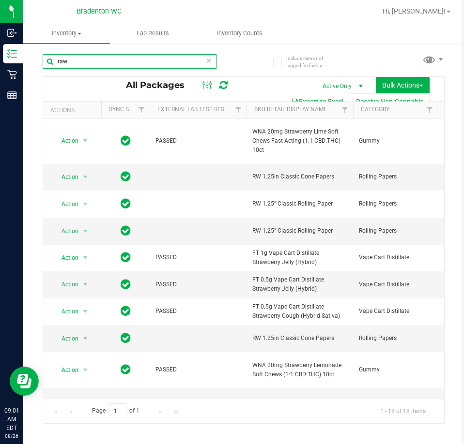
type input "raw"
drag, startPoint x: 342, startPoint y: 179, endPoint x: 252, endPoint y: 174, distance: 90.2
click at [252, 174] on span "RW 1.25in Classic Cone Papers" at bounding box center [299, 176] width 95 height 9
copy span "RW 1.25in Classic Cone Papers"
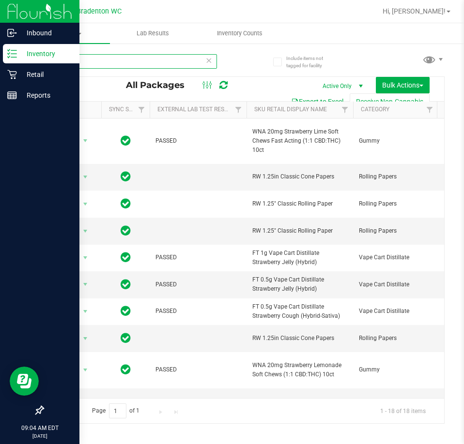
drag, startPoint x: 97, startPoint y: 65, endPoint x: 15, endPoint y: 61, distance: 81.9
click at [15, 61] on div "Inbound Inventory Retail Reports 09:04 AM EDT 08/26/2025 08/26 Bradenton WC Hi,…" at bounding box center [232, 222] width 464 height 444
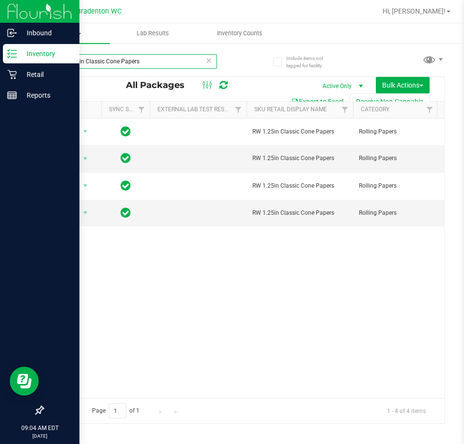
type input "RW 1.25in Classic Cone Papers"
click at [3, 268] on div at bounding box center [39, 254] width 79 height 295
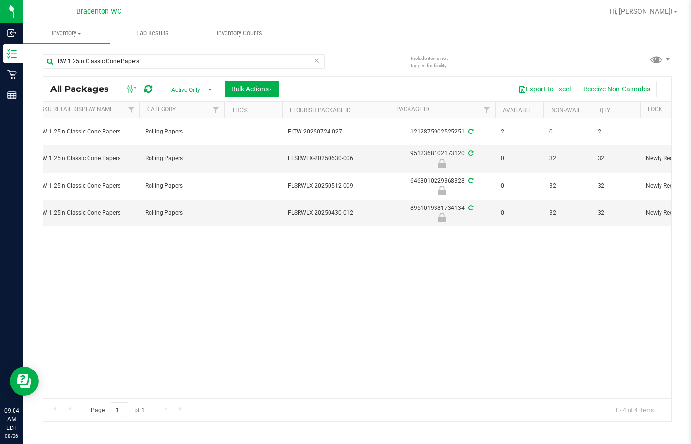
scroll to position [0, 213]
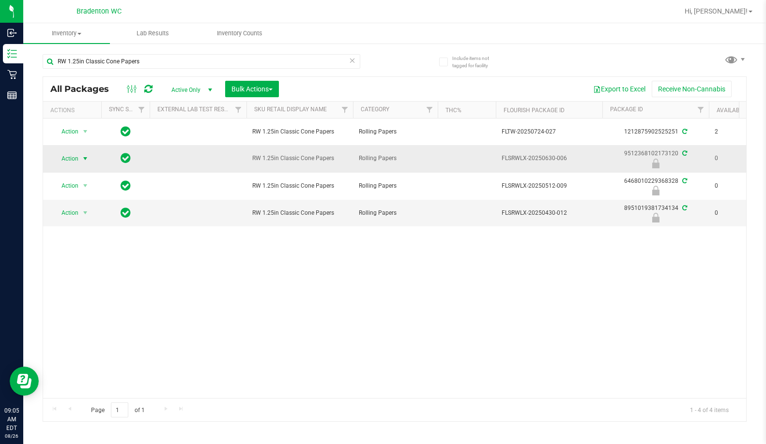
click at [68, 164] on span "Action" at bounding box center [66, 159] width 26 height 14
click at [91, 266] on li "Unlock package" at bounding box center [84, 273] width 62 height 15
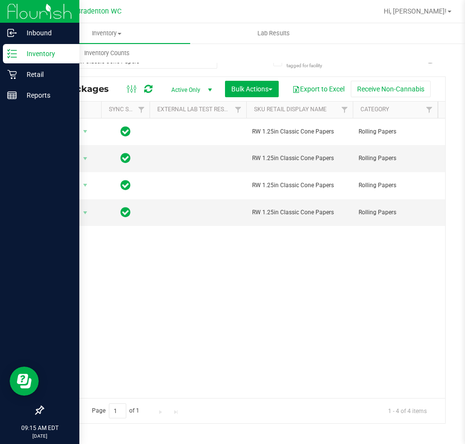
click at [20, 58] on p "Inventory" at bounding box center [46, 54] width 58 height 12
click at [3, 134] on div at bounding box center [39, 254] width 79 height 295
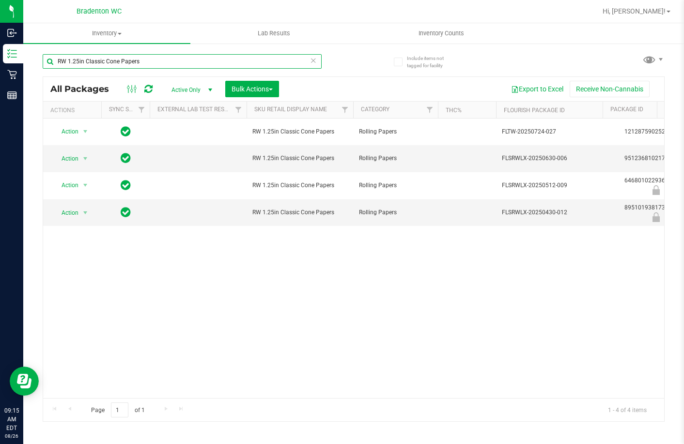
drag, startPoint x: 199, startPoint y: 63, endPoint x: -242, endPoint y: 77, distance: 441.3
click at [0, 77] on html "Inbound Inventory Retail Reports 09:15 AM EDT 08/26/2025 08/26 Bradenton WC Hi,…" at bounding box center [342, 222] width 684 height 444
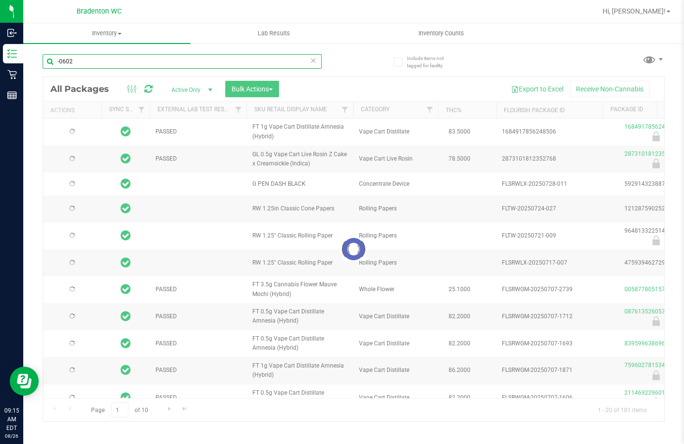
type input "-0602"
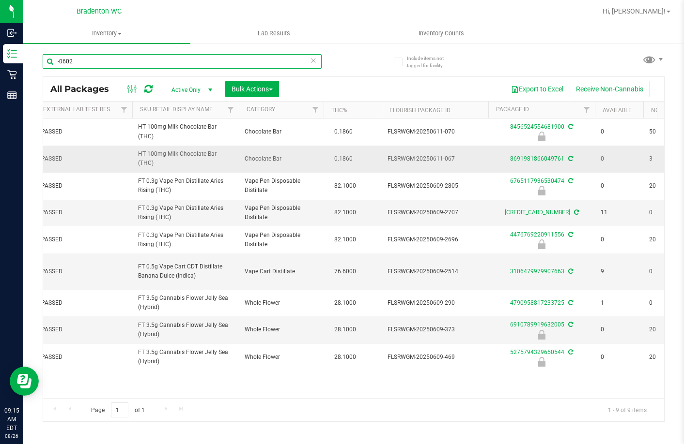
scroll to position [0, 99]
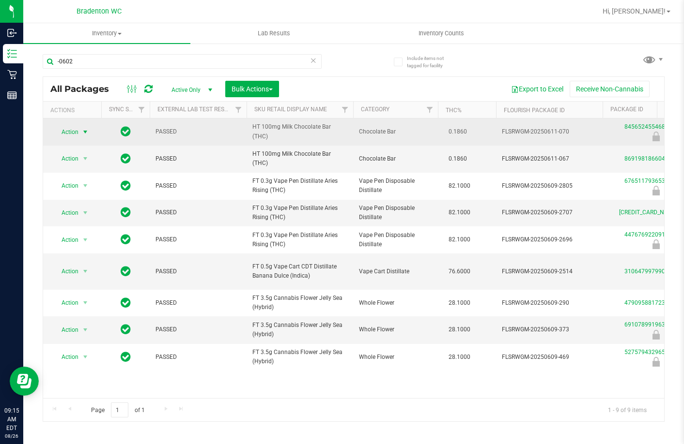
click at [89, 131] on span "select" at bounding box center [85, 132] width 8 height 8
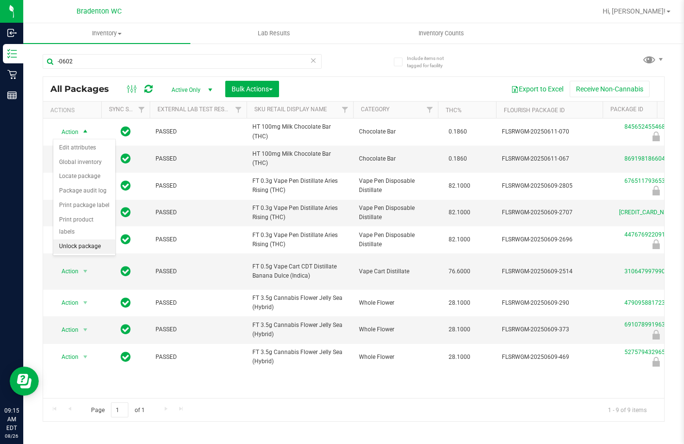
click at [80, 240] on li "Unlock package" at bounding box center [84, 247] width 62 height 15
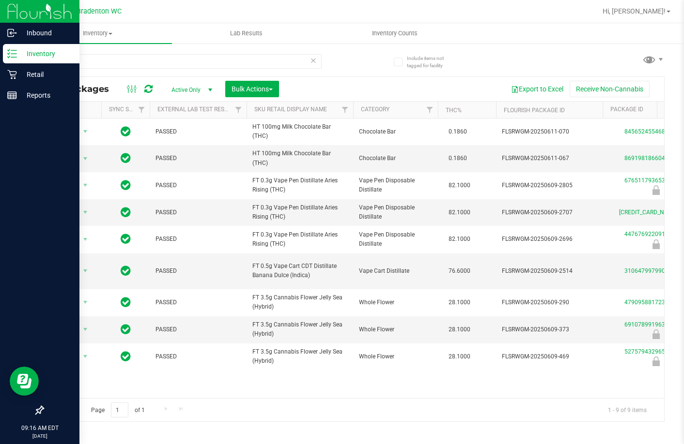
click at [15, 244] on div at bounding box center [39, 254] width 79 height 295
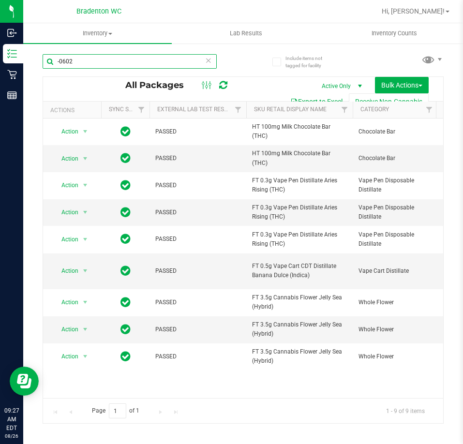
drag, startPoint x: 92, startPoint y: 66, endPoint x: -7, endPoint y: 70, distance: 99.8
click at [0, 70] on html "Inbound Inventory Retail Reports 09:27 AM EDT 08/26/2025 08/26 Bradenton WC Hi,…" at bounding box center [231, 222] width 463 height 444
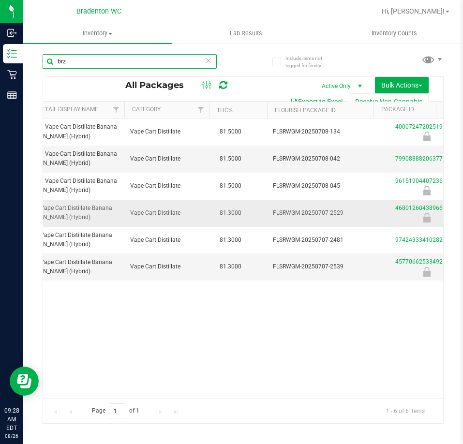
scroll to position [0, 307]
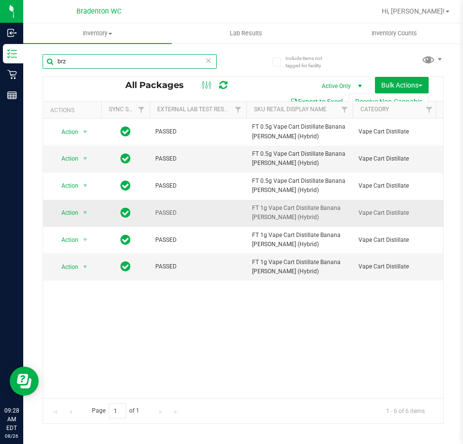
type input "brz"
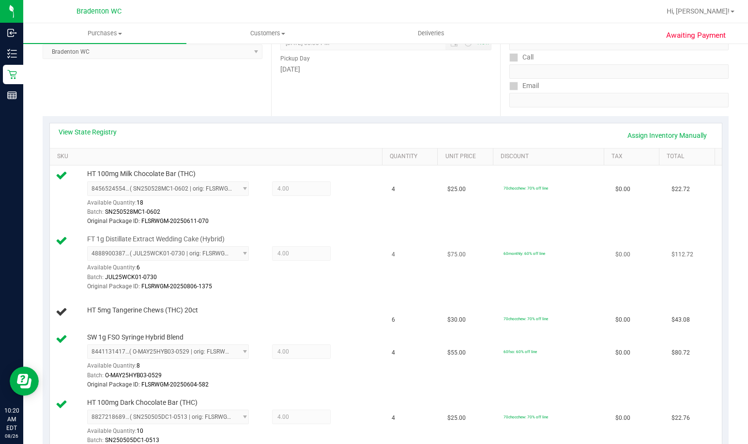
scroll to position [145, 0]
click at [636, 132] on link "Assign Inventory Manually" at bounding box center [667, 135] width 92 height 16
click at [112, 313] on link "Add Package" at bounding box center [104, 316] width 35 height 7
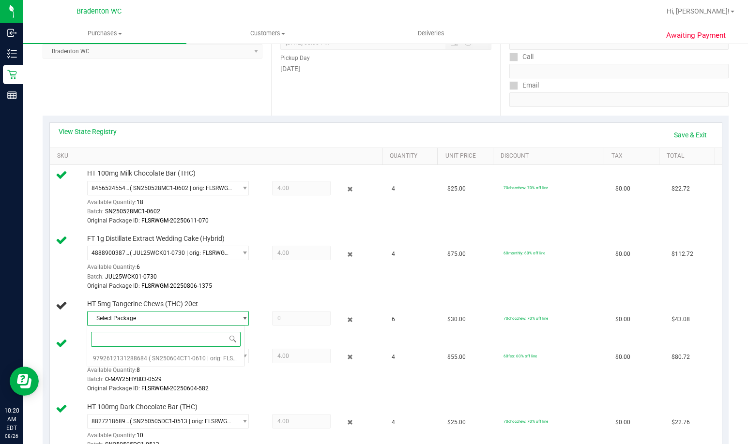
click at [204, 327] on div "Select Package 9792612131288684 ( SN250604CT1-0610 | orig: FLSRWGM-20250616-228…" at bounding box center [166, 347] width 158 height 42
click at [189, 357] on span "( SN250604CT1-0610 | orig: FLSRWGM-20250616-2282 )" at bounding box center [223, 358] width 149 height 7
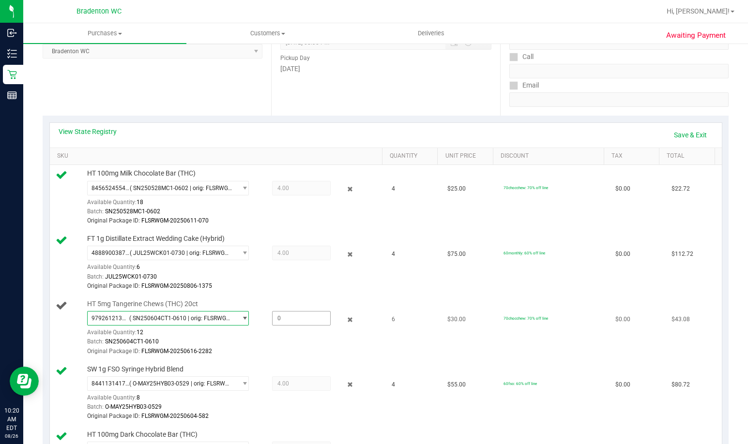
click at [273, 325] on span at bounding box center [301, 318] width 59 height 15
type input "6"
type input "6.0000"
click at [681, 138] on link "Save & Exit" at bounding box center [691, 135] width 46 height 16
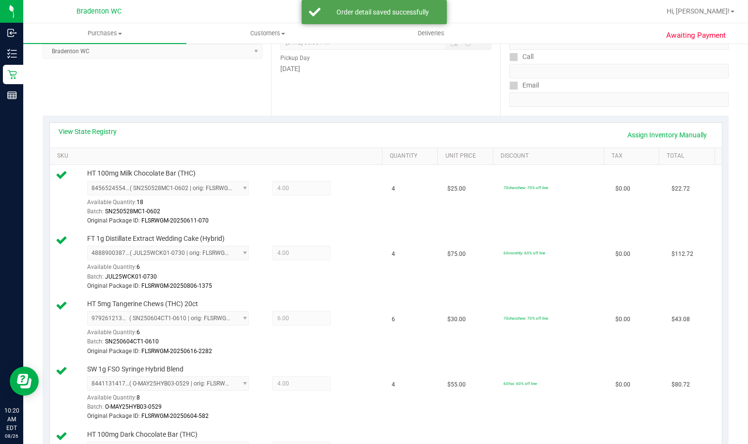
scroll to position [387, 0]
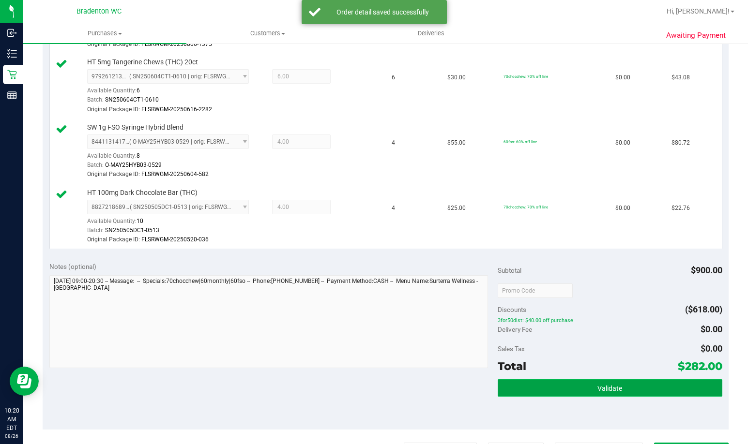
click at [600, 389] on span "Validate" at bounding box center [609, 389] width 25 height 8
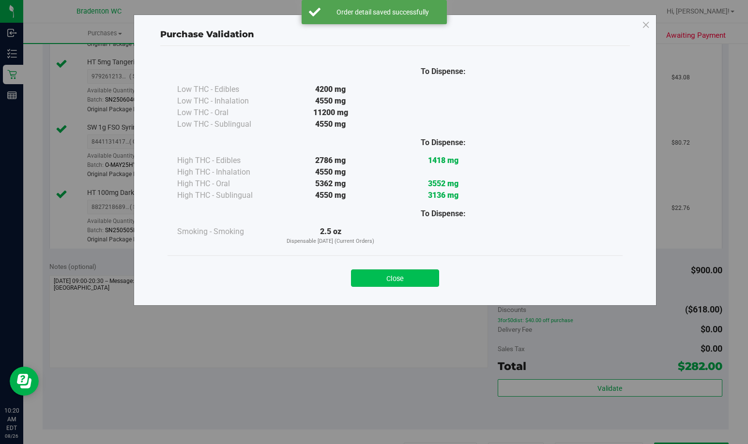
click at [422, 286] on button "Close" at bounding box center [395, 278] width 88 height 17
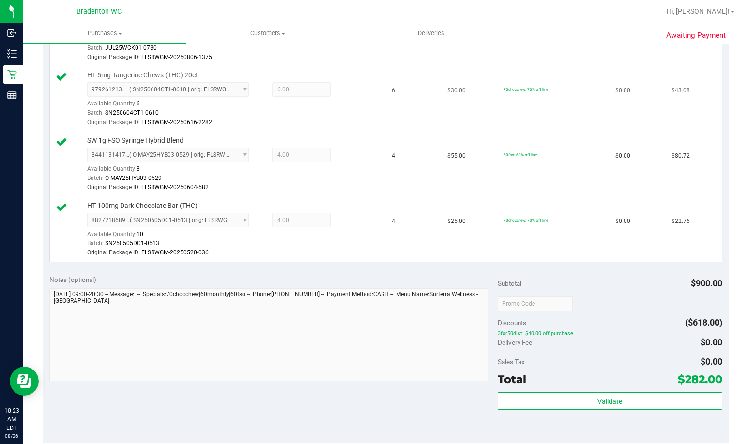
scroll to position [430, 0]
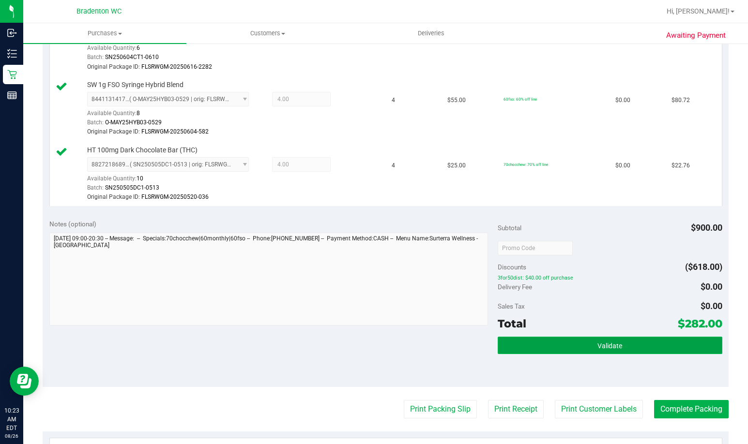
click at [542, 347] on button "Validate" at bounding box center [610, 345] width 224 height 17
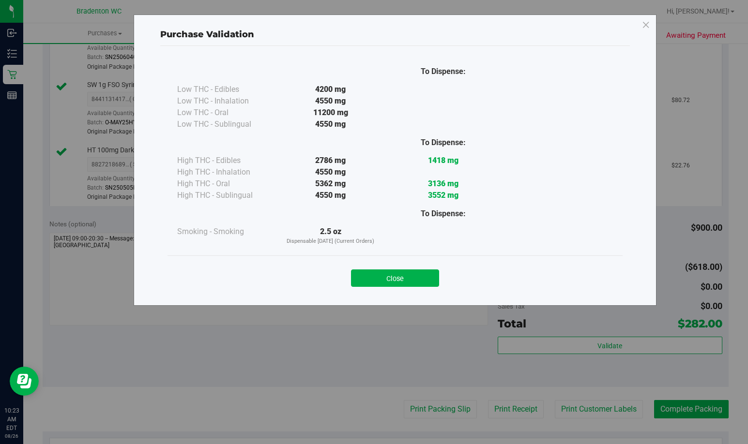
click at [412, 300] on div "Purchase Validation To Dispense: Low THC - Edibles 4200 mg" at bounding box center [395, 160] width 523 height 291
click at [374, 300] on div "Purchase Validation To Dispense: Low THC - Edibles 4200 mg" at bounding box center [395, 160] width 523 height 291
click at [405, 274] on button "Close" at bounding box center [395, 278] width 88 height 17
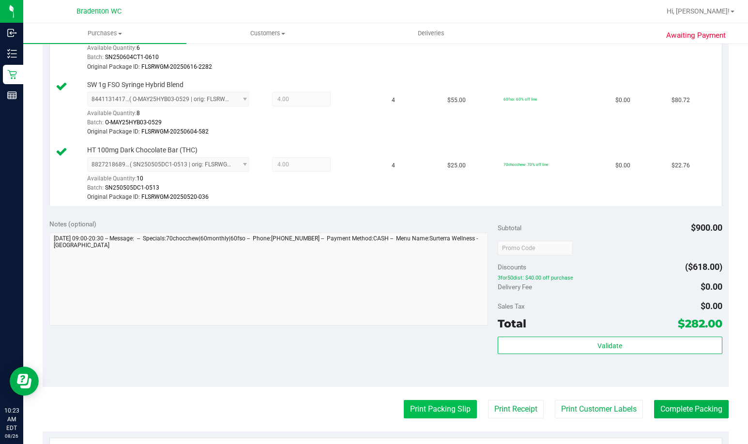
click at [438, 403] on button "Print Packing Slip" at bounding box center [440, 409] width 73 height 18
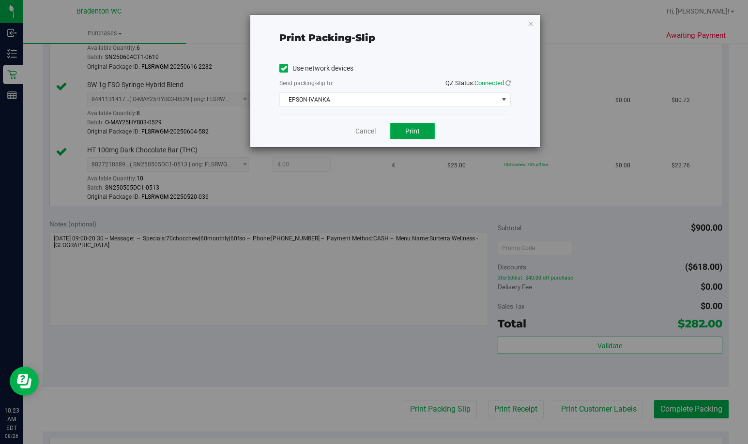
click at [408, 133] on span "Print" at bounding box center [412, 131] width 15 height 8
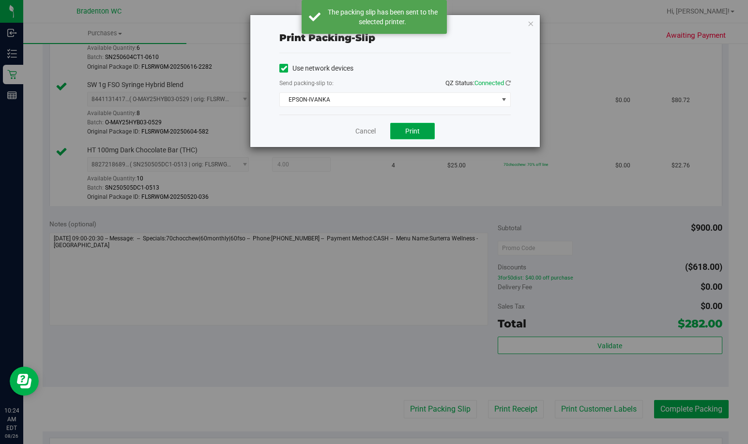
click at [414, 131] on span "Print" at bounding box center [412, 131] width 15 height 8
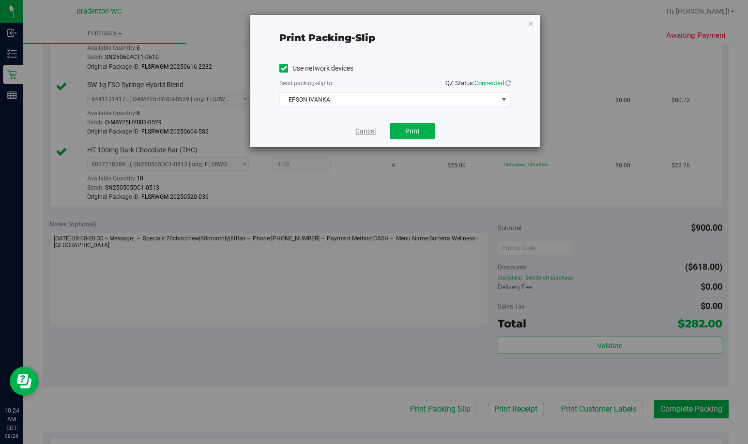
click at [363, 132] on link "Cancel" at bounding box center [365, 131] width 20 height 10
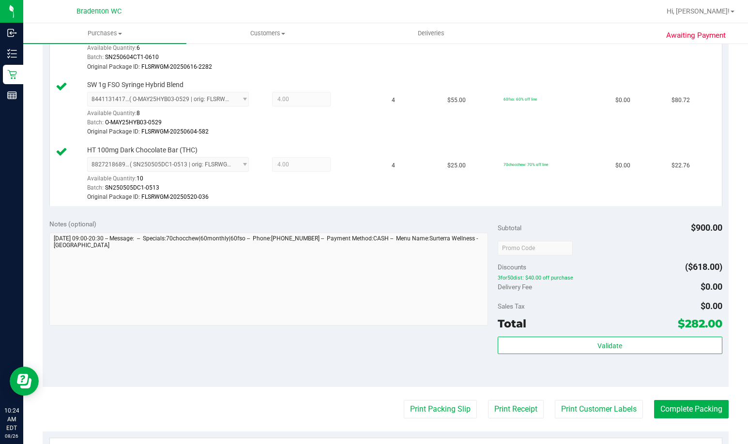
click at [696, 427] on purchase-details "Back Edit Purchase Cancel Purchase View Profile # 11848389 BioTrack ID: - Submi…" at bounding box center [386, 121] width 686 height 998
click at [668, 402] on button "Complete Packing" at bounding box center [691, 409] width 75 height 18
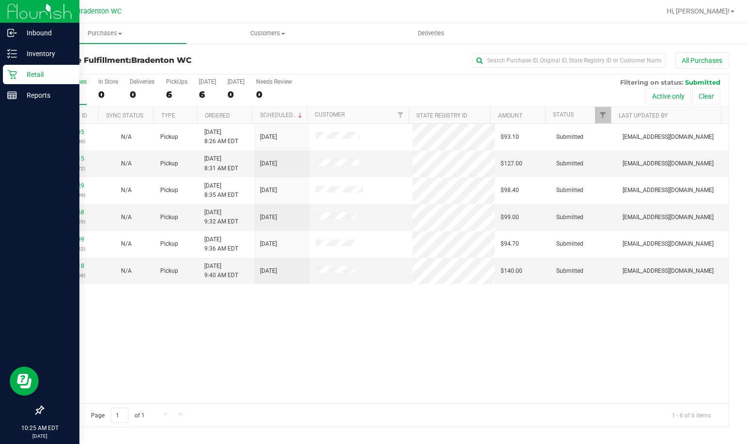
click at [8, 76] on icon at bounding box center [12, 75] width 10 height 10
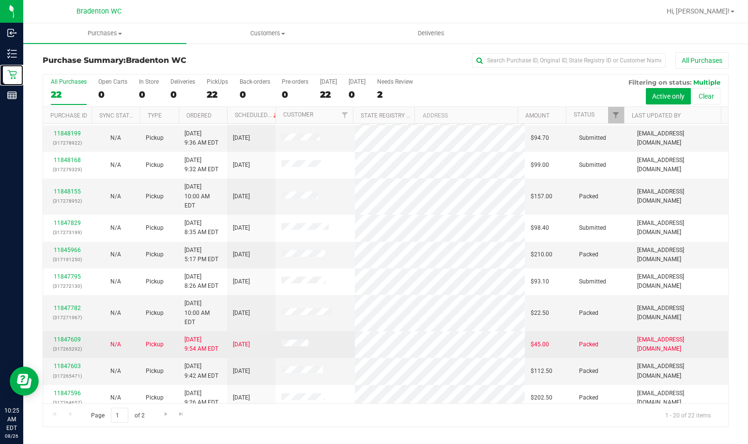
scroll to position [256, 0]
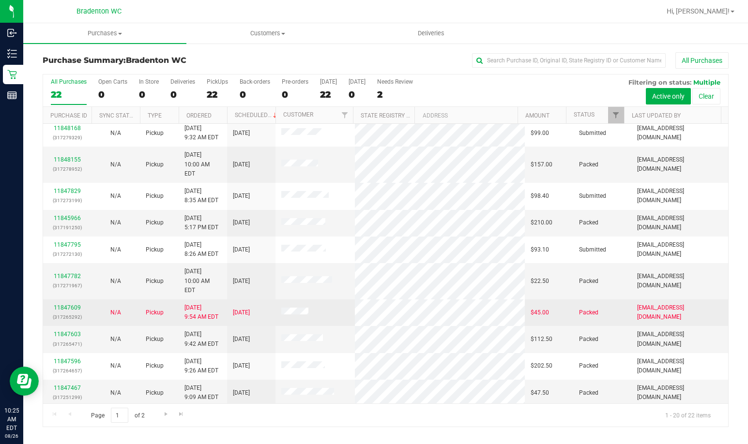
click at [80, 304] on div "11847609 (317265292)" at bounding box center [67, 313] width 37 height 18
click at [71, 305] on link "11847609" at bounding box center [67, 308] width 27 height 7
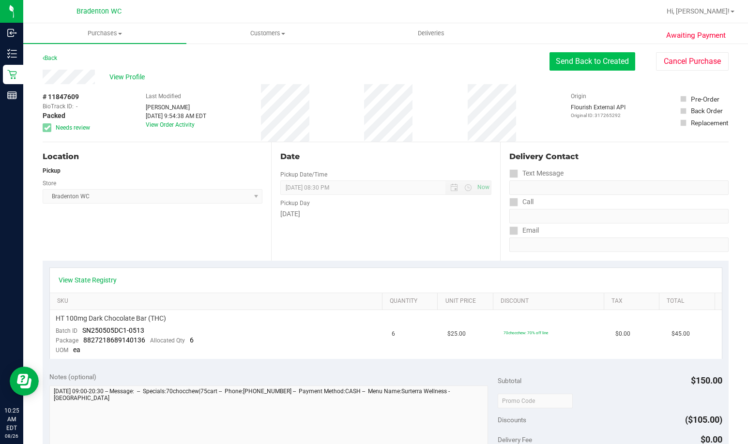
click at [574, 58] on button "Send Back to Created" at bounding box center [593, 61] width 86 height 18
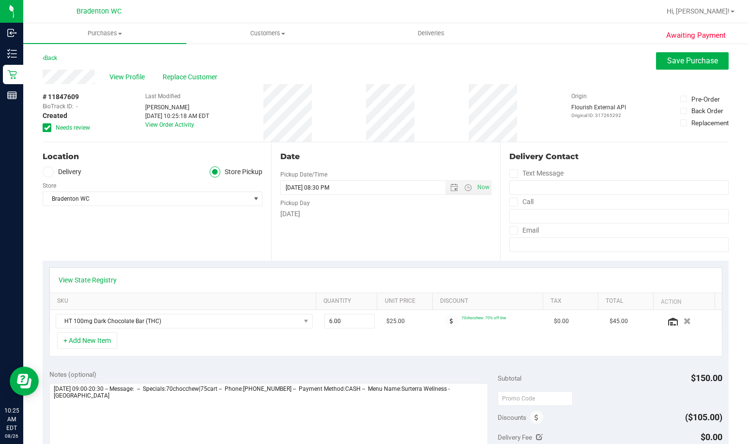
click at [74, 127] on span "Needs review" at bounding box center [73, 127] width 34 height 9
click at [0, 0] on input "Needs review" at bounding box center [0, 0] width 0 height 0
click at [682, 64] on span "Save Purchase" at bounding box center [692, 60] width 51 height 9
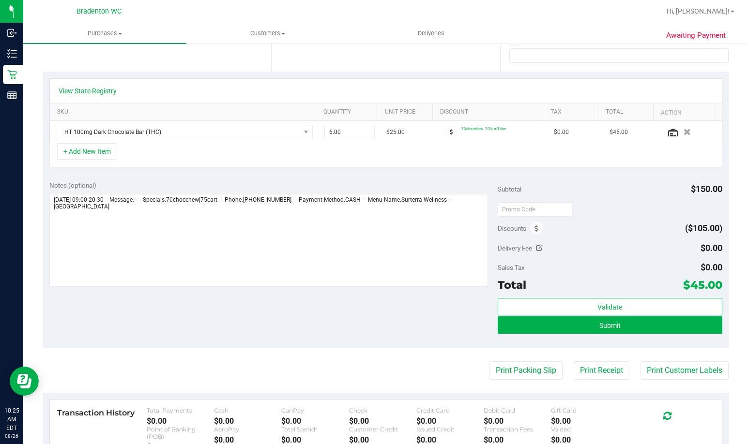
scroll to position [194, 0]
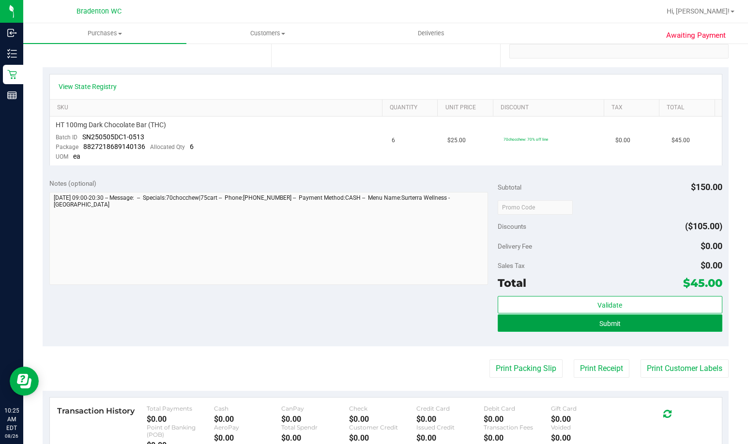
click at [617, 324] on button "Submit" at bounding box center [610, 323] width 224 height 17
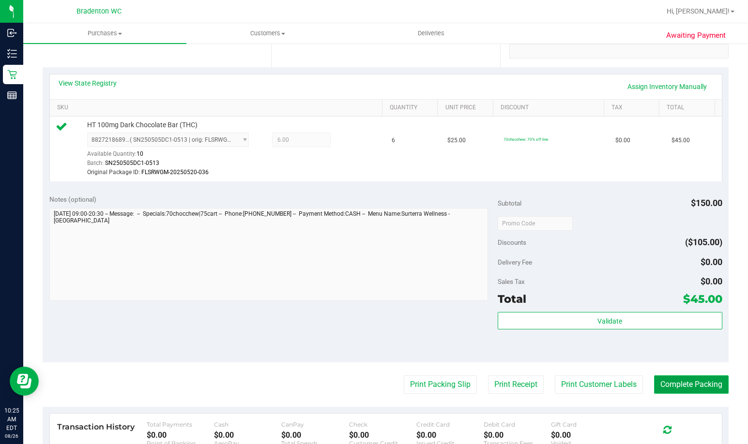
click at [686, 387] on button "Complete Packing" at bounding box center [691, 385] width 75 height 18
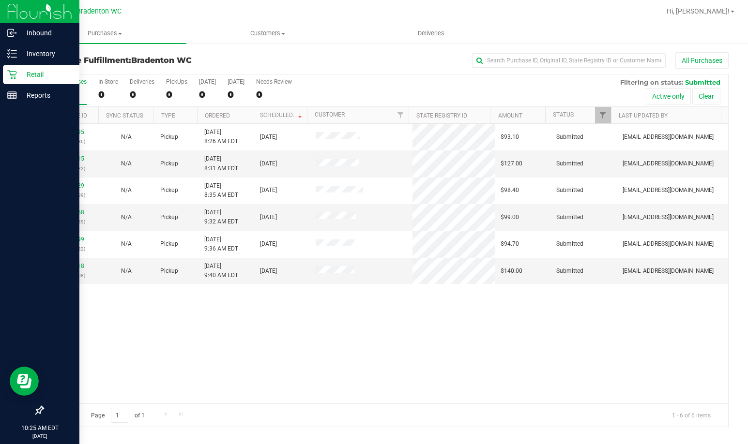
click at [17, 76] on p "Retail" at bounding box center [46, 75] width 58 height 12
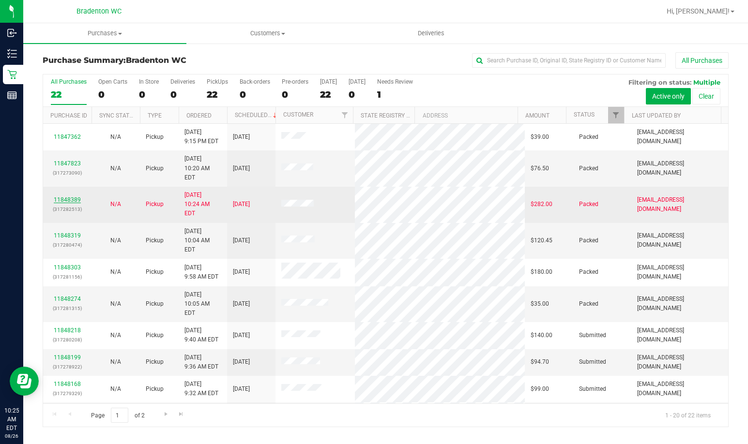
click at [64, 197] on link "11848389" at bounding box center [67, 200] width 27 height 7
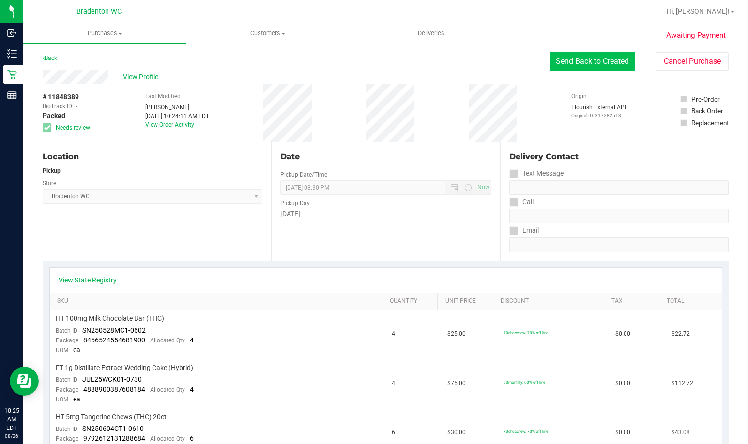
click at [595, 59] on button "Send Back to Created" at bounding box center [593, 61] width 86 height 18
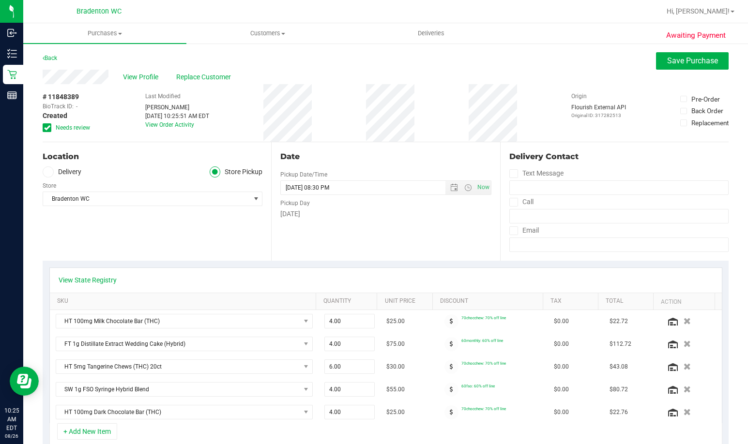
click at [62, 128] on span "Needs review" at bounding box center [73, 127] width 34 height 9
click at [0, 0] on input "Needs review" at bounding box center [0, 0] width 0 height 0
click at [105, 282] on link "View State Registry" at bounding box center [88, 280] width 58 height 10
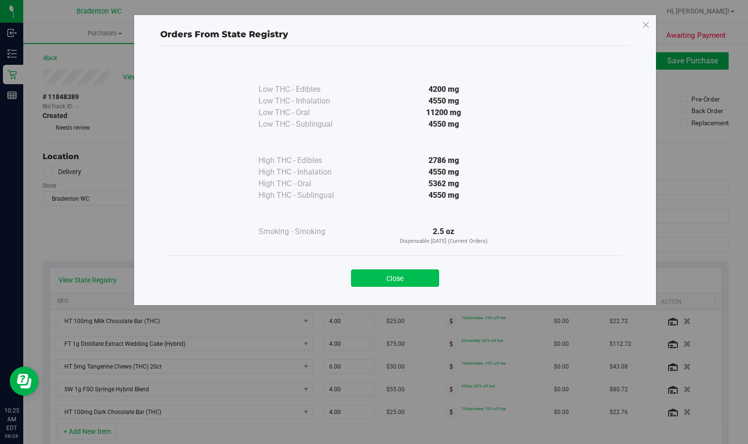
click at [426, 273] on button "Close" at bounding box center [395, 278] width 88 height 17
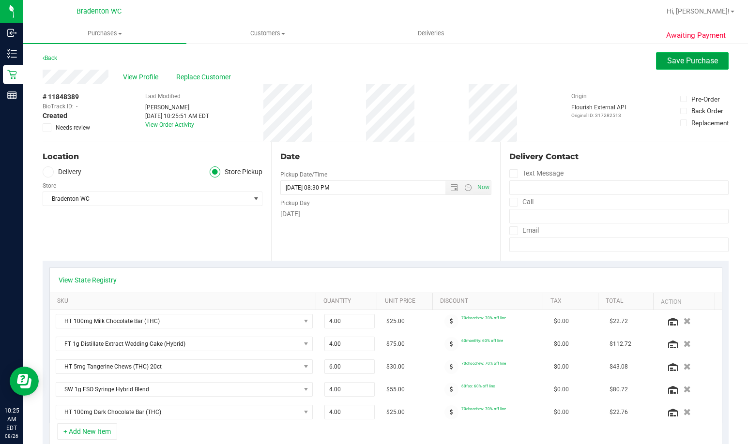
click at [667, 60] on span "Save Purchase" at bounding box center [692, 60] width 51 height 9
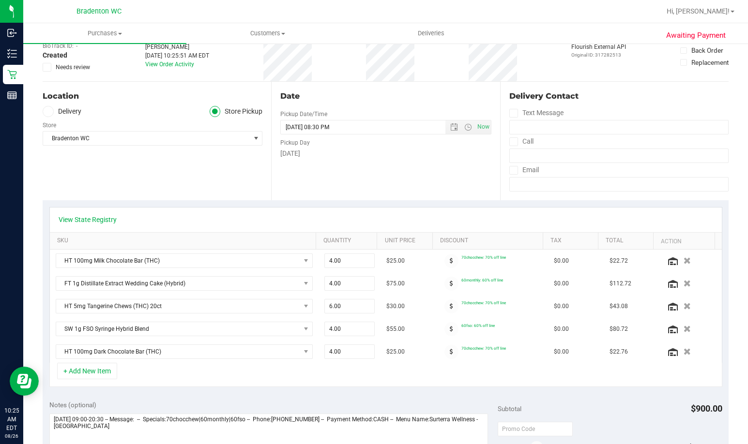
scroll to position [145, 0]
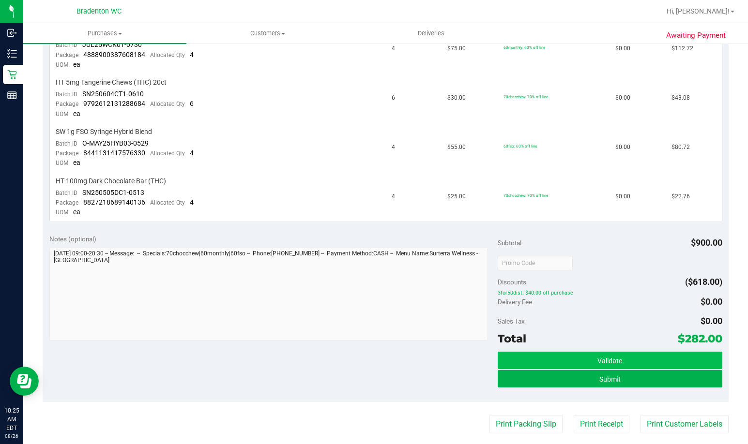
scroll to position [339, 0]
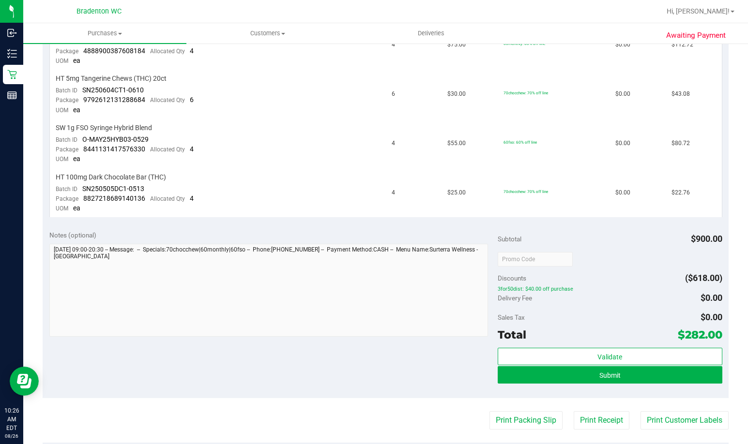
click at [557, 384] on div "Submit" at bounding box center [610, 376] width 224 height 18
click at [559, 377] on button "Submit" at bounding box center [610, 375] width 224 height 17
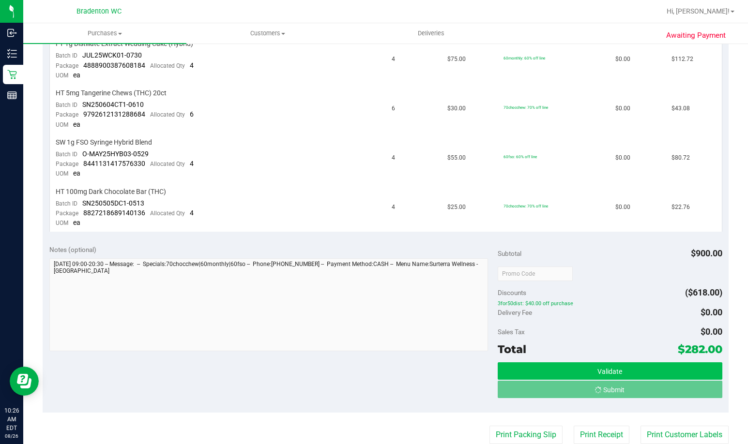
scroll to position [310, 0]
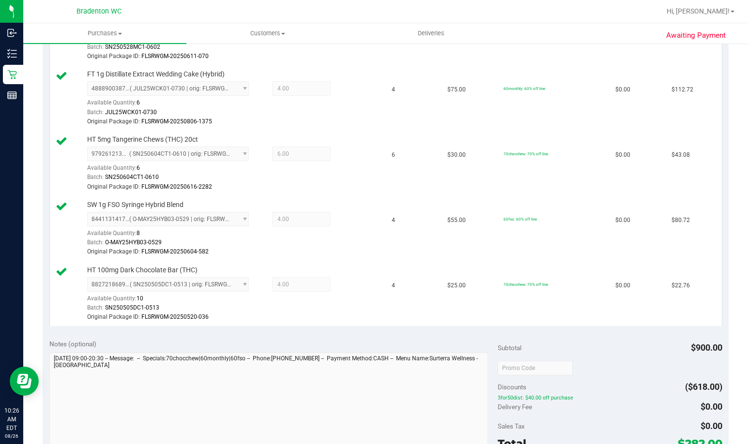
click at [558, 383] on div "Discounts ($618.00)" at bounding box center [610, 387] width 224 height 17
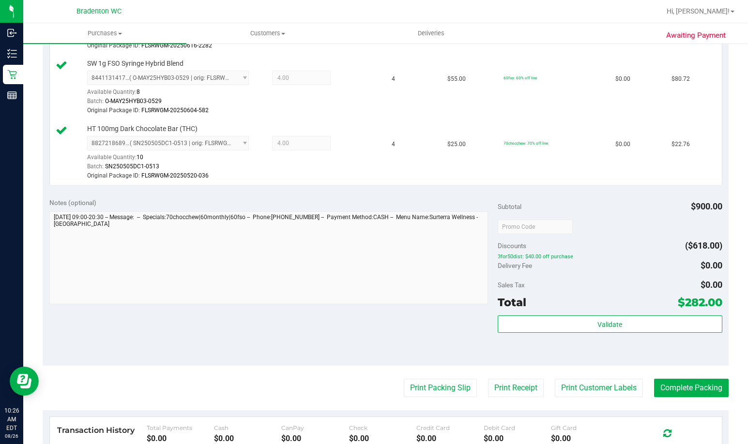
scroll to position [455, 0]
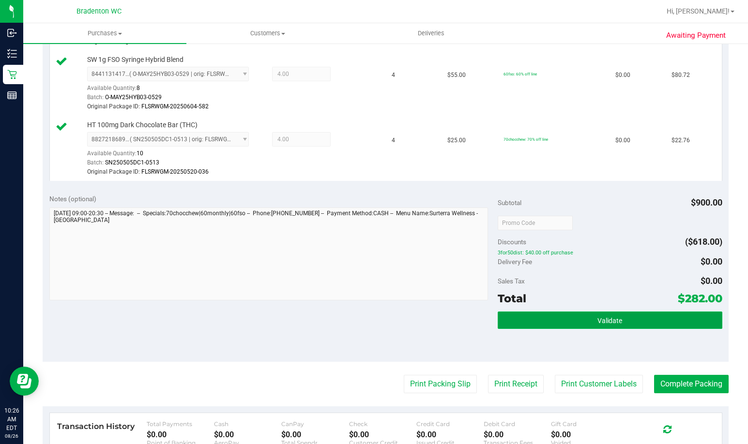
click at [581, 319] on button "Validate" at bounding box center [610, 320] width 224 height 17
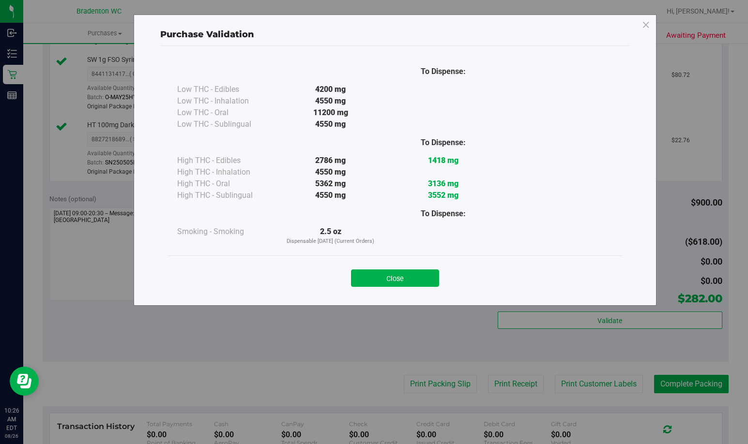
click at [412, 280] on button "Close" at bounding box center [395, 278] width 88 height 17
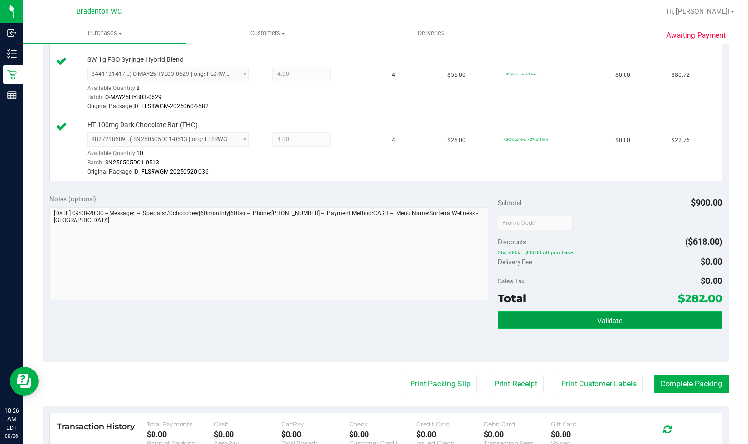
click at [632, 326] on button "Validate" at bounding box center [610, 320] width 224 height 17
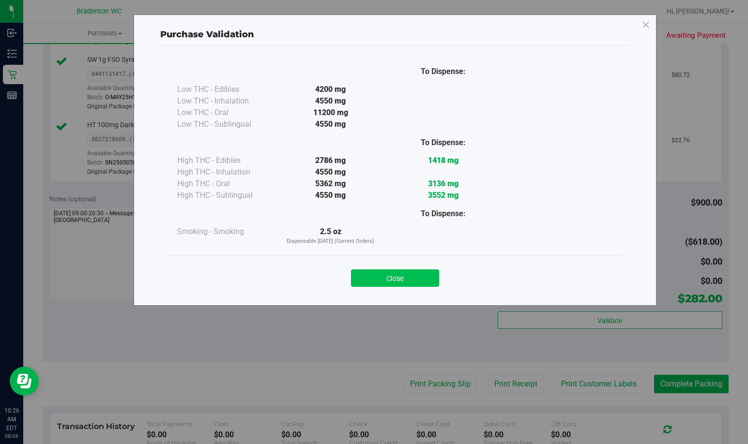
click at [421, 277] on button "Close" at bounding box center [395, 278] width 88 height 17
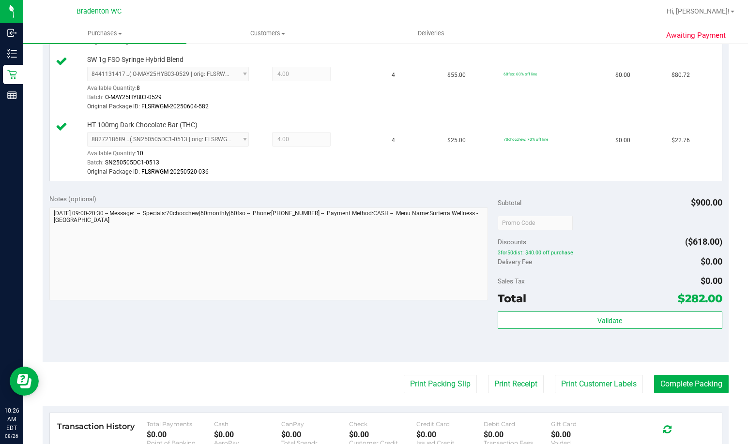
click at [310, 307] on div "Notes (optional) Subtotal $900.00 Discounts ($618.00) 3for50dist: $40.00 off pu…" at bounding box center [386, 275] width 686 height 174
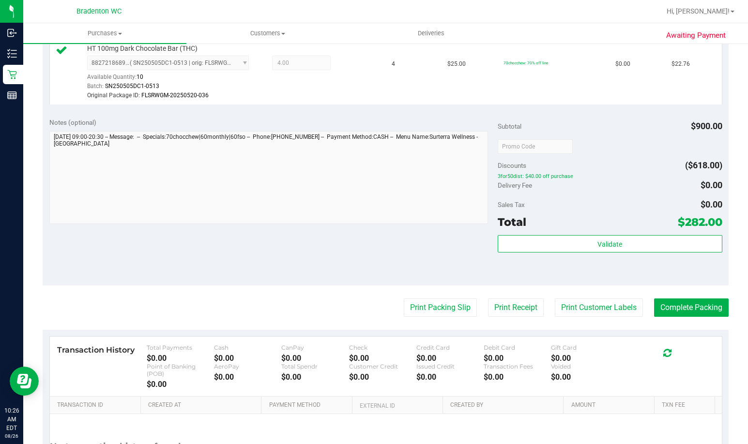
scroll to position [600, 0]
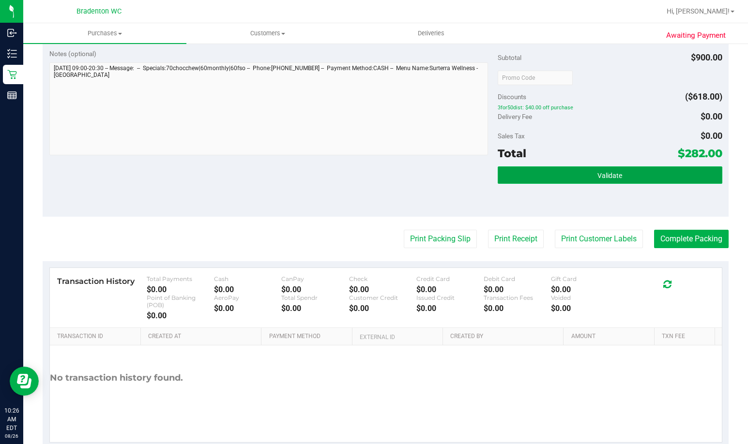
click at [541, 175] on button "Validate" at bounding box center [610, 175] width 224 height 17
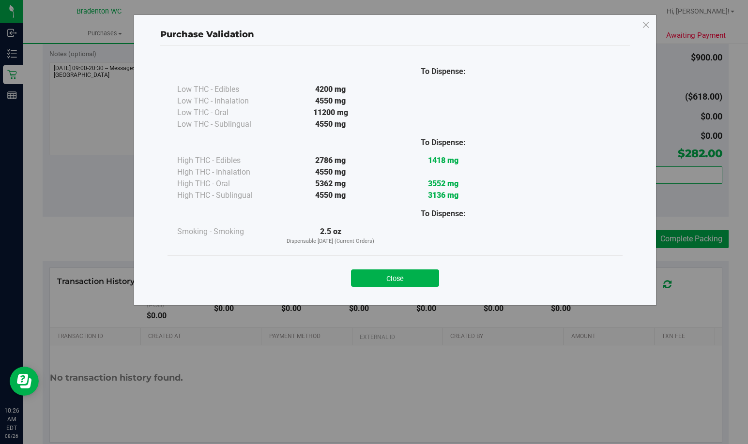
click at [400, 266] on div "Close" at bounding box center [395, 275] width 441 height 24
click at [414, 291] on div "Close" at bounding box center [395, 275] width 455 height 39
click at [428, 282] on button "Close" at bounding box center [395, 278] width 88 height 17
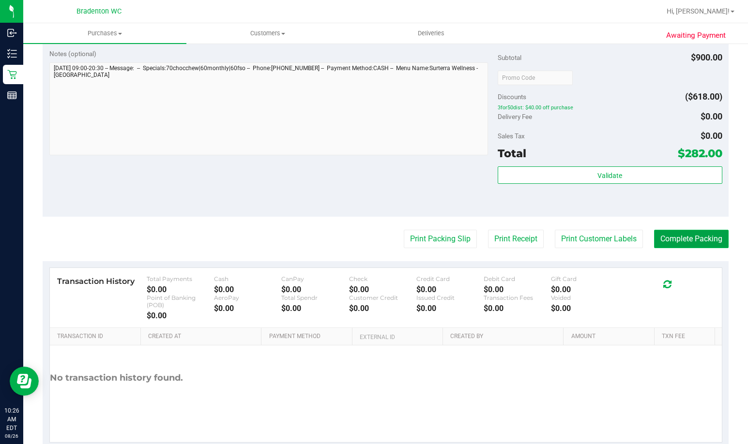
click at [706, 239] on button "Complete Packing" at bounding box center [691, 239] width 75 height 18
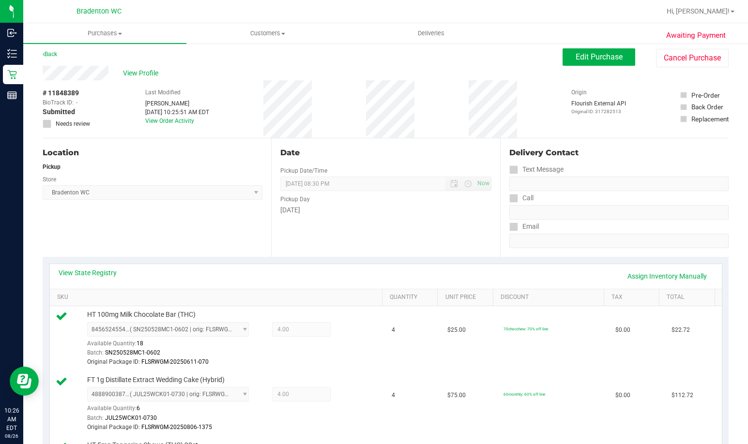
scroll to position [0, 0]
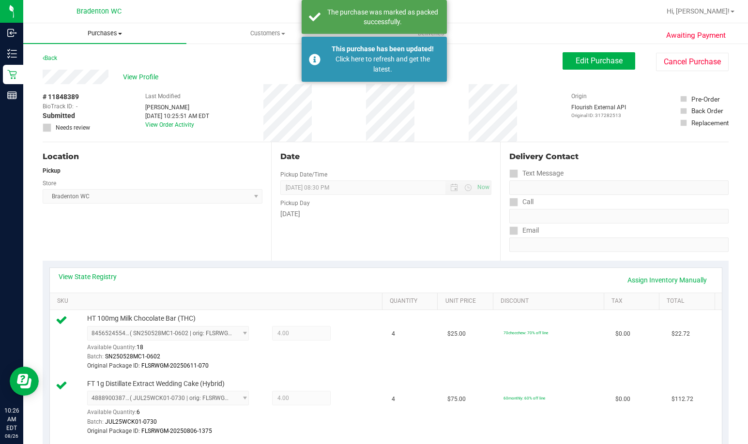
click at [97, 37] on span "Purchases" at bounding box center [104, 33] width 163 height 9
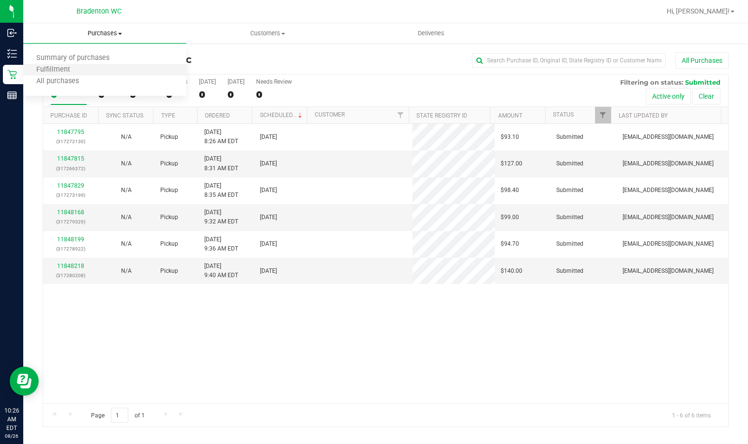
click at [86, 70] on li "Fulfillment" at bounding box center [104, 70] width 163 height 12
click at [76, 268] on link "11848218" at bounding box center [70, 266] width 27 height 7
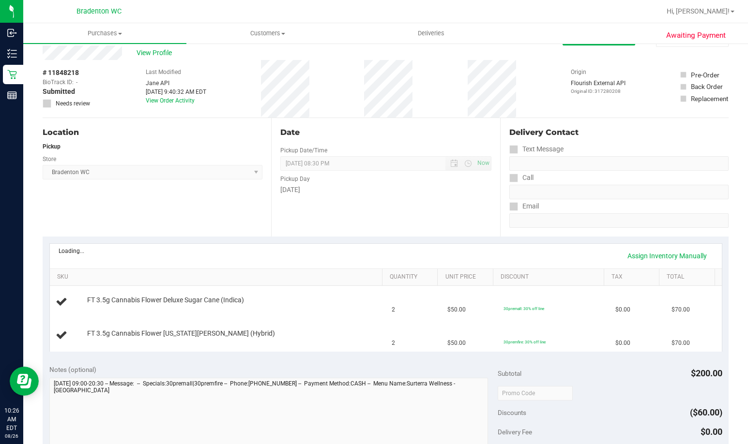
scroll to position [48, 0]
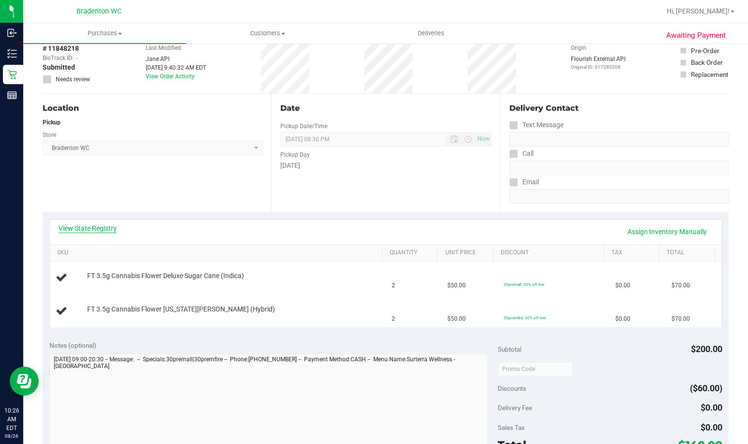
click at [112, 227] on link "View State Registry" at bounding box center [88, 229] width 58 height 10
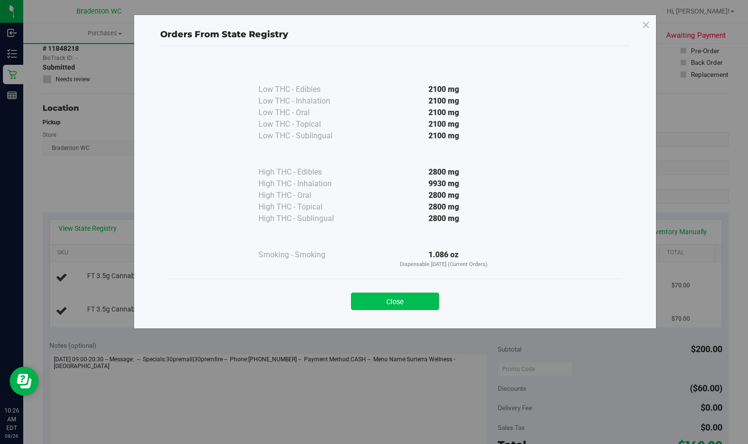
click at [396, 297] on button "Close" at bounding box center [395, 301] width 88 height 17
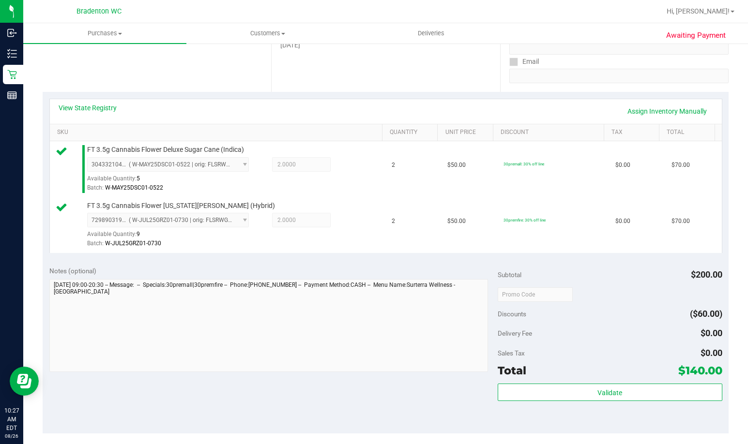
scroll to position [339, 0]
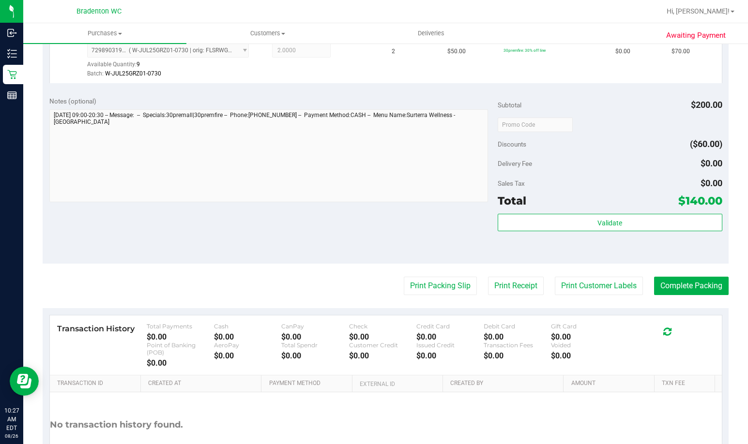
click at [561, 213] on div "Subtotal $200.00 Discounts ($60.00) Delivery Fee $0.00 Sales Tax $0.00 Total $1…" at bounding box center [610, 176] width 224 height 161
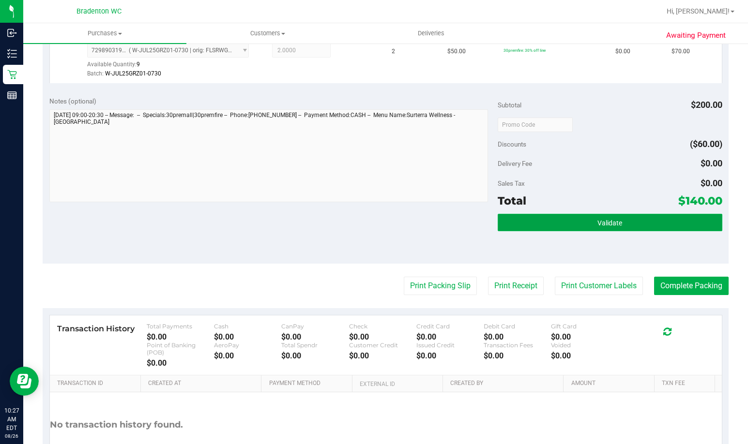
click at [566, 218] on button "Validate" at bounding box center [610, 222] width 224 height 17
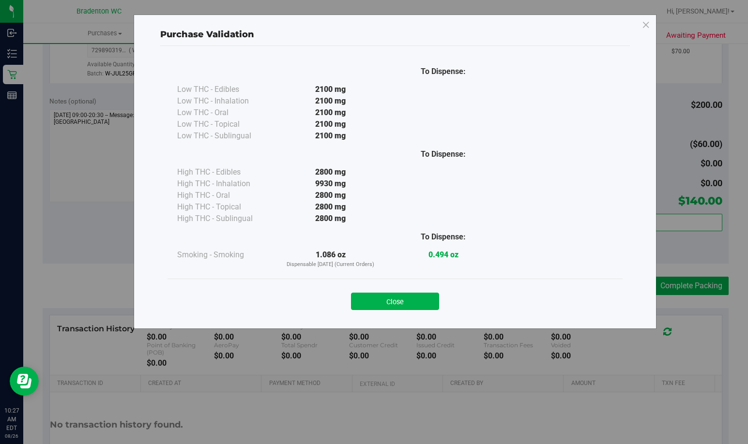
click at [417, 316] on div "Close" at bounding box center [395, 298] width 455 height 39
click at [417, 303] on button "Close" at bounding box center [395, 301] width 88 height 17
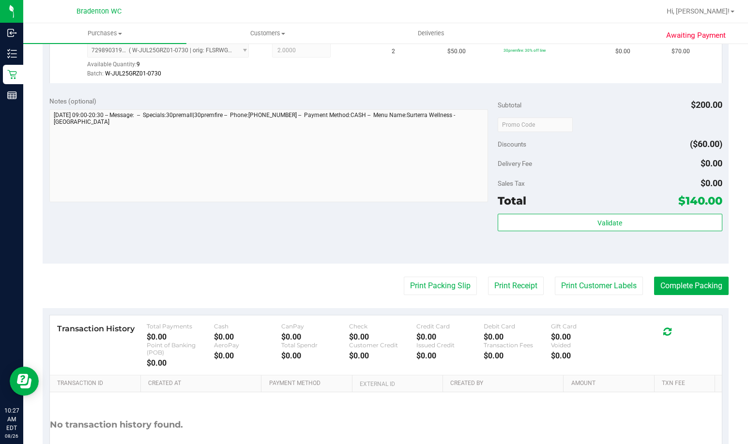
click at [428, 273] on purchase-details "Back Edit Purchase Cancel Purchase View Profile # 11848218 BioTrack ID: - Submi…" at bounding box center [386, 104] width 686 height 783
click at [427, 287] on button "Print Packing Slip" at bounding box center [440, 286] width 73 height 18
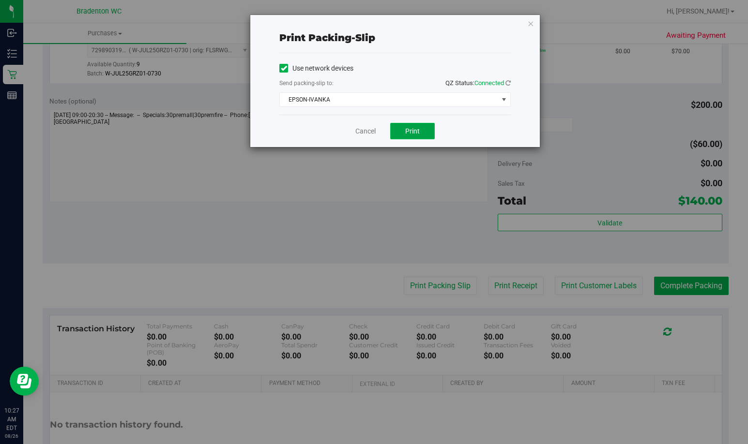
click at [411, 135] on span "Print" at bounding box center [412, 131] width 15 height 8
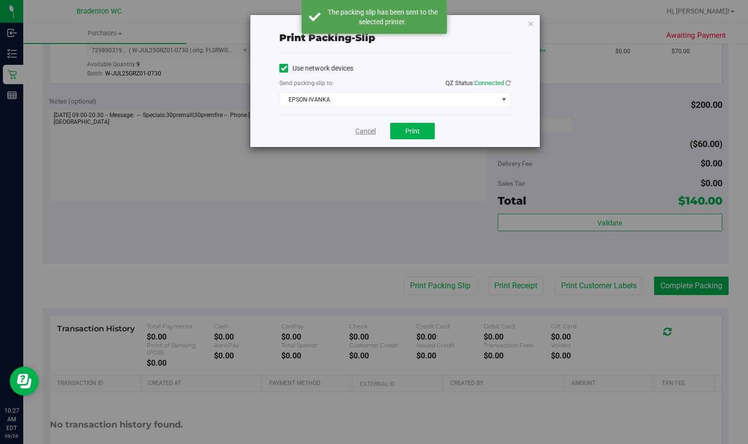
click at [359, 133] on link "Cancel" at bounding box center [365, 131] width 20 height 10
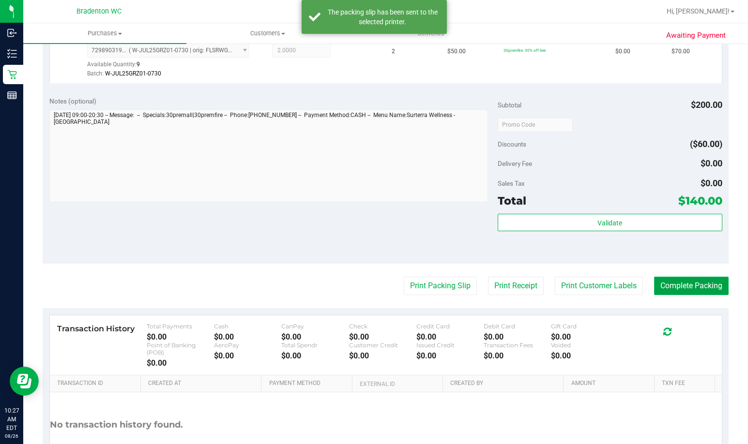
click at [683, 289] on button "Complete Packing" at bounding box center [691, 286] width 75 height 18
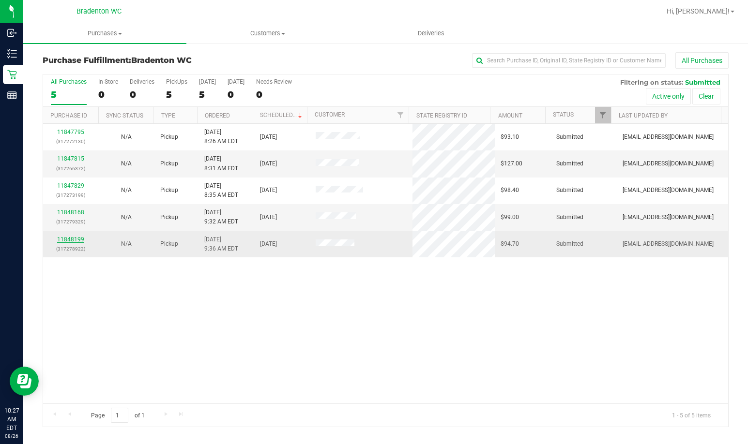
click at [81, 239] on link "11848199" at bounding box center [70, 239] width 27 height 7
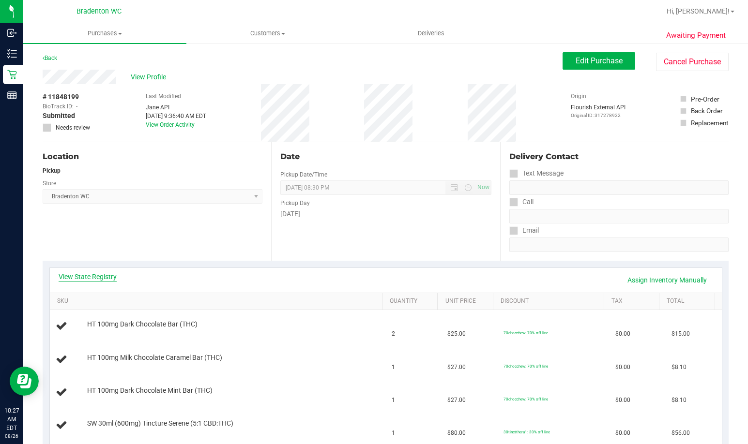
click at [103, 275] on link "View State Registry" at bounding box center [88, 277] width 58 height 10
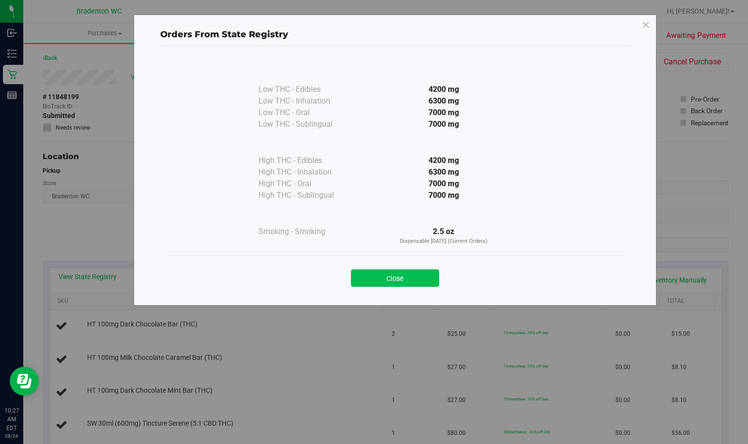
click at [381, 277] on button "Close" at bounding box center [395, 278] width 88 height 17
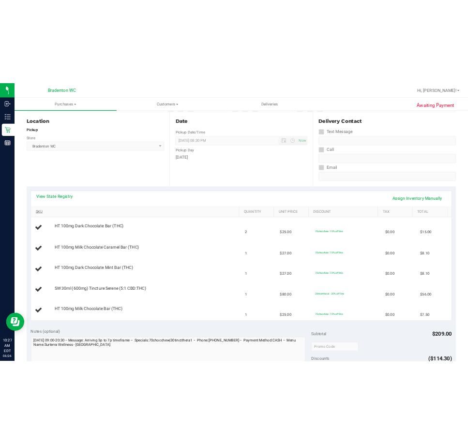
scroll to position [97, 0]
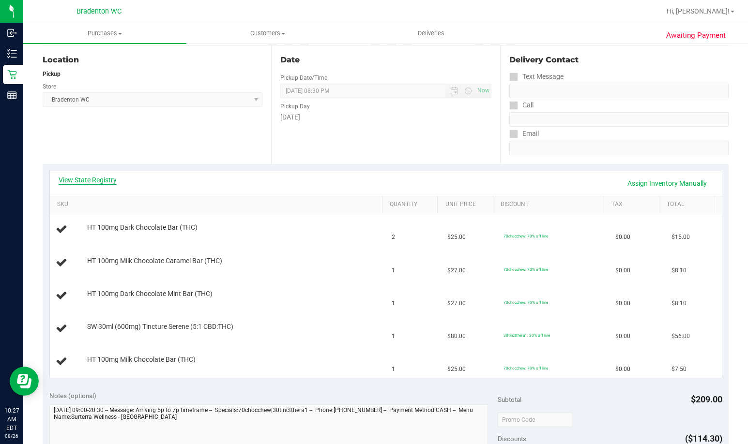
click at [101, 183] on link "View State Registry" at bounding box center [88, 180] width 58 height 10
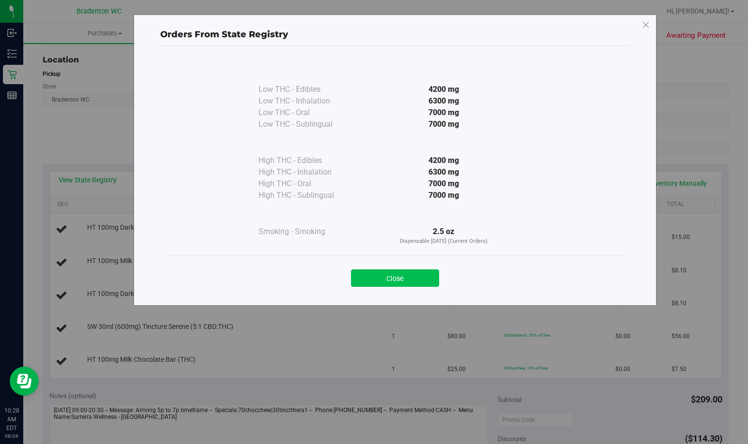
click at [403, 282] on button "Close" at bounding box center [395, 278] width 88 height 17
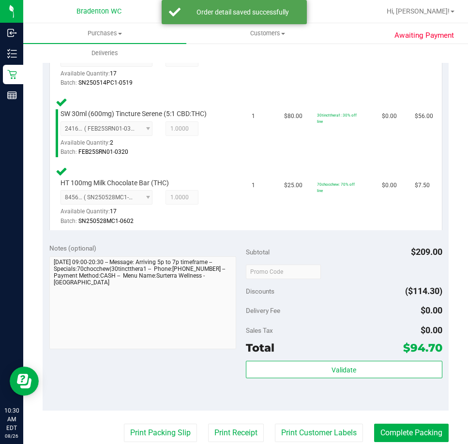
scroll to position [467, 0]
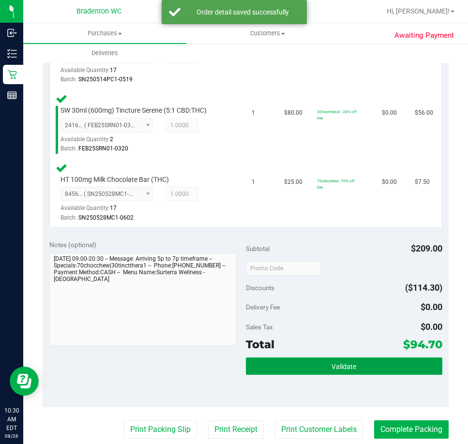
click at [311, 359] on button "Validate" at bounding box center [344, 366] width 197 height 17
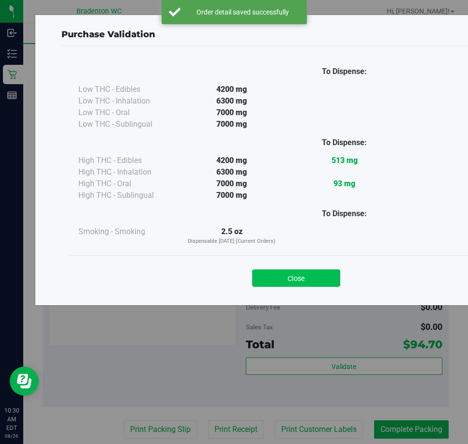
click at [295, 275] on button "Close" at bounding box center [296, 278] width 88 height 17
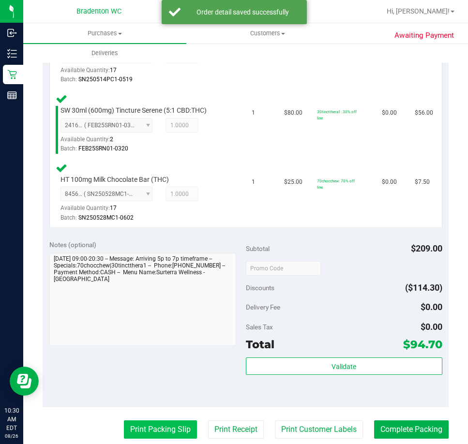
click at [138, 434] on button "Print Packing Slip" at bounding box center [160, 430] width 73 height 18
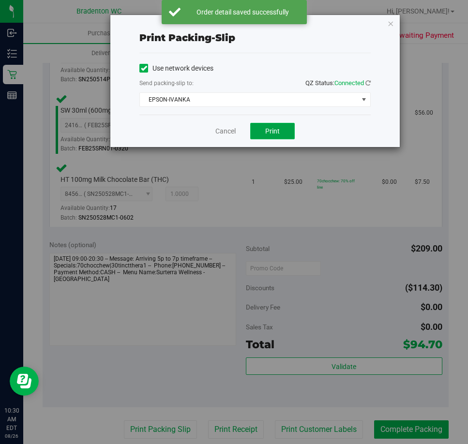
click at [286, 135] on button "Print" at bounding box center [272, 131] width 45 height 16
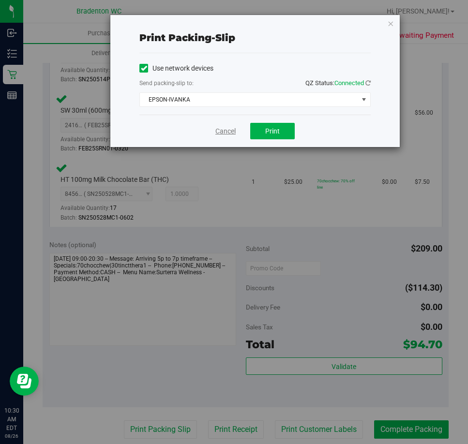
click at [229, 128] on link "Cancel" at bounding box center [225, 131] width 20 height 10
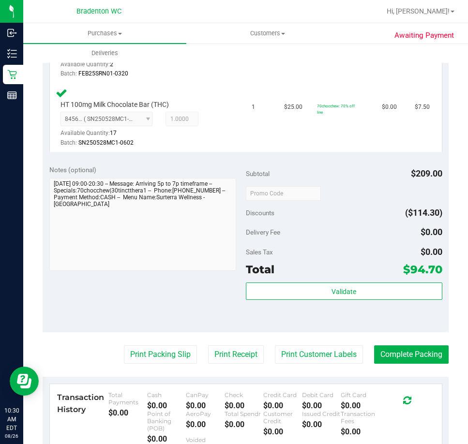
scroll to position [542, 0]
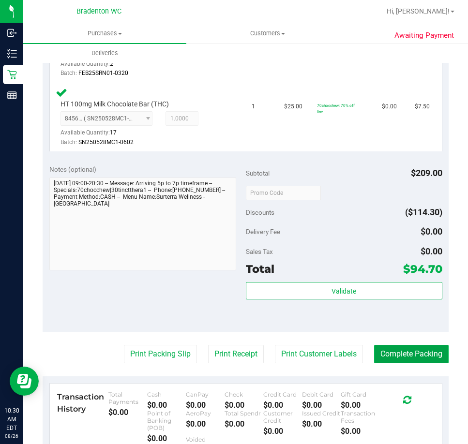
click at [402, 357] on button "Complete Packing" at bounding box center [411, 354] width 75 height 18
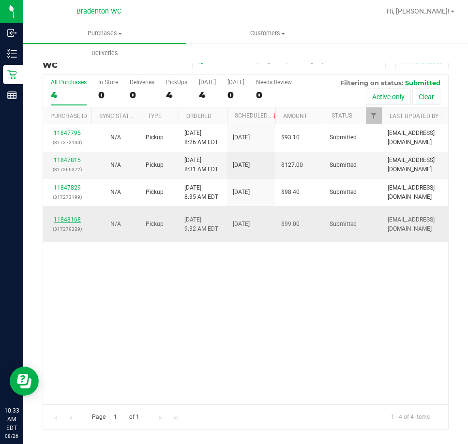
click at [65, 220] on link "11848168" at bounding box center [67, 219] width 27 height 7
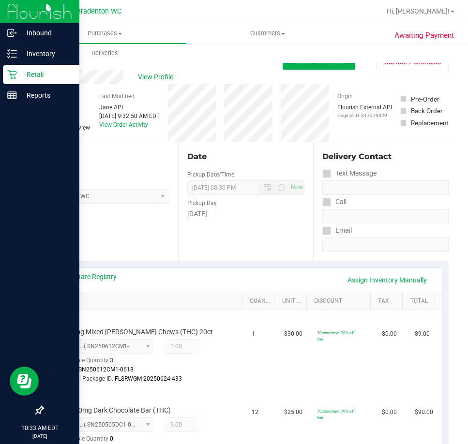
click at [31, 70] on p "Retail" at bounding box center [46, 75] width 58 height 12
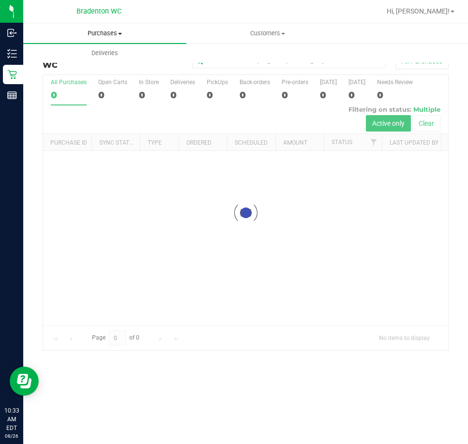
click at [125, 38] on uib-tab-heading "Purchases Summary of purchases Fulfillment All purchases" at bounding box center [104, 33] width 163 height 20
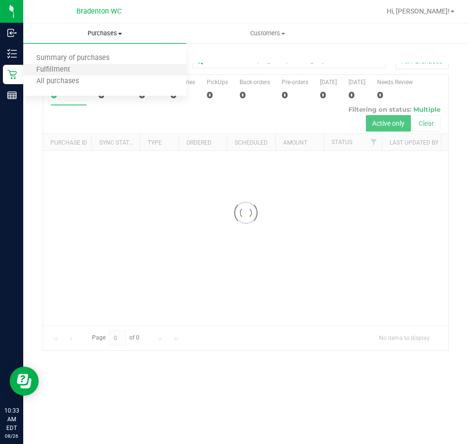
click at [103, 72] on li "Fulfillment" at bounding box center [104, 70] width 163 height 12
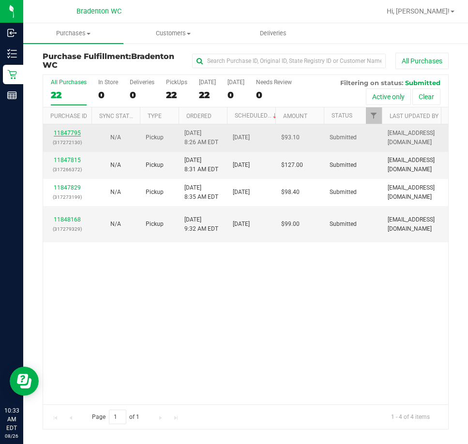
click at [63, 133] on link "11847795" at bounding box center [67, 133] width 27 height 7
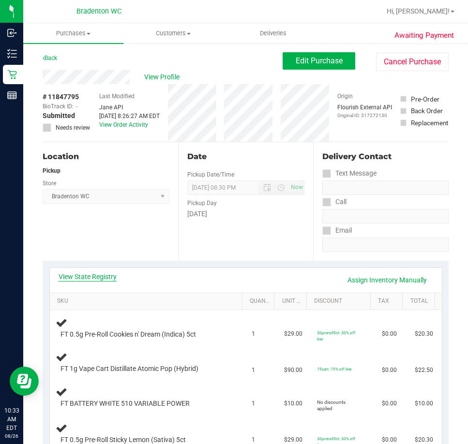
click at [76, 275] on link "View State Registry" at bounding box center [88, 277] width 58 height 10
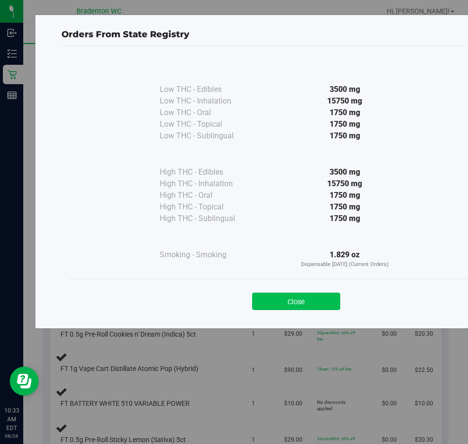
click at [308, 295] on button "Close" at bounding box center [296, 301] width 88 height 17
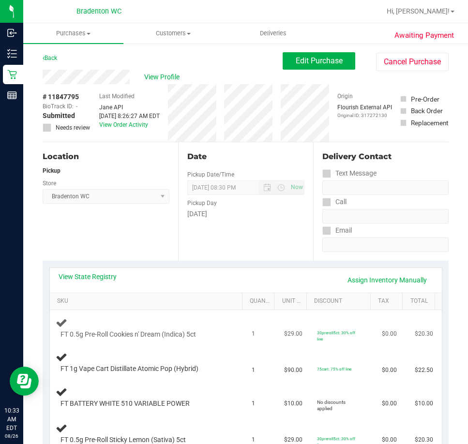
scroll to position [97, 0]
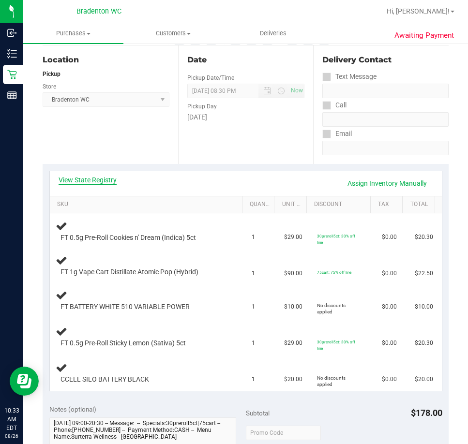
click at [97, 178] on link "View State Registry" at bounding box center [88, 180] width 58 height 10
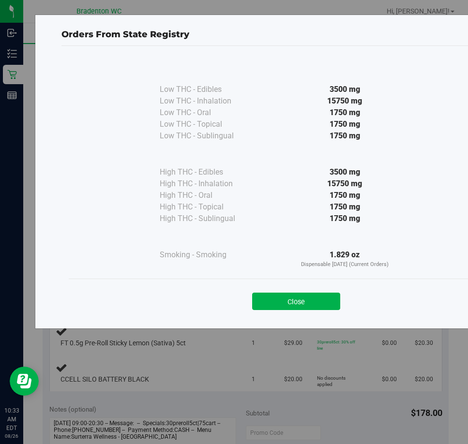
click at [305, 312] on div "Close" at bounding box center [296, 298] width 455 height 39
click at [283, 310] on div "Close" at bounding box center [296, 298] width 455 height 39
click at [292, 303] on button "Close" at bounding box center [296, 301] width 88 height 17
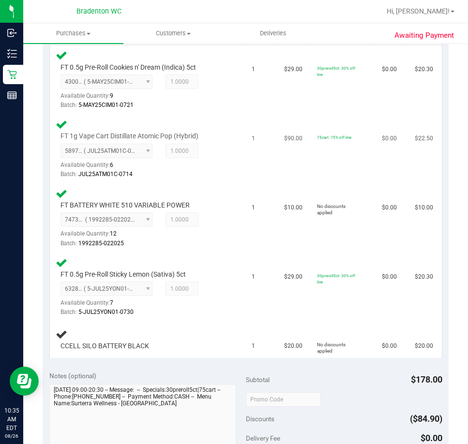
scroll to position [120, 0]
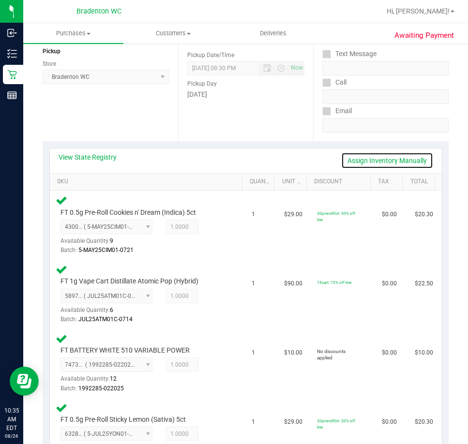
click at [399, 156] on link "Assign Inventory Manually" at bounding box center [387, 161] width 92 height 16
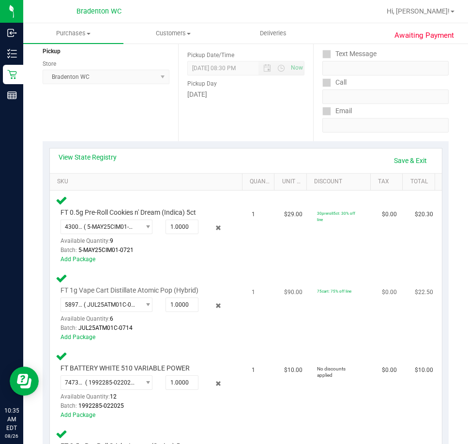
scroll to position [265, 0]
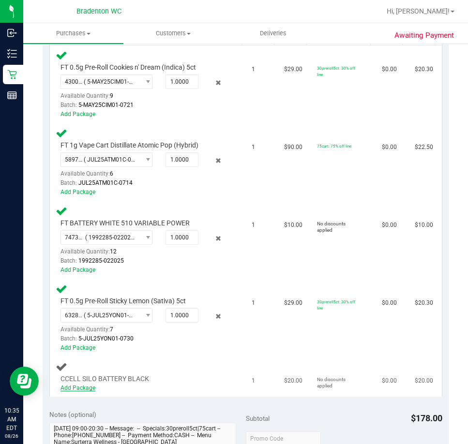
click at [85, 386] on link "Add Package" at bounding box center [78, 388] width 35 height 7
click at [114, 410] on div "Notes (optional)" at bounding box center [147, 415] width 197 height 10
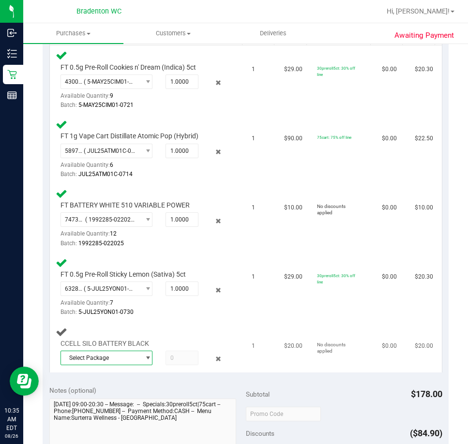
click at [122, 357] on span "Select Package" at bounding box center [100, 359] width 79 height 14
click at [114, 400] on span "8004016696175051" at bounding box center [94, 398] width 54 height 7
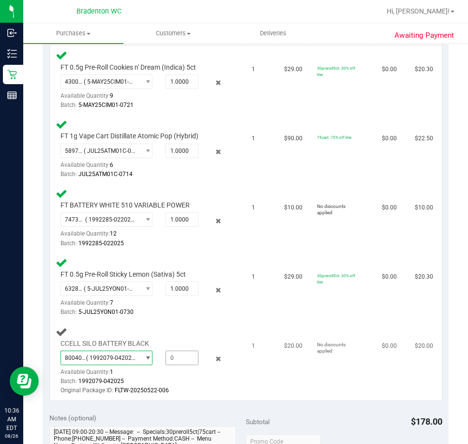
click at [186, 356] on span at bounding box center [182, 358] width 33 height 15
type input "1"
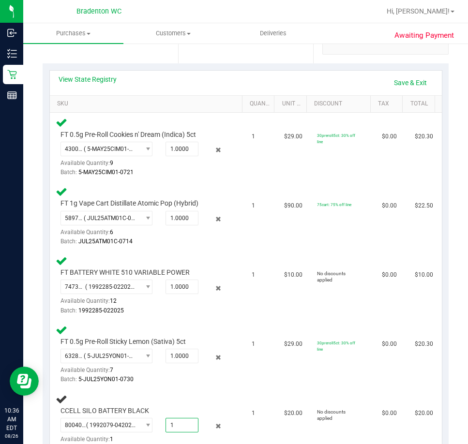
scroll to position [120, 0]
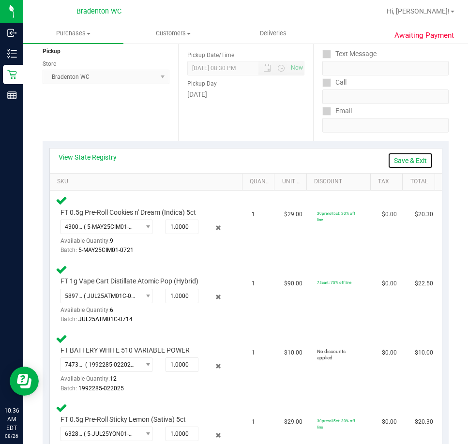
type input "1.0000"
click at [390, 162] on link "Save & Exit" at bounding box center [411, 161] width 46 height 16
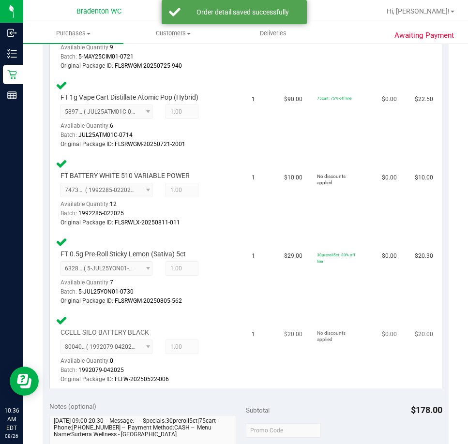
scroll to position [507, 0]
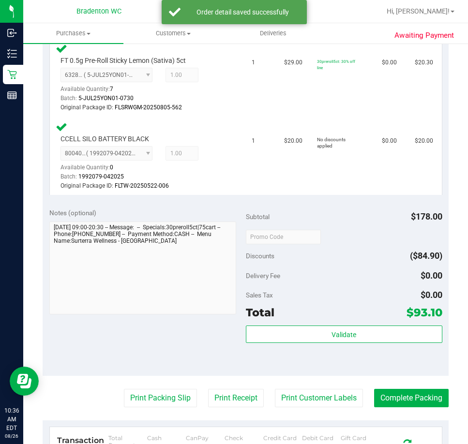
click at [319, 345] on div "Validate" at bounding box center [344, 348] width 197 height 44
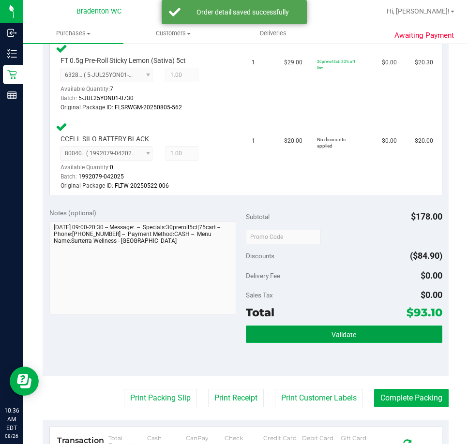
click at [317, 336] on button "Validate" at bounding box center [344, 334] width 197 height 17
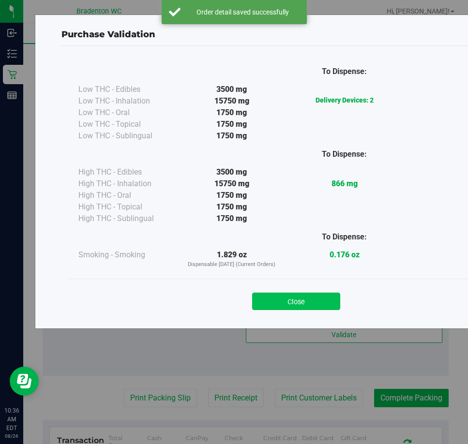
click at [314, 305] on button "Close" at bounding box center [296, 301] width 88 height 17
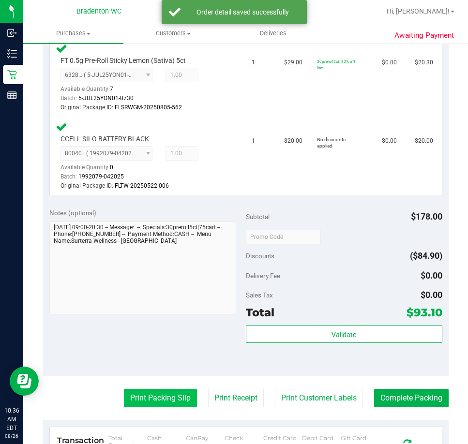
click at [164, 392] on button "Print Packing Slip" at bounding box center [160, 398] width 73 height 18
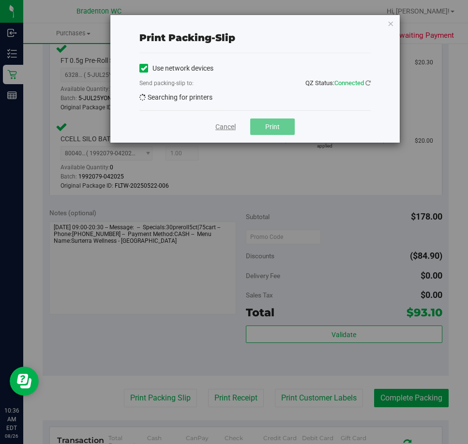
click at [229, 123] on link "Cancel" at bounding box center [225, 127] width 20 height 10
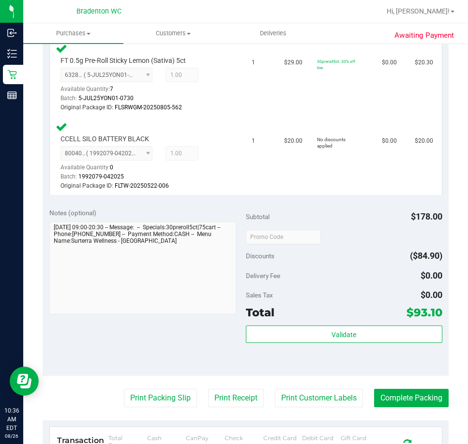
click at [161, 387] on purchase-details "Back Edit Purchase Cancel Purchase View Profile # 11847795 BioTrack ID: - Submi…" at bounding box center [246, 86] width 406 height 1083
click at [156, 394] on button "Print Packing Slip" at bounding box center [160, 398] width 73 height 18
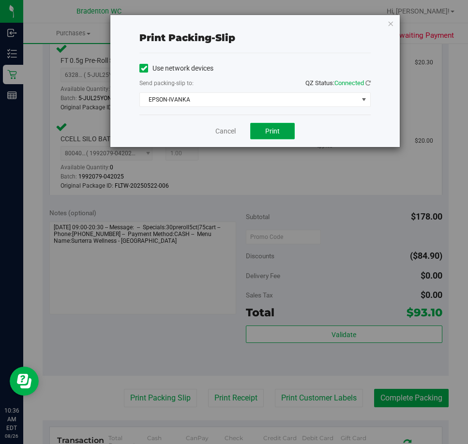
click at [280, 130] on button "Print" at bounding box center [272, 131] width 45 height 16
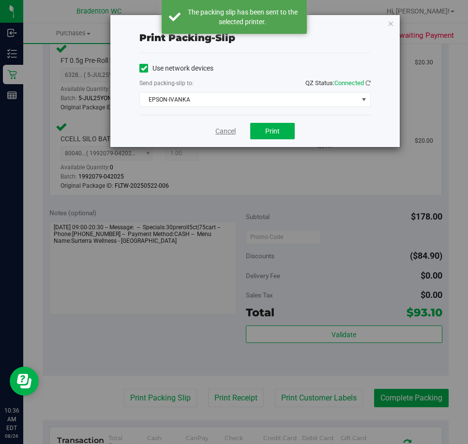
click at [228, 129] on link "Cancel" at bounding box center [225, 131] width 20 height 10
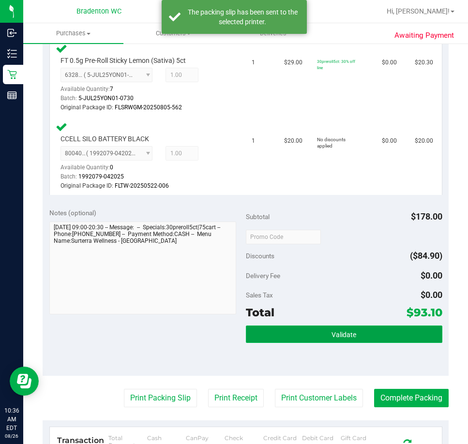
click at [372, 326] on button "Validate" at bounding box center [344, 334] width 197 height 17
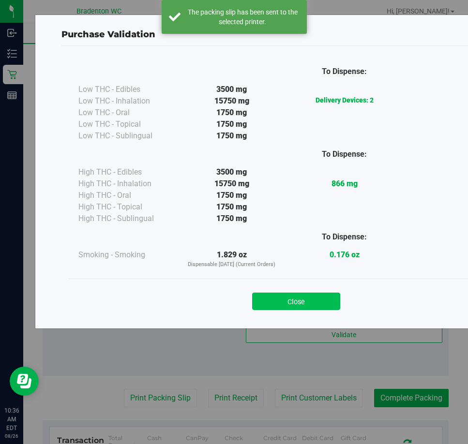
click at [287, 307] on button "Close" at bounding box center [296, 301] width 88 height 17
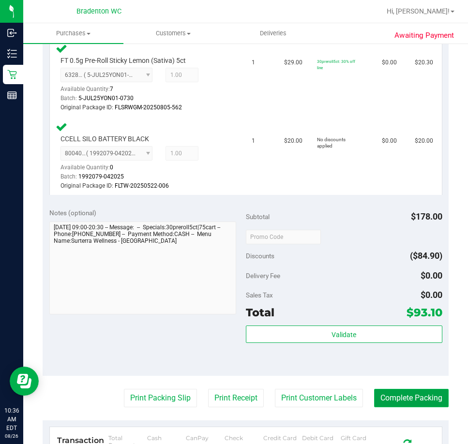
click at [389, 395] on button "Complete Packing" at bounding box center [411, 398] width 75 height 18
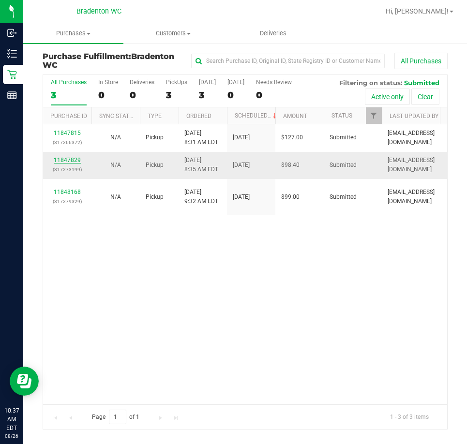
click at [73, 157] on link "11847829" at bounding box center [67, 160] width 27 height 7
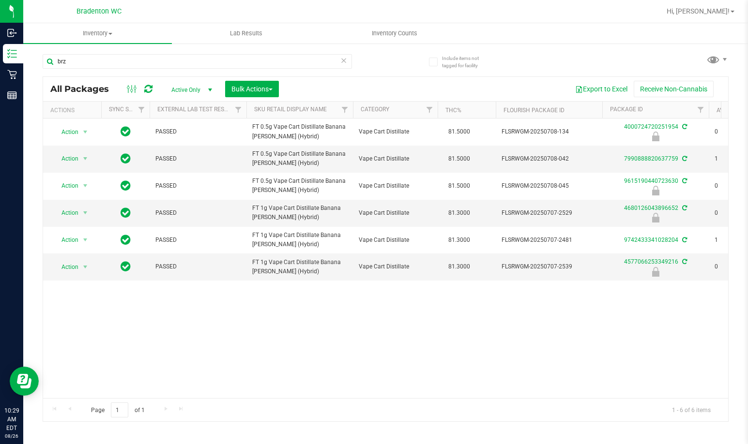
drag, startPoint x: 92, startPoint y: 57, endPoint x: -17, endPoint y: 60, distance: 109.0
click at [0, 60] on html "Inbound Inventory Retail Reports 10:29 AM EDT [DATE] 08/26 Bradenton WC Hi, [PE…" at bounding box center [374, 222] width 748 height 444
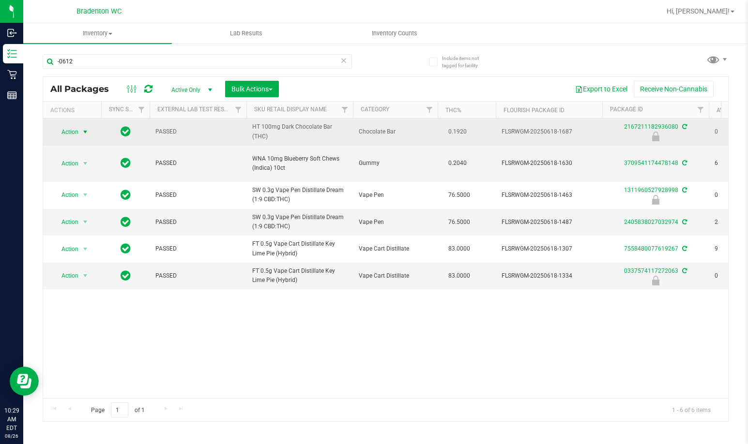
type input "-0612"
click at [82, 134] on span "select" at bounding box center [85, 132] width 8 height 8
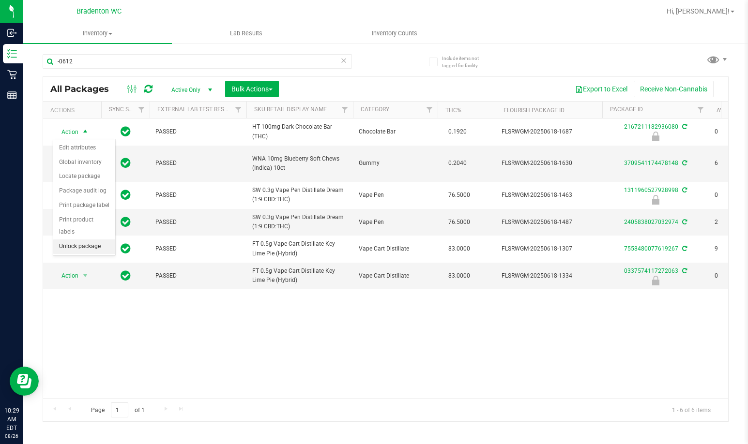
click at [87, 240] on li "Unlock package" at bounding box center [84, 247] width 62 height 15
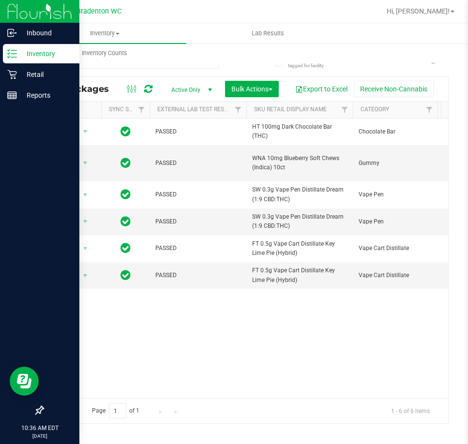
click at [5, 228] on div at bounding box center [39, 254] width 79 height 295
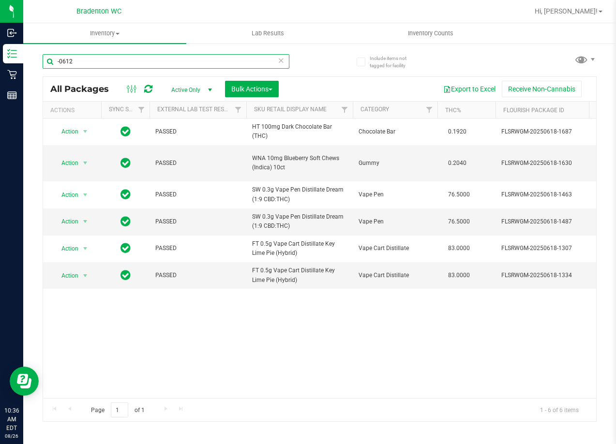
drag, startPoint x: 121, startPoint y: 61, endPoint x: -6, endPoint y: 64, distance: 126.4
click at [0, 64] on html "Inbound Inventory Retail Reports 10:36 AM EDT [DATE] 08/26 Bradenton WC Hi, [PE…" at bounding box center [308, 222] width 616 height 444
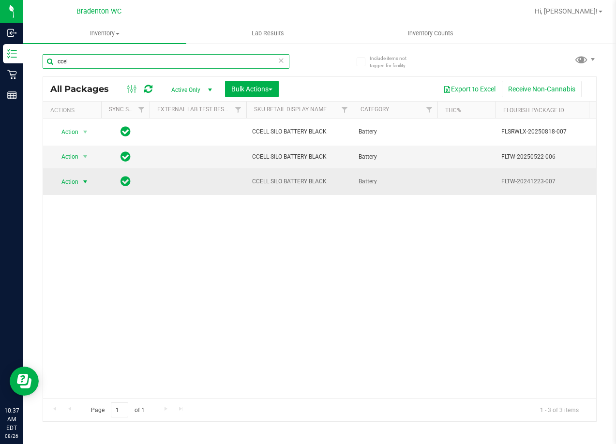
type input "ccel"
click at [69, 177] on span "Action" at bounding box center [66, 182] width 26 height 14
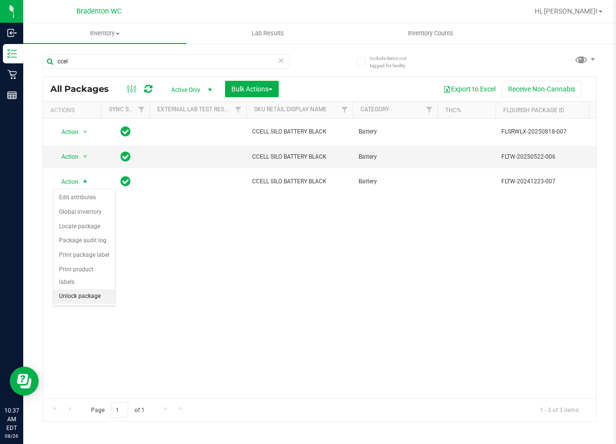
click at [90, 290] on li "Unlock package" at bounding box center [84, 297] width 62 height 15
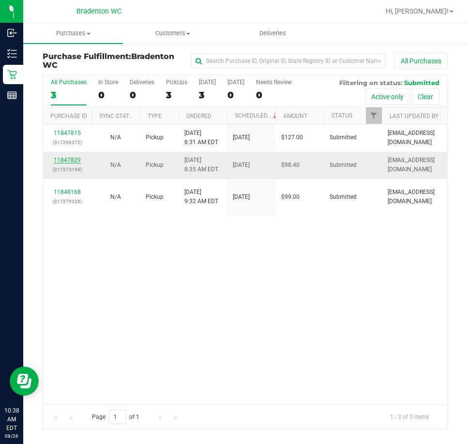
click at [64, 160] on link "11847829" at bounding box center [67, 160] width 27 height 7
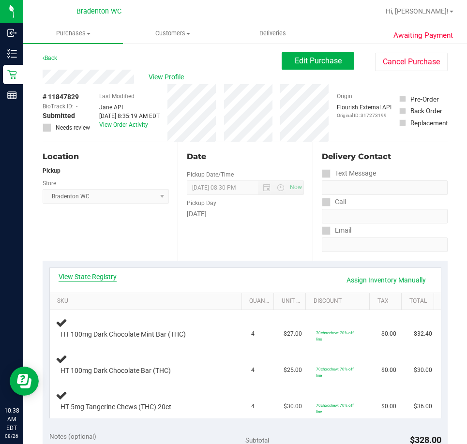
click at [106, 278] on link "View State Registry" at bounding box center [88, 277] width 58 height 10
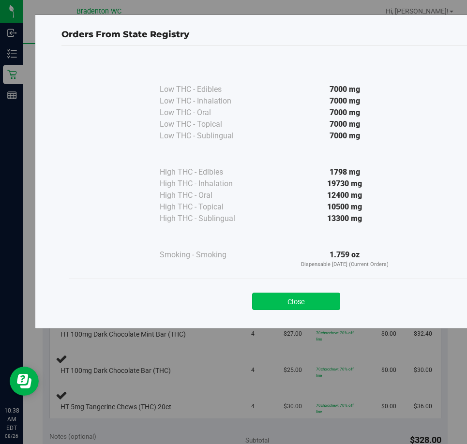
click at [306, 300] on button "Close" at bounding box center [296, 301] width 88 height 17
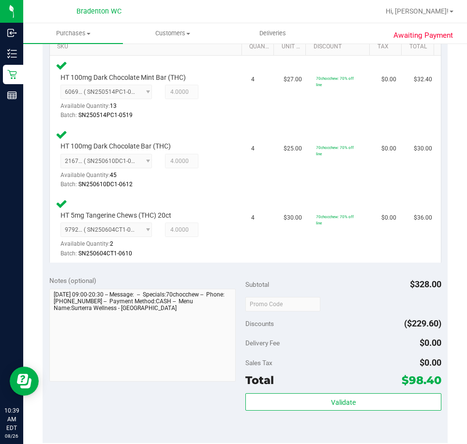
scroll to position [258, 0]
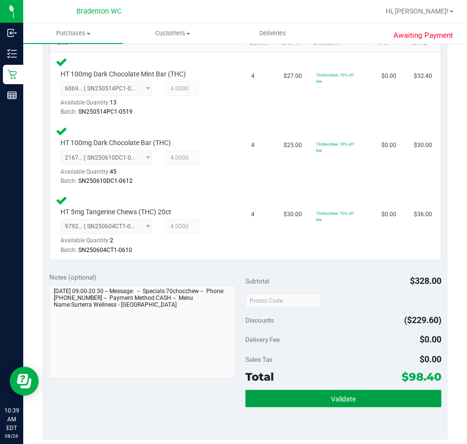
click at [310, 394] on button "Validate" at bounding box center [343, 398] width 196 height 17
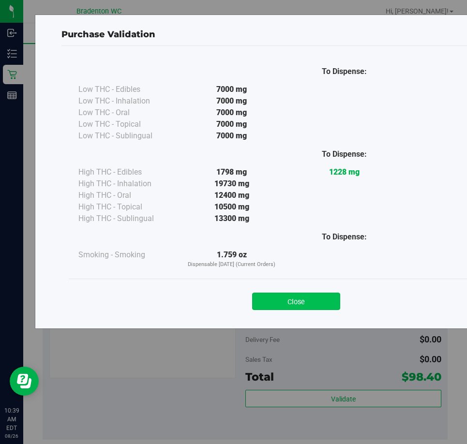
click at [279, 300] on button "Close" at bounding box center [296, 301] width 88 height 17
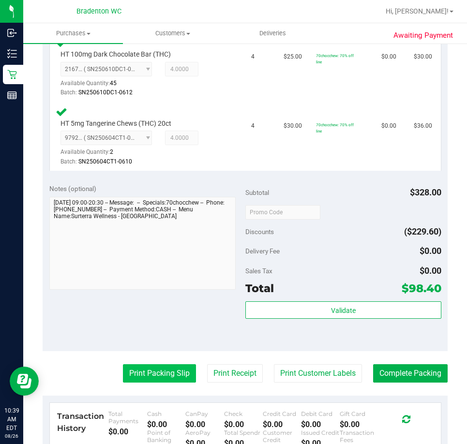
scroll to position [355, 0]
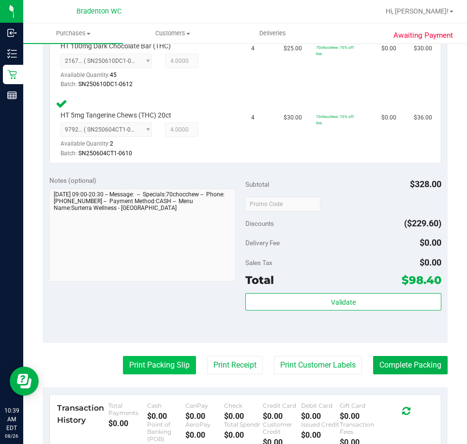
click at [138, 364] on button "Print Packing Slip" at bounding box center [159, 365] width 73 height 18
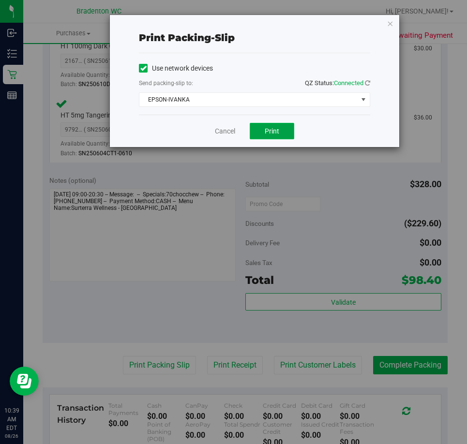
click at [275, 134] on span "Print" at bounding box center [272, 131] width 15 height 8
click at [225, 131] on link "Cancel" at bounding box center [225, 131] width 20 height 10
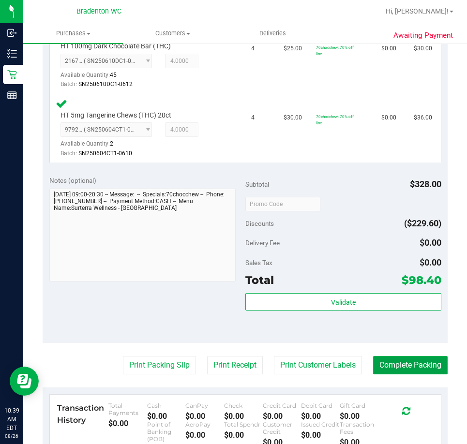
click at [420, 363] on button "Complete Packing" at bounding box center [410, 365] width 75 height 18
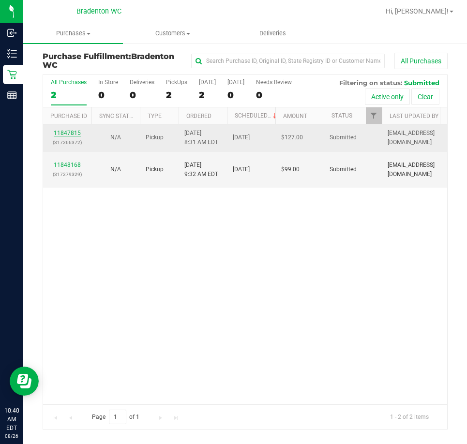
click at [75, 134] on link "11847815" at bounding box center [67, 133] width 27 height 7
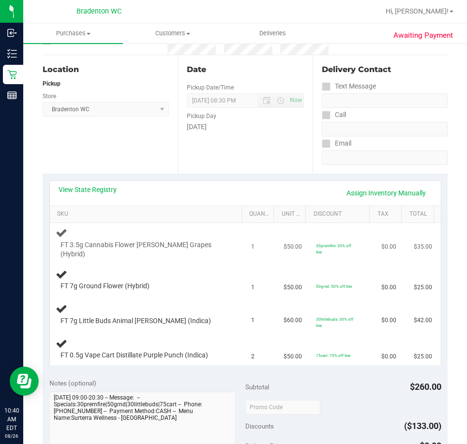
scroll to position [97, 0]
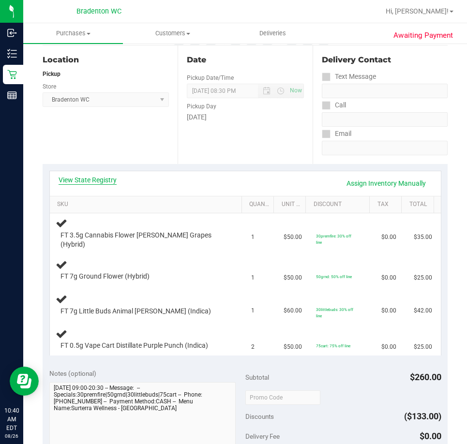
click at [106, 182] on link "View State Registry" at bounding box center [88, 180] width 58 height 10
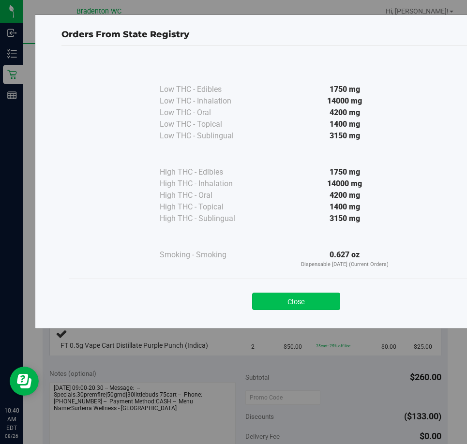
click at [314, 304] on button "Close" at bounding box center [296, 301] width 88 height 17
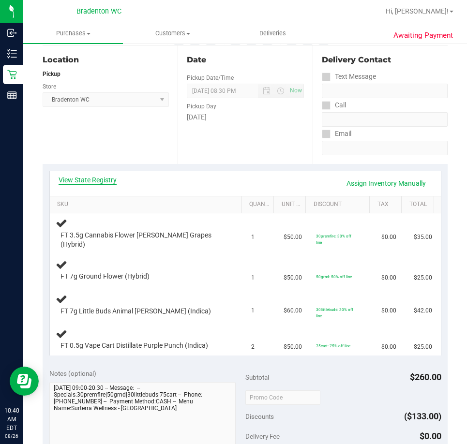
click at [108, 183] on link "View State Registry" at bounding box center [88, 180] width 58 height 10
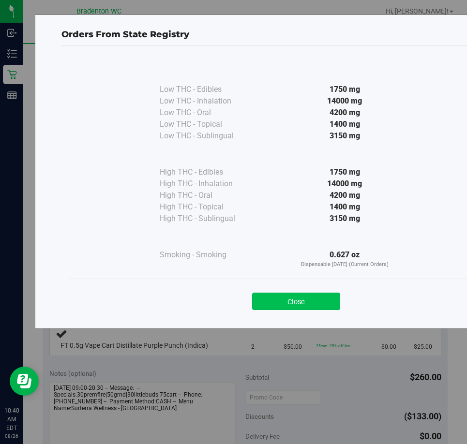
click at [322, 301] on button "Close" at bounding box center [296, 301] width 88 height 17
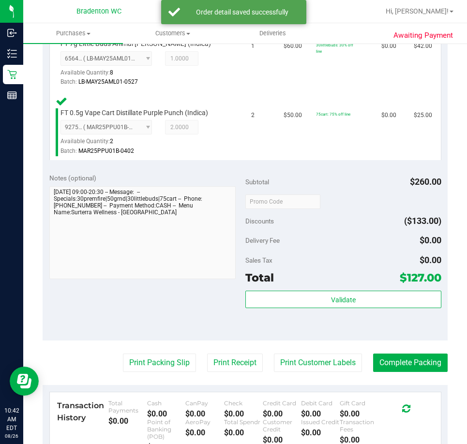
scroll to position [436, 0]
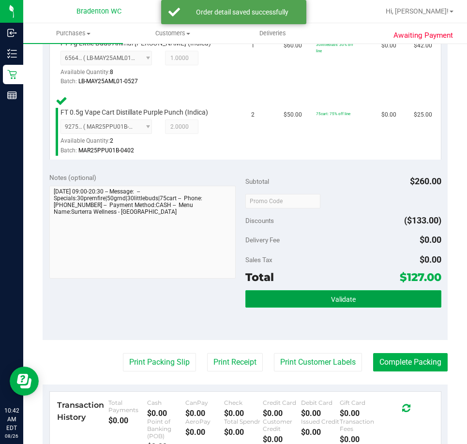
click at [287, 291] on button "Validate" at bounding box center [343, 299] width 196 height 17
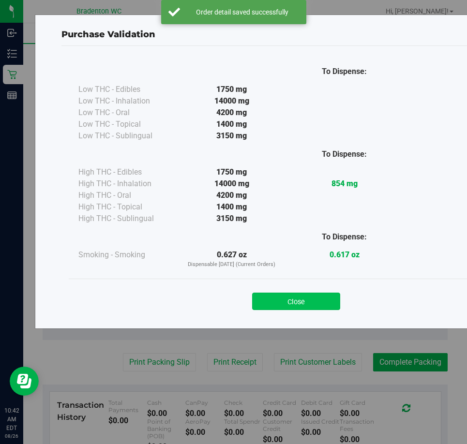
click at [279, 293] on button "Close" at bounding box center [296, 301] width 88 height 17
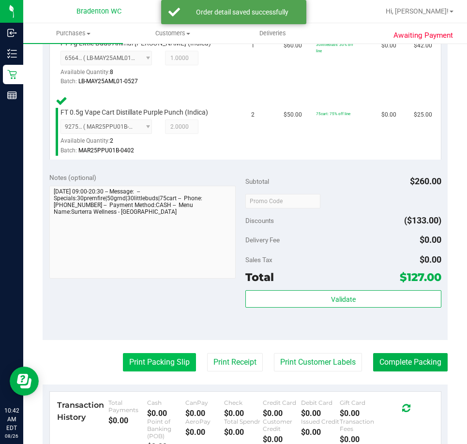
click at [155, 355] on button "Print Packing Slip" at bounding box center [159, 362] width 73 height 18
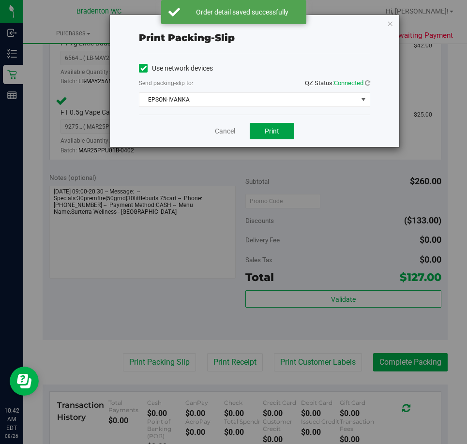
click at [271, 131] on span "Print" at bounding box center [272, 131] width 15 height 8
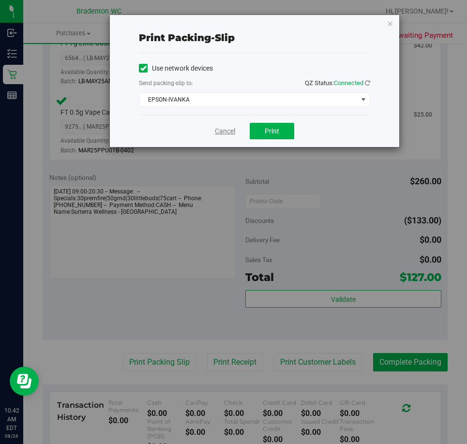
click at [218, 131] on link "Cancel" at bounding box center [225, 131] width 20 height 10
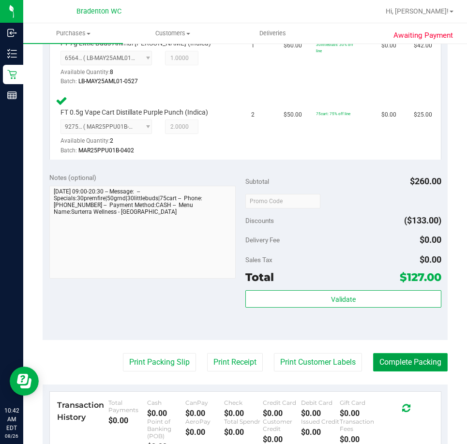
click at [401, 358] on button "Complete Packing" at bounding box center [410, 362] width 75 height 18
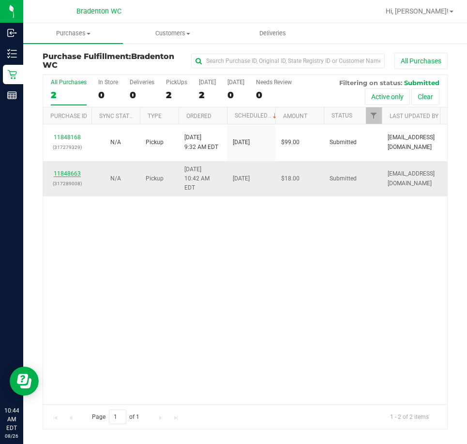
click at [79, 170] on link "11848663" at bounding box center [67, 173] width 27 height 7
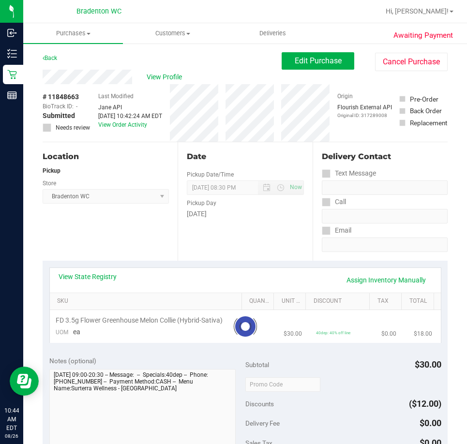
click at [100, 271] on div "View State Registry Assign Inventory Manually" at bounding box center [245, 280] width 391 height 25
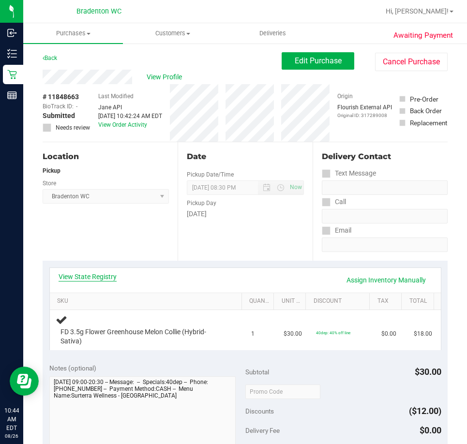
click at [98, 278] on link "View State Registry" at bounding box center [88, 277] width 58 height 10
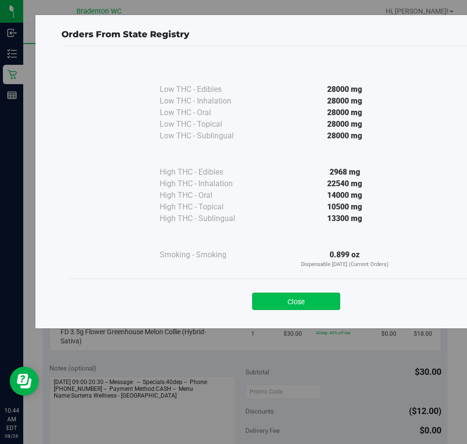
click at [305, 297] on button "Close" at bounding box center [296, 301] width 88 height 17
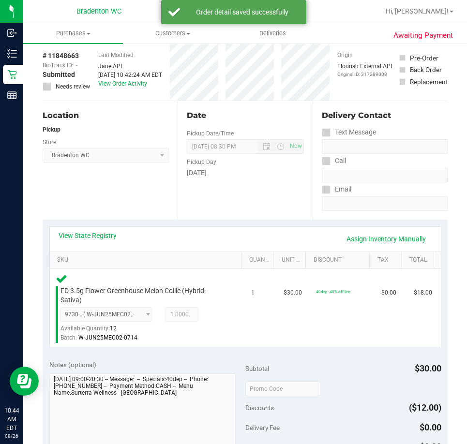
scroll to position [242, 0]
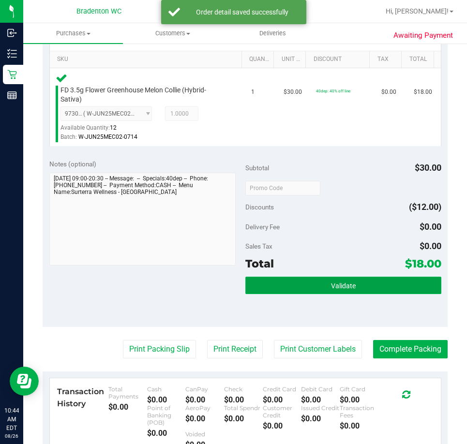
click at [281, 281] on button "Validate" at bounding box center [343, 285] width 196 height 17
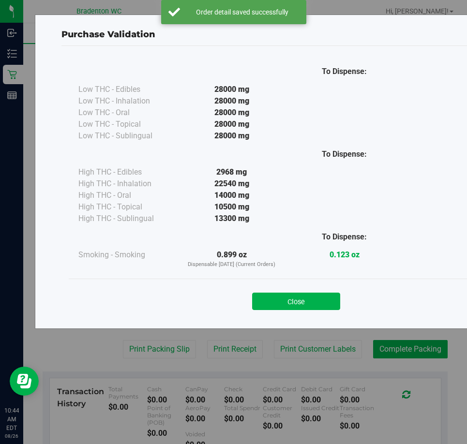
drag, startPoint x: 287, startPoint y: 300, endPoint x: 278, endPoint y: 302, distance: 8.4
click at [286, 300] on button "Close" at bounding box center [296, 301] width 88 height 17
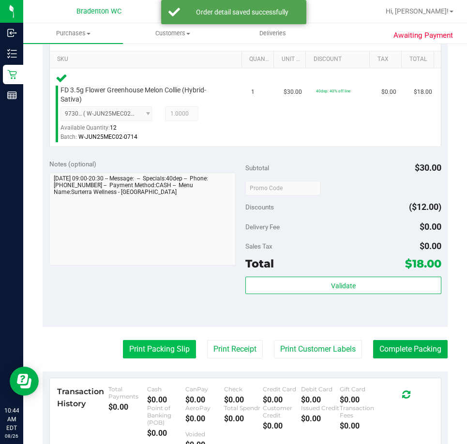
click at [144, 355] on button "Print Packing Slip" at bounding box center [159, 349] width 73 height 18
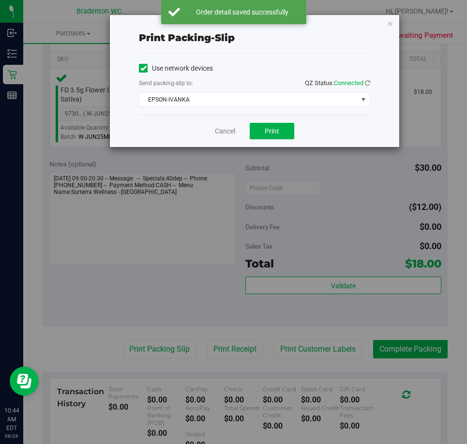
click at [275, 122] on div "Cancel Print" at bounding box center [254, 131] width 231 height 32
click at [274, 127] on span "Print" at bounding box center [272, 131] width 15 height 8
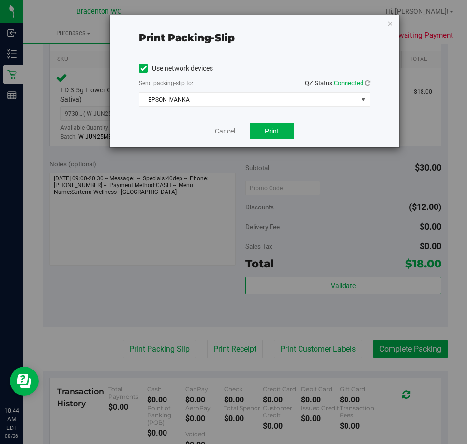
click at [230, 133] on link "Cancel" at bounding box center [225, 131] width 20 height 10
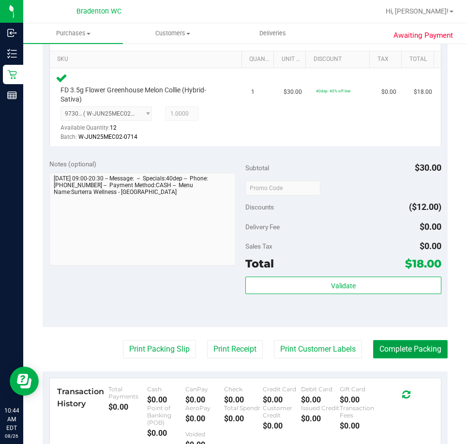
click at [417, 348] on button "Complete Packing" at bounding box center [410, 349] width 75 height 18
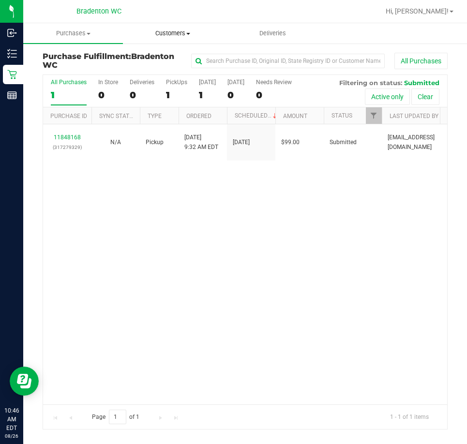
click at [181, 37] on span "Customers" at bounding box center [172, 33] width 99 height 9
click at [169, 61] on span "All customers" at bounding box center [158, 58] width 70 height 8
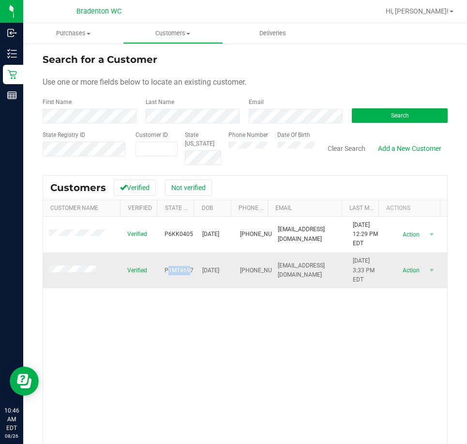
drag, startPoint x: 187, startPoint y: 271, endPoint x: 164, endPoint y: 272, distance: 23.3
click at [165, 272] on span "P1MT4697" at bounding box center [179, 270] width 29 height 9
click at [202, 270] on span "03/13/1995" at bounding box center [210, 270] width 17 height 9
drag, startPoint x: 192, startPoint y: 269, endPoint x: 160, endPoint y: 274, distance: 32.8
click at [160, 274] on tr "Verified P1MT4697 03/13/1995 (863) 243-3266 mikemorewood13@gmail.com 4/17/2025 …" at bounding box center [245, 271] width 404 height 36
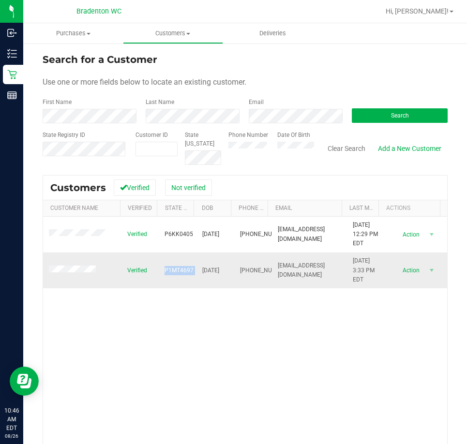
copy span "P1MT4697"
click at [61, 35] on span "Purchases" at bounding box center [73, 33] width 100 height 9
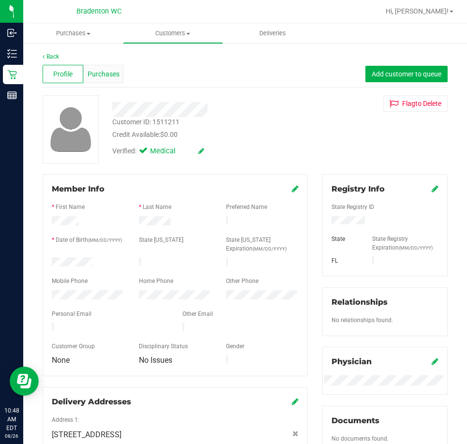
click at [113, 76] on span "Purchases" at bounding box center [104, 74] width 32 height 10
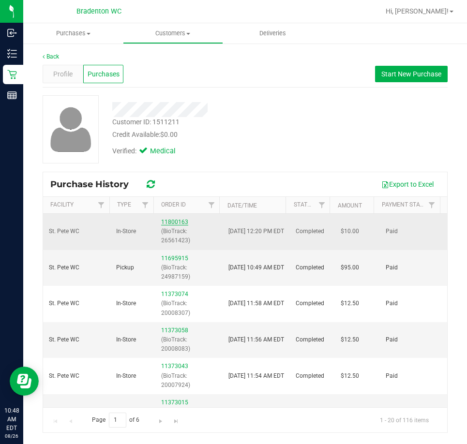
click at [177, 219] on link "11800163" at bounding box center [174, 222] width 27 height 7
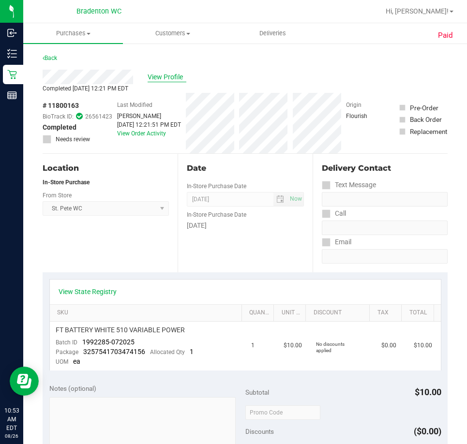
click at [168, 76] on span "View Profile" at bounding box center [167, 77] width 39 height 10
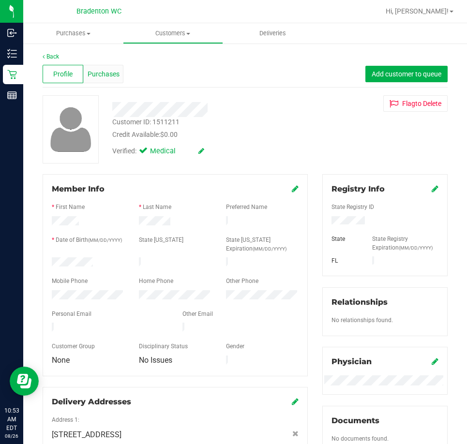
click at [102, 79] on span "Purchases" at bounding box center [104, 74] width 32 height 10
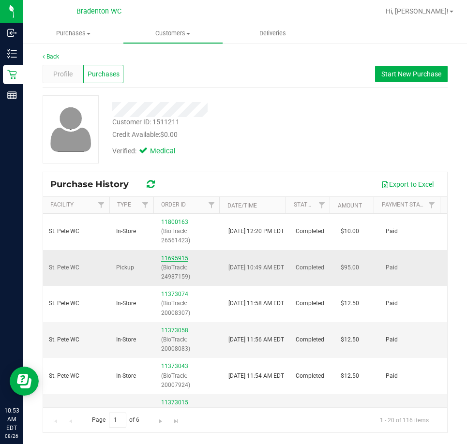
click at [163, 258] on link "11695915" at bounding box center [174, 258] width 27 height 7
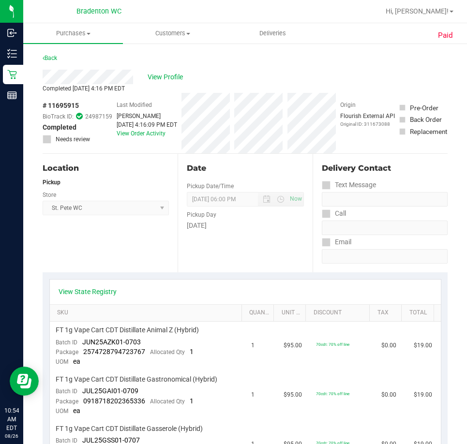
click at [53, 53] on div "Back" at bounding box center [50, 58] width 15 height 12
click at [53, 56] on link "Back" at bounding box center [50, 58] width 15 height 7
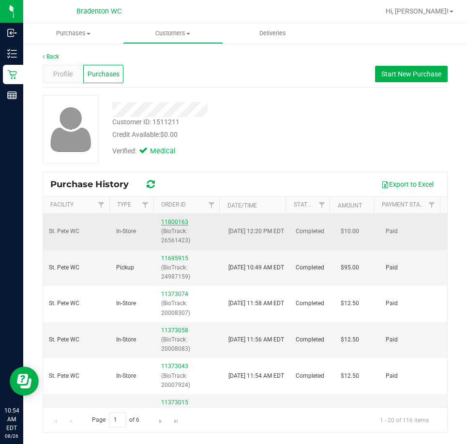
click at [163, 219] on link "11800163" at bounding box center [174, 222] width 27 height 7
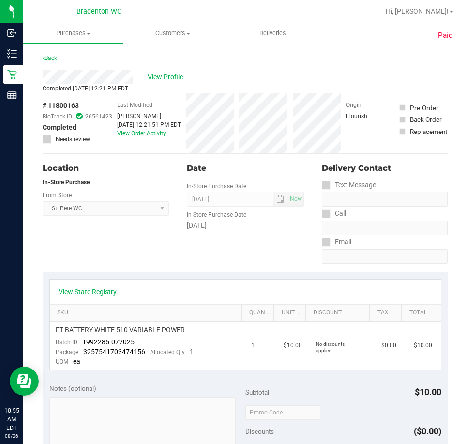
click at [97, 291] on link "View State Registry" at bounding box center [88, 292] width 58 height 10
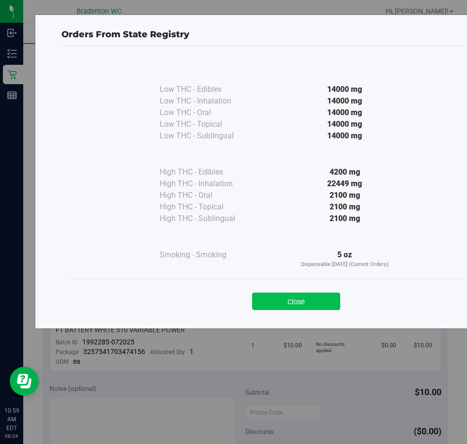
click at [286, 301] on button "Close" at bounding box center [296, 301] width 88 height 17
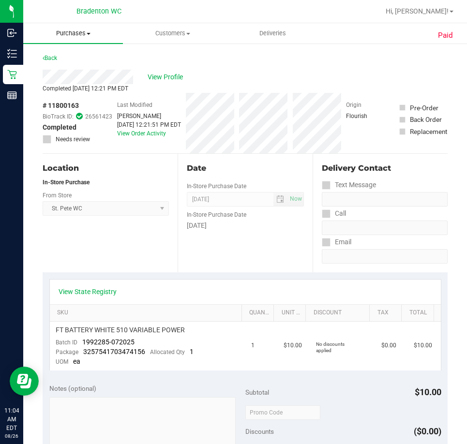
click at [61, 31] on span "Purchases" at bounding box center [73, 33] width 100 height 9
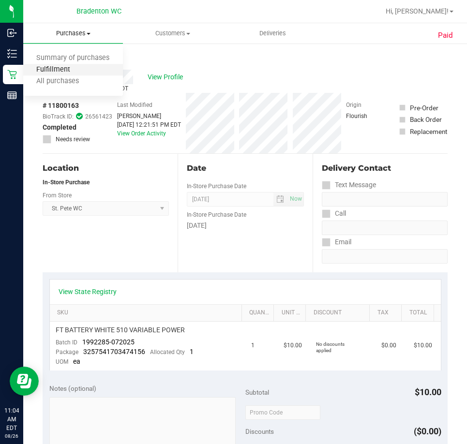
click at [69, 67] on span "Fulfillment" at bounding box center [53, 70] width 60 height 8
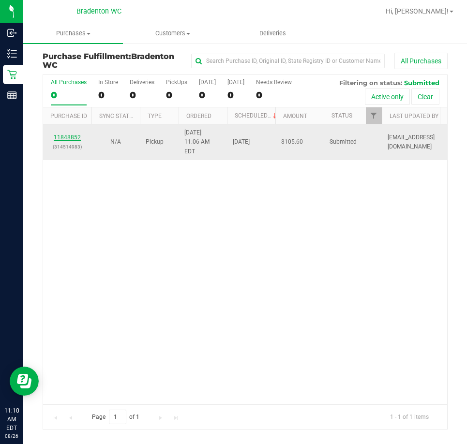
click at [76, 134] on link "11848852" at bounding box center [67, 137] width 27 height 7
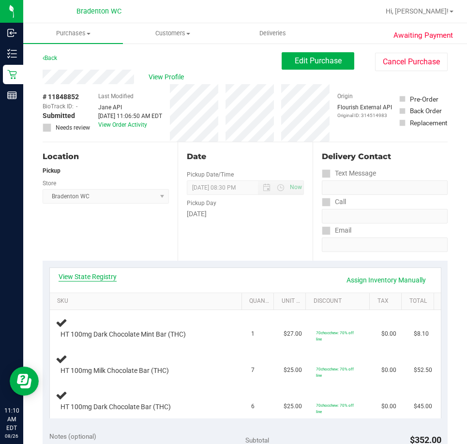
click at [93, 278] on link "View State Registry" at bounding box center [88, 277] width 58 height 10
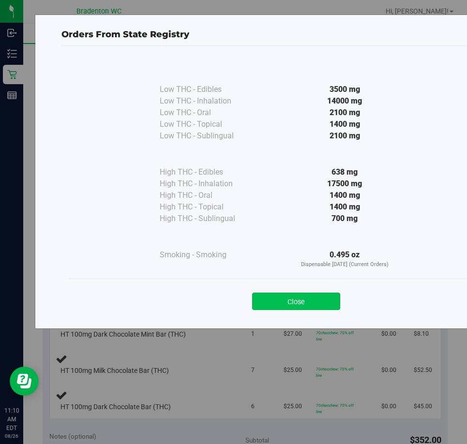
click at [309, 304] on button "Close" at bounding box center [296, 301] width 88 height 17
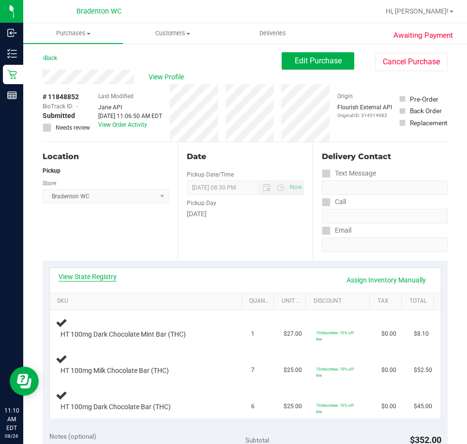
click at [104, 275] on link "View State Registry" at bounding box center [88, 277] width 58 height 10
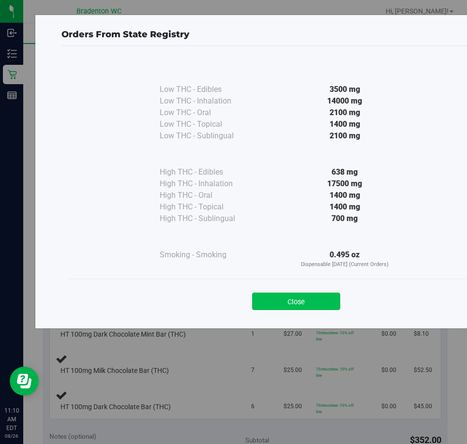
click at [275, 304] on button "Close" at bounding box center [296, 301] width 88 height 17
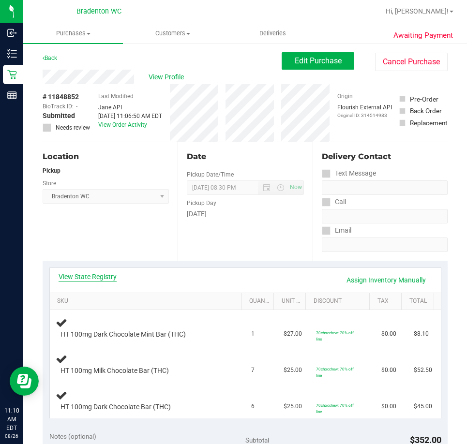
click at [92, 279] on link "View State Registry" at bounding box center [88, 277] width 58 height 10
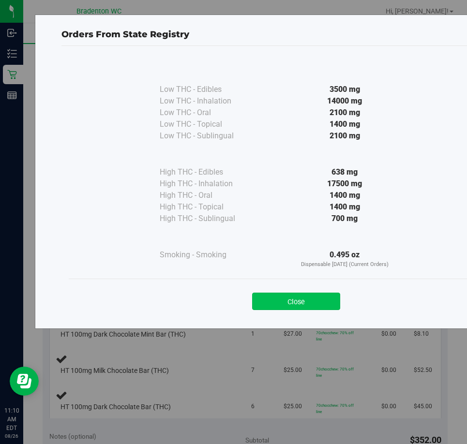
click at [298, 295] on button "Close" at bounding box center [296, 301] width 88 height 17
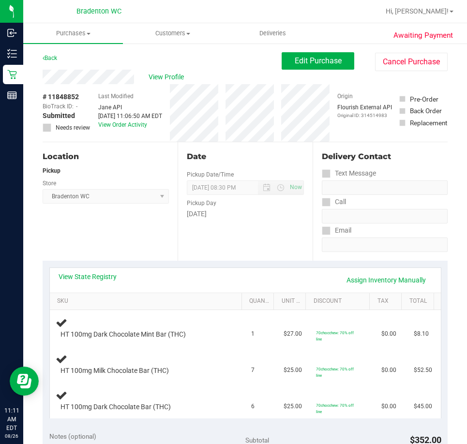
click at [170, 168] on div "Location Pickup Store Bradenton WC Select Store Bonita Springs WC Boynton Beach…" at bounding box center [110, 201] width 135 height 119
click at [170, 78] on span "View Profile" at bounding box center [168, 77] width 39 height 10
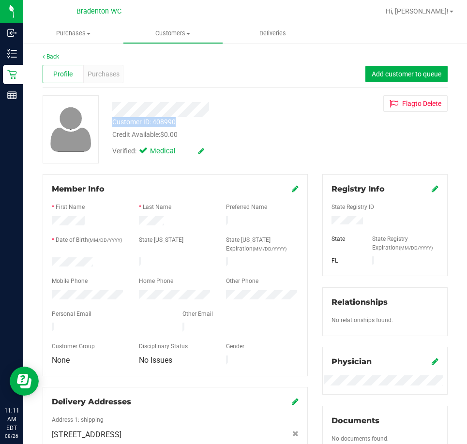
drag, startPoint x: 182, startPoint y: 124, endPoint x: 114, endPoint y: 120, distance: 68.4
click at [114, 120] on div "Customer ID: 408990 Credit Available: $0.00" at bounding box center [210, 128] width 210 height 23
copy div "Customer ID: 408990"
click at [209, 169] on div "Back Profile Purchases Add customer to queue Customer ID: 408990 Credit Availab…" at bounding box center [245, 365] width 405 height 626
click at [102, 78] on span "Purchases" at bounding box center [104, 74] width 32 height 10
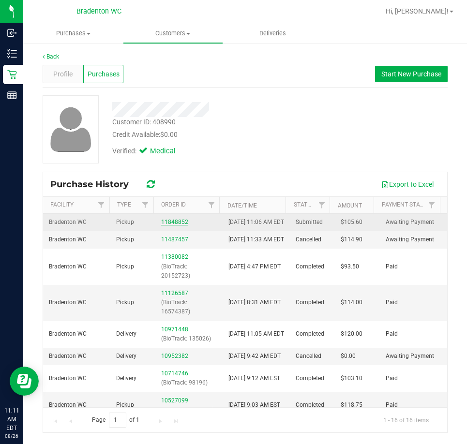
click at [169, 226] on link "11848852" at bounding box center [174, 222] width 27 height 7
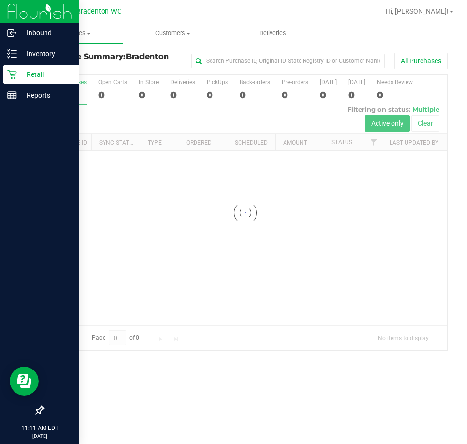
click at [14, 70] on icon at bounding box center [12, 75] width 10 height 10
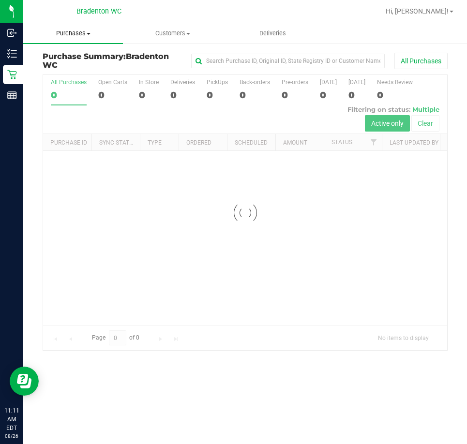
click at [80, 35] on span "Purchases" at bounding box center [73, 33] width 100 height 9
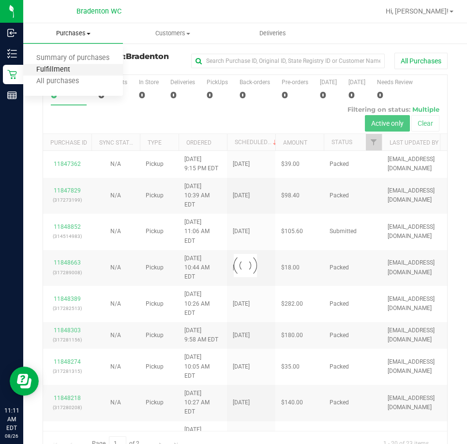
click at [72, 68] on span "Fulfillment" at bounding box center [53, 70] width 60 height 8
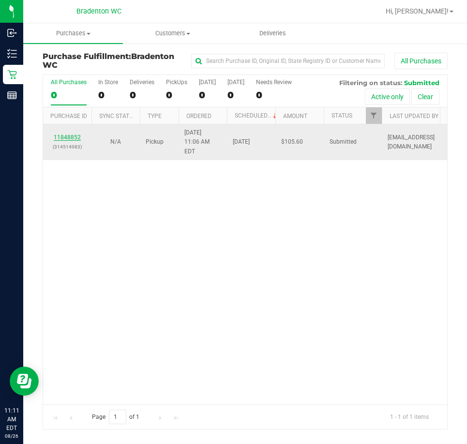
click at [72, 134] on link "11848852" at bounding box center [67, 137] width 27 height 7
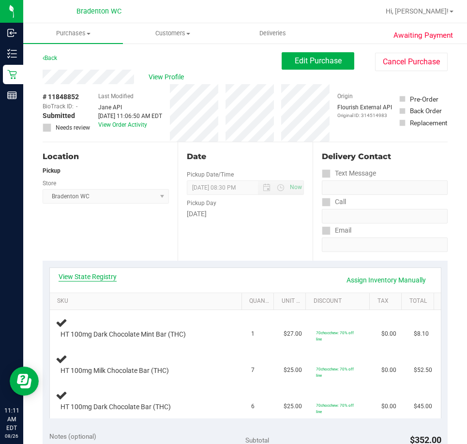
click at [95, 272] on link "View State Registry" at bounding box center [88, 277] width 58 height 10
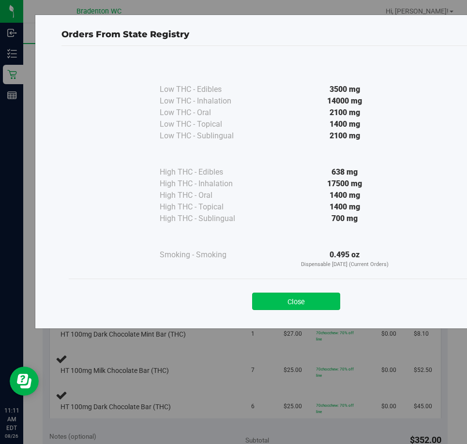
click at [291, 298] on button "Close" at bounding box center [296, 301] width 88 height 17
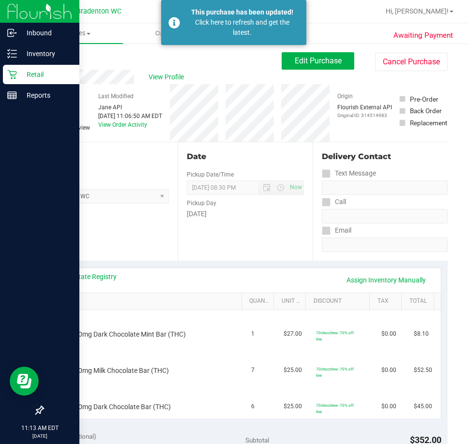
click at [12, 73] on icon at bounding box center [12, 75] width 10 height 10
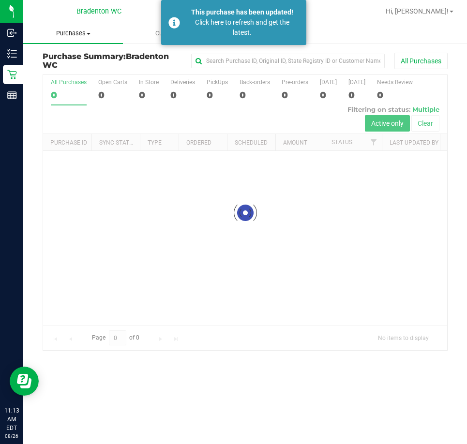
click at [86, 34] on span "Purchases" at bounding box center [73, 33] width 100 height 9
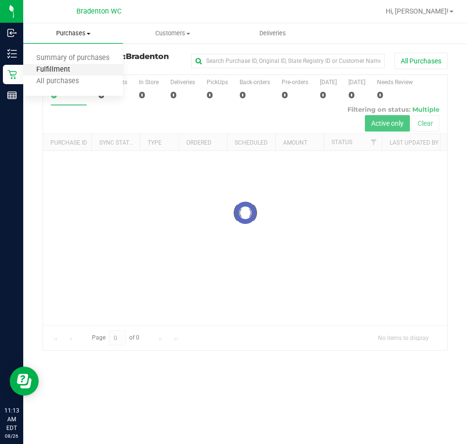
click at [76, 66] on span "Fulfillment" at bounding box center [53, 70] width 60 height 8
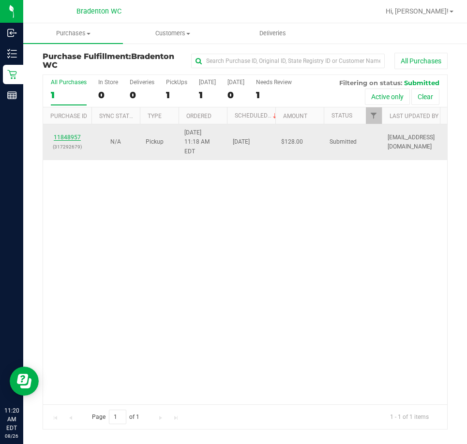
click at [75, 134] on link "11848957" at bounding box center [67, 137] width 27 height 7
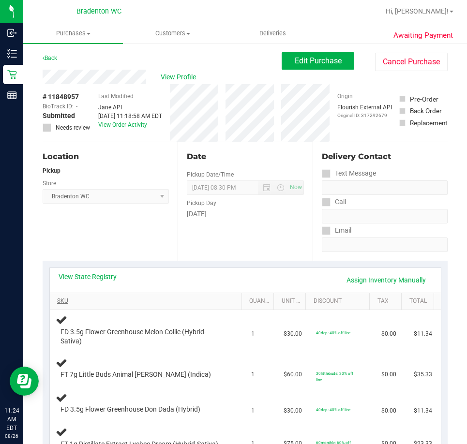
scroll to position [48, 0]
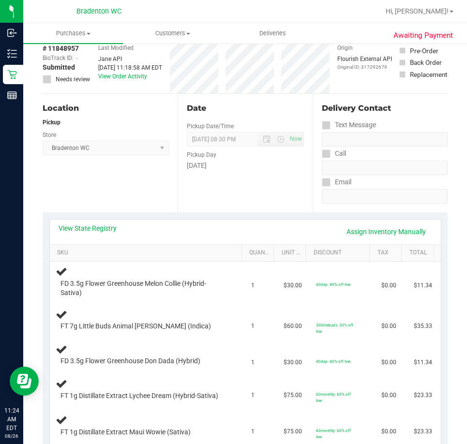
click at [100, 221] on div "View State Registry Assign Inventory Manually" at bounding box center [245, 232] width 391 height 25
click at [100, 224] on link "View State Registry" at bounding box center [88, 229] width 58 height 10
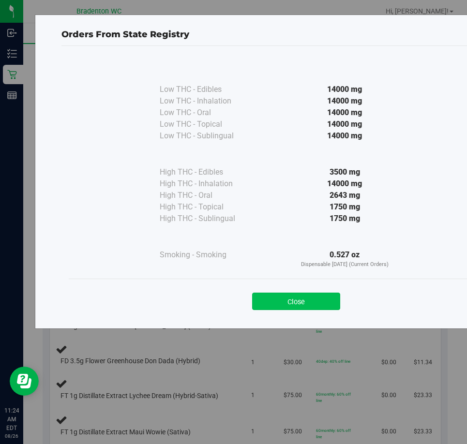
click at [328, 296] on button "Close" at bounding box center [296, 301] width 88 height 17
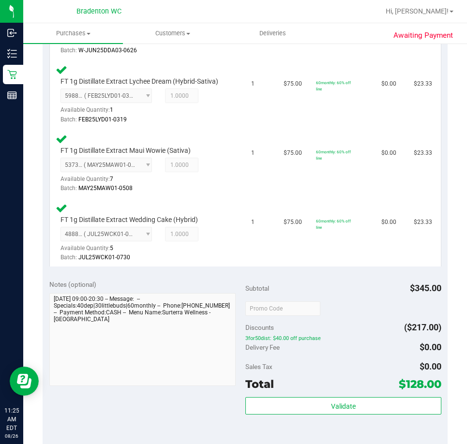
scroll to position [541, 0]
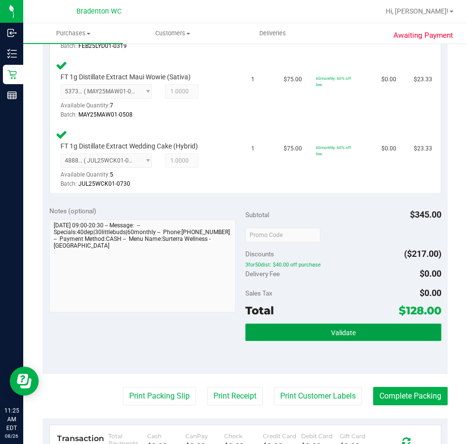
click at [293, 324] on button "Validate" at bounding box center [343, 332] width 196 height 17
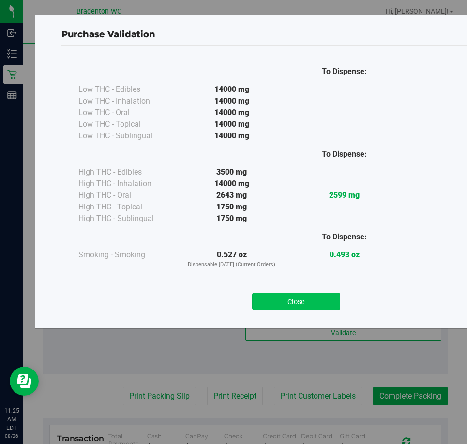
click at [297, 302] on button "Close" at bounding box center [296, 301] width 88 height 17
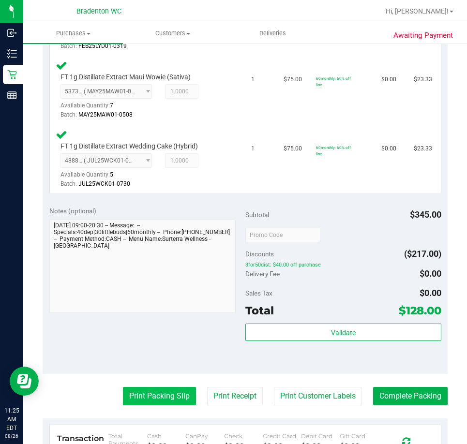
click at [146, 395] on button "Print Packing Slip" at bounding box center [159, 396] width 73 height 18
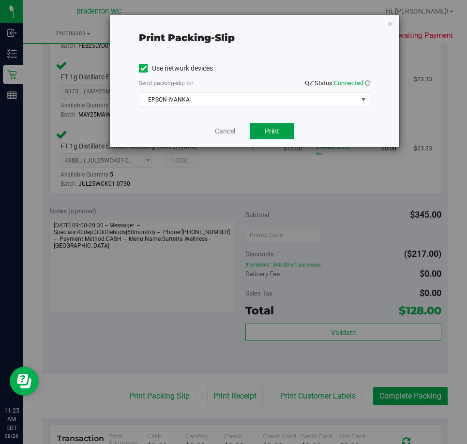
click at [274, 131] on span "Print" at bounding box center [272, 131] width 15 height 8
click at [226, 131] on link "Cancel" at bounding box center [225, 131] width 20 height 10
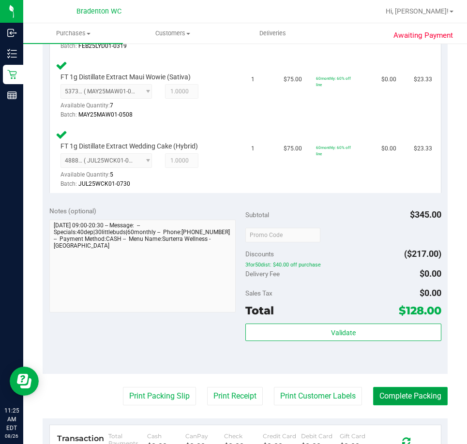
click at [398, 390] on button "Complete Packing" at bounding box center [410, 396] width 75 height 18
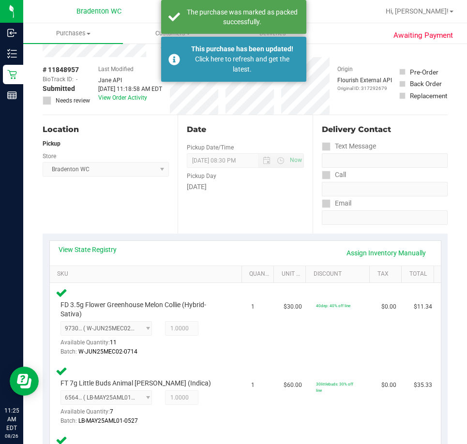
scroll to position [0, 0]
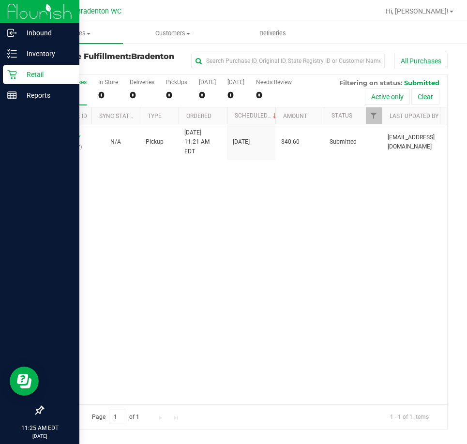
click at [11, 75] on icon at bounding box center [11, 74] width 9 height 9
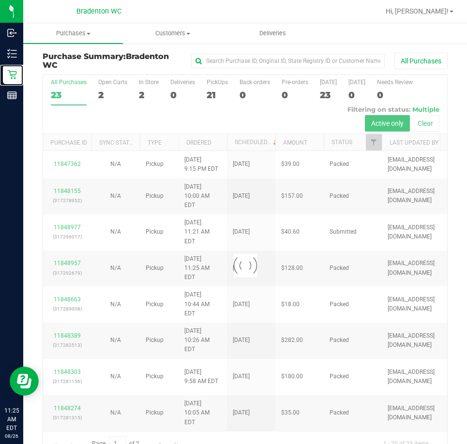
scroll to position [22, 0]
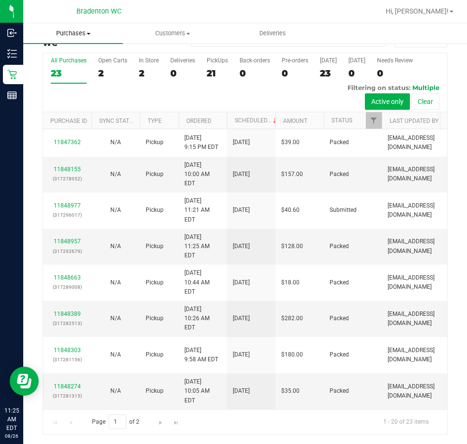
click at [87, 31] on span "Purchases" at bounding box center [73, 33] width 100 height 9
click at [73, 68] on span "Fulfillment" at bounding box center [53, 70] width 60 height 8
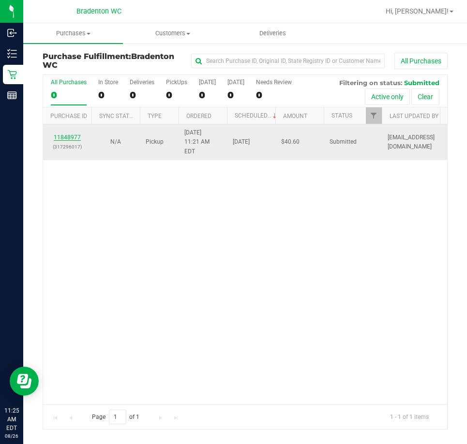
click at [62, 134] on link "11848977" at bounding box center [67, 137] width 27 height 7
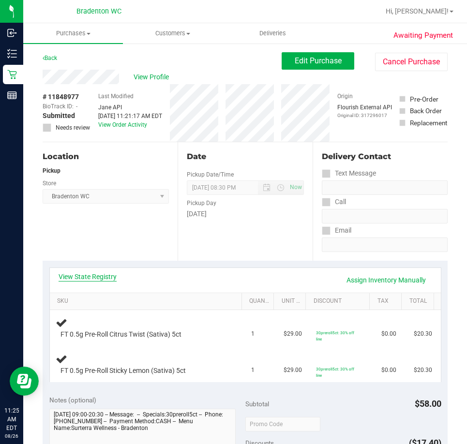
click at [95, 278] on link "View State Registry" at bounding box center [88, 277] width 58 height 10
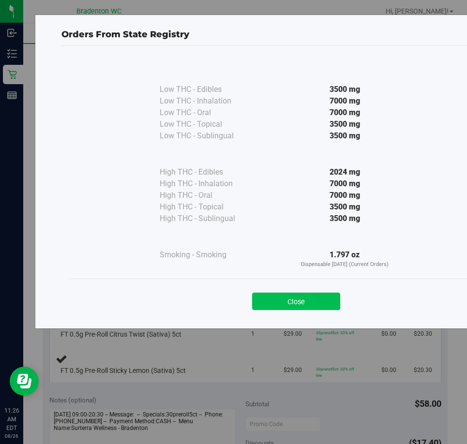
click at [286, 297] on button "Close" at bounding box center [296, 301] width 88 height 17
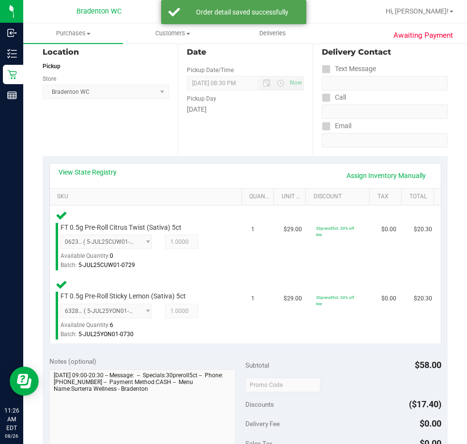
scroll to position [209, 0]
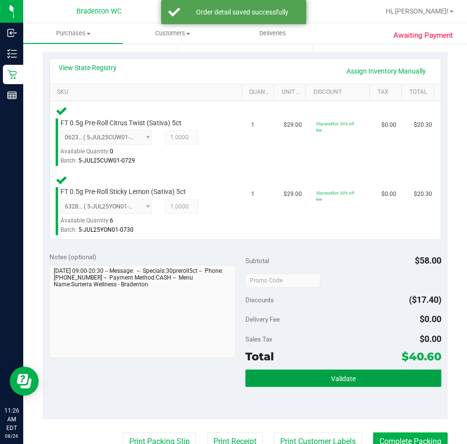
click at [315, 372] on button "Validate" at bounding box center [343, 378] width 196 height 17
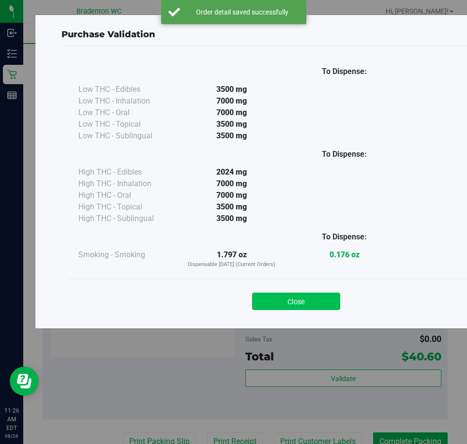
click at [305, 302] on button "Close" at bounding box center [296, 301] width 88 height 17
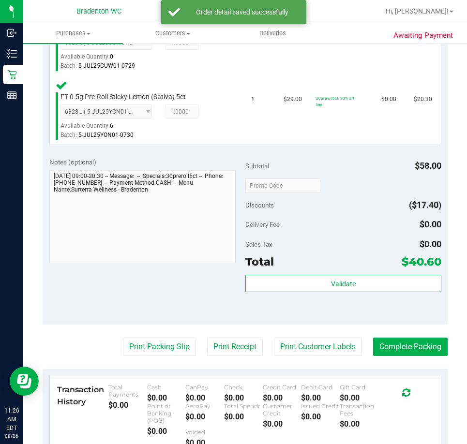
scroll to position [315, 0]
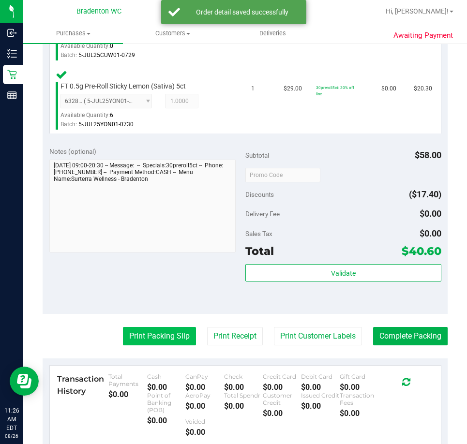
click at [151, 339] on button "Print Packing Slip" at bounding box center [159, 336] width 73 height 18
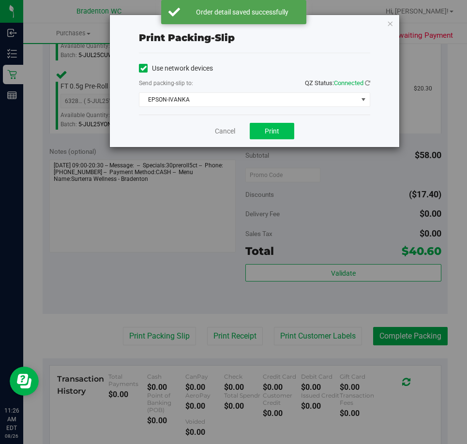
click at [275, 132] on span "Print" at bounding box center [272, 131] width 15 height 8
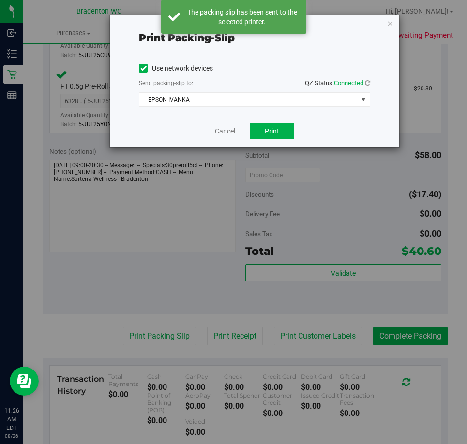
click at [222, 129] on link "Cancel" at bounding box center [225, 131] width 20 height 10
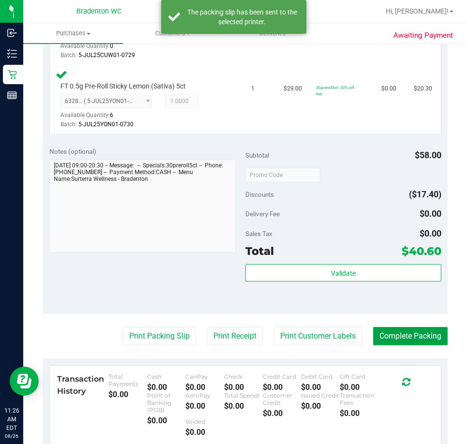
click at [405, 344] on button "Complete Packing" at bounding box center [410, 336] width 75 height 18
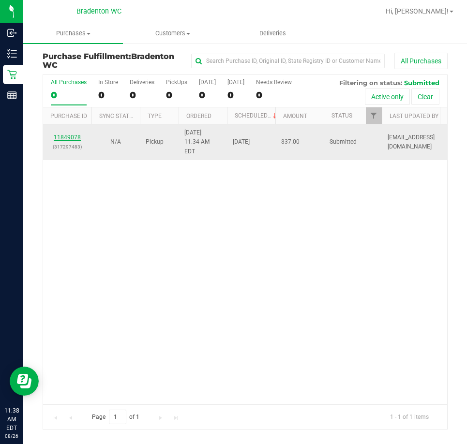
click at [76, 134] on link "11849078" at bounding box center [67, 137] width 27 height 7
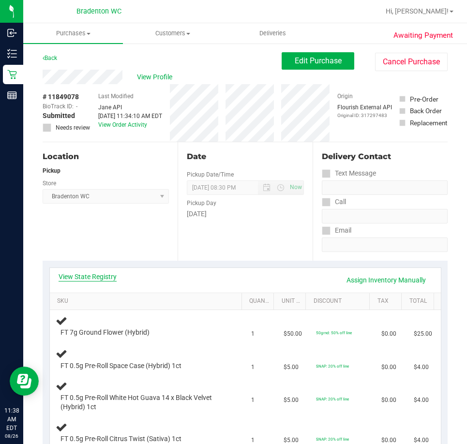
click at [93, 279] on link "View State Registry" at bounding box center [88, 277] width 58 height 10
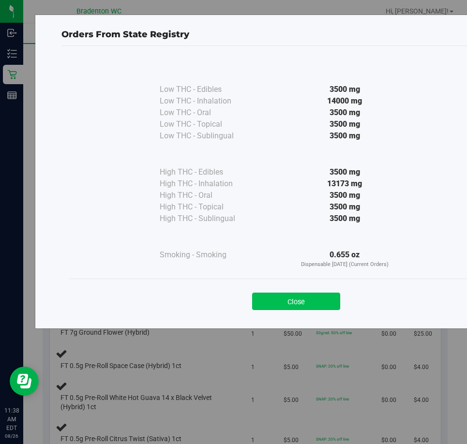
click at [298, 309] on button "Close" at bounding box center [296, 301] width 88 height 17
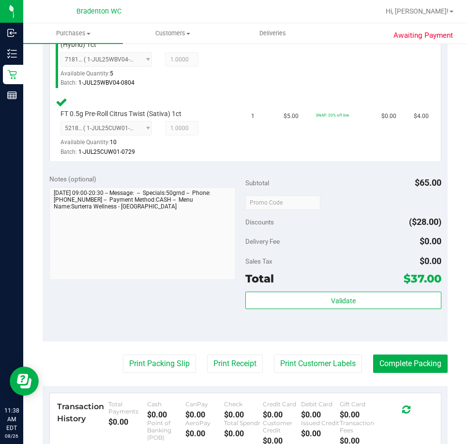
scroll to position [435, 0]
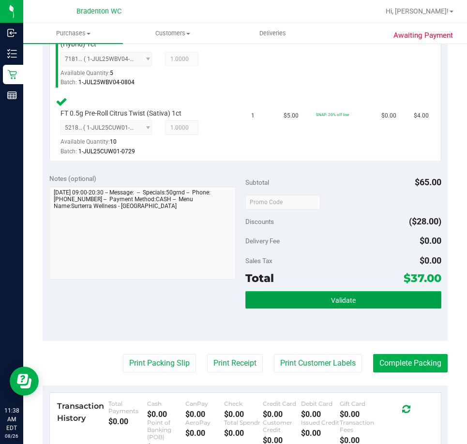
click at [316, 308] on button "Validate" at bounding box center [343, 299] width 196 height 17
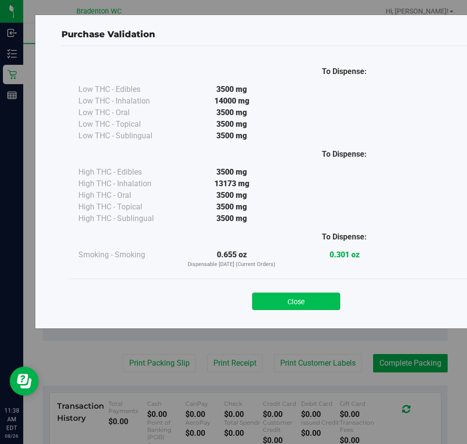
click at [303, 301] on button "Close" at bounding box center [296, 301] width 88 height 17
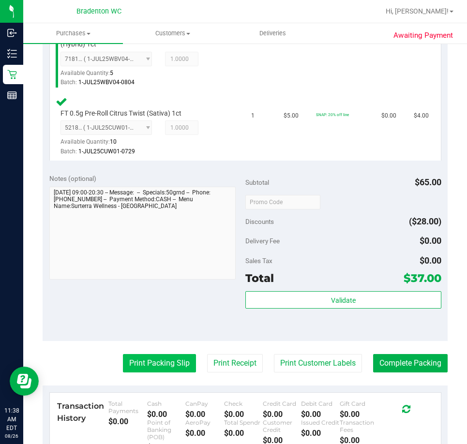
click at [150, 365] on button "Print Packing Slip" at bounding box center [159, 363] width 73 height 18
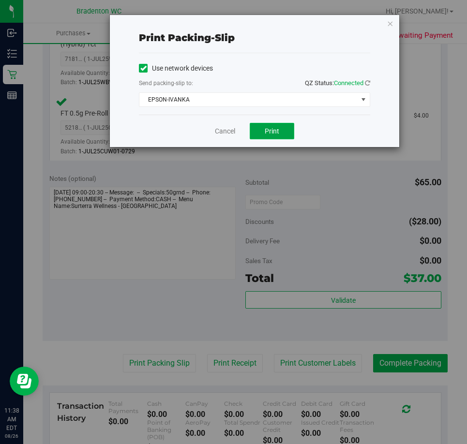
click at [274, 129] on span "Print" at bounding box center [272, 131] width 15 height 8
click at [224, 133] on link "Cancel" at bounding box center [225, 131] width 20 height 10
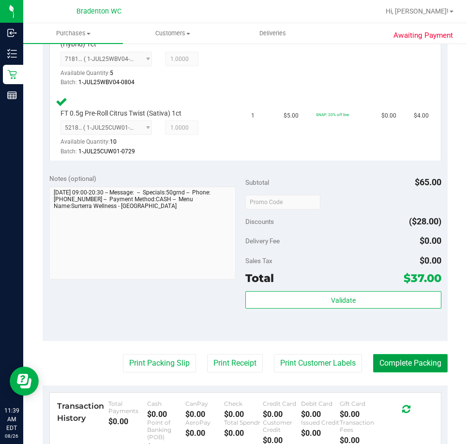
click at [398, 366] on button "Complete Packing" at bounding box center [410, 363] width 75 height 18
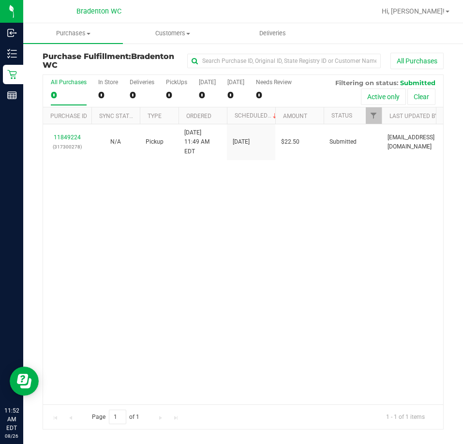
click at [175, 188] on div "11849224 (317300278) N/A Pickup 8/26/2025 11:49 AM EDT 8/26/2025 $22.50 Submitt…" at bounding box center [243, 264] width 400 height 280
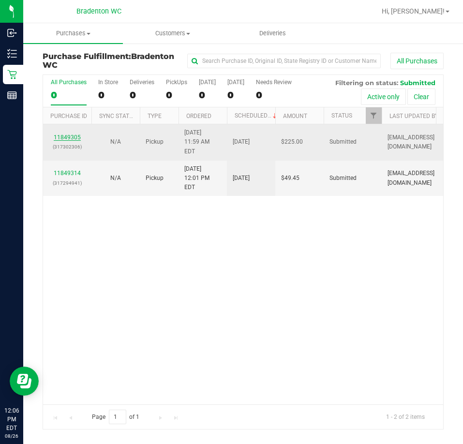
click at [71, 135] on link "11849305" at bounding box center [67, 137] width 27 height 7
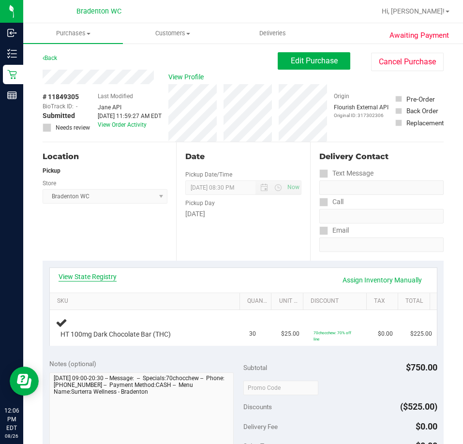
click at [97, 273] on link "View State Registry" at bounding box center [88, 277] width 58 height 10
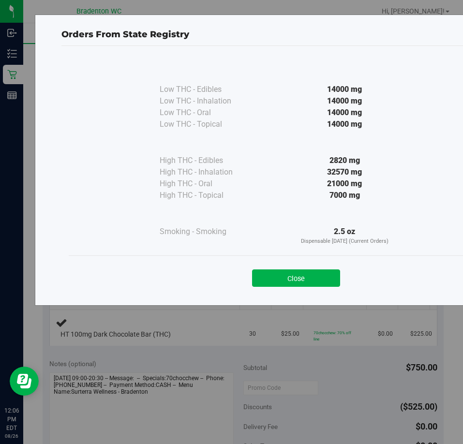
click at [303, 288] on div "Close" at bounding box center [296, 275] width 455 height 39
click at [292, 275] on button "Close" at bounding box center [296, 278] width 88 height 17
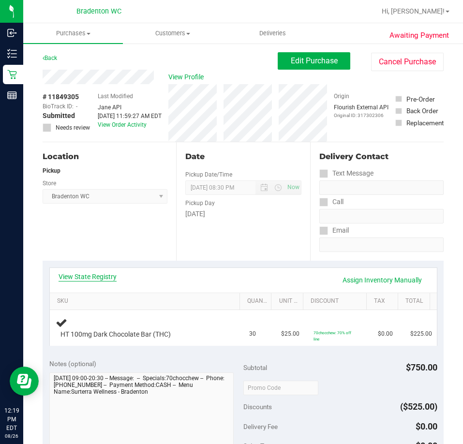
click at [82, 277] on link "View State Registry" at bounding box center [88, 277] width 58 height 10
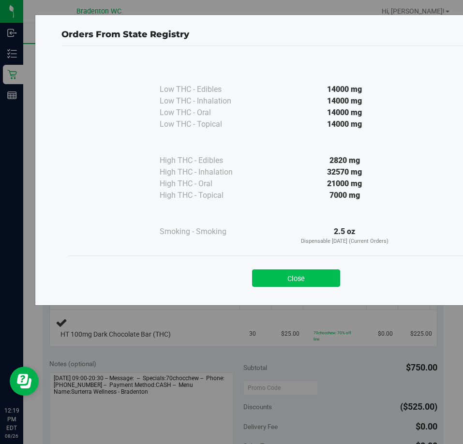
click at [293, 278] on button "Close" at bounding box center [296, 278] width 88 height 17
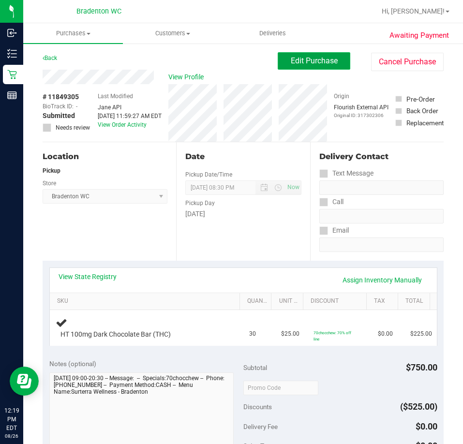
click at [301, 62] on span "Edit Purchase" at bounding box center [314, 60] width 47 height 9
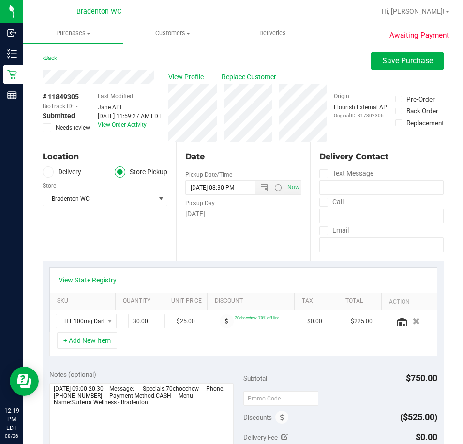
click at [87, 281] on link "View State Registry" at bounding box center [88, 280] width 58 height 10
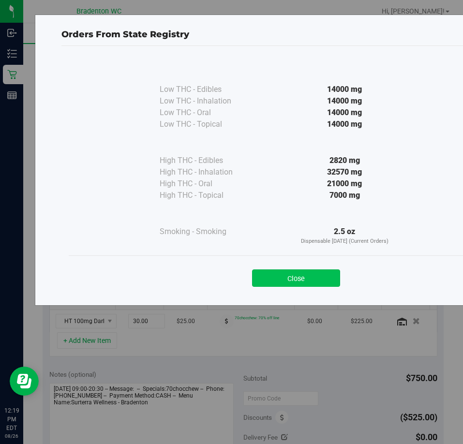
click at [317, 275] on button "Close" at bounding box center [296, 278] width 88 height 17
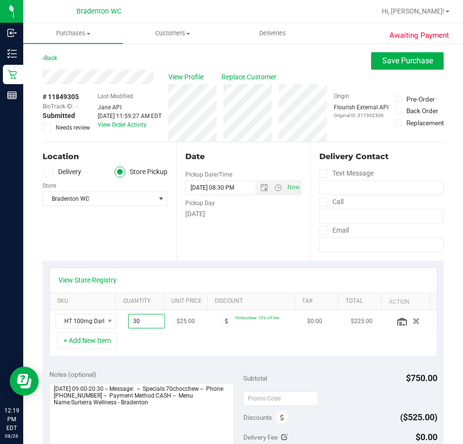
drag, startPoint x: 133, startPoint y: 323, endPoint x: 67, endPoint y: 311, distance: 67.4
click at [67, 311] on tr "HT 100mg Dark Chocolate Bar (THC) 30.00 30 $25.00 70chocchew: 70% off line $0.0…" at bounding box center [243, 321] width 387 height 22
type input "28"
type input "28.00"
click at [149, 351] on div "+ Add New Item" at bounding box center [243, 345] width 388 height 24
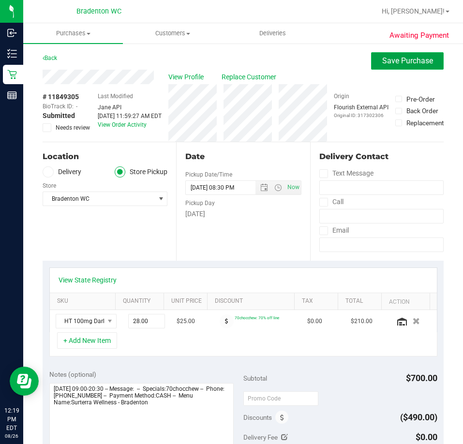
click at [409, 56] on button "Save Purchase" at bounding box center [407, 60] width 73 height 17
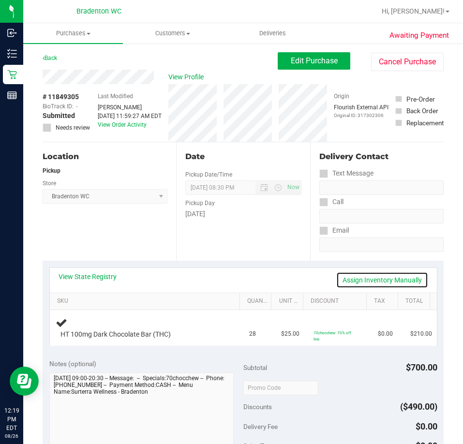
click at [378, 277] on link "Assign Inventory Manually" at bounding box center [382, 280] width 92 height 16
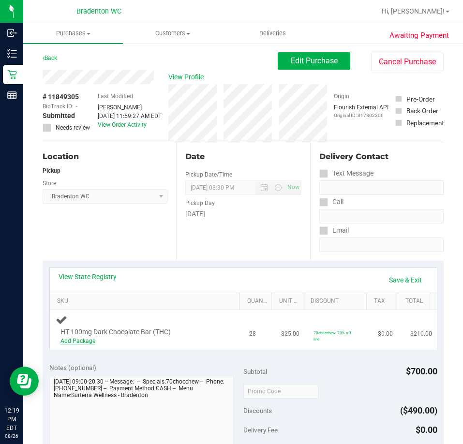
click at [86, 341] on link "Add Package" at bounding box center [78, 341] width 35 height 7
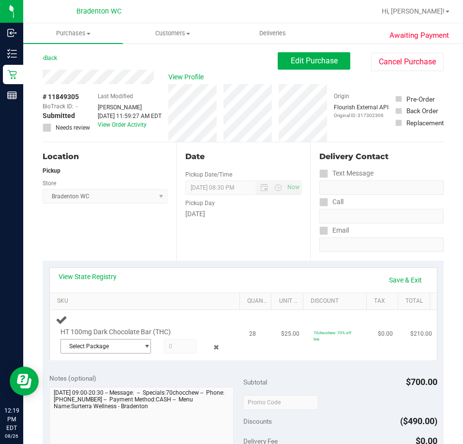
click at [119, 340] on span "Select Package" at bounding box center [100, 347] width 78 height 14
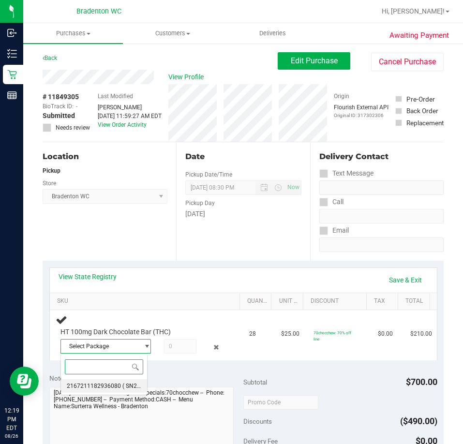
click at [107, 389] on span "2167211182936080" at bounding box center [94, 386] width 54 height 7
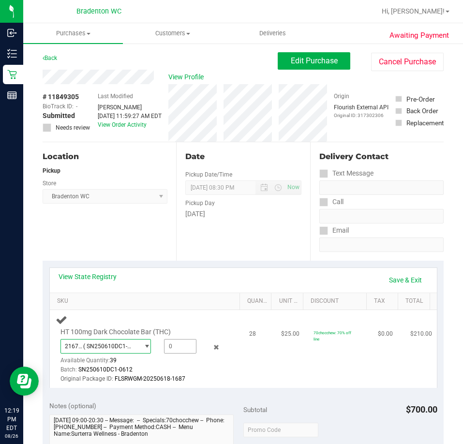
click at [175, 345] on span at bounding box center [180, 346] width 33 height 15
type input "28"
type input "28.0000"
click at [402, 280] on link "Save & Exit" at bounding box center [406, 280] width 46 height 16
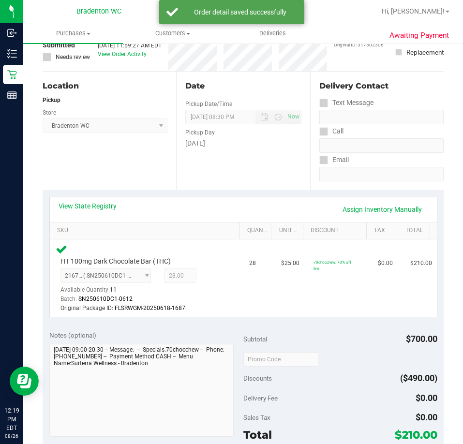
scroll to position [145, 0]
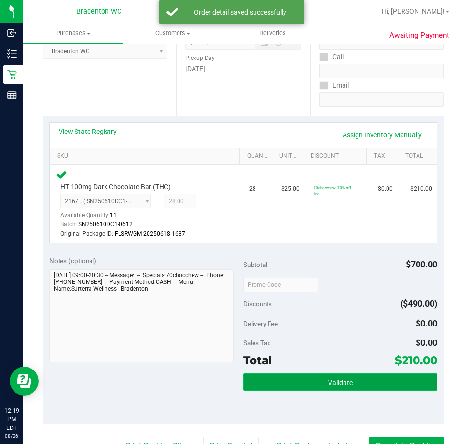
click at [333, 382] on span "Validate" at bounding box center [340, 383] width 25 height 8
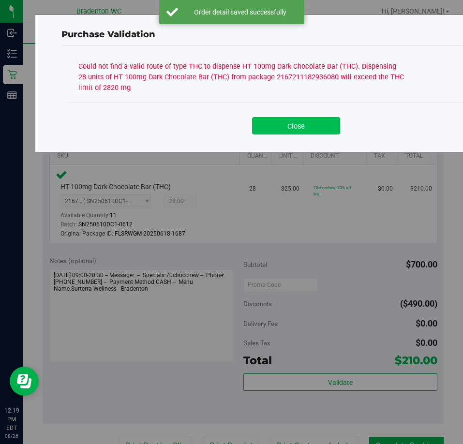
click at [297, 128] on button "Close" at bounding box center [296, 125] width 88 height 17
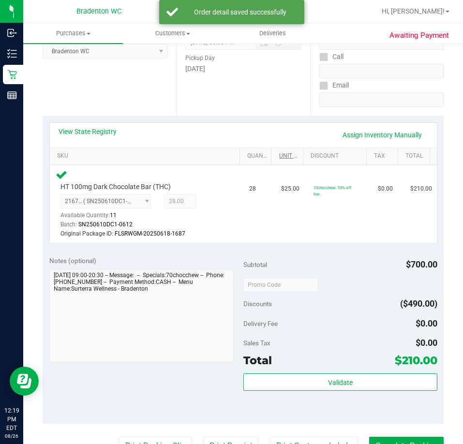
scroll to position [0, 0]
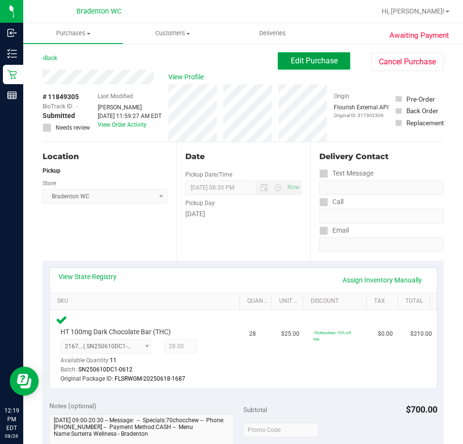
click at [303, 64] on span "Edit Purchase" at bounding box center [314, 60] width 47 height 9
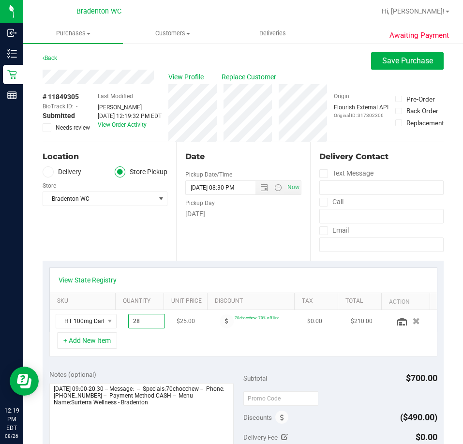
drag, startPoint x: 137, startPoint y: 325, endPoint x: 60, endPoint y: 313, distance: 78.3
click at [60, 313] on tr "HT 100mg Dark Chocolate Bar (THC) 28.00 28 $25.00 70chocchew: 70% off line $0.0…" at bounding box center [243, 321] width 387 height 22
type input "27"
type input "28.00"
click at [386, 62] on span "Save Purchase" at bounding box center [407, 60] width 51 height 9
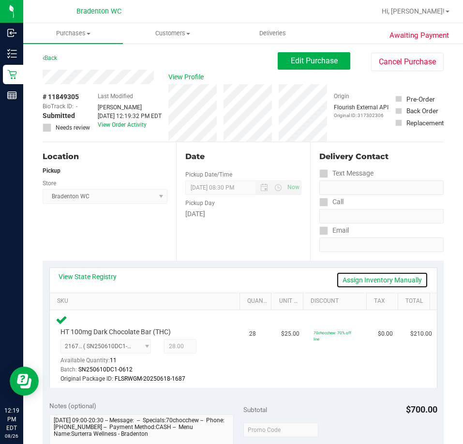
click at [369, 283] on link "Assign Inventory Manually" at bounding box center [382, 280] width 92 height 16
click at [211, 349] on icon at bounding box center [216, 347] width 10 height 11
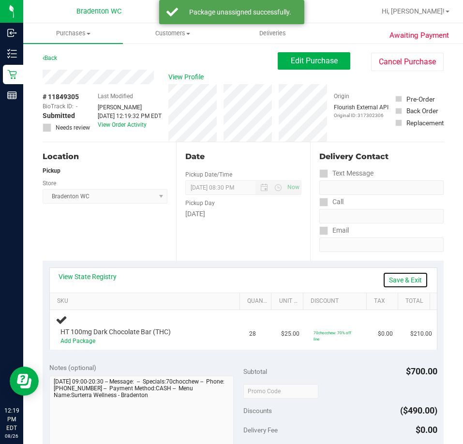
click at [401, 274] on link "Save & Exit" at bounding box center [406, 280] width 46 height 16
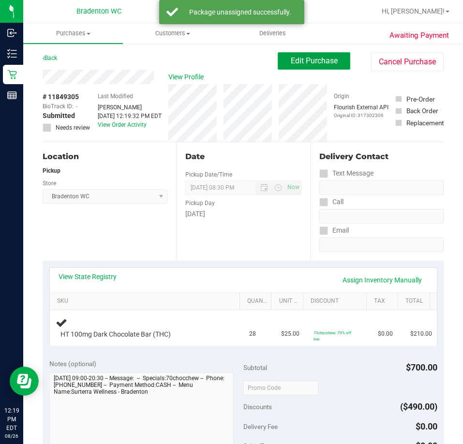
click at [316, 55] on button "Edit Purchase" at bounding box center [314, 60] width 73 height 17
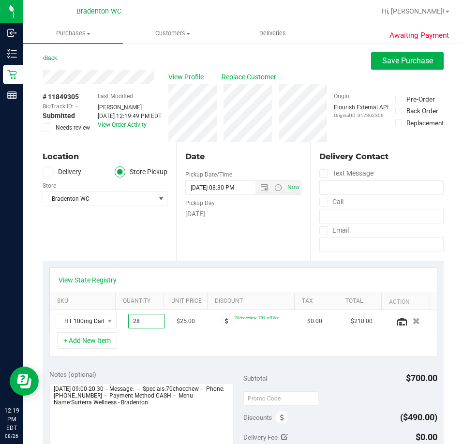
drag, startPoint x: 138, startPoint y: 325, endPoint x: -12, endPoint y: 336, distance: 150.5
click at [0, 336] on html "Inbound Inventory Retail Reports 12:19 PM EDT 08/26/2025 08/26 Bradenton WC Hi,…" at bounding box center [231, 222] width 463 height 444
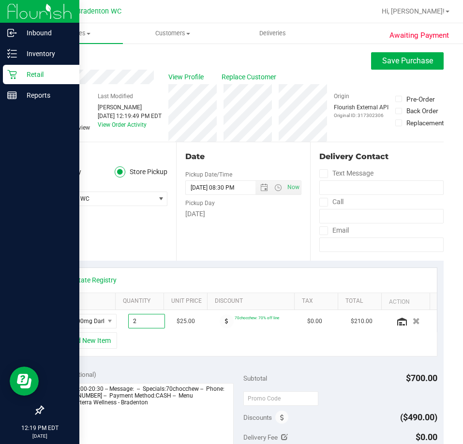
type input "27"
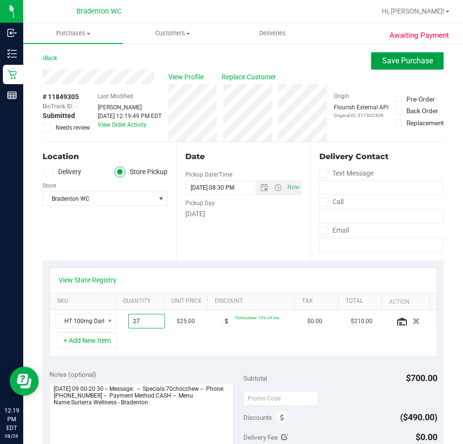
type input "27.00"
click at [391, 62] on span "Save Purchase" at bounding box center [407, 60] width 51 height 9
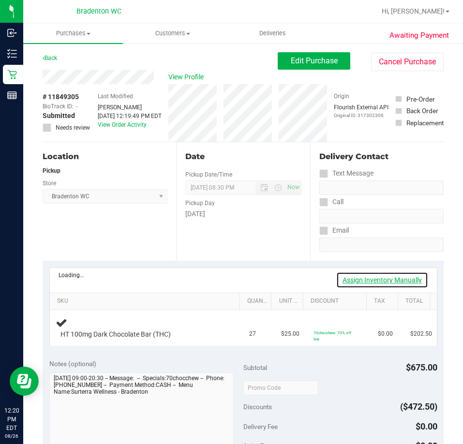
click at [381, 279] on link "Assign Inventory Manually" at bounding box center [382, 280] width 92 height 16
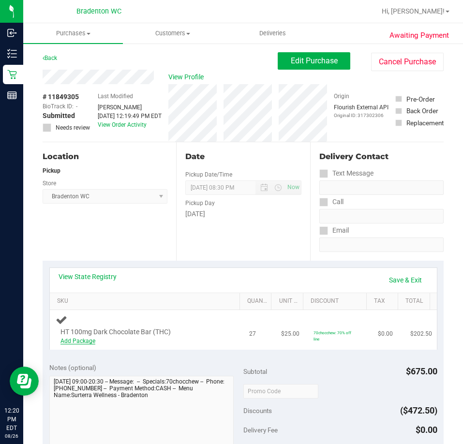
click at [69, 343] on link "Add Package" at bounding box center [78, 341] width 35 height 7
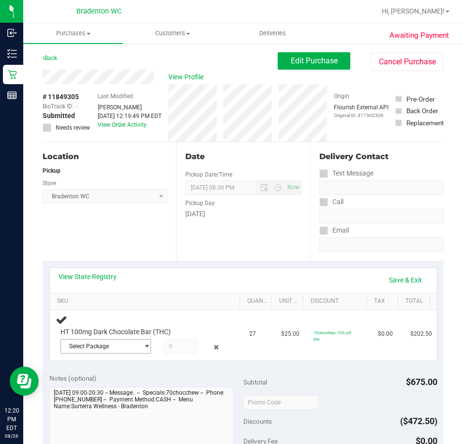
click at [88, 343] on span "Select Package" at bounding box center [100, 347] width 78 height 14
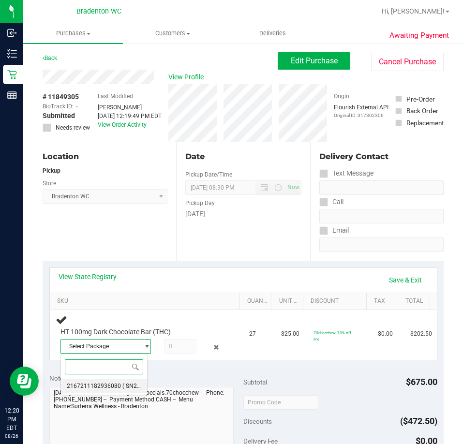
click at [122, 386] on span "( SN250610DC1-0612 | orig: FLSRWGM-20250618-1687 )" at bounding box center [196, 386] width 149 height 7
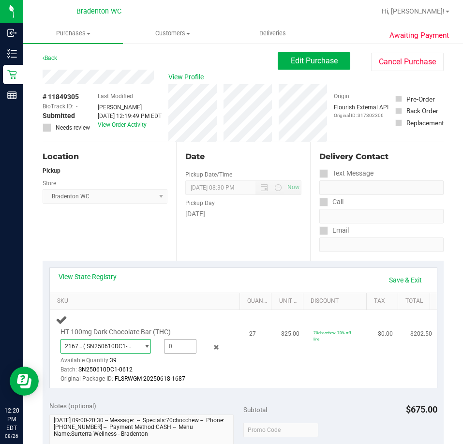
click at [172, 351] on span at bounding box center [180, 346] width 33 height 15
type input "27"
type input "27.0000"
click at [403, 284] on link "Save & Exit" at bounding box center [406, 280] width 46 height 16
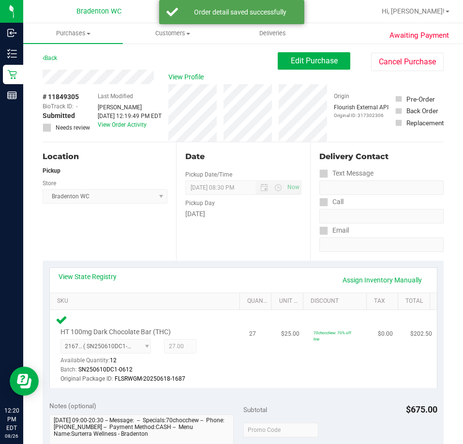
scroll to position [97, 0]
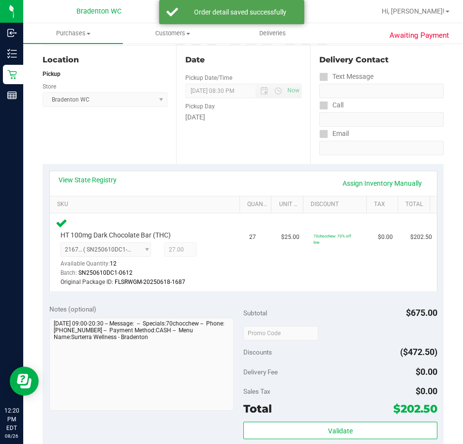
click at [360, 419] on div "Subtotal $675.00 Discounts ($472.50) Delivery Fee $0.00 Sales Tax $0.00 Total $…" at bounding box center [341, 385] width 194 height 161
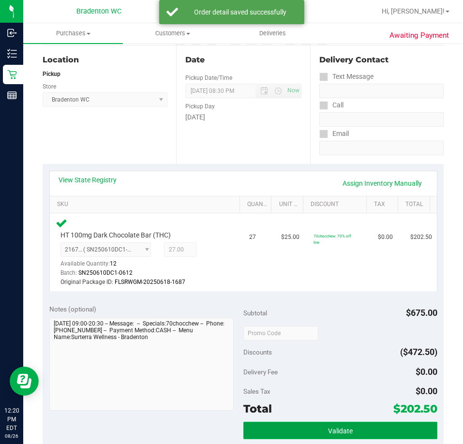
click at [360, 425] on button "Validate" at bounding box center [341, 430] width 194 height 17
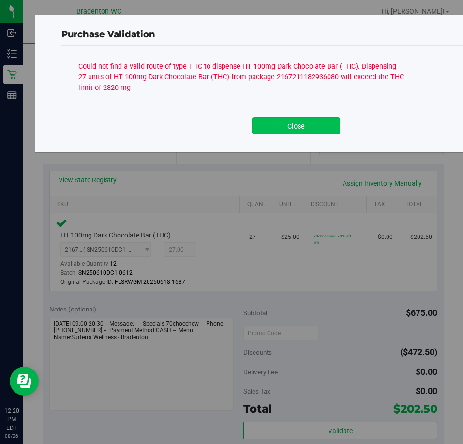
click at [284, 130] on button "Close" at bounding box center [296, 125] width 88 height 17
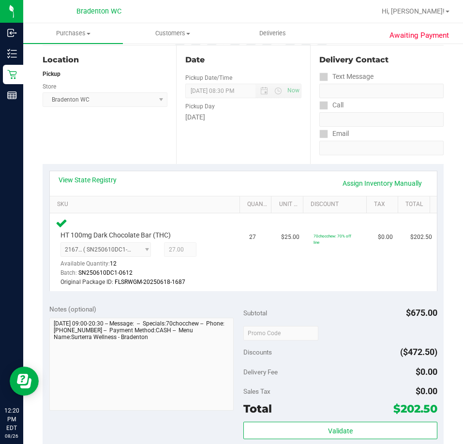
click at [91, 175] on div "View State Registry Assign Inventory Manually" at bounding box center [243, 183] width 387 height 25
click at [102, 183] on link "View State Registry" at bounding box center [88, 180] width 58 height 10
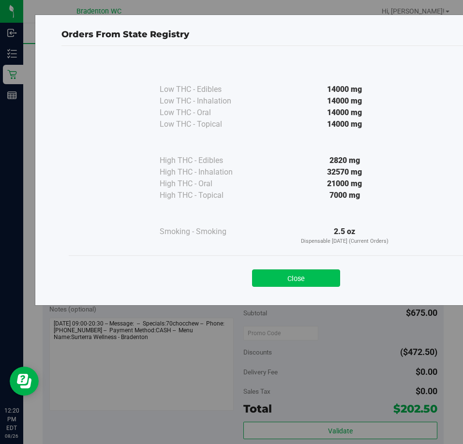
click at [292, 279] on button "Close" at bounding box center [296, 278] width 88 height 17
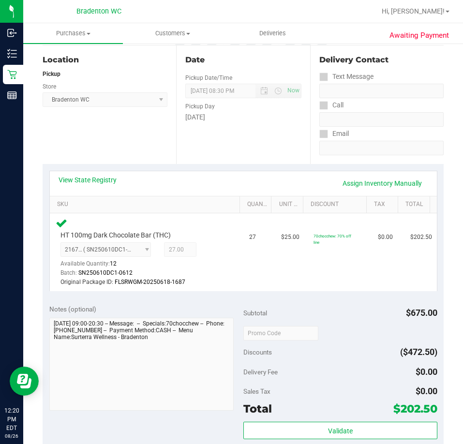
scroll to position [0, 0]
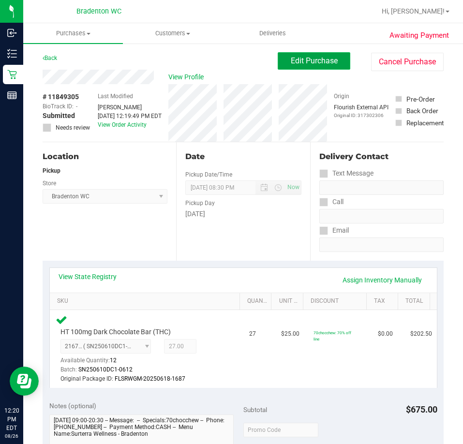
click at [302, 59] on span "Edit Purchase" at bounding box center [314, 60] width 47 height 9
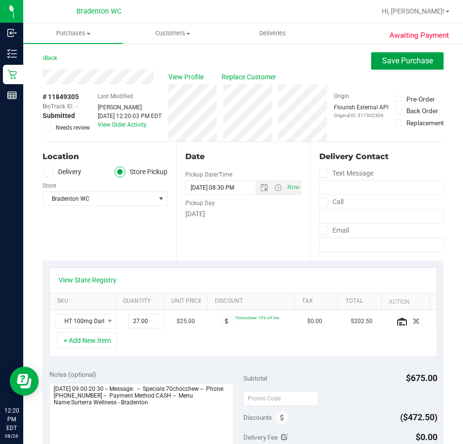
click at [391, 64] on span "Save Purchase" at bounding box center [407, 60] width 51 height 9
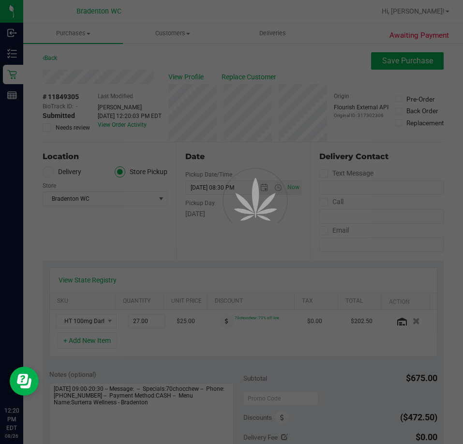
click at [389, 277] on div at bounding box center [231, 222] width 463 height 444
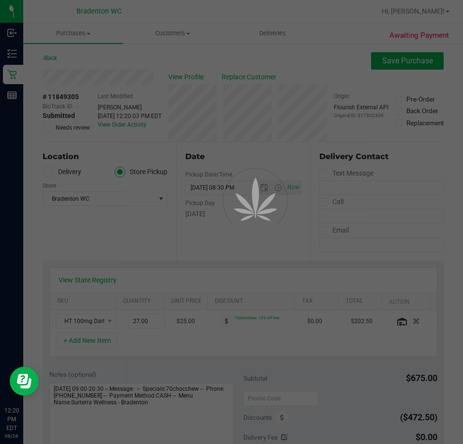
click at [389, 277] on div at bounding box center [231, 222] width 463 height 444
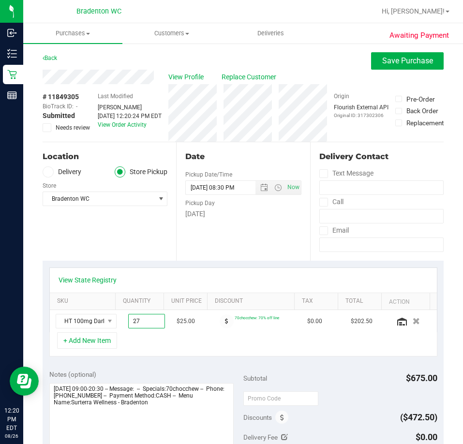
drag, startPoint x: 144, startPoint y: 320, endPoint x: 41, endPoint y: 319, distance: 103.1
click at [41, 319] on div "Awaiting Payment Back Save Purchase View Profile Replace Customer # 11849305 Bi…" at bounding box center [243, 426] width 440 height 766
type input "25"
type input "27.00"
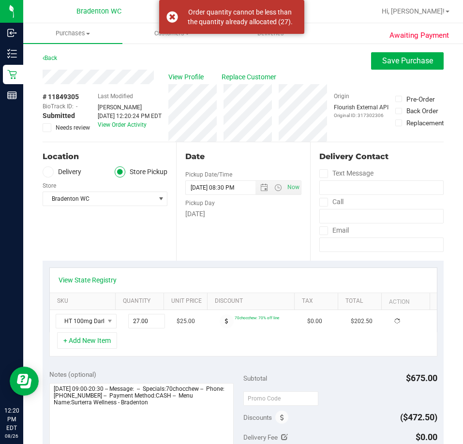
click at [167, 353] on div "+ Add New Item" at bounding box center [243, 345] width 388 height 24
click at [407, 51] on div "Awaiting Payment Back Save Purchase View Profile Replace Customer # 11849305 Bi…" at bounding box center [243, 426] width 440 height 766
click at [405, 74] on div "View Profile Replace Customer" at bounding box center [243, 77] width 401 height 15
click at [405, 61] on span "Save Purchase" at bounding box center [407, 60] width 51 height 9
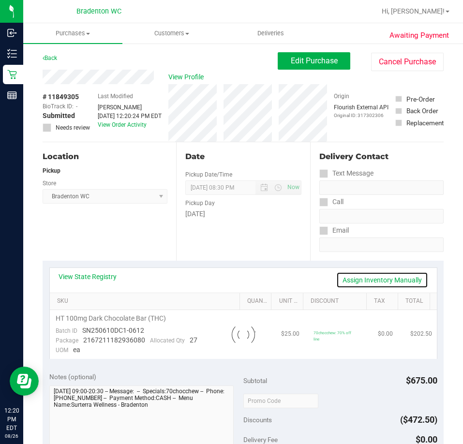
click at [380, 283] on link "Assign Inventory Manually" at bounding box center [382, 280] width 92 height 16
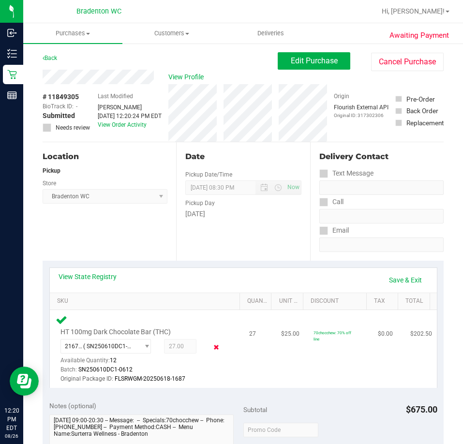
click at [211, 347] on icon at bounding box center [216, 347] width 10 height 11
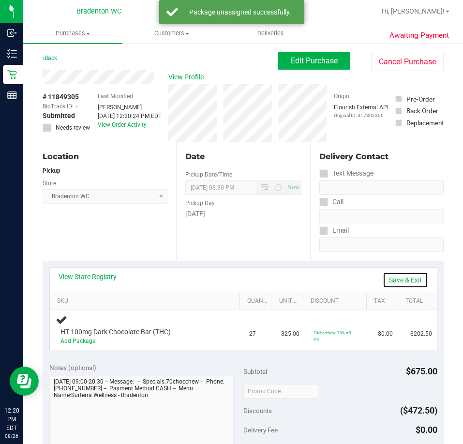
click at [405, 283] on link "Save & Exit" at bounding box center [406, 280] width 46 height 16
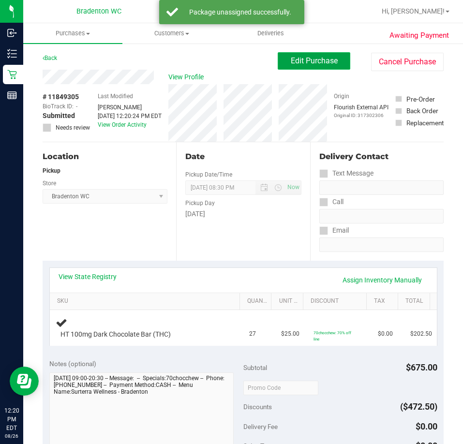
click at [325, 64] on span "Edit Purchase" at bounding box center [314, 60] width 47 height 9
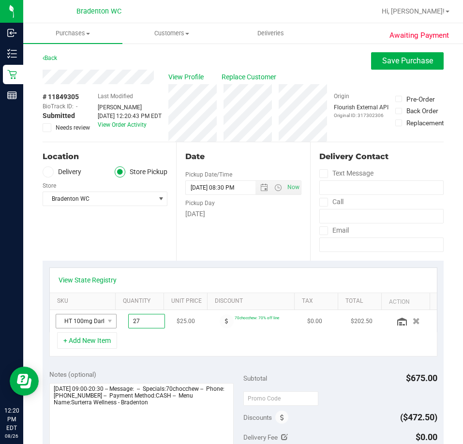
drag, startPoint x: 128, startPoint y: 322, endPoint x: 68, endPoint y: 321, distance: 60.1
click at [69, 322] on tr "HT 100mg Dark Chocolate Bar (THC) 27.00 27 $25.00 70chocchew: 70% off line $0.0…" at bounding box center [243, 321] width 387 height 22
type input "25"
type input "25.00"
click at [421, 58] on span "Save Purchase" at bounding box center [407, 60] width 51 height 9
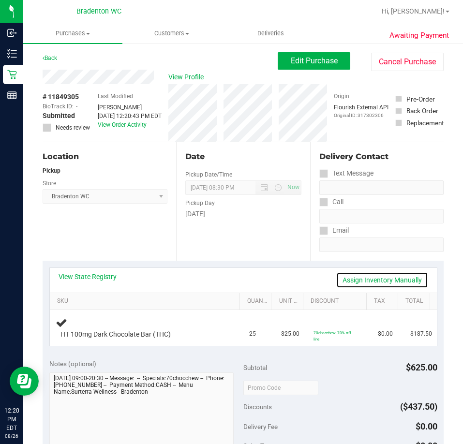
click at [395, 277] on link "Assign Inventory Manually" at bounding box center [382, 280] width 92 height 16
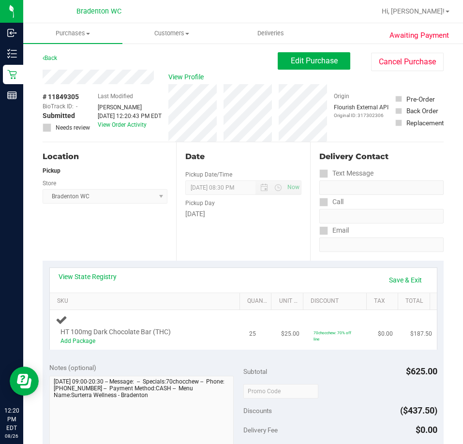
click at [76, 337] on div "Add Package" at bounding box center [143, 341] width 164 height 9
click at [78, 337] on div "Add Package" at bounding box center [143, 341] width 164 height 9
click at [81, 345] on div "Add Package" at bounding box center [143, 341] width 164 height 9
click at [86, 338] on link "Add Package" at bounding box center [78, 341] width 35 height 7
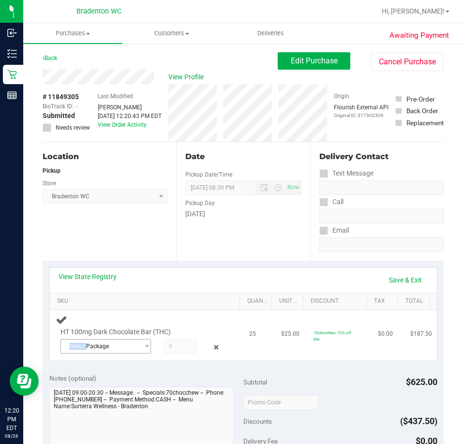
drag, startPoint x: 86, startPoint y: 338, endPoint x: 89, endPoint y: 347, distance: 9.4
click at [88, 341] on div "HT 100mg Dark Chocolate Bar (THC) Select Package 2167211182936080" at bounding box center [140, 343] width 168 height 30
click at [100, 348] on span "Select Package" at bounding box center [100, 347] width 78 height 14
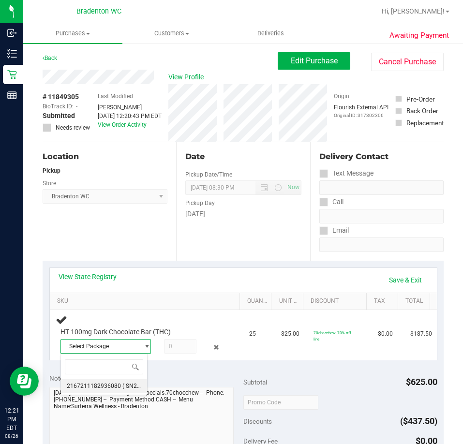
click at [123, 387] on span "( SN250610DC1-0612 | orig: FLSRWGM-20250618-1687 )" at bounding box center [196, 386] width 149 height 7
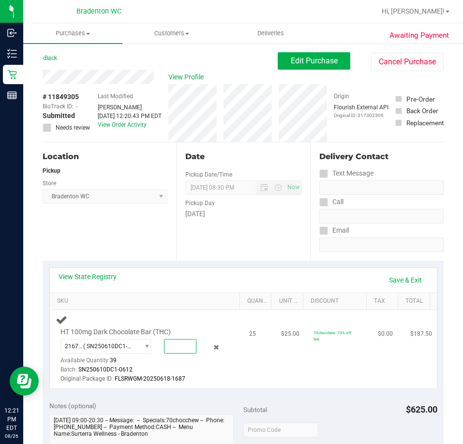
click at [174, 341] on span at bounding box center [180, 346] width 33 height 15
type input "25"
type input "25.0000"
click at [391, 283] on link "Save & Exit" at bounding box center [406, 280] width 46 height 16
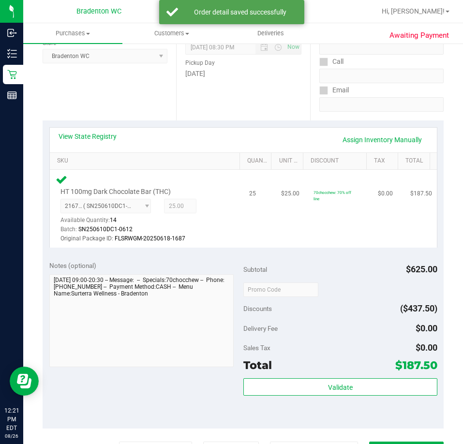
scroll to position [145, 0]
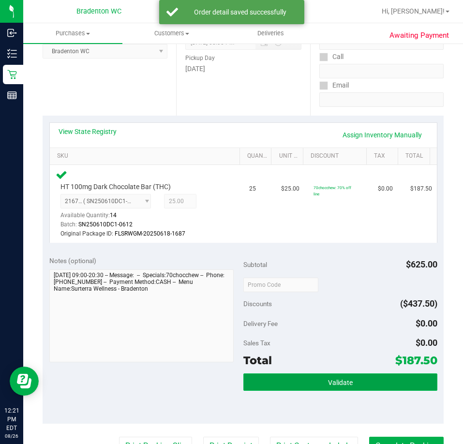
click at [293, 378] on button "Validate" at bounding box center [341, 382] width 194 height 17
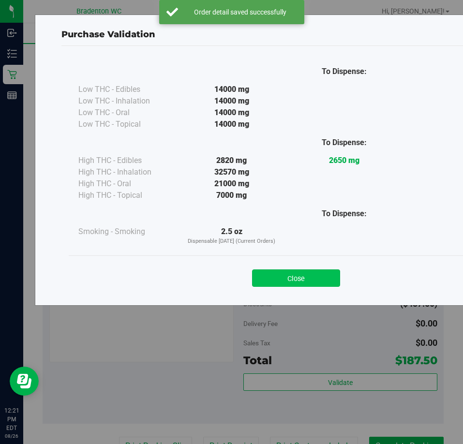
click at [274, 280] on button "Close" at bounding box center [296, 278] width 88 height 17
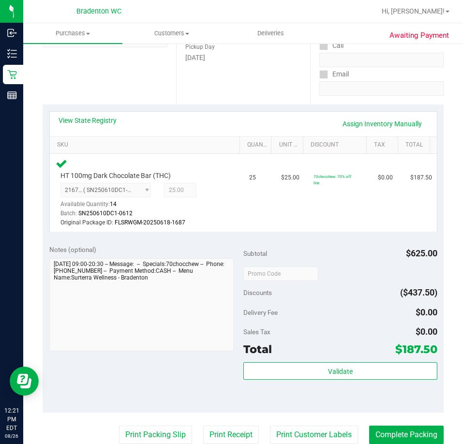
scroll to position [161, 0]
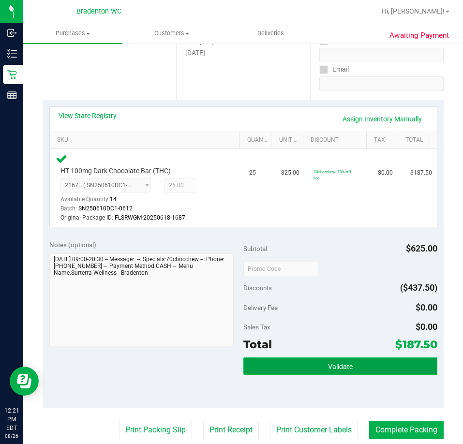
click at [329, 373] on button "Validate" at bounding box center [341, 366] width 194 height 17
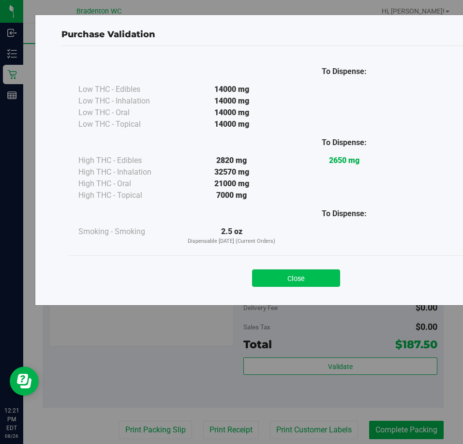
click at [288, 285] on button "Close" at bounding box center [296, 278] width 88 height 17
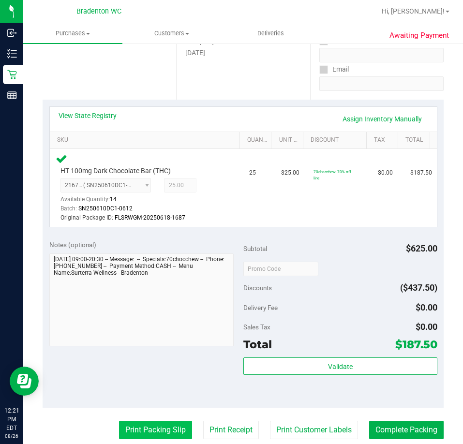
click at [154, 436] on button "Print Packing Slip" at bounding box center [155, 430] width 73 height 18
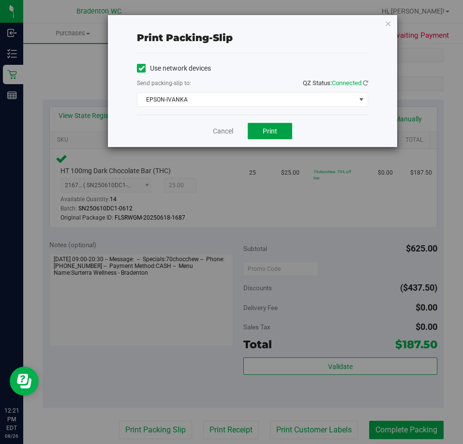
click at [267, 133] on span "Print" at bounding box center [270, 131] width 15 height 8
click at [229, 129] on link "Cancel" at bounding box center [223, 131] width 20 height 10
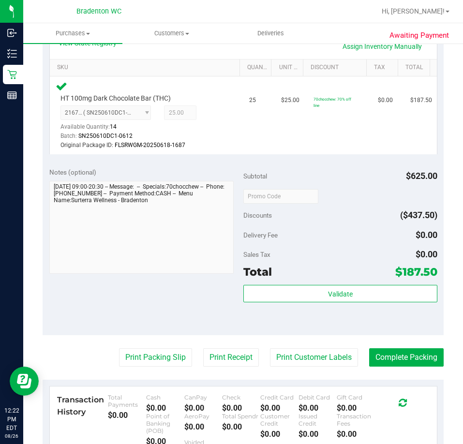
scroll to position [234, 0]
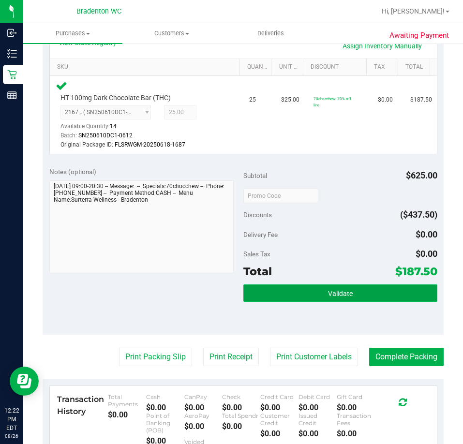
click at [328, 292] on span "Validate" at bounding box center [340, 294] width 25 height 8
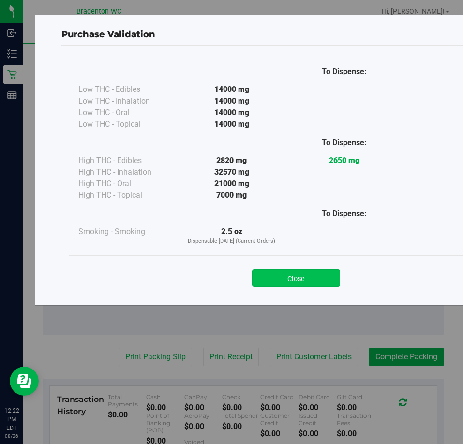
click at [305, 275] on button "Close" at bounding box center [296, 278] width 88 height 17
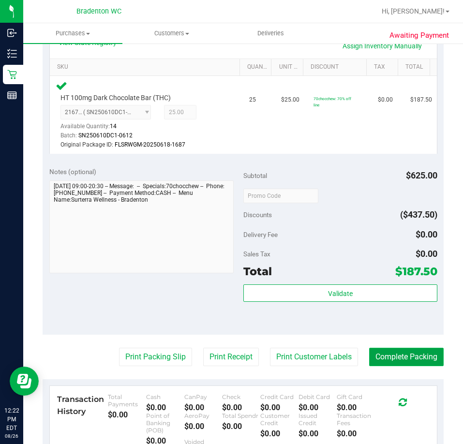
click at [403, 351] on button "Complete Packing" at bounding box center [406, 357] width 75 height 18
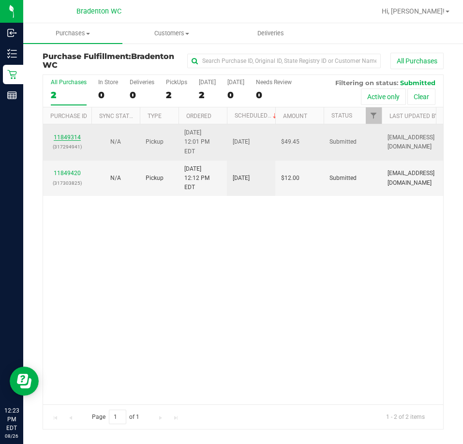
click at [75, 134] on link "11849314" at bounding box center [67, 137] width 27 height 7
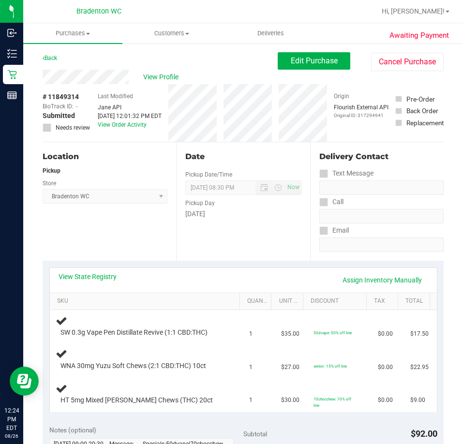
click at [104, 272] on div "View State Registry Assign Inventory Manually" at bounding box center [243, 280] width 387 height 25
click at [424, 16] on link "Hi, [PERSON_NAME]!" at bounding box center [416, 11] width 76 height 10
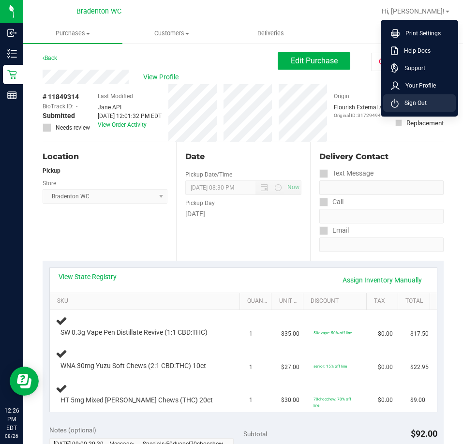
click at [437, 105] on li "Sign Out" at bounding box center [419, 102] width 73 height 17
